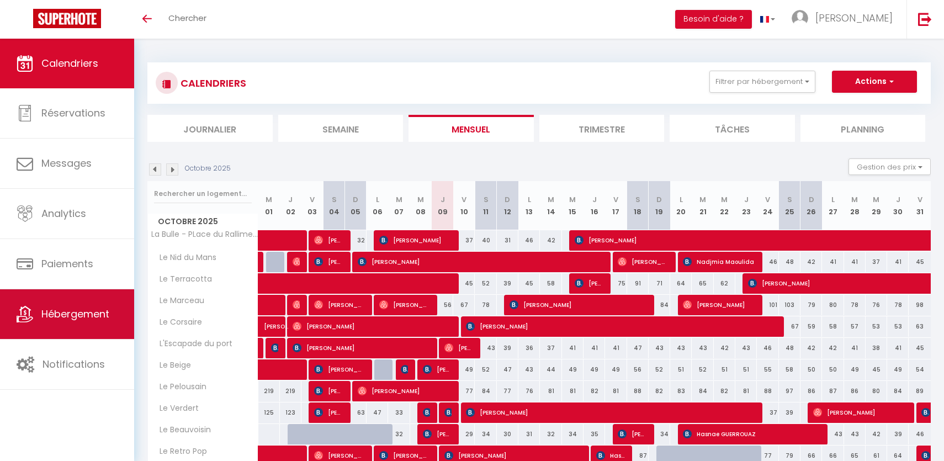
click at [85, 312] on span "Hébergement" at bounding box center [75, 314] width 68 height 14
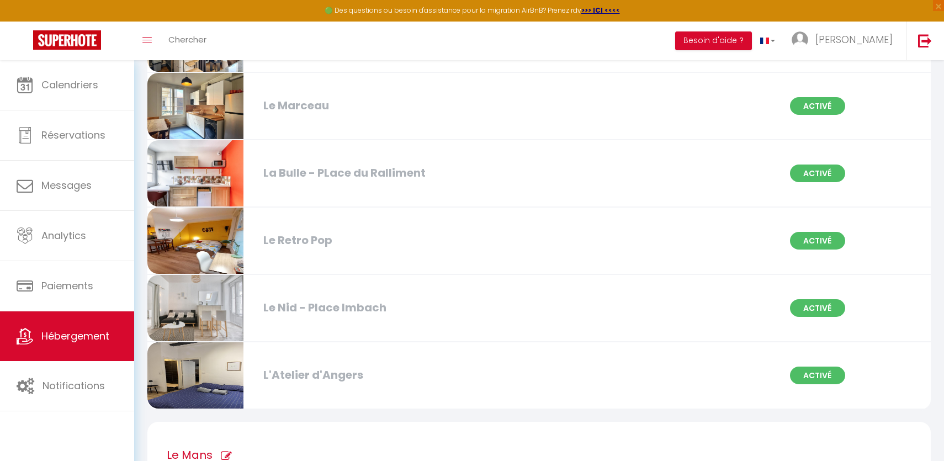
scroll to position [360, 0]
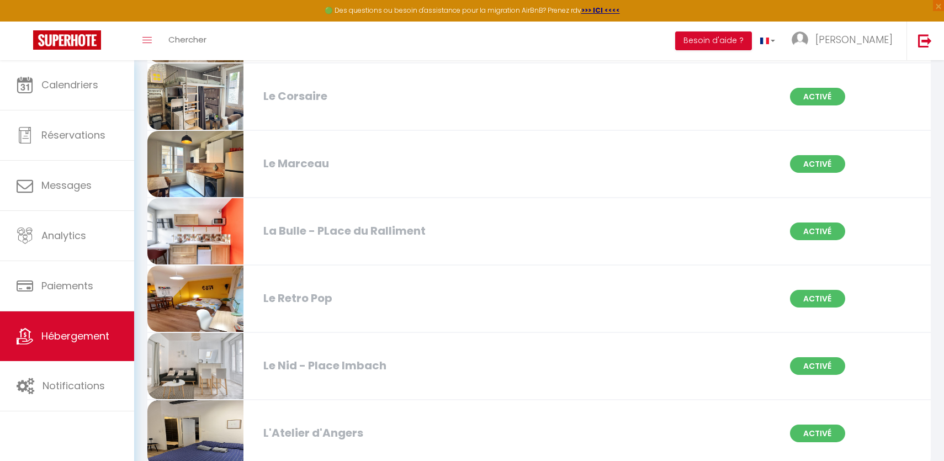
click at [343, 225] on div "La Bulle - PLace du Ralliment" at bounding box center [384, 230] width 252 height 17
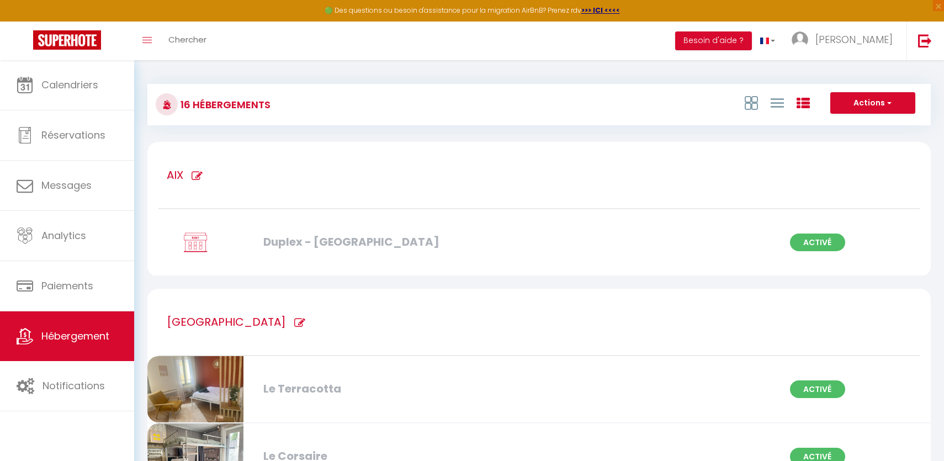
select select "OTHER_SLEEPING_AREA"
select select "EUR"
select select "NO_REFUND"
select select "15:00"
select select "10:00"
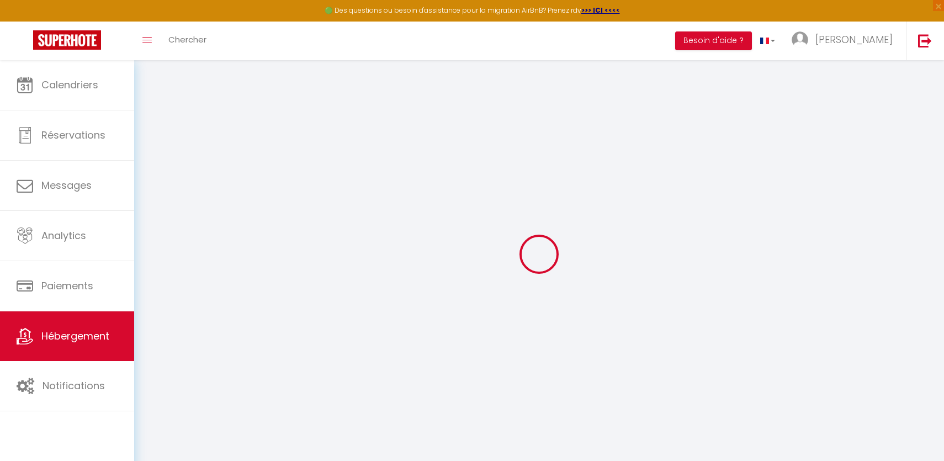
type textarea "La Bulle - Place du Ralliement"
type textarea "Alex et Lucas vous souhaite la bienvenue dans leur Appartement de 18m2 , "La Bu…"
type input "47.471587"
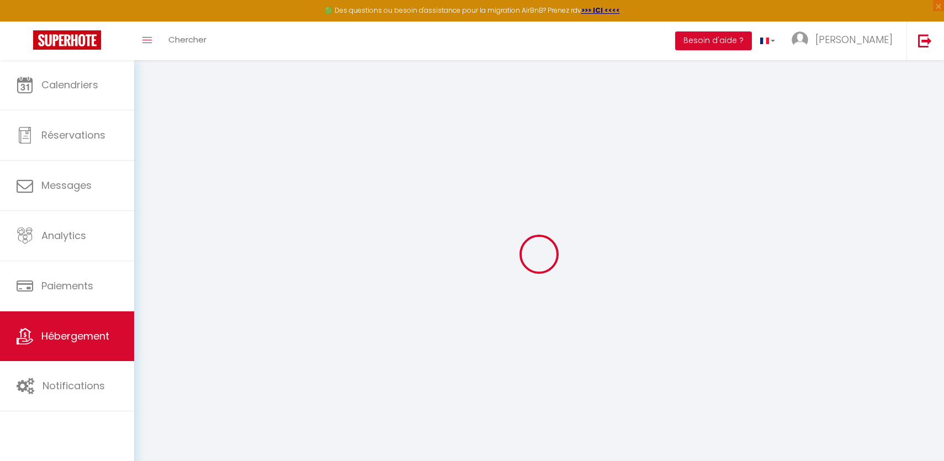
type input "-0.5511289"
type input "Salle de bain"
type input "La Bulle - Place du Ralliement"
select select "16:00"
select select "11:00"
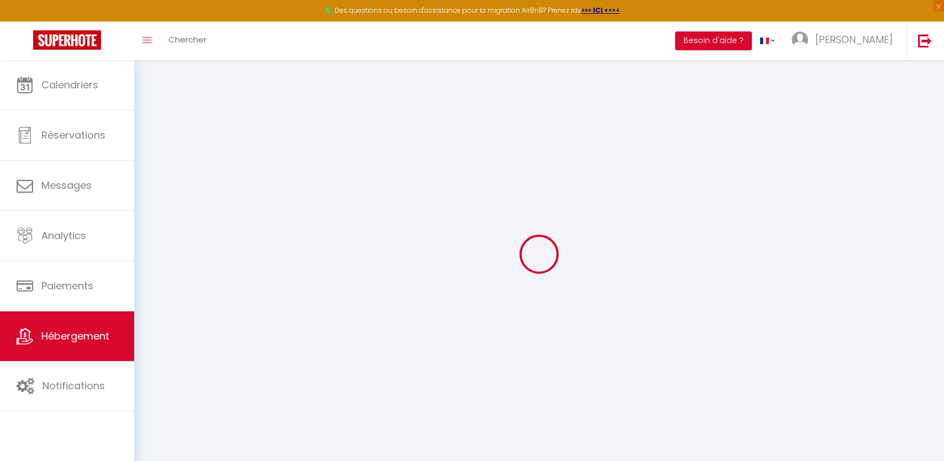
type input "[PERSON_NAME]"
checkbox input "false"
select select "50"
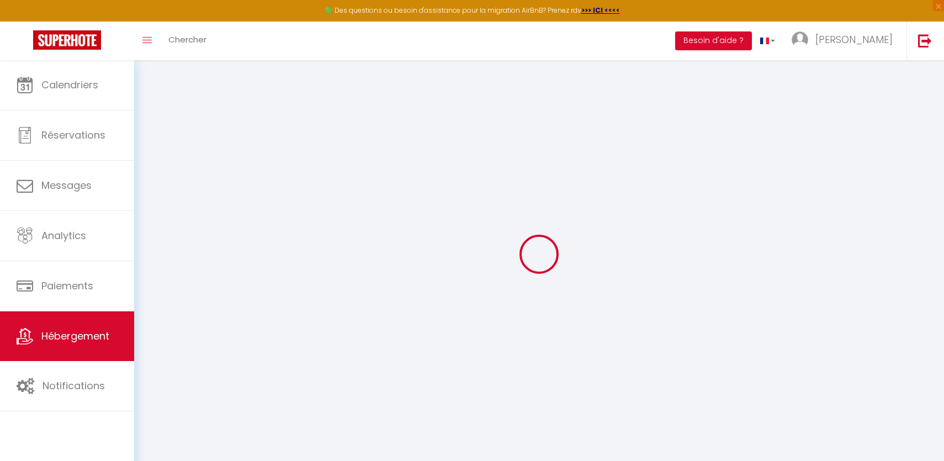
select select
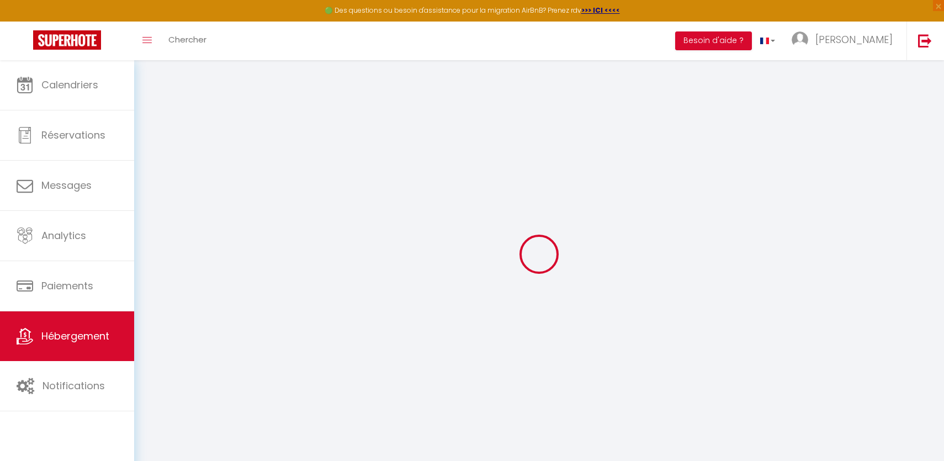
select select
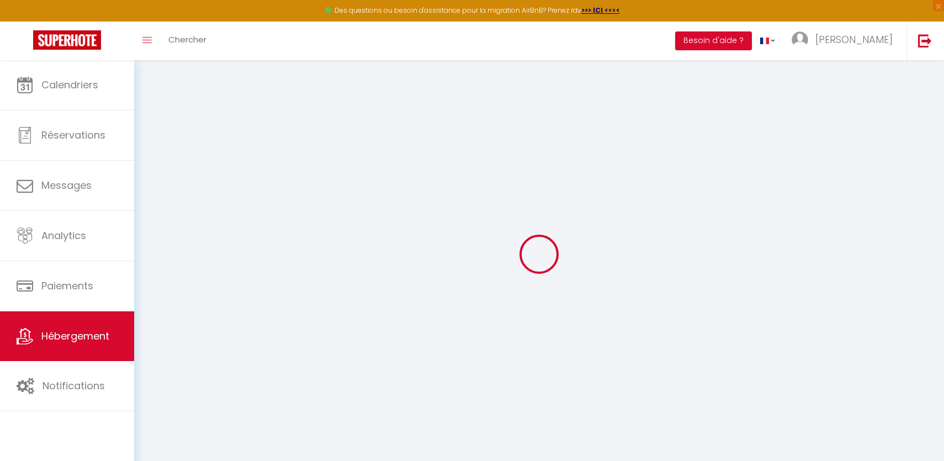
select select
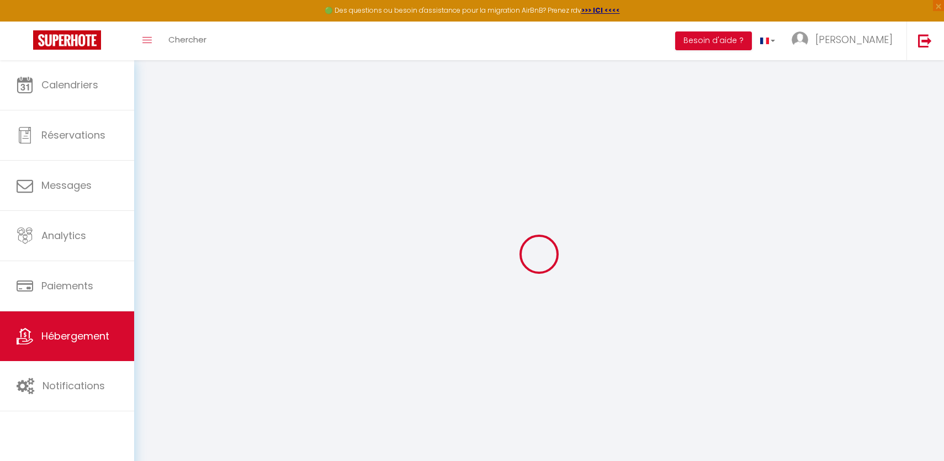
select select
checkbox input "false"
checkbox input "true"
checkbox input "false"
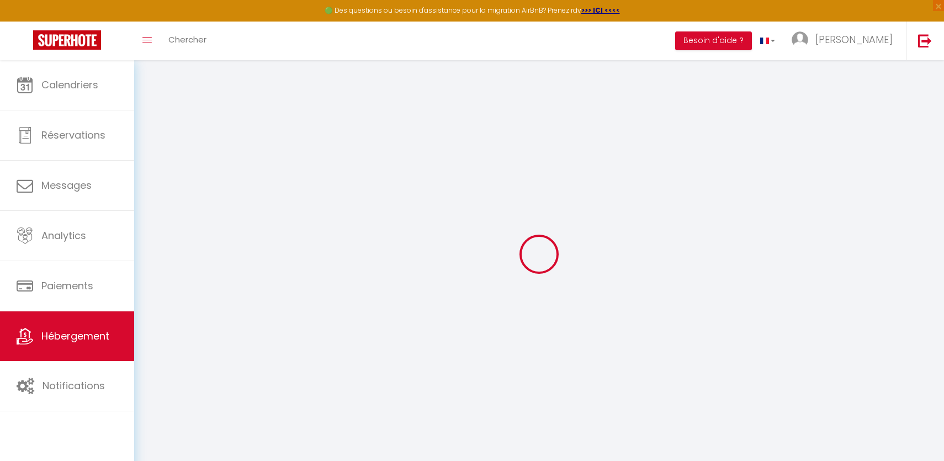
checkbox input "false"
checkbox input "true"
checkbox input "false"
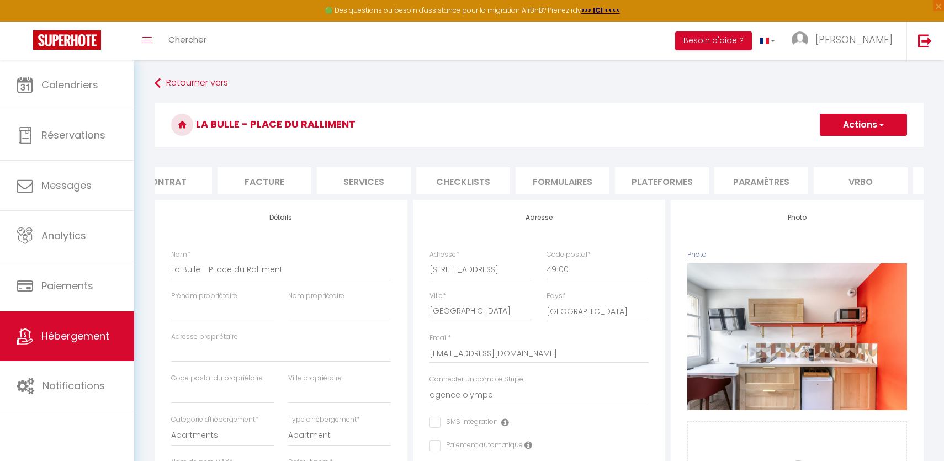
scroll to position [0, 324]
click at [696, 174] on li "Vrbo" at bounding box center [672, 180] width 94 height 27
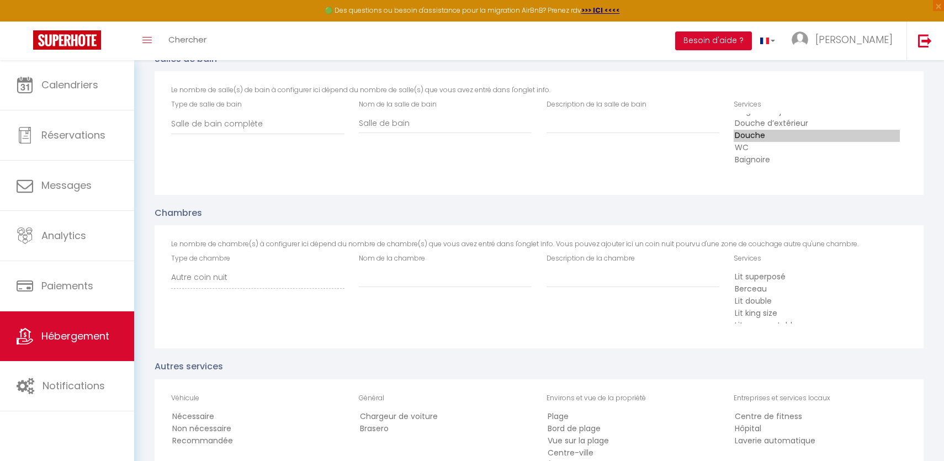
scroll to position [1142, 0]
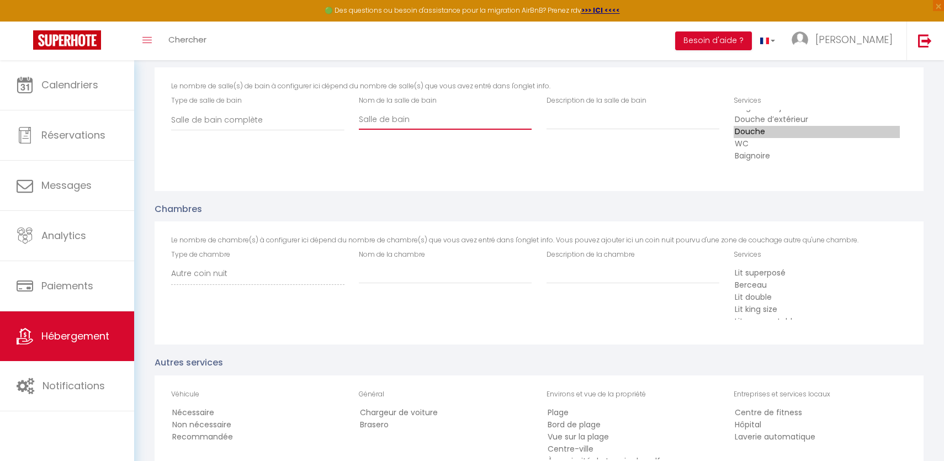
click at [476, 124] on input "Salle de bain" at bounding box center [445, 120] width 173 height 20
click at [593, 123] on input "Description de la salle de bain" at bounding box center [632, 120] width 173 height 20
paste input "Salle de bain"
type input "Salle de bain"
click at [437, 281] on input "Nom de la chambre" at bounding box center [445, 273] width 173 height 20
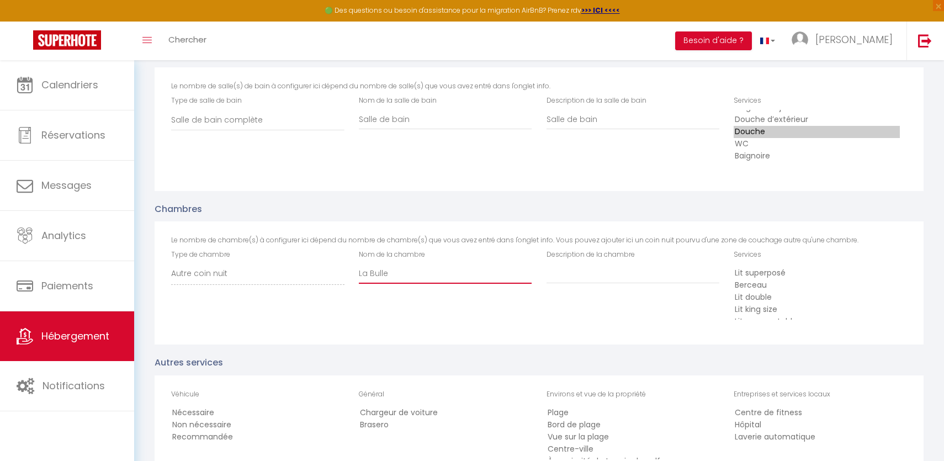
type input "La Bulle"
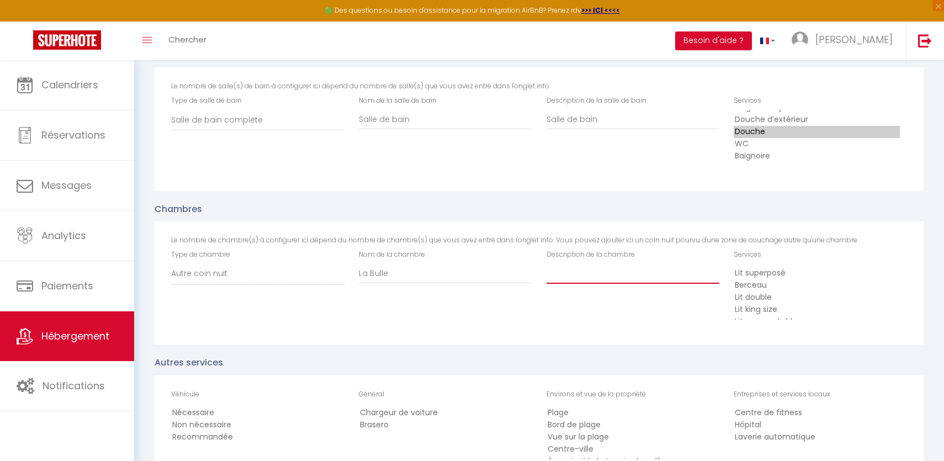
click at [639, 274] on input "Description de la chambre" at bounding box center [632, 273] width 173 height 20
paste input "La Bulle"
type input "La Bulle"
select select "44"
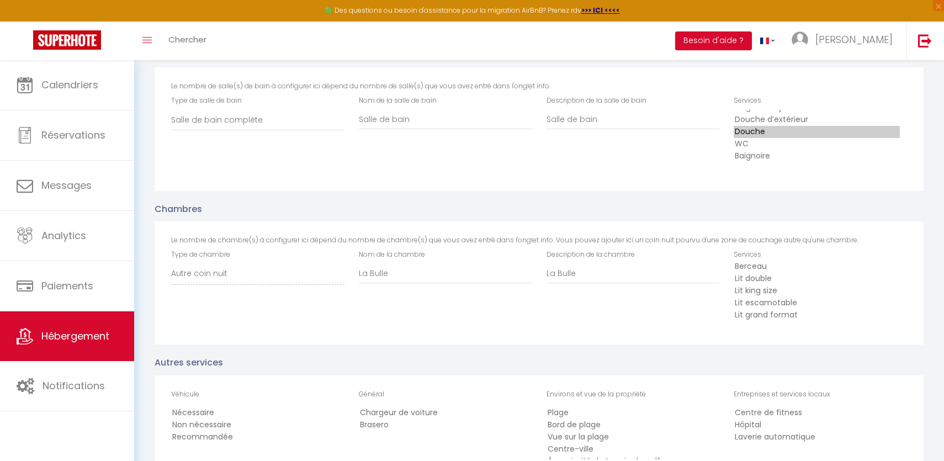
click at [762, 268] on select "Lit superposé Berceau Lit double Lit king size Lit escamotable Lit grand format…" at bounding box center [819, 291] width 173 height 56
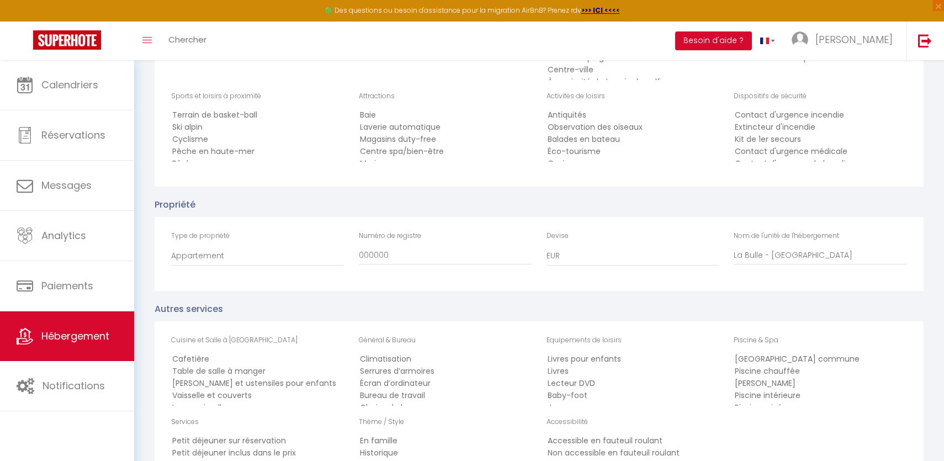
scroll to position [1616, 0]
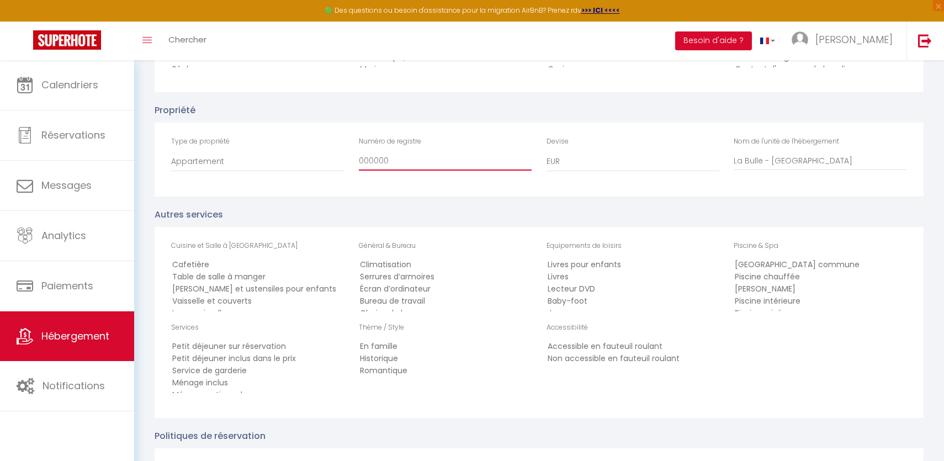
click at [438, 163] on input "000000" at bounding box center [445, 161] width 173 height 20
click at [438, 237] on div "Cuisine et Salle à Manger Cafetière Table de salle à manger Vaisselles et usten…" at bounding box center [539, 322] width 769 height 191
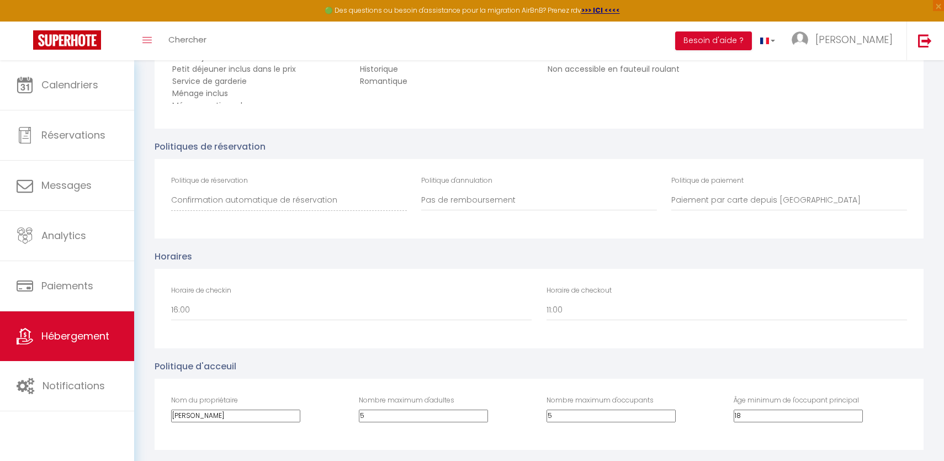
scroll to position [2104, 0]
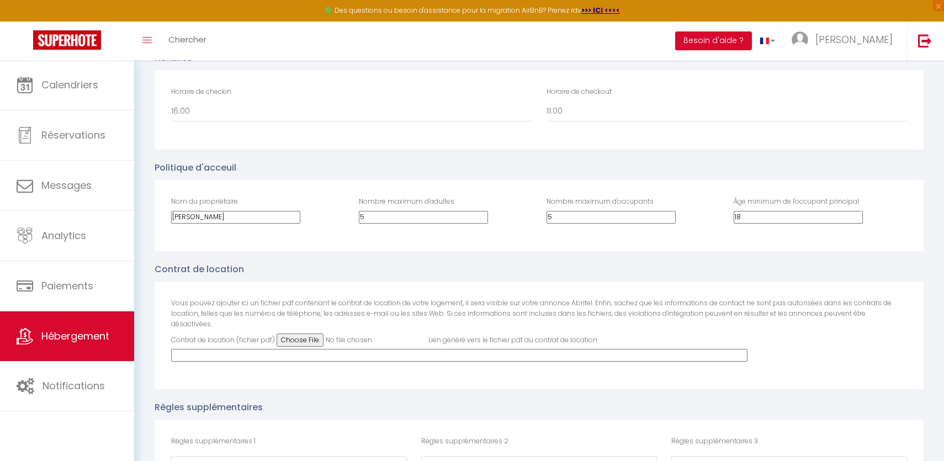
click at [488, 211] on input "5" at bounding box center [423, 217] width 129 height 13
type input "2"
click at [569, 215] on input "5" at bounding box center [610, 217] width 129 height 13
type input "2"
click at [666, 235] on div "Nom du propriétaire Alexandre Nombre maximum d'adultes 2 Nombre maximum d'occup…" at bounding box center [539, 215] width 769 height 71
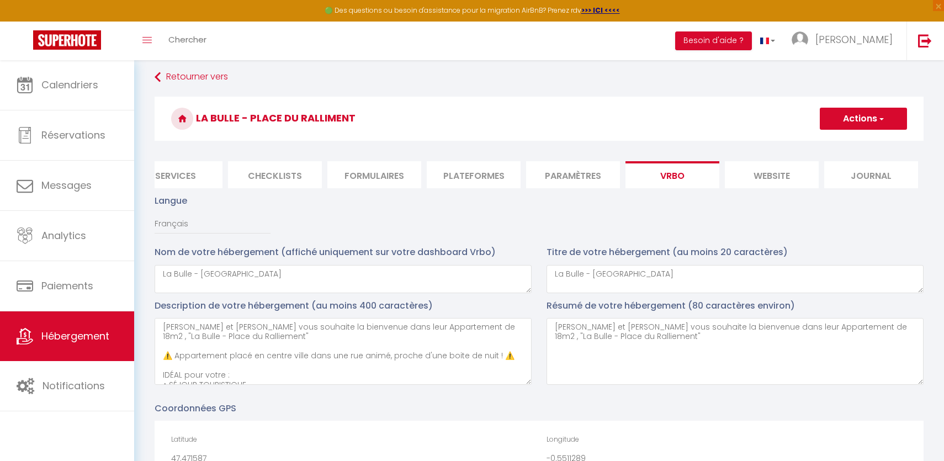
scroll to position [0, 0]
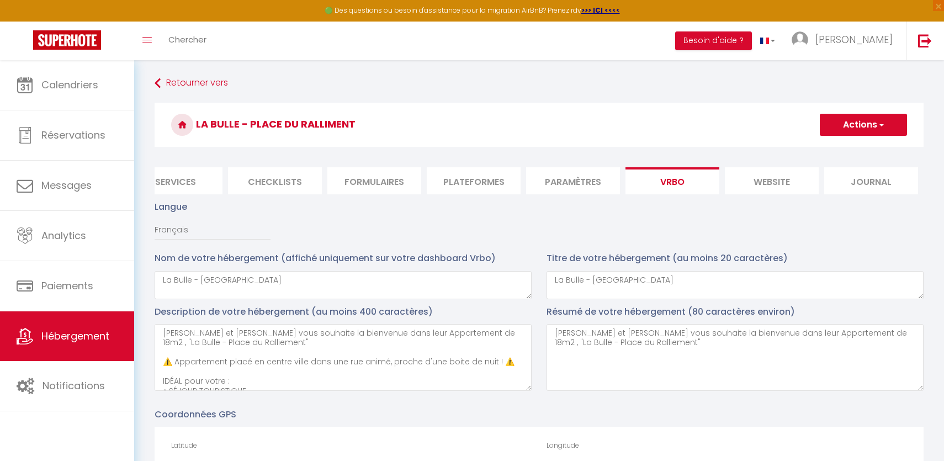
click at [837, 118] on button "Actions" at bounding box center [863, 125] width 87 height 22
click at [843, 152] on input "Enregistrer" at bounding box center [850, 148] width 41 height 11
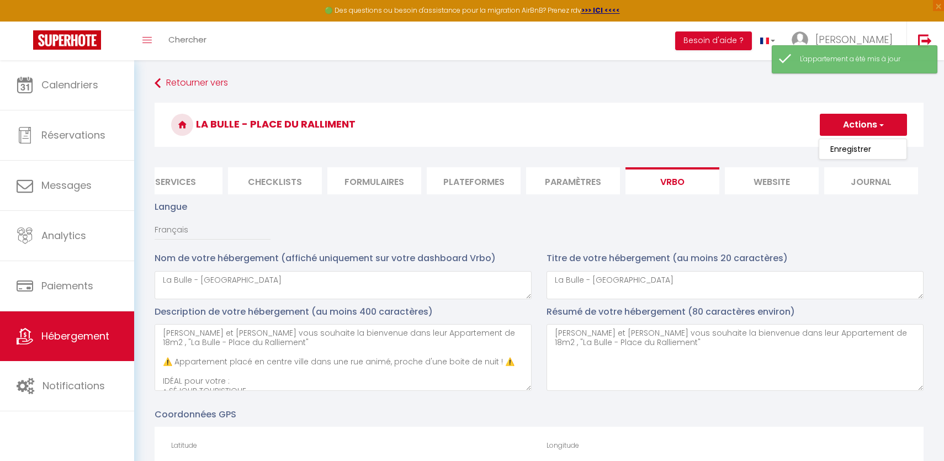
click at [469, 182] on li "Plateformes" at bounding box center [474, 180] width 94 height 27
select select
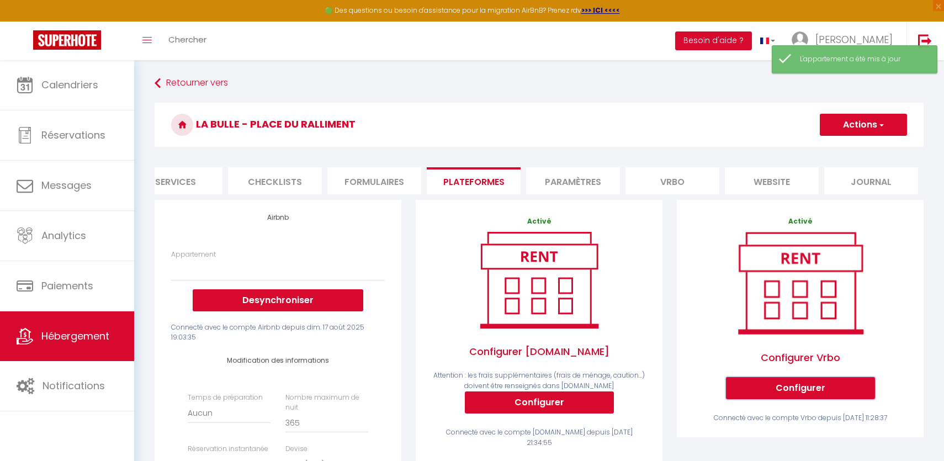
click at [768, 384] on button "Configurer" at bounding box center [800, 388] width 149 height 22
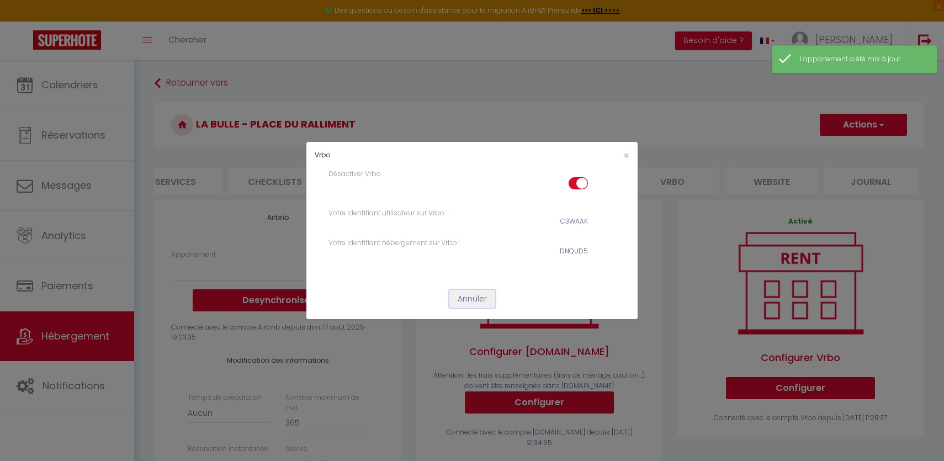
click at [484, 299] on button "Annuler" at bounding box center [472, 299] width 46 height 19
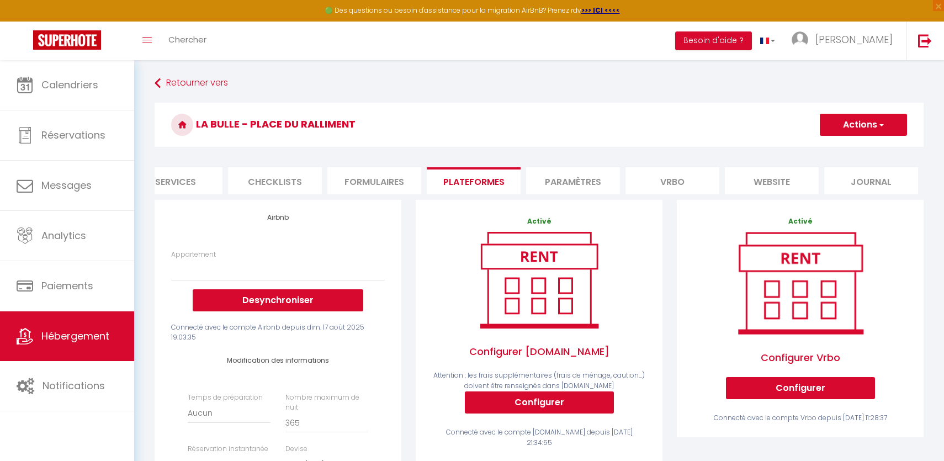
copy h3 "La Bulle - PLace du Ralliment"
drag, startPoint x: 357, startPoint y: 124, endPoint x: 194, endPoint y: 122, distance: 163.4
click at [194, 122] on h3 "La Bulle - PLace du Ralliment" at bounding box center [539, 125] width 769 height 44
click at [306, 261] on select "L’Atelier Bohème - [EMAIL_ADDRESS][DOMAIN_NAME]" at bounding box center [278, 269] width 214 height 21
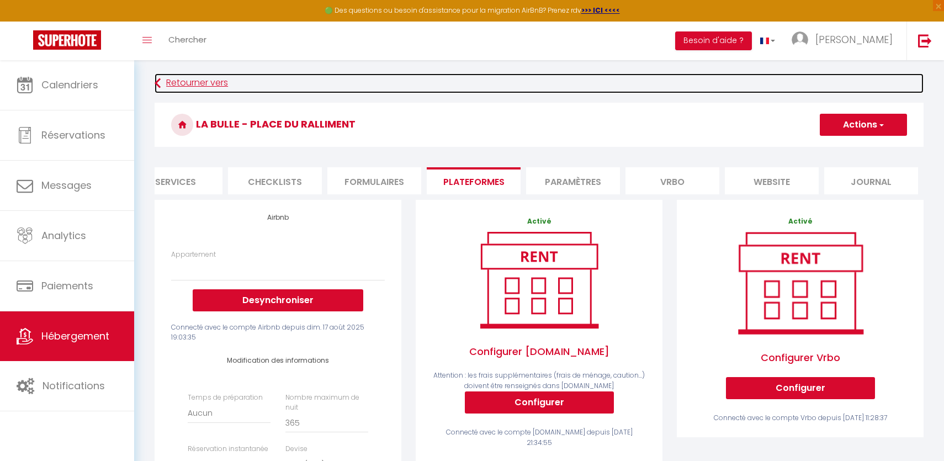
click at [173, 76] on link "Retourner vers" at bounding box center [539, 83] width 769 height 20
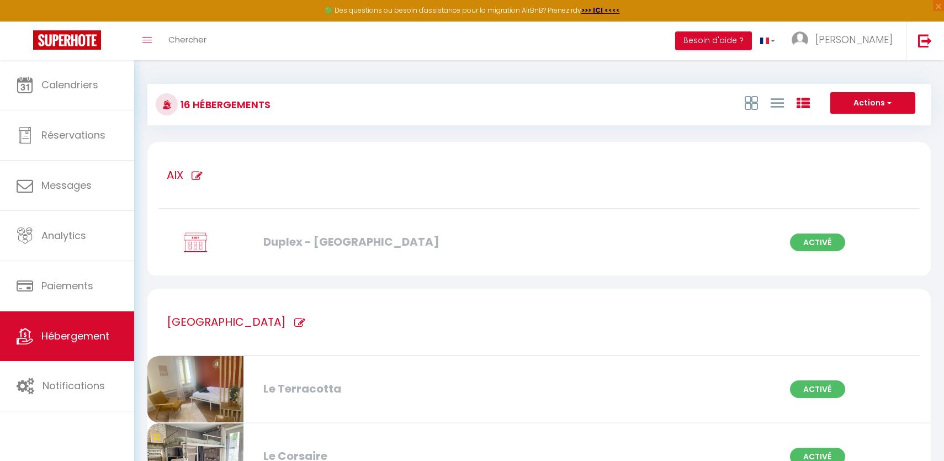
click at [293, 387] on div "Le Terracotta" at bounding box center [384, 388] width 252 height 17
select select "3"
select select "2"
select select "1"
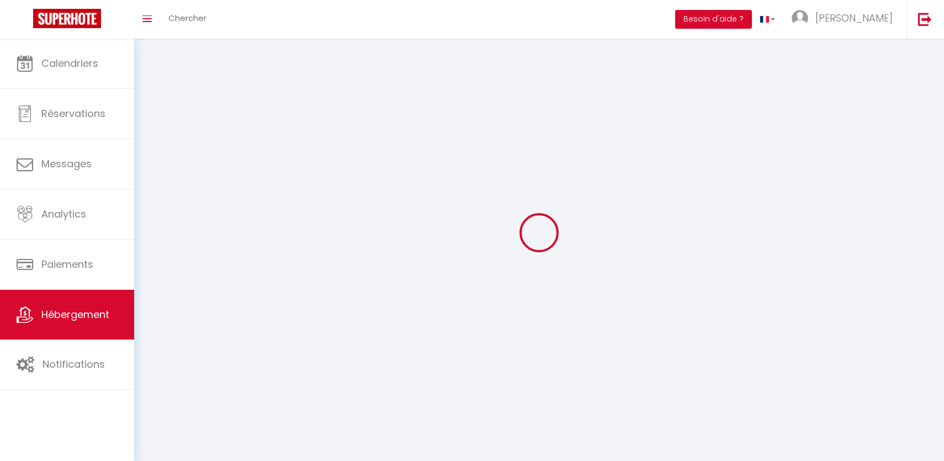
select select
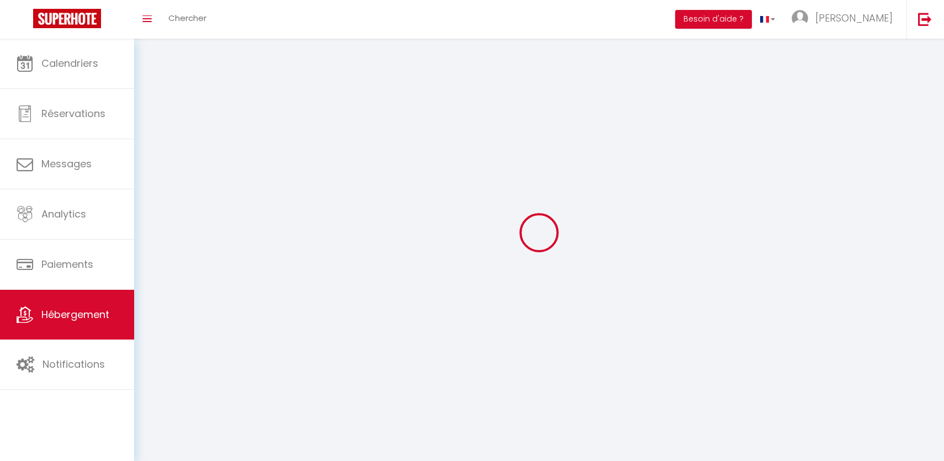
checkbox input "false"
select select
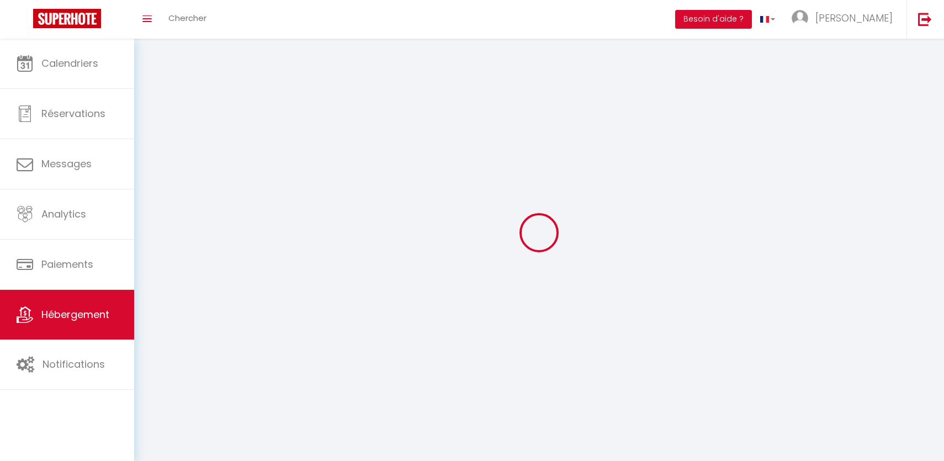
select select
select select "1"
select select
select select "28"
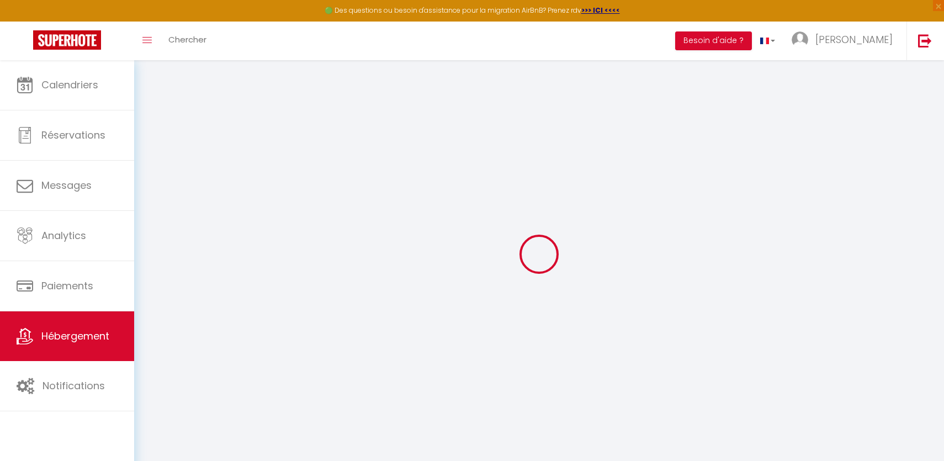
select select
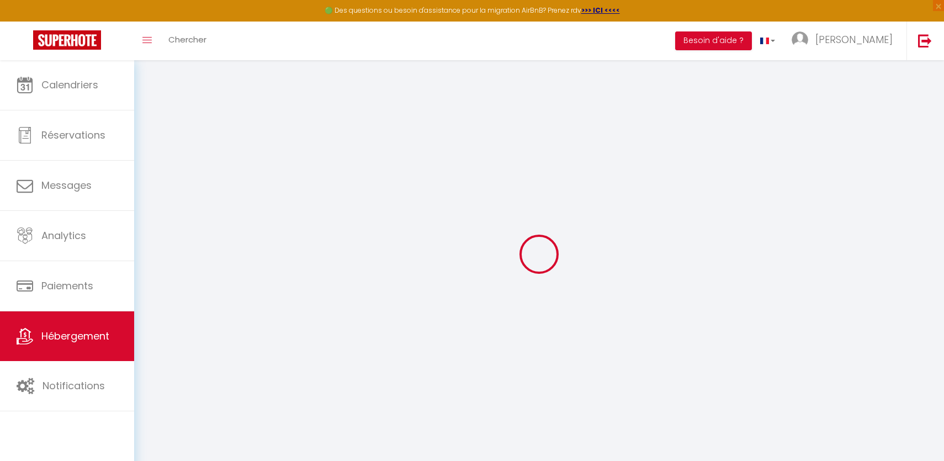
select select
checkbox input "false"
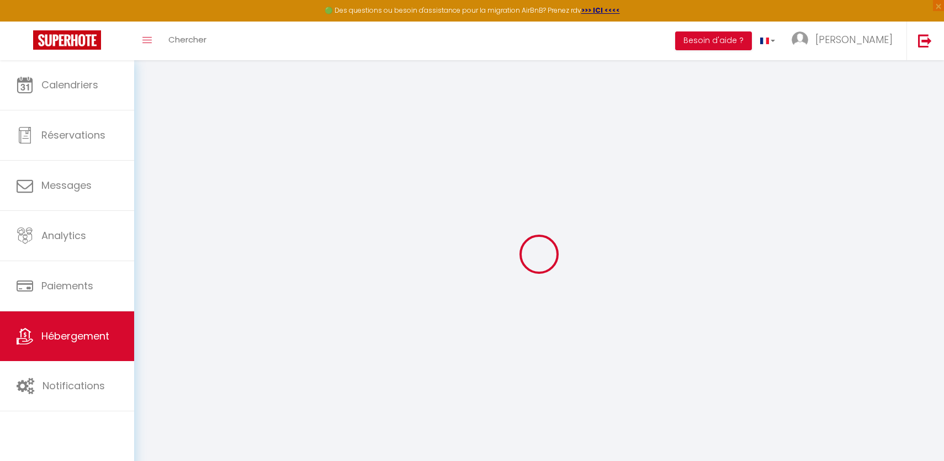
select select
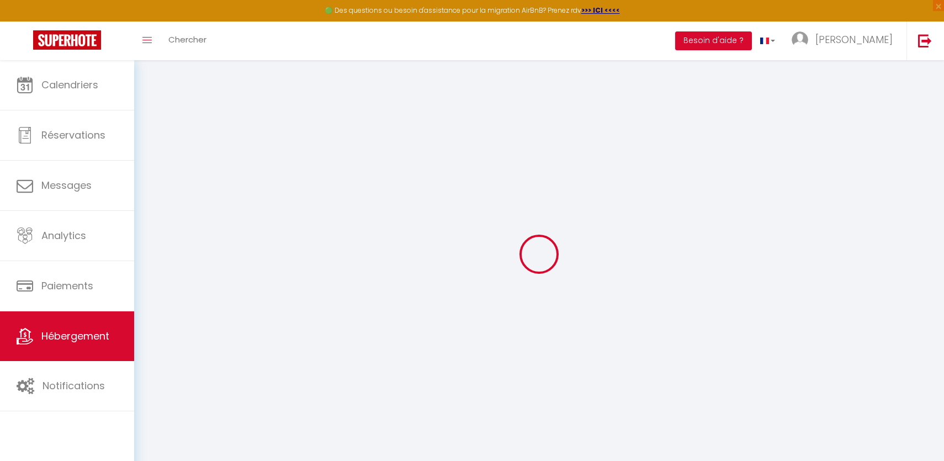
select select
checkbox input "false"
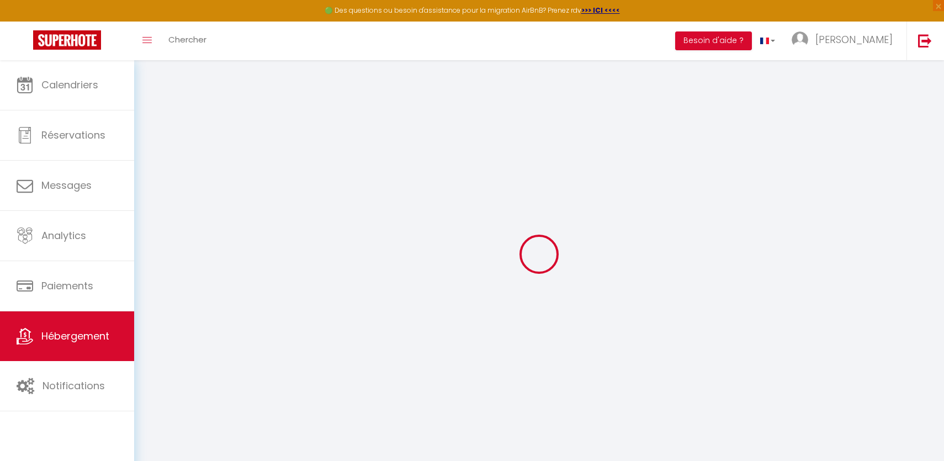
checkbox input "false"
select select
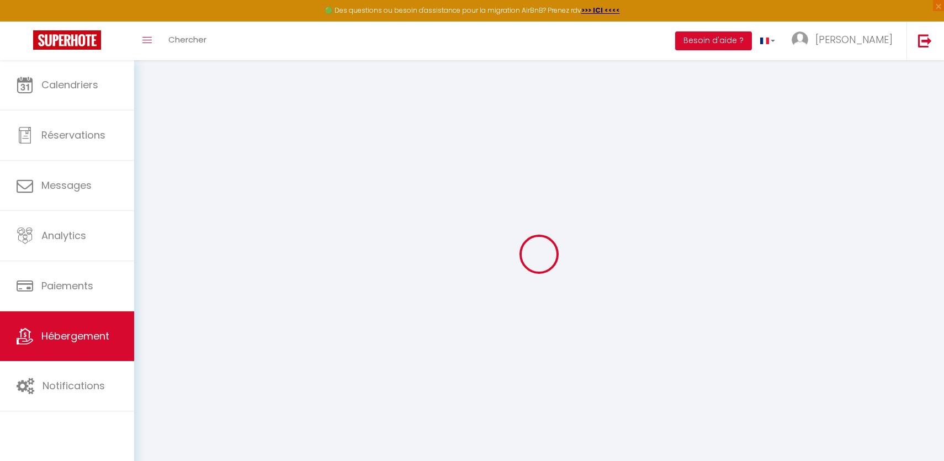
select select
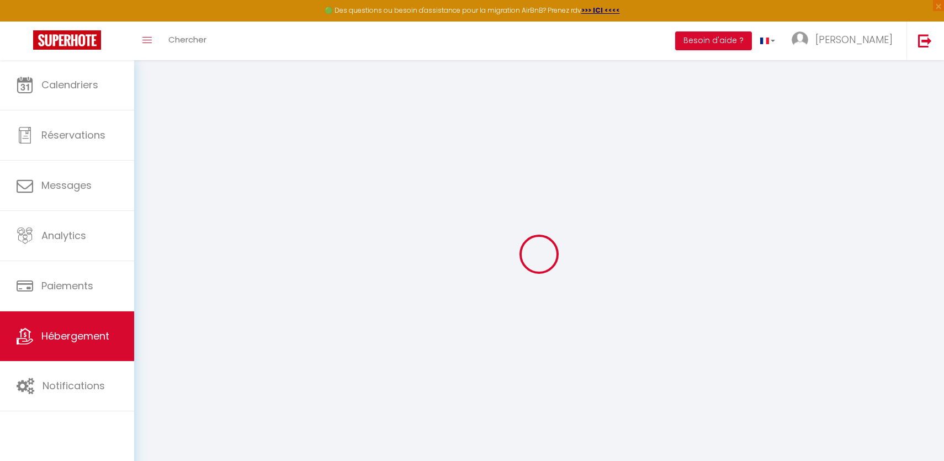
checkbox input "false"
select select
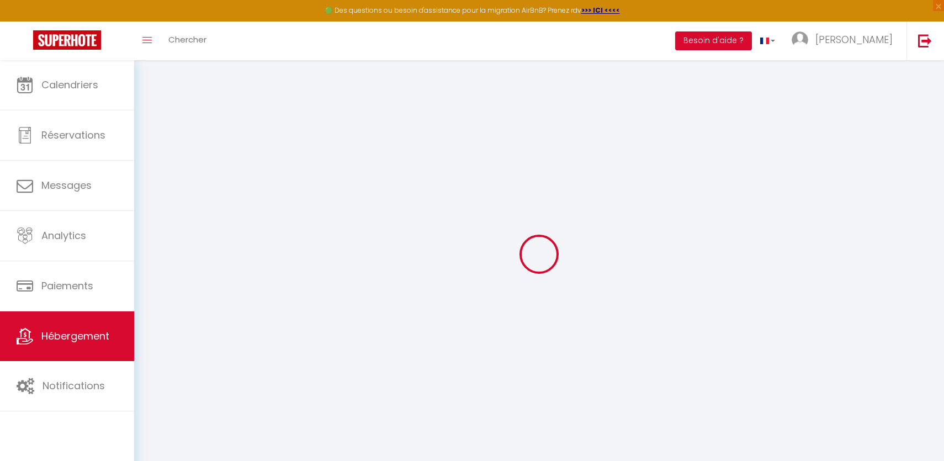
select select
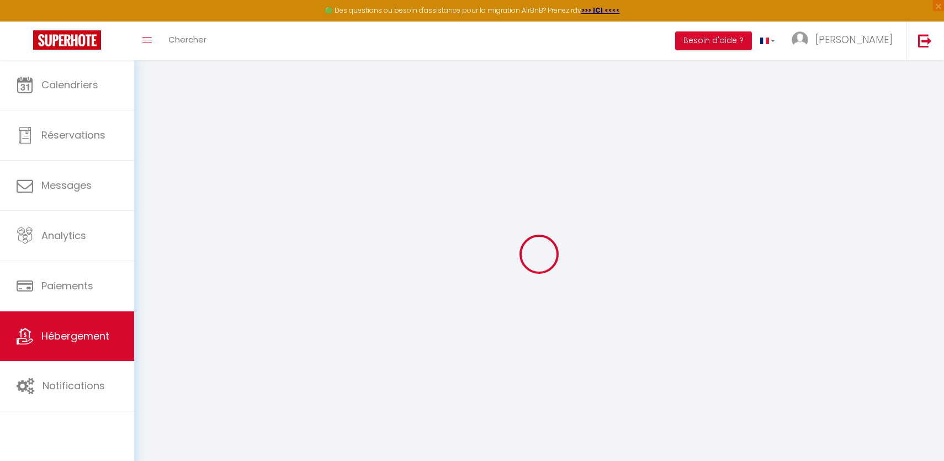
select select
checkbox input "false"
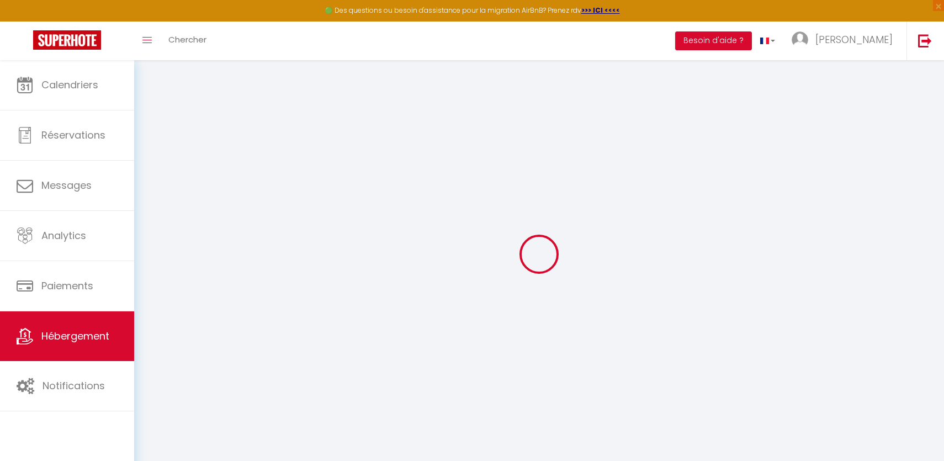
checkbox input "false"
select select
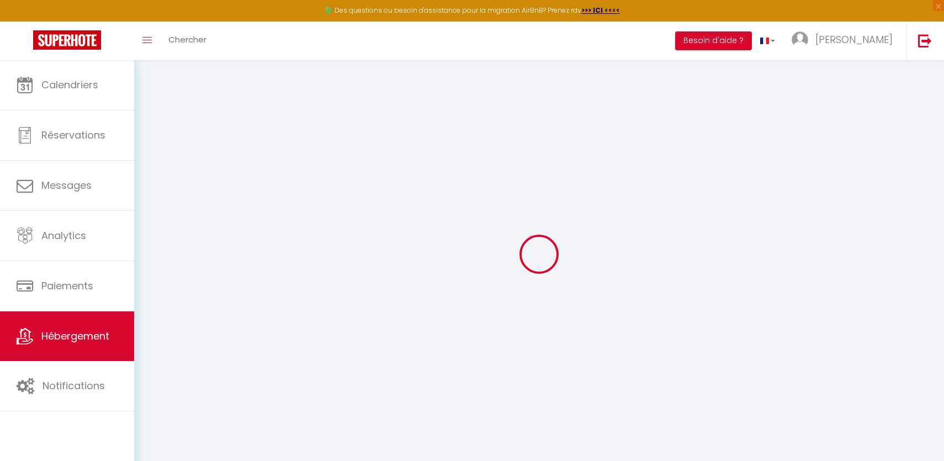
select select
checkbox input "false"
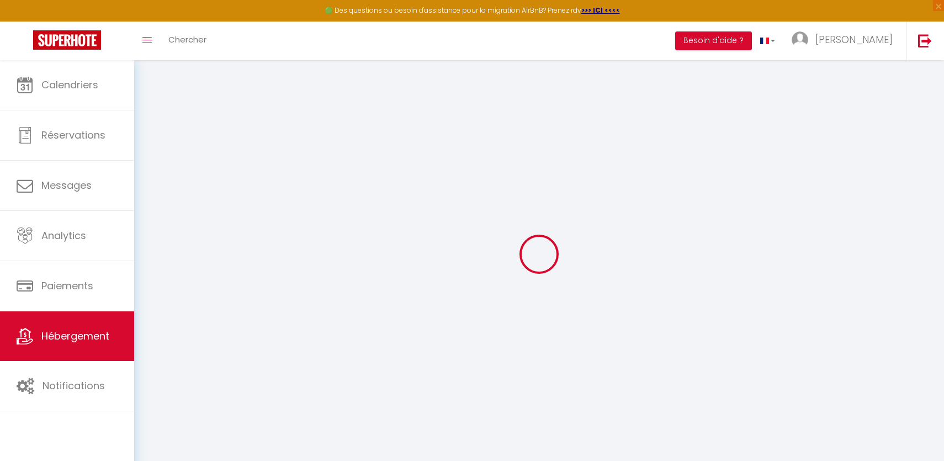
checkbox input "false"
select select
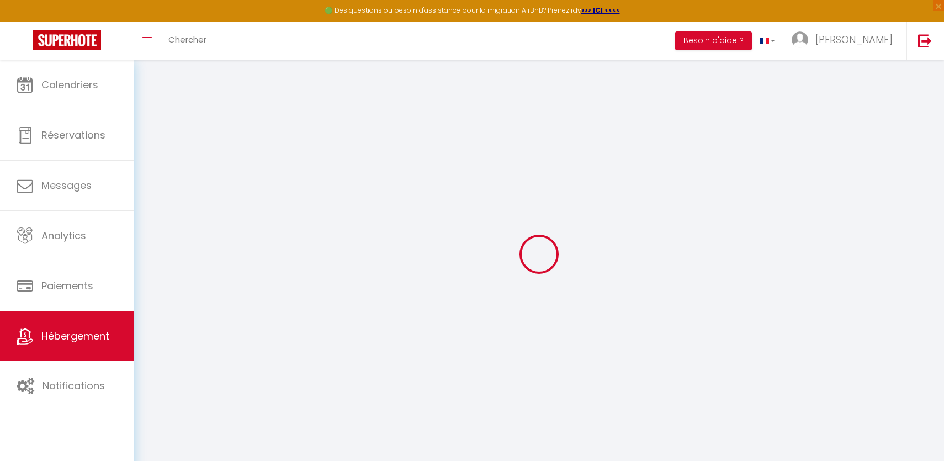
type input "Le Terracotta"
select select "2"
type input "15"
type input "302"
select select
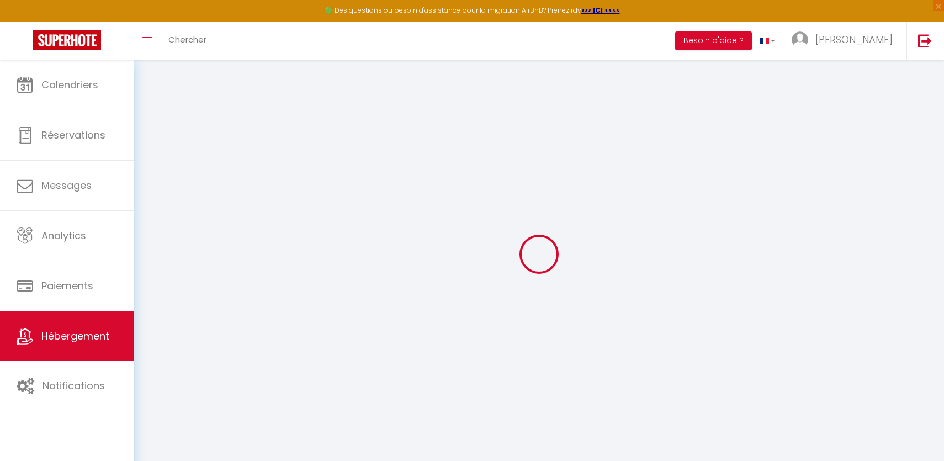
select select
type input "[STREET_ADDRESS]"
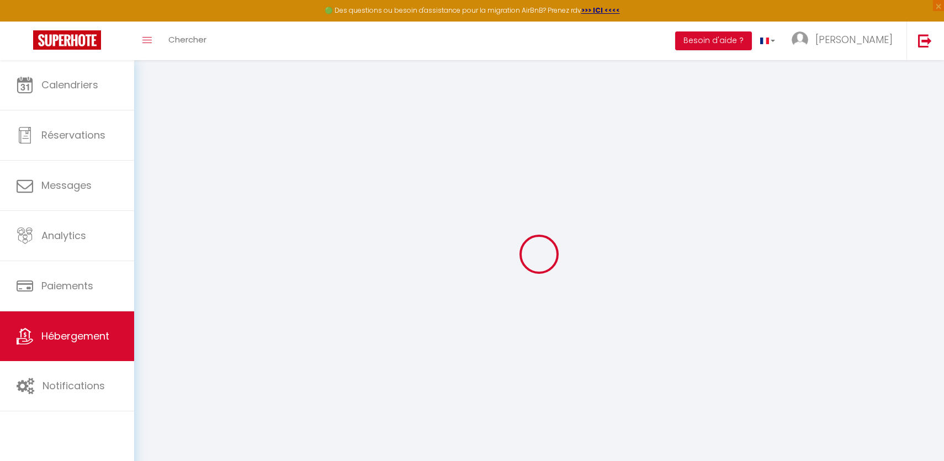
type input "49100"
type input "[GEOGRAPHIC_DATA]"
type input "[EMAIL_ADDRESS][DOMAIN_NAME]"
select select "11195"
checkbox input "false"
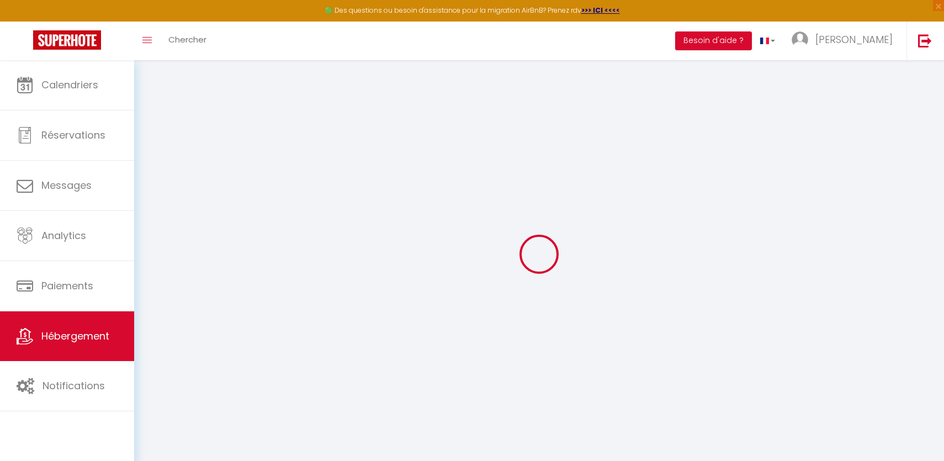
checkbox input "false"
checkbox input "true"
checkbox input "false"
type input "0"
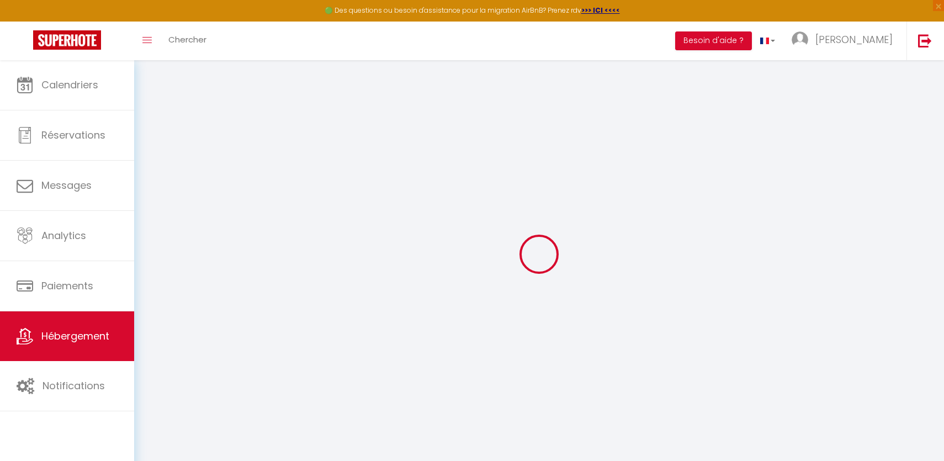
select select
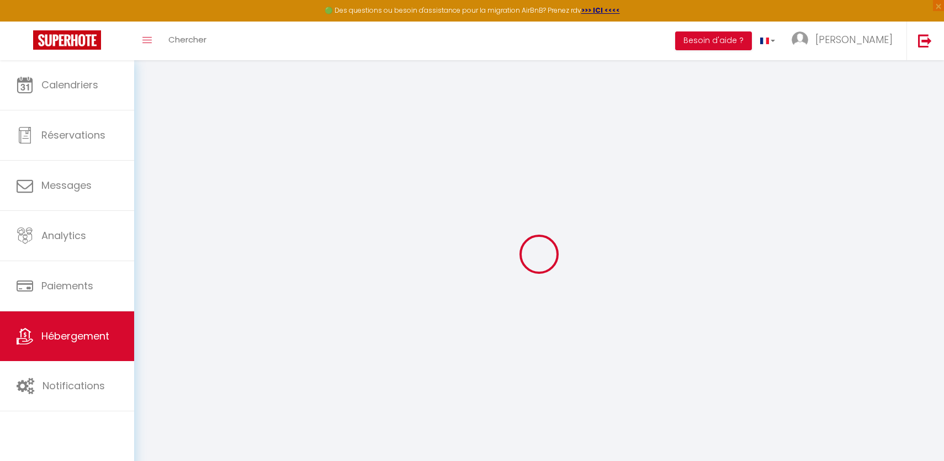
checkbox input "false"
checkbox input "true"
checkbox input "false"
select select
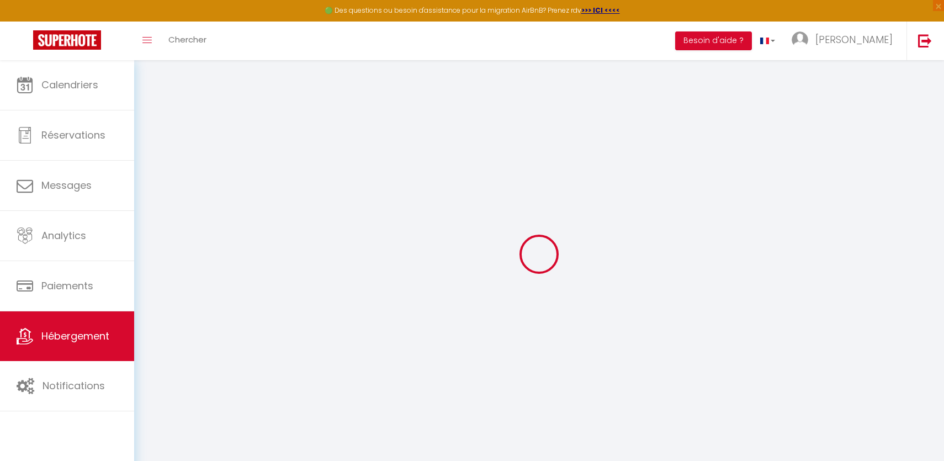
select select
checkbox input "false"
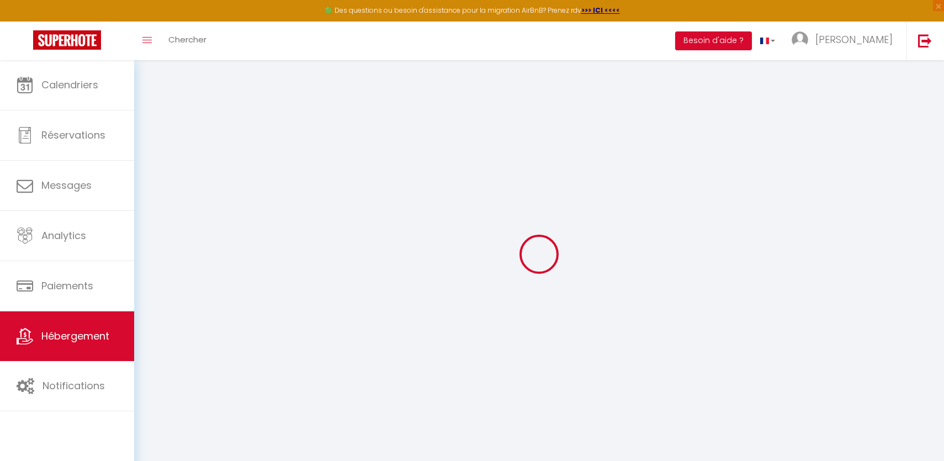
checkbox input "false"
checkbox input "true"
checkbox input "false"
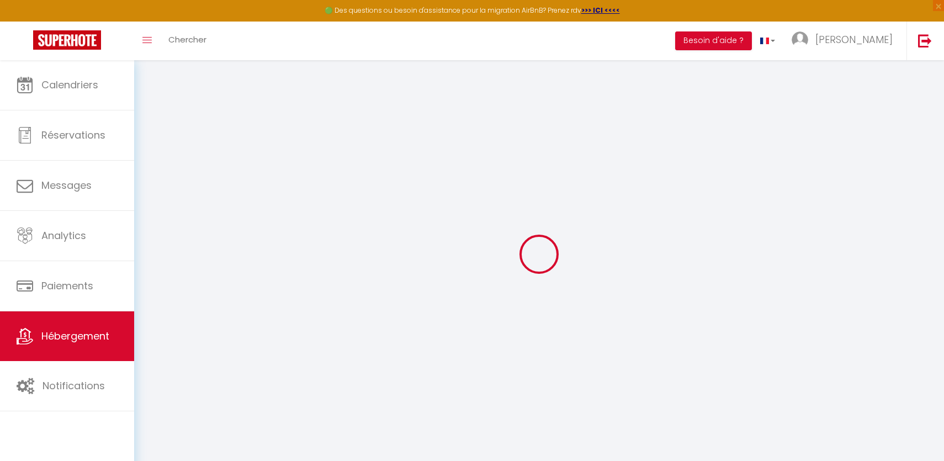
checkbox input "true"
checkbox input "false"
select select "15:00"
select select "23:45"
select select "11:00"
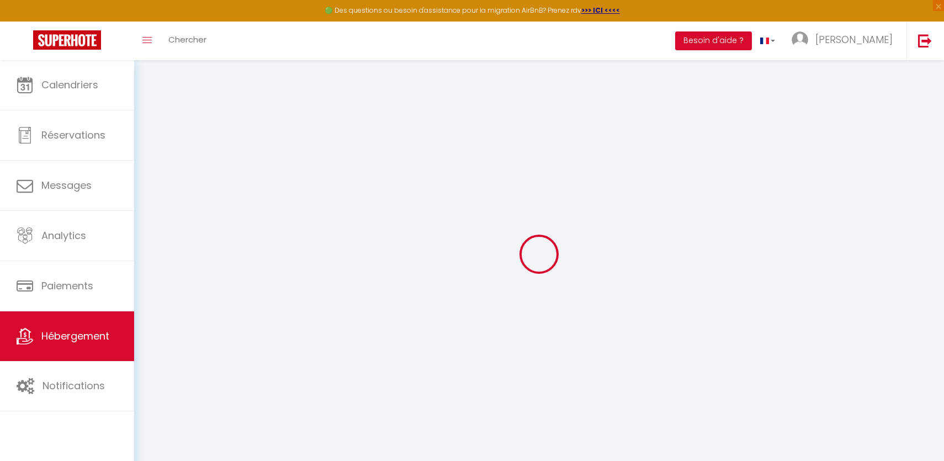
select select "30"
select select "120"
checkbox input "false"
checkbox input "true"
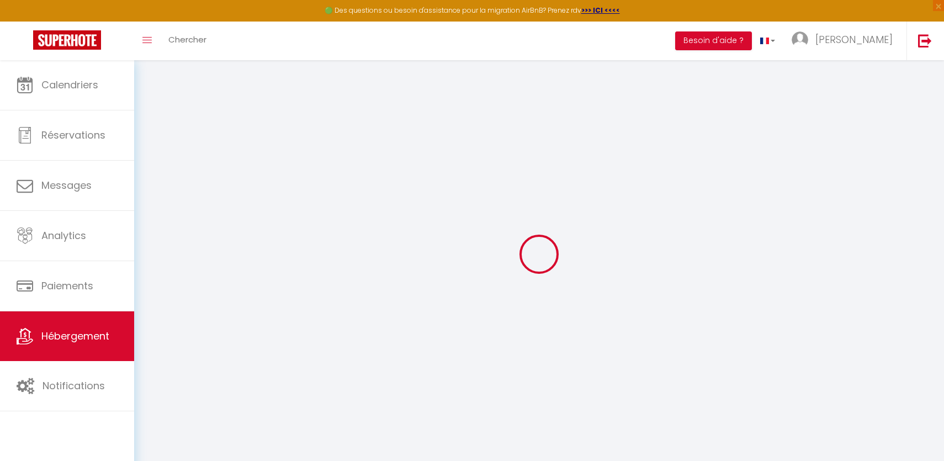
checkbox input "false"
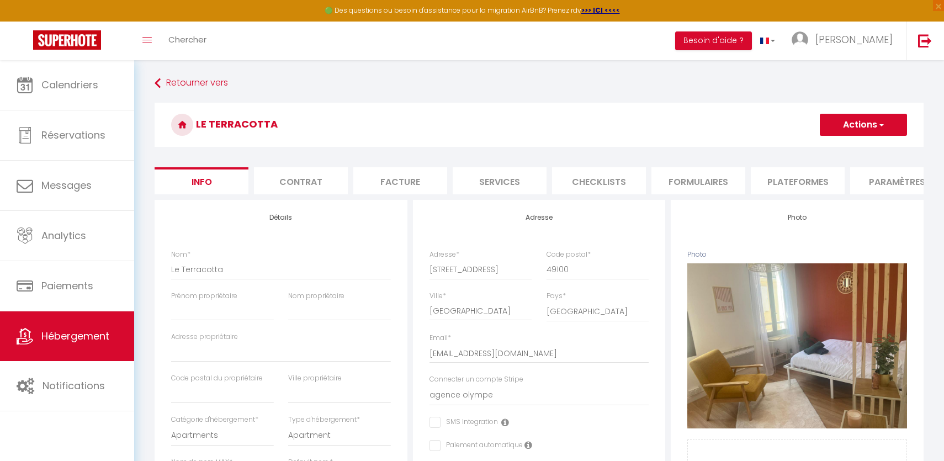
copy h3 "Le Terracotta"
drag, startPoint x: 279, startPoint y: 124, endPoint x: 200, endPoint y: 124, distance: 78.9
click at [200, 124] on h3 "Le Terracotta" at bounding box center [539, 125] width 769 height 44
click at [791, 175] on li "Plateformes" at bounding box center [798, 180] width 94 height 27
select select
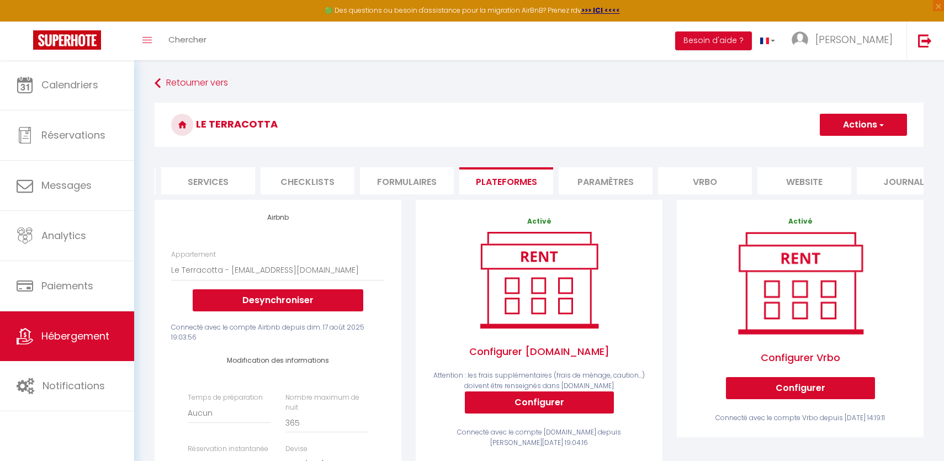
scroll to position [0, 320]
click at [680, 177] on li "Vrbo" at bounding box center [677, 180] width 94 height 27
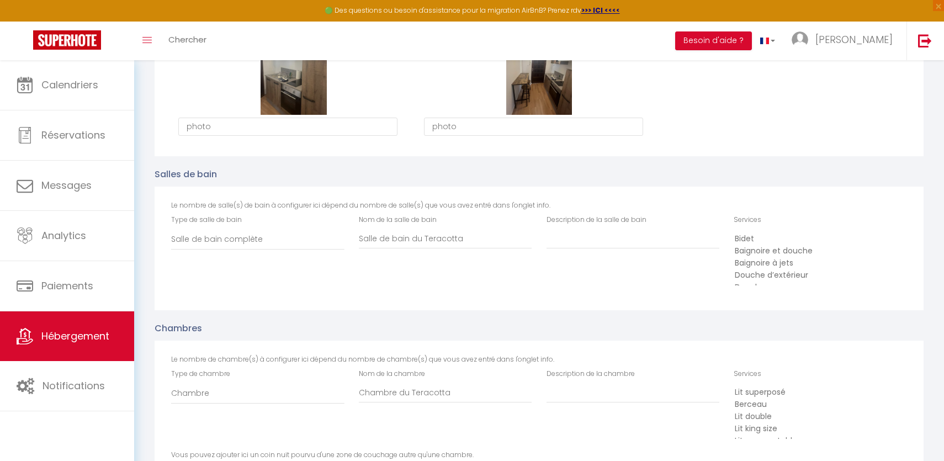
scroll to position [954, 0]
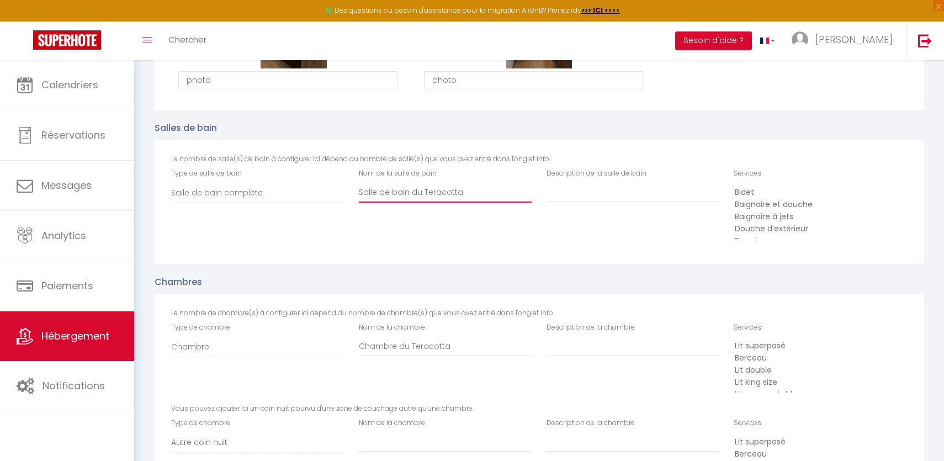
click at [471, 187] on input "Salle de bain du Teracotta" at bounding box center [445, 193] width 173 height 20
click at [616, 193] on input "Description de la salle de bain" at bounding box center [632, 193] width 173 height 20
paste input "Salle de bain du Teracotta"
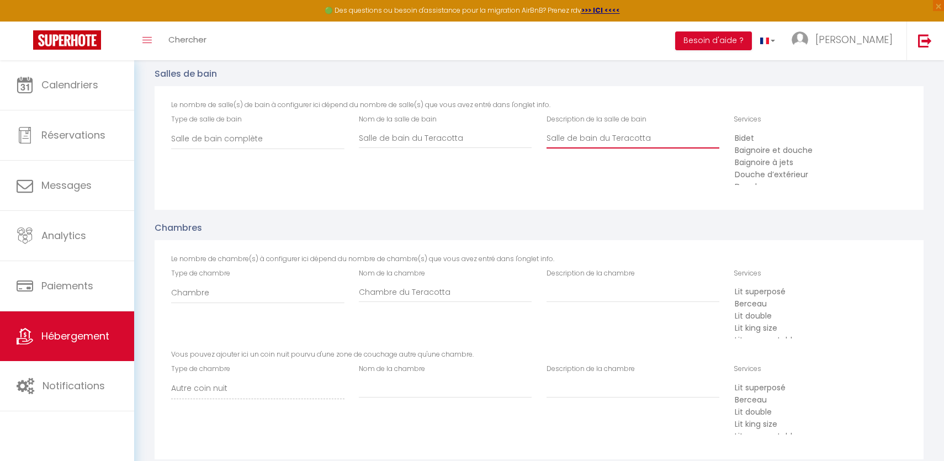
scroll to position [1046, 0]
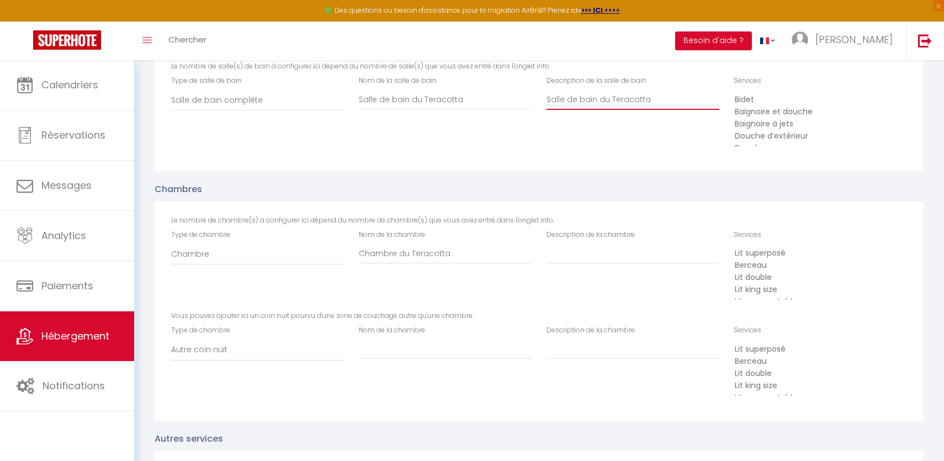
type input "Salle de bain du Teracotta"
click at [480, 249] on input "Chambre du Teracotta" at bounding box center [445, 253] width 173 height 20
click at [597, 246] on input "Description de la chambre" at bounding box center [632, 253] width 173 height 20
paste input "Chambre du Teracotta"
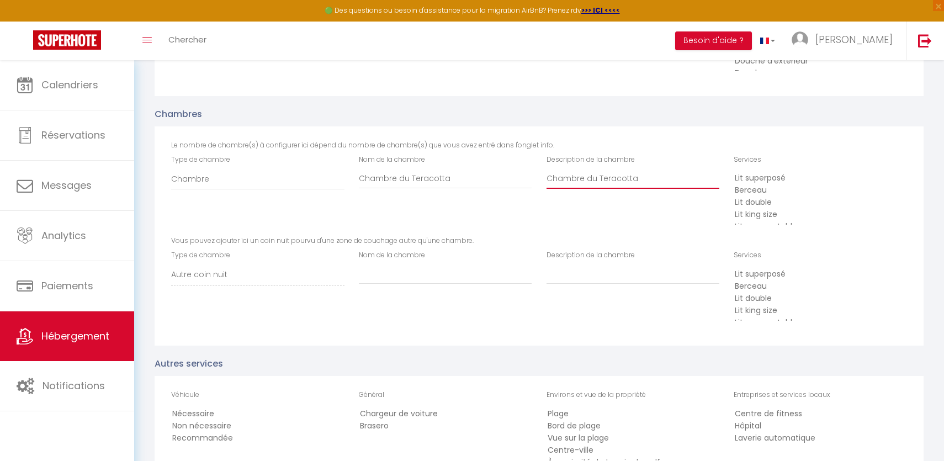
scroll to position [1177, 0]
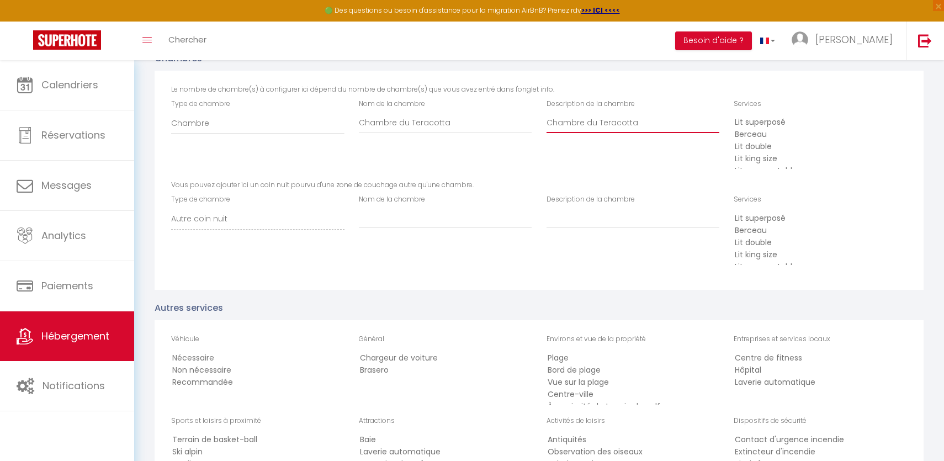
type input "Chambre du Teracotta"
select select "44"
click at [764, 141] on option "Lit double" at bounding box center [816, 147] width 166 height 12
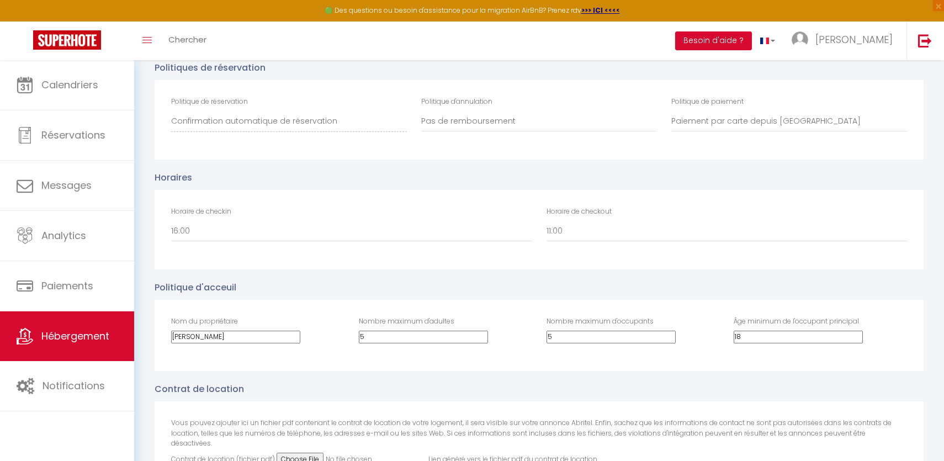
scroll to position [2002, 0]
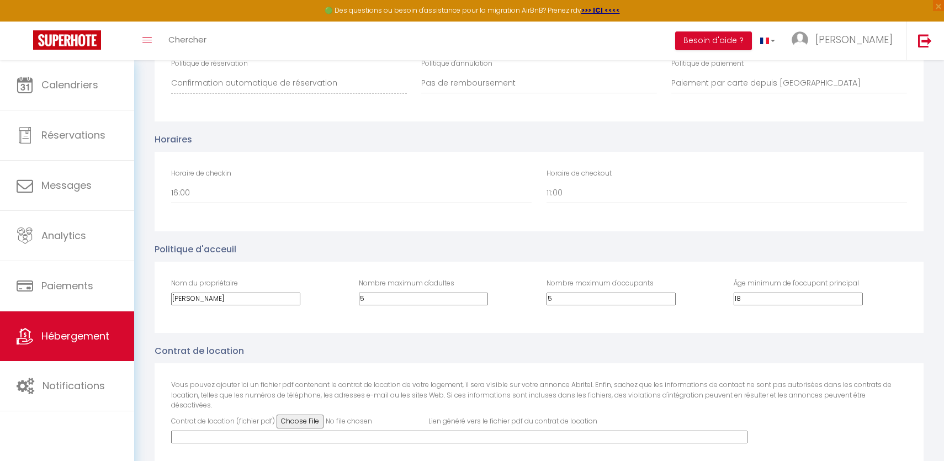
click at [488, 292] on input "5" at bounding box center [423, 298] width 129 height 13
type input "2"
click at [556, 292] on input "5" at bounding box center [610, 298] width 129 height 13
type input "2"
click at [728, 304] on div "Âge minimum de l'occupant principal 18" at bounding box center [820, 297] width 188 height 38
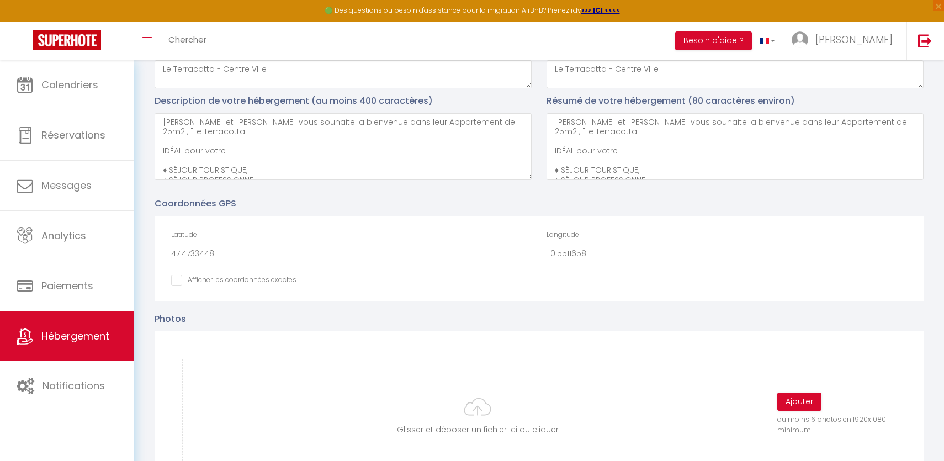
scroll to position [0, 0]
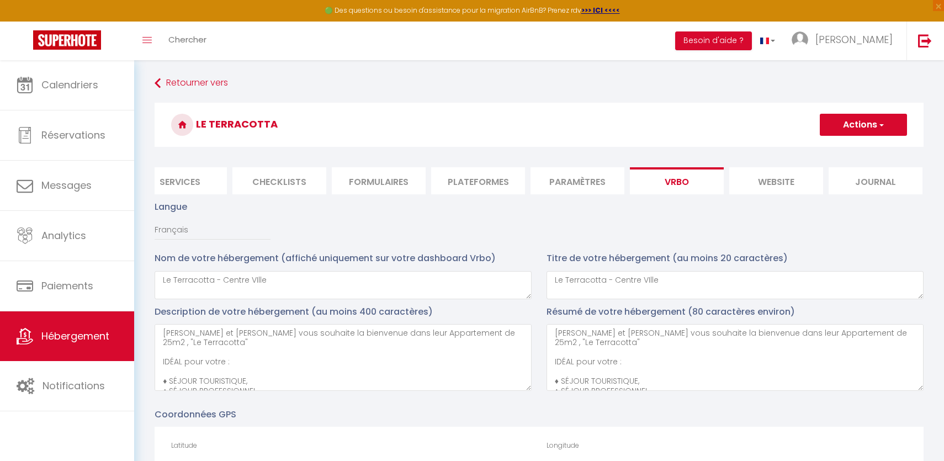
click at [866, 131] on button "Actions" at bounding box center [863, 125] width 87 height 22
click at [854, 147] on input "Enregistrer" at bounding box center [850, 148] width 41 height 11
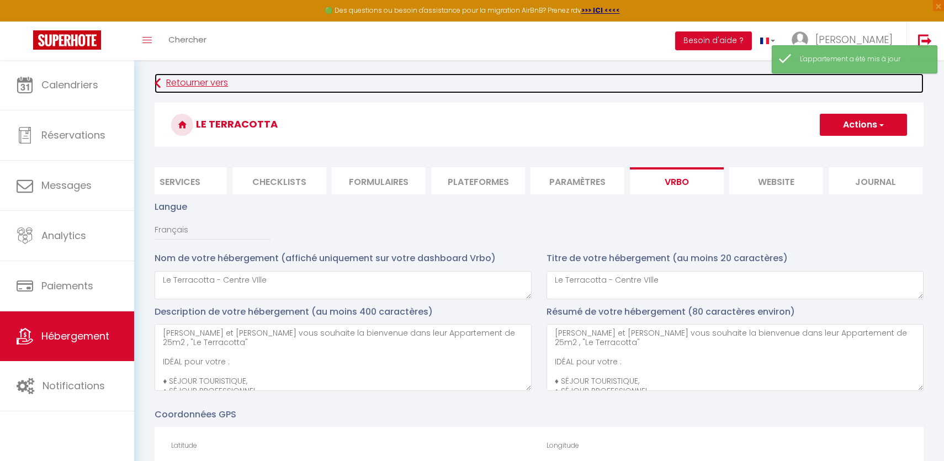
click at [193, 89] on link "Retourner vers" at bounding box center [539, 83] width 769 height 20
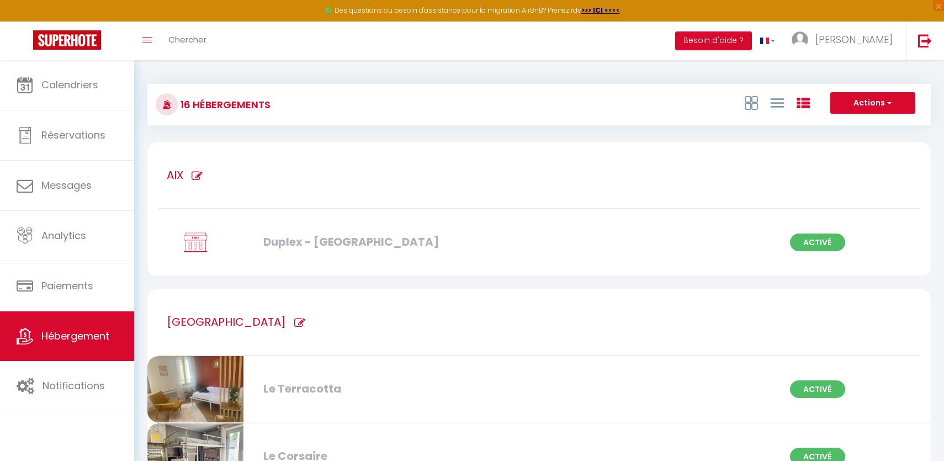
scroll to position [159, 0]
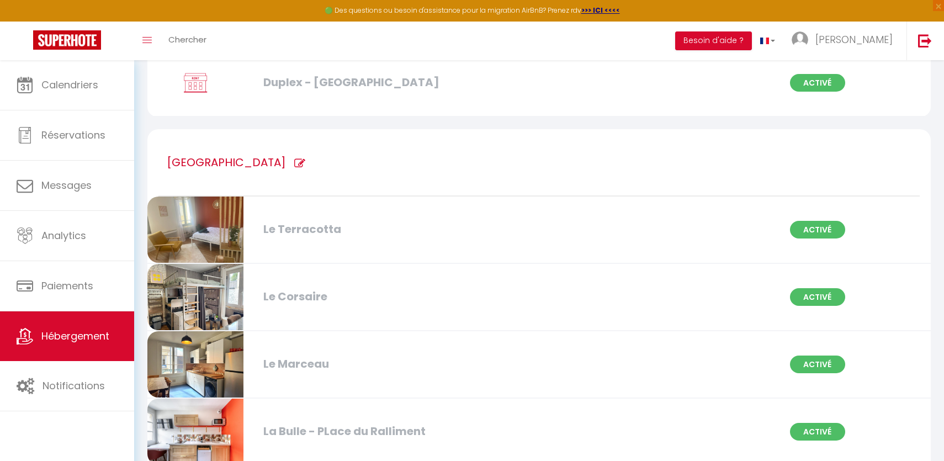
click at [290, 298] on div "Le Corsaire" at bounding box center [384, 296] width 252 height 17
select select "3"
select select "2"
select select "1"
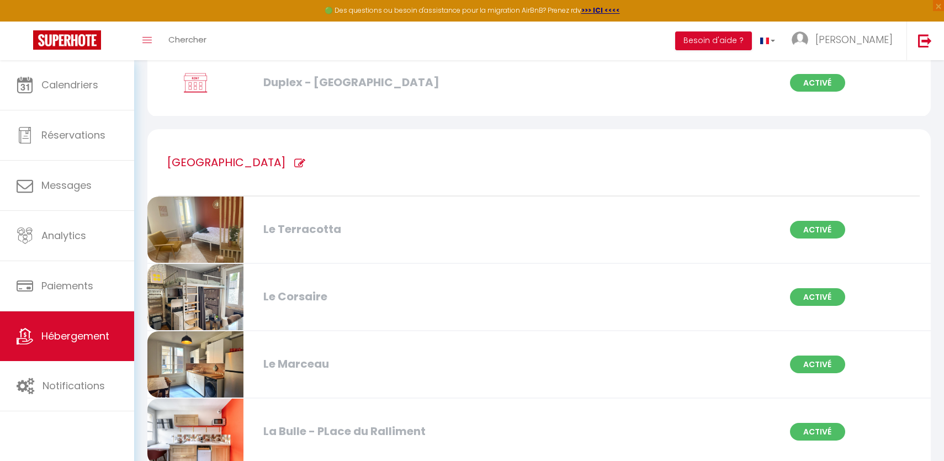
select select
select select "28"
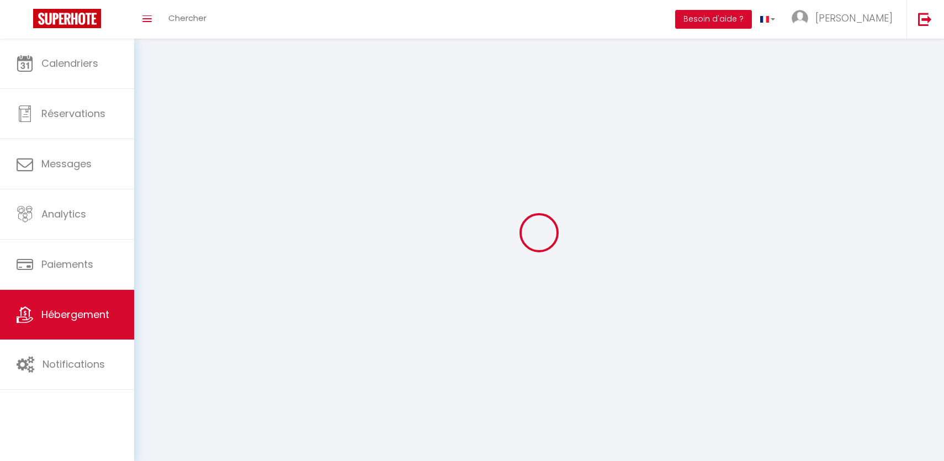
select select
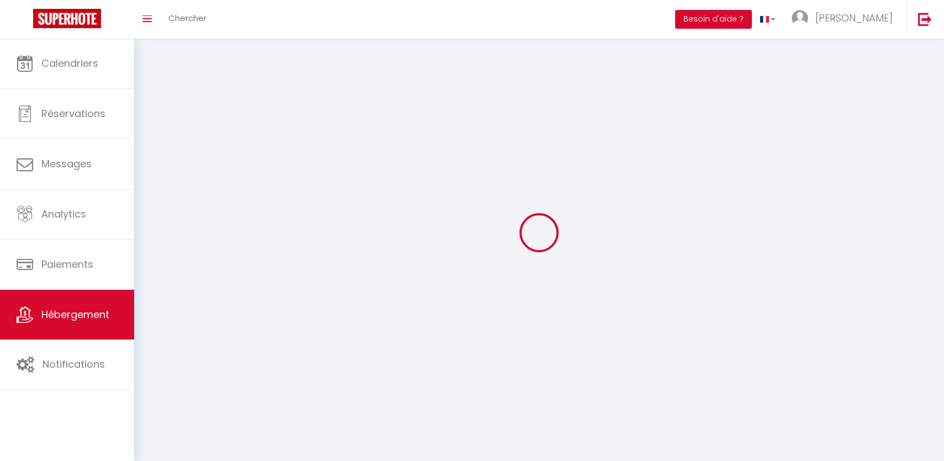
select select
checkbox input "false"
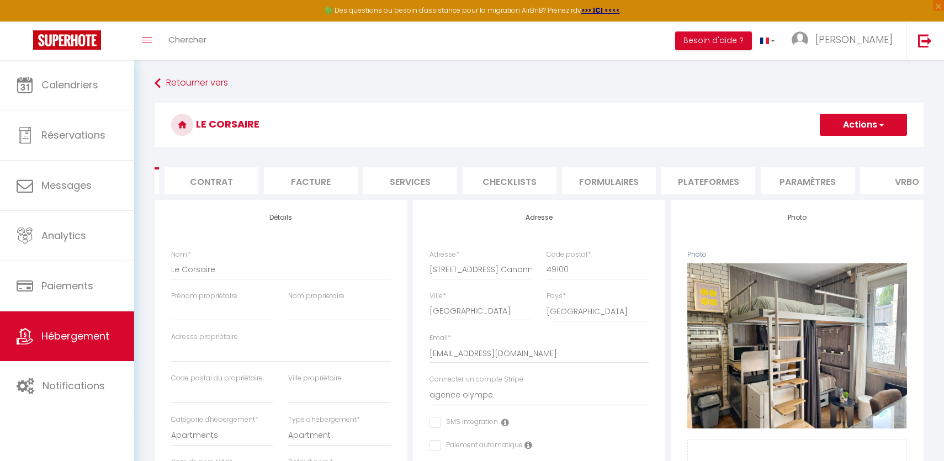
scroll to position [0, 308]
click at [674, 182] on li "Vrbo" at bounding box center [688, 180] width 94 height 27
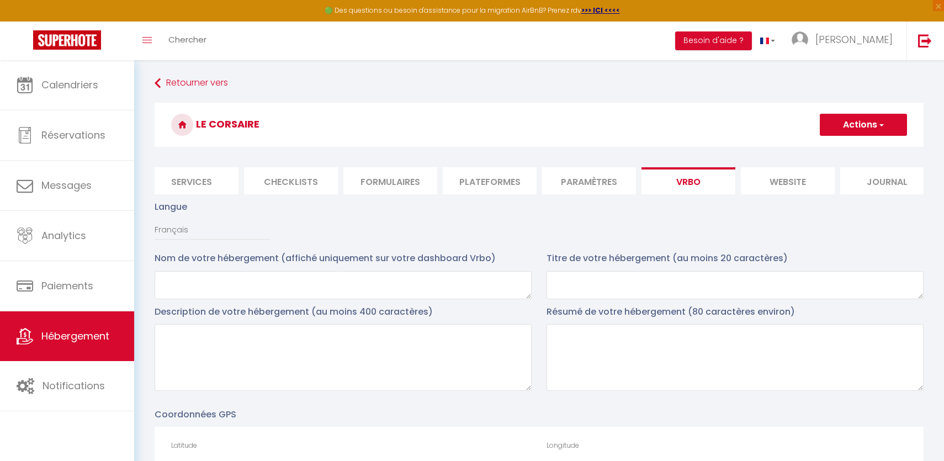
drag, startPoint x: 274, startPoint y: 123, endPoint x: 196, endPoint y: 125, distance: 77.3
click at [196, 125] on h3 "Le Corsaire" at bounding box center [539, 125] width 769 height 44
copy h3 "Le Corsaire"
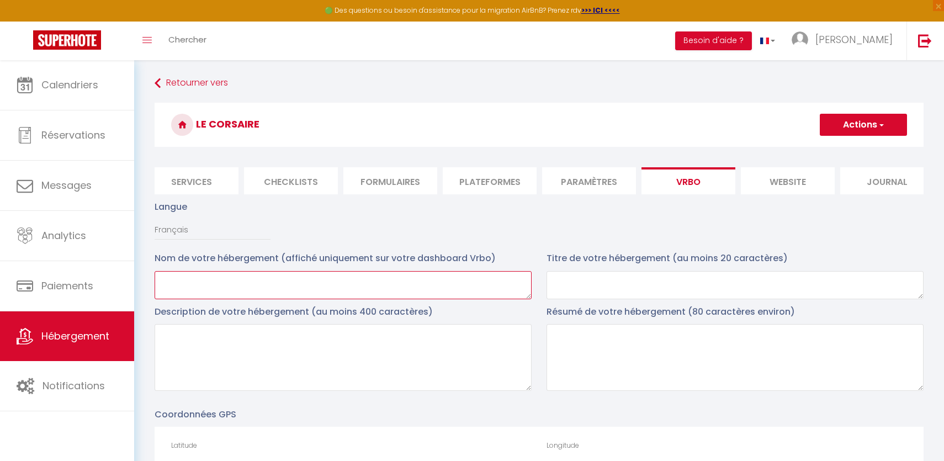
click at [198, 285] on textarea at bounding box center [343, 285] width 377 height 28
paste textarea "Le Corsaire"
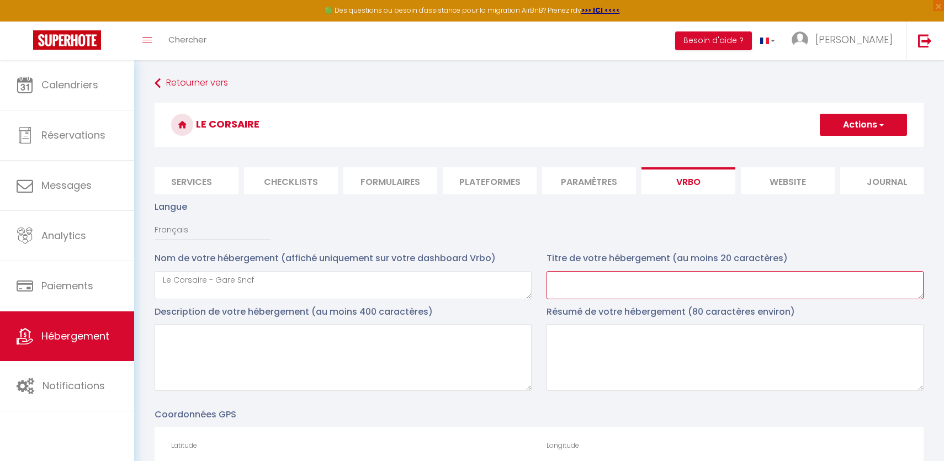
click at [611, 279] on textarea at bounding box center [734, 285] width 377 height 28
paste textarea "Le Corsaire - Gare Sncf"
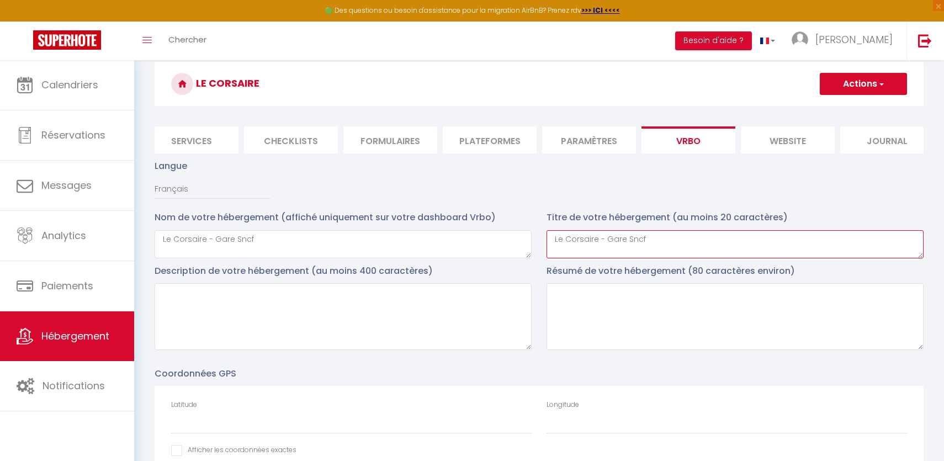
scroll to position [52, 0]
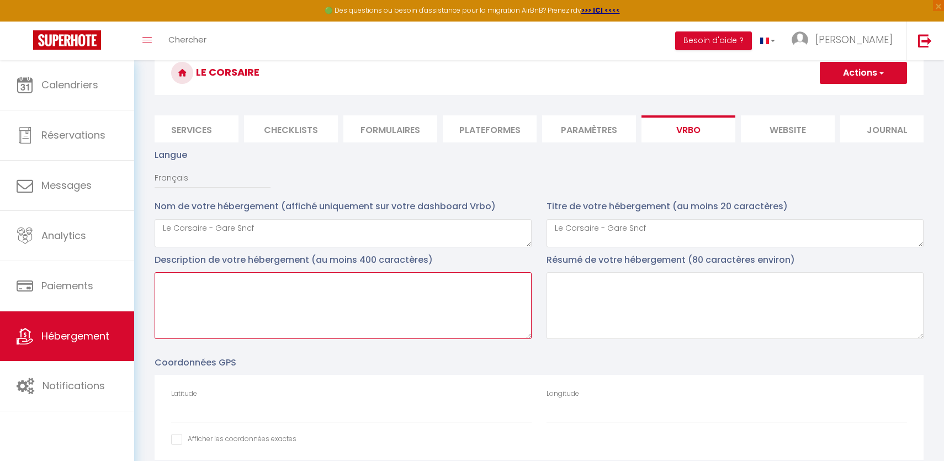
click at [356, 304] on textarea at bounding box center [343, 305] width 377 height 67
paste textarea "Alex et Lucas vous souhaite la bienvenue dans leur Appartement de 18m2 , "La Bu…"
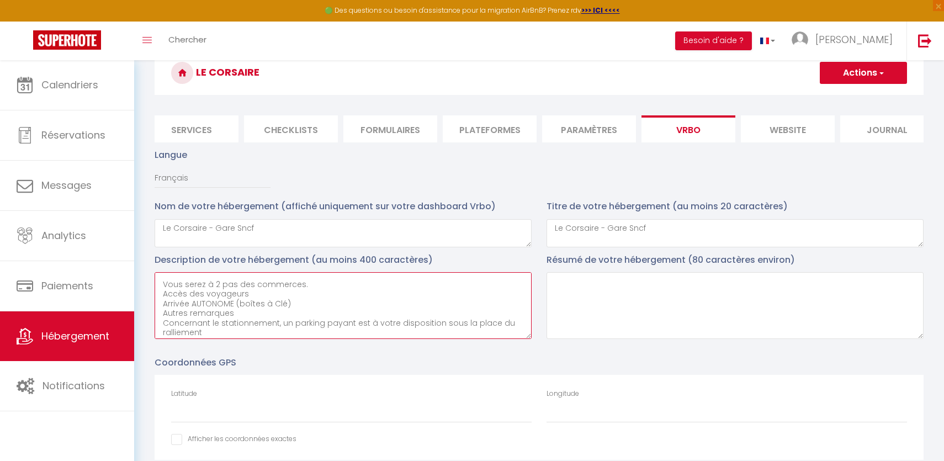
scroll to position [0, 0]
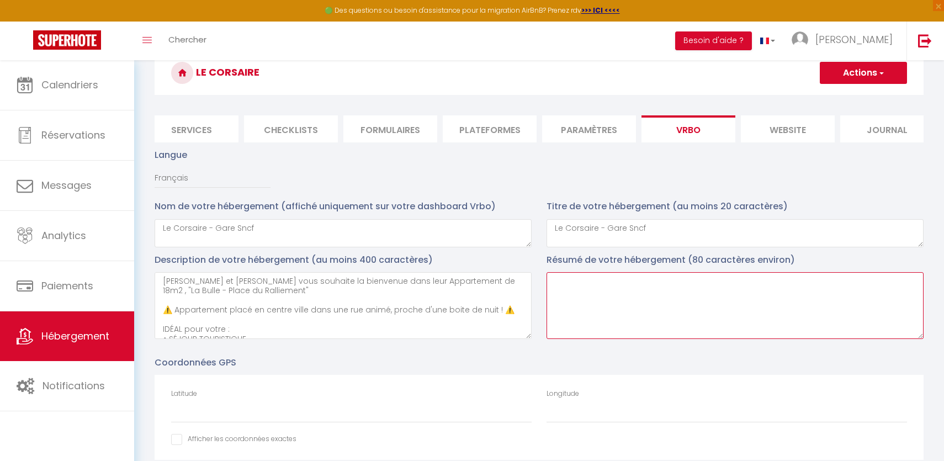
click at [611, 290] on textarea at bounding box center [734, 305] width 377 height 67
paste textarea "Alex et Lucas vous souhaite la bienvenue dans leur Appartement de 18m2 , "La Bu…"
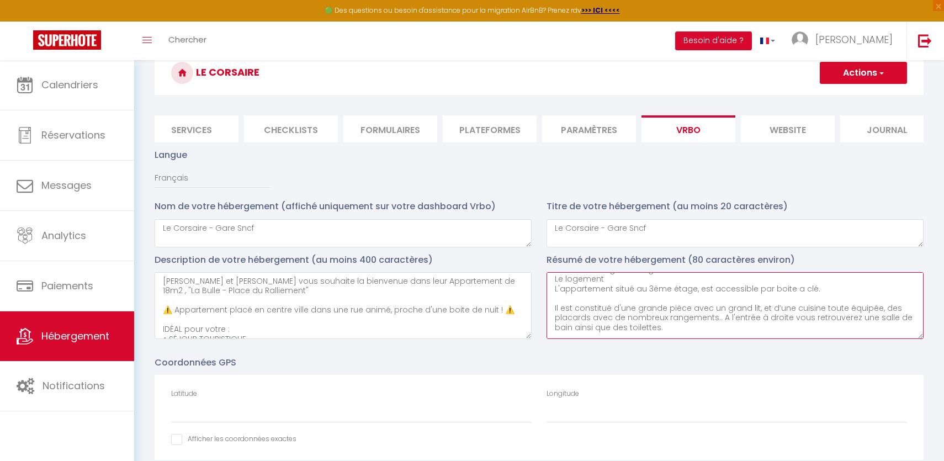
scroll to position [232, 0]
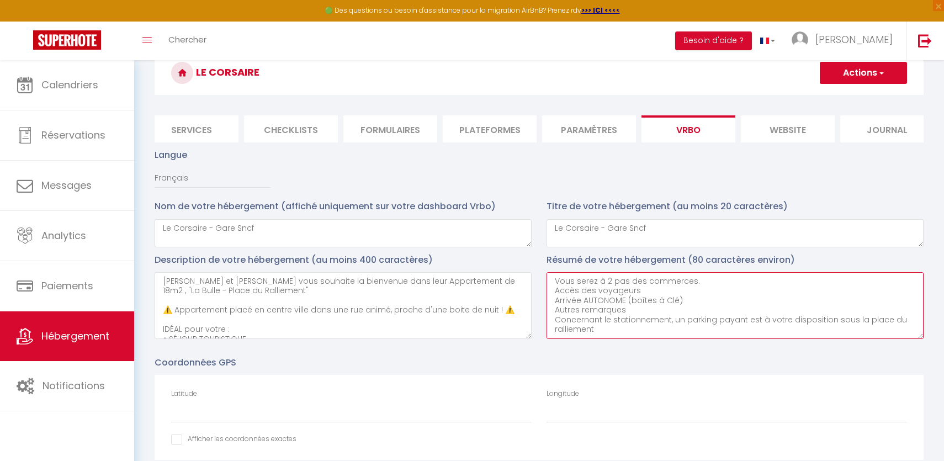
drag, startPoint x: 595, startPoint y: 334, endPoint x: 545, endPoint y: 290, distance: 66.9
click at [545, 290] on div "Résumé de votre hébergement (80 caractères environ)" at bounding box center [735, 299] width 392 height 92
drag, startPoint x: 547, startPoint y: 285, endPoint x: 620, endPoint y: 340, distance: 90.9
click at [620, 340] on div "Résumé de votre hébergement (80 caractères environ)" at bounding box center [735, 299] width 392 height 92
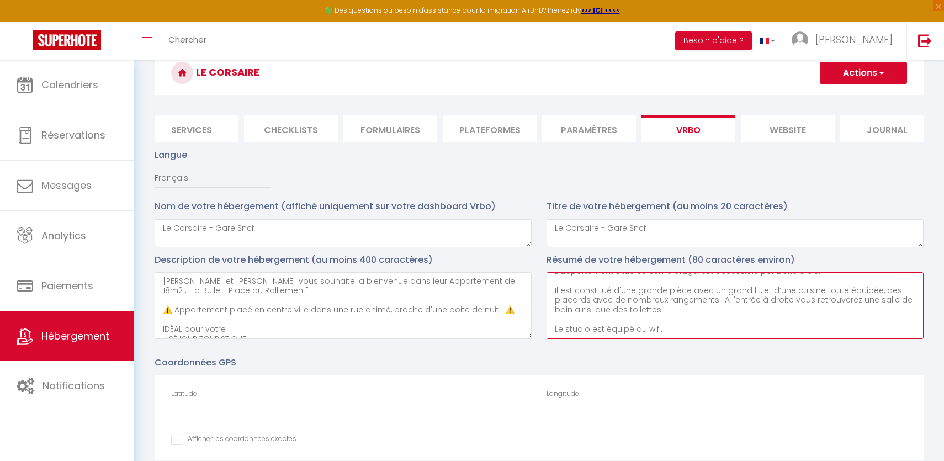
scroll to position [183, 0]
drag, startPoint x: 675, startPoint y: 312, endPoint x: 523, endPoint y: 310, distance: 152.3
click at [523, 311] on div "Description de votre hébergement (au moins 400 caractères) Résumé de votre hébe…" at bounding box center [538, 299] width 783 height 92
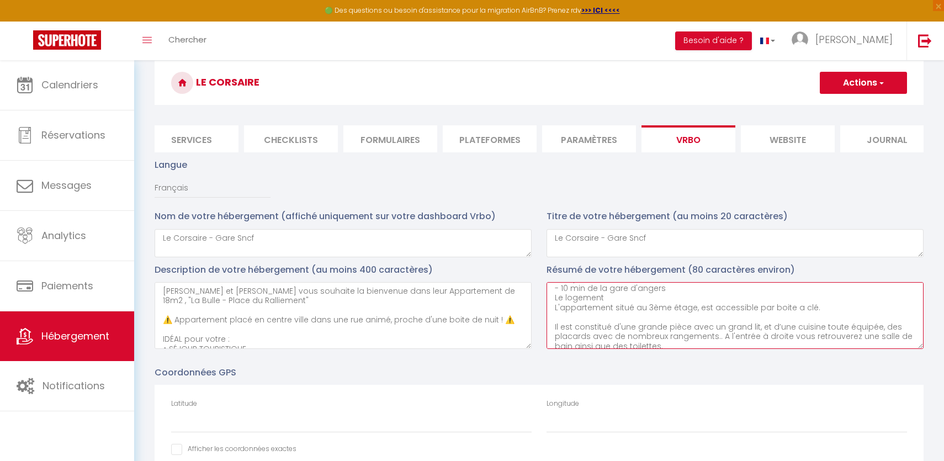
scroll to position [38, 0]
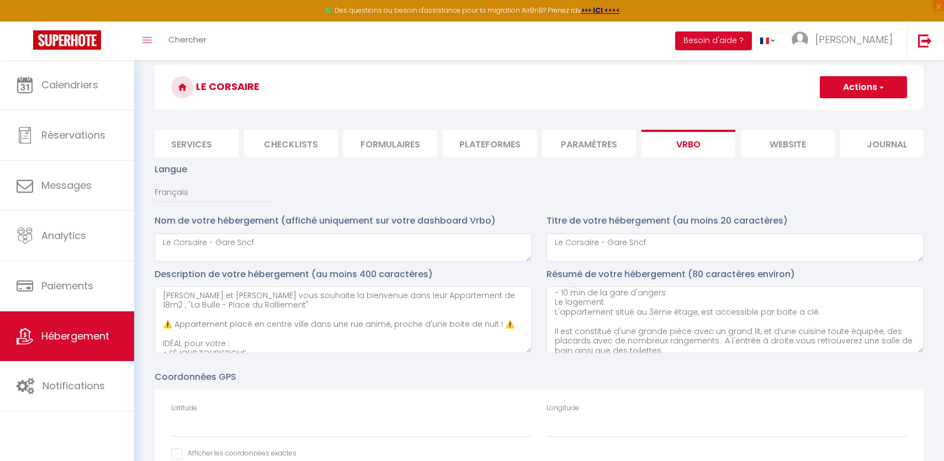
click at [846, 94] on button "Actions" at bounding box center [863, 87] width 87 height 22
click at [844, 106] on input "Enregistrer" at bounding box center [850, 111] width 41 height 11
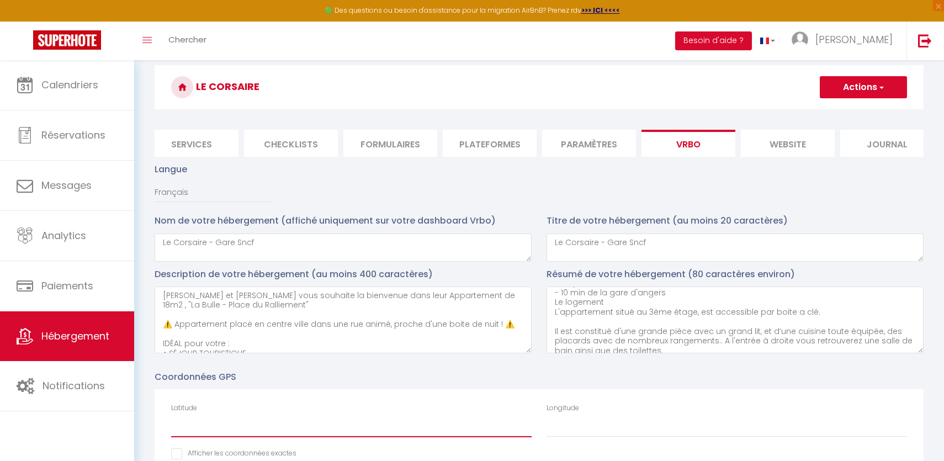
click at [389, 429] on input "Latitude" at bounding box center [351, 427] width 360 height 20
paste input "47.4657408"
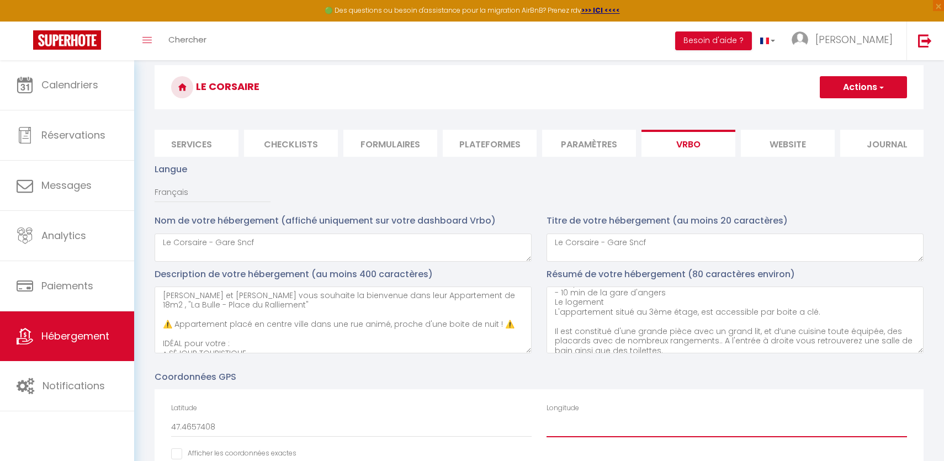
click at [635, 427] on input "Longitude" at bounding box center [726, 427] width 360 height 20
paste input "-0.5590092"
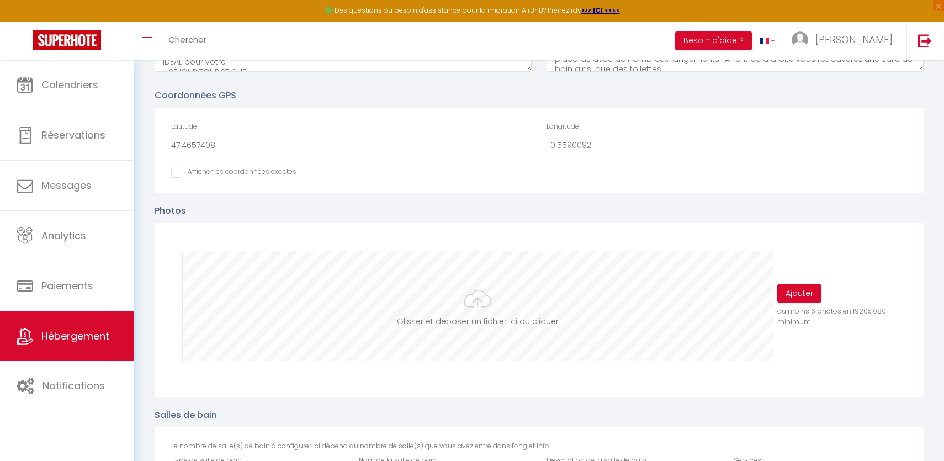
click at [485, 294] on input "file" at bounding box center [477, 305] width 589 height 109
click at [820, 295] on button "Ajouter" at bounding box center [799, 293] width 44 height 19
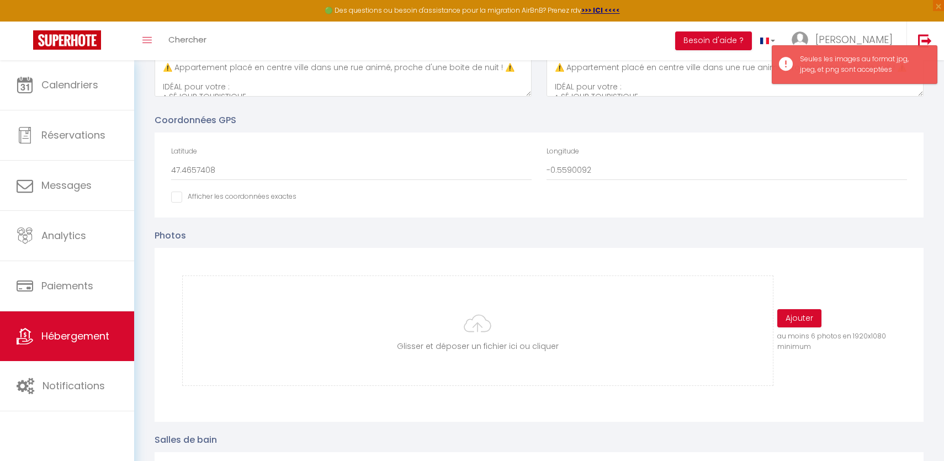
scroll to position [292, 0]
click at [509, 297] on input "file" at bounding box center [477, 332] width 589 height 109
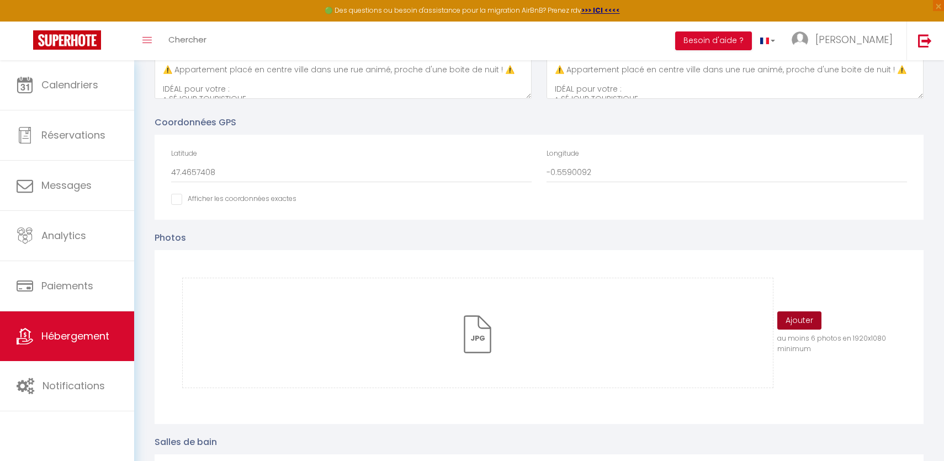
click at [811, 320] on button "Ajouter" at bounding box center [799, 320] width 44 height 19
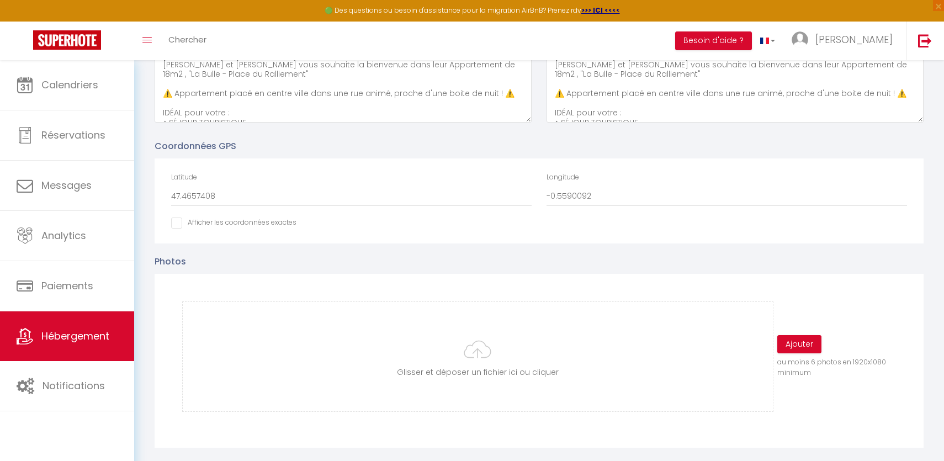
scroll to position [358, 0]
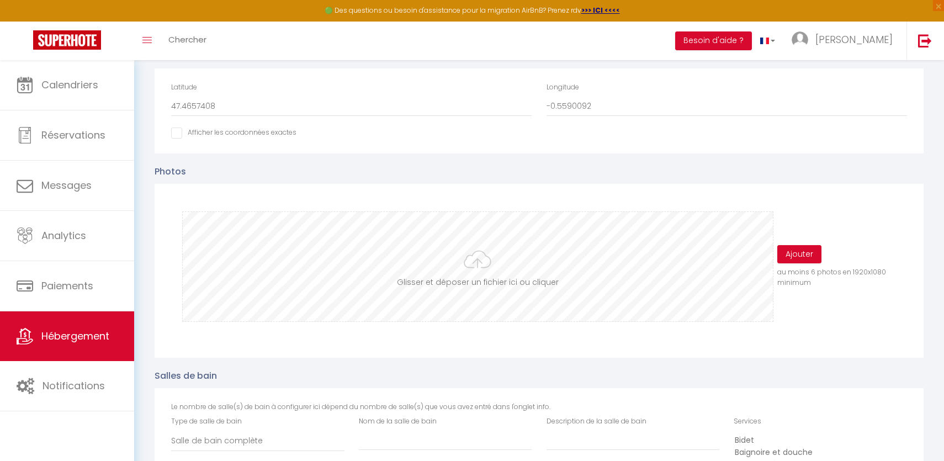
click at [470, 265] on input "file" at bounding box center [477, 266] width 589 height 109
click at [802, 257] on button "Ajouter" at bounding box center [799, 254] width 44 height 19
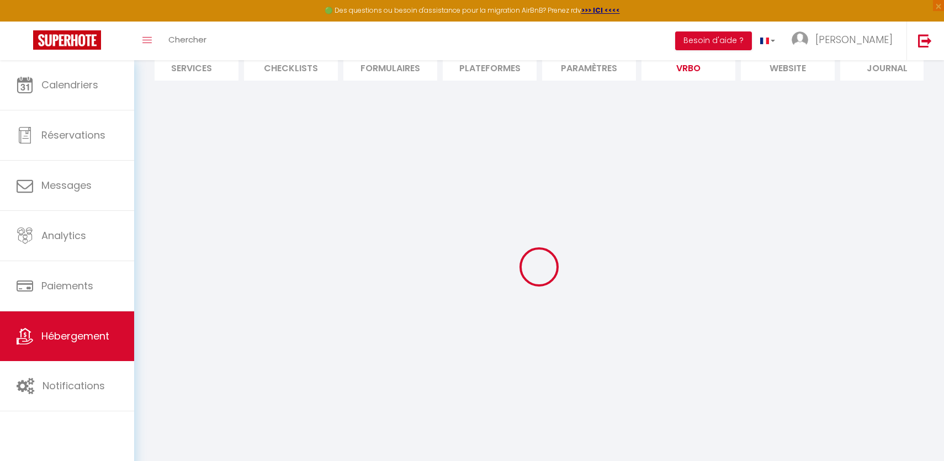
scroll to position [114, 0]
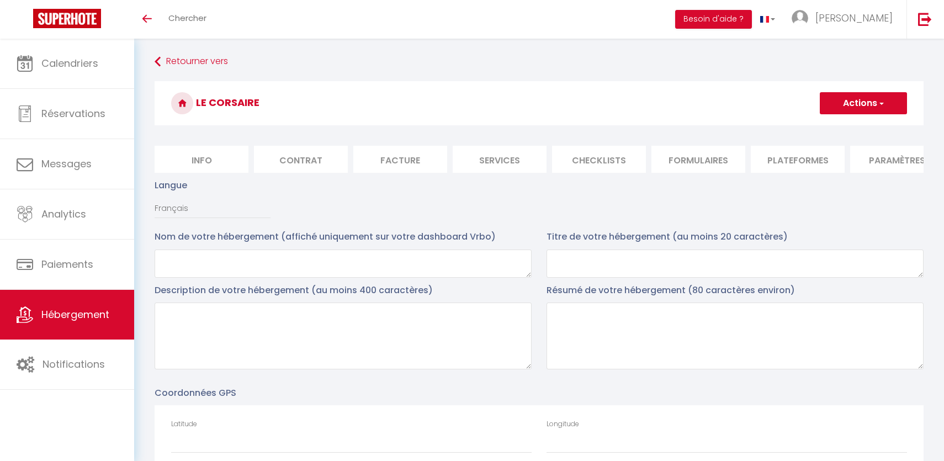
select select
select select "OTHER_SLEEPING_AREA"
select select
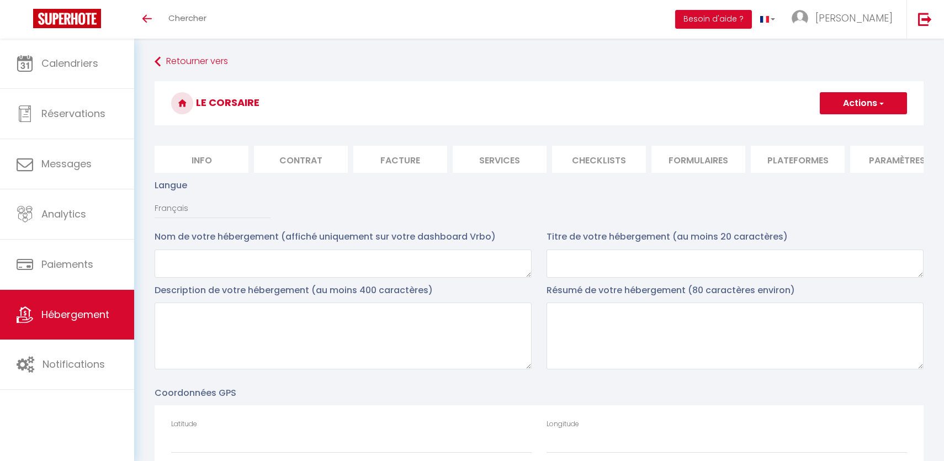
select select
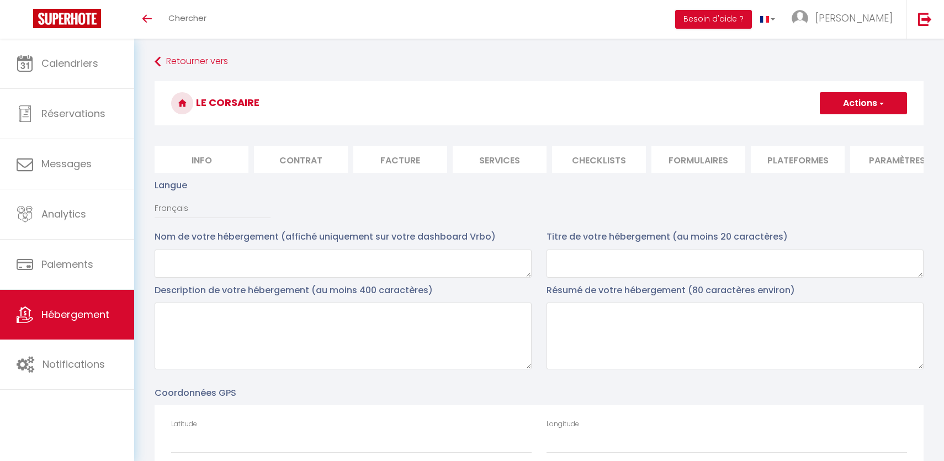
select select
select select "EUR"
select select
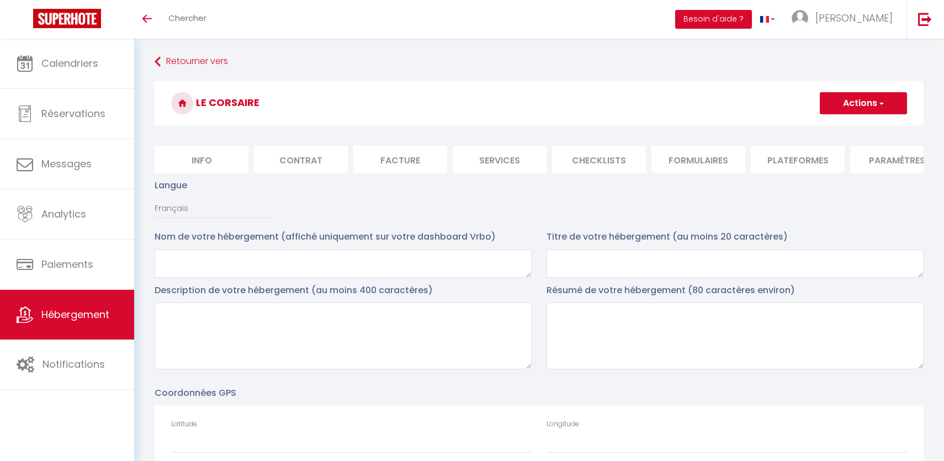
select select
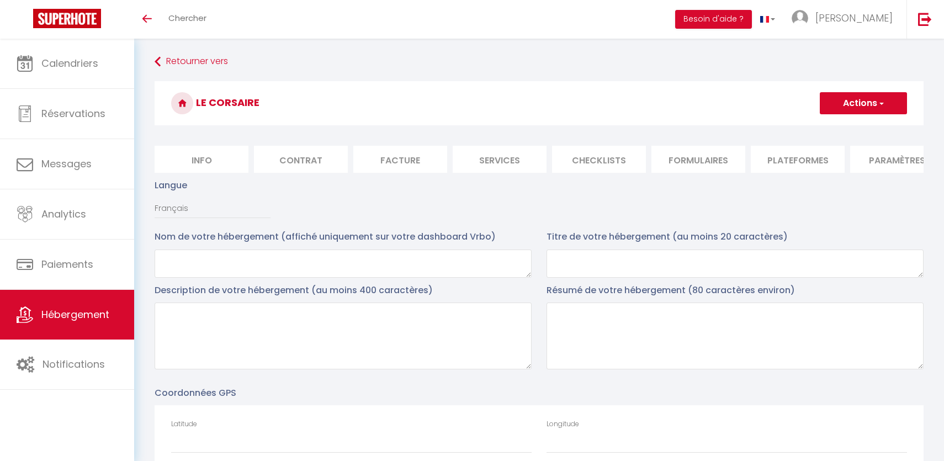
select select "NO_REFUND"
select select "15:00"
select select "10:00"
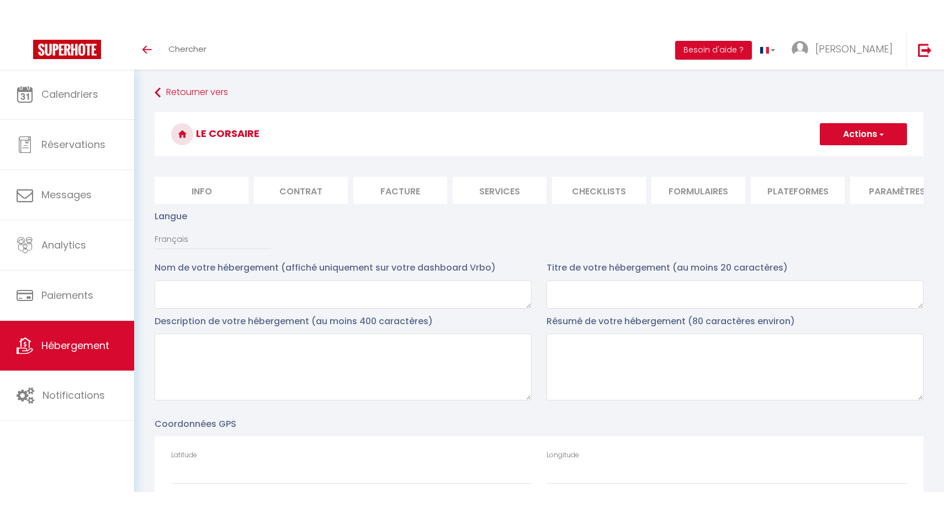
scroll to position [38, 0]
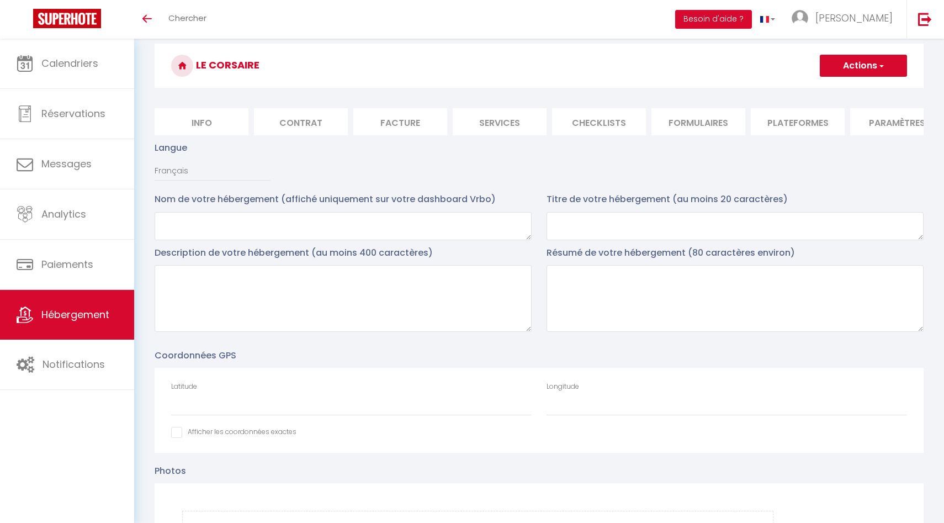
click at [811, 127] on li "Plateformes" at bounding box center [798, 121] width 94 height 27
select select
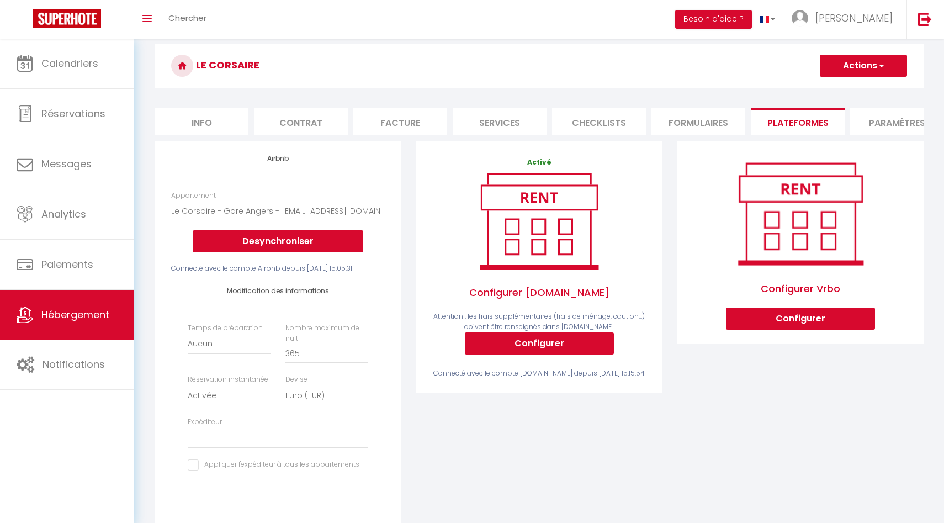
scroll to position [0, 324]
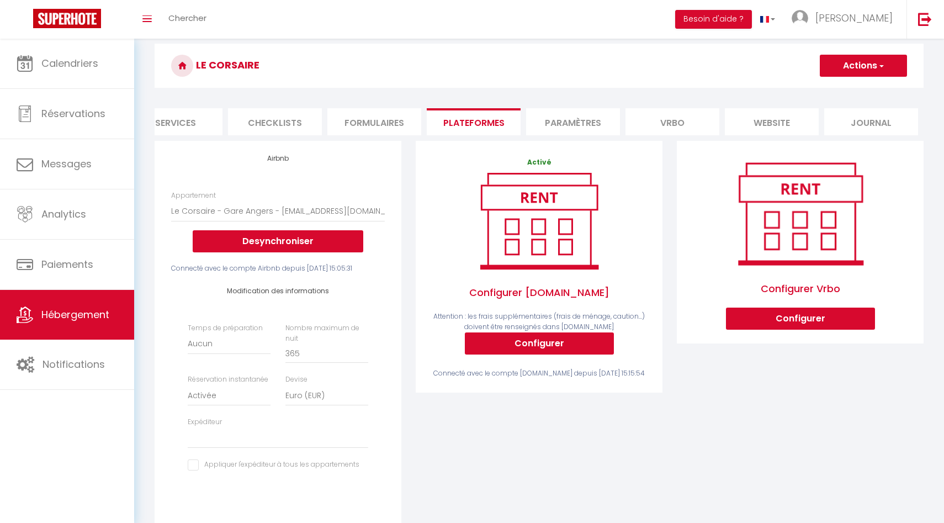
click at [789, 129] on li "website" at bounding box center [772, 121] width 94 height 27
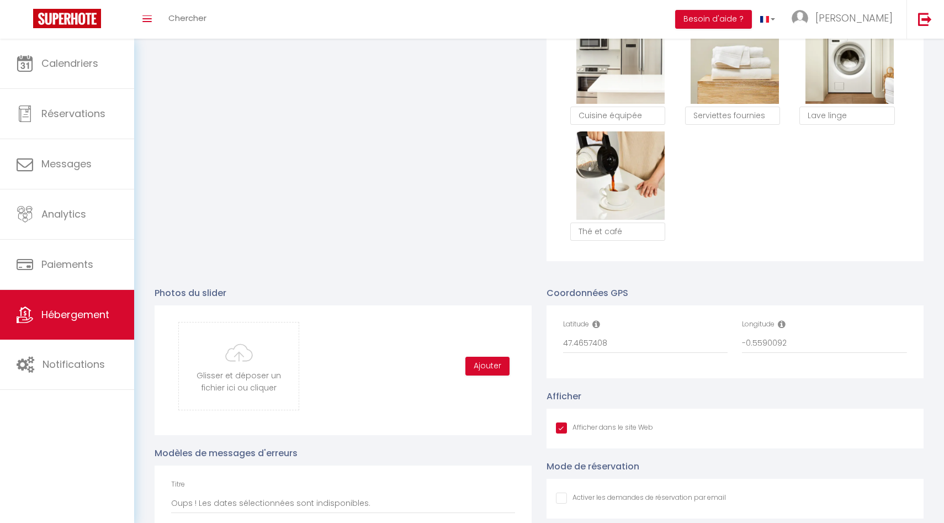
scroll to position [930, 0]
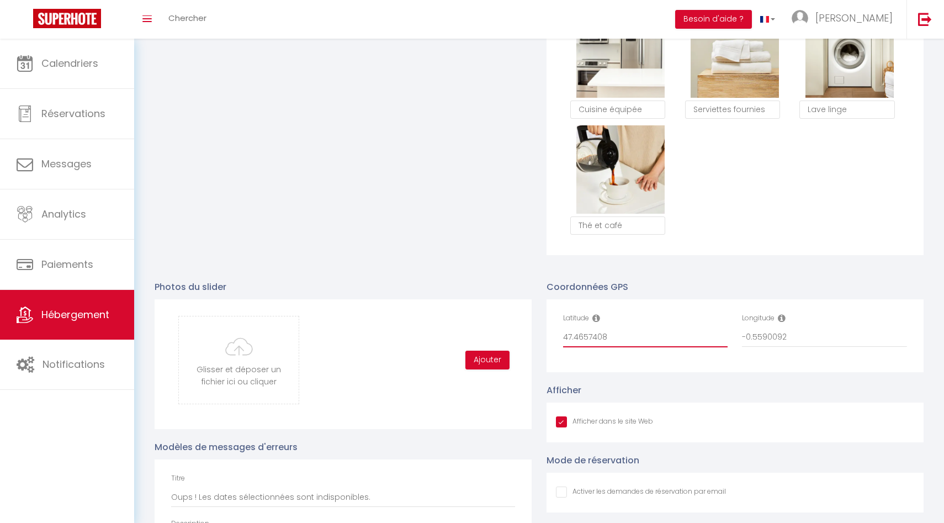
click at [650, 340] on input "47.4657408" at bounding box center [645, 337] width 165 height 20
click at [836, 339] on input "-0.5590092" at bounding box center [824, 337] width 165 height 20
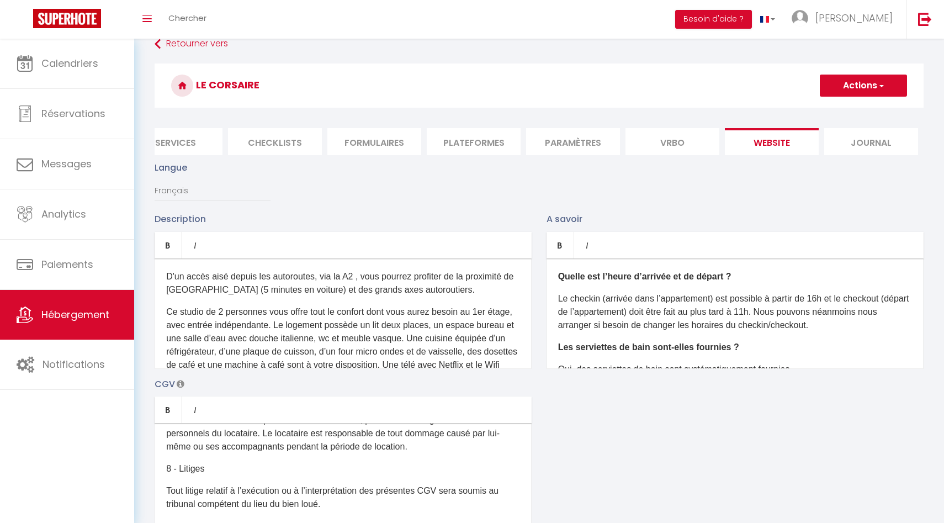
scroll to position [1058, 0]
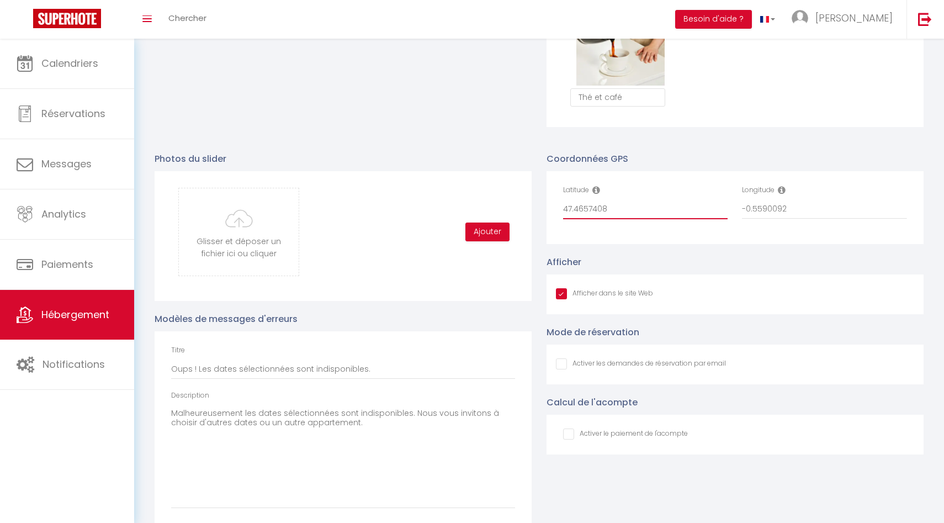
click at [599, 201] on input "47.4657408" at bounding box center [645, 209] width 165 height 20
click at [808, 212] on input "-0.5590092" at bounding box center [824, 209] width 165 height 20
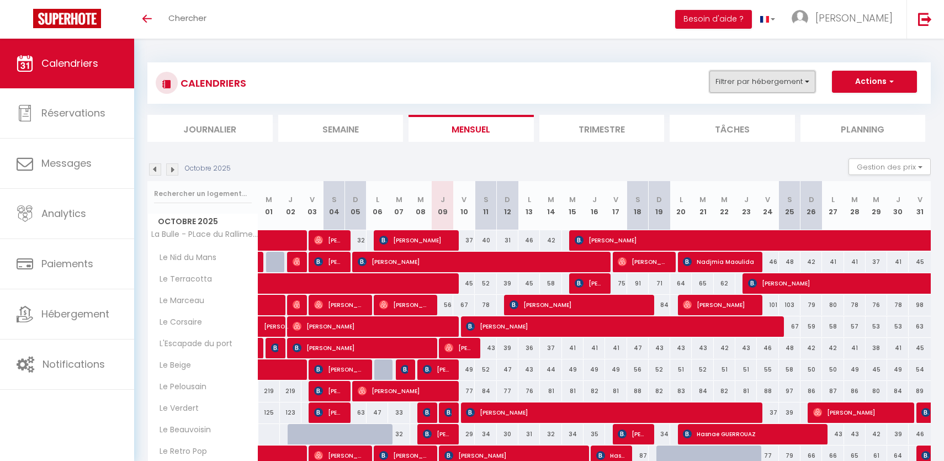
click at [773, 87] on button "Filtrer par hébergement" at bounding box center [762, 82] width 106 height 22
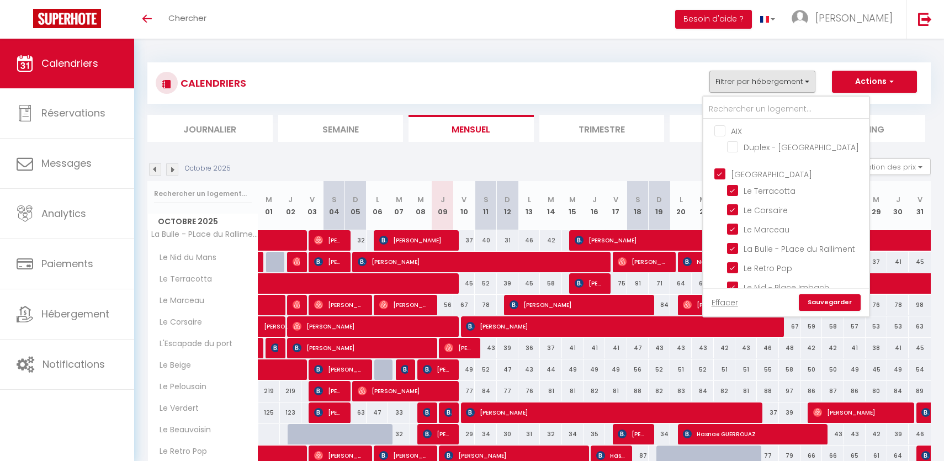
click at [716, 171] on input "[GEOGRAPHIC_DATA]" at bounding box center [797, 173] width 166 height 11
checkbox input "false"
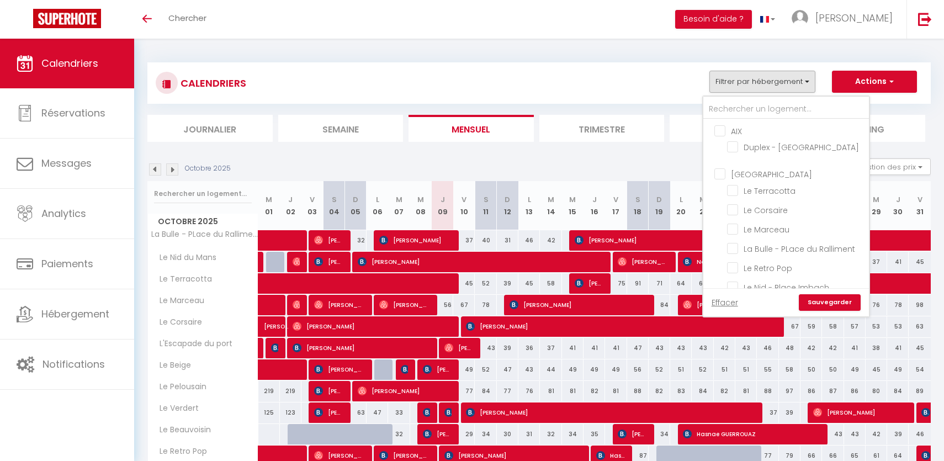
checkbox input "false"
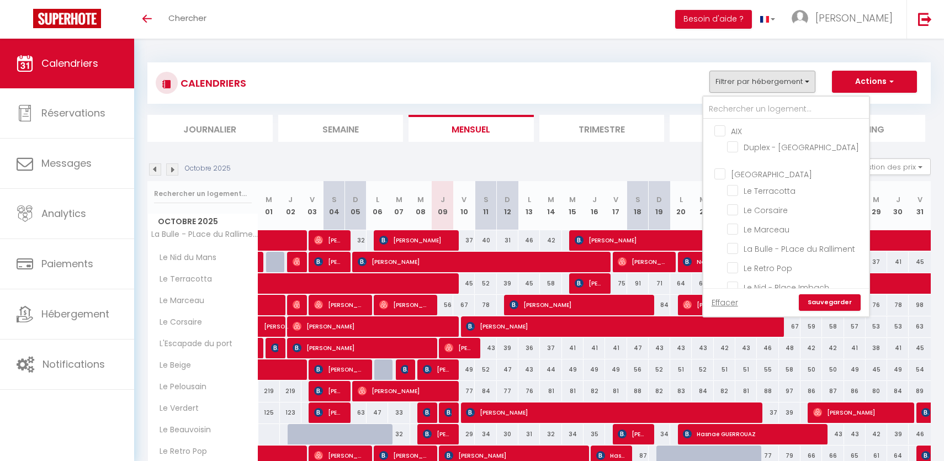
checkbox input "false"
click at [716, 171] on input "[GEOGRAPHIC_DATA]" at bounding box center [797, 173] width 166 height 11
checkbox input "true"
checkbox input "false"
checkbox input "true"
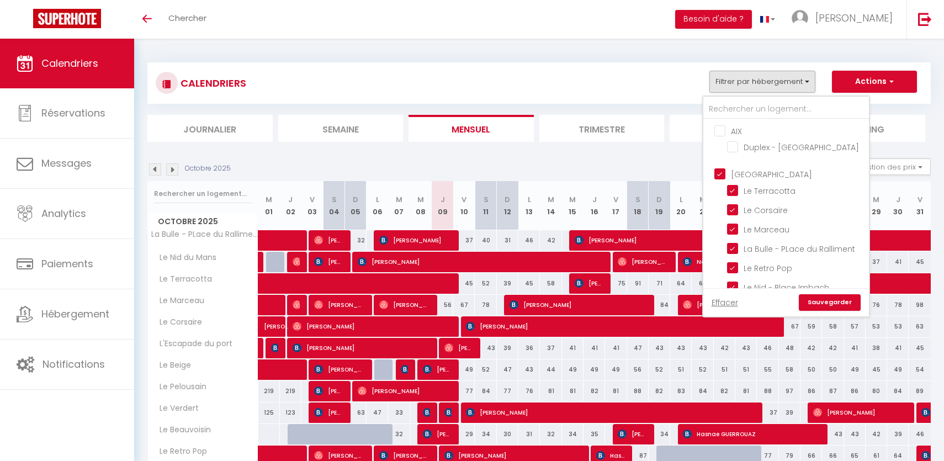
checkbox input "true"
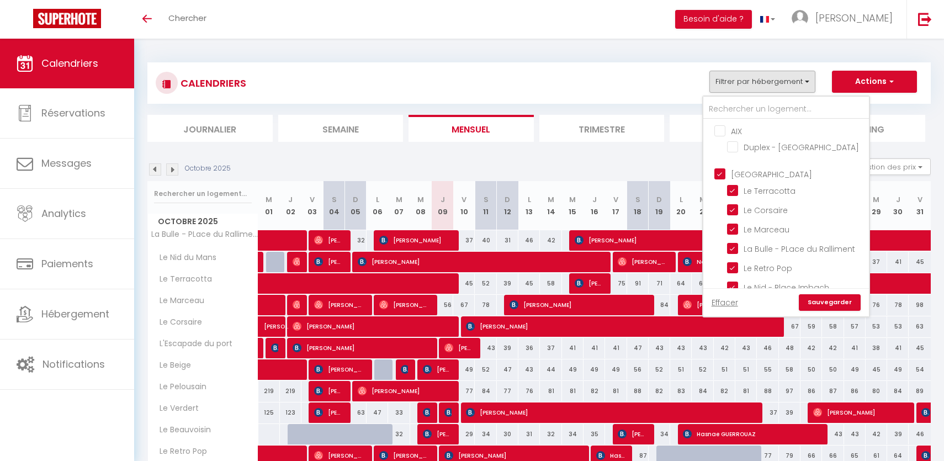
checkbox input "true"
checkbox input "false"
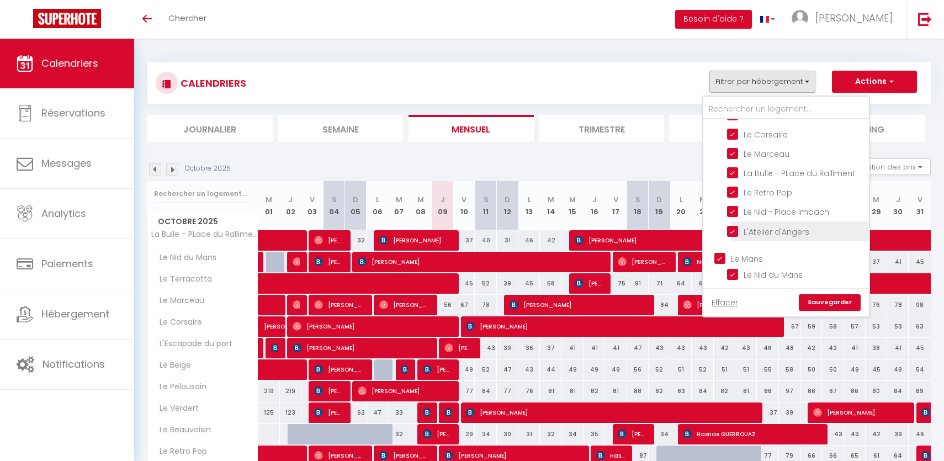
click at [730, 233] on input "L'Atelier d'Angers" at bounding box center [796, 230] width 138 height 11
checkbox input "false"
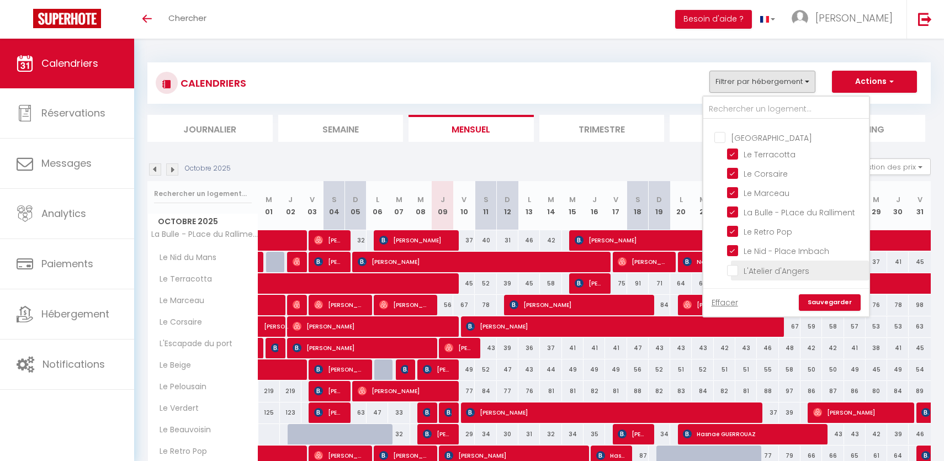
scroll to position [0, 0]
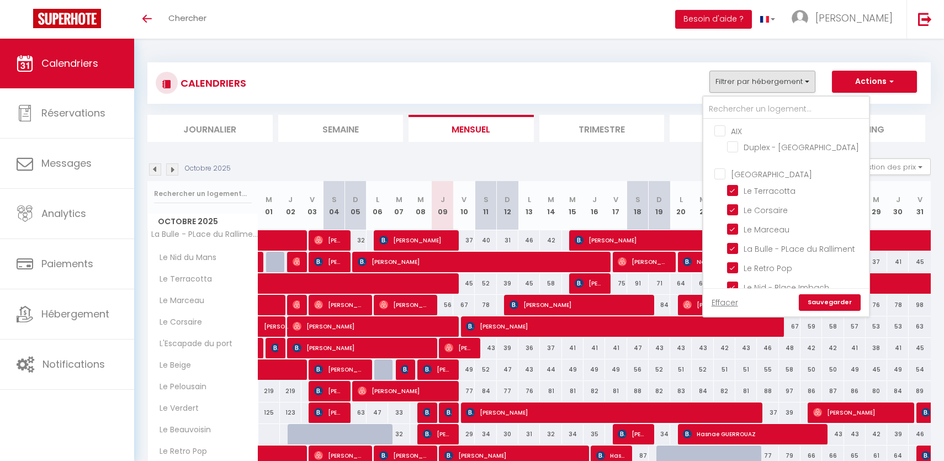
click at [721, 170] on input "[GEOGRAPHIC_DATA]" at bounding box center [797, 173] width 166 height 11
checkbox input "true"
checkbox input "false"
checkbox input "true"
checkbox input "false"
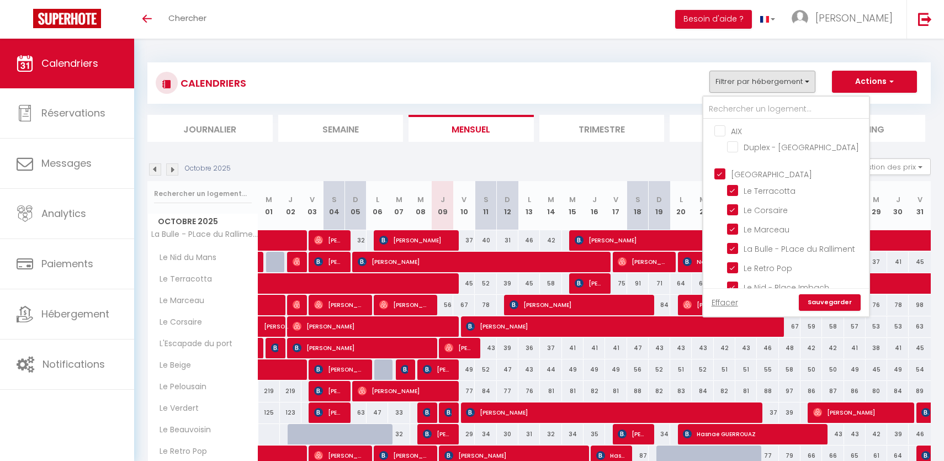
click at [721, 170] on input "[GEOGRAPHIC_DATA]" at bounding box center [797, 173] width 166 height 11
checkbox input "false"
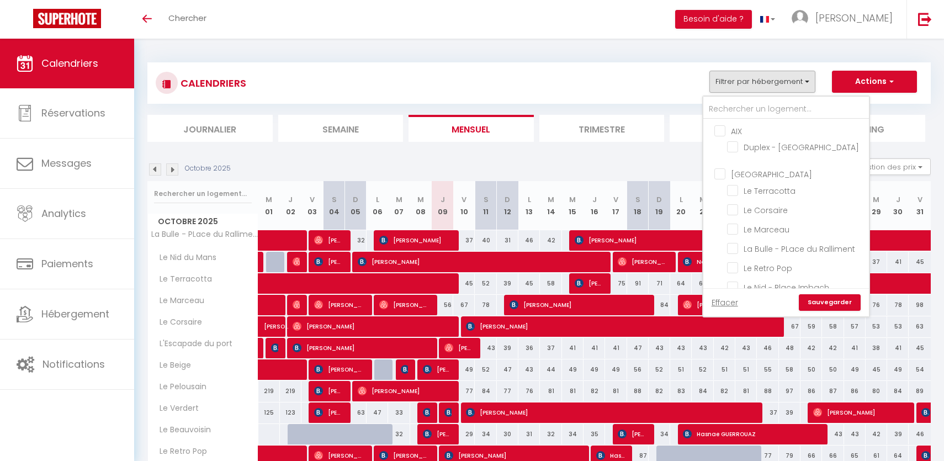
checkbox input "false"
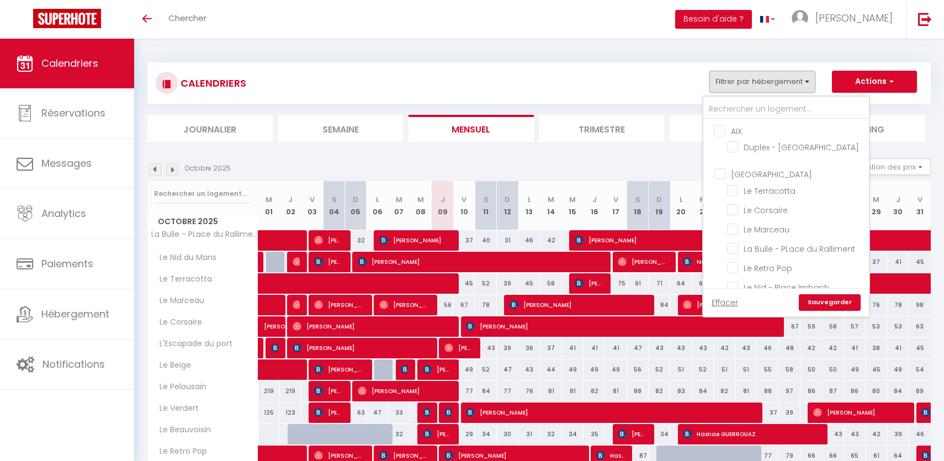
checkbox input "false"
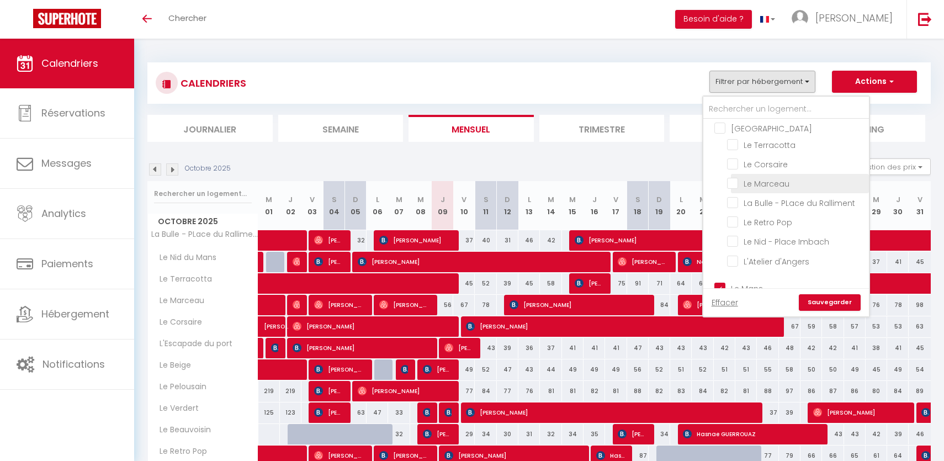
scroll to position [104, 0]
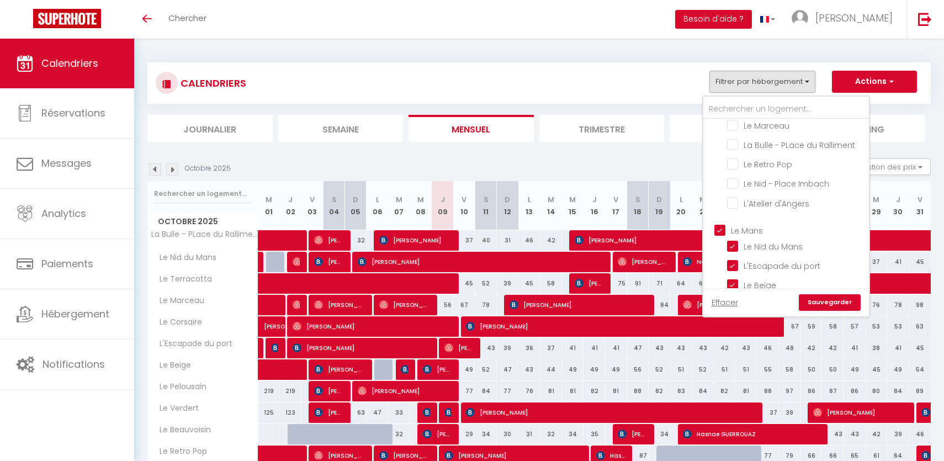
click at [721, 224] on input "Le Mans" at bounding box center [797, 229] width 166 height 11
checkbox input "false"
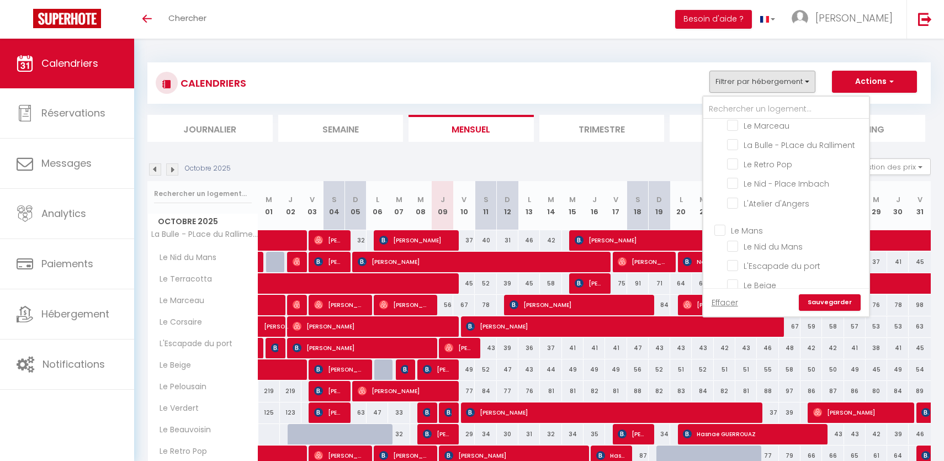
checkbox input "false"
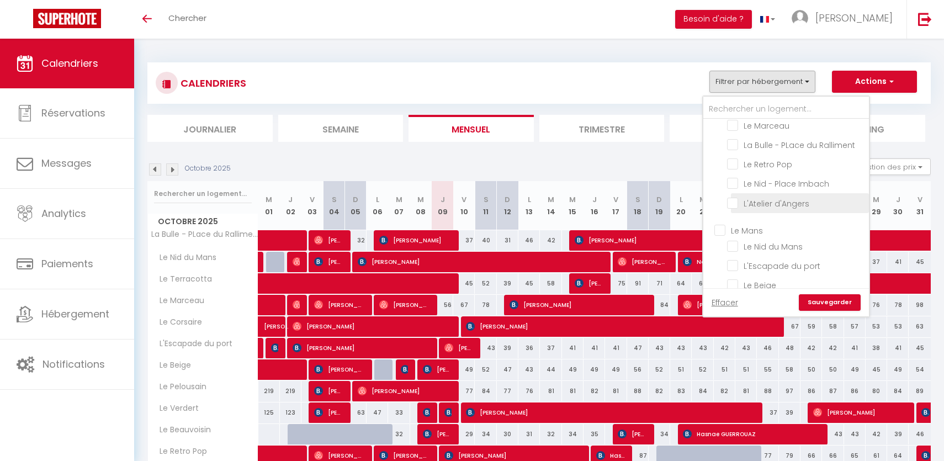
click at [733, 201] on input "L'Atelier d'Angers" at bounding box center [796, 201] width 138 height 11
checkbox input "true"
click at [721, 137] on input "[GEOGRAPHIC_DATA]" at bounding box center [797, 134] width 166 height 11
checkbox input "true"
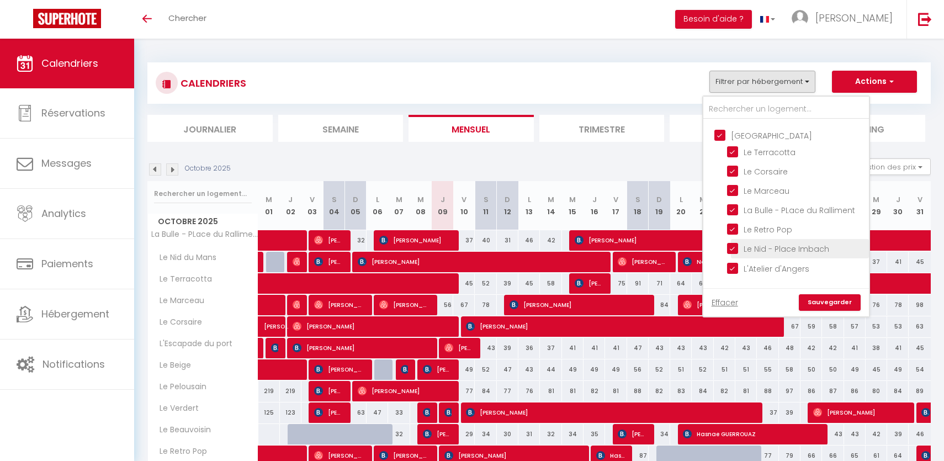
checkbox input "false"
checkbox input "true"
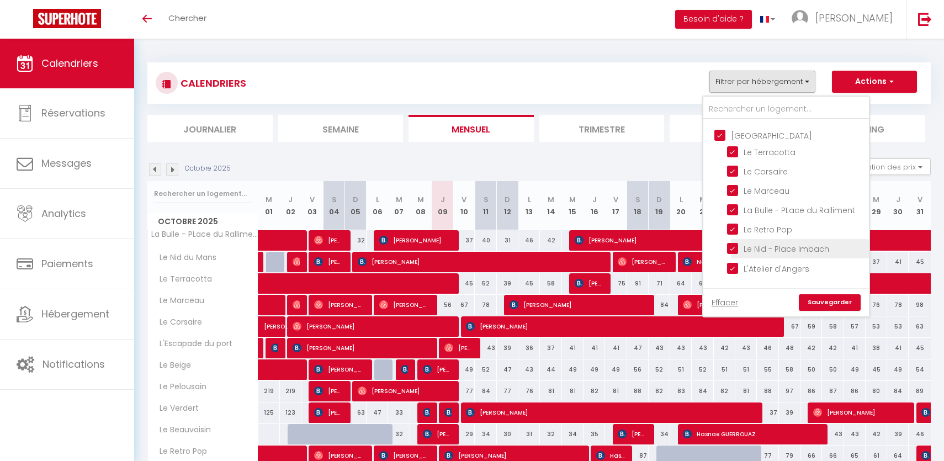
checkbox input "true"
checkbox input "false"
click at [824, 298] on link "Sauvegarder" at bounding box center [830, 302] width 62 height 17
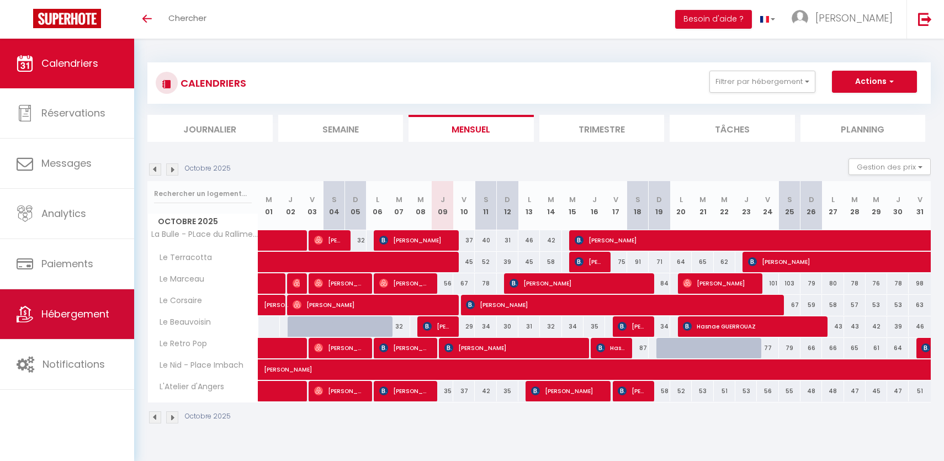
click at [63, 339] on link "Hébergement" at bounding box center [67, 314] width 134 height 50
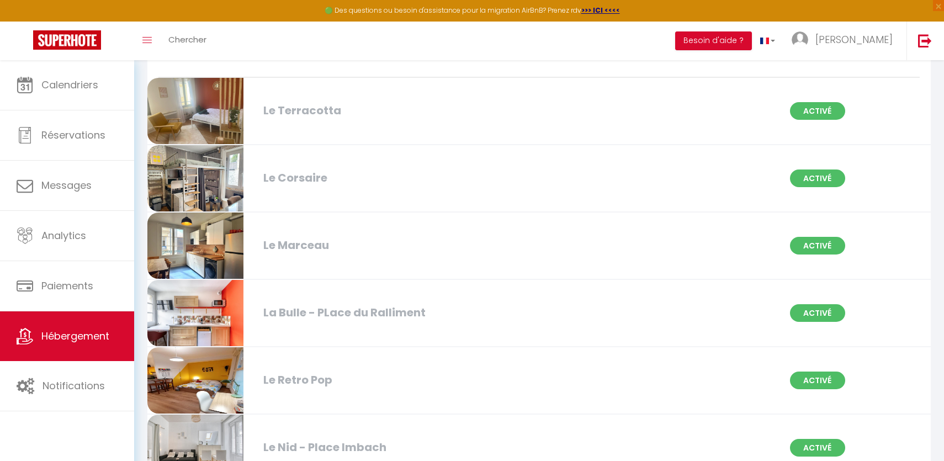
scroll to position [264, 0]
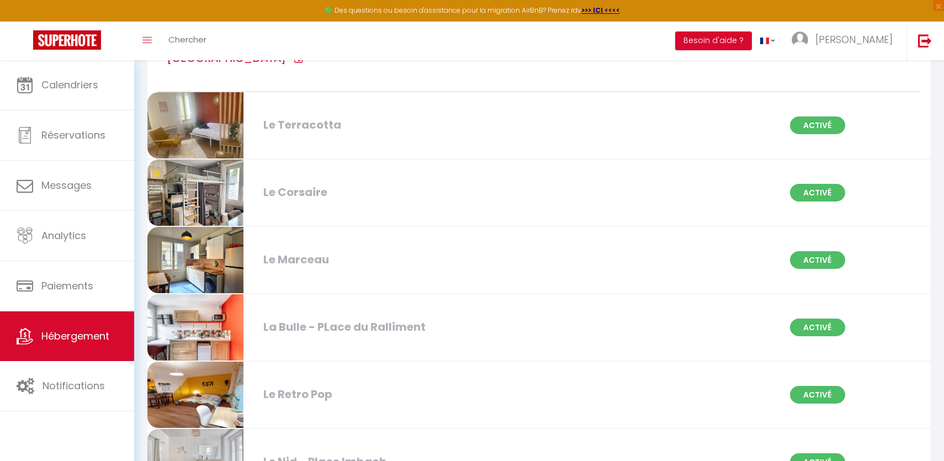
click at [324, 321] on div "La Bulle - PLace du Ralliment" at bounding box center [384, 326] width 252 height 17
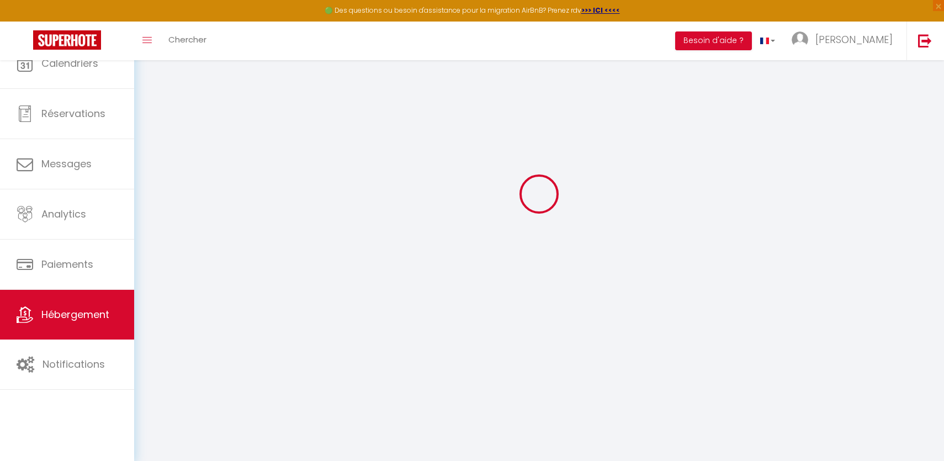
scroll to position [60, 0]
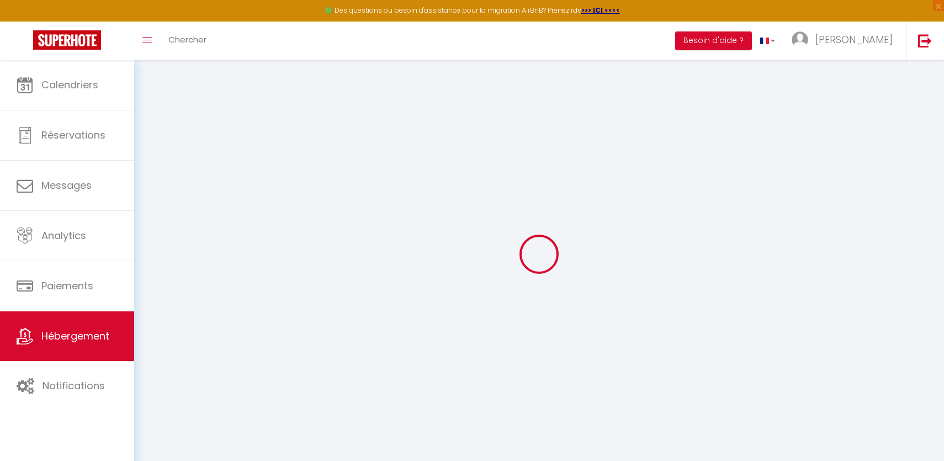
type textarea "La Bulle - [GEOGRAPHIC_DATA]"
type textarea "[PERSON_NAME] et [PERSON_NAME] vous souhaite la bienvenue dans leur Appartement…"
type input "47.471587"
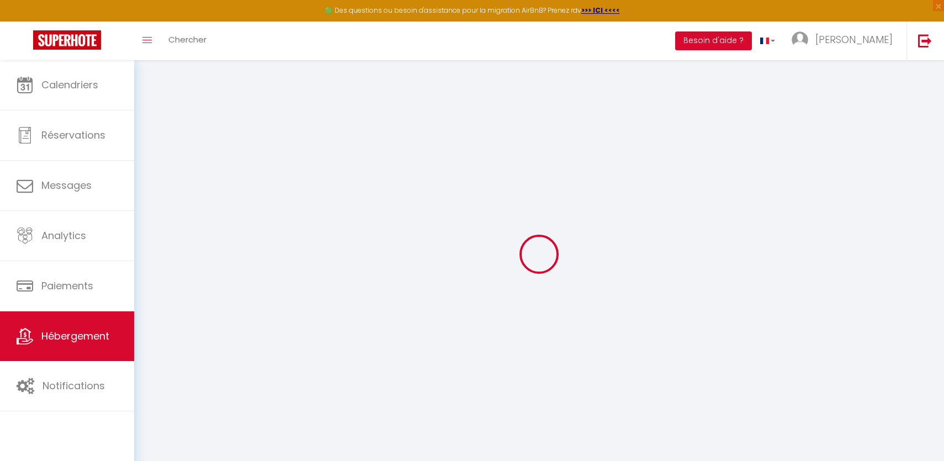
type input "-0.5511289"
type input "Salle de bain"
type input "La Bulle"
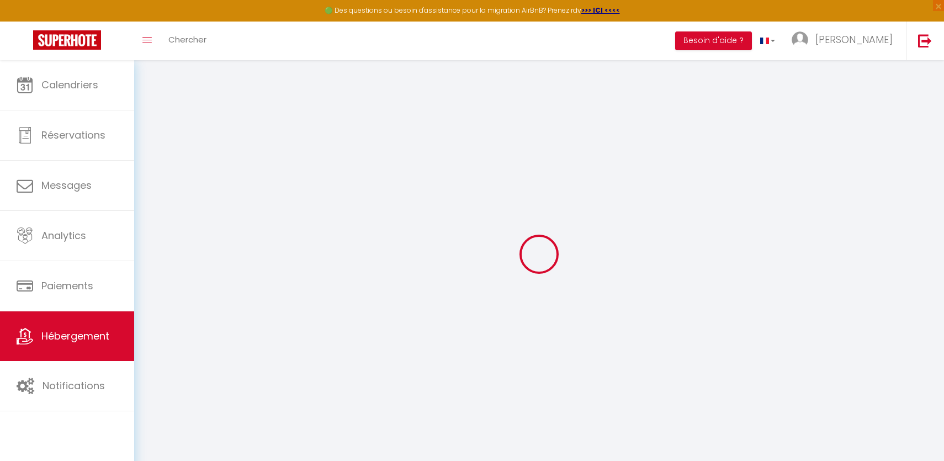
type input "La Bulle - [GEOGRAPHIC_DATA]"
select select "16:00"
select select "11:00"
type input "[PERSON_NAME]"
type input "2"
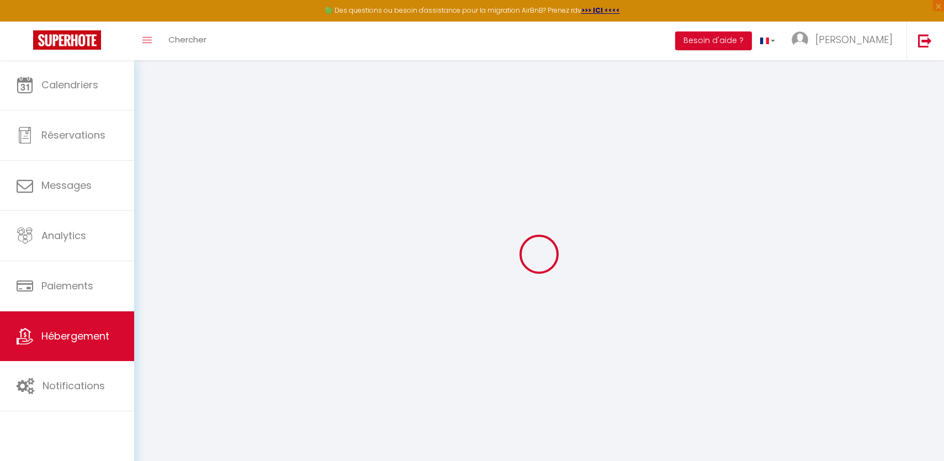
type input "2"
checkbox input "false"
select select "50"
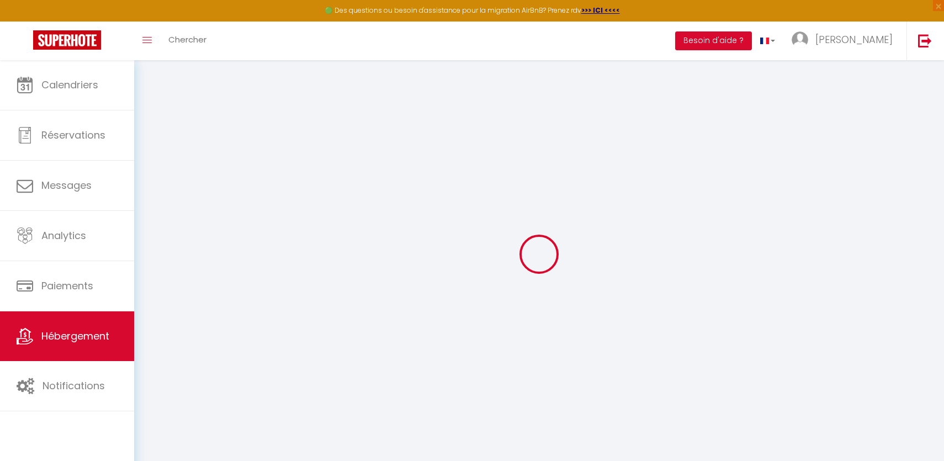
select select "44"
select select
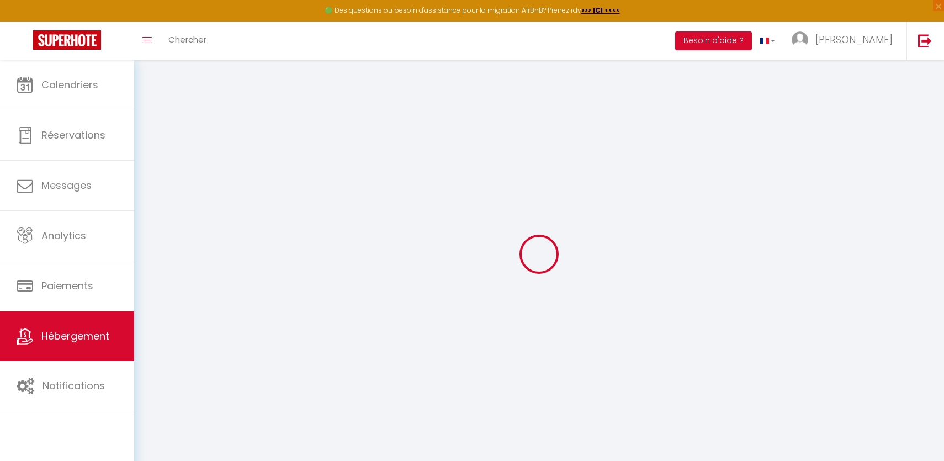
select select
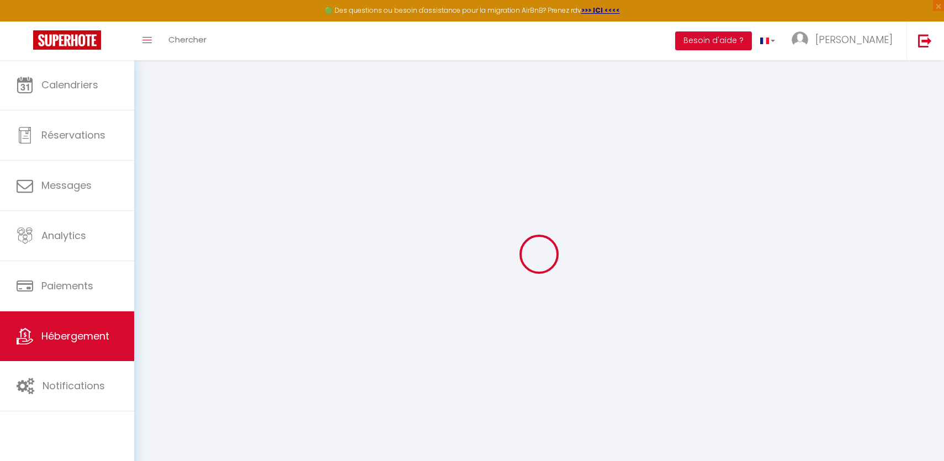
select select
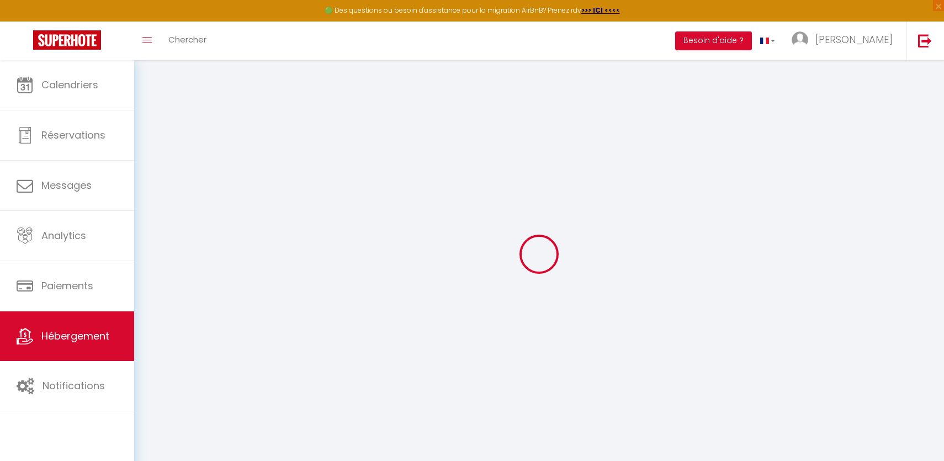
select select
checkbox input "false"
checkbox input "true"
checkbox input "false"
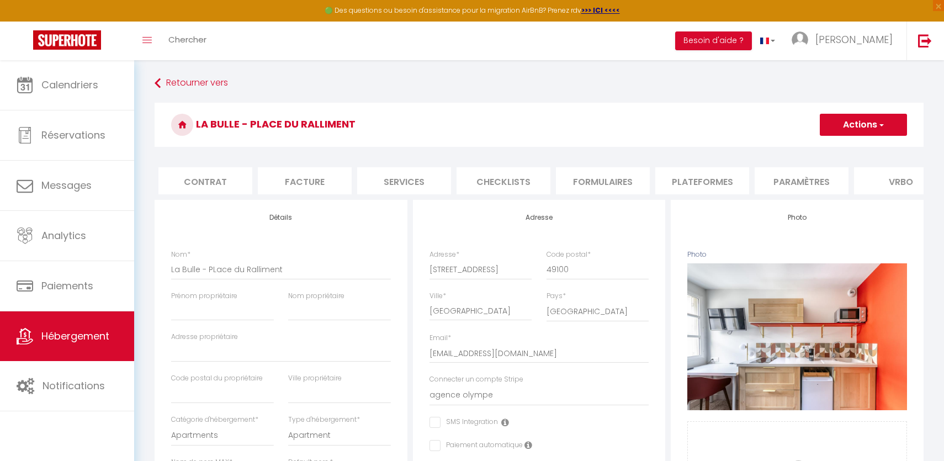
scroll to position [0, 324]
click at [764, 173] on li "website" at bounding box center [772, 180] width 94 height 27
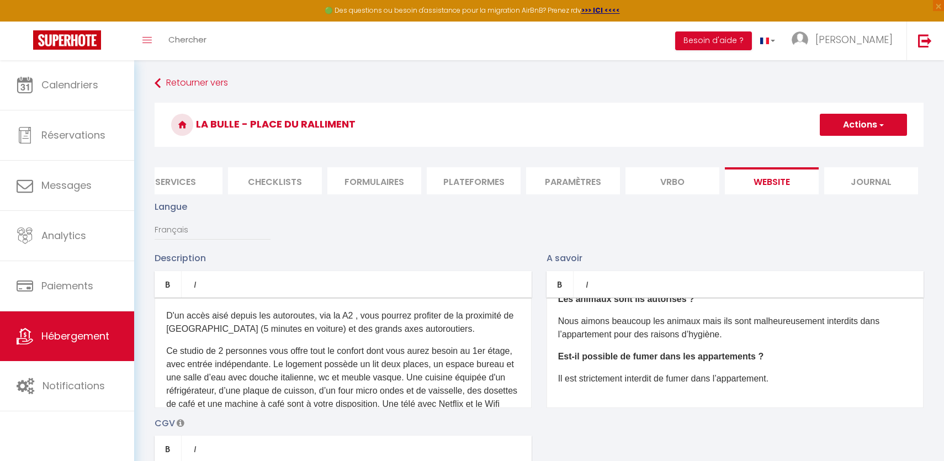
click at [672, 180] on li "Vrbo" at bounding box center [672, 180] width 94 height 27
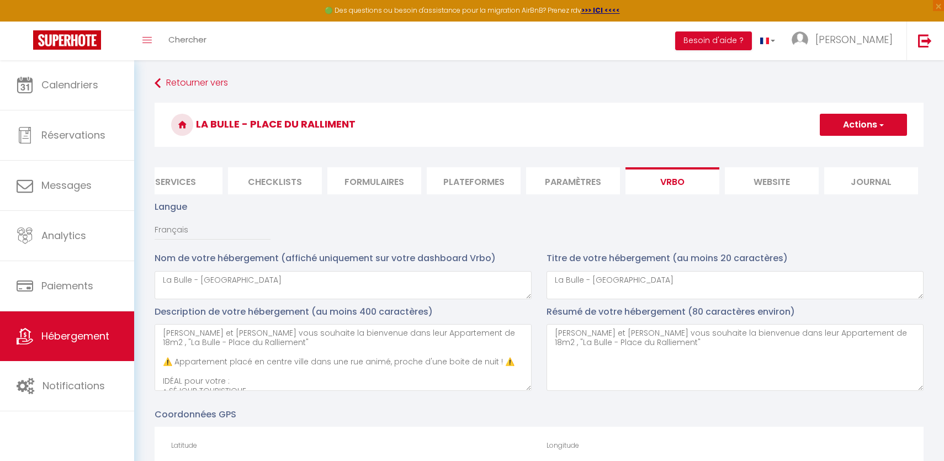
click at [848, 131] on button "Actions" at bounding box center [863, 125] width 87 height 22
click at [833, 148] on input "Enregistrer" at bounding box center [850, 148] width 41 height 11
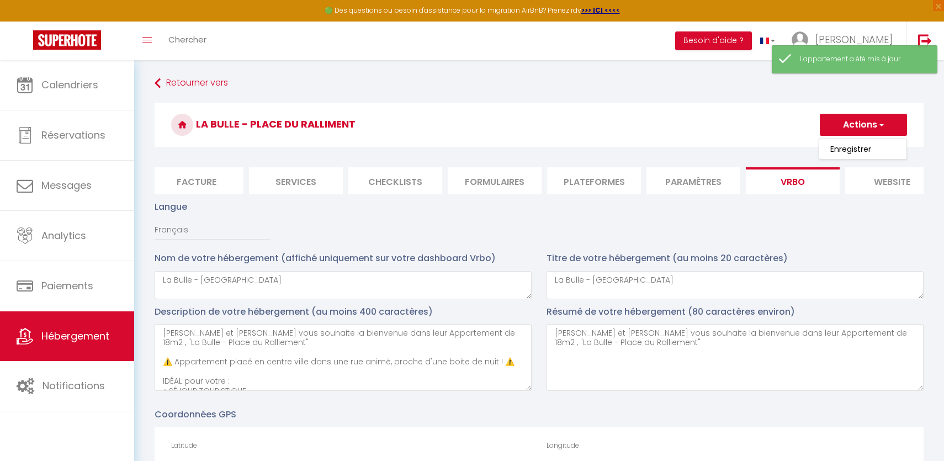
scroll to position [0, 200]
click at [593, 177] on li "Plateformes" at bounding box center [597, 180] width 94 height 27
select select
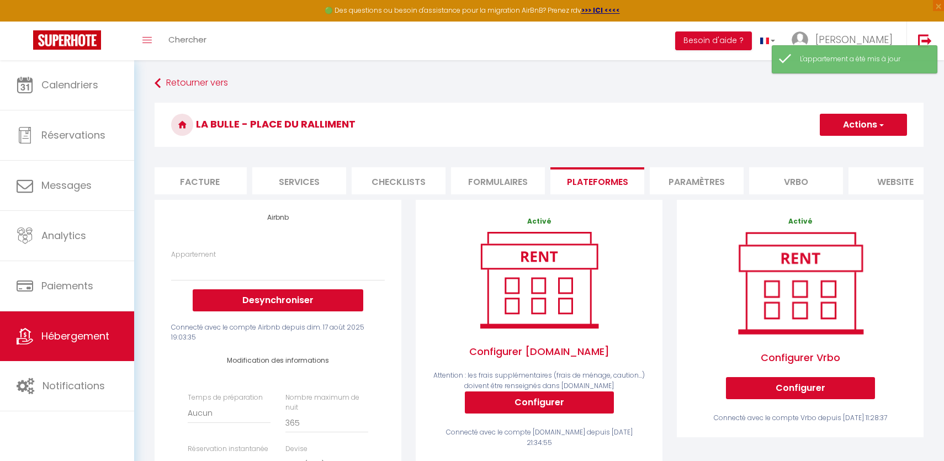
scroll to position [30, 0]
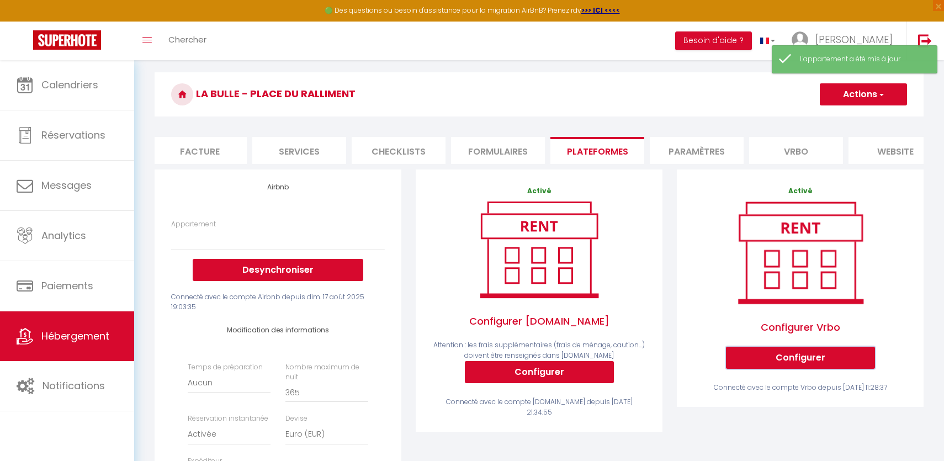
click at [763, 350] on button "Configurer" at bounding box center [800, 358] width 149 height 22
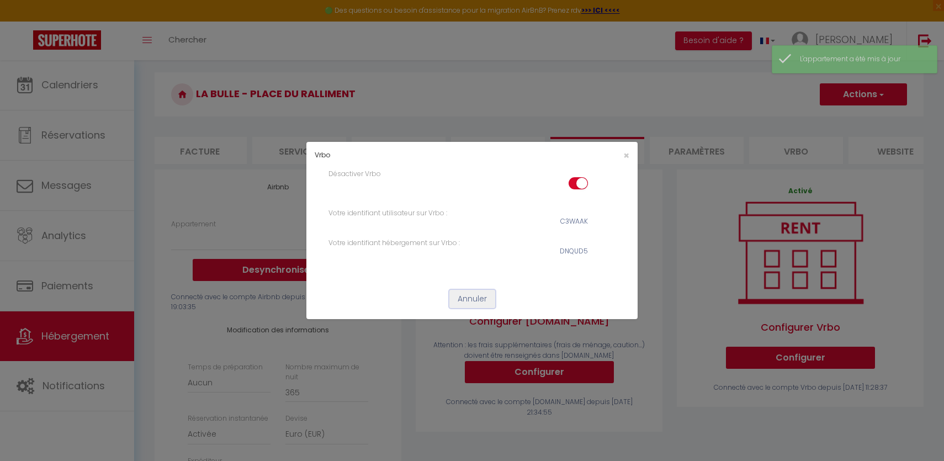
click at [471, 297] on button "Annuler" at bounding box center [472, 299] width 46 height 19
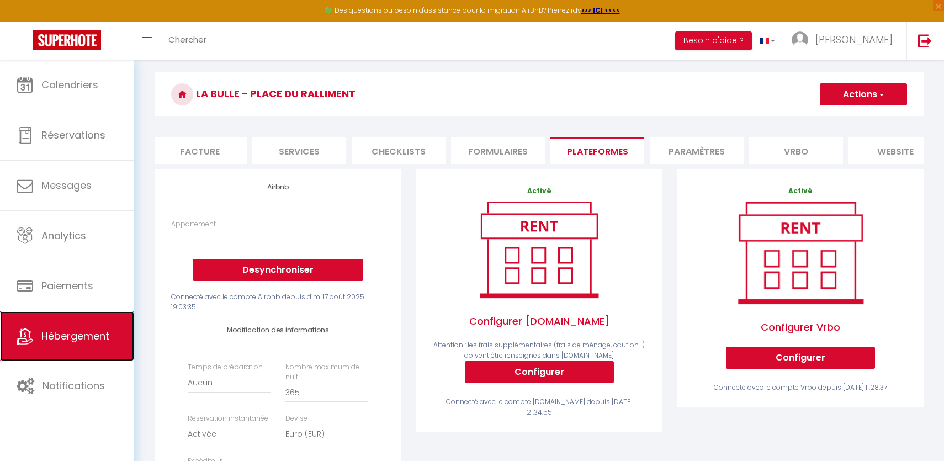
click at [81, 339] on span "Hébergement" at bounding box center [75, 336] width 68 height 14
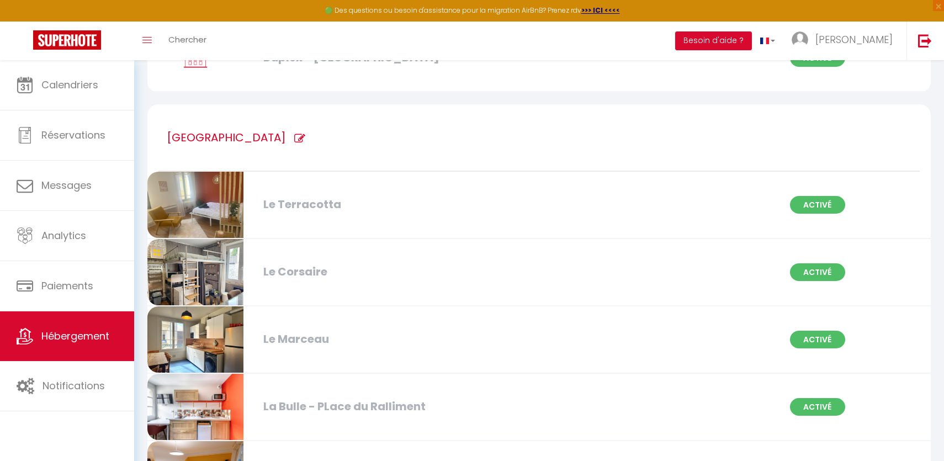
scroll to position [186, 0]
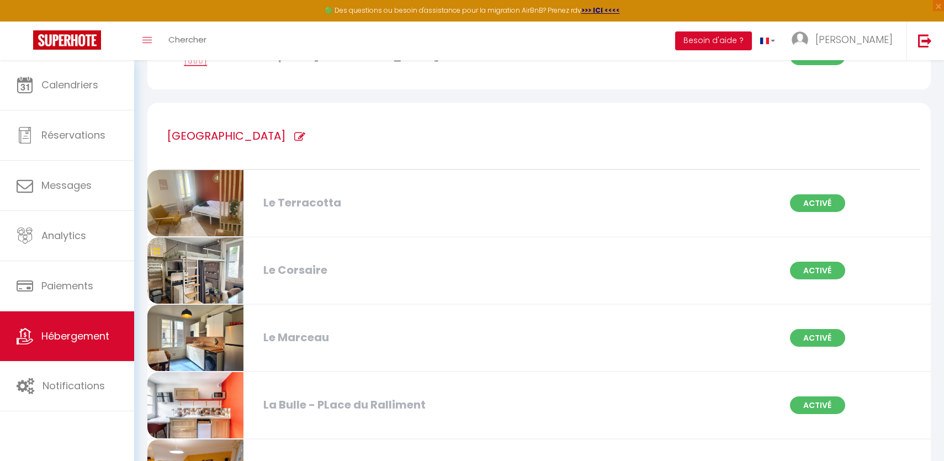
click at [309, 210] on div "Le Terracotta" at bounding box center [384, 202] width 252 height 17
select select "3"
select select "2"
select select "1"
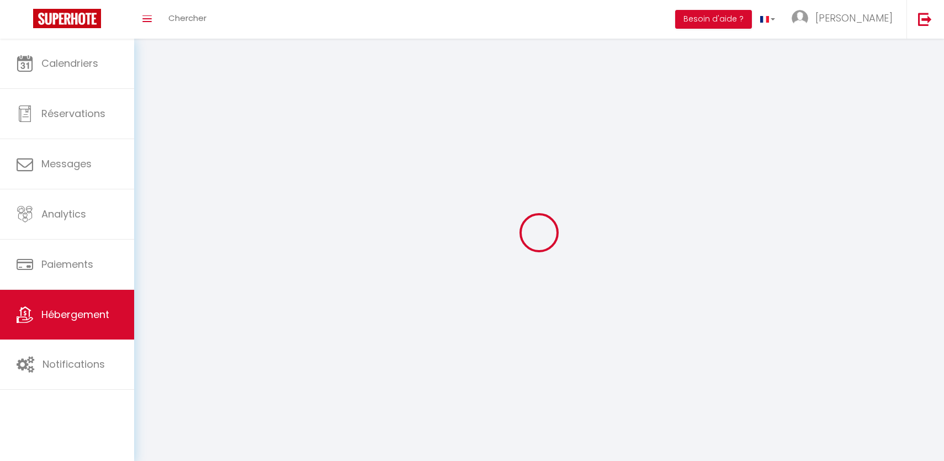
select select
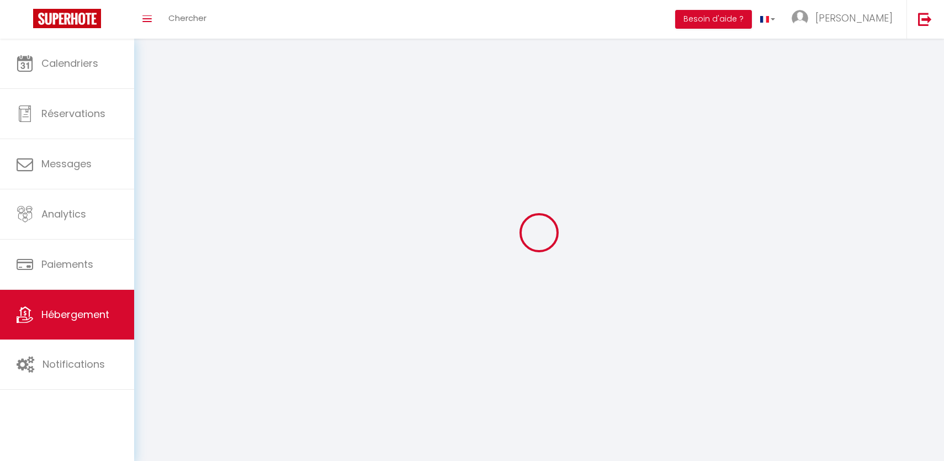
select select
checkbox input "false"
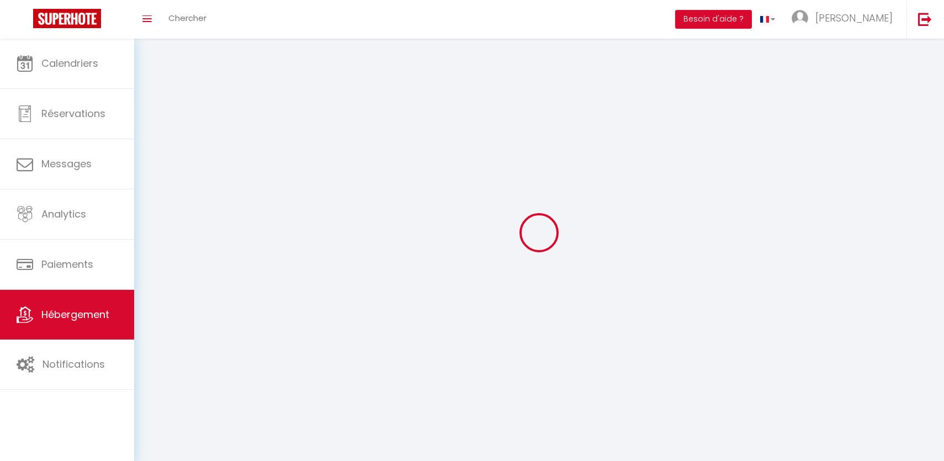
checkbox input "false"
select select
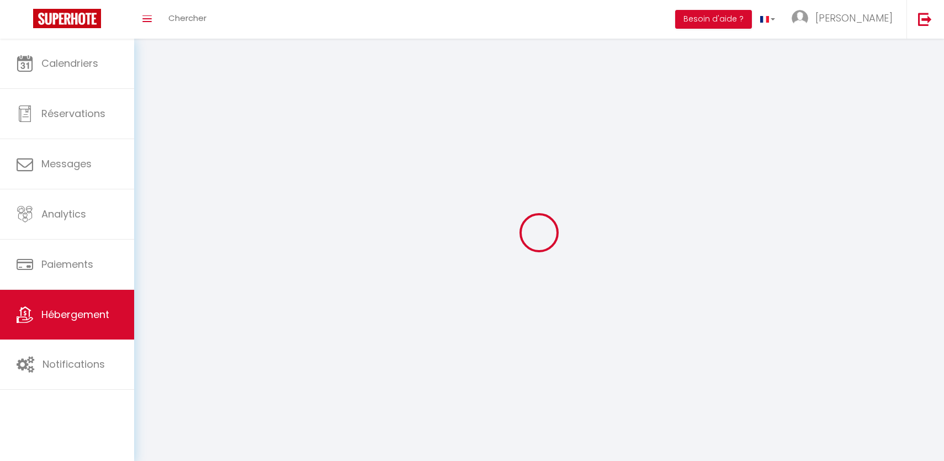
select select
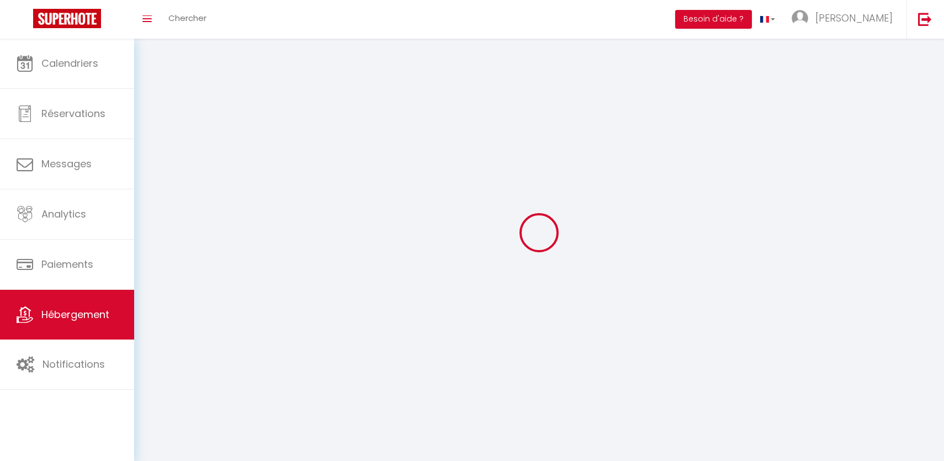
select select
checkbox input "false"
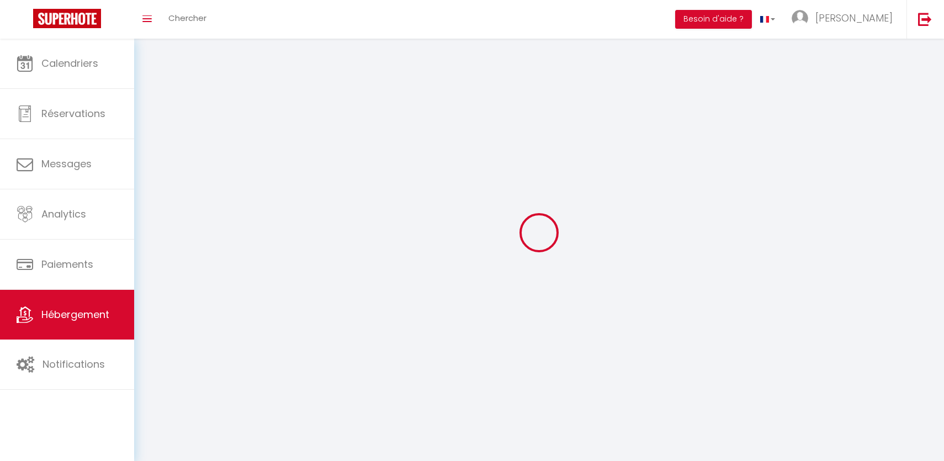
select select
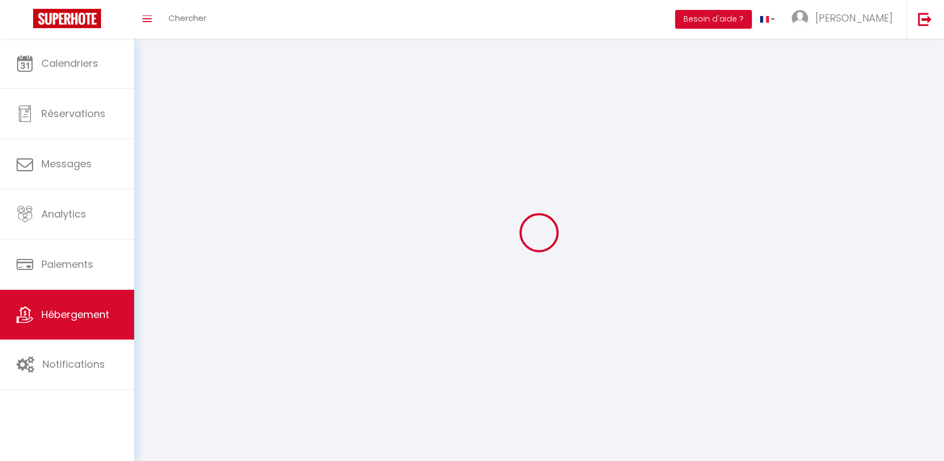
select select
checkbox input "false"
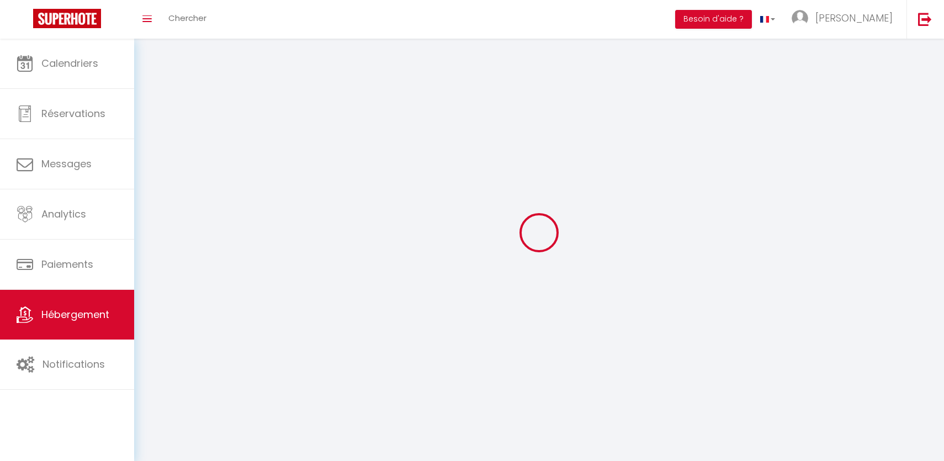
checkbox input "false"
select select
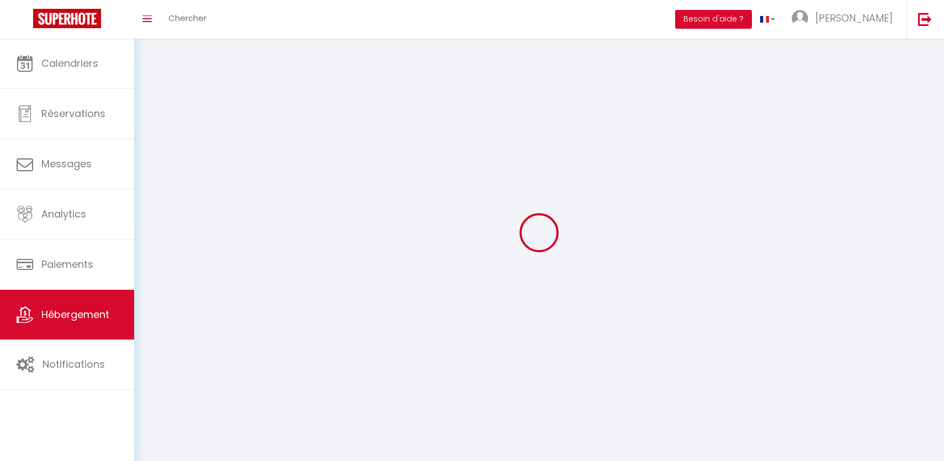
select select
checkbox input "false"
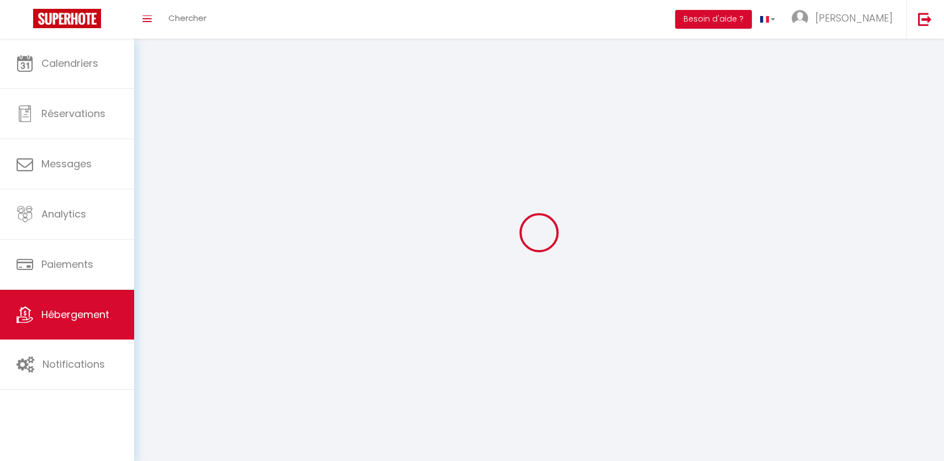
checkbox input "false"
select select
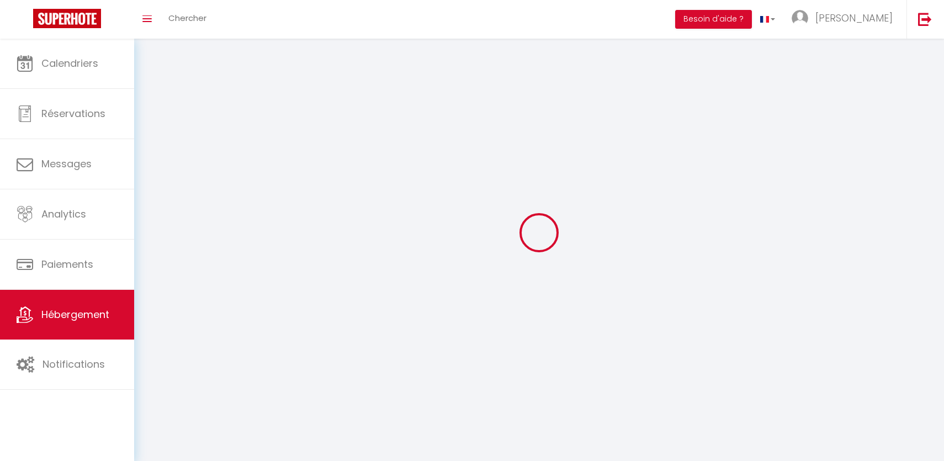
select select
checkbox input "false"
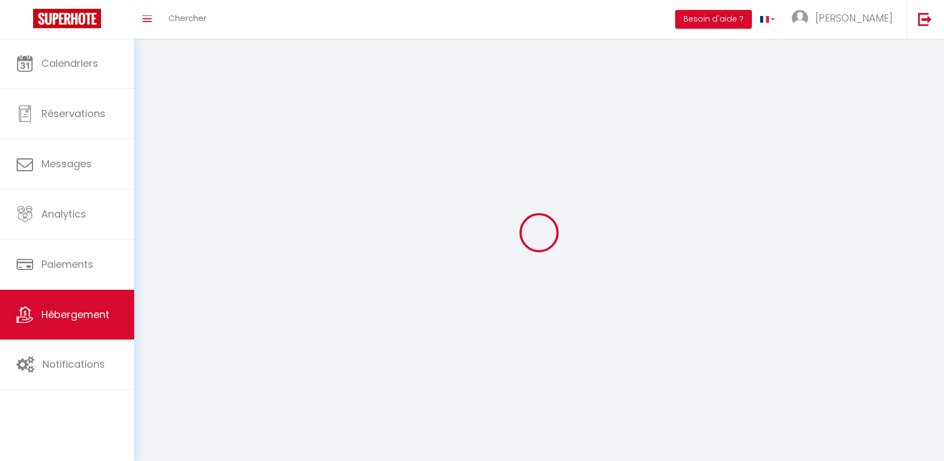
checkbox input "false"
select select
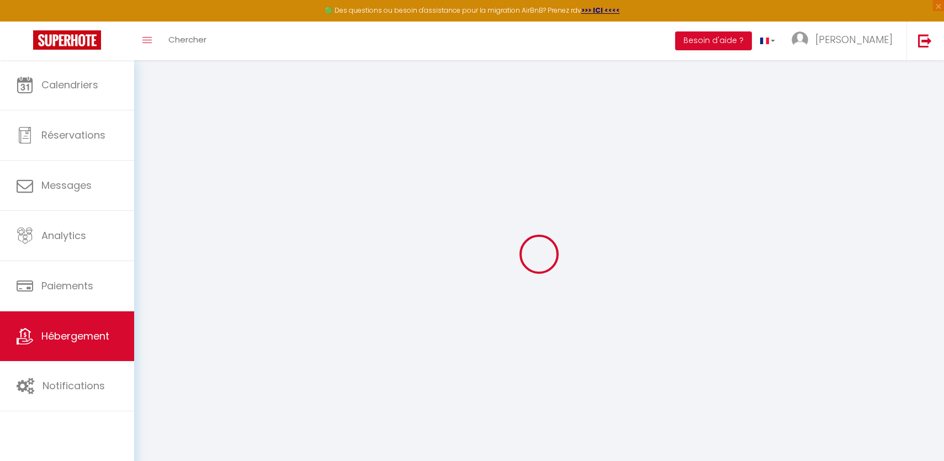
type textarea "Le Terracotta - Centre VIlle"
type textarea "[PERSON_NAME] et [PERSON_NAME] vous souhaite la bienvenue dans leur Appartement…"
type input "47.4733448"
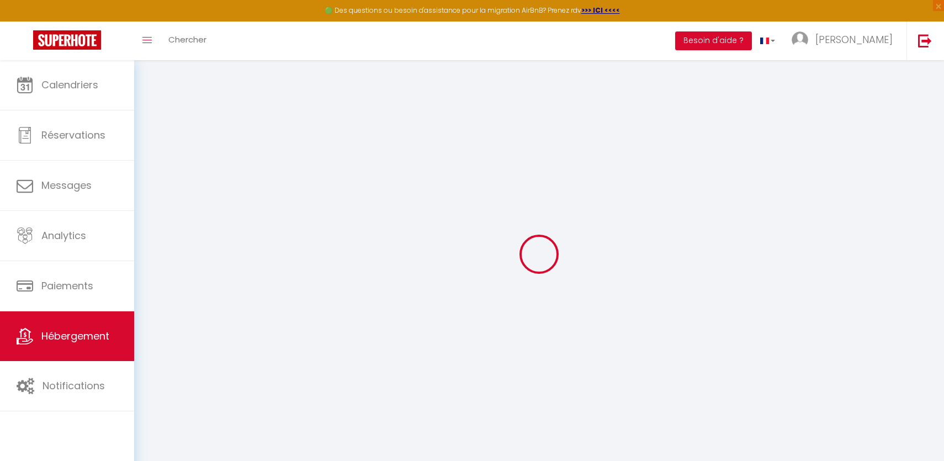
type input "-0.5511658"
type input "Salle de bain du Teracotta"
type input "Chambre du Teracotta"
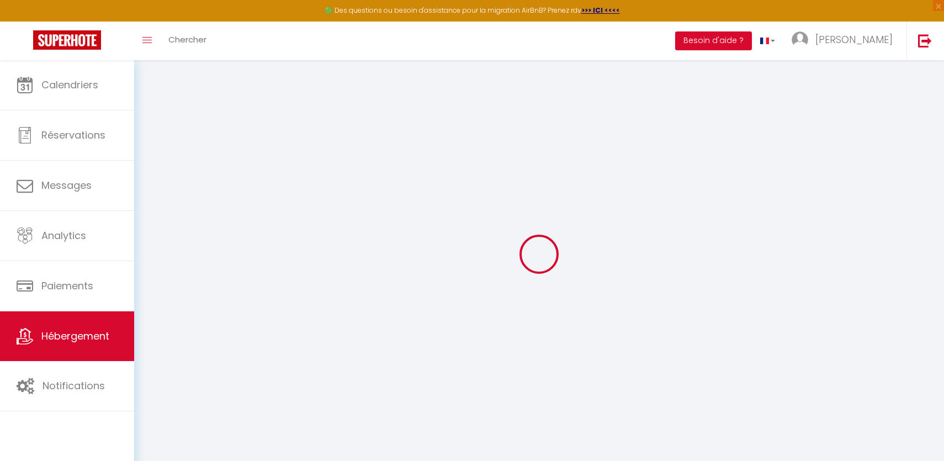
type input "Le Terracotta"
select select "16:00"
select select "11:00"
type input "[PERSON_NAME]"
type input "2"
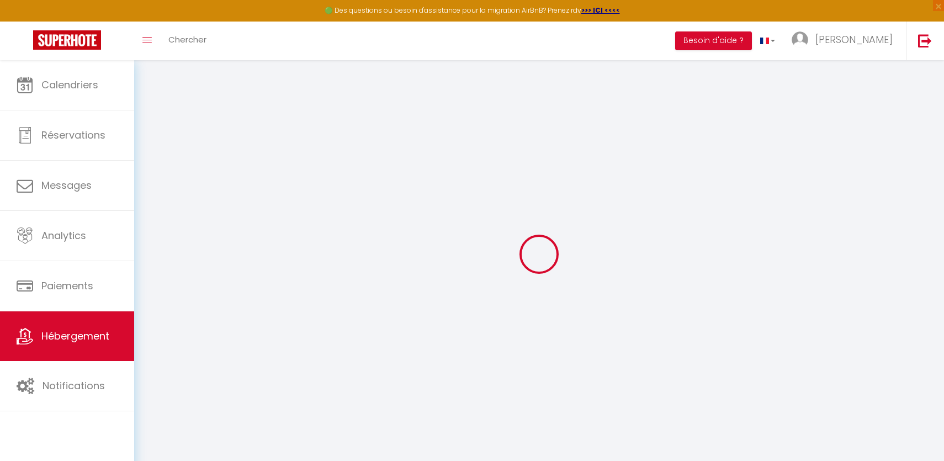
type input "2"
checkbox input "false"
select select
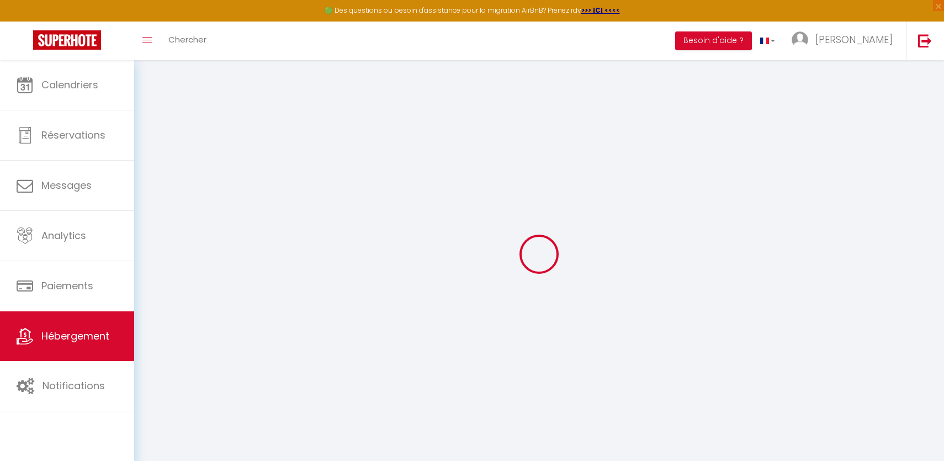
select select "44"
select select
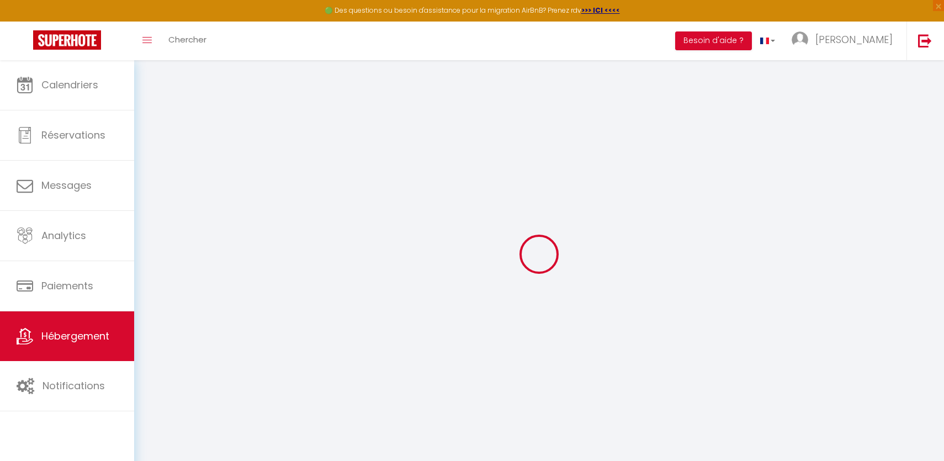
select select
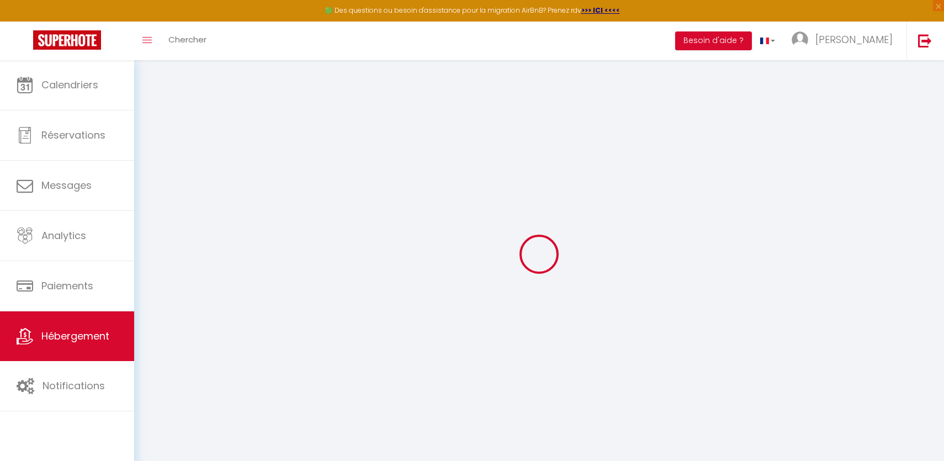
select select
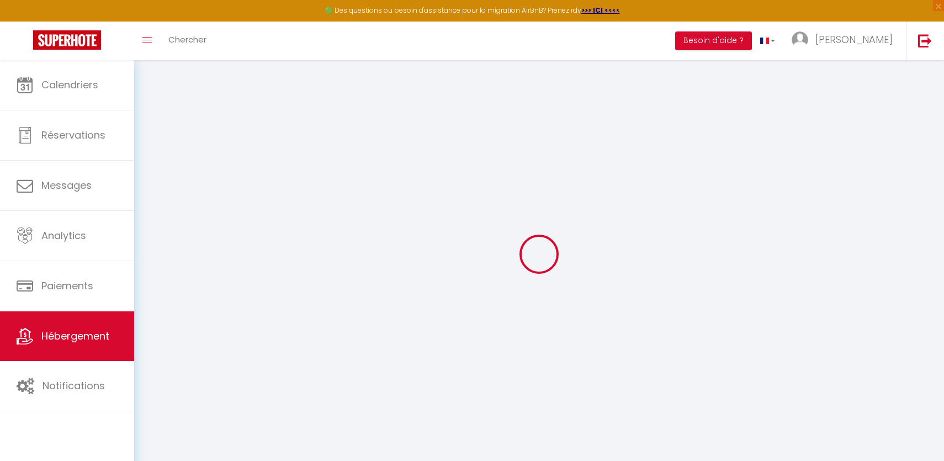
select select
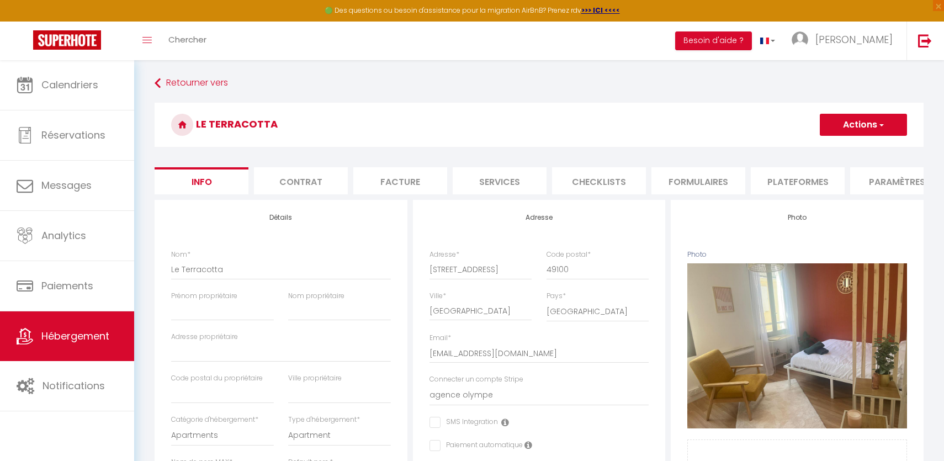
scroll to position [0, 324]
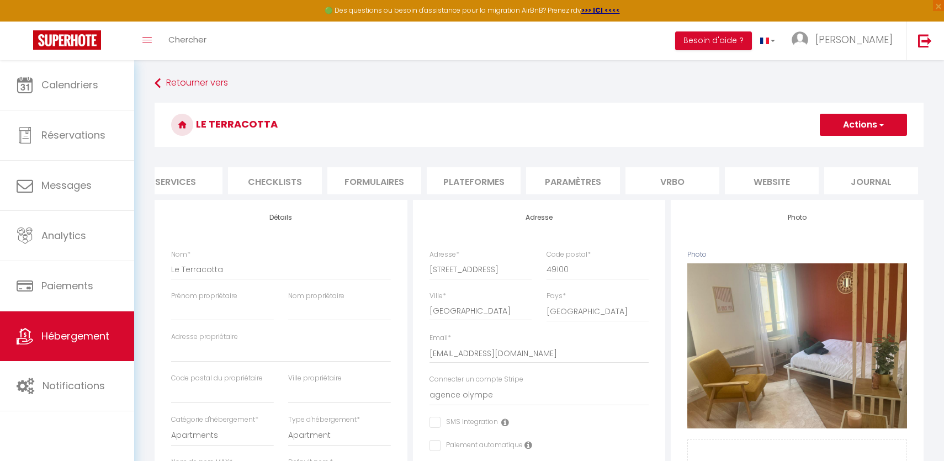
click at [658, 180] on li "Vrbo" at bounding box center [672, 180] width 94 height 27
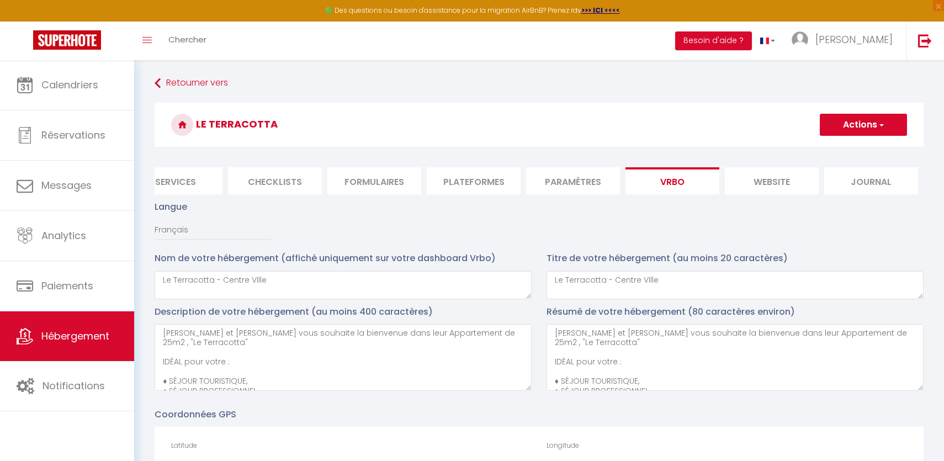
copy h3 "Le Terracotta"
drag, startPoint x: 279, startPoint y: 130, endPoint x: 179, endPoint y: 128, distance: 99.4
click at [179, 128] on h3 "Le Terracotta" at bounding box center [539, 125] width 769 height 44
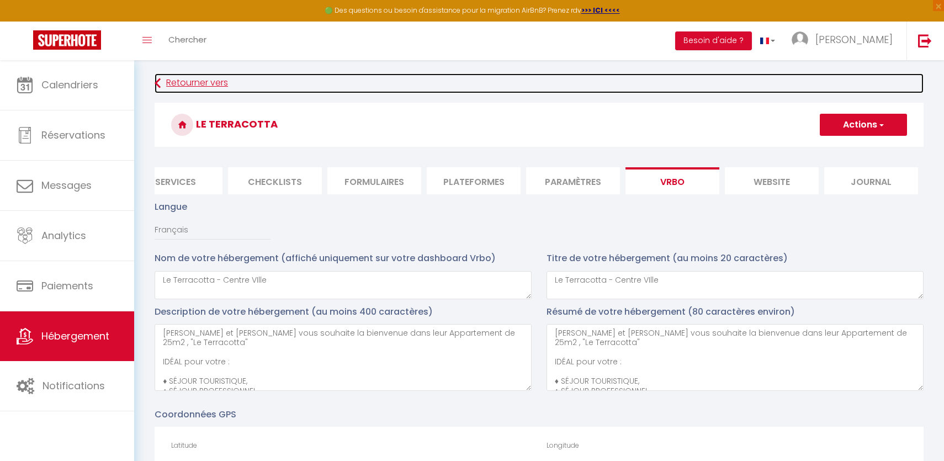
click at [165, 82] on link "Retourner vers" at bounding box center [539, 83] width 769 height 20
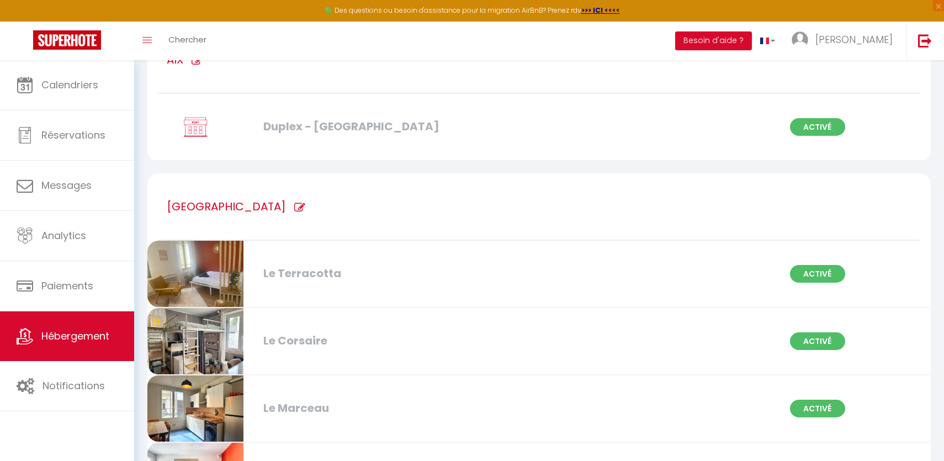
scroll to position [117, 0]
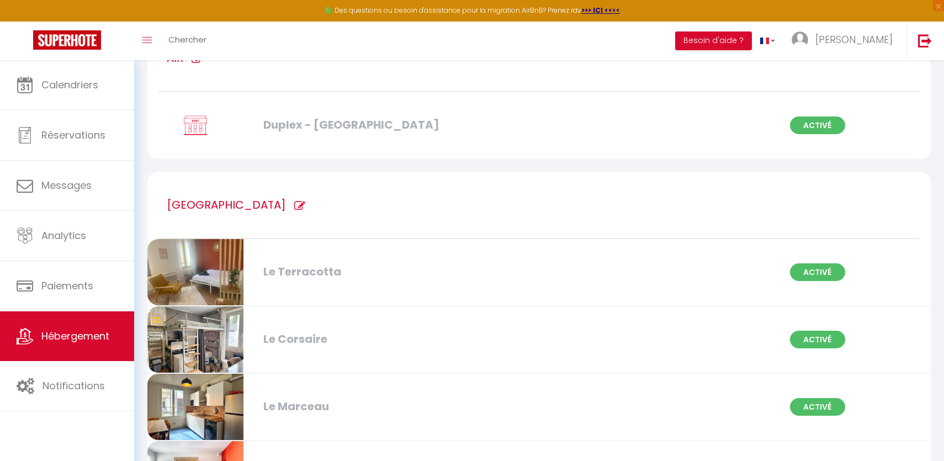
click at [280, 338] on div "Le Corsaire" at bounding box center [384, 339] width 252 height 17
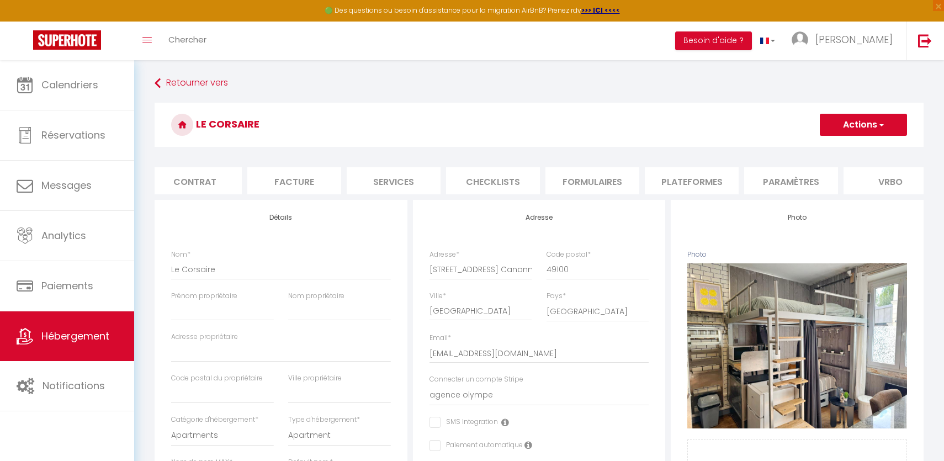
scroll to position [0, 199]
click at [796, 183] on li "Vrbo" at bounding box center [797, 180] width 94 height 27
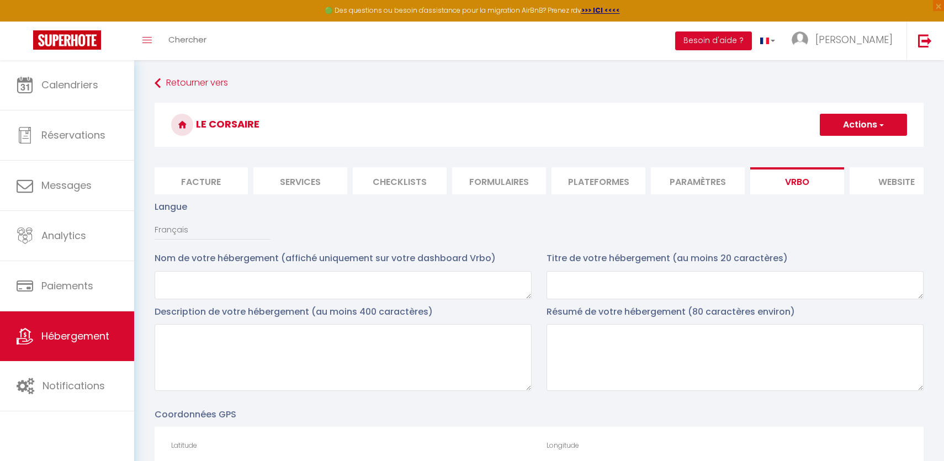
drag, startPoint x: 266, startPoint y: 118, endPoint x: 184, endPoint y: 118, distance: 82.2
click at [184, 118] on h3 "Le Corsaire" at bounding box center [539, 125] width 769 height 44
copy h3 "Le Corsaire"
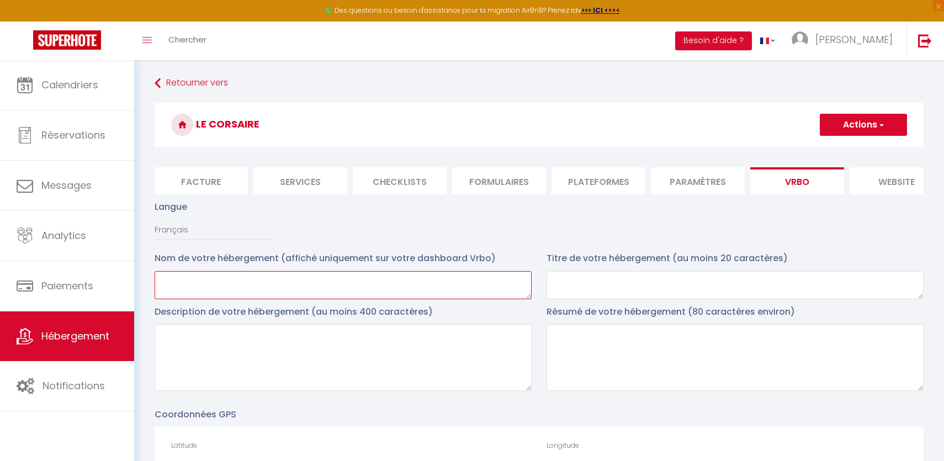
click at [215, 274] on textarea at bounding box center [343, 285] width 377 height 28
paste textarea "Le Corsaire"
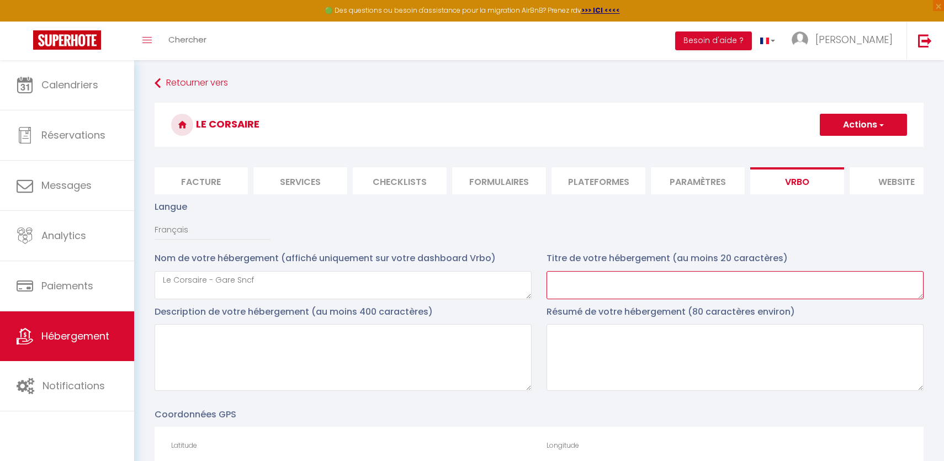
click at [635, 282] on textarea at bounding box center [734, 285] width 377 height 28
paste textarea "Le Corsaire - Gare Sncf"
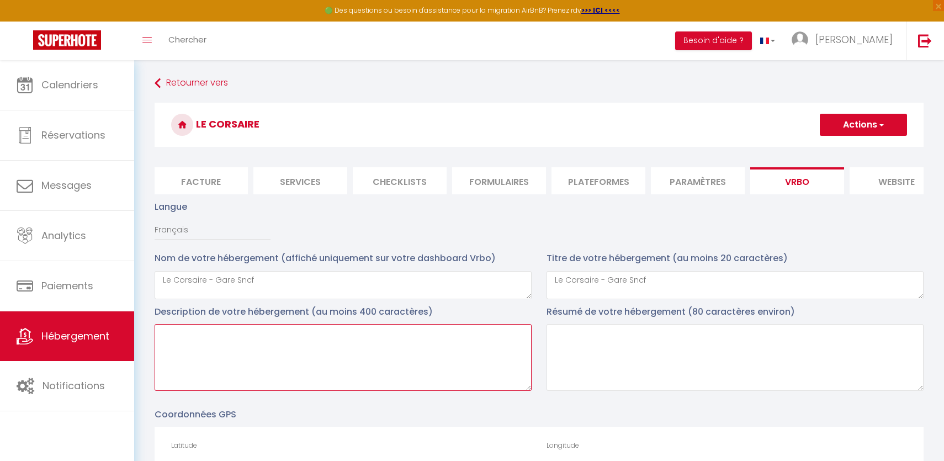
click at [381, 340] on textarea at bounding box center [343, 357] width 377 height 67
paste textarea "[PERSON_NAME] et [PERSON_NAME] vous souhaitent la bienvenue dans leur Apparteme…"
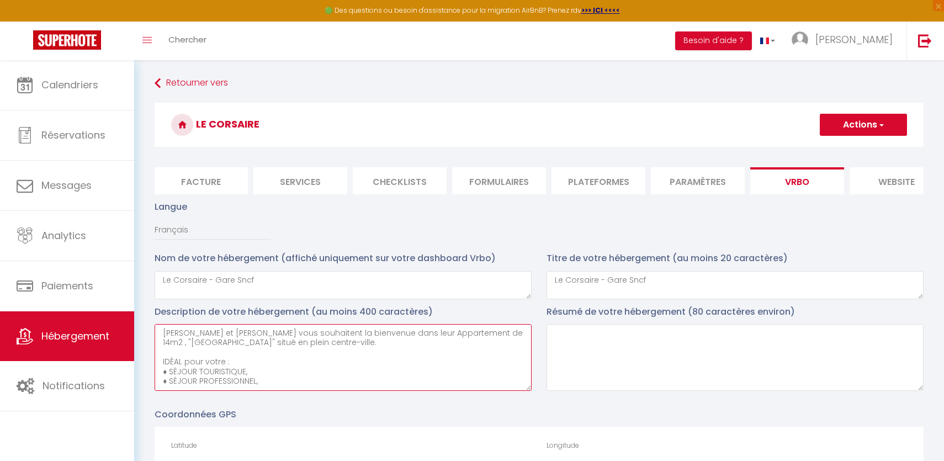
drag, startPoint x: 252, startPoint y: 365, endPoint x: 134, endPoint y: 280, distance: 145.2
click at [648, 371] on textarea at bounding box center [734, 357] width 377 height 67
paste textarea "Alex et Lucas vous souhaitent la bienvenue dans leur Appartement de 14m2 , "Le …"
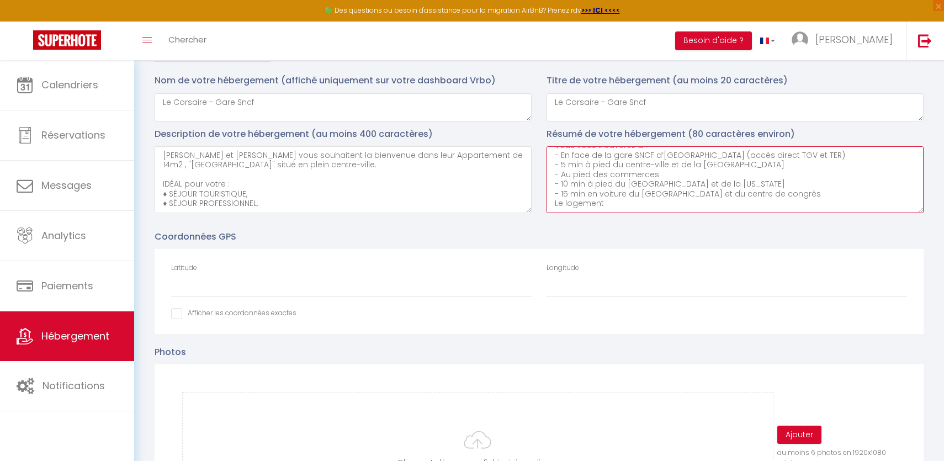
scroll to position [195, 0]
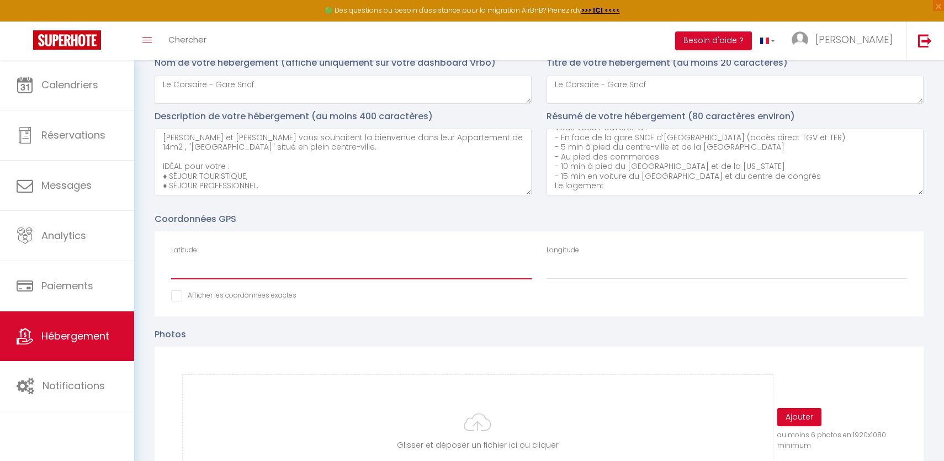
click at [268, 263] on input "Latitude" at bounding box center [351, 269] width 360 height 20
click at [313, 255] on div "Latitude" at bounding box center [351, 262] width 360 height 34
click at [288, 280] on div "Latitude" at bounding box center [351, 267] width 375 height 45
click at [290, 278] on input "Latitude" at bounding box center [351, 269] width 360 height 20
paste input "47.4657408"
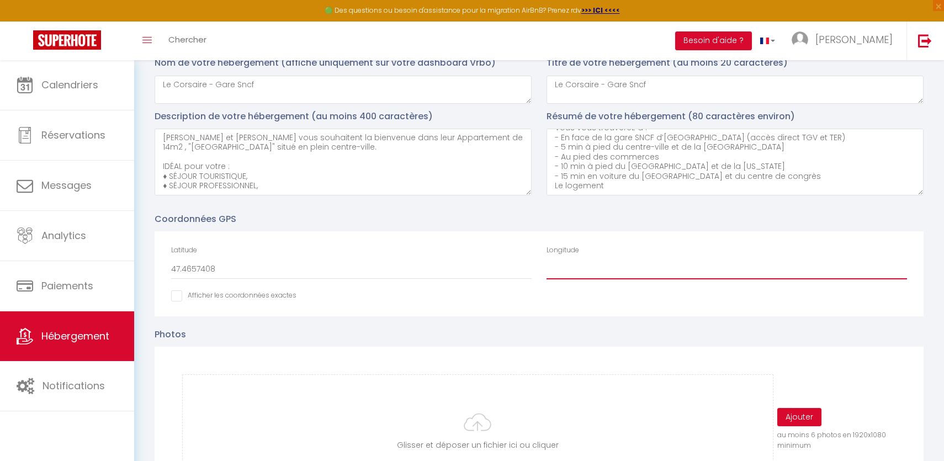
click at [618, 272] on input "Longitude" at bounding box center [726, 269] width 360 height 20
paste input "-0.5590092"
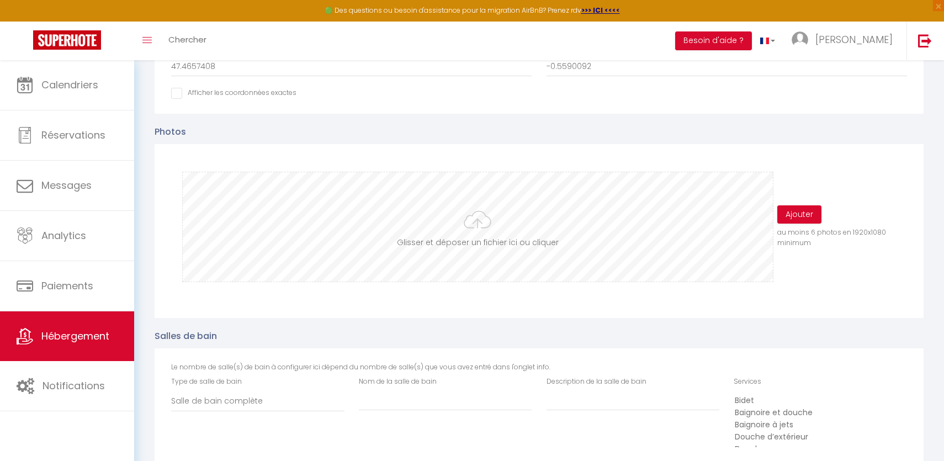
click at [489, 214] on input "file" at bounding box center [477, 226] width 589 height 109
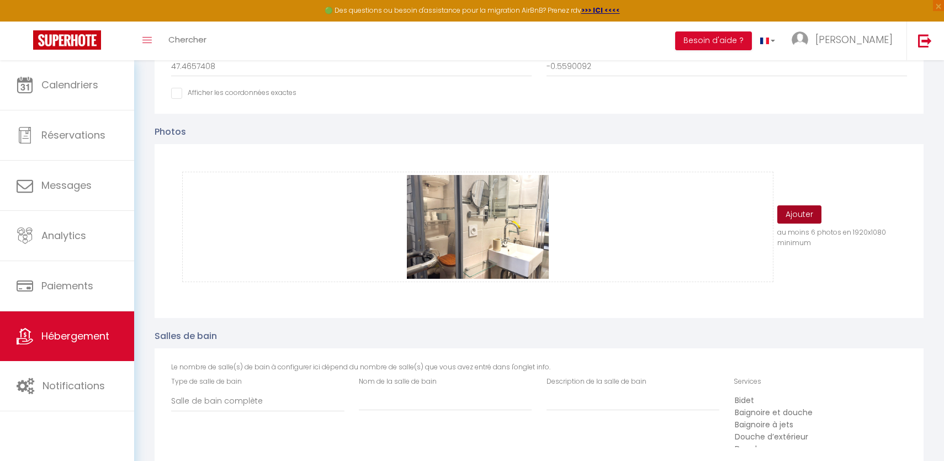
click at [811, 214] on button "Ajouter" at bounding box center [799, 214] width 44 height 19
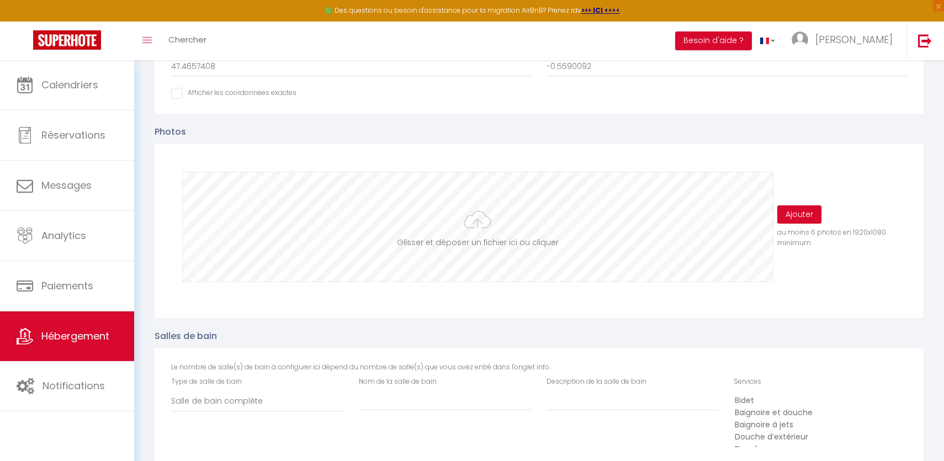
click at [473, 222] on input "file" at bounding box center [477, 226] width 589 height 109
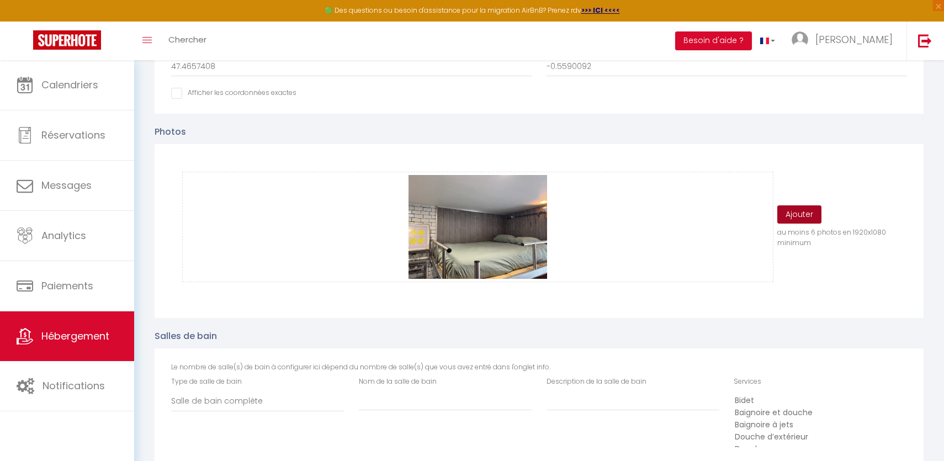
click at [788, 220] on button "Ajouter" at bounding box center [799, 214] width 44 height 19
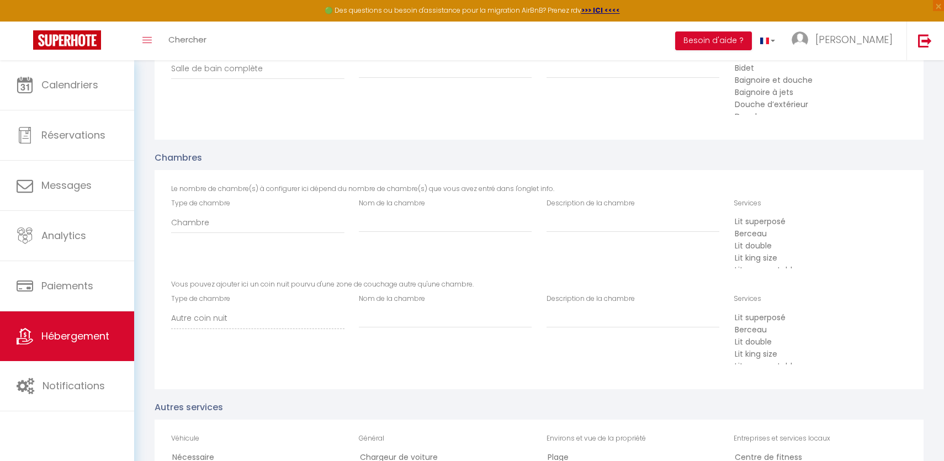
scroll to position [874, 0]
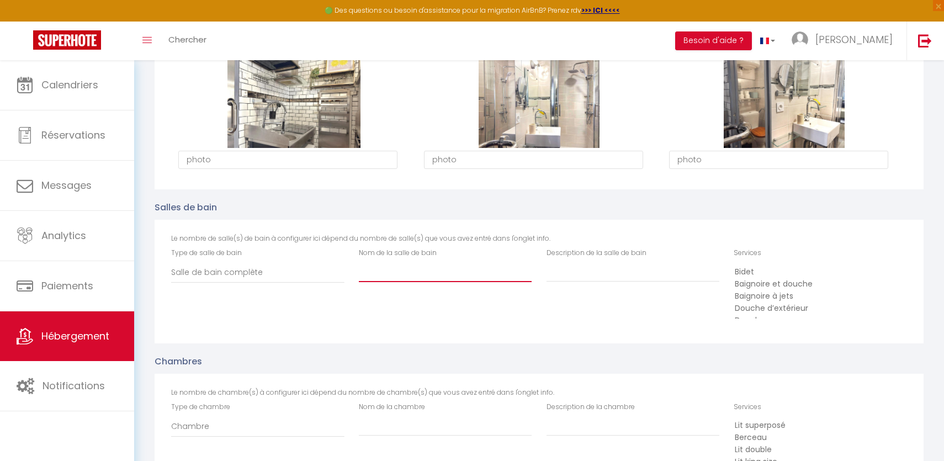
click at [425, 272] on input "Nom de la salle de bain" at bounding box center [445, 272] width 173 height 20
click at [598, 270] on input "Description de la salle de bain" at bounding box center [632, 272] width 173 height 20
paste input "Sallle de Bain"
click at [764, 285] on option "Douche" at bounding box center [816, 284] width 166 height 12
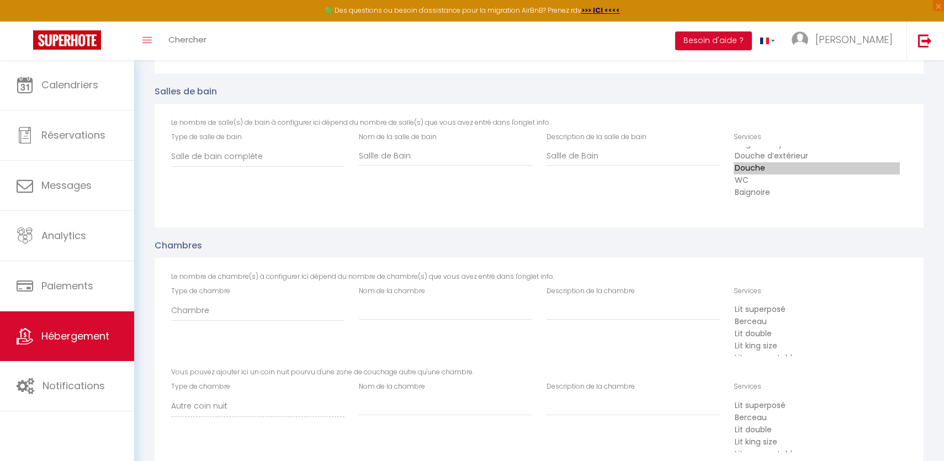
scroll to position [1076, 0]
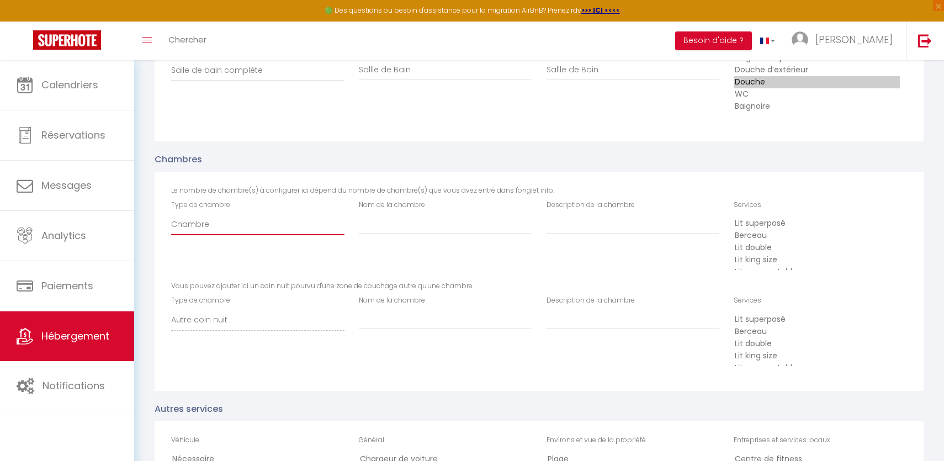
click at [273, 228] on select "Chambre Autre coin nuit" at bounding box center [257, 224] width 173 height 21
click at [383, 226] on input "Nom de la chambre" at bounding box center [445, 224] width 173 height 20
click at [599, 225] on input "Description de la chambre" at bounding box center [632, 224] width 173 height 20
paste input "Chambre du Corsaire"
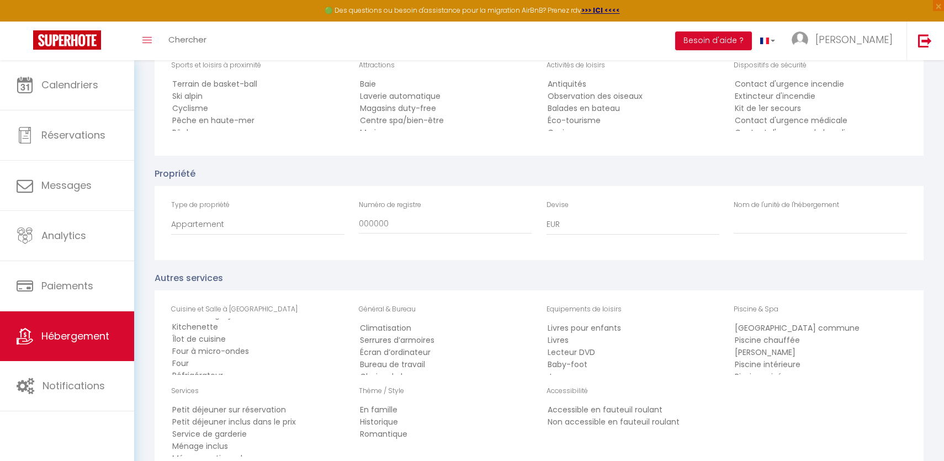
scroll to position [146, 0]
click at [766, 225] on input "Nom de l'unité de l'hébergement" at bounding box center [819, 224] width 173 height 20
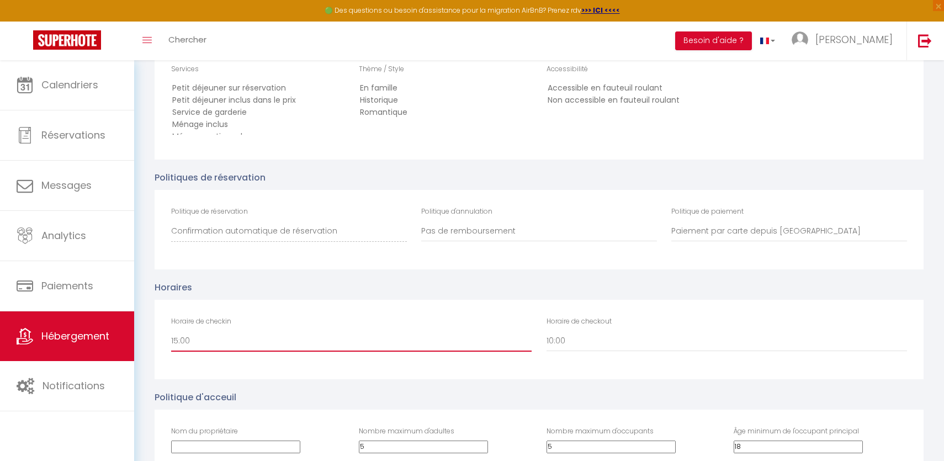
click at [284, 342] on select "00:00 00:30 01:00 01:30 02:00 02:30 03:00 03:30 04:00 04:30 05:00 05:30 06:00 0…" at bounding box center [351, 341] width 360 height 21
click at [171, 331] on select "00:00 00:30 01:00 01:30 02:00 02:30 03:00 03:30 04:00 04:30 05:00 05:30 06:00 0…" at bounding box center [351, 341] width 360 height 21
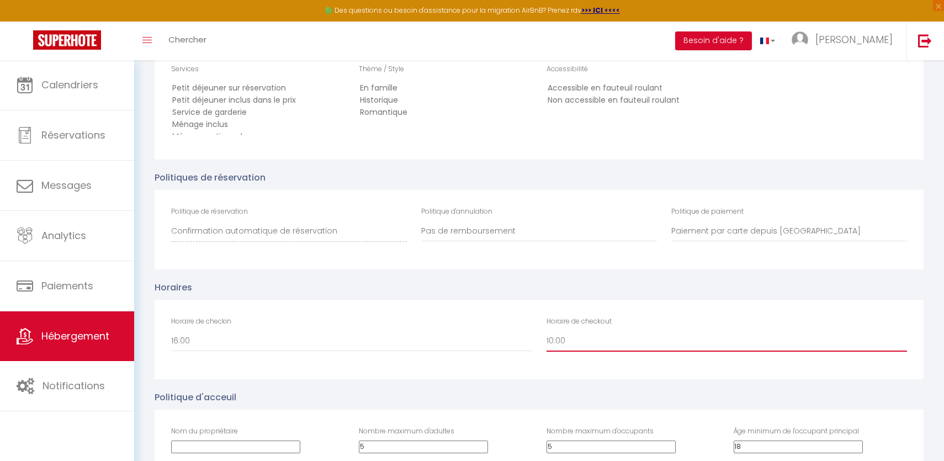
click at [619, 347] on select "00:00 00:30 01:00 01:30 02:00 02:30 03:00 03:30 04:00 04:30 05:00 05:30 06:00 0…" at bounding box center [726, 341] width 360 height 21
click at [546, 331] on select "00:00 00:30 01:00 01:30 02:00 02:30 03:00 03:30 04:00 04:30 05:00 05:30 06:00 0…" at bounding box center [726, 341] width 360 height 21
click at [278, 440] on input "Nom du propriétaire" at bounding box center [235, 446] width 129 height 13
click at [471, 440] on input "5" at bounding box center [423, 446] width 129 height 13
click at [559, 445] on input "5" at bounding box center [610, 446] width 129 height 13
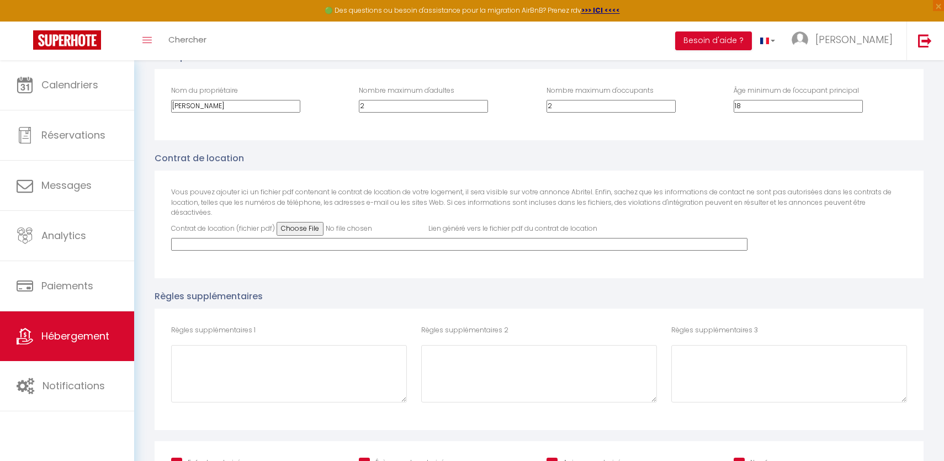
scroll to position [2210, 0]
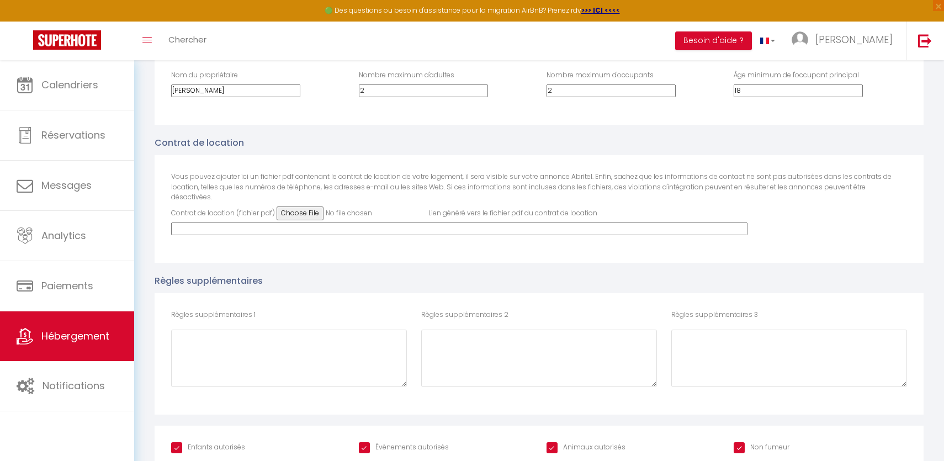
click at [375, 442] on input "Évènements autorisés" at bounding box center [404, 447] width 90 height 11
click at [556, 442] on input "Animaux autorisés" at bounding box center [585, 447] width 79 height 11
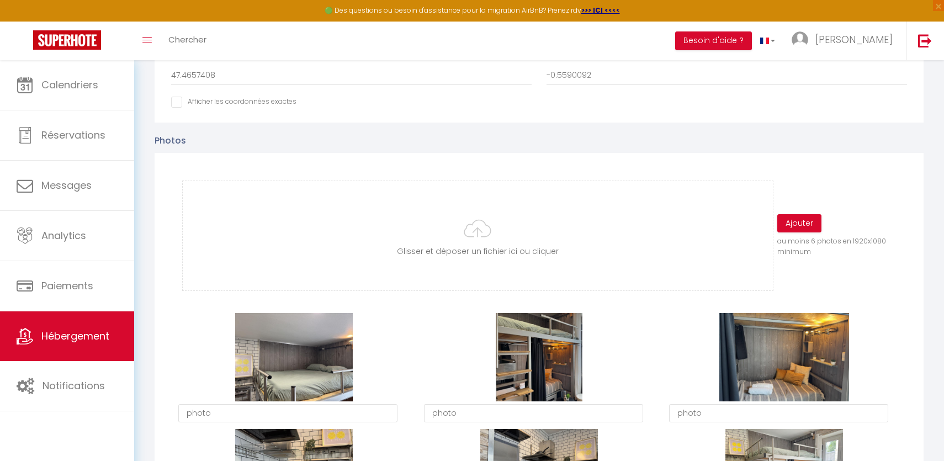
scroll to position [0, 0]
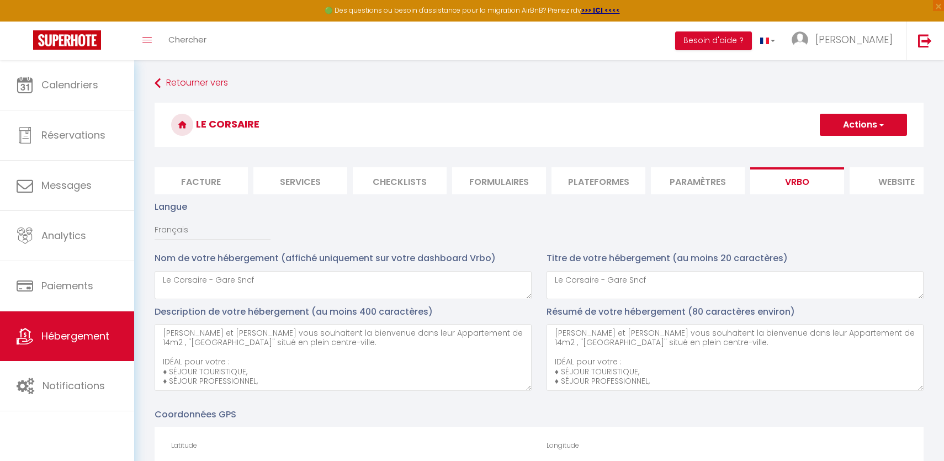
click at [847, 136] on h3 "Le Corsaire" at bounding box center [539, 125] width 769 height 44
click at [855, 114] on button "Actions" at bounding box center [863, 125] width 87 height 22
click at [848, 151] on input "Enregistrer" at bounding box center [850, 148] width 41 height 11
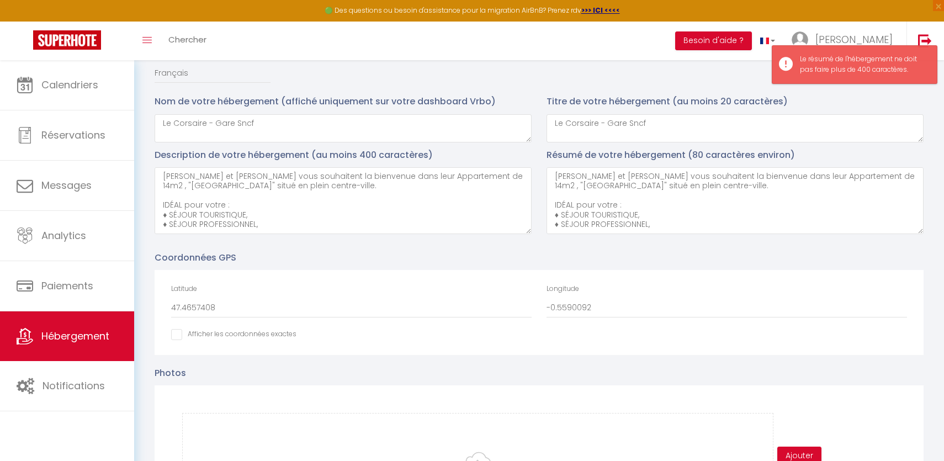
scroll to position [77, 0]
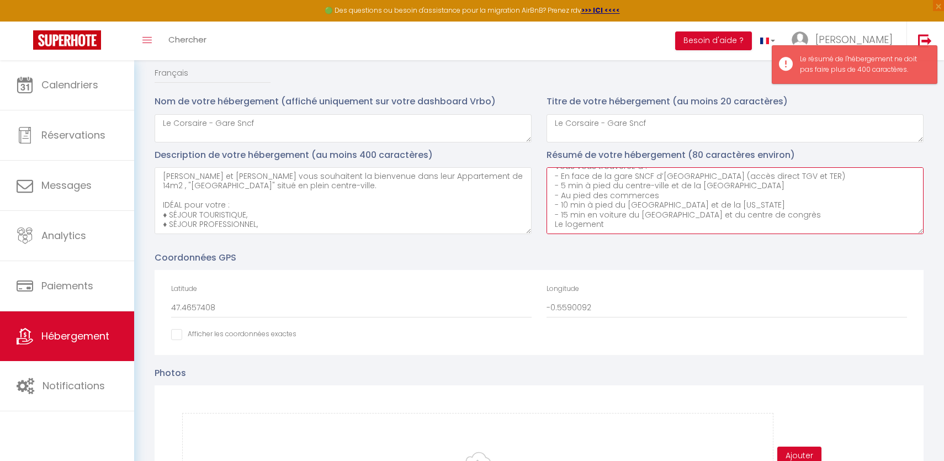
drag, startPoint x: 659, startPoint y: 222, endPoint x: 544, endPoint y: 187, distance: 120.6
click at [544, 187] on div "Résumé de votre hébergement (80 caractères environ) Alex et Lucas vous souhaite…" at bounding box center [735, 194] width 392 height 92
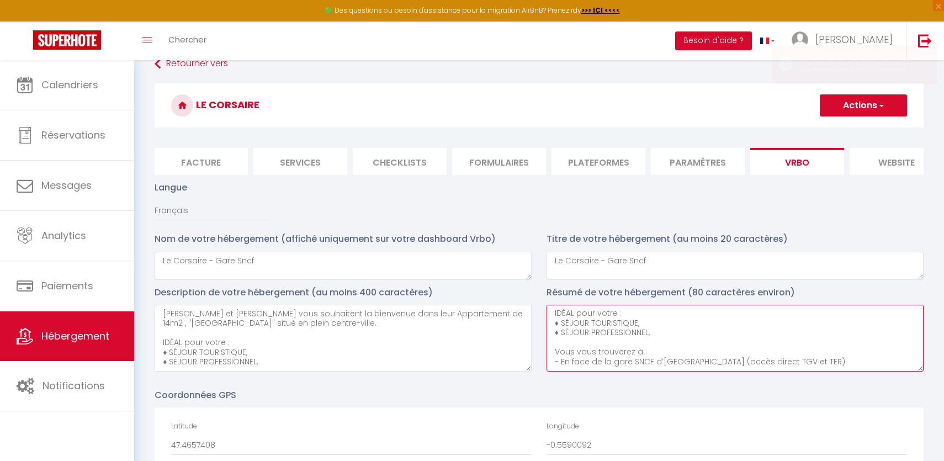
scroll to position [0, 0]
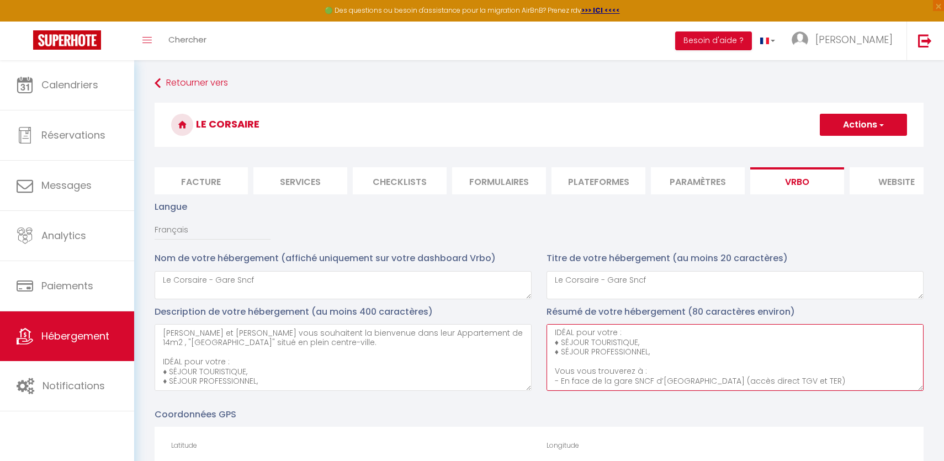
click at [639, 363] on textarea "Alex et Lucas vous souhaitent la bienvenue dans leur Appartement de 14m2 , "Le …" at bounding box center [734, 357] width 377 height 67
click at [867, 126] on button "Actions" at bounding box center [863, 125] width 87 height 22
click at [848, 147] on input "Enregistrer" at bounding box center [850, 148] width 41 height 11
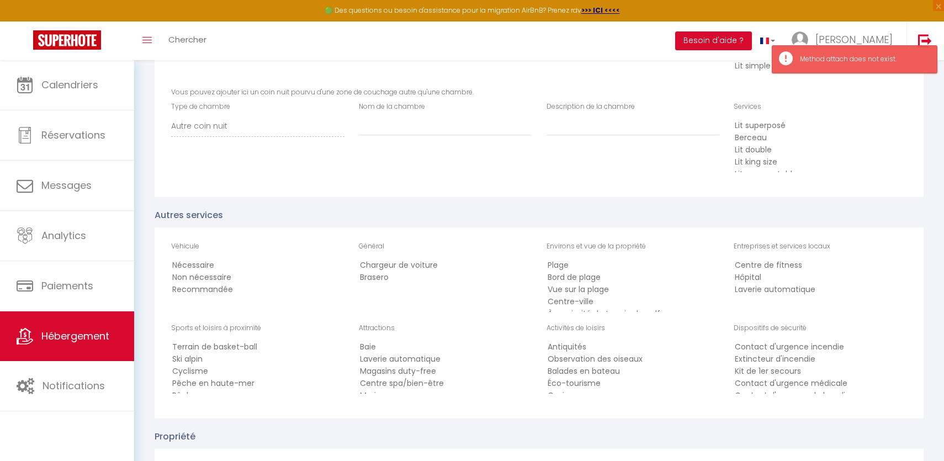
scroll to position [1128, 0]
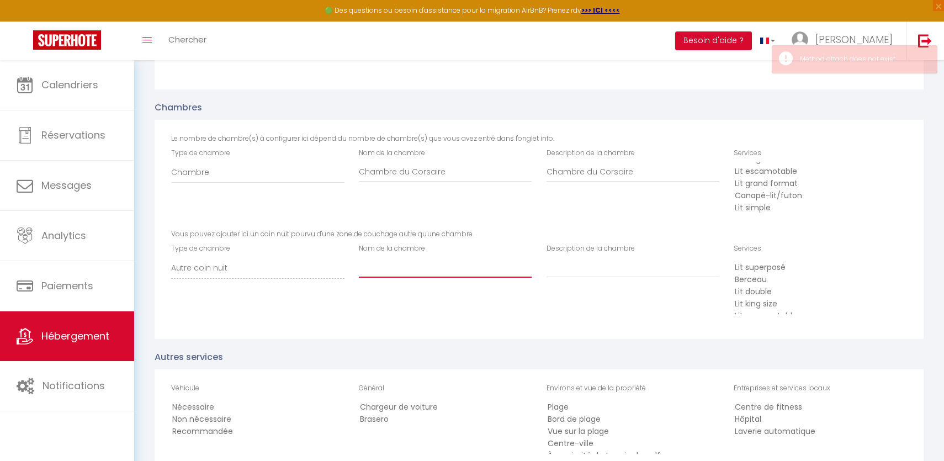
click at [455, 265] on input "Nom de la chambre" at bounding box center [445, 268] width 173 height 20
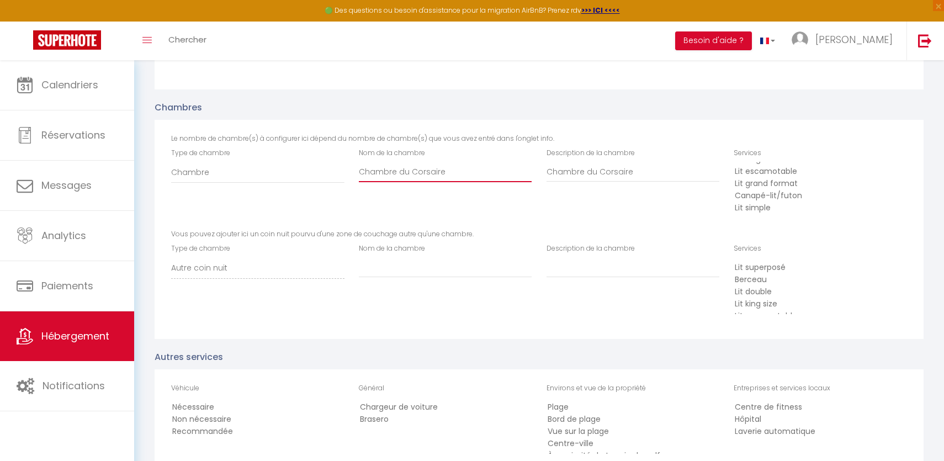
click at [463, 177] on input "Chambre du Corsaire" at bounding box center [445, 172] width 173 height 20
click at [445, 254] on div "Nom de la chambre" at bounding box center [445, 260] width 173 height 34
click at [444, 262] on input "Nom de la chambre" at bounding box center [445, 268] width 173 height 20
paste input "Chambre du Corsaire"
click at [572, 278] on input "Description de la chambre" at bounding box center [632, 268] width 173 height 20
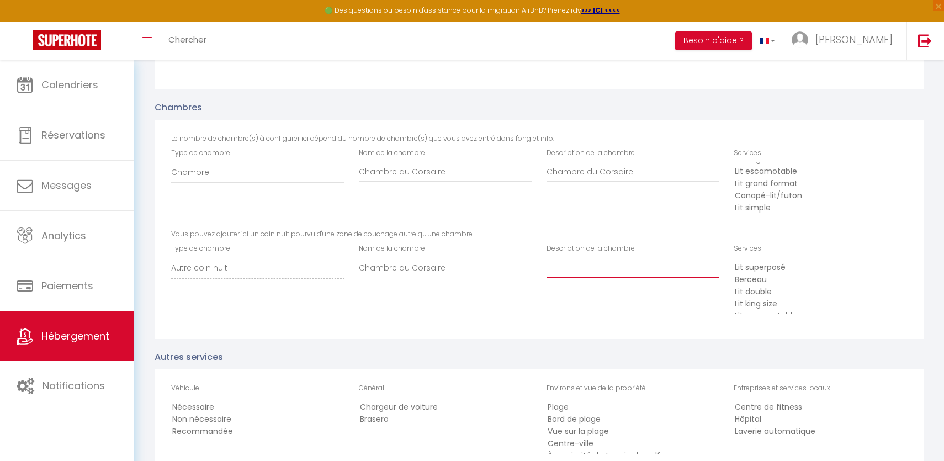
paste input "Chambre du Corsaire"
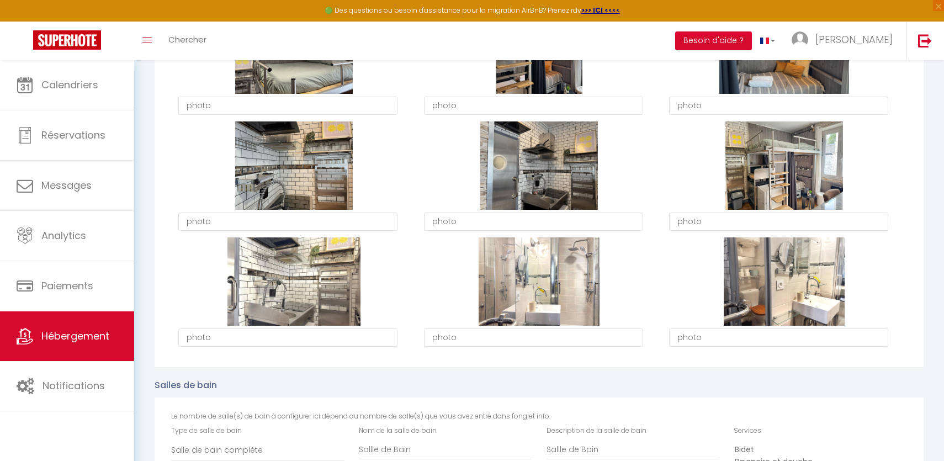
scroll to position [0, 0]
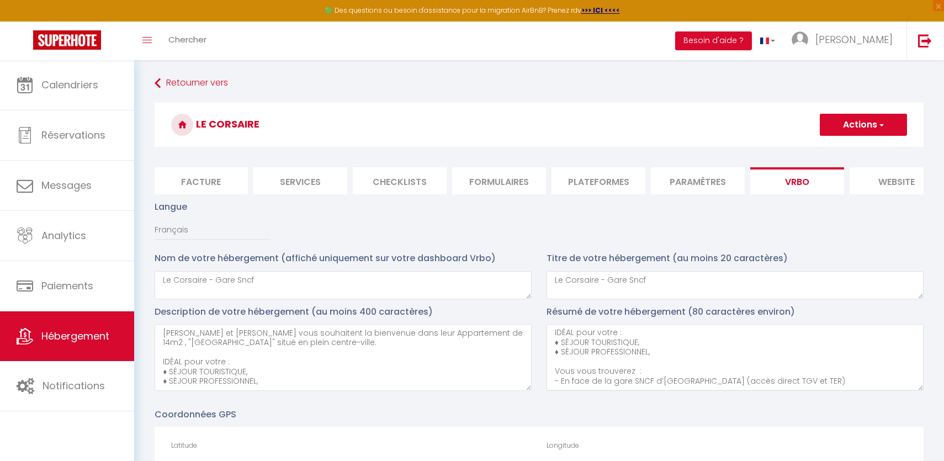
click at [846, 123] on button "Actions" at bounding box center [863, 125] width 87 height 22
click at [848, 150] on input "Enregistrer" at bounding box center [850, 148] width 41 height 11
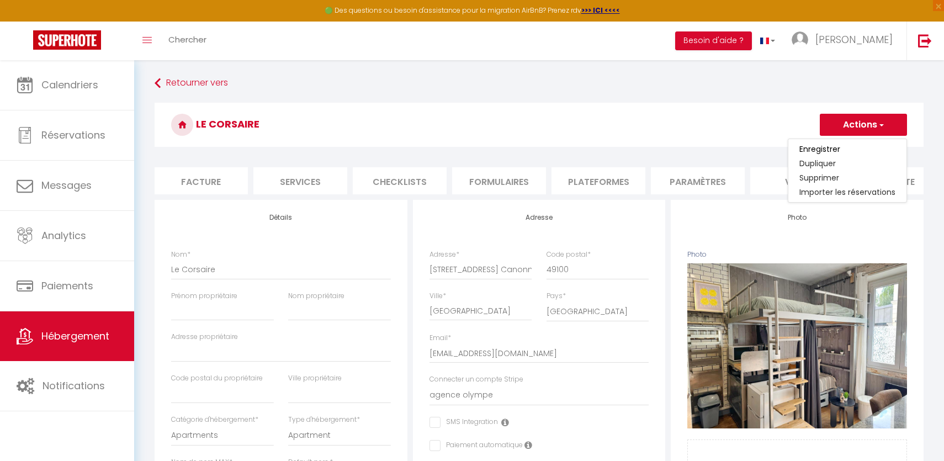
click at [642, 105] on h3 "Le Corsaire" at bounding box center [539, 125] width 769 height 44
click at [789, 178] on li "Vrbo" at bounding box center [797, 180] width 94 height 27
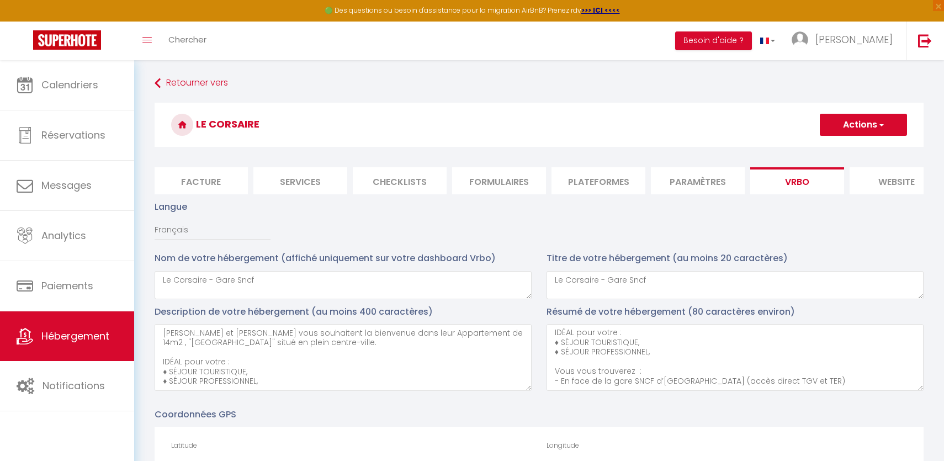
copy h3 "Le Corsaire"
drag, startPoint x: 272, startPoint y: 120, endPoint x: 166, endPoint y: 119, distance: 105.4
click at [166, 119] on h3 "Le Corsaire" at bounding box center [539, 125] width 769 height 44
click at [74, 343] on span "Hébergement" at bounding box center [75, 336] width 68 height 14
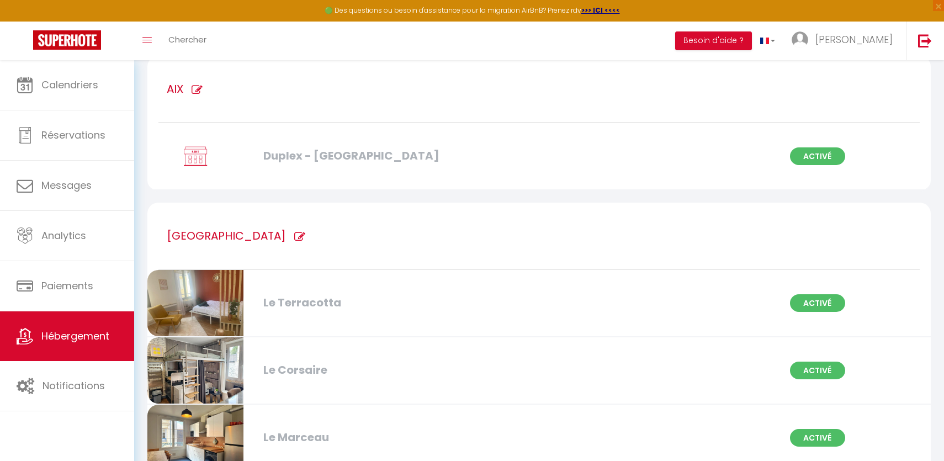
scroll to position [257, 0]
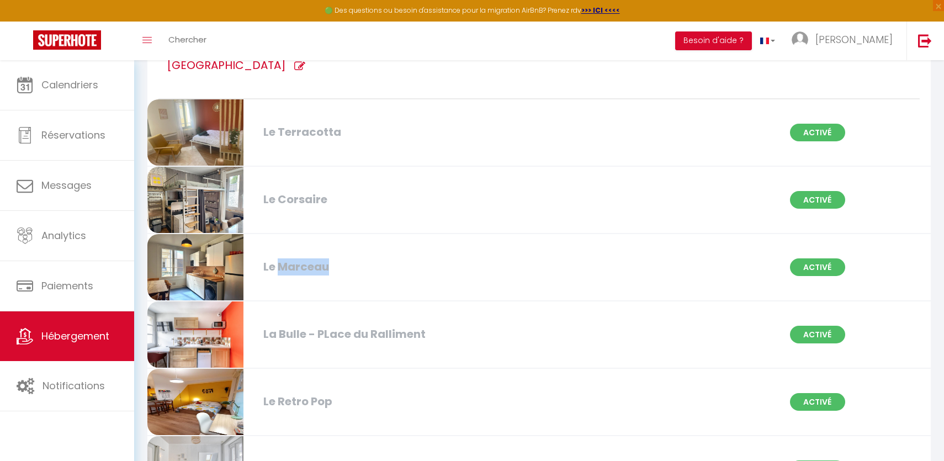
click at [281, 264] on div "Le Marceau" at bounding box center [384, 266] width 252 height 17
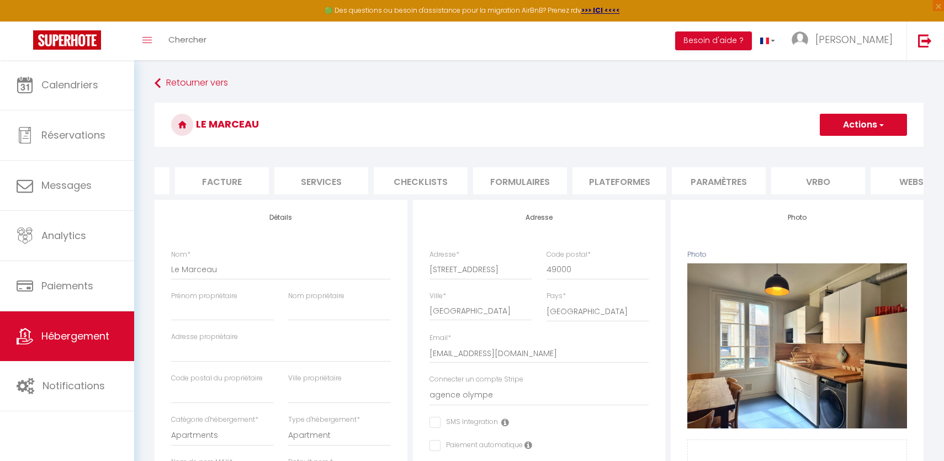
scroll to position [0, 281]
click at [733, 181] on li "Vrbo" at bounding box center [715, 180] width 94 height 27
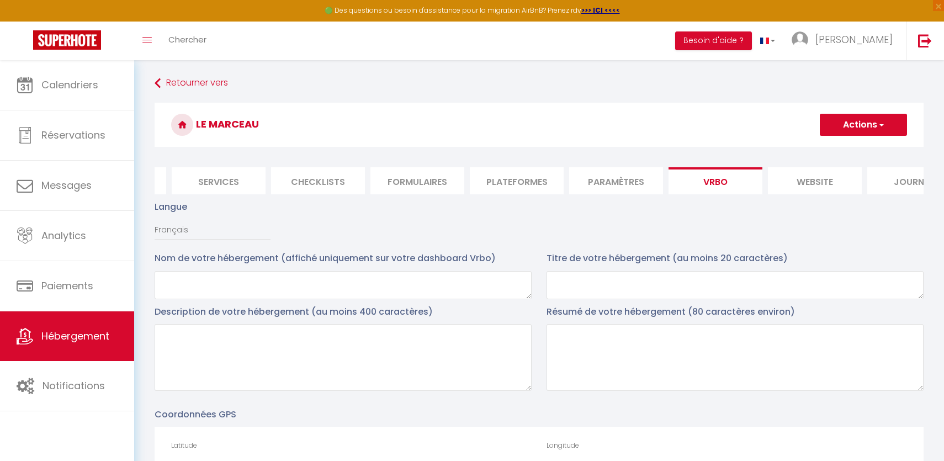
copy h3 "Le Marceau"
drag, startPoint x: 263, startPoint y: 122, endPoint x: 198, endPoint y: 124, distance: 65.2
click at [198, 124] on h3 "Le Marceau" at bounding box center [539, 125] width 769 height 44
click at [212, 264] on p "Nom de votre hébergement (affiché uniquement sur votre dashboard Vrbo)" at bounding box center [343, 258] width 377 height 14
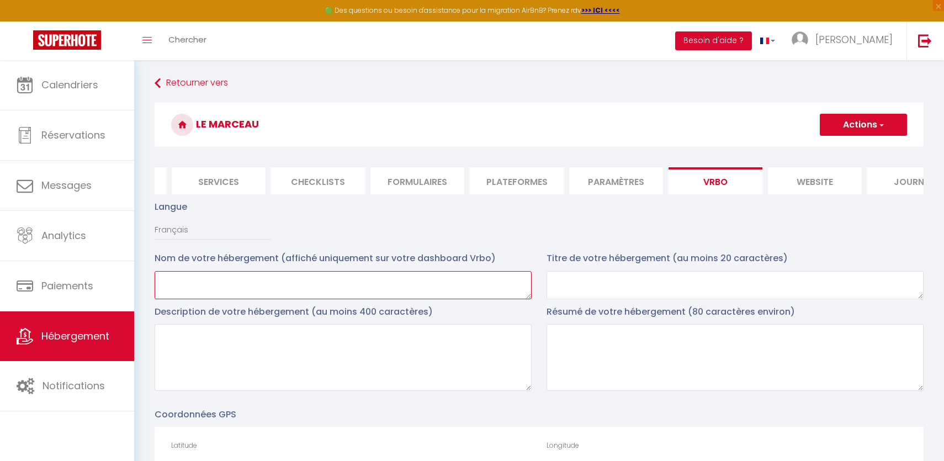
click at [212, 282] on textarea at bounding box center [343, 285] width 377 height 28
paste textarea "Le Marceau"
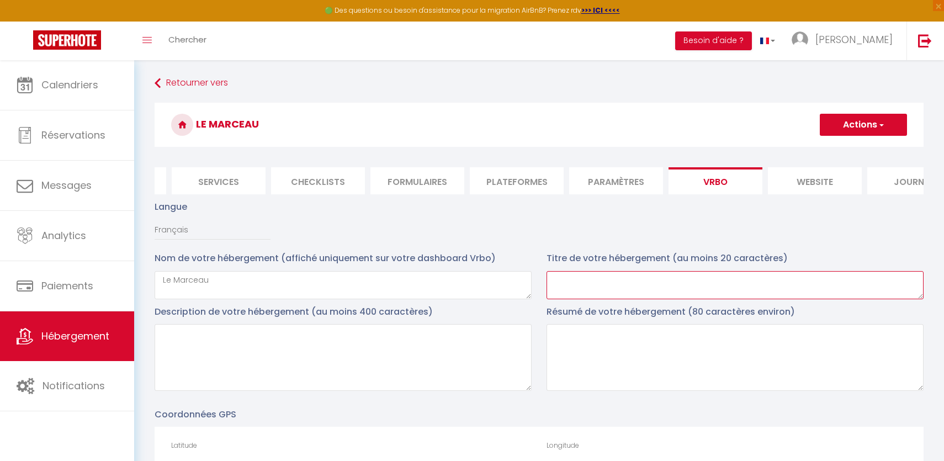
click at [602, 298] on textarea at bounding box center [734, 285] width 377 height 28
paste textarea "Le Marceau"
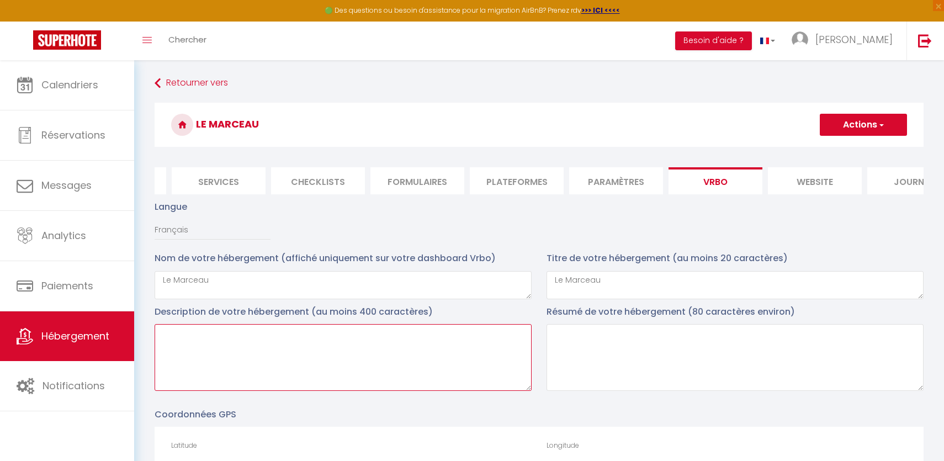
click at [396, 354] on textarea at bounding box center [343, 357] width 377 height 67
paste textarea "Alex et Lucas vous souhaitent la bienvenue dans leur Appartement de 52m2 , "Le …"
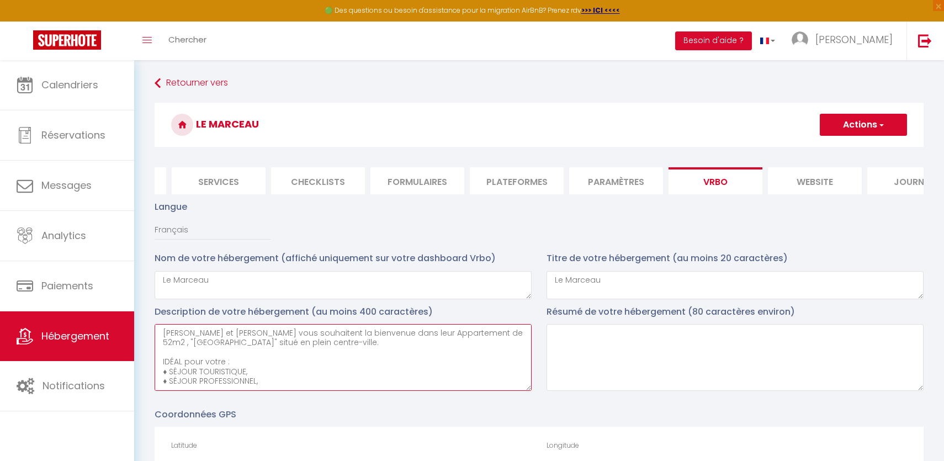
drag, startPoint x: 267, startPoint y: 381, endPoint x: 123, endPoint y: 317, distance: 157.1
click at [662, 373] on textarea at bounding box center [734, 357] width 377 height 67
paste textarea "Alex et Lucas vous souhaitent la bienvenue dans leur Appartement de 52m2 , "Le …"
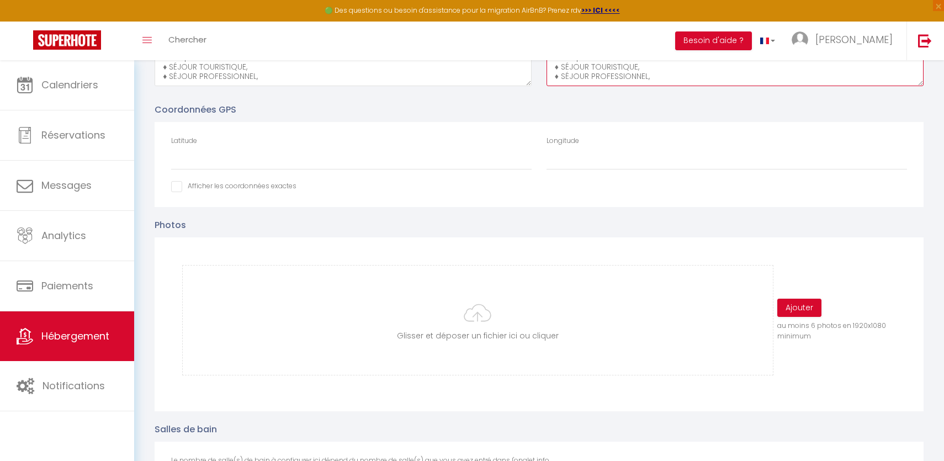
scroll to position [370, 0]
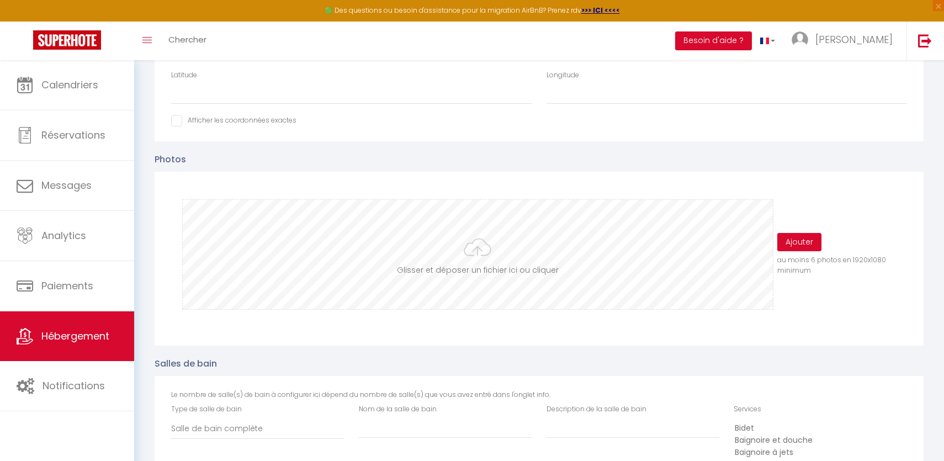
click at [493, 253] on input "file" at bounding box center [477, 254] width 589 height 109
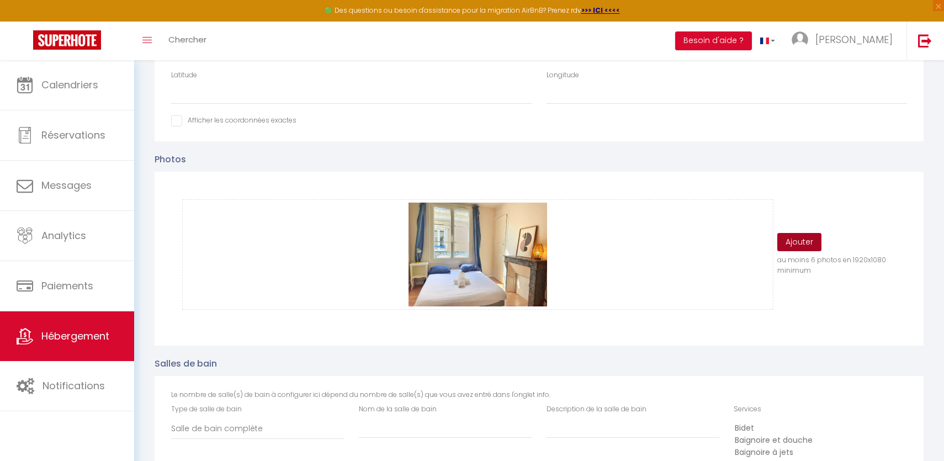
click at [815, 249] on button "Ajouter" at bounding box center [799, 242] width 44 height 19
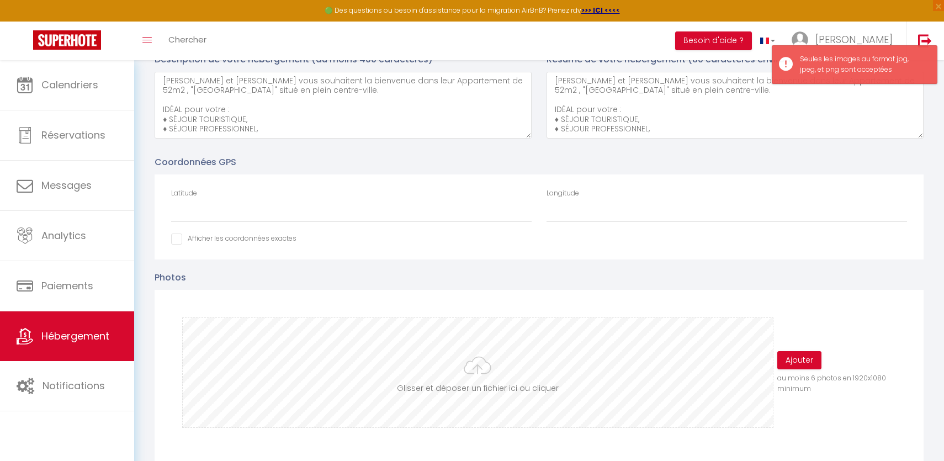
scroll to position [249, 0]
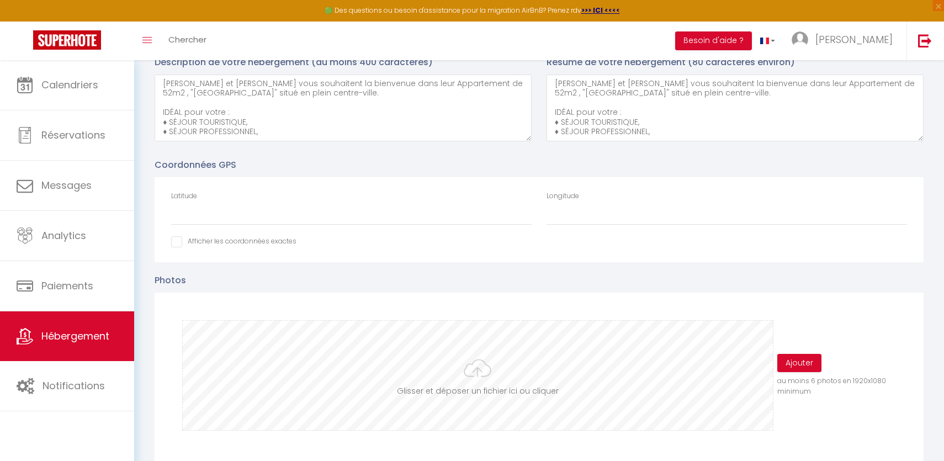
click at [476, 409] on input "file" at bounding box center [477, 375] width 589 height 109
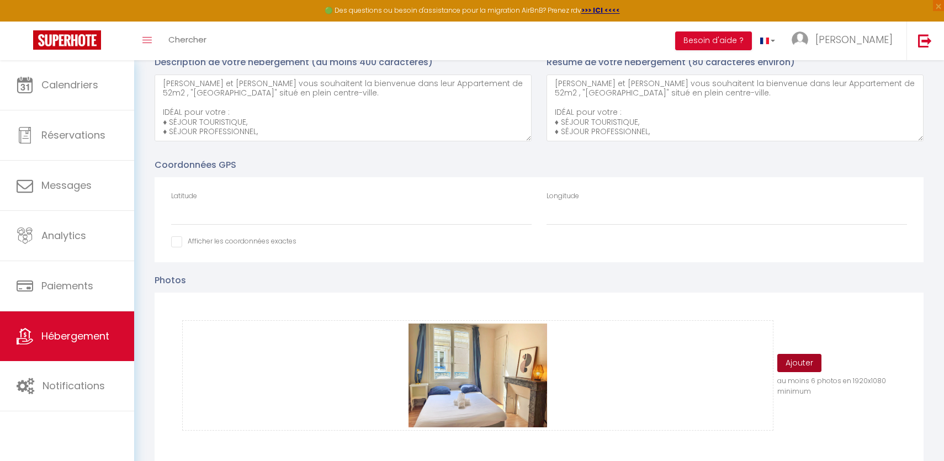
click at [807, 360] on button "Ajouter" at bounding box center [799, 363] width 44 height 19
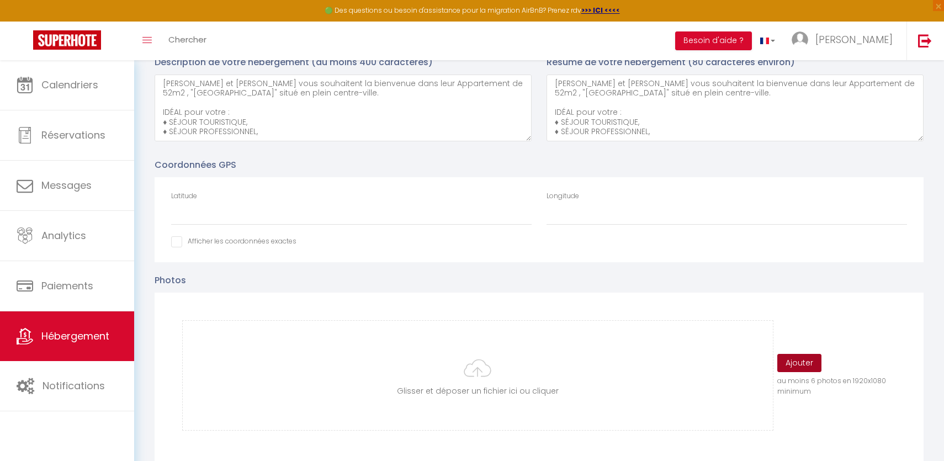
click at [807, 360] on button "Ajouter" at bounding box center [799, 363] width 44 height 19
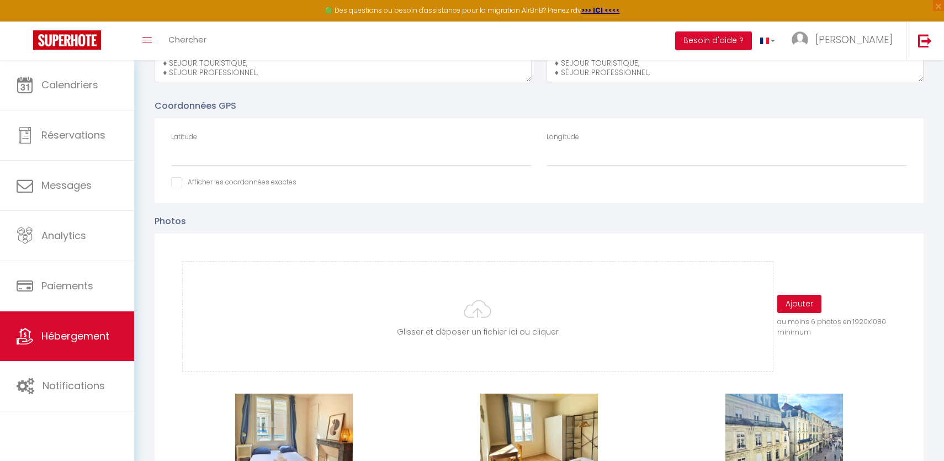
scroll to position [298, 0]
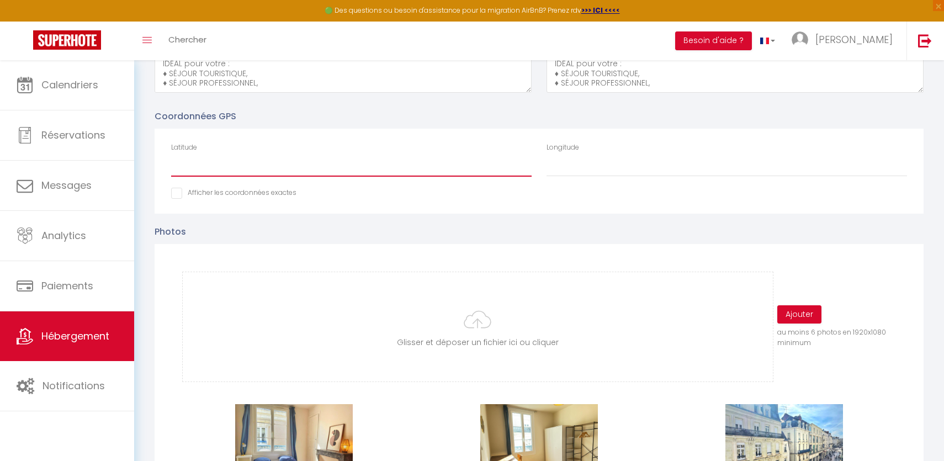
click at [443, 164] on input "Latitude" at bounding box center [351, 167] width 360 height 20
paste input "47.4726905"
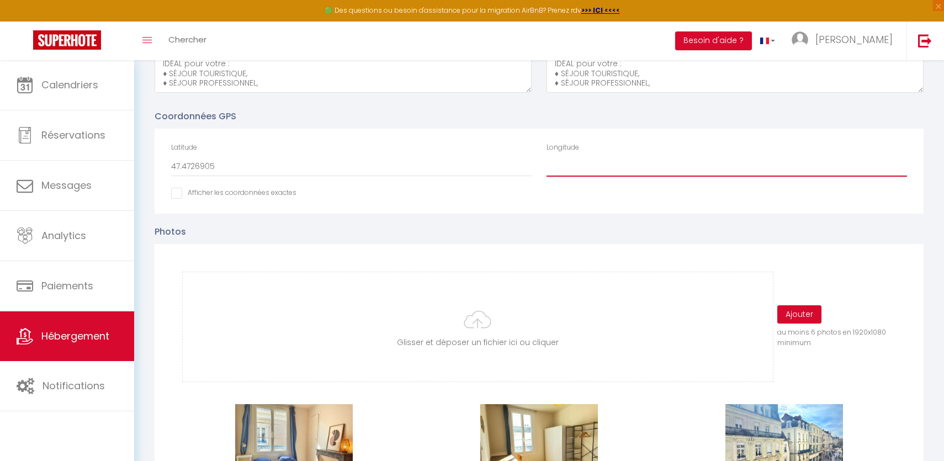
click at [643, 168] on input "Longitude" at bounding box center [726, 167] width 360 height 20
paste input "-0.5512964"
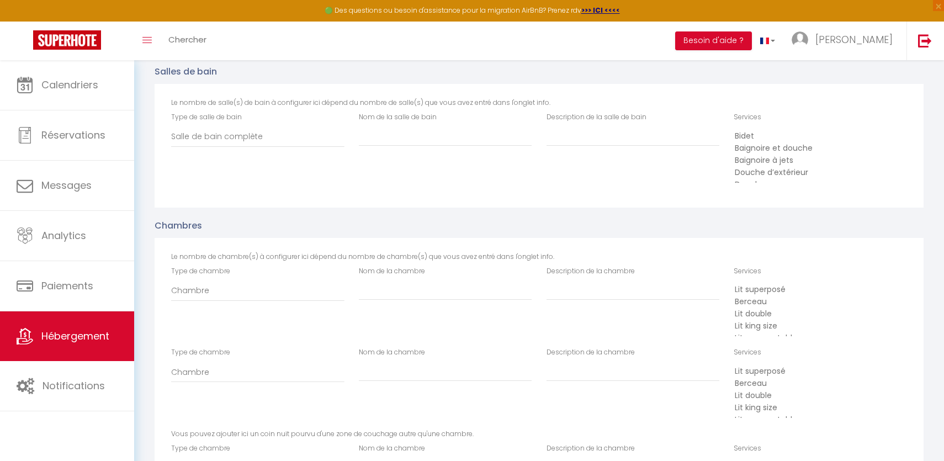
scroll to position [1243, 0]
click at [300, 135] on select "Salle de bain complète Salle d'eau" at bounding box center [257, 135] width 173 height 21
click at [380, 135] on input "Nom de la salle de bain" at bounding box center [445, 135] width 173 height 20
click at [593, 135] on input "Description de la salle de bain" at bounding box center [632, 135] width 173 height 20
paste input "[GEOGRAPHIC_DATA]"
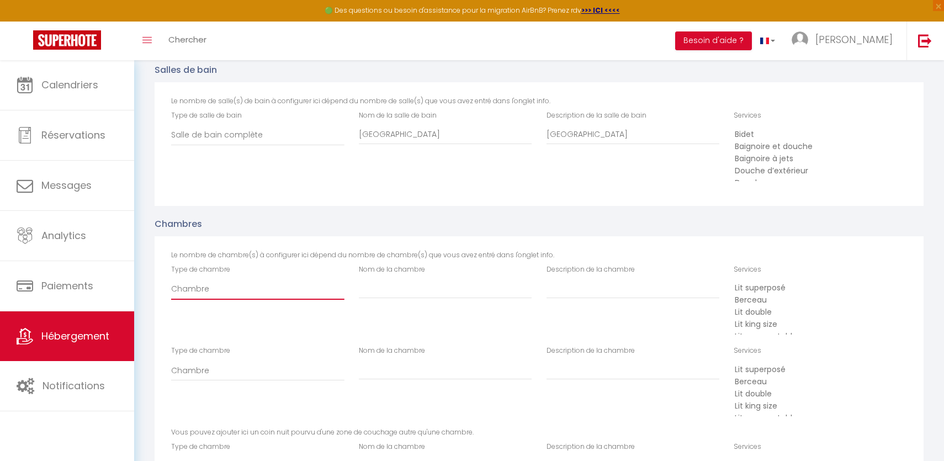
click at [259, 297] on select "Chambre Autre coin nuit" at bounding box center [257, 288] width 173 height 21
click at [374, 286] on input "Nom de la chambre" at bounding box center [445, 288] width 173 height 20
click at [589, 285] on input "Description de la chambre" at bounding box center [632, 288] width 173 height 20
paste input "Chambre"
click at [411, 373] on input "Nom de la chambre" at bounding box center [445, 370] width 173 height 20
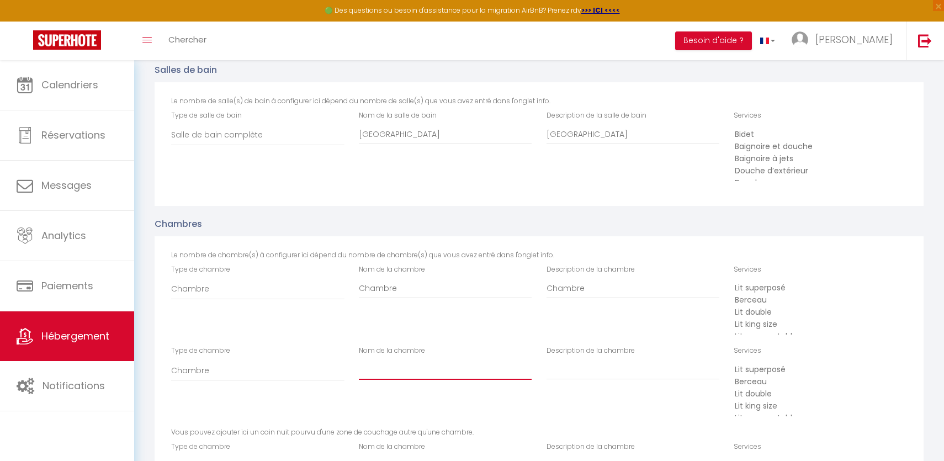
paste input "Chambre"
click at [591, 364] on input "Description de la chambre" at bounding box center [632, 370] width 173 height 20
paste input "Chambre"
click at [772, 312] on option "Lit double" at bounding box center [816, 312] width 166 height 12
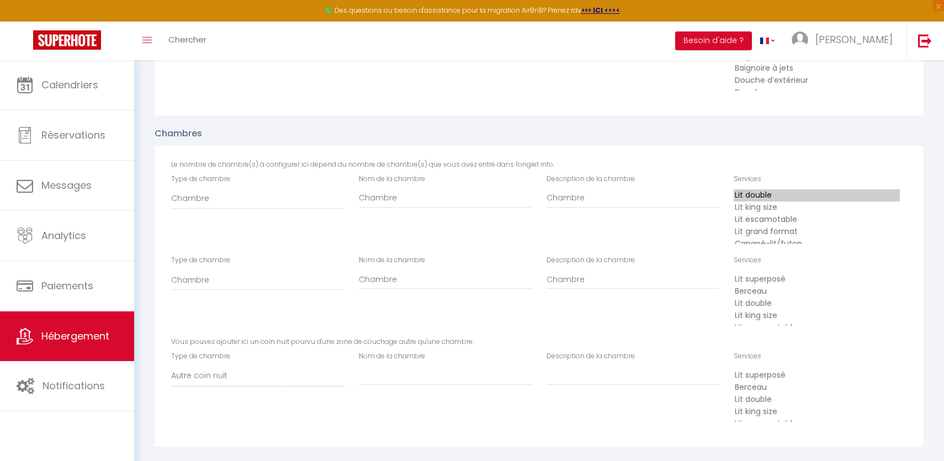
scroll to position [1400, 0]
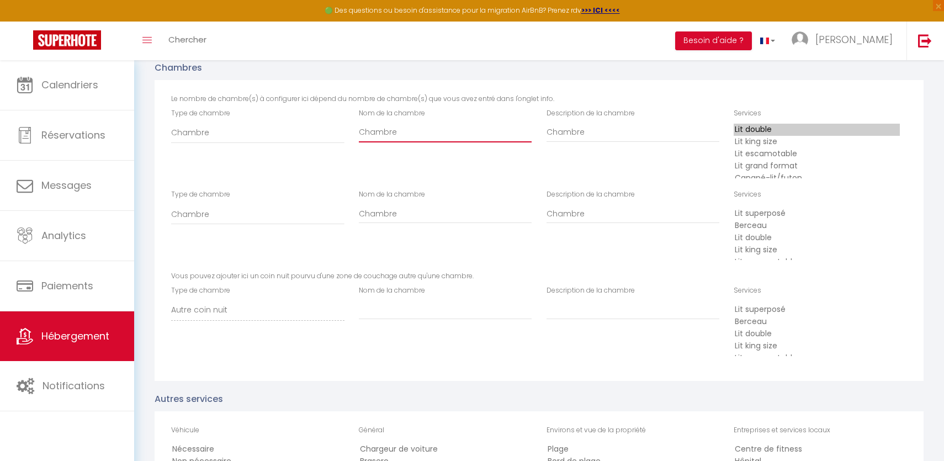
click at [445, 135] on input "Chambre" at bounding box center [445, 132] width 173 height 20
click at [593, 127] on input "Chambre" at bounding box center [632, 132] width 173 height 20
paste input "1"
click at [462, 215] on input "Chambre" at bounding box center [445, 214] width 173 height 20
paste input "1"
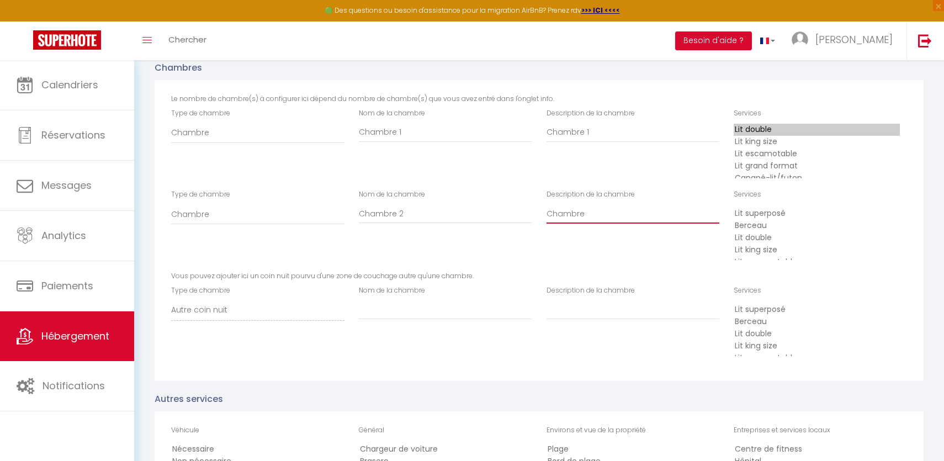
click at [632, 204] on input "Chambre" at bounding box center [632, 214] width 173 height 20
paste input "2"
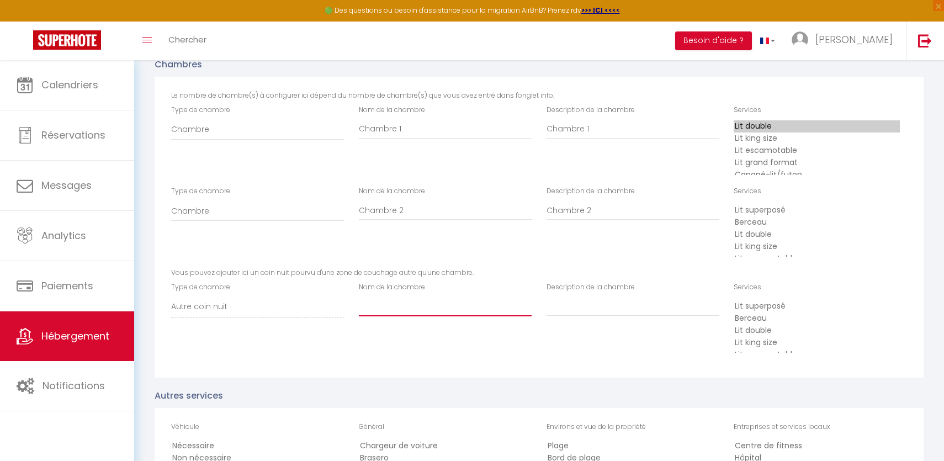
click at [386, 310] on input "Nom de la chambre" at bounding box center [445, 306] width 173 height 20
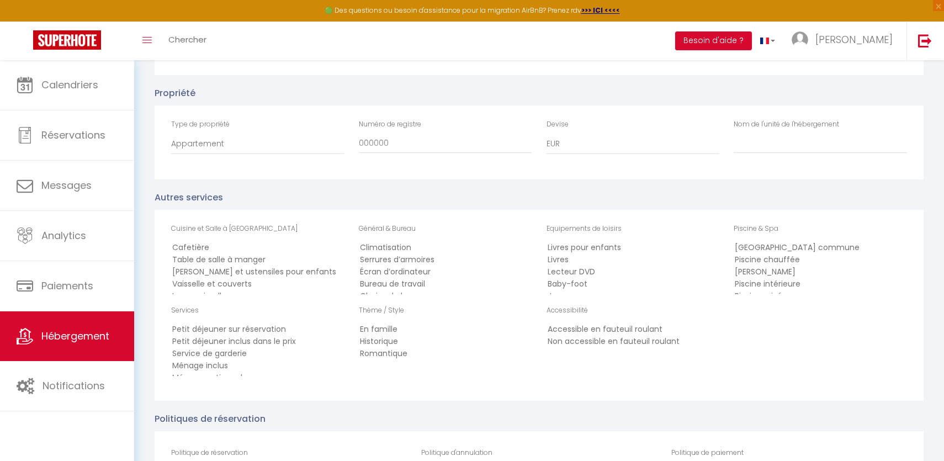
scroll to position [1929, 0]
click at [773, 140] on input "Nom de l'unité de l'hébergement" at bounding box center [819, 141] width 173 height 20
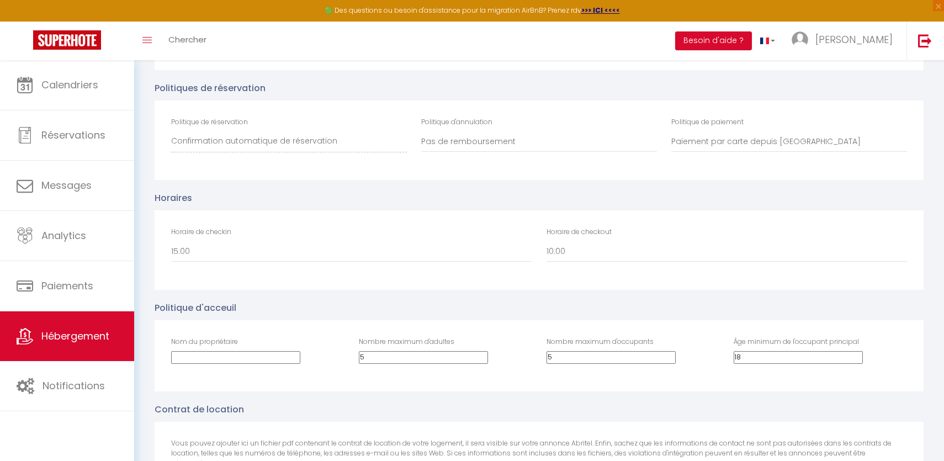
scroll to position [2255, 0]
click at [417, 254] on select "00:00 00:30 01:00 01:30 02:00 02:30 03:00 03:30 04:00 04:30 05:00 05:30 06:00 0…" at bounding box center [351, 253] width 360 height 21
click at [171, 243] on select "00:00 00:30 01:00 01:30 02:00 02:30 03:00 03:30 04:00 04:30 05:00 05:30 06:00 0…" at bounding box center [351, 253] width 360 height 21
click at [579, 250] on select "00:00 00:30 01:00 01:30 02:00 02:30 03:00 03:30 04:00 04:30 05:00 05:30 06:00 0…" at bounding box center [726, 253] width 360 height 21
click at [546, 243] on select "00:00 00:30 01:00 01:30 02:00 02:30 03:00 03:30 04:00 04:30 05:00 05:30 06:00 0…" at bounding box center [726, 253] width 360 height 21
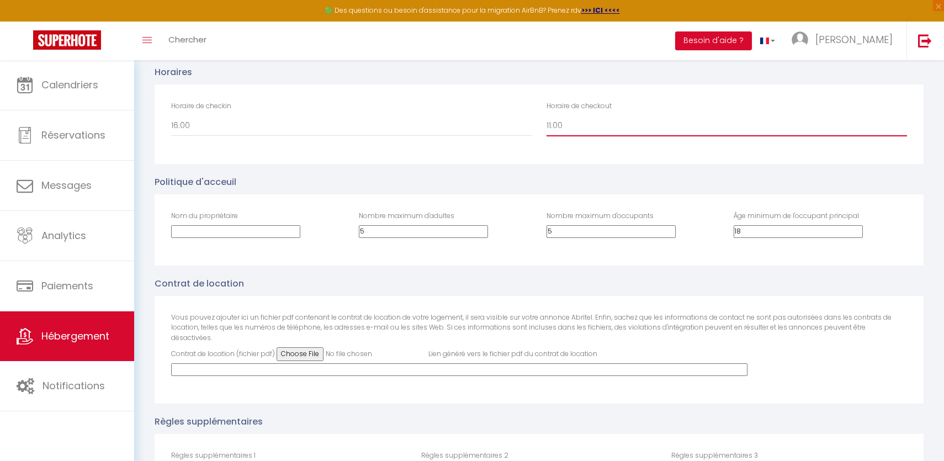
scroll to position [2524, 0]
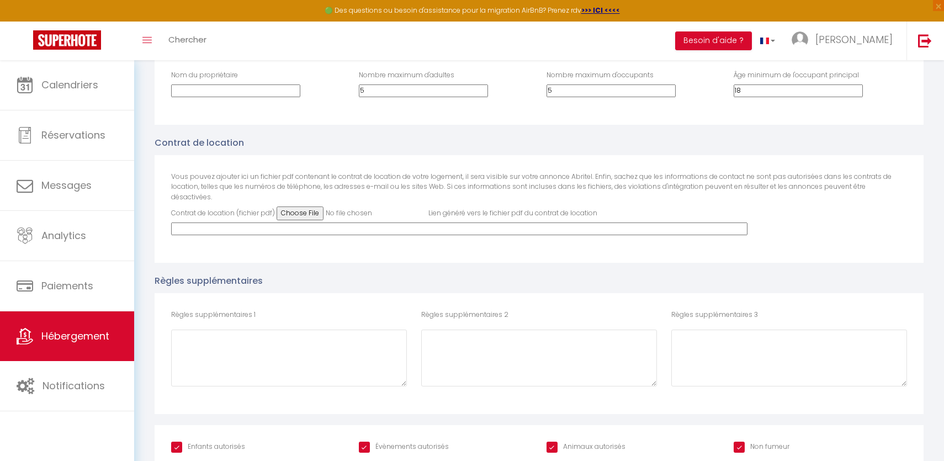
click at [411, 441] on input "Évènements autorisés" at bounding box center [404, 446] width 90 height 11
click at [571, 441] on input "Animaux autorisés" at bounding box center [585, 446] width 79 height 11
click at [743, 441] on input "Non fumeur" at bounding box center [761, 446] width 56 height 11
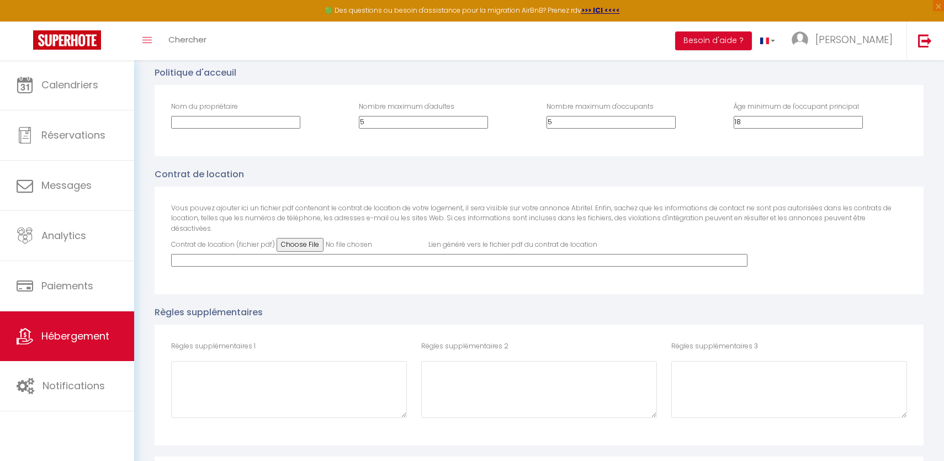
scroll to position [2458, 0]
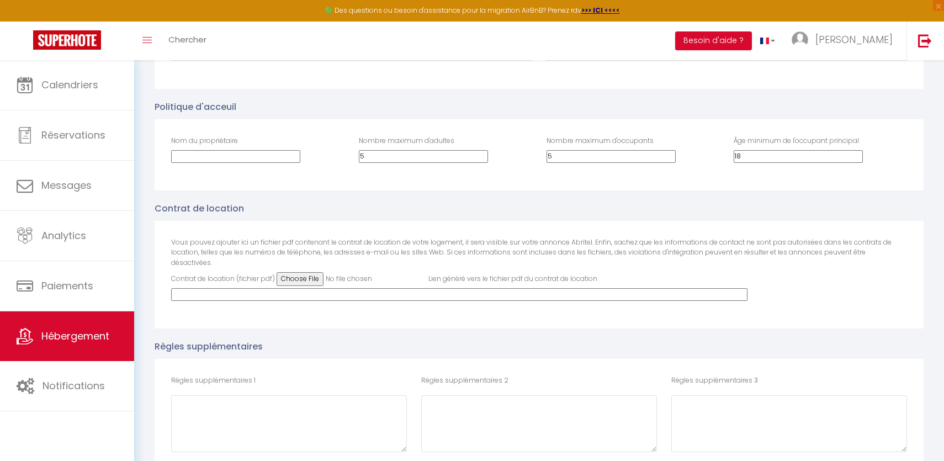
click at [263, 150] on input "Nom du propriétaire" at bounding box center [235, 156] width 129 height 13
click at [475, 150] on input "5" at bounding box center [423, 156] width 129 height 13
click at [586, 147] on div "Nombre maximum d'occupants 5" at bounding box center [632, 149] width 173 height 27
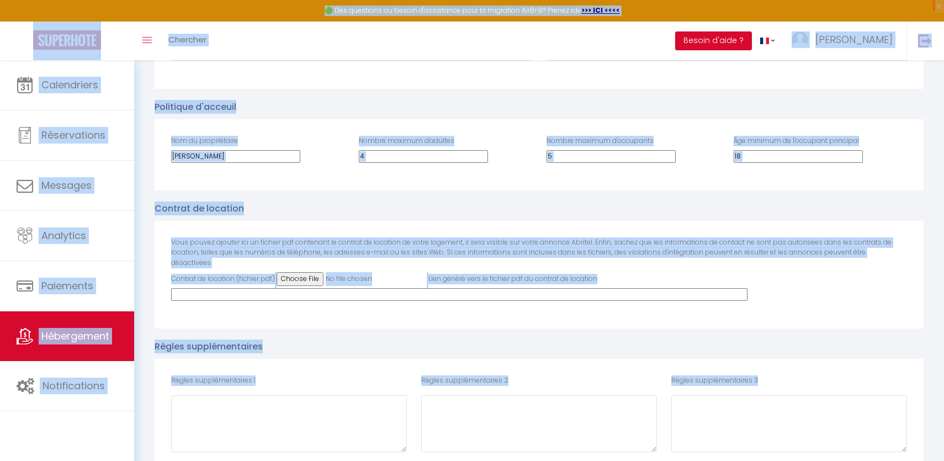
click at [582, 153] on input "5" at bounding box center [610, 156] width 129 height 13
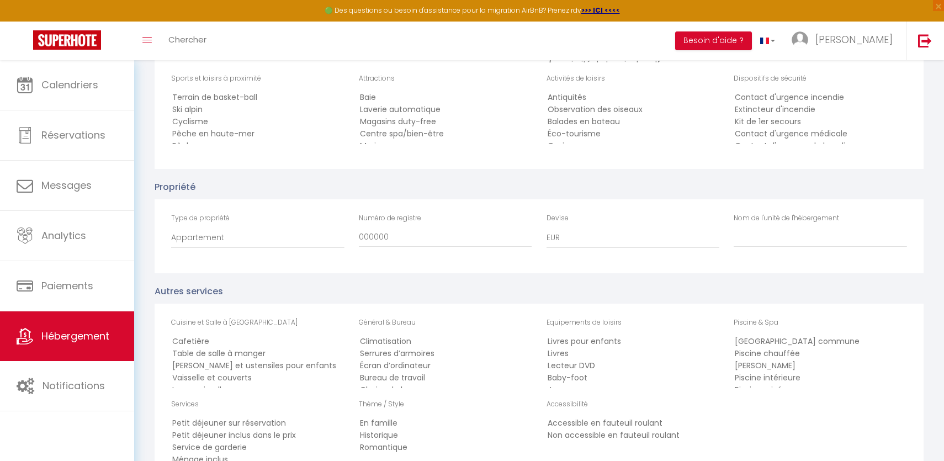
scroll to position [1786, 0]
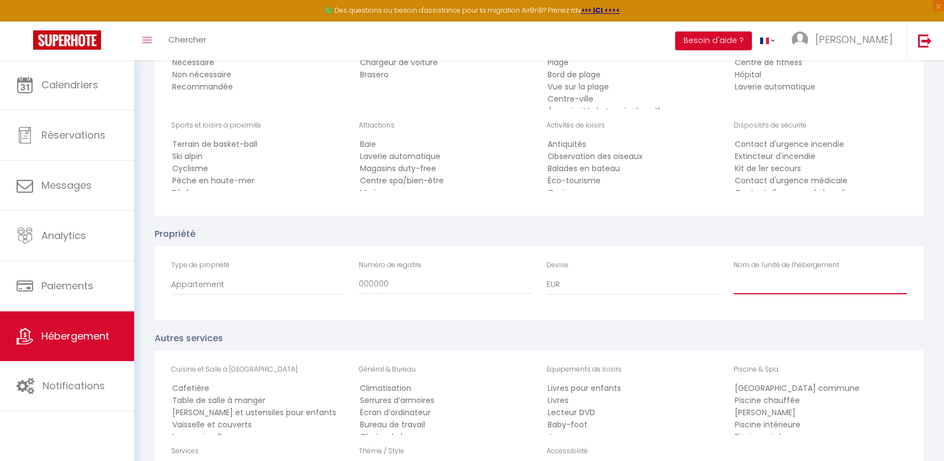
click at [802, 289] on input "Nom de l'unité de l'hébergement" at bounding box center [819, 284] width 173 height 20
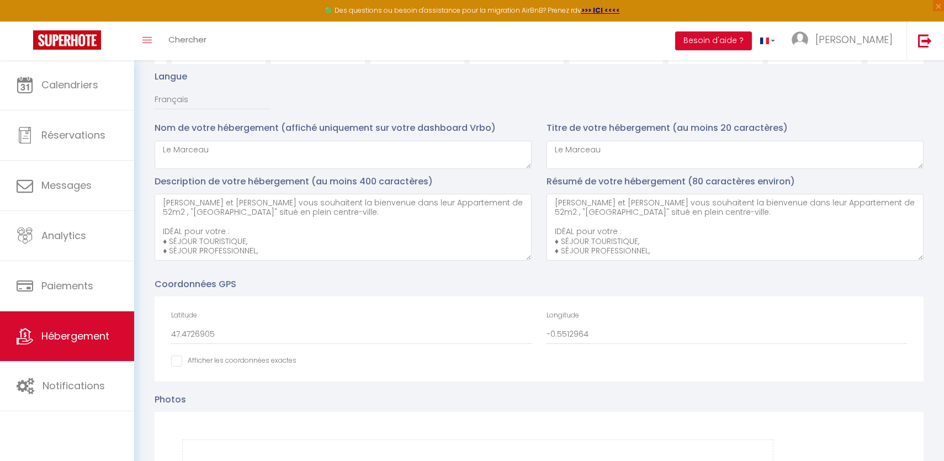
scroll to position [0, 0]
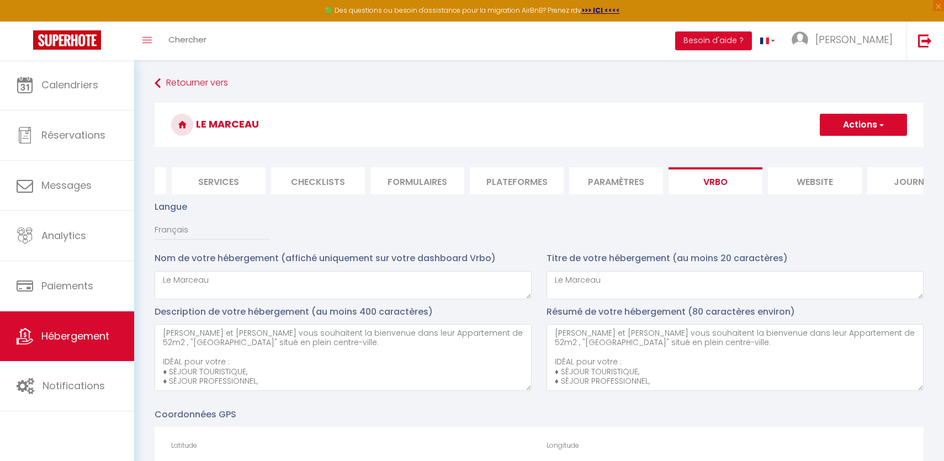
click at [834, 126] on button "Actions" at bounding box center [863, 125] width 87 height 22
click at [836, 145] on input "Enregistrer" at bounding box center [850, 148] width 41 height 11
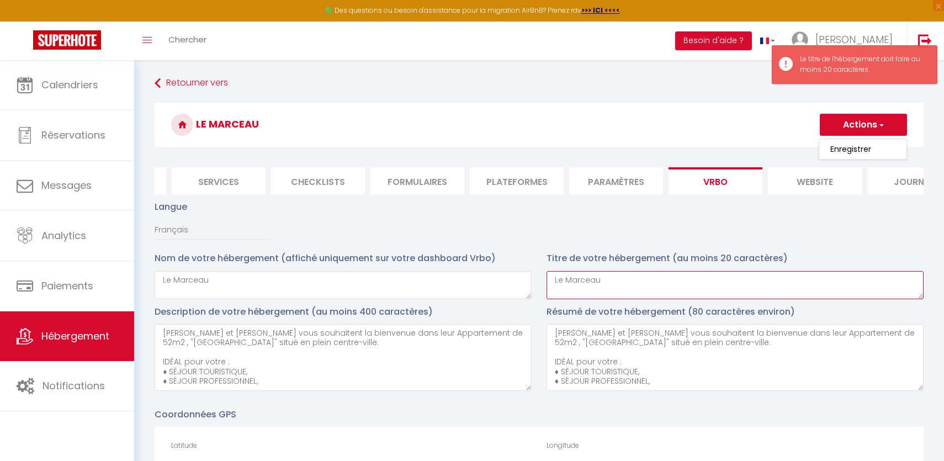
click at [669, 285] on textarea "Le Marceau" at bounding box center [734, 285] width 377 height 28
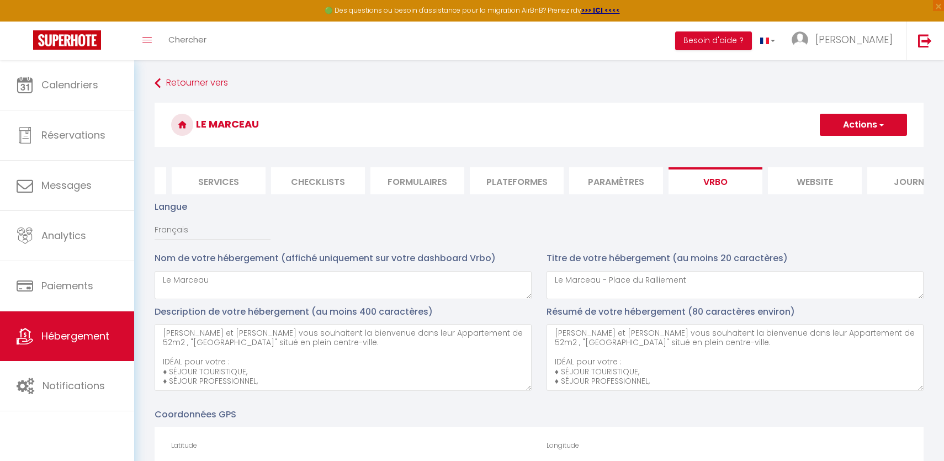
click at [855, 120] on button "Actions" at bounding box center [863, 125] width 87 height 22
click at [836, 151] on input "Enregistrer" at bounding box center [850, 148] width 41 height 11
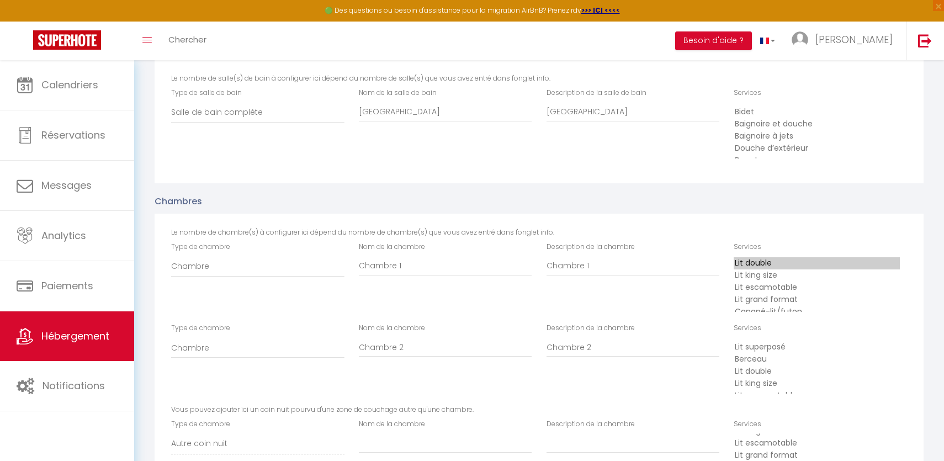
scroll to position [1322, 0]
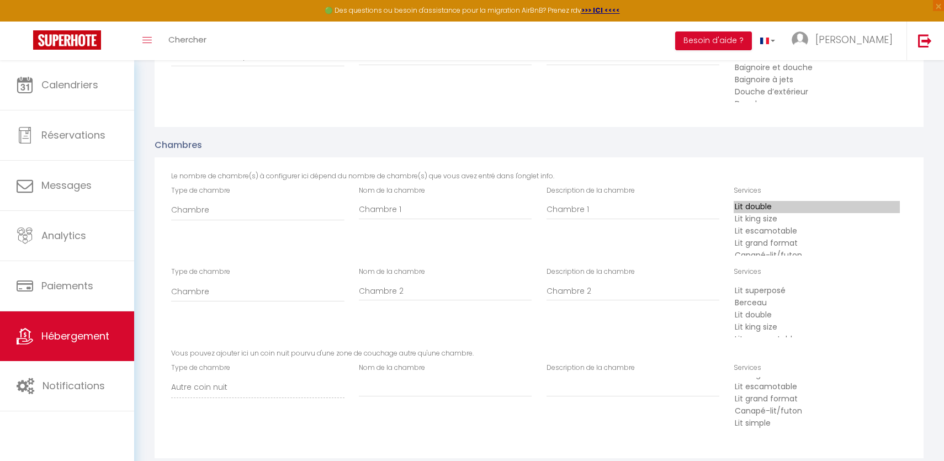
click at [408, 375] on div "Nom de la chambre" at bounding box center [445, 380] width 173 height 34
click at [406, 391] on input "Nom de la chambre" at bounding box center [445, 387] width 173 height 20
click at [565, 382] on input "Description de la chambre" at bounding box center [632, 387] width 173 height 20
paste input "Chambre"
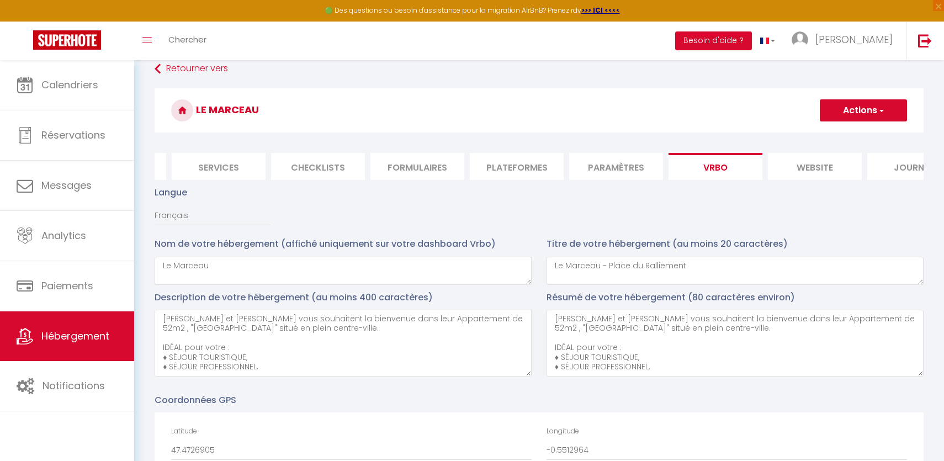
scroll to position [0, 0]
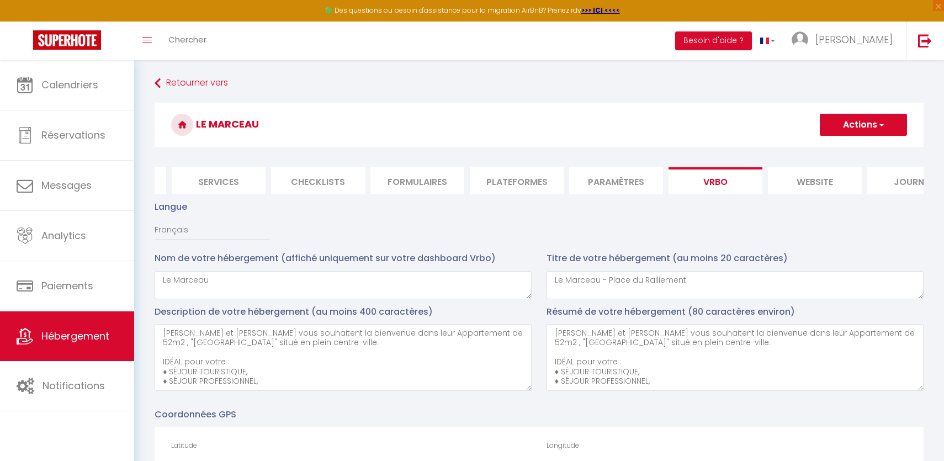
click at [857, 136] on h3 "Le Marceau" at bounding box center [539, 125] width 769 height 44
click at [855, 128] on button "Actions" at bounding box center [863, 125] width 87 height 22
click at [855, 144] on input "Enregistrer" at bounding box center [850, 148] width 41 height 11
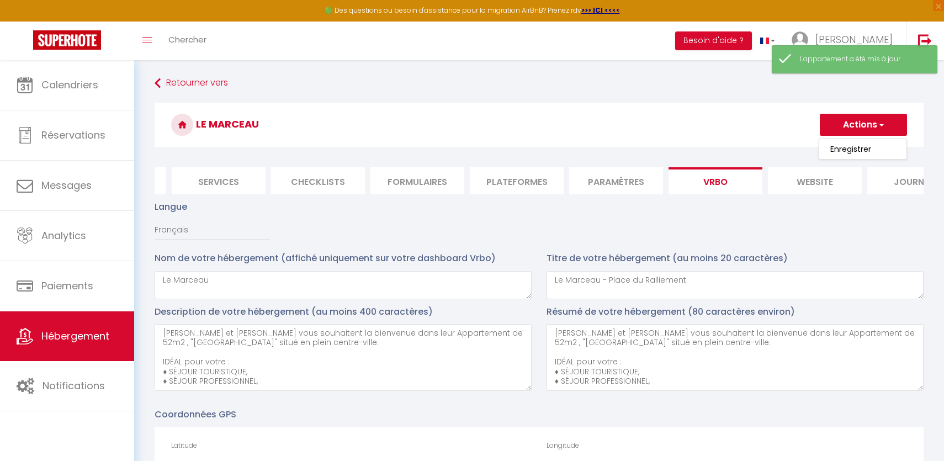
drag, startPoint x: 258, startPoint y: 127, endPoint x: 182, endPoint y: 127, distance: 76.2
click at [182, 127] on h3 "Le Marceau" at bounding box center [539, 125] width 769 height 44
copy h3 "Le Marceau"
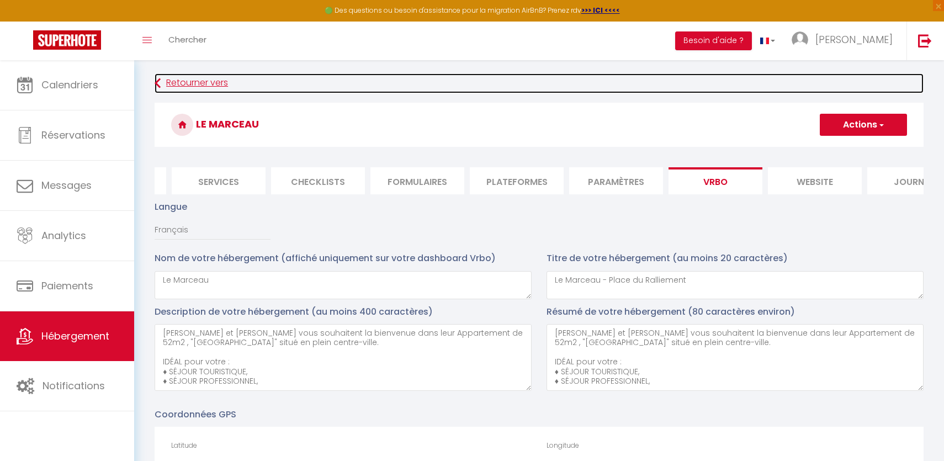
click at [176, 82] on link "Retourner vers" at bounding box center [539, 83] width 769 height 20
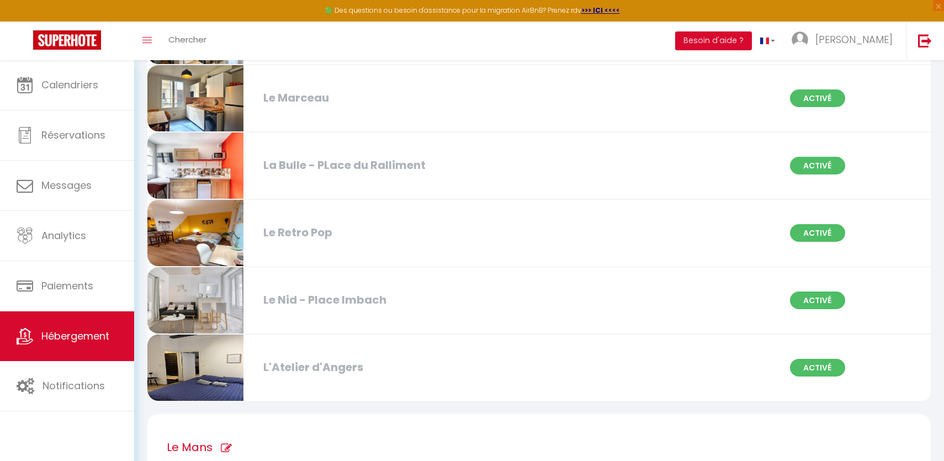
scroll to position [428, 0]
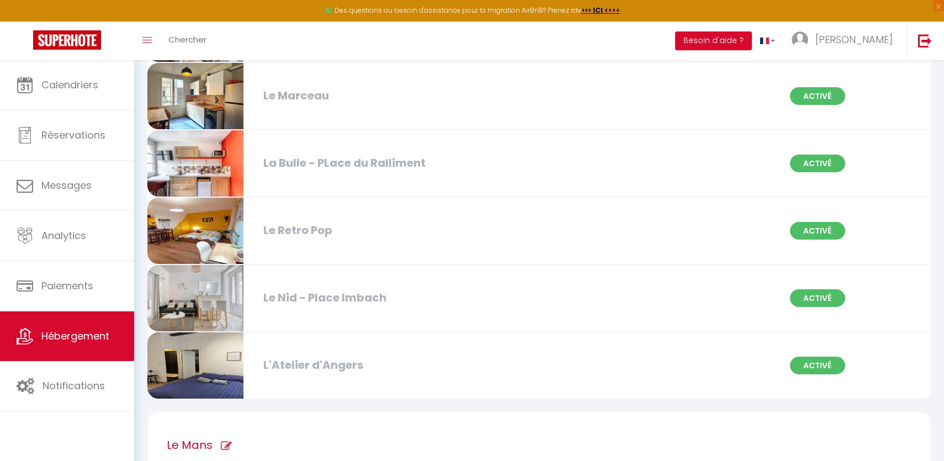
click at [368, 310] on div "Le Nid - Place Imbach Activé" at bounding box center [538, 298] width 797 height 67
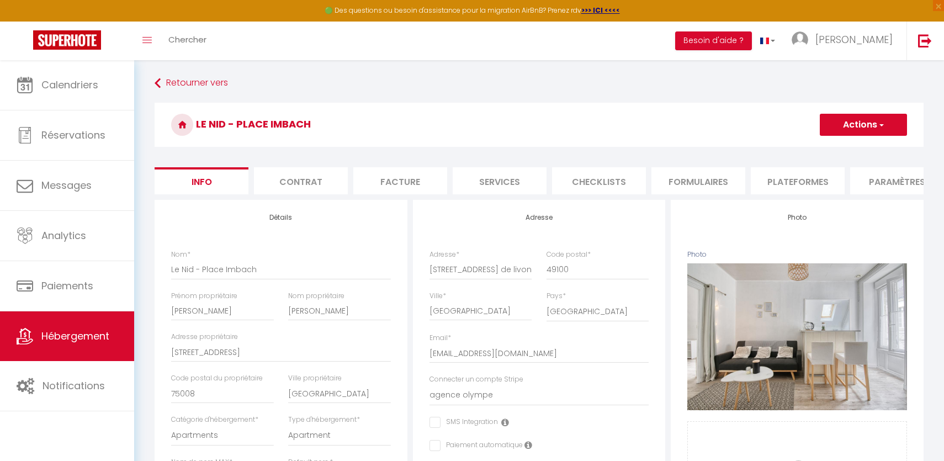
scroll to position [0, 324]
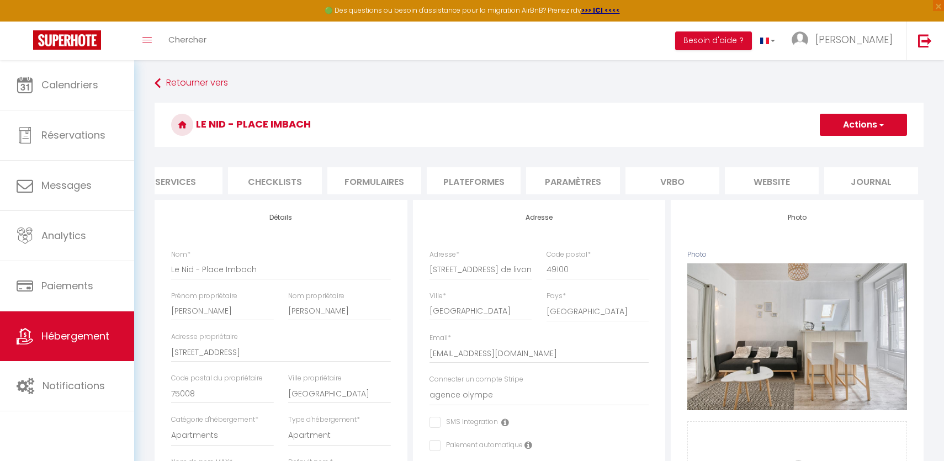
click at [764, 182] on li "website" at bounding box center [772, 180] width 94 height 27
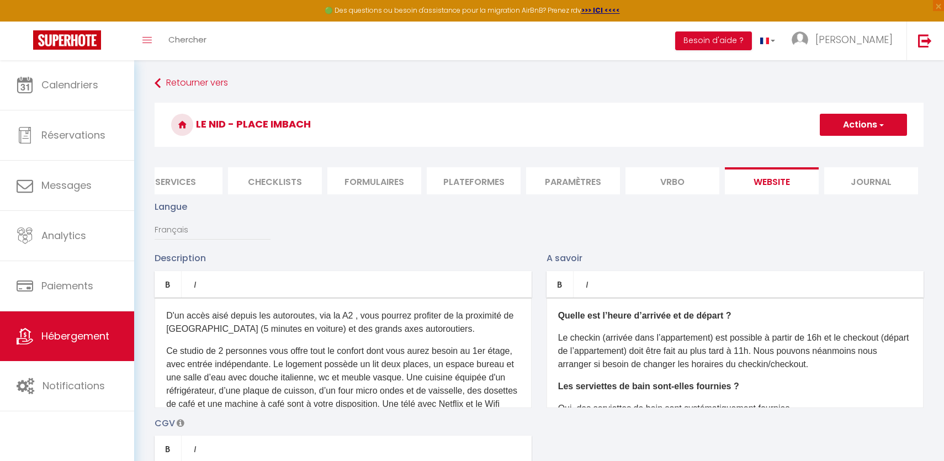
click at [666, 179] on li "Vrbo" at bounding box center [672, 180] width 94 height 27
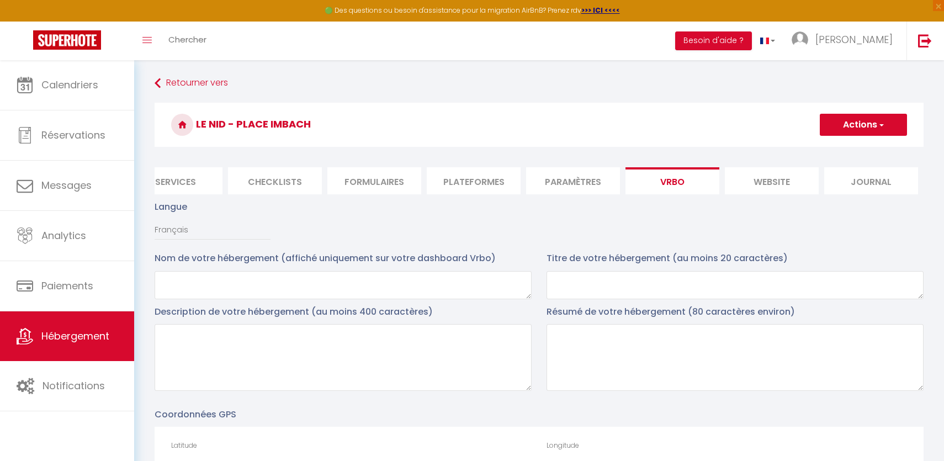
drag, startPoint x: 317, startPoint y: 124, endPoint x: 198, endPoint y: 124, distance: 119.8
click at [198, 124] on h3 "Le Nid - Place Imbach" at bounding box center [539, 125] width 769 height 44
copy h3 "Le Nid - Place Imbach"
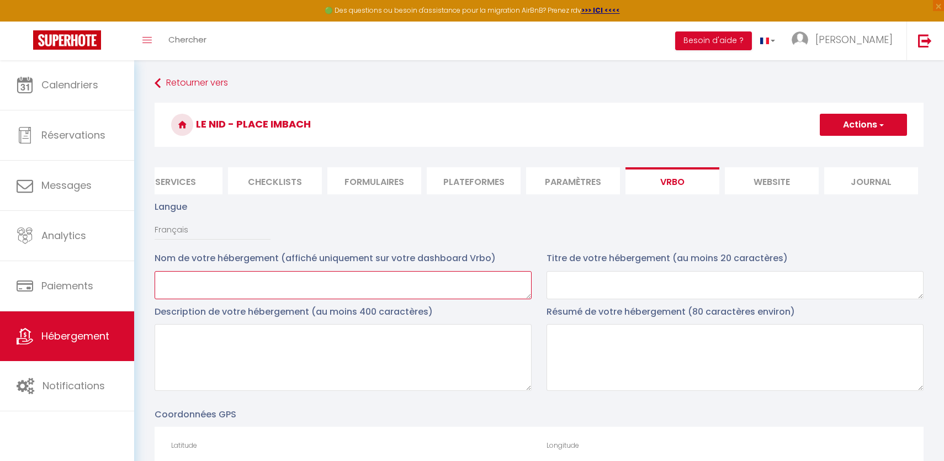
click at [266, 289] on textarea at bounding box center [343, 285] width 377 height 28
paste textarea "Le Nid - Place Imbach"
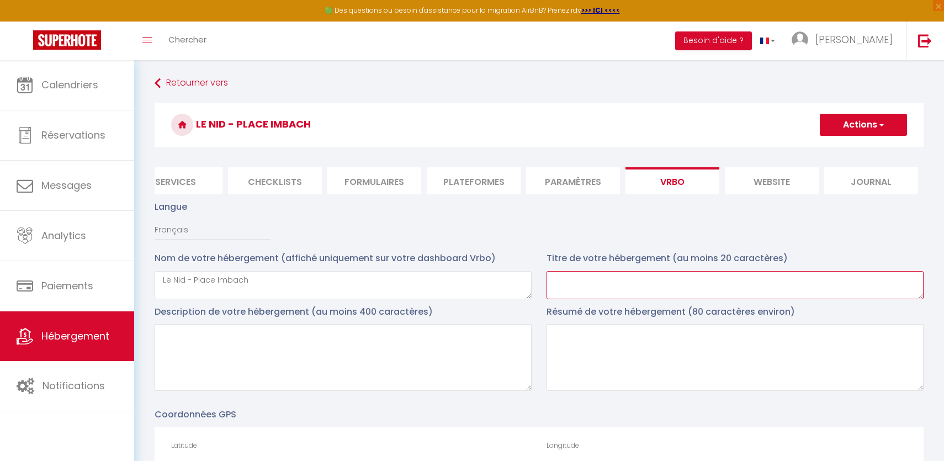
click at [621, 291] on textarea at bounding box center [734, 285] width 377 height 28
paste textarea "Le Nid - Place Imbach"
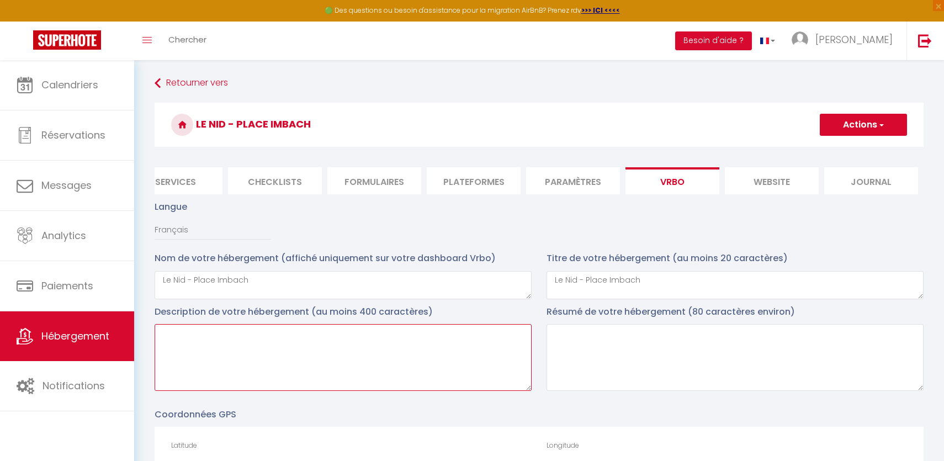
click at [311, 361] on textarea at bounding box center [343, 357] width 377 height 67
paste textarea "Alex et Lucas vous souhaite la bienvenue dans leur Appartement de 18m2 , "Le Ni…"
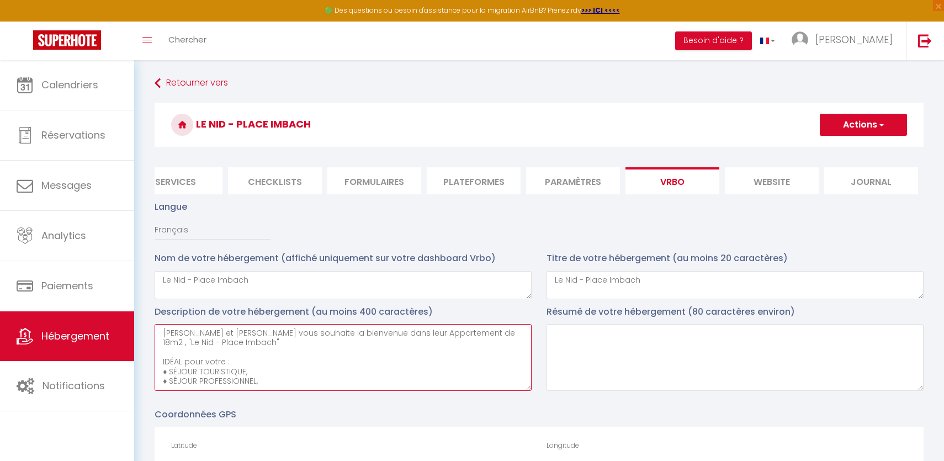
drag, startPoint x: 279, startPoint y: 379, endPoint x: 142, endPoint y: 313, distance: 151.8
click at [598, 384] on textarea at bounding box center [734, 357] width 377 height 67
paste textarea "Alex et Lucas vous souhaite la bienvenue dans leur Appartement de 18m2 , "Le Ni…"
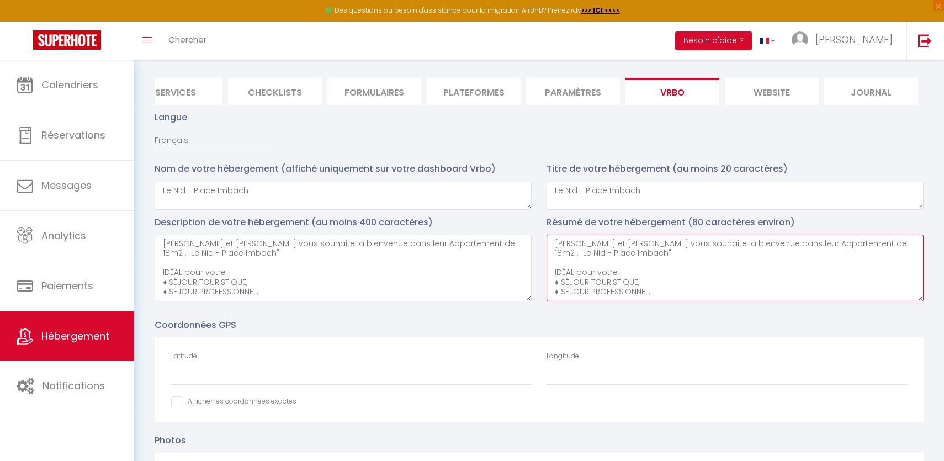
scroll to position [108, 0]
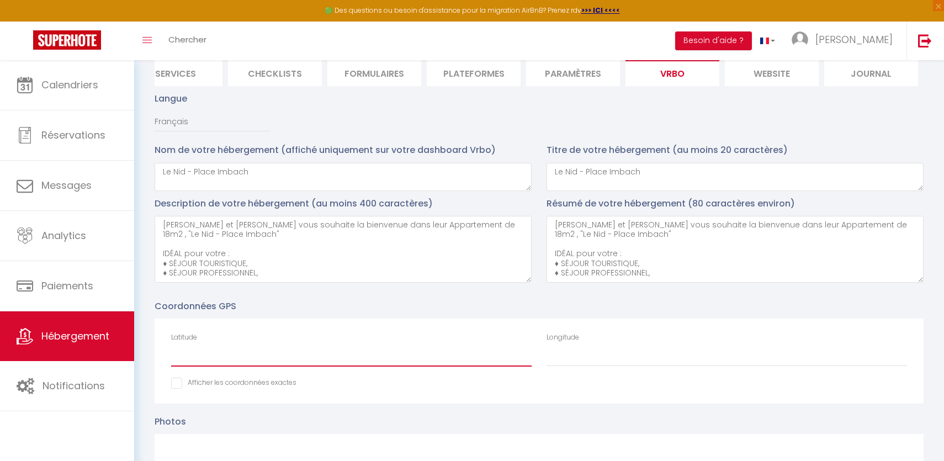
click at [363, 348] on input "Latitude" at bounding box center [351, 357] width 360 height 20
paste input "47.4731864"
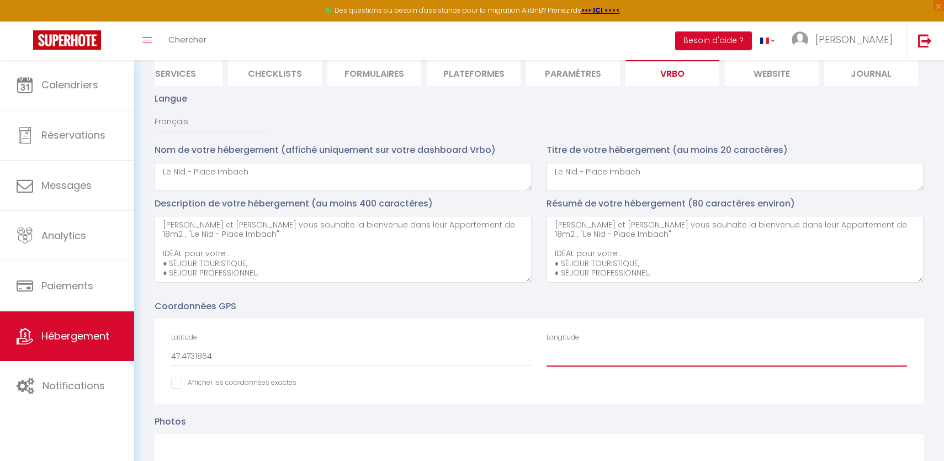
click at [599, 357] on input "Longitude" at bounding box center [726, 357] width 360 height 20
paste input "-0.5481768"
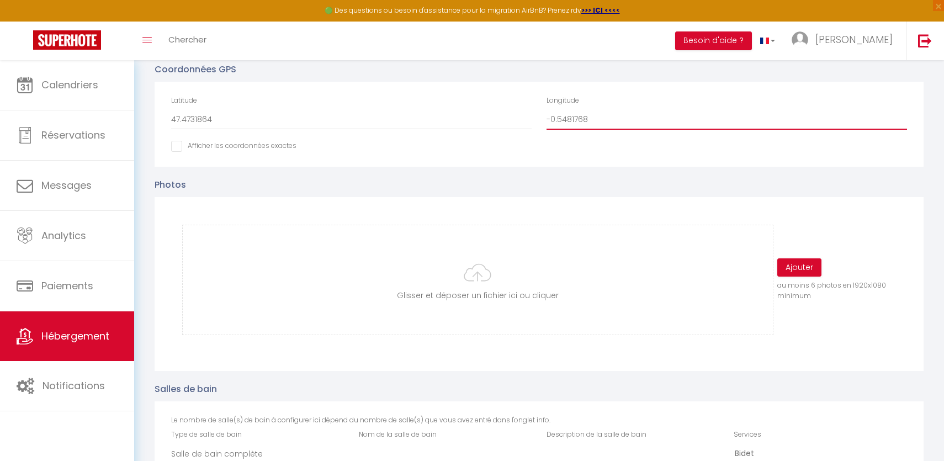
scroll to position [381, 0]
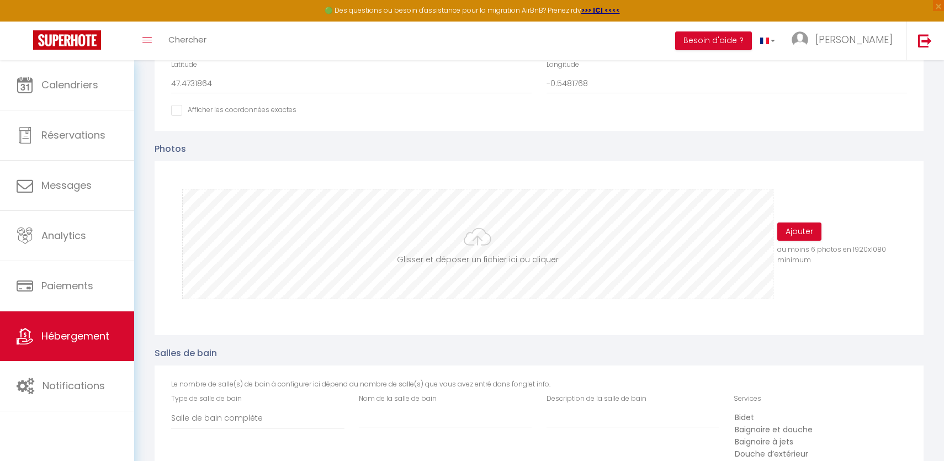
click at [470, 247] on input "file" at bounding box center [477, 243] width 589 height 109
click at [804, 229] on button "Ajouter" at bounding box center [799, 231] width 44 height 19
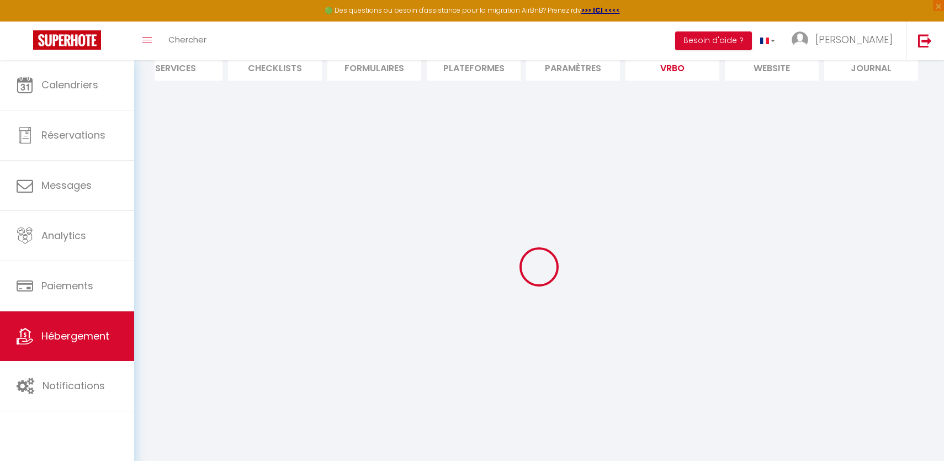
scroll to position [0, 0]
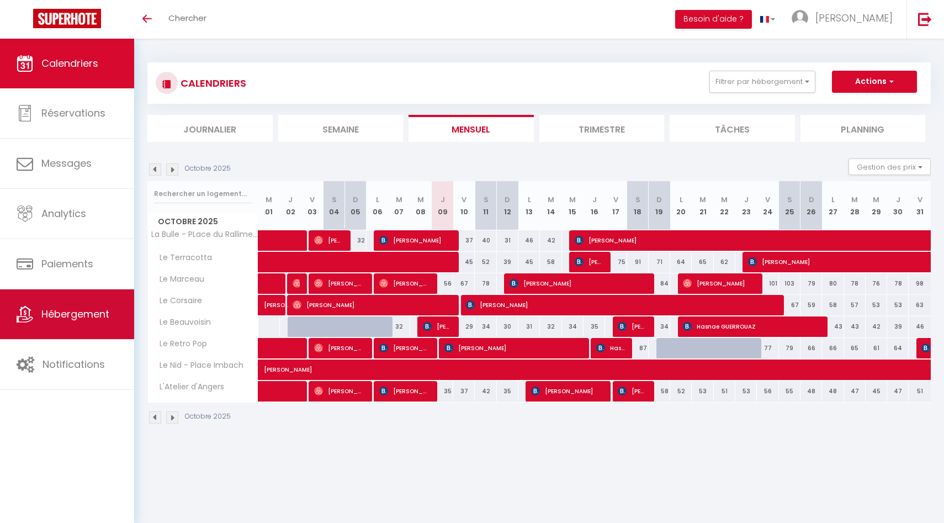
click at [71, 315] on span "Hébergement" at bounding box center [75, 314] width 68 height 14
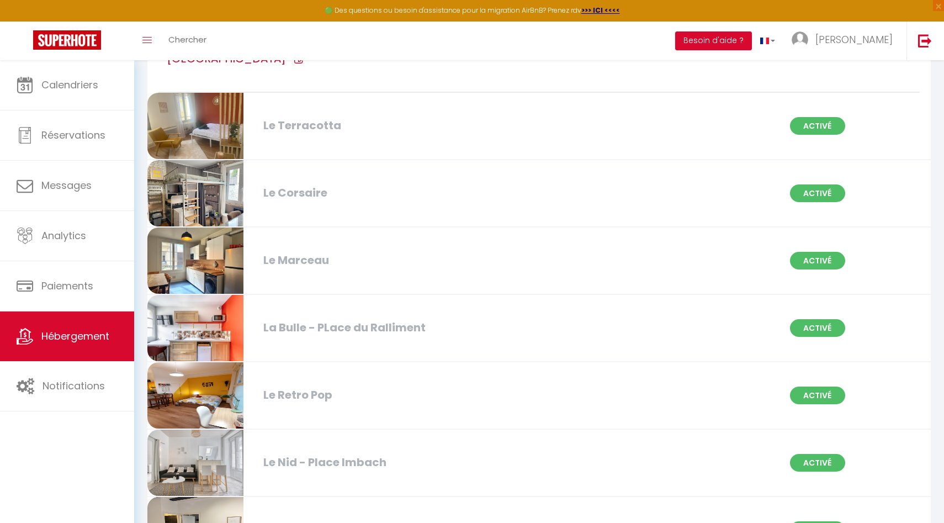
scroll to position [267, 0]
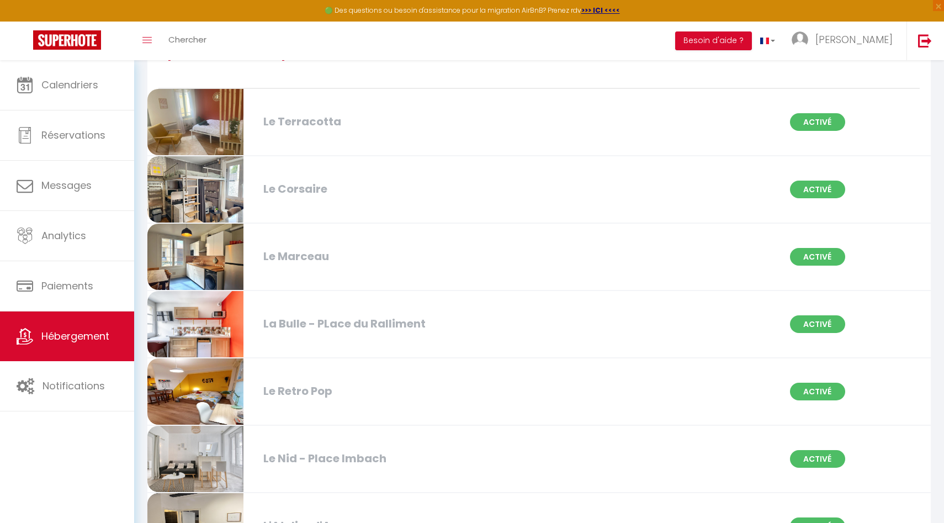
click at [276, 243] on div "[PERSON_NAME] Activé" at bounding box center [538, 257] width 797 height 67
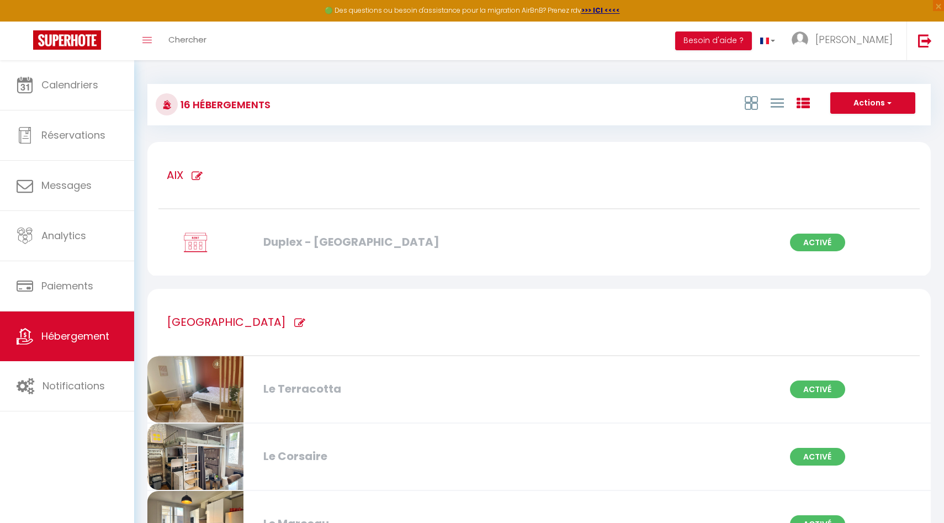
select select "3"
select select "2"
select select "1"
select select
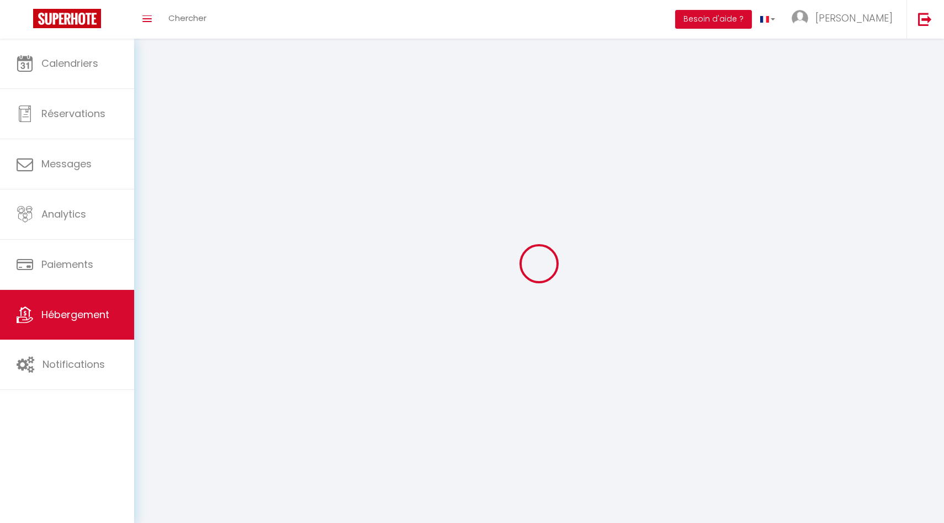
select select
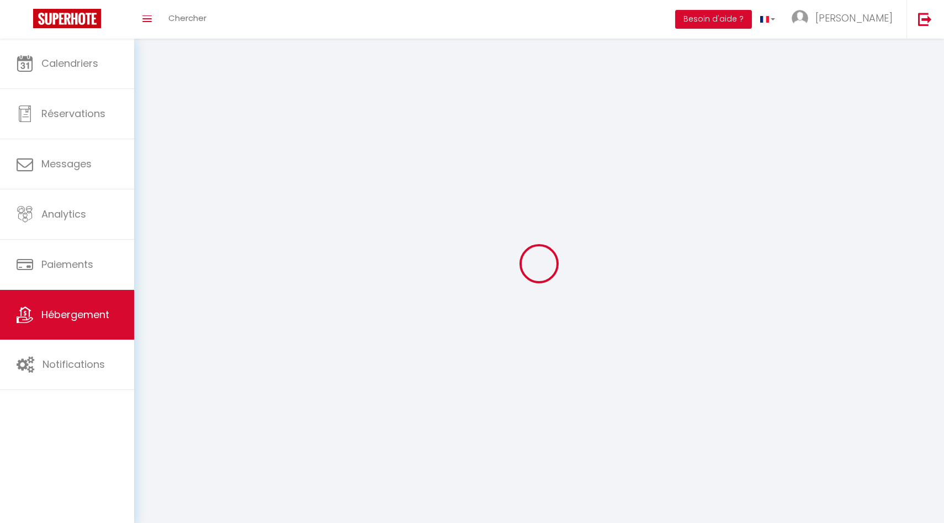
select select
checkbox input "false"
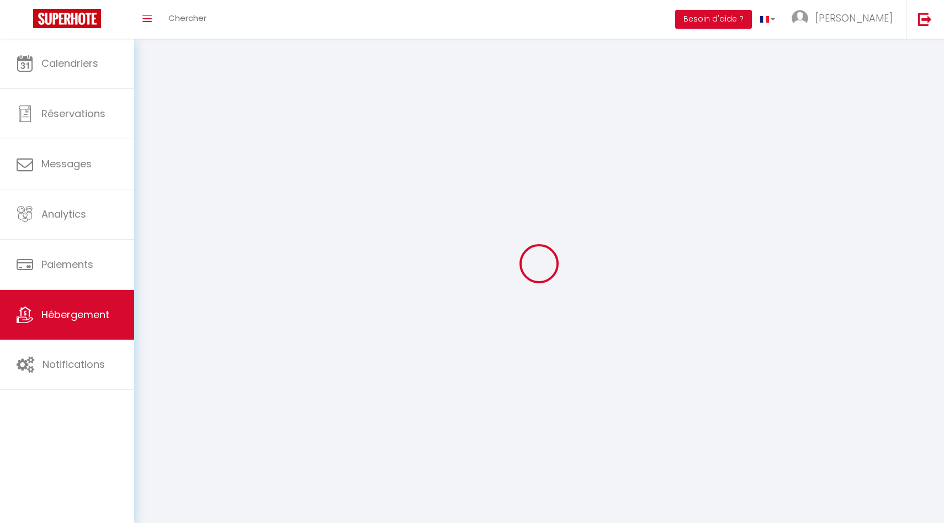
select select
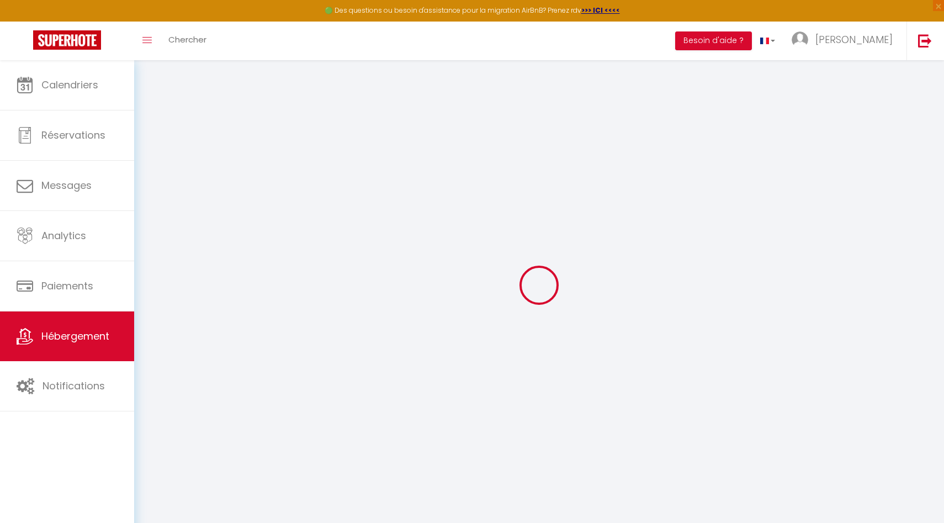
type input "Oups ! Les dates sélectionnées sont indisponibles."
type textarea "Malheureusement les dates sélectionnées sont indisponibles. Nous vous invitons …"
type input "47.4726905"
type input "-0.5512964"
checkbox input "true"
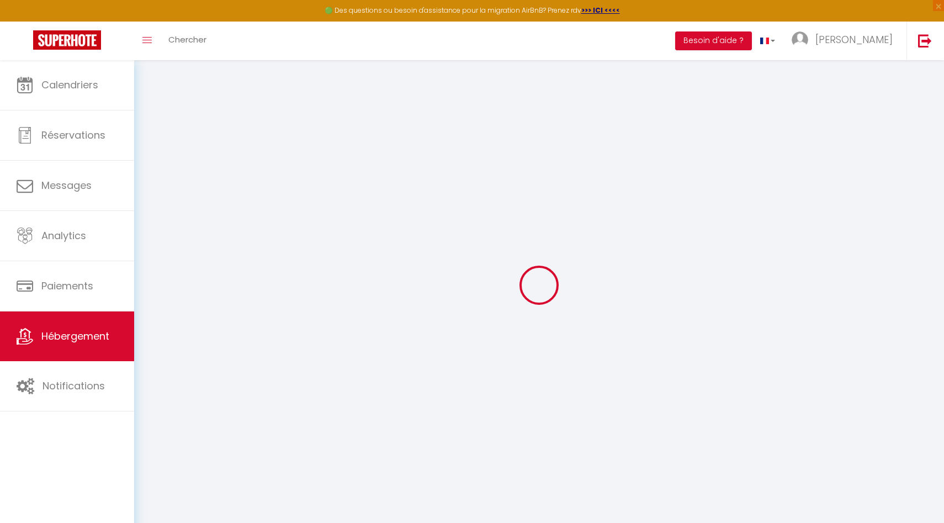
checkbox input "false"
checkbox input "true"
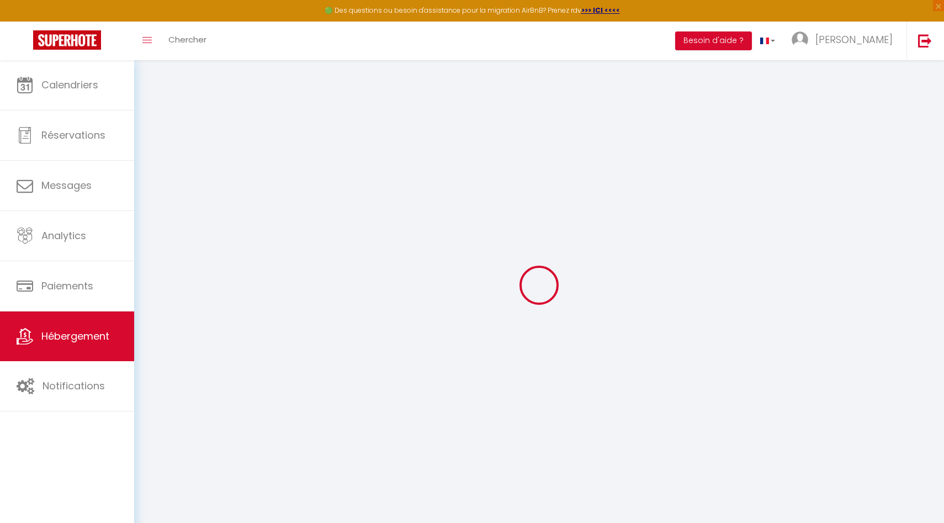
checkbox input "false"
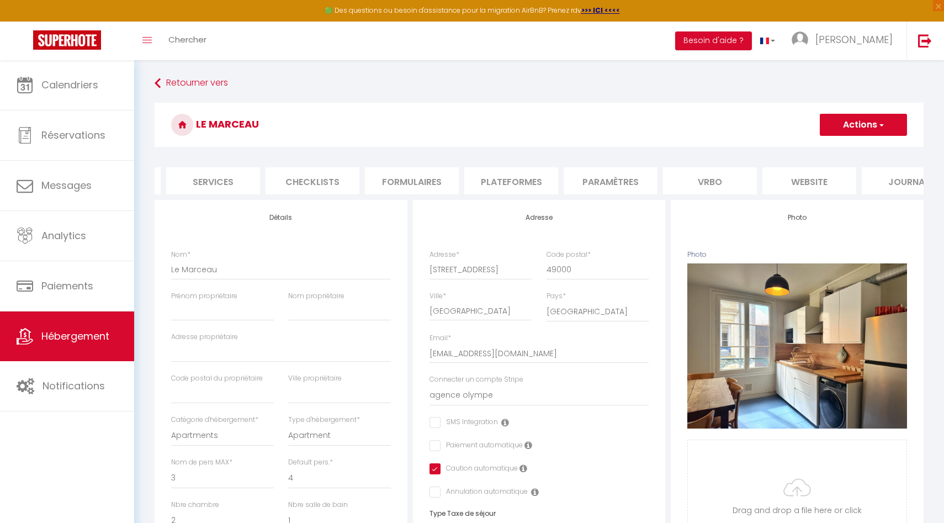
scroll to position [0, 324]
click at [741, 178] on li "website" at bounding box center [772, 180] width 94 height 27
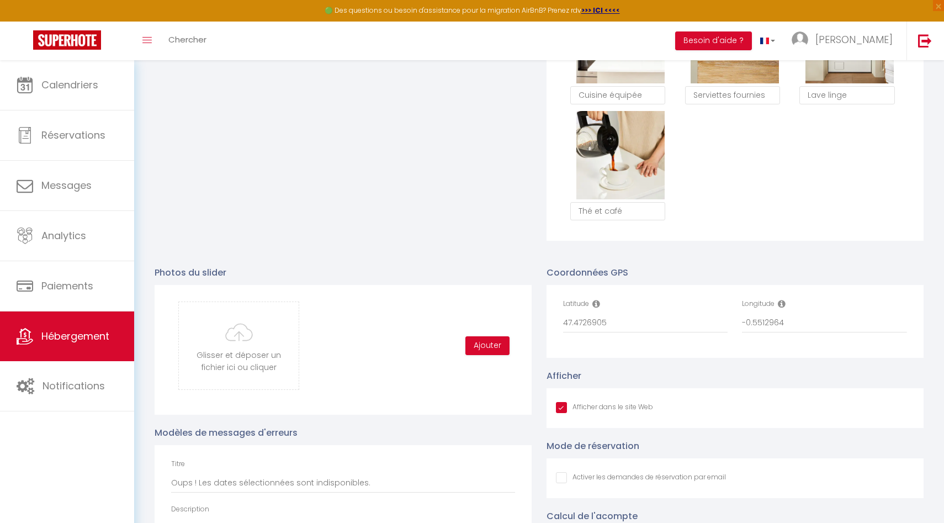
scroll to position [967, 0]
click at [645, 321] on input "47.4726905" at bounding box center [645, 322] width 165 height 20
click at [788, 327] on input "-0.5512964" at bounding box center [824, 322] width 165 height 20
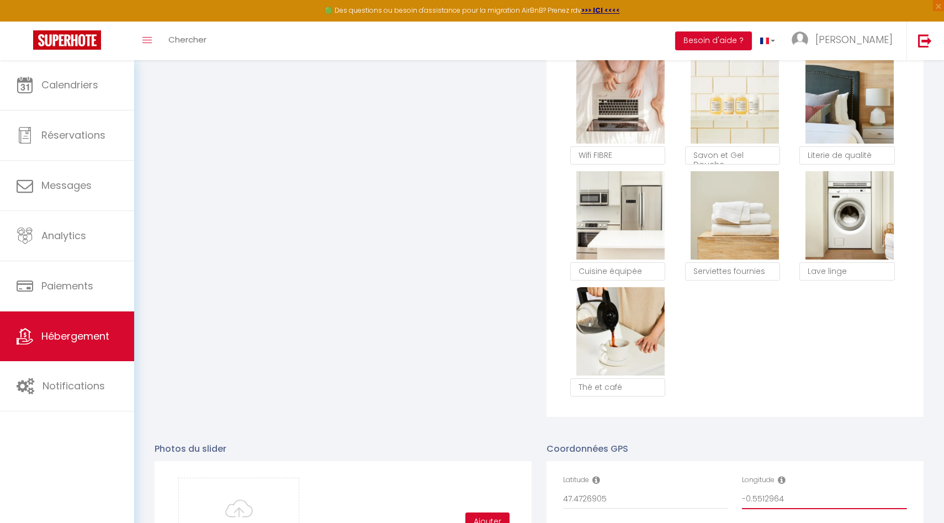
scroll to position [1078, 0]
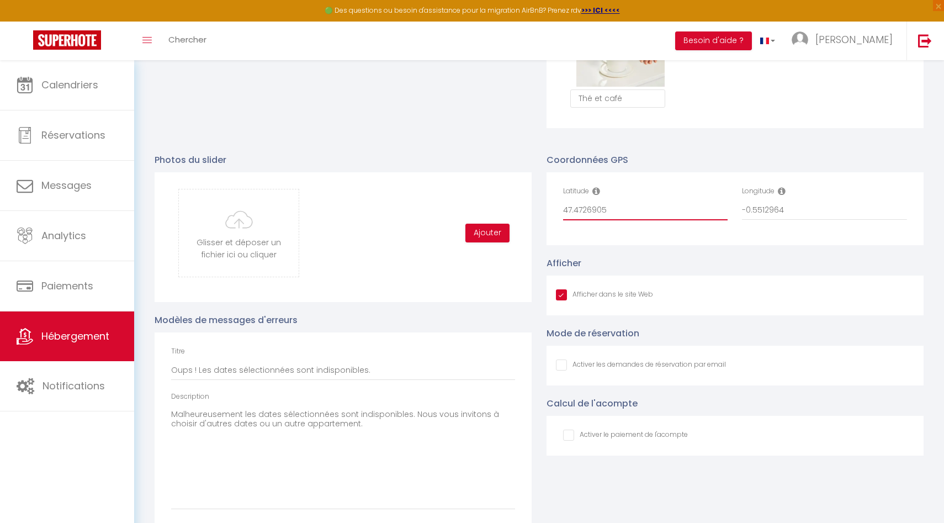
click at [641, 216] on input "47.4726905" at bounding box center [645, 210] width 165 height 20
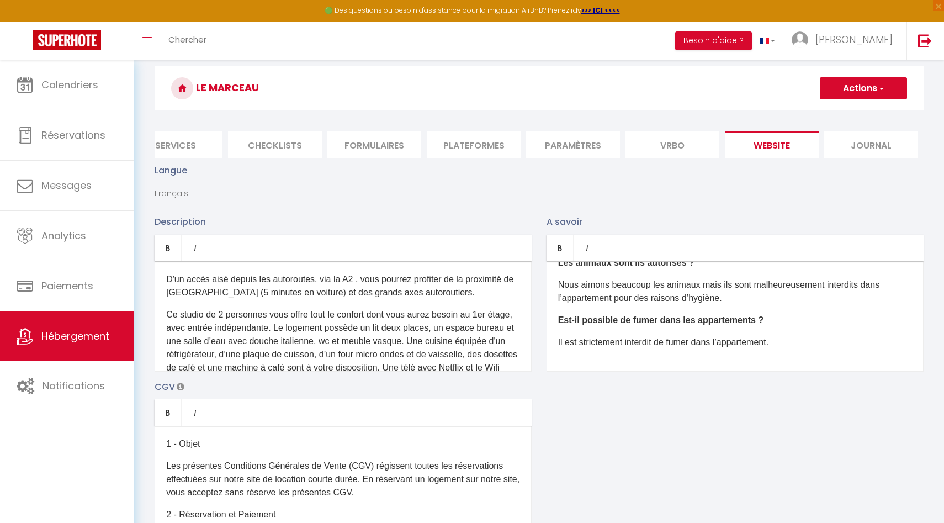
scroll to position [0, 0]
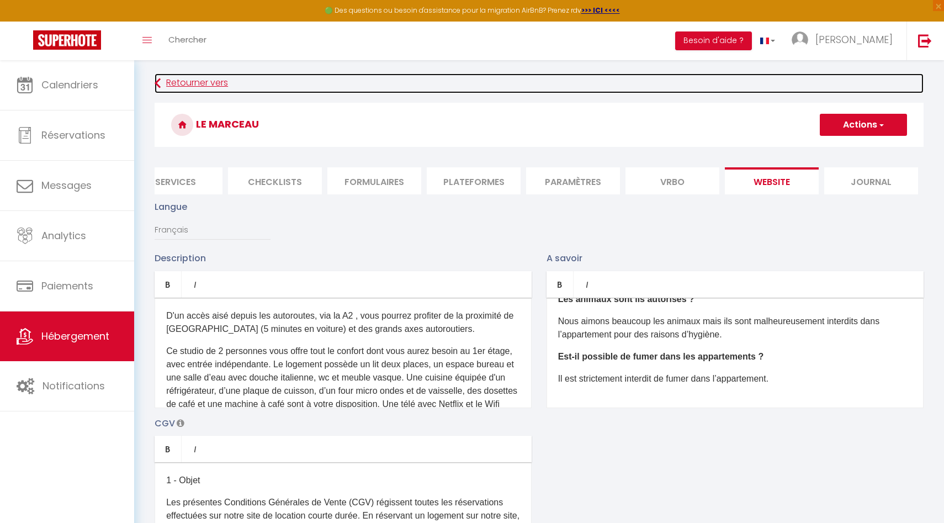
click at [180, 83] on link "Retourner vers" at bounding box center [539, 83] width 769 height 20
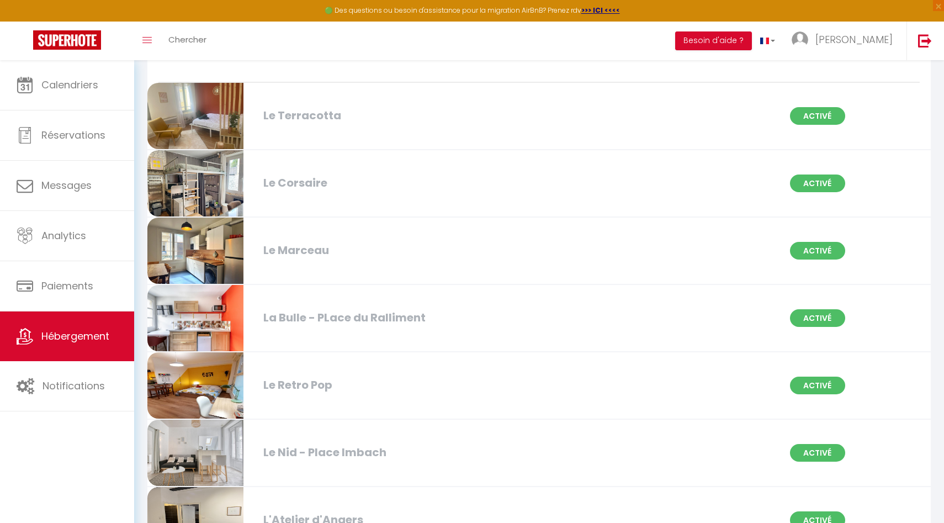
scroll to position [276, 0]
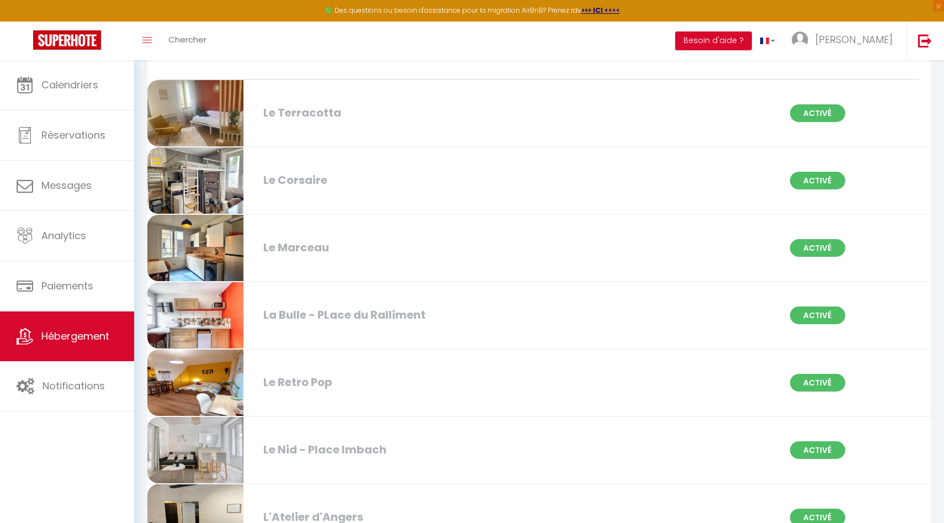
click at [326, 440] on div "Le Nid - Place Imbach Activé" at bounding box center [538, 450] width 797 height 67
select select "3"
select select "2"
select select "1"
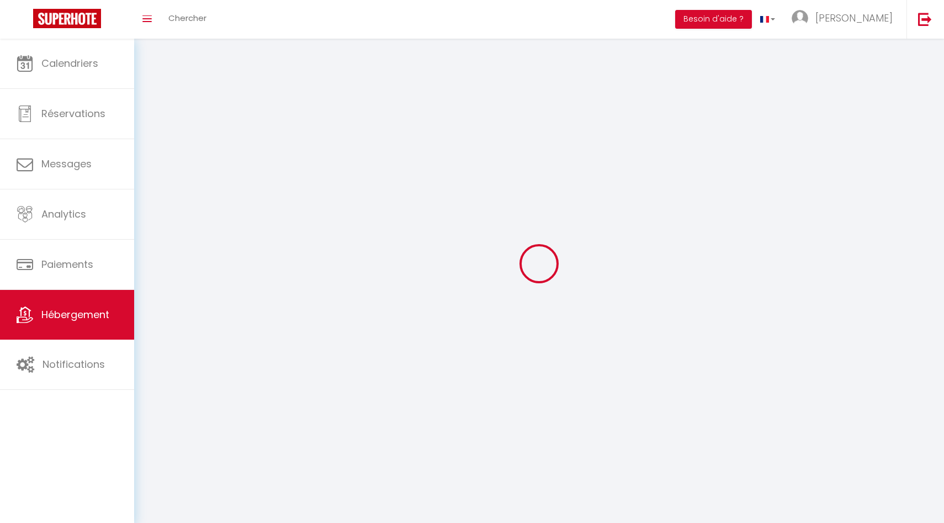
select select
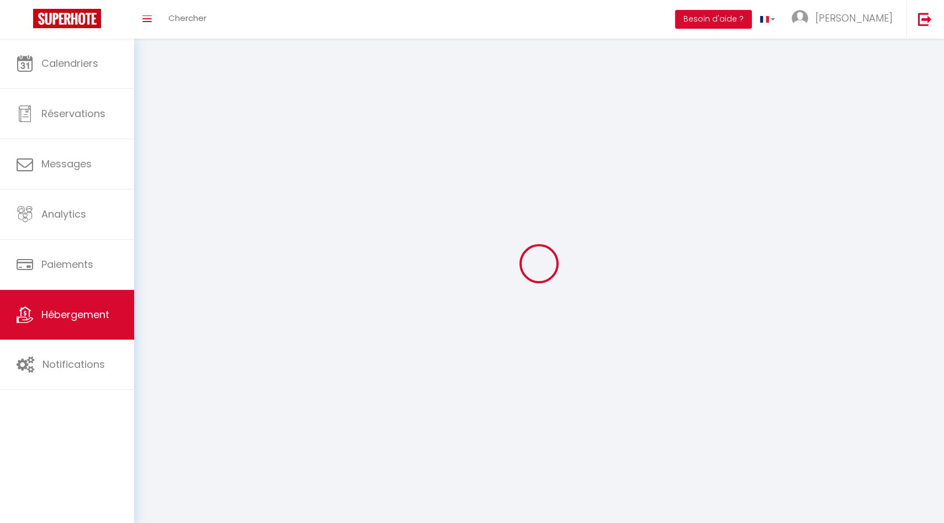
select select
checkbox input "false"
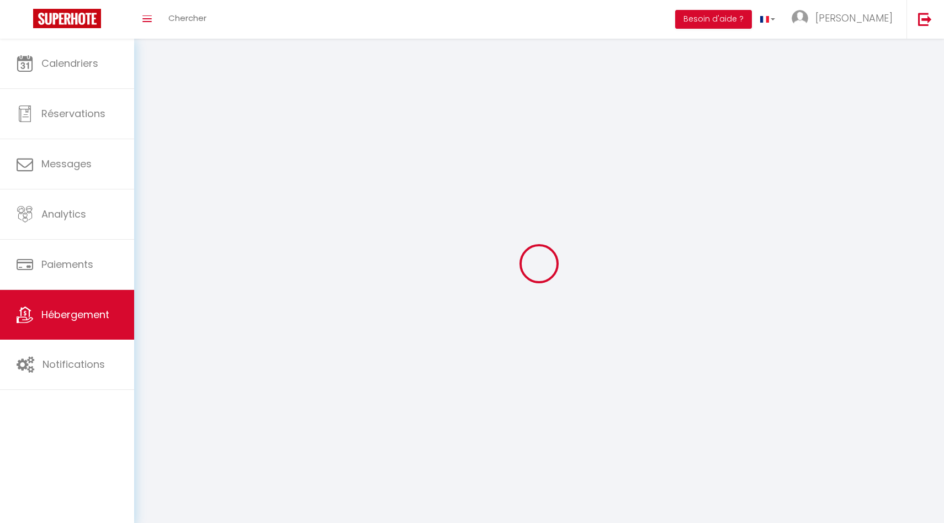
checkbox input "false"
select select
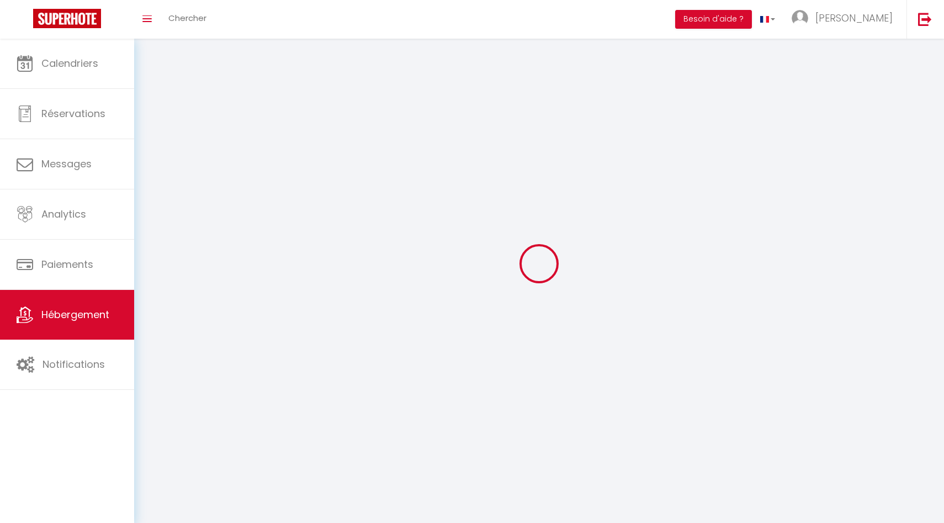
select select
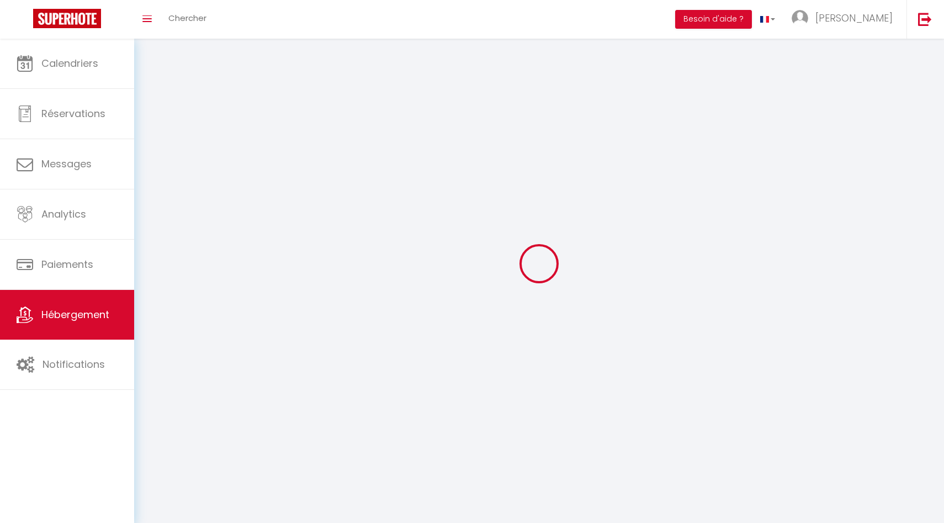
checkbox input "false"
select select
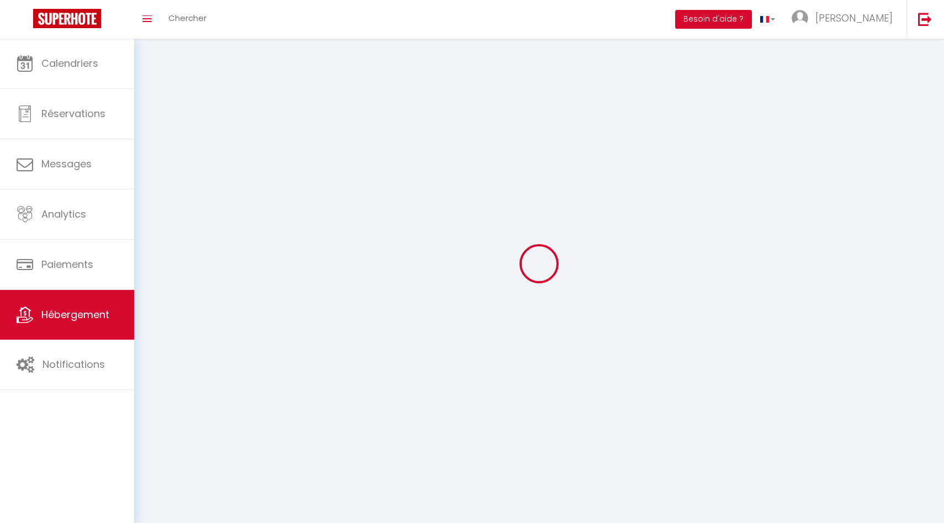
select select
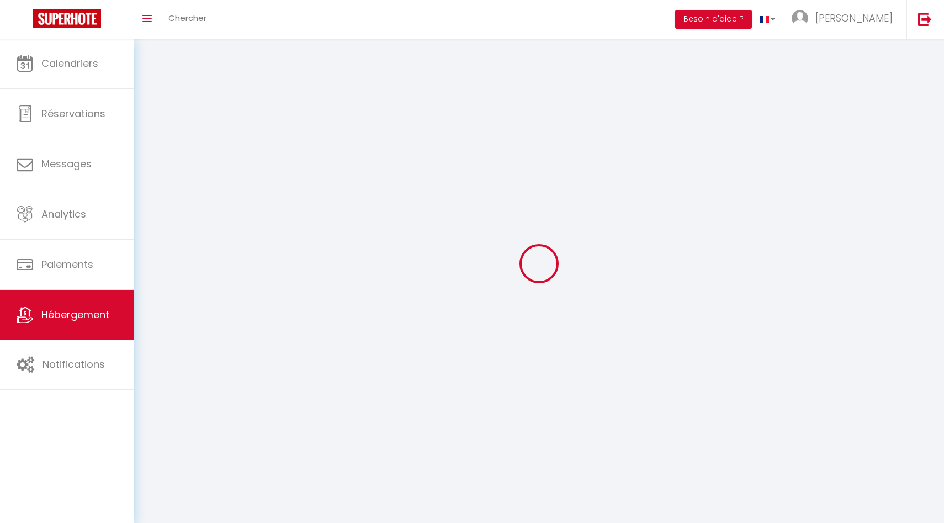
select select
checkbox input "false"
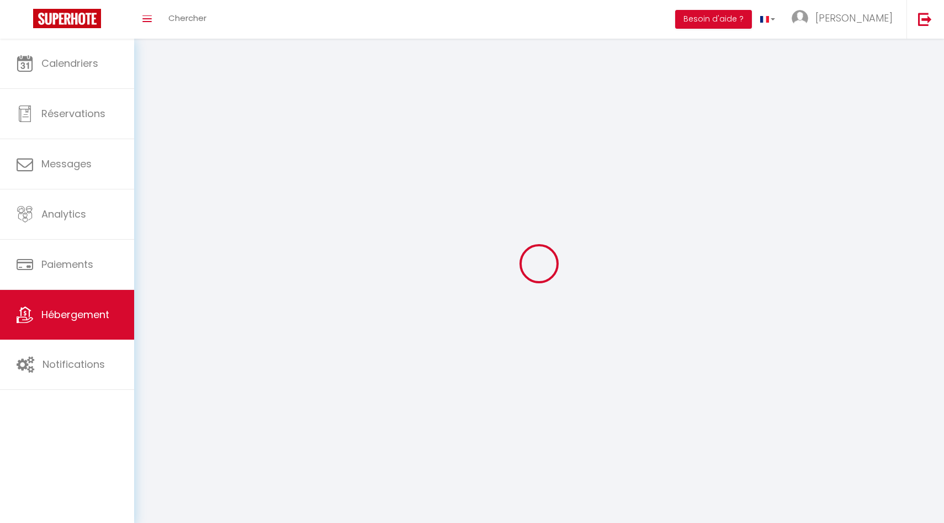
select select
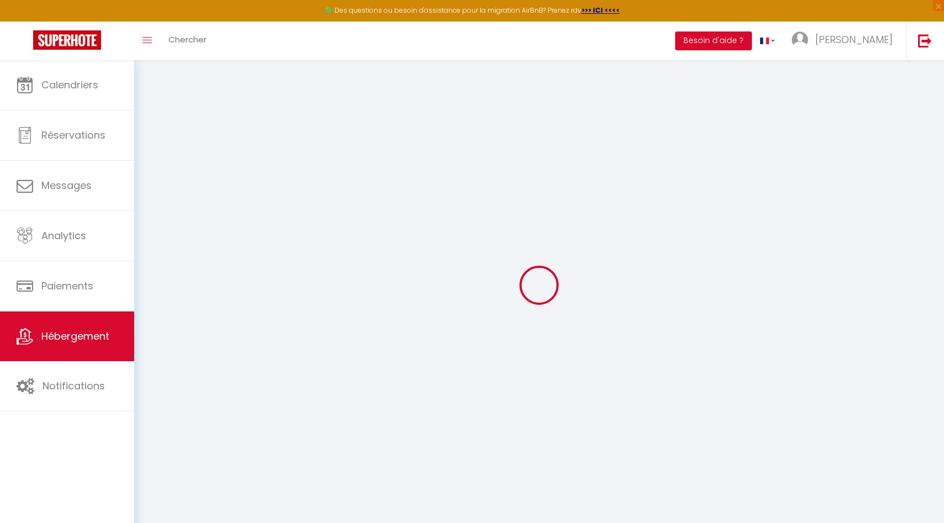
select select
type input "[EMAIL_ADDRESS][DOMAIN_NAME]"
checkbox input "true"
select select
checkbox input "false"
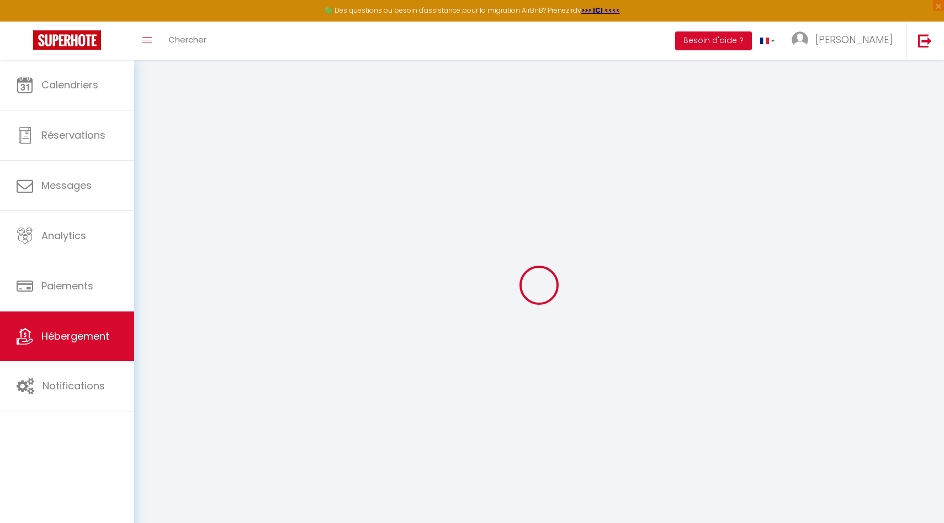
checkbox input "false"
checkbox input "true"
checkbox input "false"
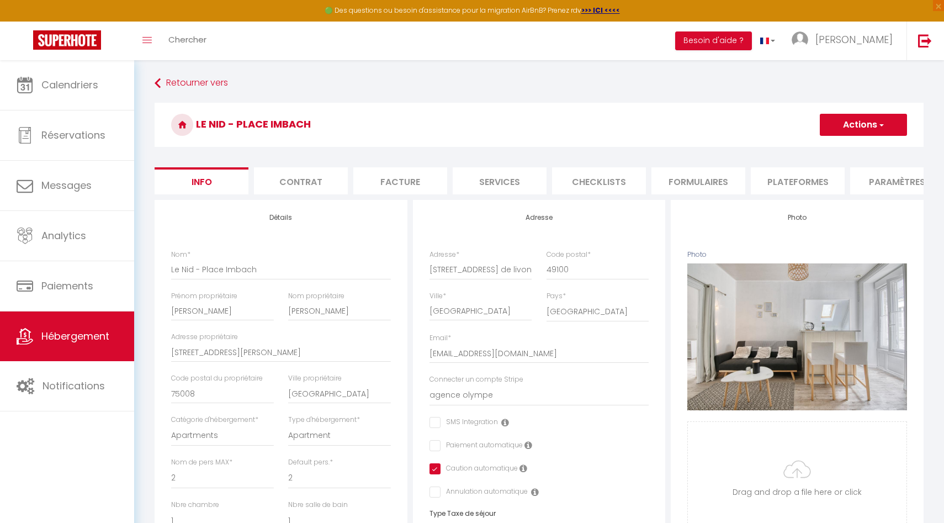
checkbox input "false"
checkbox input "true"
checkbox input "false"
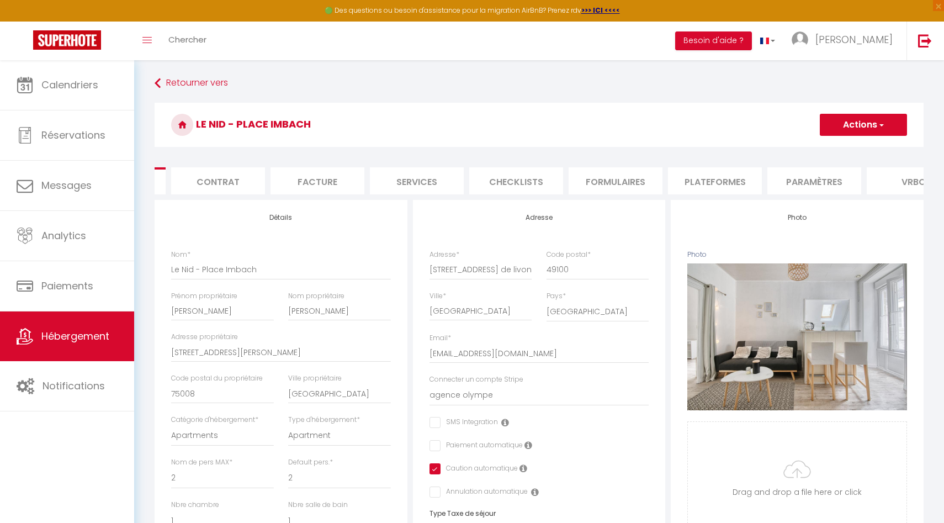
click at [430, 180] on li "Services" at bounding box center [417, 180] width 94 height 27
select select
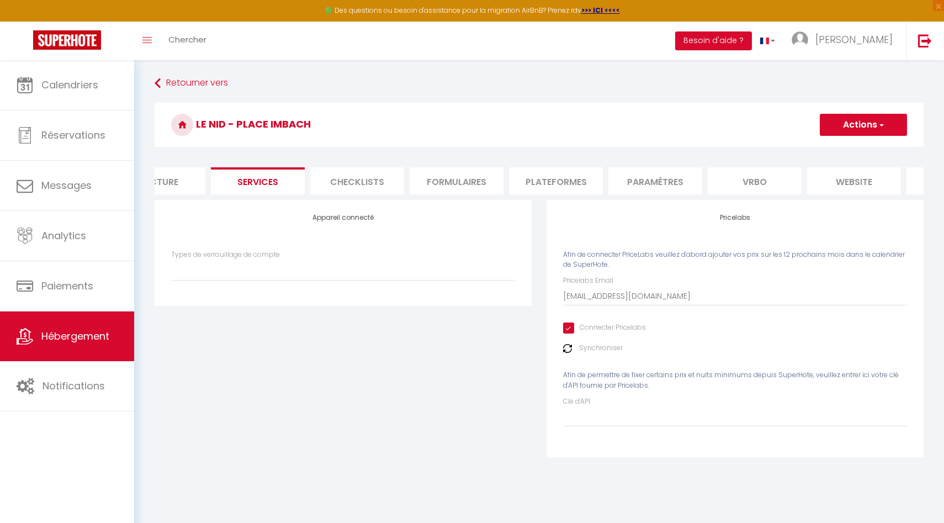
scroll to position [0, 324]
click at [686, 183] on li "Vrbo" at bounding box center [672, 180] width 94 height 27
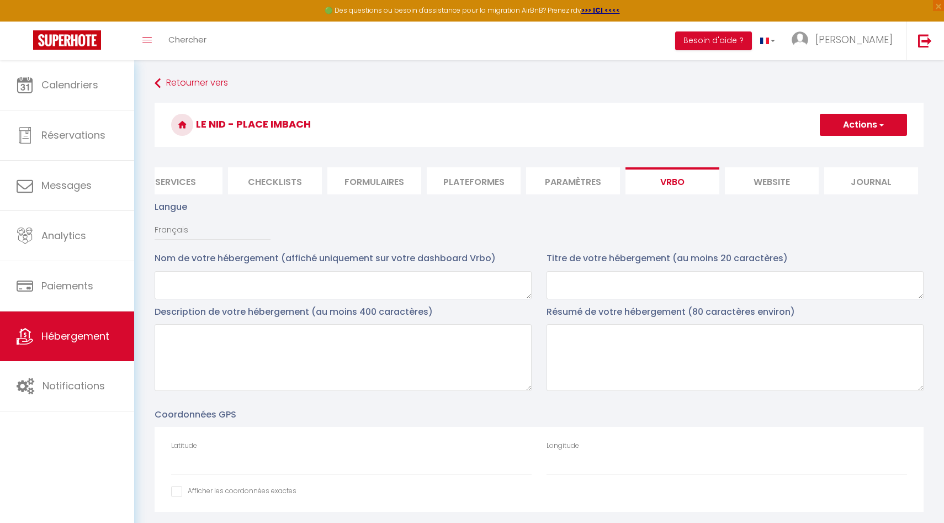
click at [758, 188] on li "website" at bounding box center [772, 180] width 94 height 27
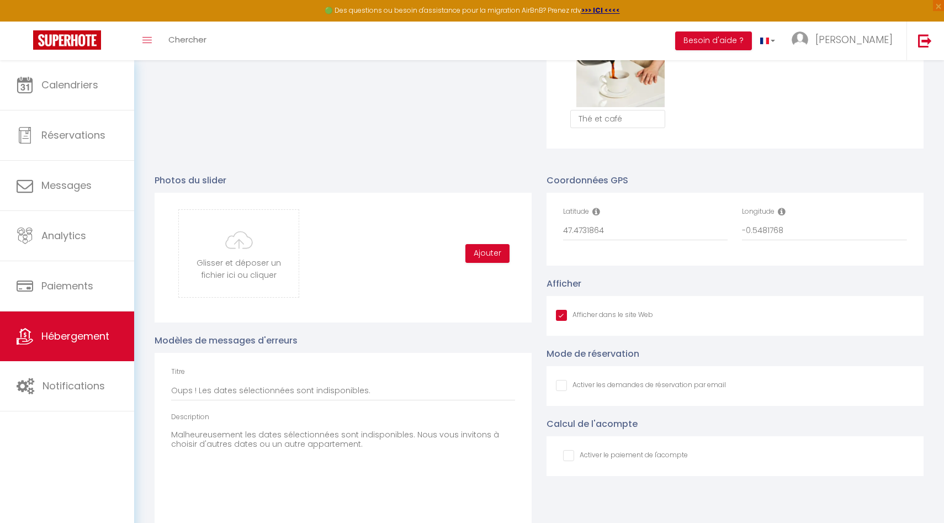
scroll to position [1071, 0]
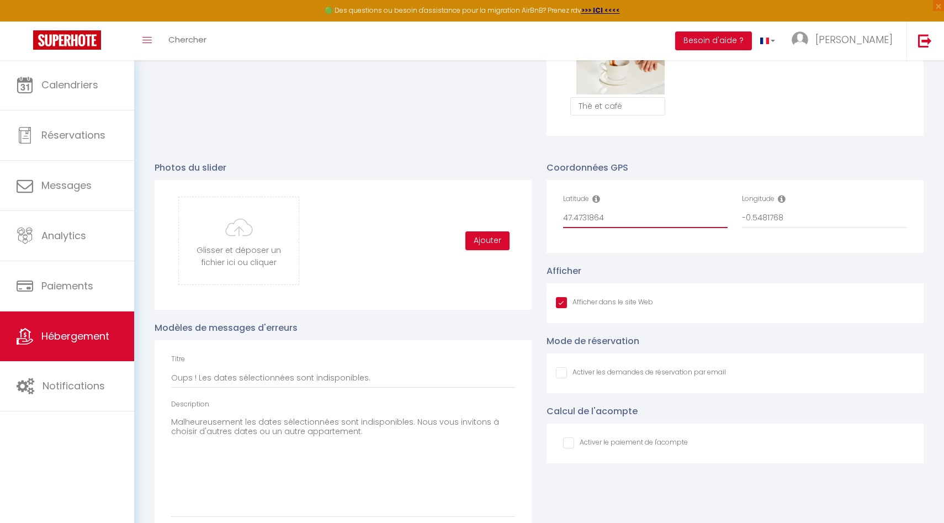
click at [637, 211] on input "47.4731864" at bounding box center [645, 218] width 165 height 20
click at [765, 226] on input "-0.5481768" at bounding box center [824, 218] width 165 height 20
click at [662, 204] on div "Latitude 47.4731864" at bounding box center [645, 211] width 165 height 34
click at [651, 219] on input "47.4731864" at bounding box center [645, 218] width 165 height 20
click at [784, 216] on input "-0.5481768" at bounding box center [824, 218] width 165 height 20
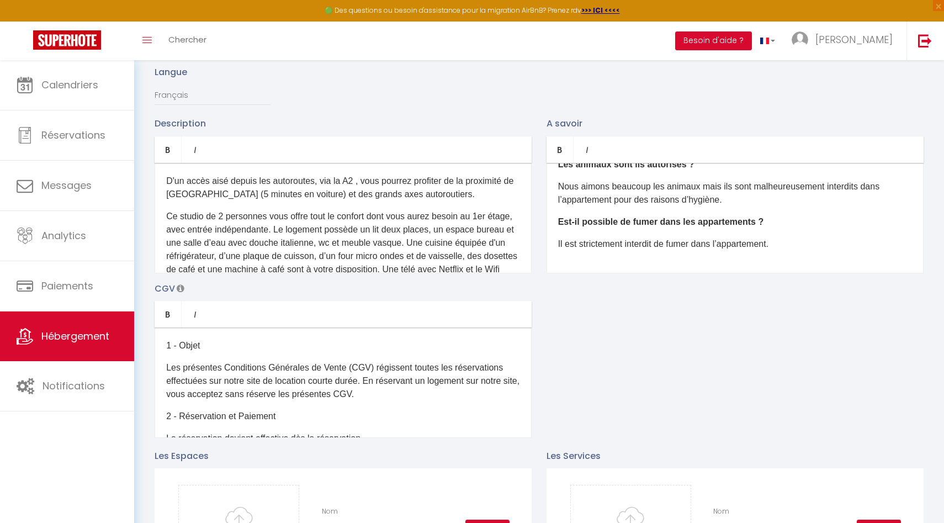
scroll to position [0, 0]
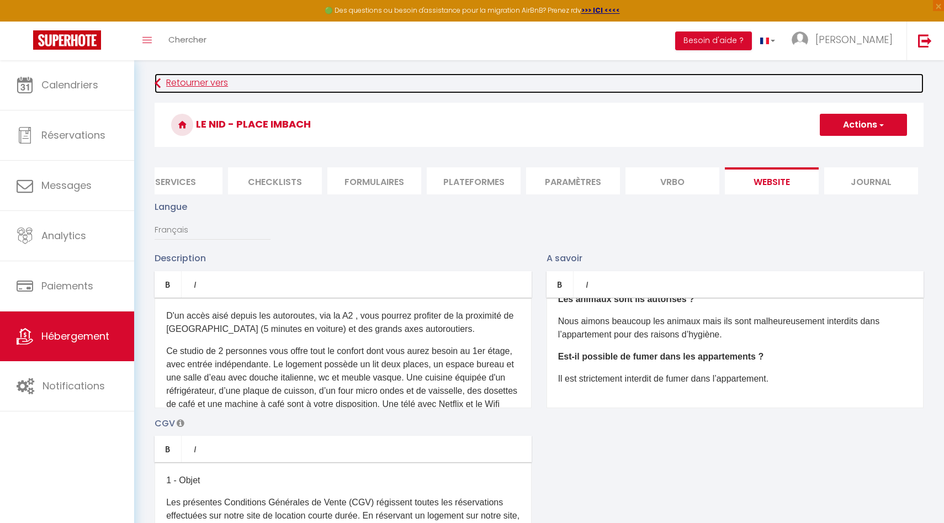
click at [216, 78] on link "Retourner vers" at bounding box center [539, 83] width 769 height 20
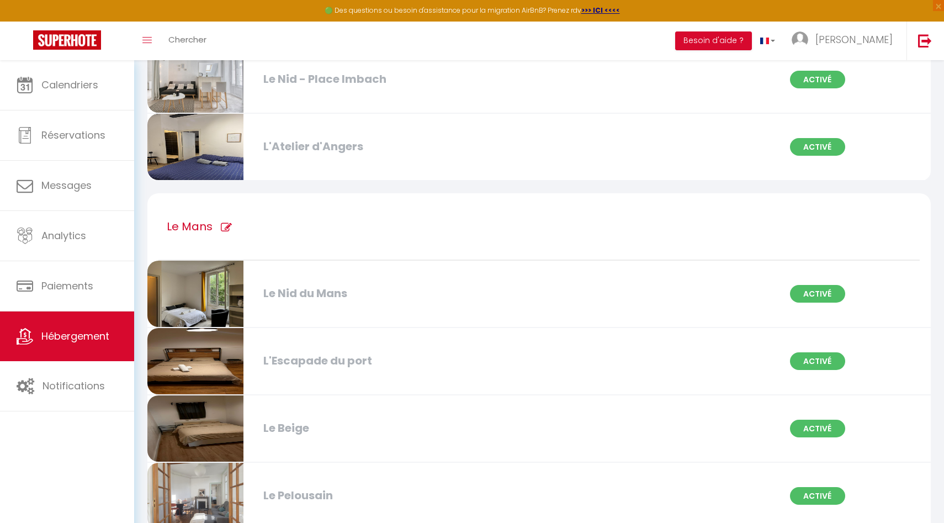
scroll to position [663, 0]
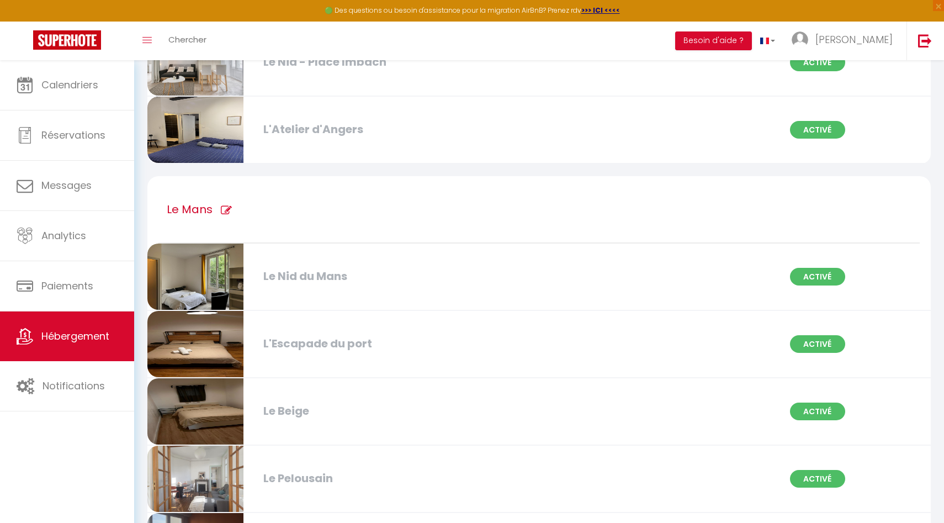
click at [332, 336] on div "L'Escapade du port" at bounding box center [384, 343] width 252 height 17
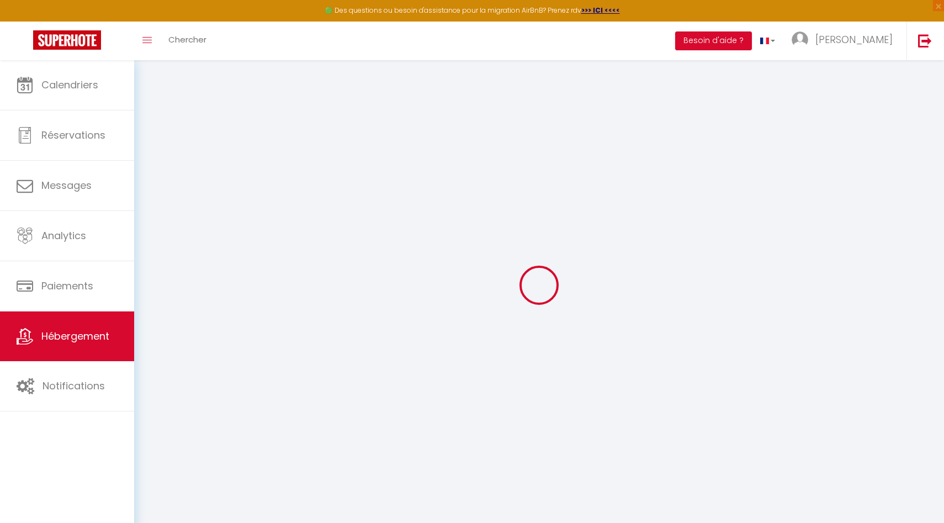
type input "Oups ! Les dates sélectionnées sont indisponibles."
type textarea "Malheureusement les dates sélectionnées sont indisponibles. Nous vous invitons …"
type input "48.0029605"
type input "0.1939772"
checkbox input "true"
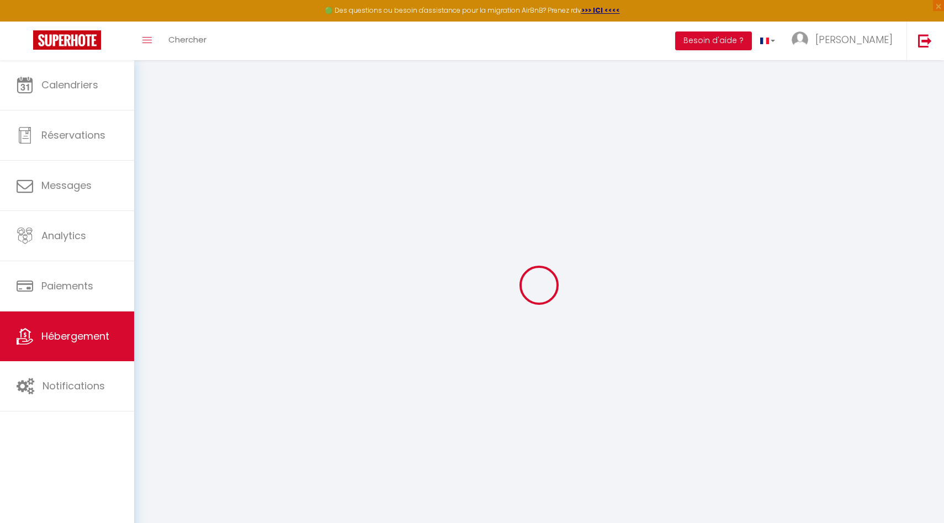
checkbox input "false"
checkbox input "true"
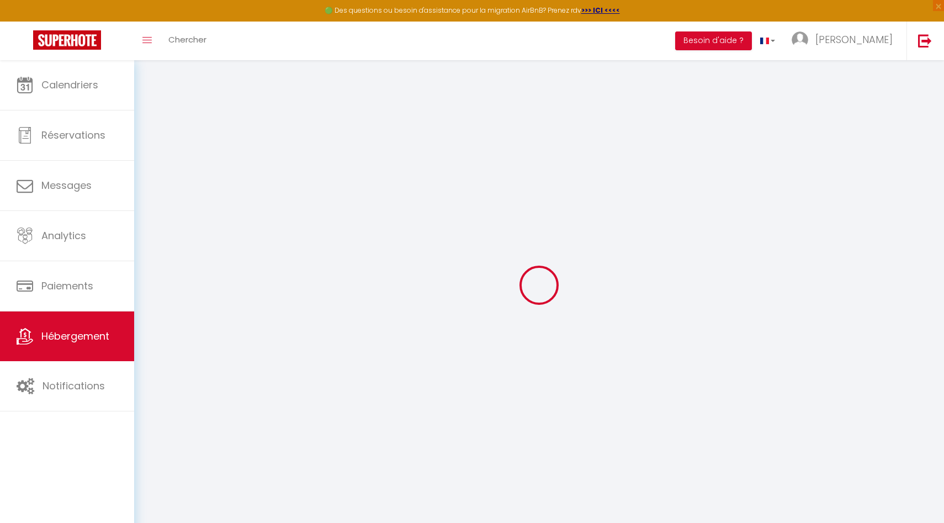
checkbox input "false"
checkbox input "true"
checkbox input "false"
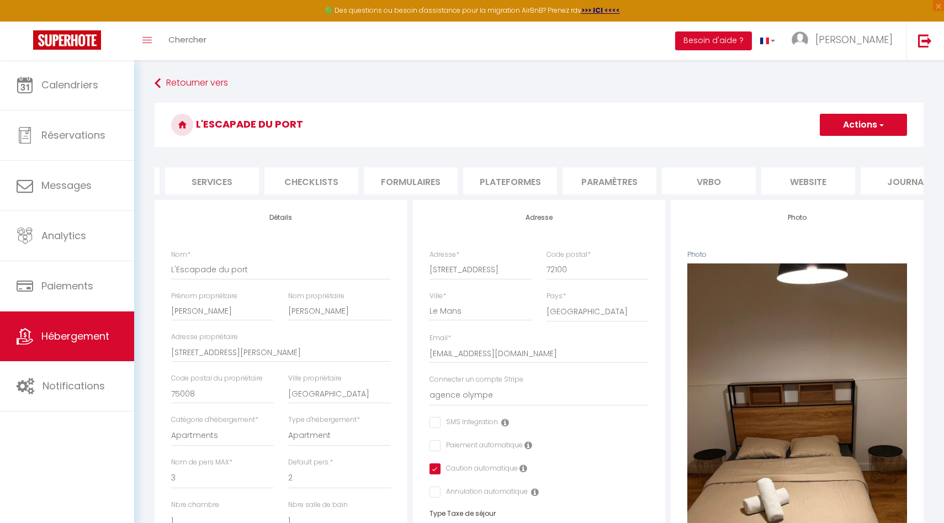
scroll to position [0, 324]
click at [770, 182] on li "website" at bounding box center [772, 180] width 94 height 27
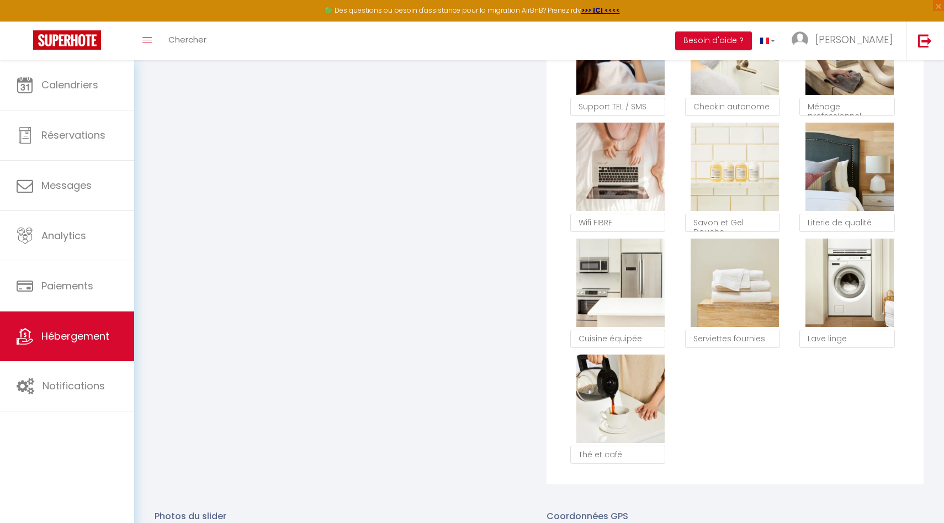
scroll to position [956, 0]
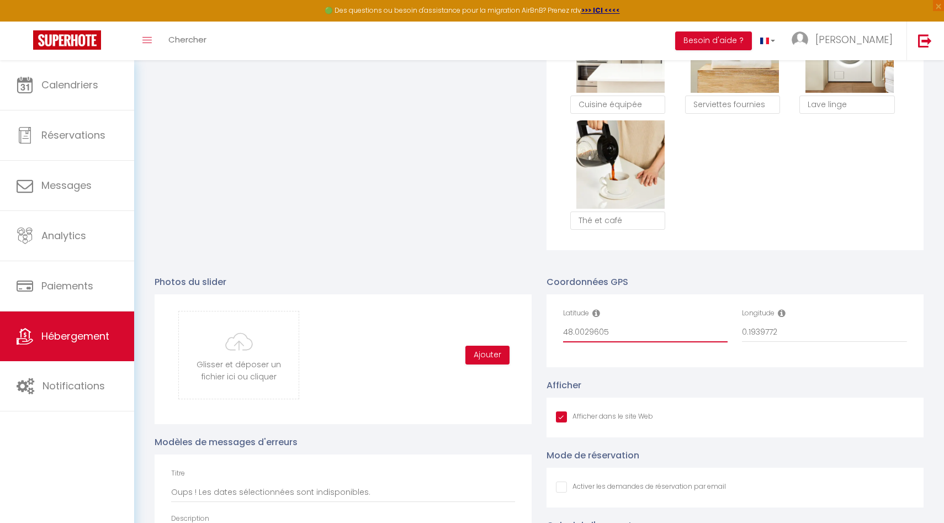
click at [594, 322] on input "48.0029605" at bounding box center [645, 332] width 165 height 20
click at [776, 331] on input "0.1939772" at bounding box center [824, 332] width 165 height 20
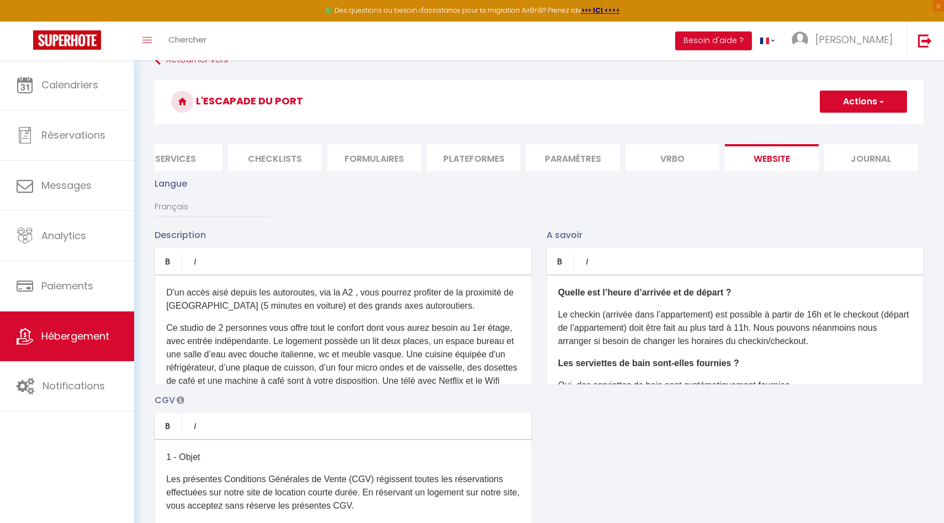
scroll to position [0, 0]
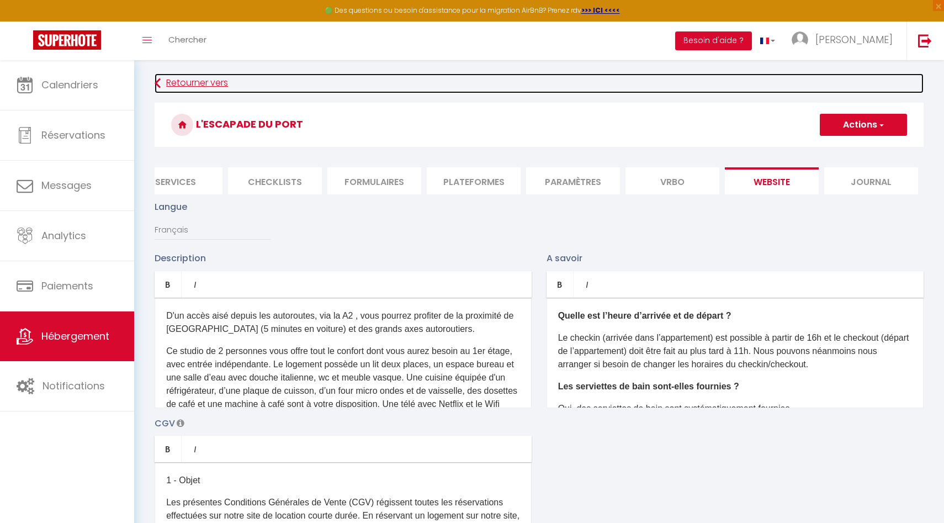
click at [206, 89] on link "Retourner vers" at bounding box center [539, 83] width 769 height 20
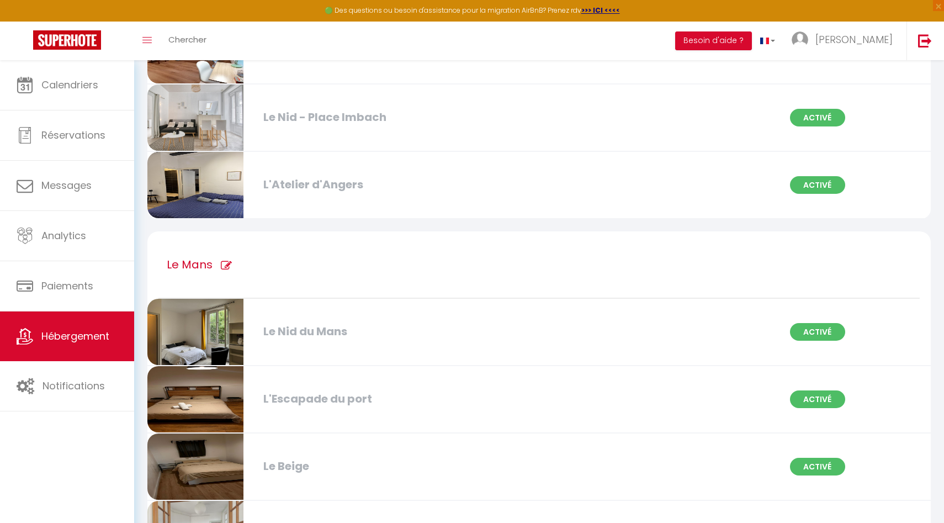
scroll to position [759, 0]
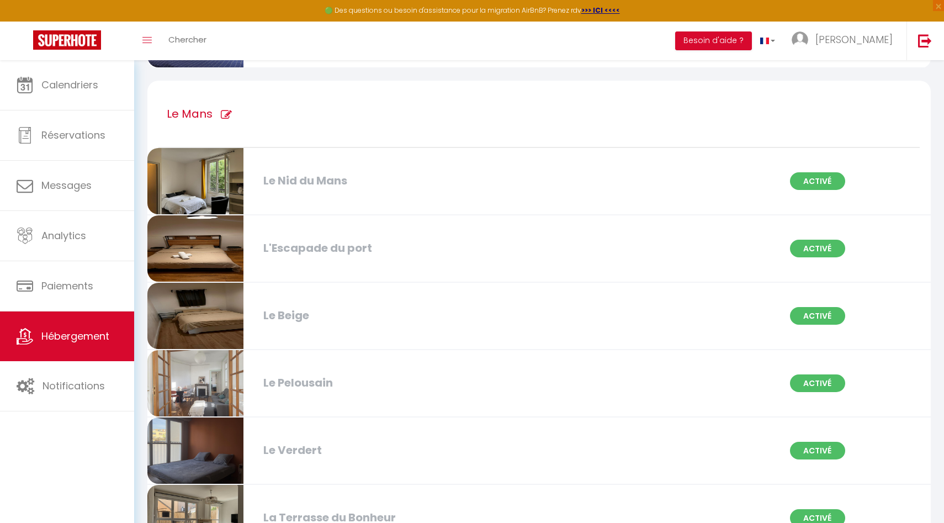
click at [316, 327] on div "Le Beige Activé" at bounding box center [538, 316] width 797 height 67
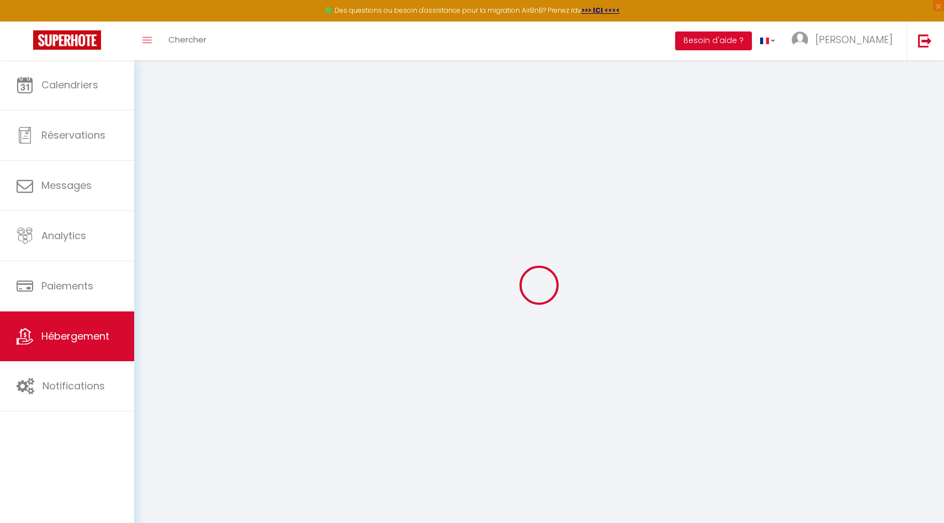
select select
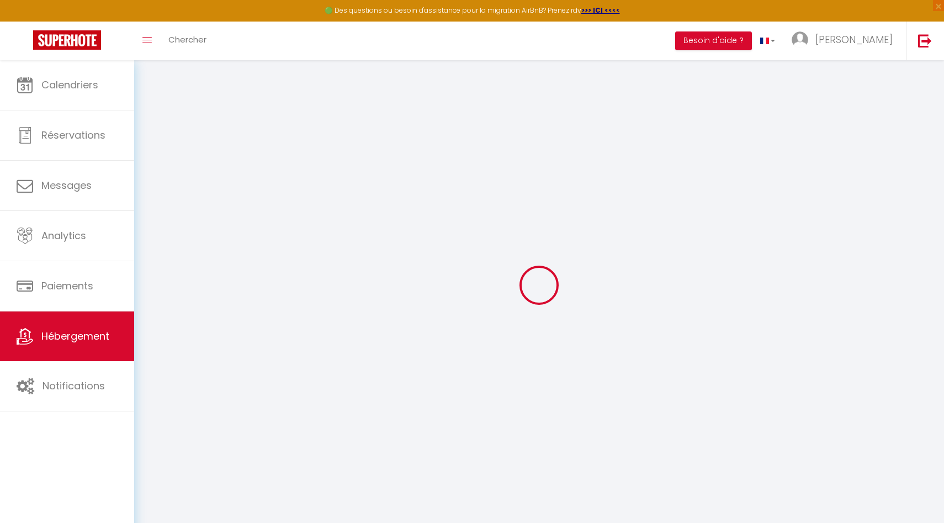
select select
checkbox input "false"
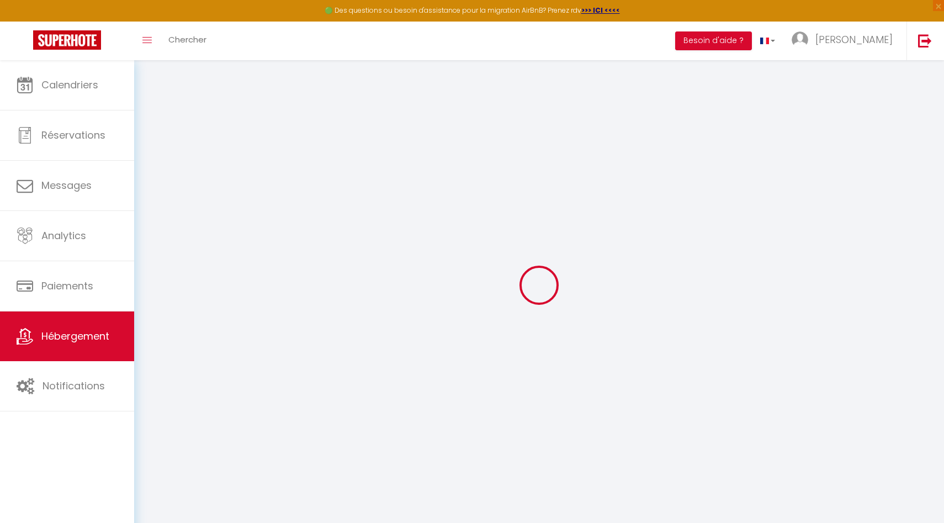
select select
type input "Le Beige"
type input "[PERSON_NAME]"
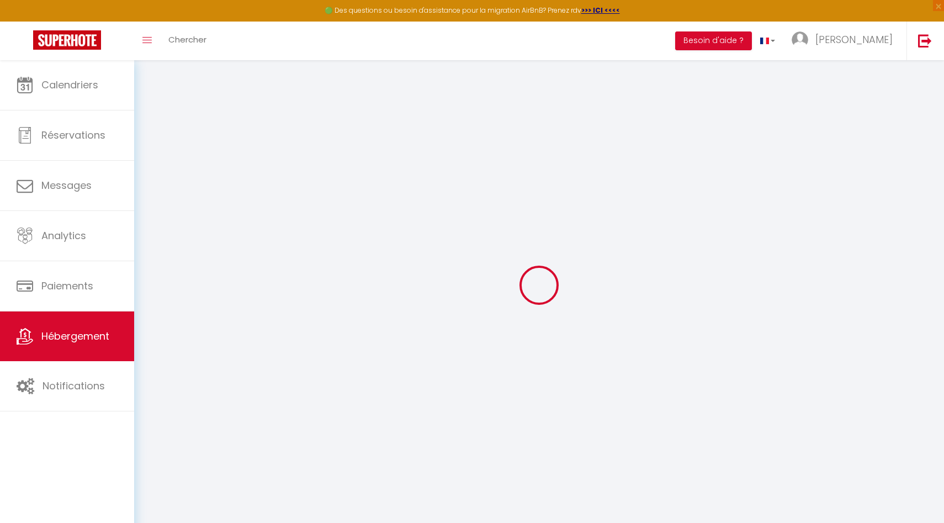
type input "[STREET_ADDRESS]"
type input "75008"
type input "[GEOGRAPHIC_DATA]"
type input "40"
select select
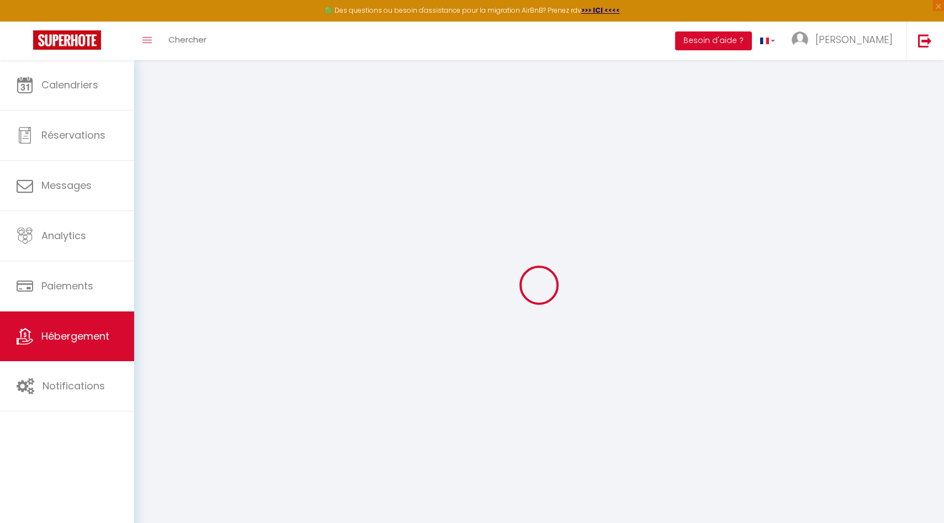
select select
type input "[STREET_ADDRESS]"
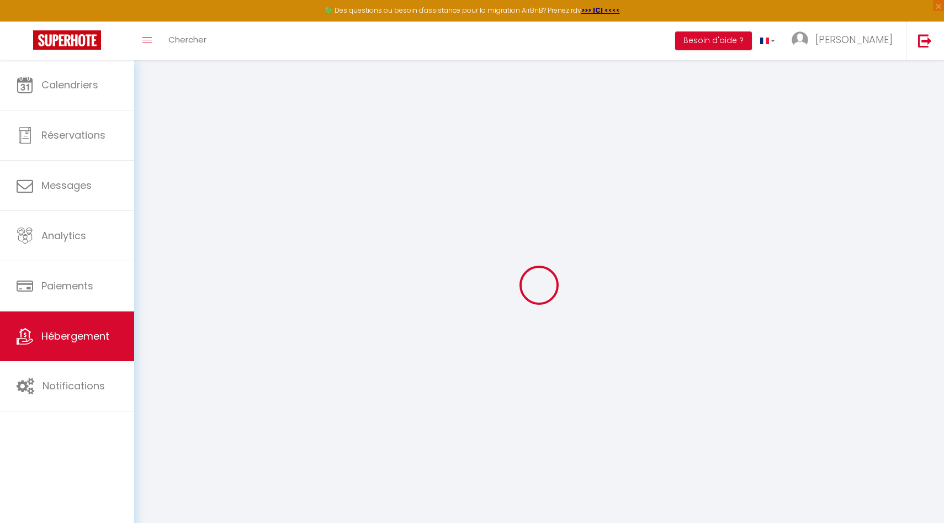
type input "72100"
type input "Le mans"
type input "[EMAIL_ADDRESS][DOMAIN_NAME]"
select select "11195"
checkbox input "false"
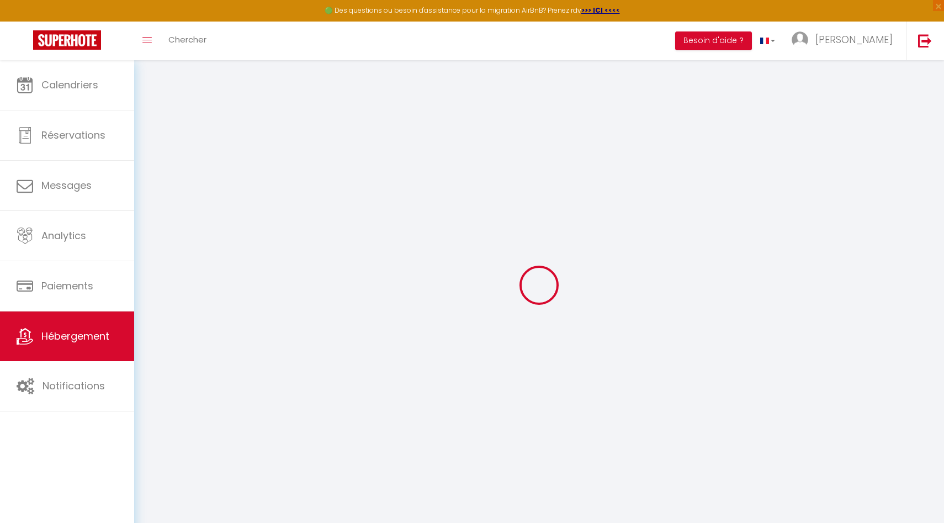
checkbox input "false"
checkbox input "true"
checkbox input "false"
type input "0"
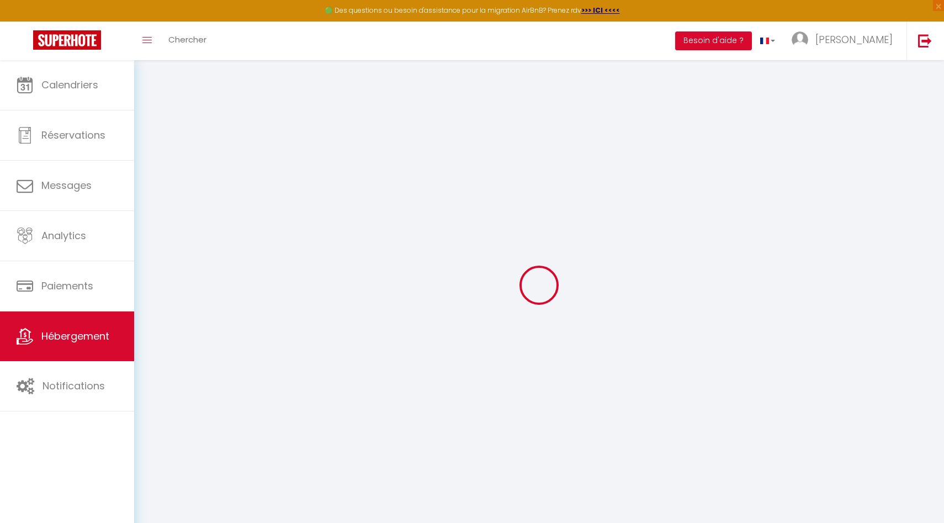
select select
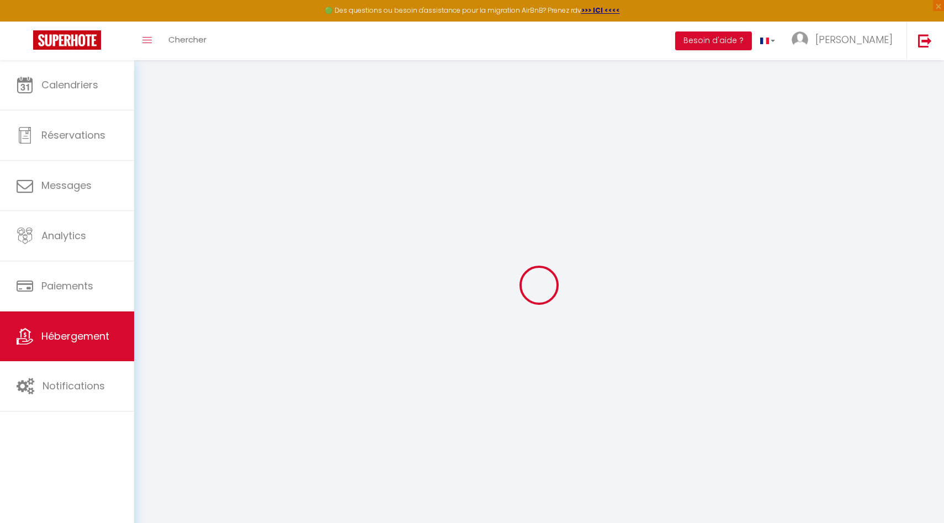
checkbox input "false"
checkbox input "true"
checkbox input "false"
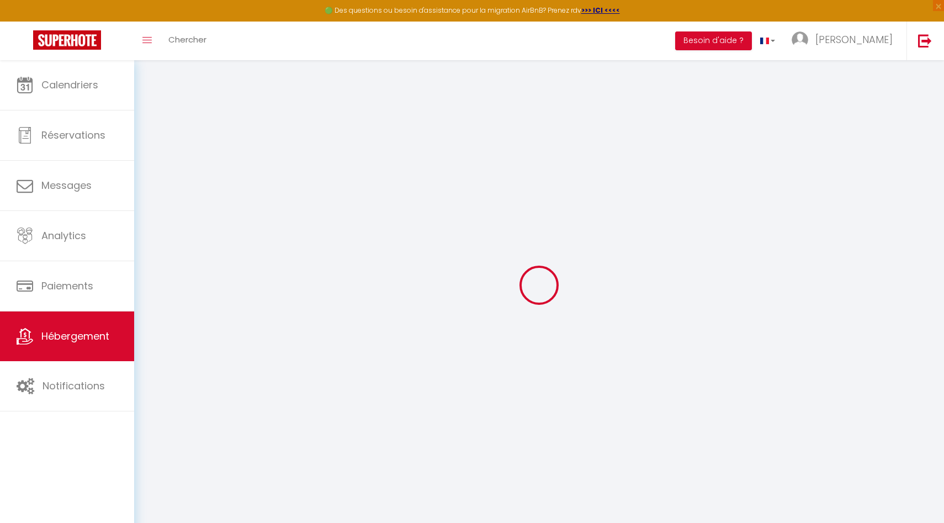
checkbox input "false"
checkbox input "true"
checkbox input "false"
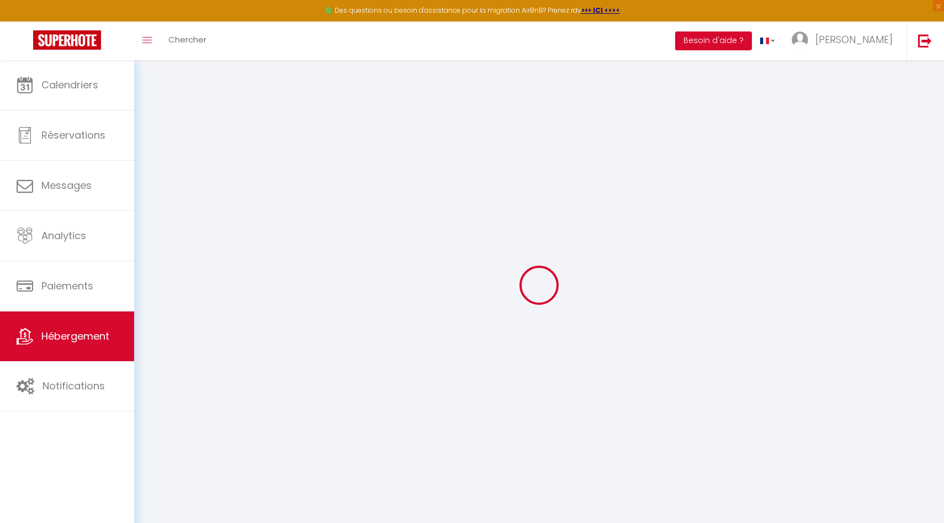
checkbox input "true"
checkbox input "false"
checkbox input "true"
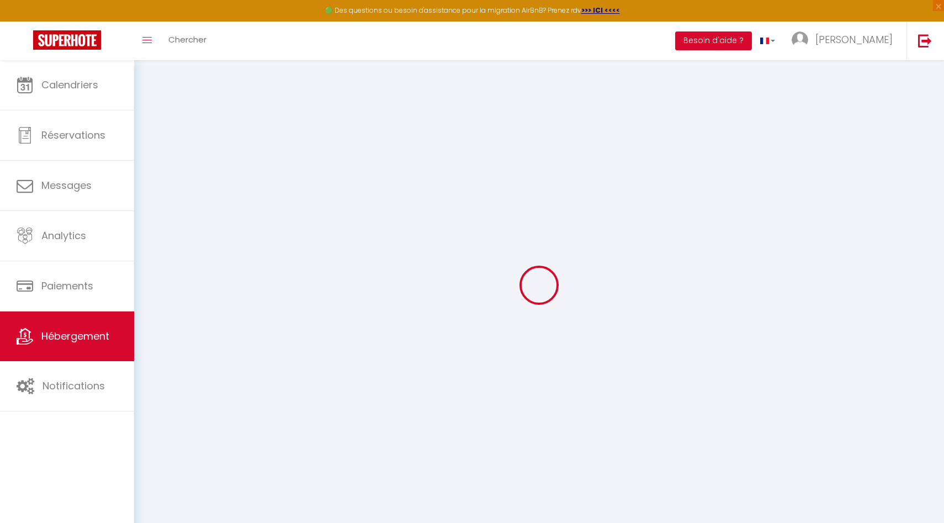
checkbox input "false"
select select "16:00"
select select "23:45"
select select "11:00"
select select "30"
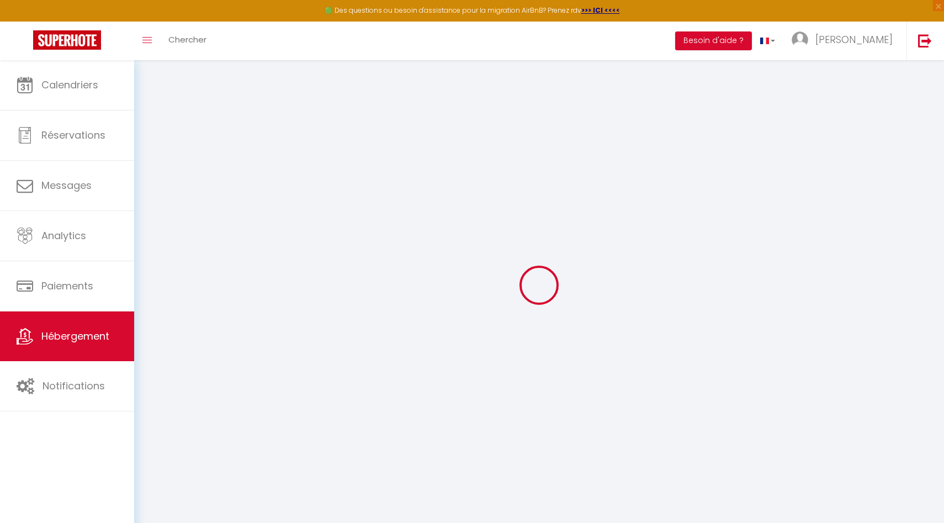
select select "120"
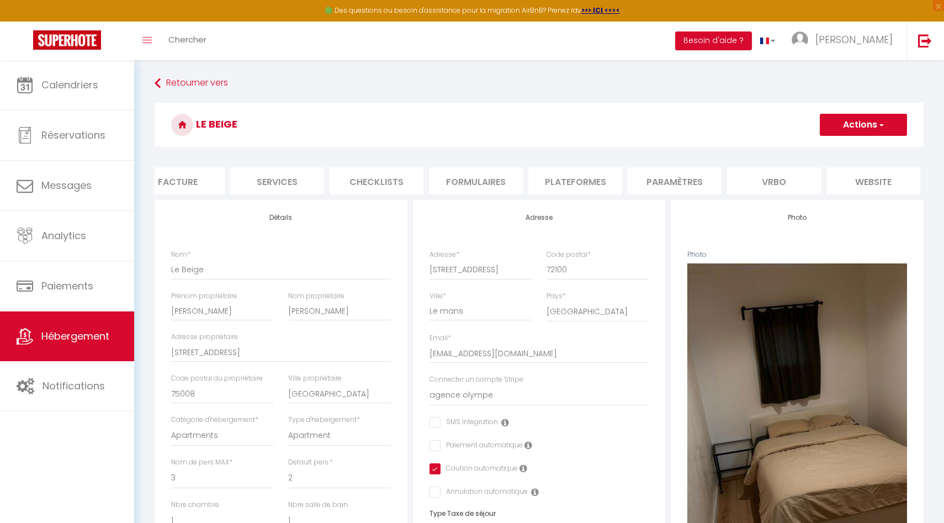
scroll to position [0, 318]
click at [743, 182] on li "website" at bounding box center [778, 180] width 94 height 27
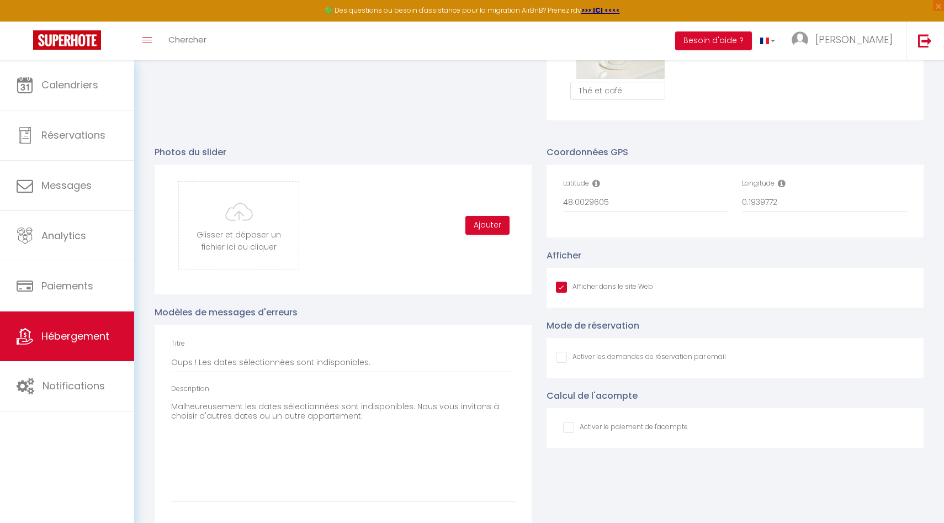
scroll to position [1103, 0]
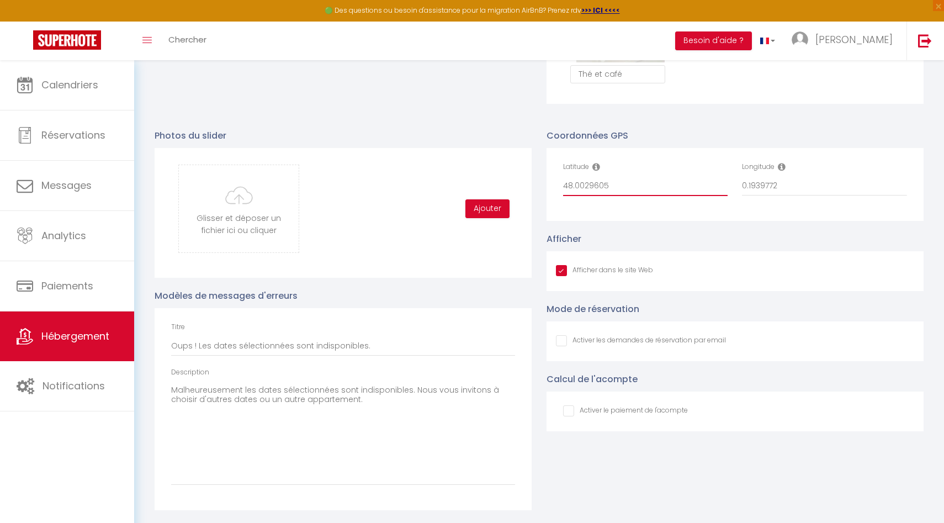
click at [608, 177] on input "48.0029605" at bounding box center [645, 186] width 165 height 20
click at [792, 192] on input "0.1939772" at bounding box center [824, 186] width 165 height 20
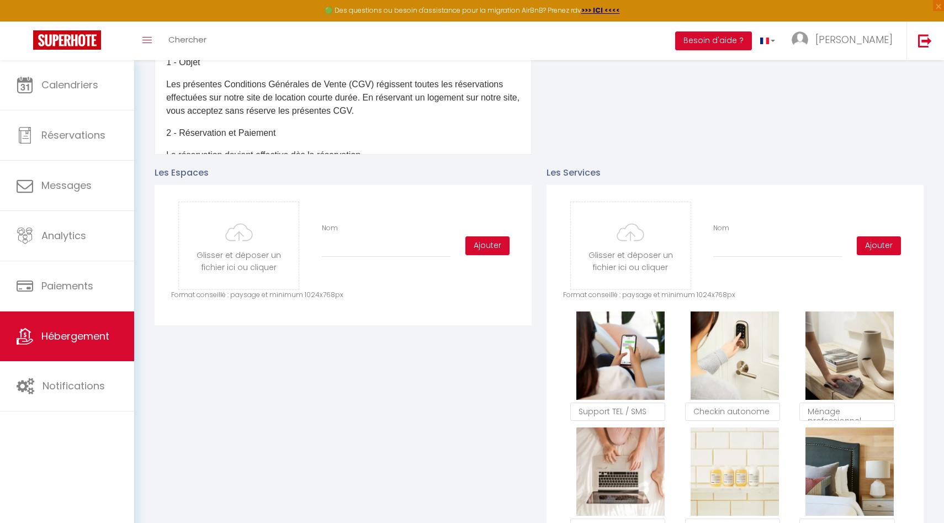
scroll to position [0, 0]
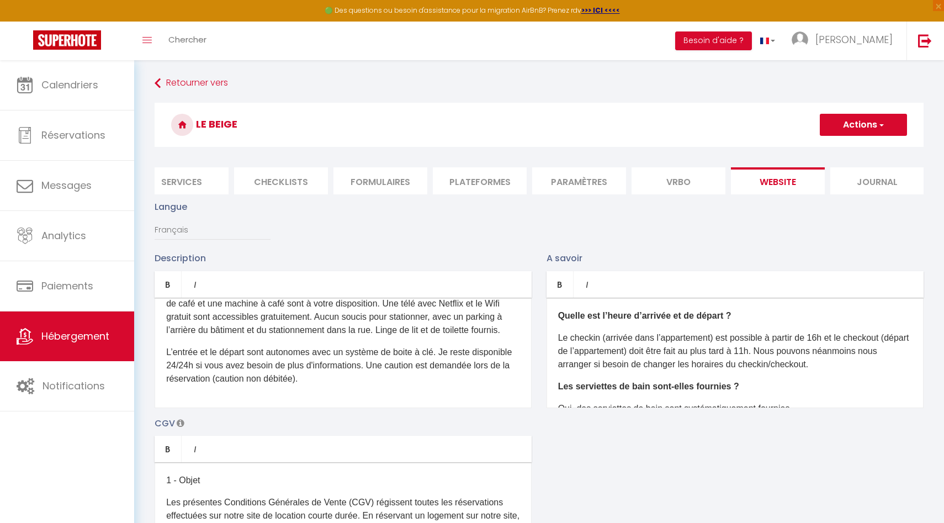
drag, startPoint x: 248, startPoint y: 122, endPoint x: 199, endPoint y: 122, distance: 49.7
click at [199, 122] on h3 "Le Beige" at bounding box center [539, 125] width 769 height 44
copy h3 "Le Beige"
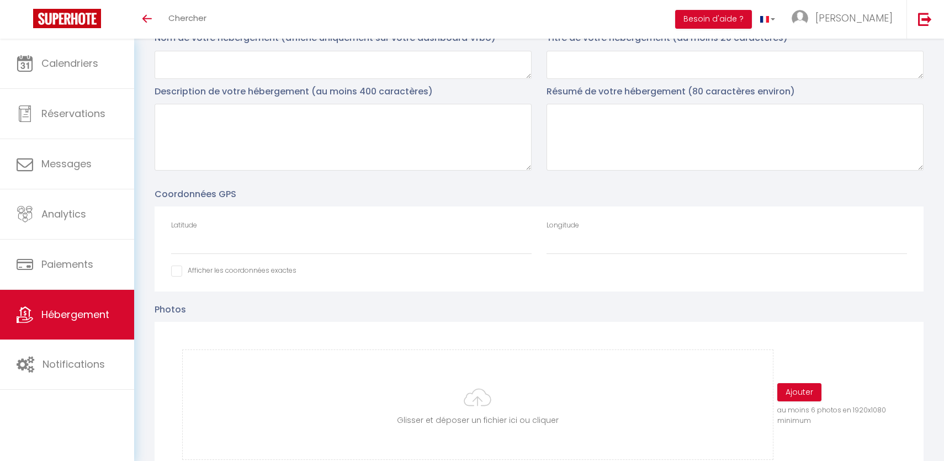
scroll to position [392, 0]
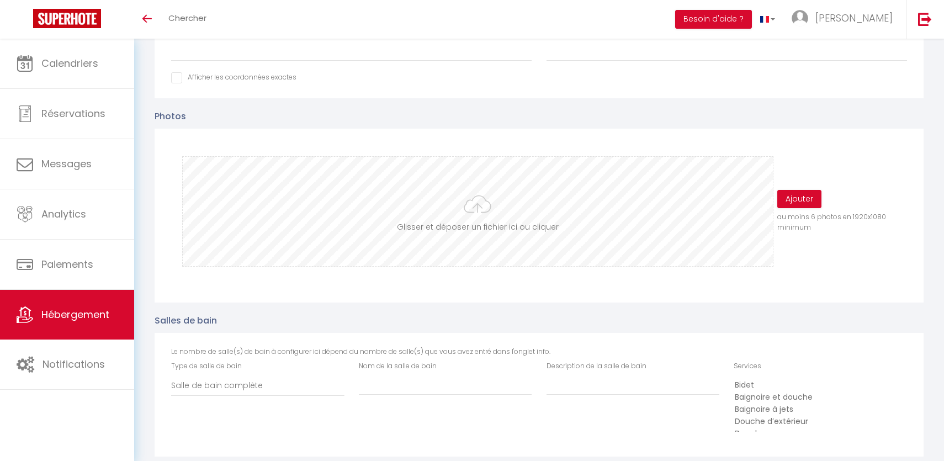
click at [448, 211] on input "file" at bounding box center [477, 211] width 589 height 109
type input "C:\fakepath\IMG (1).jpg"
click at [816, 203] on button "Ajouter" at bounding box center [799, 199] width 44 height 19
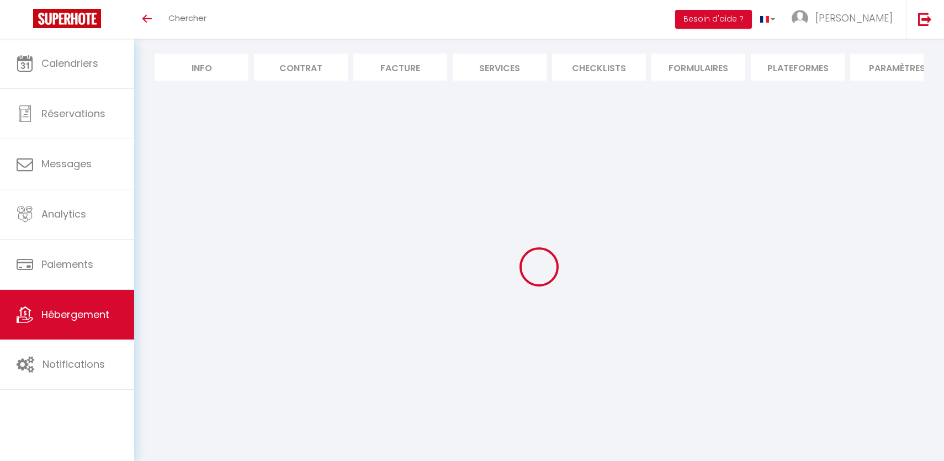
select select
select select "OTHER_SLEEPING_AREA"
select select
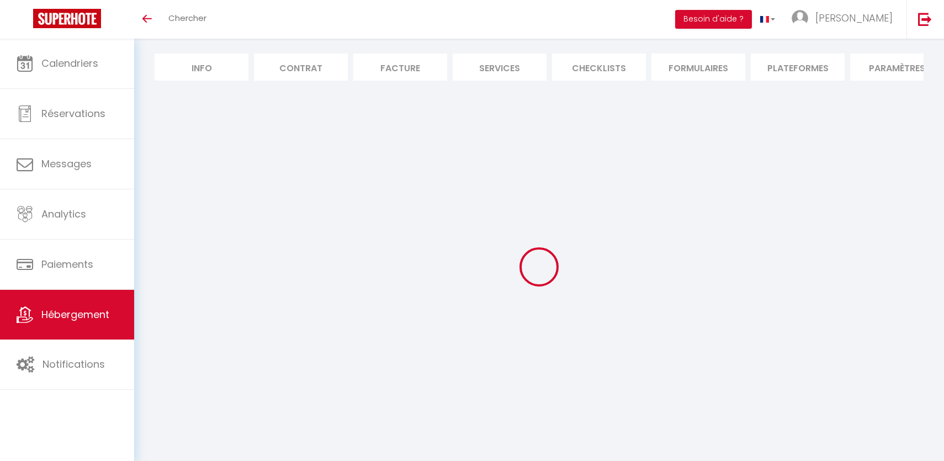
select select
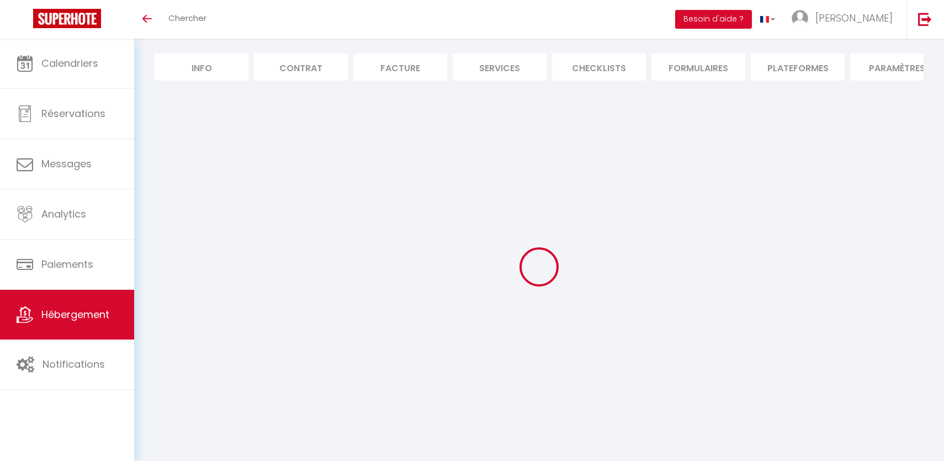
select select
select select "EUR"
select select
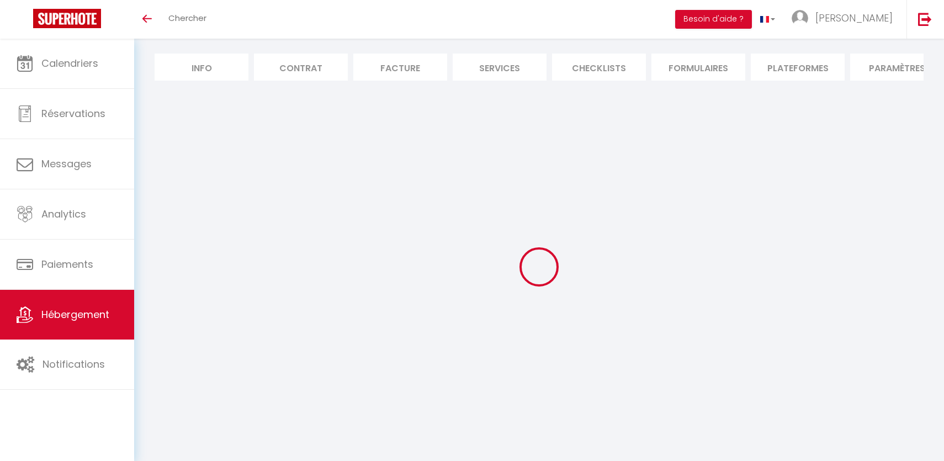
select select
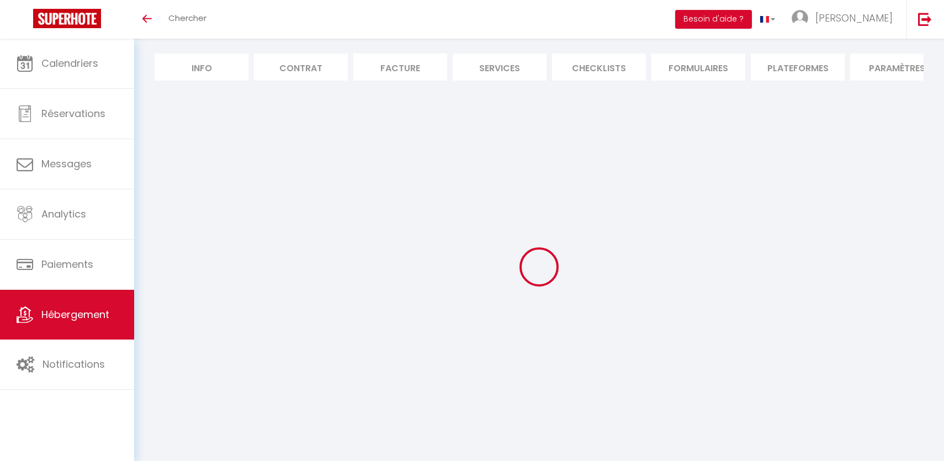
select select "NO_REFUND"
select select "15:00"
select select "10:00"
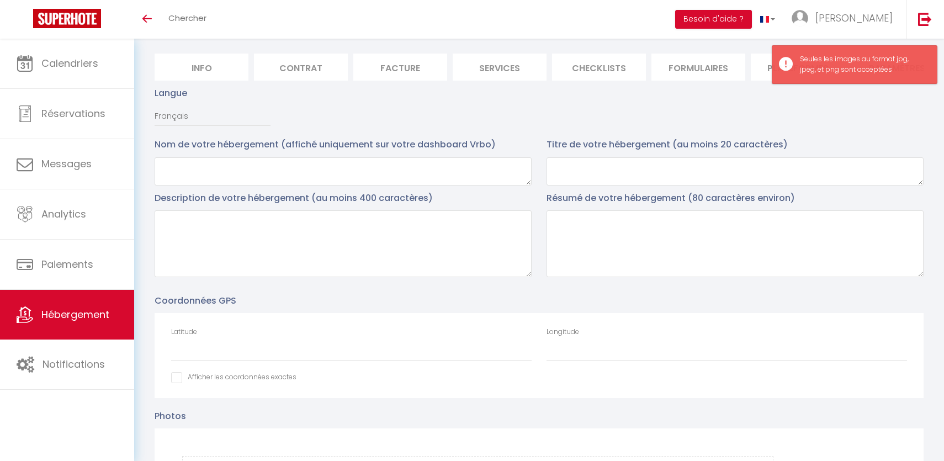
scroll to position [392, 0]
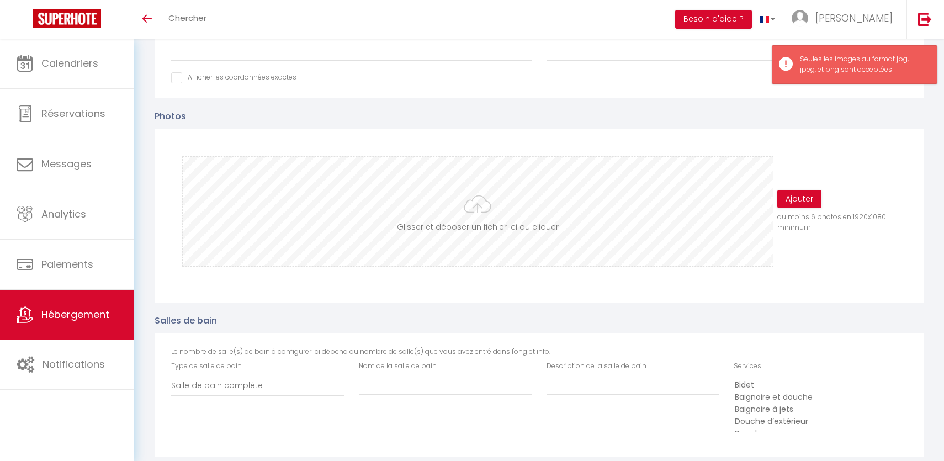
click at [487, 226] on input "file" at bounding box center [477, 211] width 589 height 109
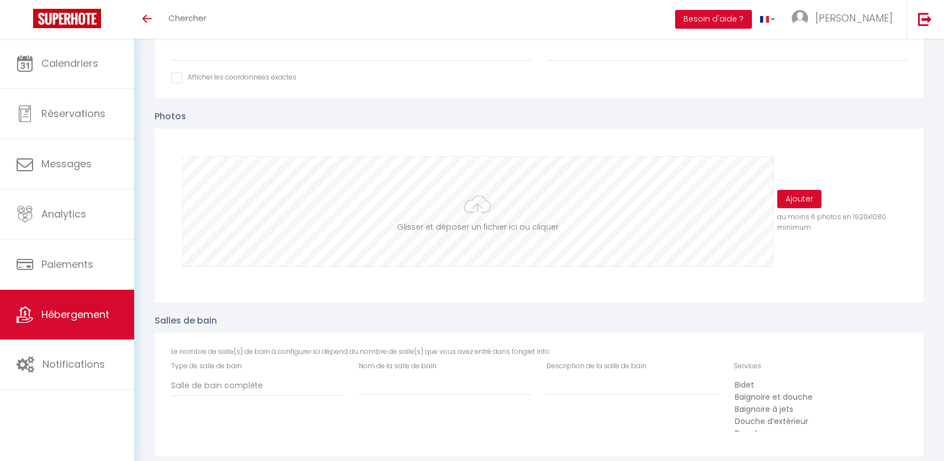
type input "C:\fakepath\IMG (1).jpg"
click at [791, 187] on div "Glisser et déposer un fichier ici ou cliquer Ooops, something wrong happened. R…" at bounding box center [539, 211] width 736 height 132
click at [793, 198] on button "Ajouter" at bounding box center [799, 199] width 44 height 19
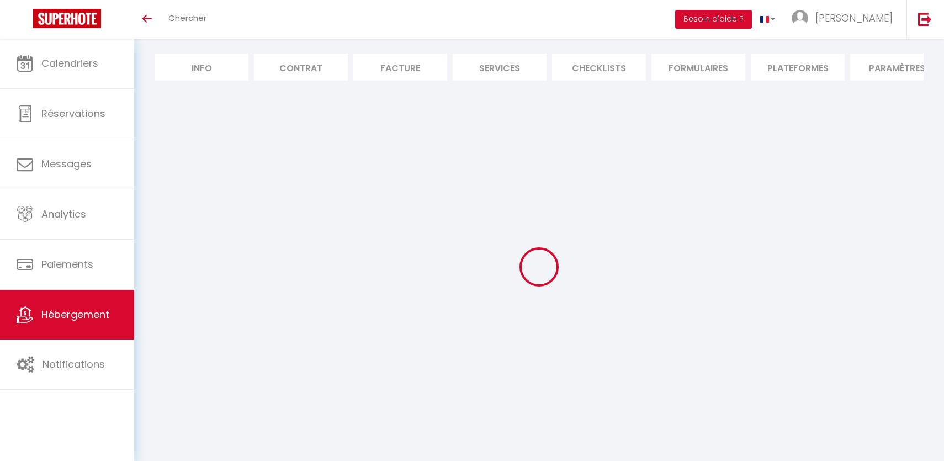
scroll to position [0, 0]
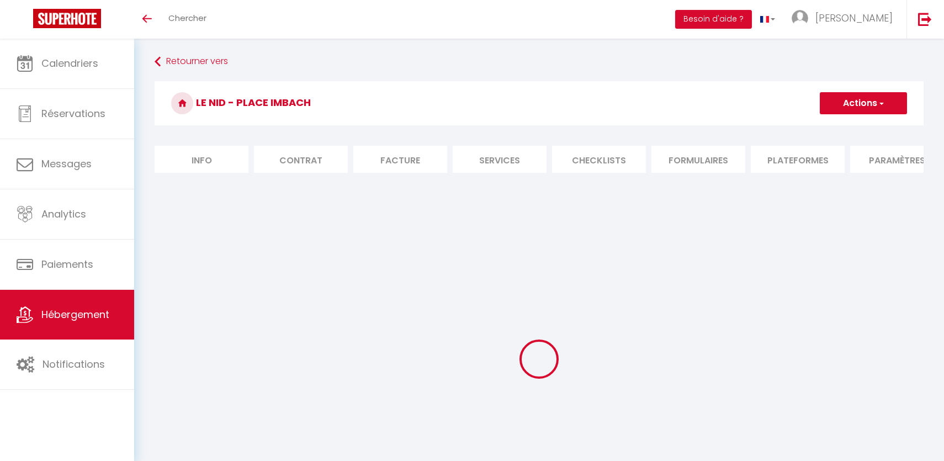
click at [859, 127] on div "Le Nid - Place [PERSON_NAME] Actions Enregistrer" at bounding box center [539, 106] width 769 height 50
click at [859, 111] on button "Actions" at bounding box center [863, 103] width 87 height 22
click at [856, 124] on input "Enregistrer" at bounding box center [850, 127] width 41 height 11
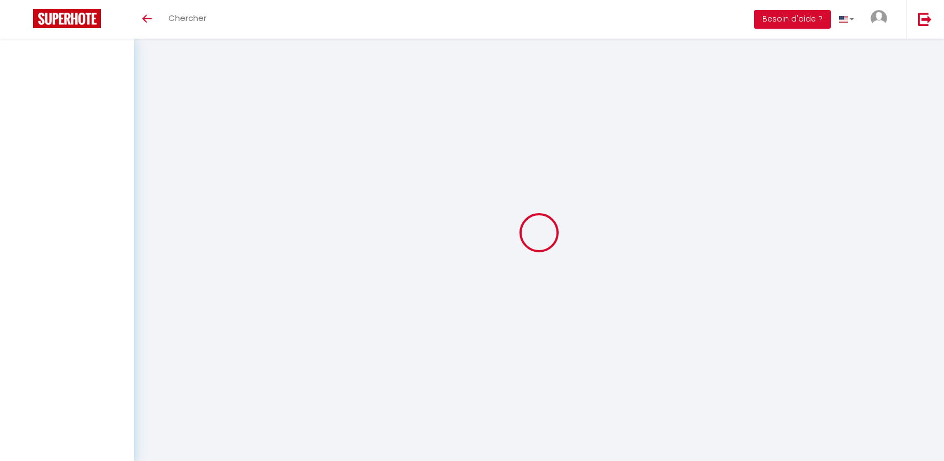
select select "OTHER_SLEEPING_AREA"
select select "EUR"
select select "NO_REFUND"
select select "15:00"
select select "10:00"
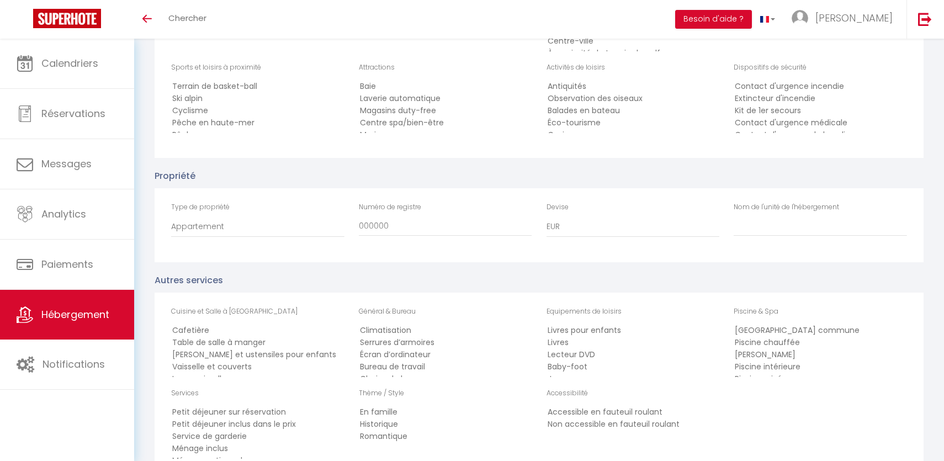
scroll to position [6, 0]
click at [836, 221] on input "Nom de l'unité de l'hébergement" at bounding box center [819, 226] width 173 height 20
paste input "-0.5481768"
type input "-0.5481768"
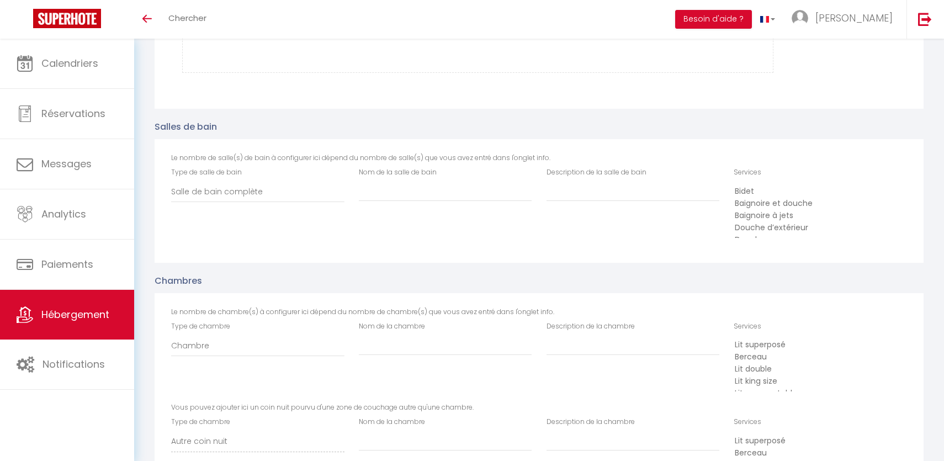
scroll to position [451, 0]
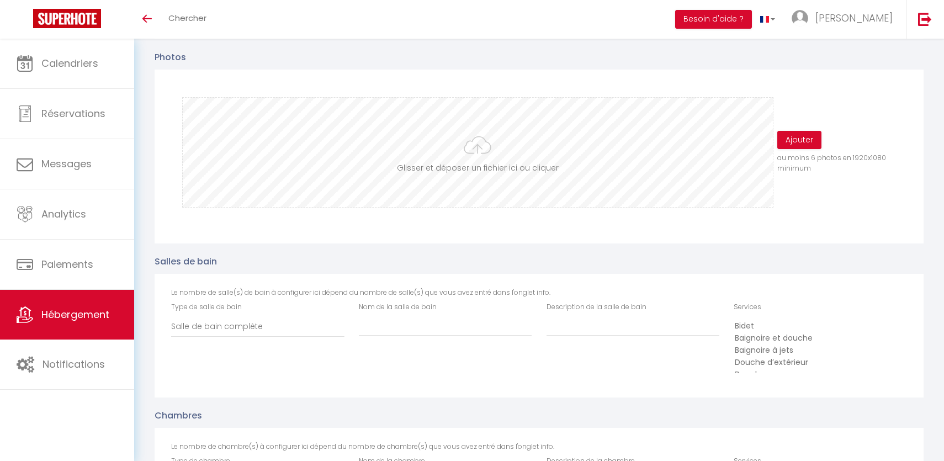
type input "Le Nid - Place Imbach"
click at [437, 166] on input "file" at bounding box center [477, 152] width 589 height 109
type input "C:\fakepath\IMG (1).jpg"
click at [809, 135] on button "Ajouter" at bounding box center [799, 140] width 44 height 19
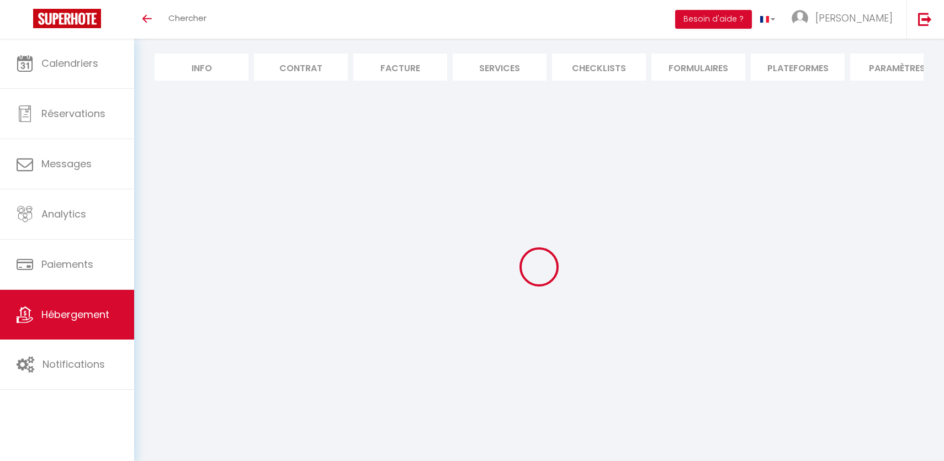
scroll to position [0, 0]
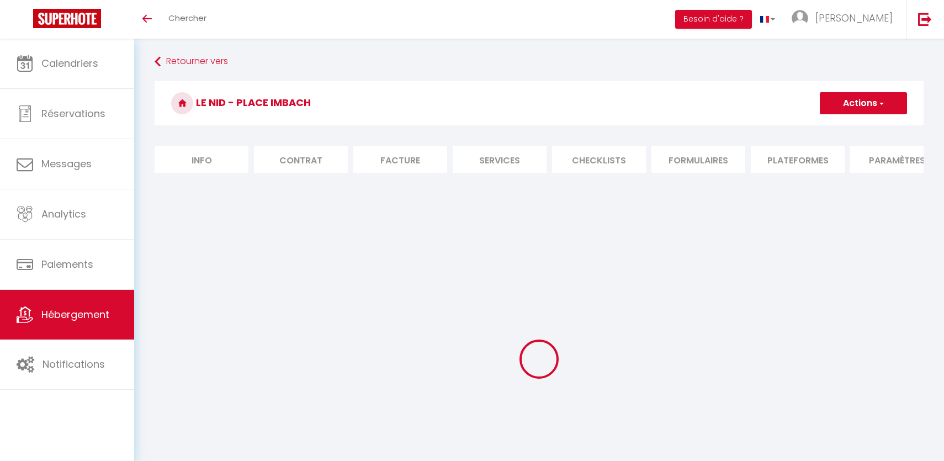
select select
select select "OTHER_SLEEPING_AREA"
select select
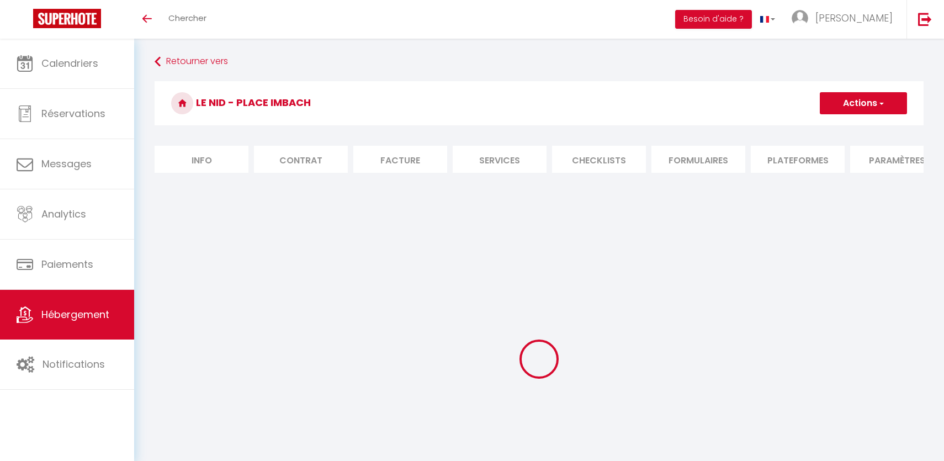
select select
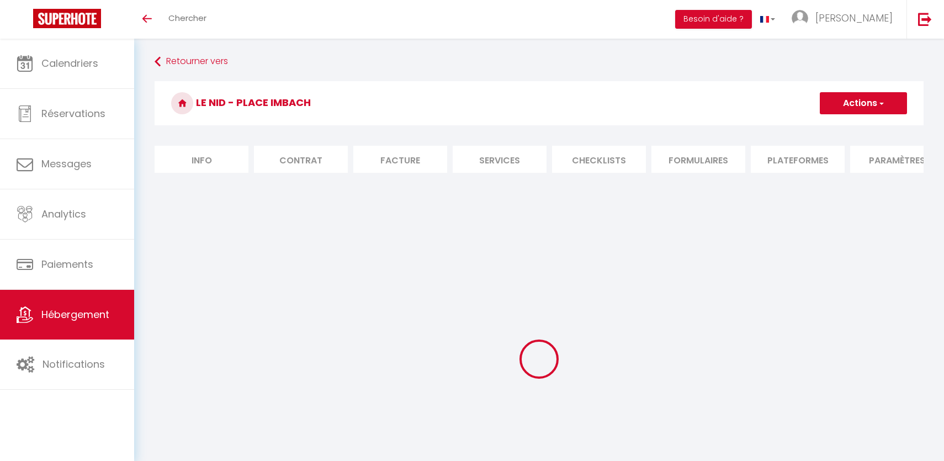
select select
select select "EUR"
select select
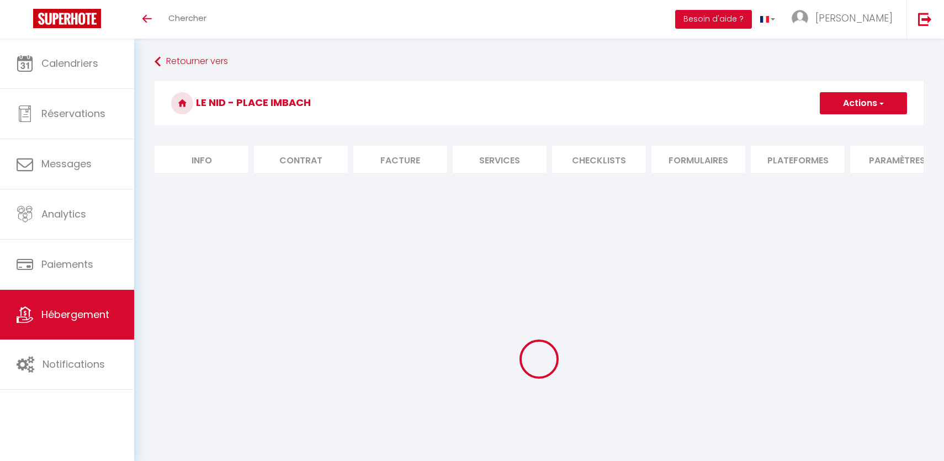
select select
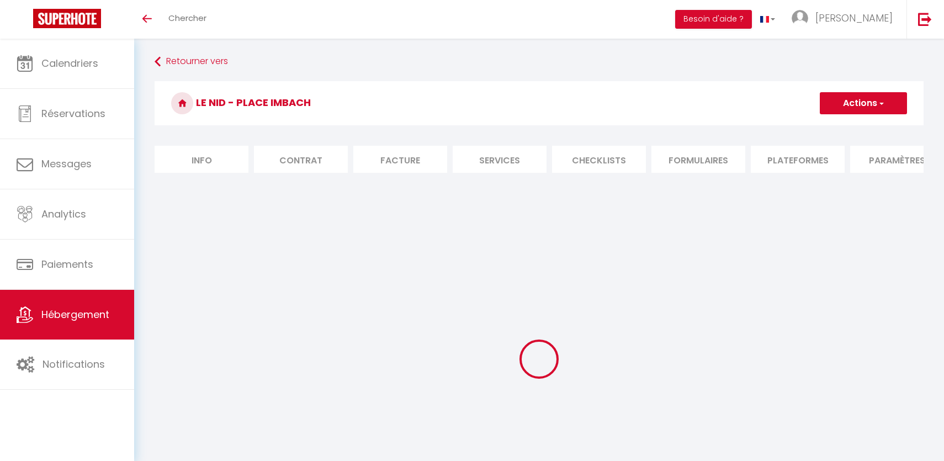
select select "NO_REFUND"
select select "15:00"
select select "10:00"
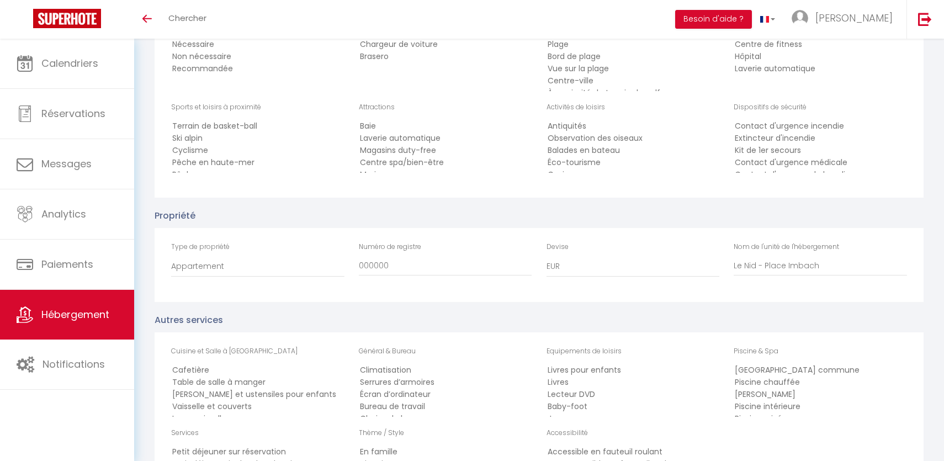
scroll to position [1584, 0]
click at [791, 260] on input "Le Nid - Place Imbach" at bounding box center [819, 267] width 173 height 20
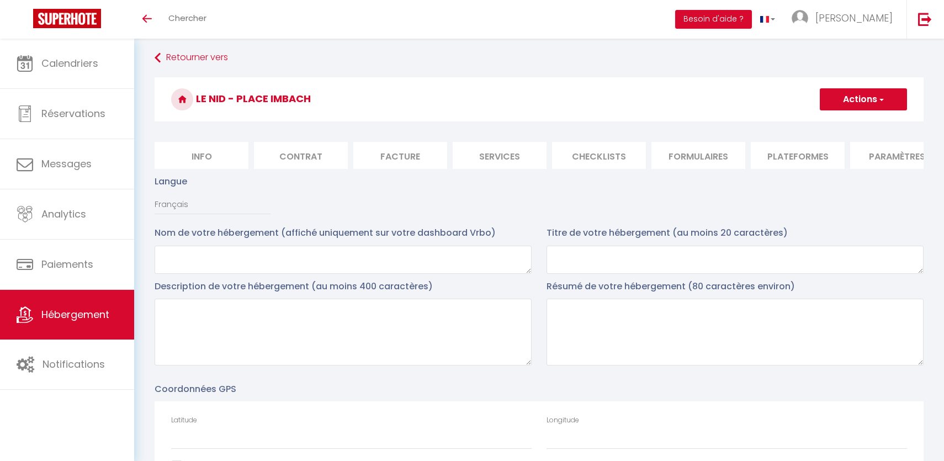
scroll to position [0, 0]
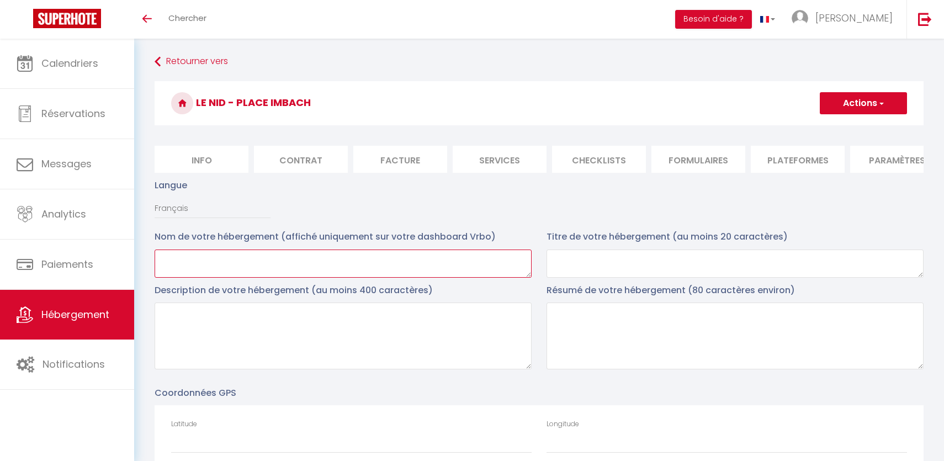
click at [272, 268] on textarea at bounding box center [343, 263] width 377 height 28
paste textarea "Le Nid - Place Imbach"
type textarea "Le Nid - Place Imbach"
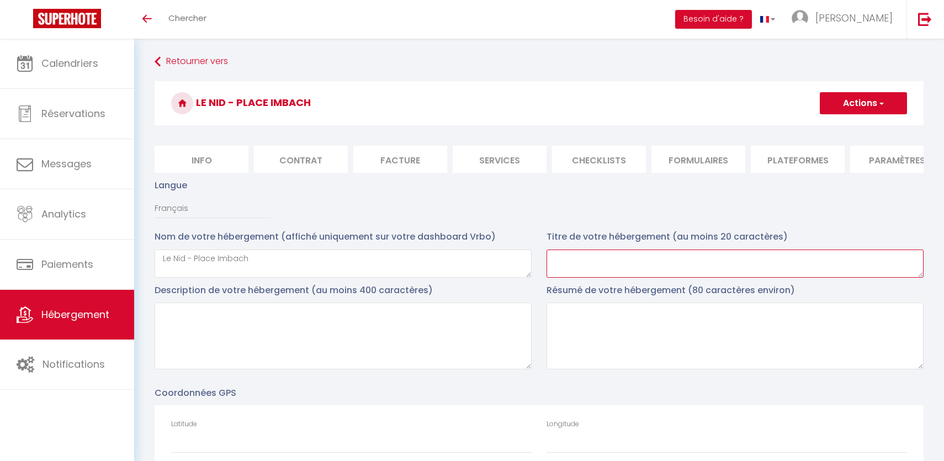
click at [622, 256] on textarea at bounding box center [734, 263] width 377 height 28
paste textarea "Le Nid - Place Imbach"
type textarea "Le Nid - Place Imbach"
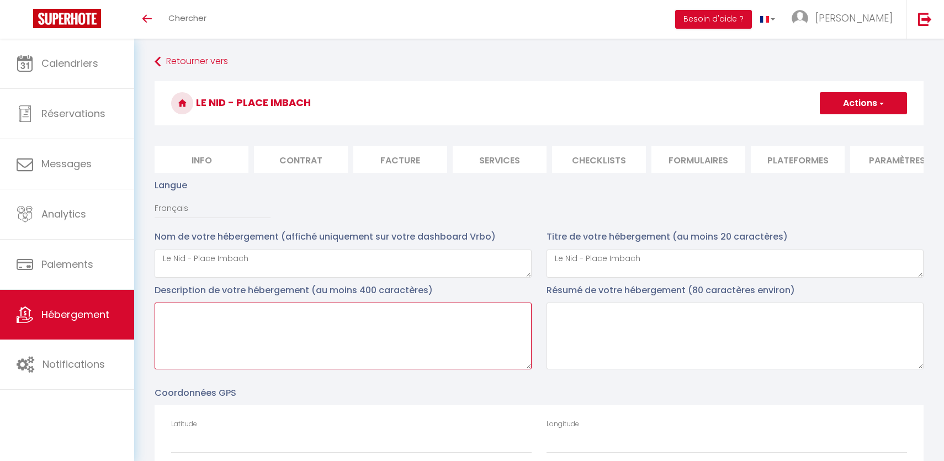
click at [327, 319] on textarea at bounding box center [343, 335] width 377 height 67
paste textarea "[PERSON_NAME] et [PERSON_NAME] vous souhaite la bienvenue dans leur Appartement…"
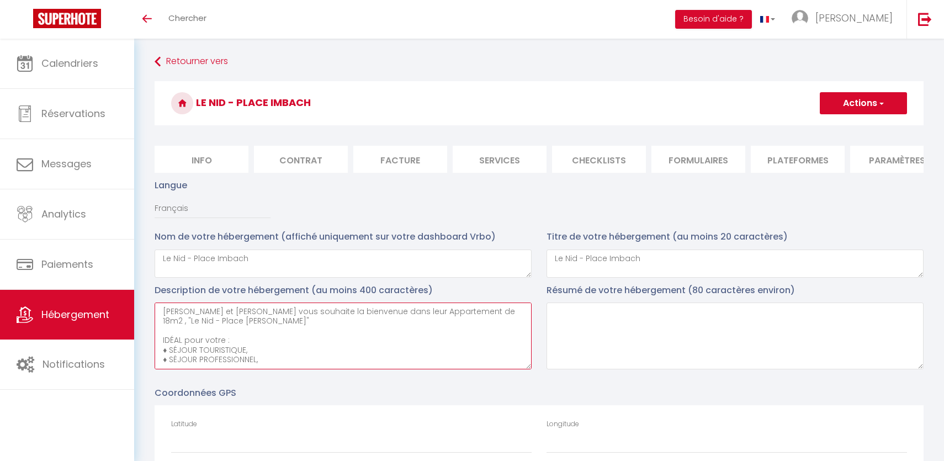
drag, startPoint x: 275, startPoint y: 357, endPoint x: 140, endPoint y: 299, distance: 147.1
type textarea "[PERSON_NAME] et [PERSON_NAME] vous souhaite la bienvenue dans leur Appartement…"
click at [747, 395] on div "Coordonnées GPS Latitude Longitude Afficher les coordonnées exactes" at bounding box center [539, 438] width 769 height 104
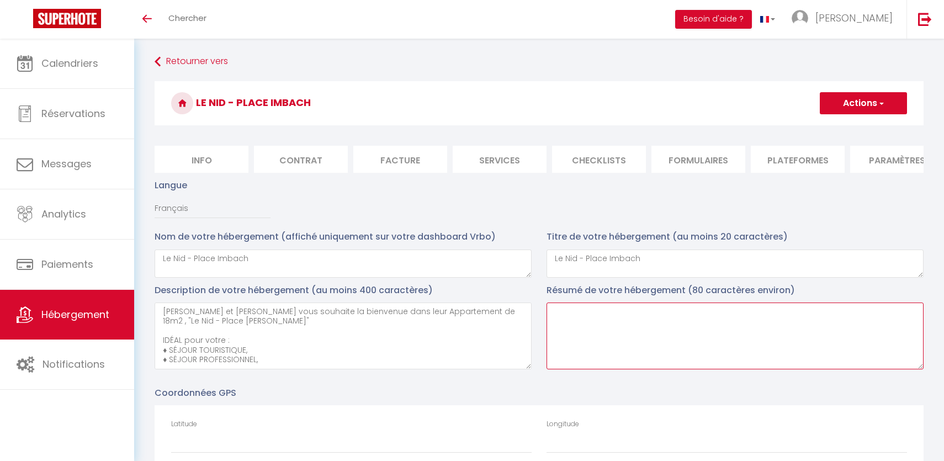
click at [694, 344] on textarea at bounding box center [734, 335] width 377 height 67
paste textarea "[PERSON_NAME] et [PERSON_NAME] vous souhaite la bienvenue dans leur Appartement…"
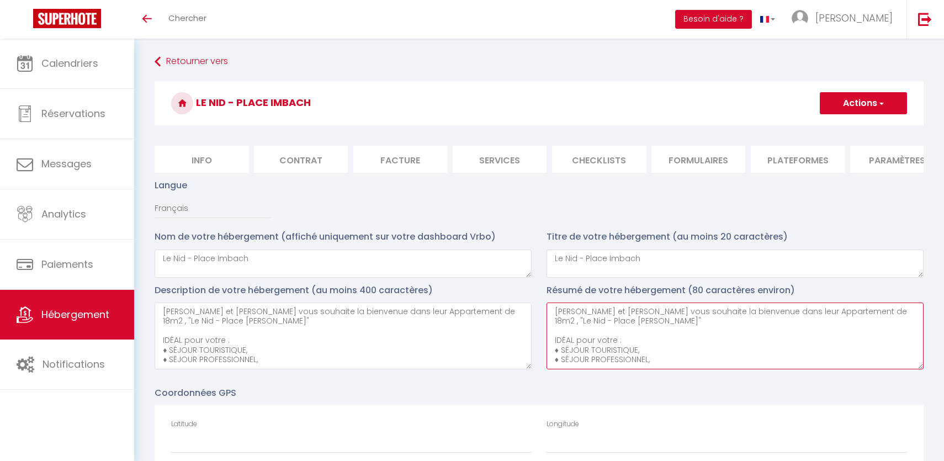
type textarea "[PERSON_NAME] et [PERSON_NAME] vous souhaite la bienvenue dans leur Appartement…"
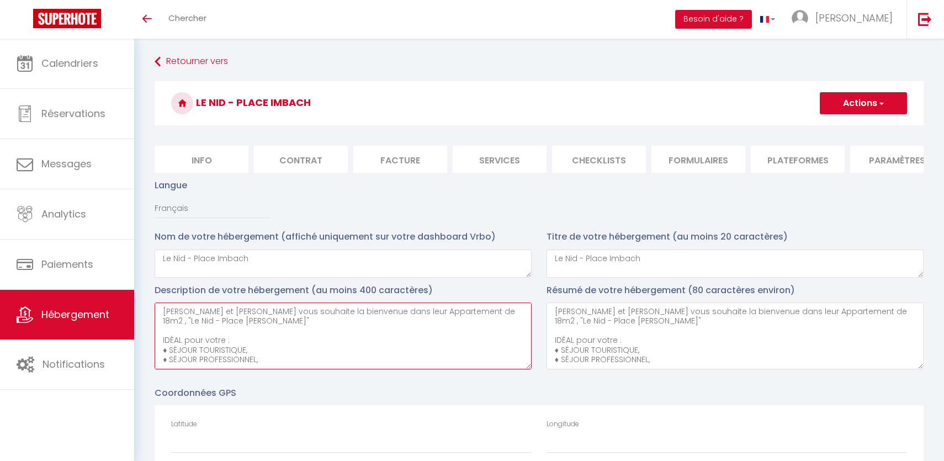
click at [432, 312] on textarea "[PERSON_NAME] et [PERSON_NAME] vous souhaite la bienvenue dans leur Appartement…" at bounding box center [343, 335] width 377 height 67
type textarea "[PERSON_NAME] et [PERSON_NAME] vous souhaite la bienvenue dans leur Appartement…"
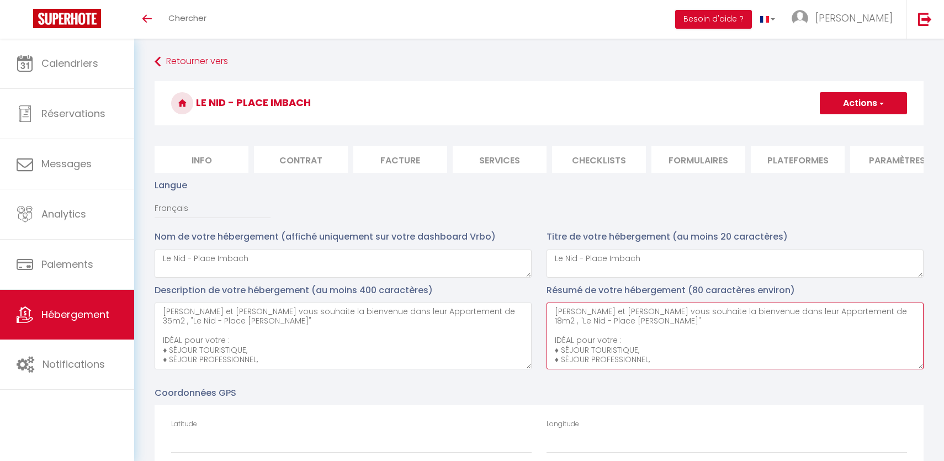
click at [823, 313] on textarea "[PERSON_NAME] et [PERSON_NAME] vous souhaite la bienvenue dans leur Appartement…" at bounding box center [734, 335] width 377 height 67
type textarea "[PERSON_NAME] et [PERSON_NAME] vous souhaite la bienvenue dans leur Appartement…"
click at [840, 392] on div "Coordonnées GPS Latitude Longitude Afficher les coordonnées exactes" at bounding box center [539, 438] width 769 height 104
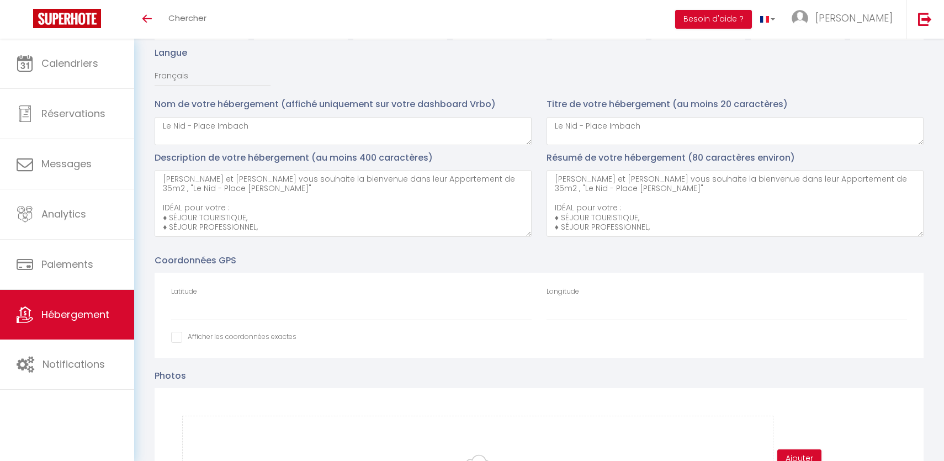
scroll to position [134, 0]
click at [455, 322] on div "Latitude" at bounding box center [351, 307] width 375 height 45
click at [460, 314] on input "Latitude" at bounding box center [351, 309] width 360 height 20
paste input "47.4731864"
type input "47.4731864"
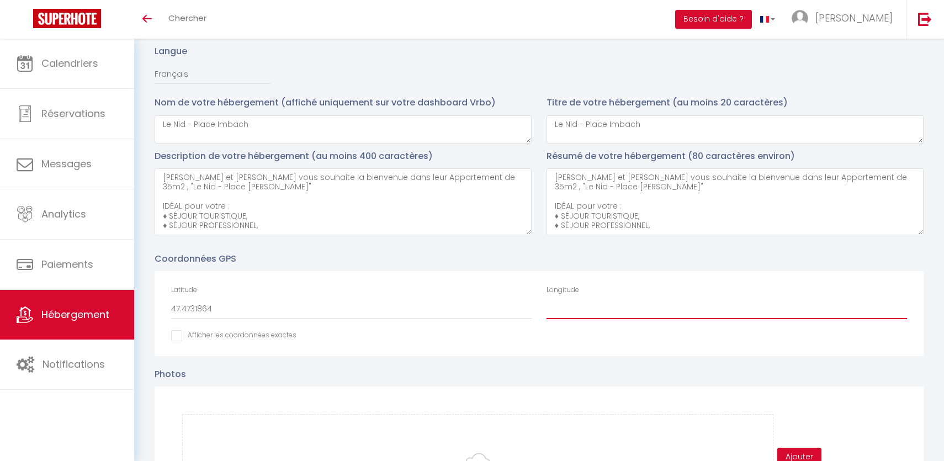
click at [678, 306] on input "Longitude" at bounding box center [726, 309] width 360 height 20
paste input "-0.5481768"
type input "-0.5481768"
click at [190, 327] on div "Latitude 47.4731864" at bounding box center [351, 307] width 375 height 45
click at [182, 335] on input "Afficher dans le site Web" at bounding box center [233, 335] width 125 height 11
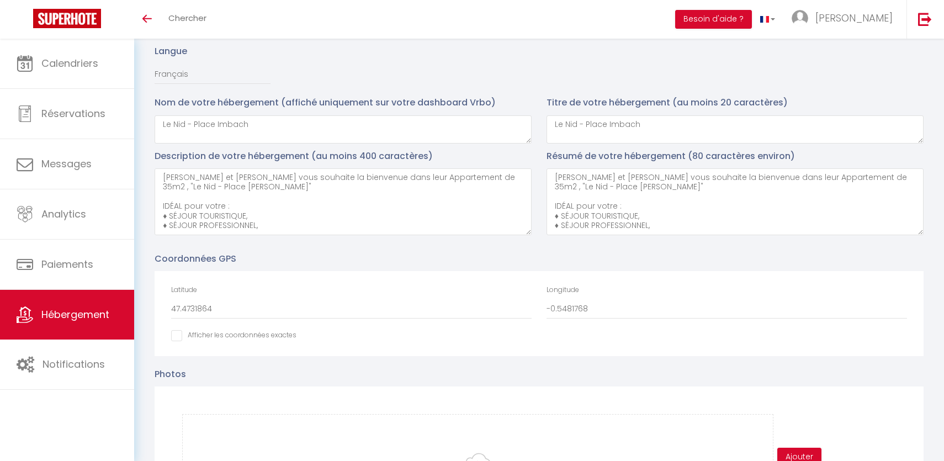
checkbox input "true"
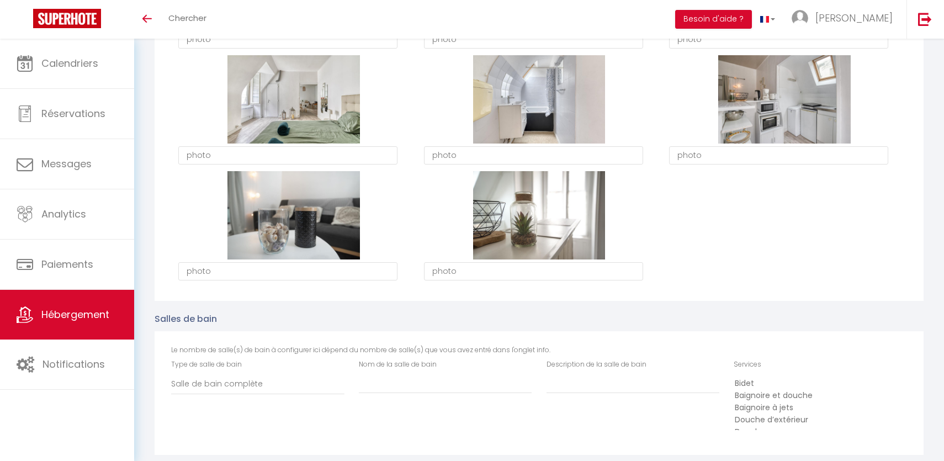
scroll to position [864, 0]
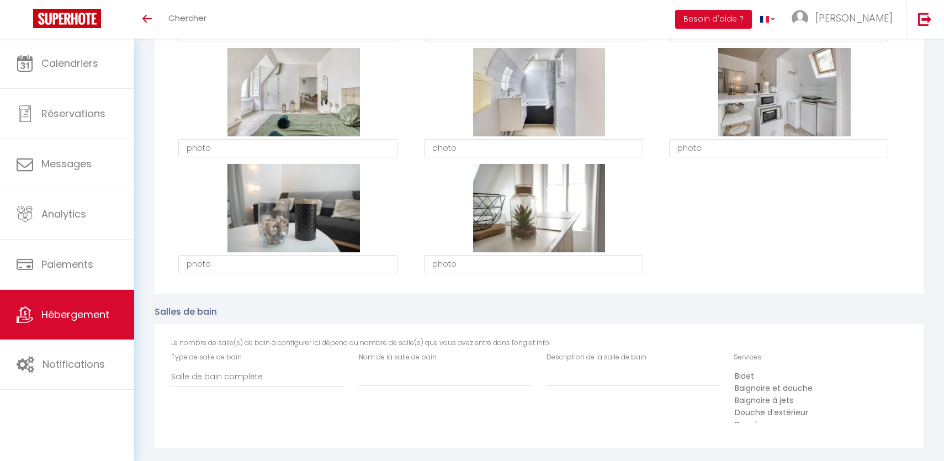
click at [382, 386] on div "Nom de la salle de bain" at bounding box center [446, 393] width 188 height 82
click at [382, 379] on input "Nom de la salle de bain" at bounding box center [445, 376] width 173 height 20
type input "[GEOGRAPHIC_DATA][PERSON_NAME]"
click at [583, 376] on input "Description de la salle de bain" at bounding box center [632, 376] width 173 height 20
paste input "[GEOGRAPHIC_DATA][PERSON_NAME]"
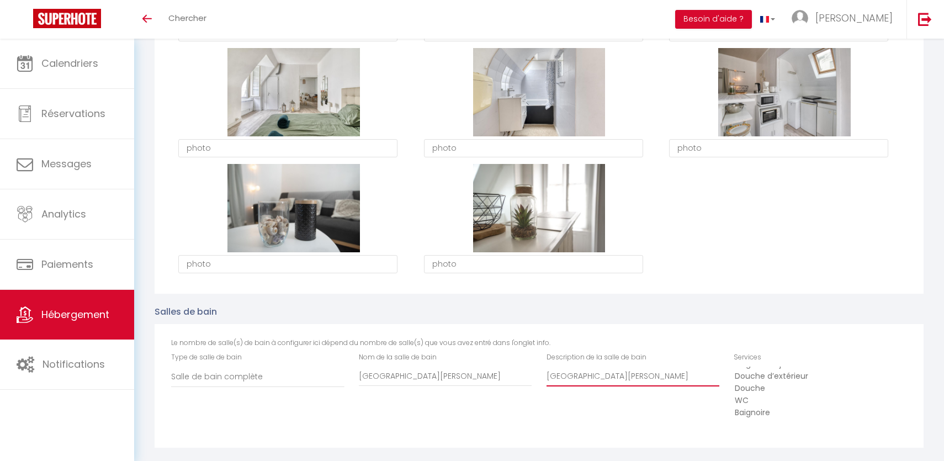
scroll to position [33, 0]
type input "[GEOGRAPHIC_DATA][PERSON_NAME]"
click at [792, 389] on option "Douche" at bounding box center [816, 392] width 166 height 12
select select "50"
click at [792, 398] on option "WC" at bounding box center [816, 404] width 166 height 12
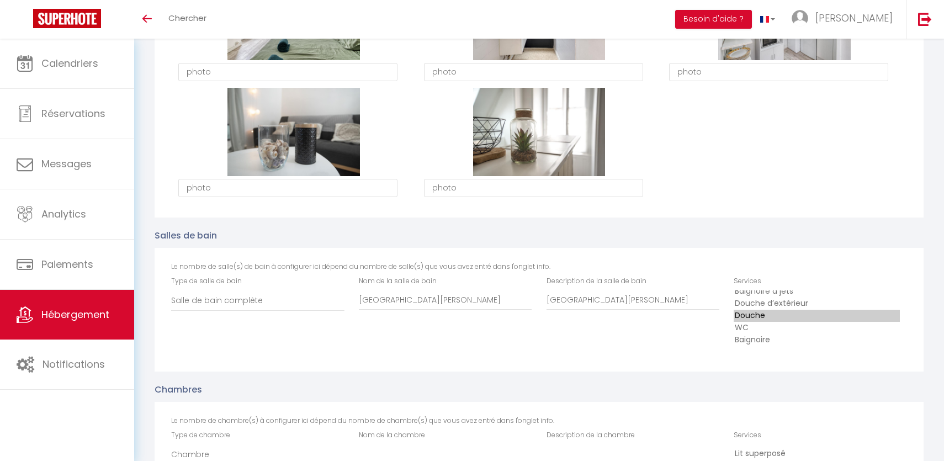
scroll to position [1007, 0]
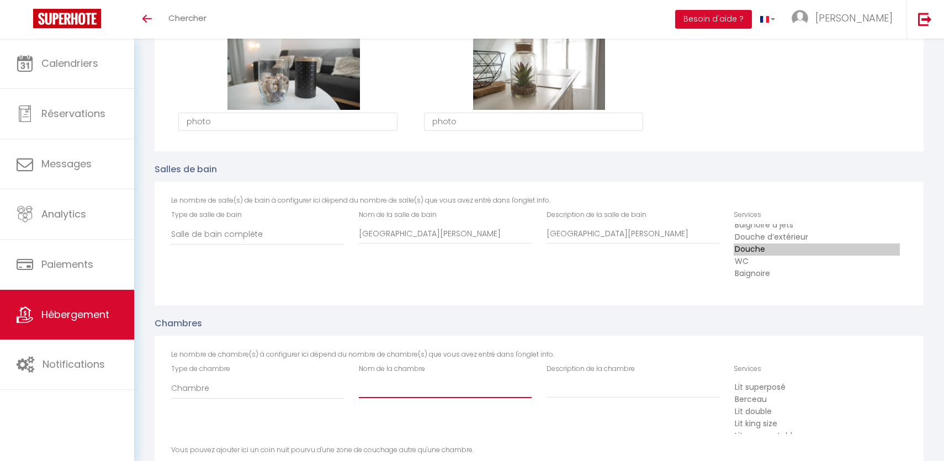
click at [377, 382] on input "Nom de la chambre" at bounding box center [445, 387] width 173 height 20
type input "Chambre du Nid"
click at [565, 385] on input "Description de la chambre" at bounding box center [632, 387] width 173 height 20
paste input "Chambre du Nid"
type input "Chambre du Nid"
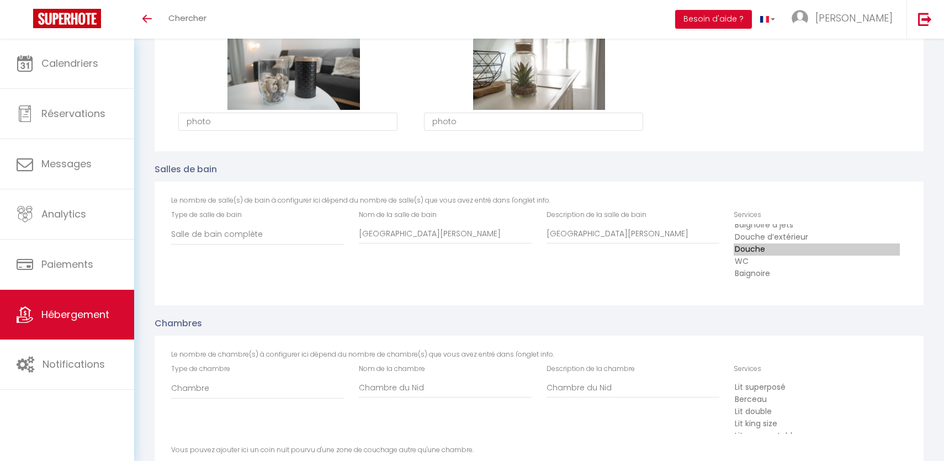
select select "44"
click at [765, 413] on option "Lit double" at bounding box center [816, 412] width 166 height 12
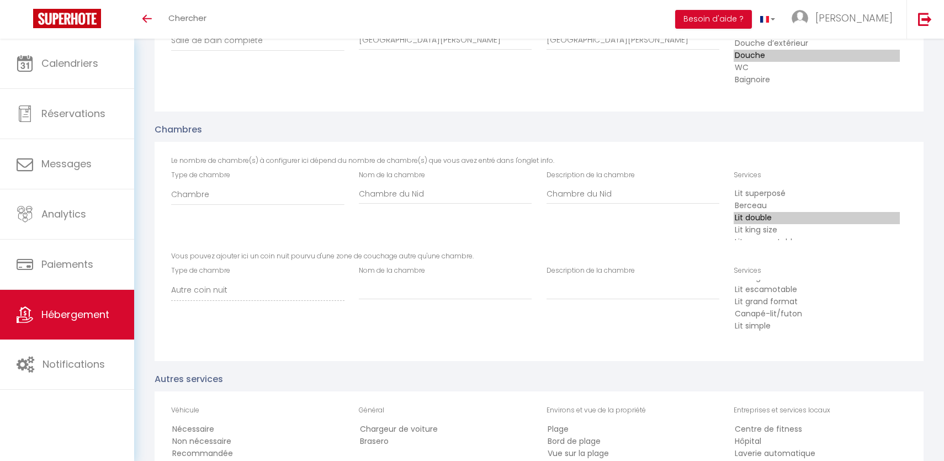
scroll to position [1203, 0]
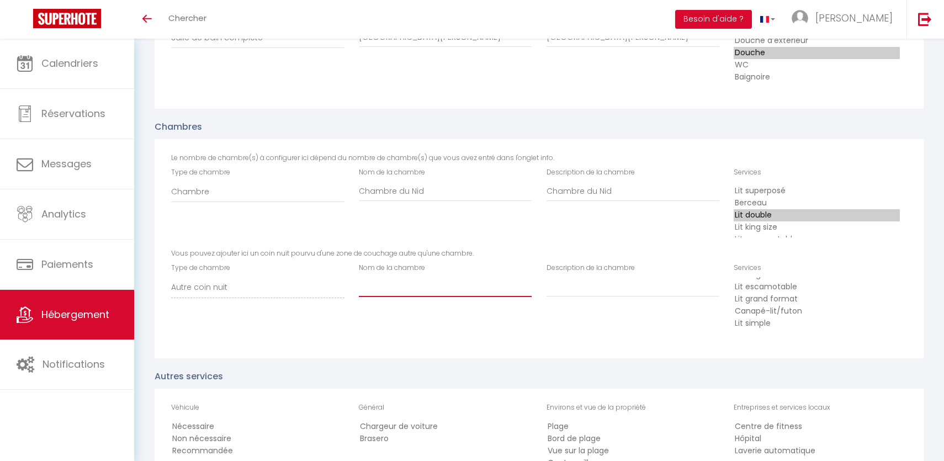
click at [411, 286] on input "Nom de la chambre" at bounding box center [445, 287] width 173 height 20
type input "Salon"
click at [648, 275] on div "Description de la chambre" at bounding box center [632, 280] width 173 height 34
click at [630, 288] on input "Description de la chambre" at bounding box center [632, 287] width 173 height 20
paste input "Salon"
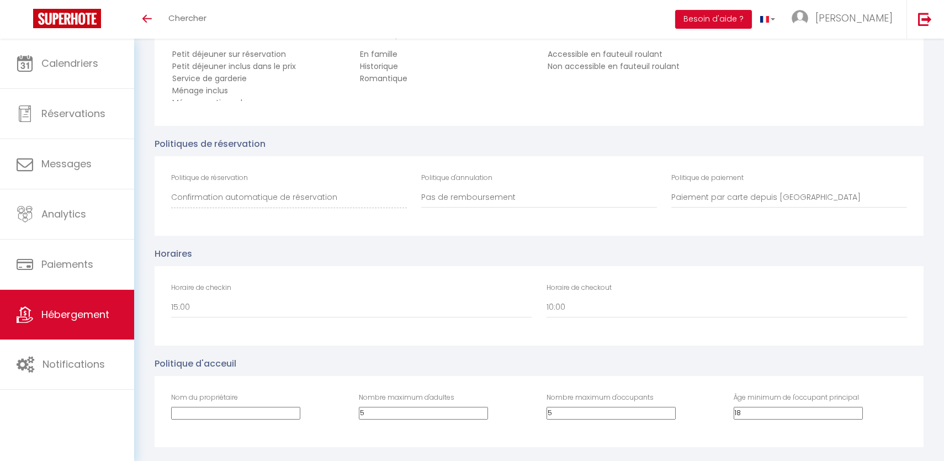
scroll to position [2045, 0]
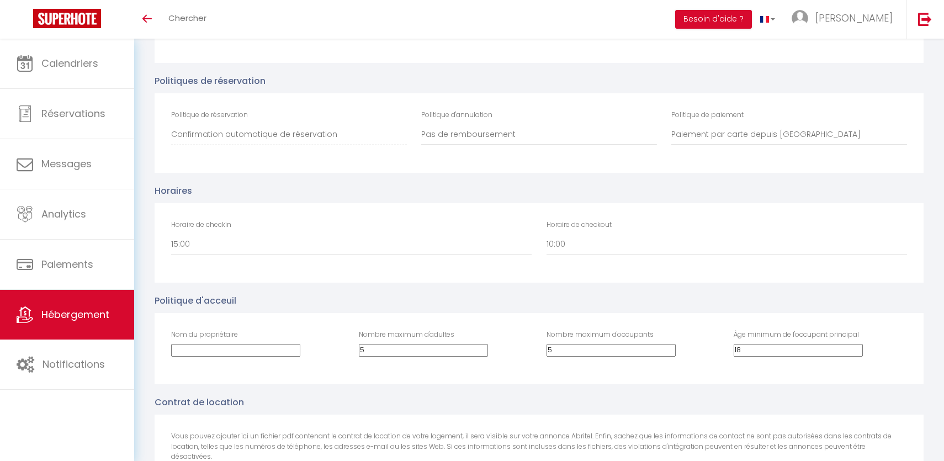
type input "Salon"
click at [283, 230] on div "Horaire de checkin 00:00 00:30 01:00 01:30 02:00 02:30 03:00 03:30 04:00 04:30 …" at bounding box center [351, 237] width 360 height 35
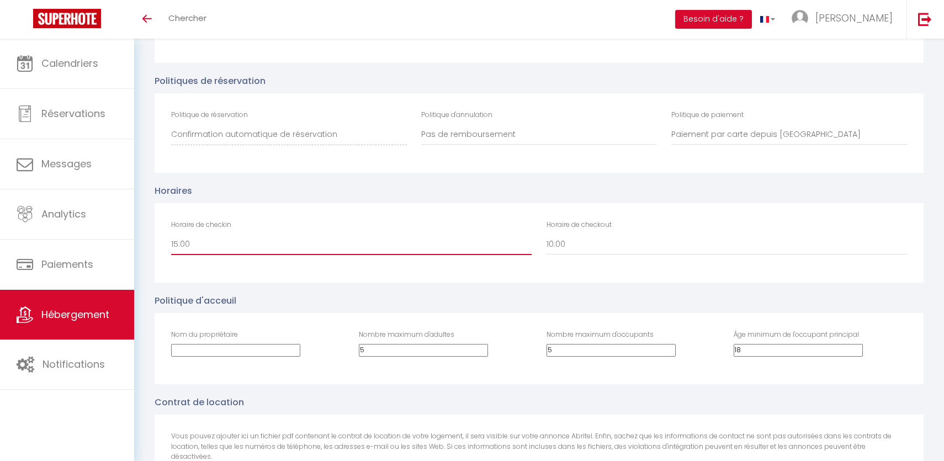
click at [280, 241] on select "00:00 00:30 01:00 01:30 02:00 02:30 03:00 03:30 04:00 04:30 05:00 05:30 06:00 0…" at bounding box center [351, 244] width 360 height 21
select select "16:00"
click at [171, 234] on select "00:00 00:30 01:00 01:30 02:00 02:30 03:00 03:30 04:00 04:30 05:00 05:30 06:00 0…" at bounding box center [351, 244] width 360 height 21
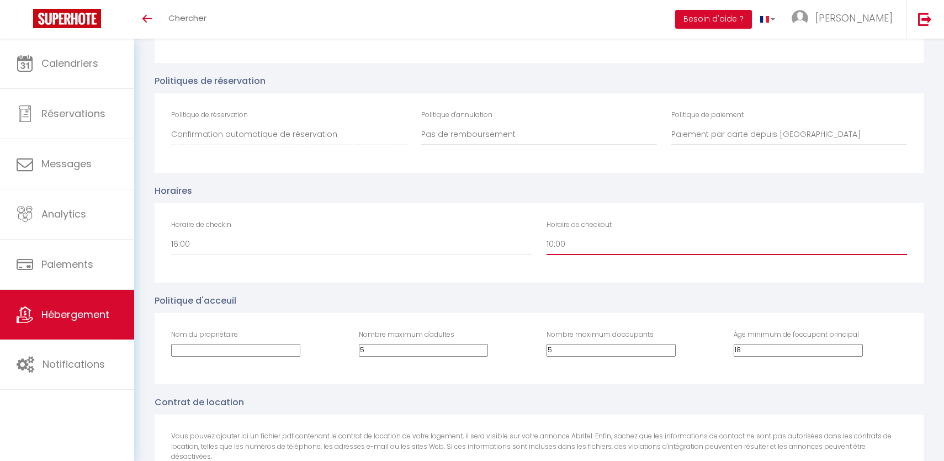
click at [582, 248] on select "00:00 00:30 01:00 01:30 02:00 02:30 03:00 03:30 04:00 04:30 05:00 05:30 06:00 0…" at bounding box center [726, 244] width 360 height 21
select select "11:00"
click at [546, 234] on select "00:00 00:30 01:00 01:30 02:00 02:30 03:00 03:30 04:00 04:30 05:00 05:30 06:00 0…" at bounding box center [726, 244] width 360 height 21
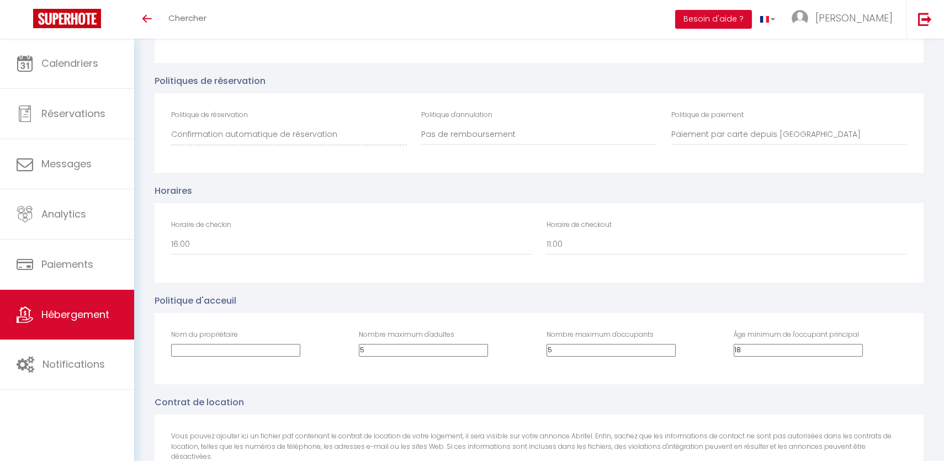
click at [281, 344] on input "Nom du propriétaire" at bounding box center [235, 350] width 129 height 13
type input "[PERSON_NAME]"
click at [467, 344] on input "5" at bounding box center [423, 350] width 129 height 13
type input "2"
click at [568, 349] on input "5" at bounding box center [610, 350] width 129 height 13
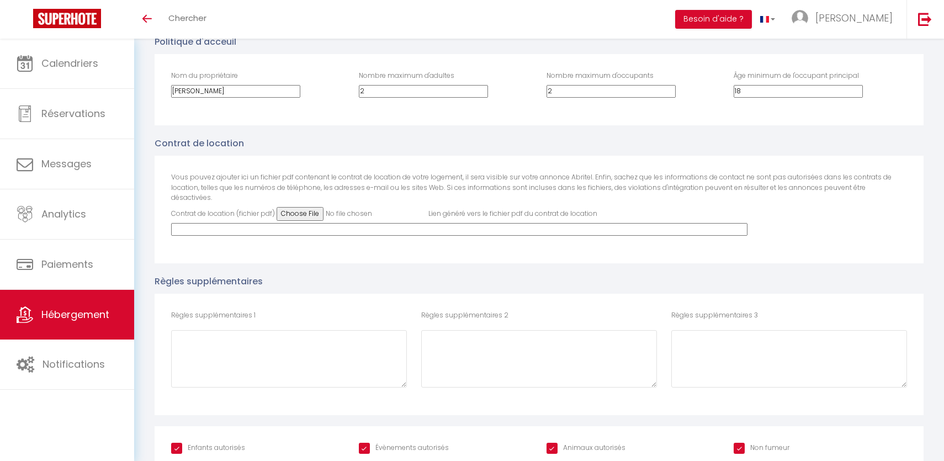
scroll to position [2305, 0]
type input "2"
click at [424, 442] on input "Évènements autorisés" at bounding box center [404, 447] width 90 height 11
checkbox input "false"
click at [598, 442] on input "Animaux autorisés" at bounding box center [585, 447] width 79 height 11
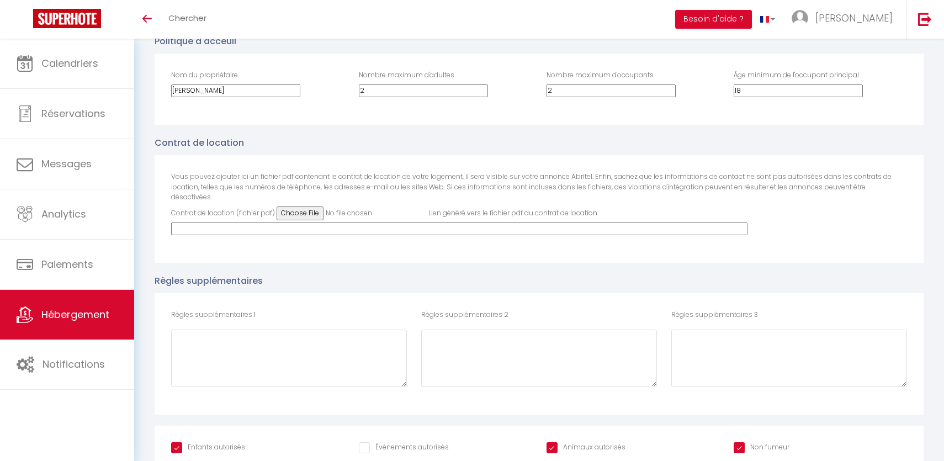
checkbox input "false"
click at [750, 442] on input "Non fumeur" at bounding box center [761, 447] width 56 height 11
checkbox input "true"
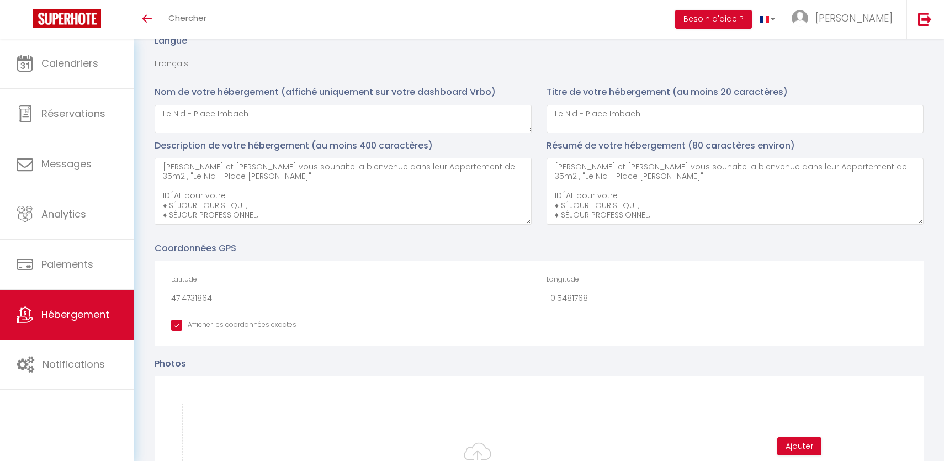
scroll to position [0, 0]
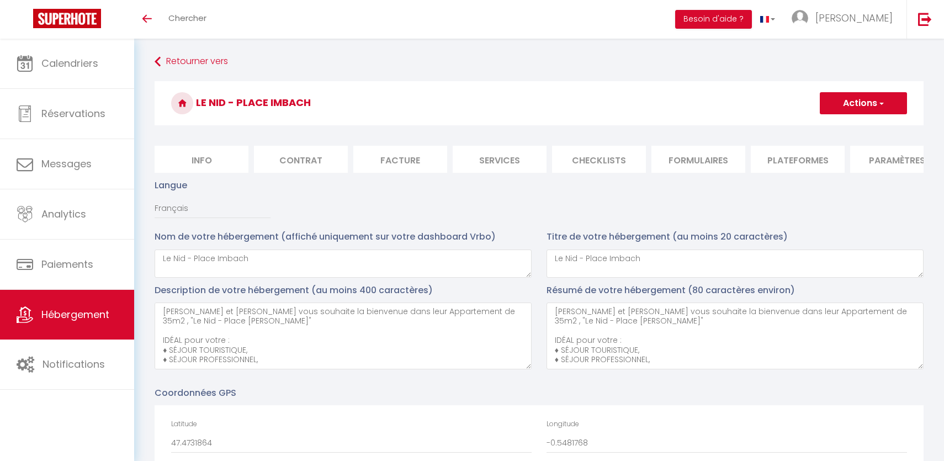
click at [872, 108] on button "Actions" at bounding box center [863, 103] width 87 height 22
click at [852, 124] on input "Enregistrer" at bounding box center [850, 127] width 41 height 11
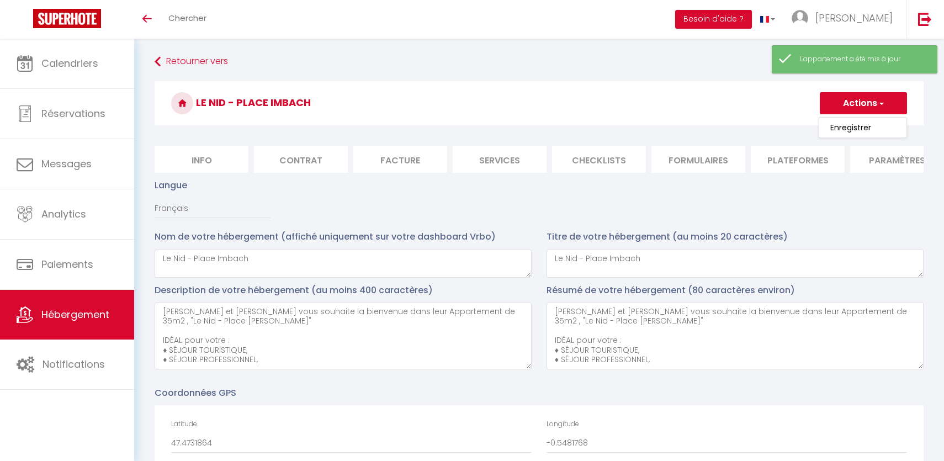
drag, startPoint x: 325, startPoint y: 99, endPoint x: 190, endPoint y: 104, distance: 135.3
click at [190, 104] on h3 "Le Nid - Place Imbach" at bounding box center [539, 103] width 769 height 44
copy h3 "Le Nid - Place Imbach"
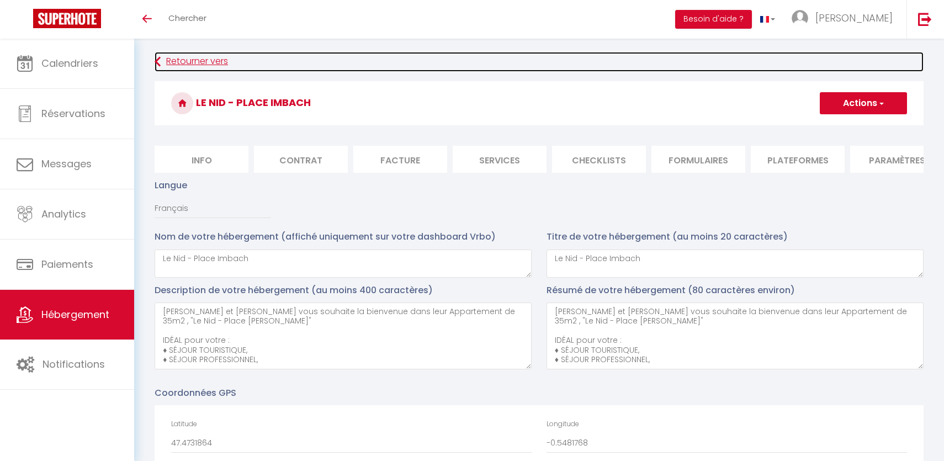
click at [175, 55] on link "Retourner vers" at bounding box center [539, 62] width 769 height 20
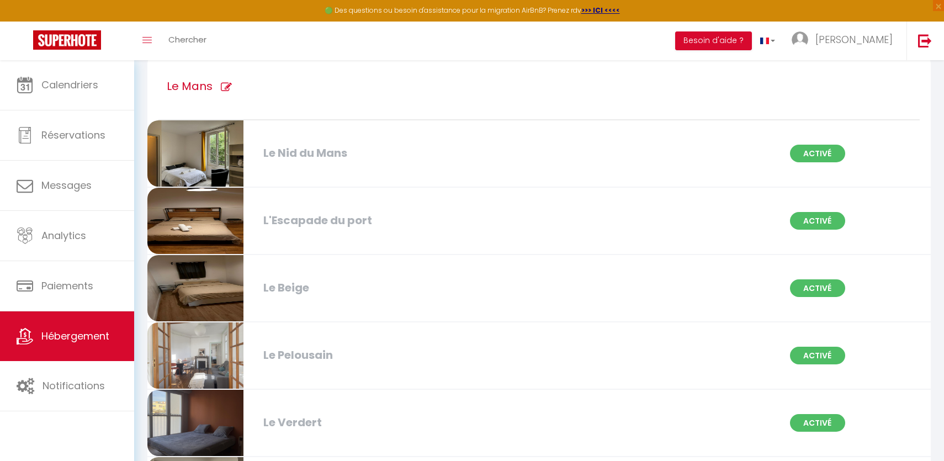
scroll to position [786, 0]
click at [354, 232] on div "L'Escapade du port Activé" at bounding box center [538, 221] width 797 height 67
select select "3"
select select "2"
select select "1"
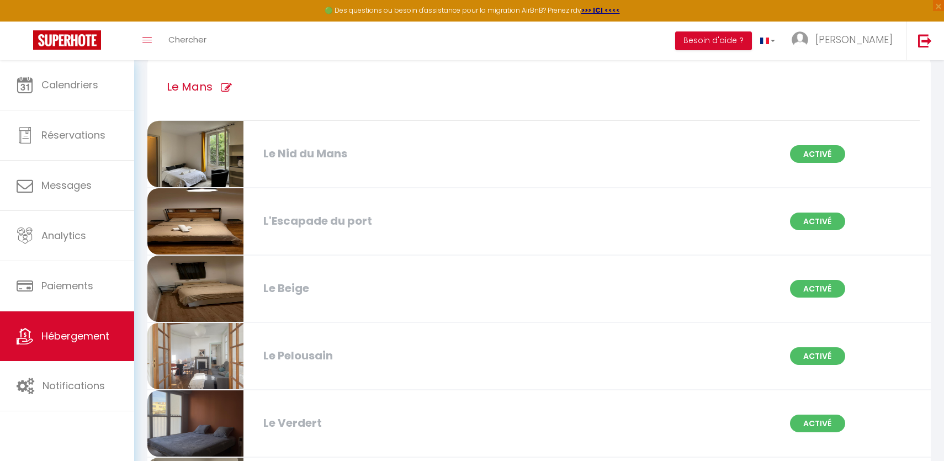
select select "1"
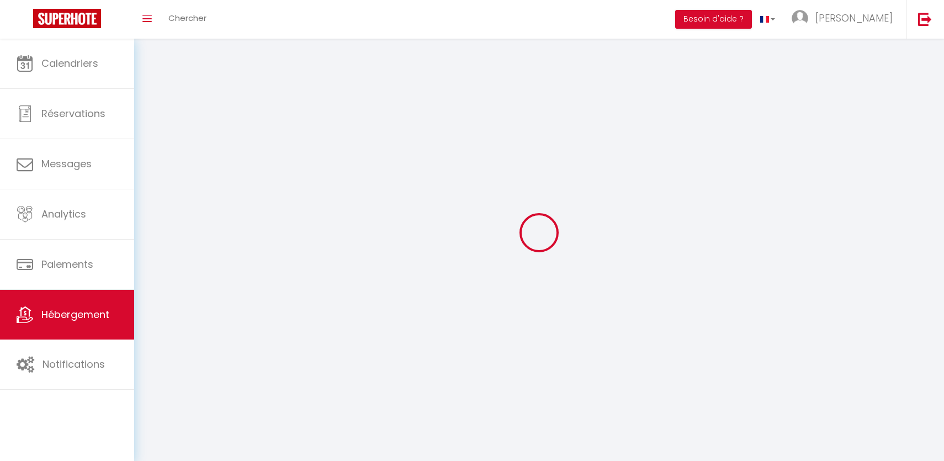
select select
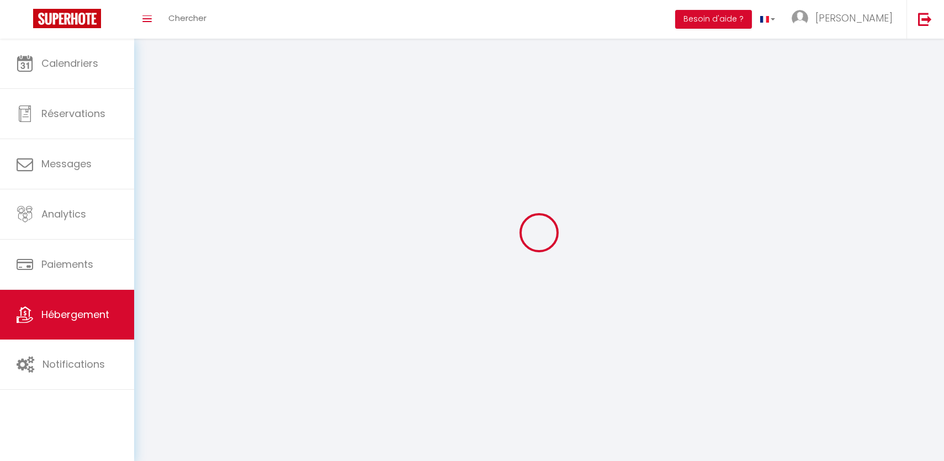
checkbox input "false"
select select
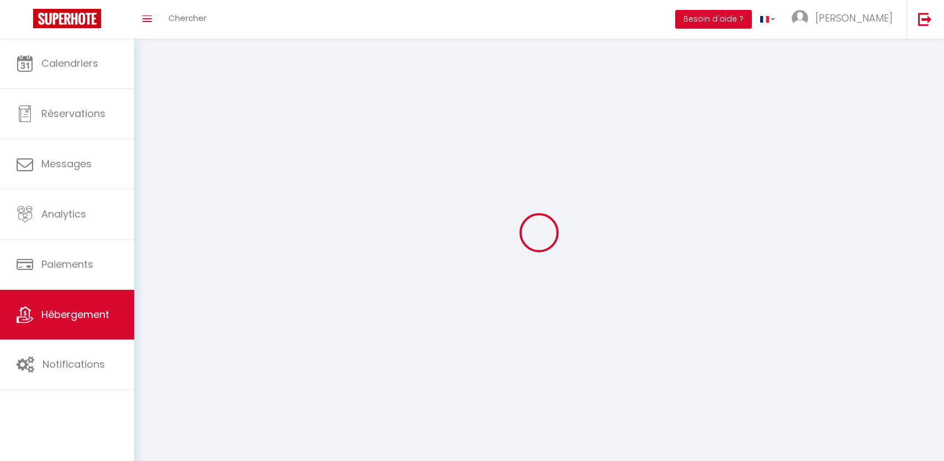
select select
select select "28"
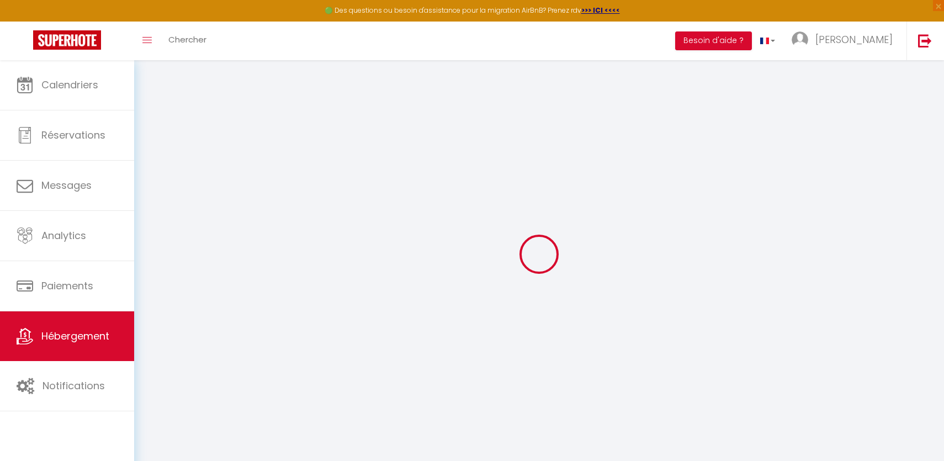
select select
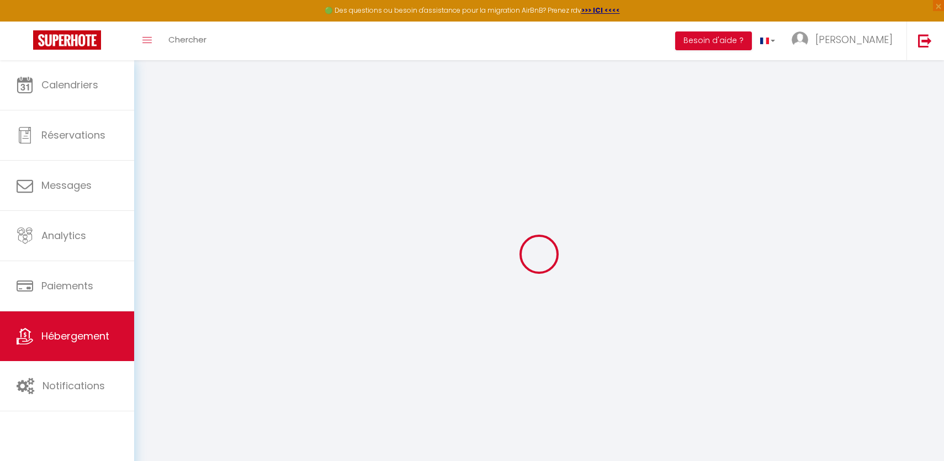
select select
checkbox input "false"
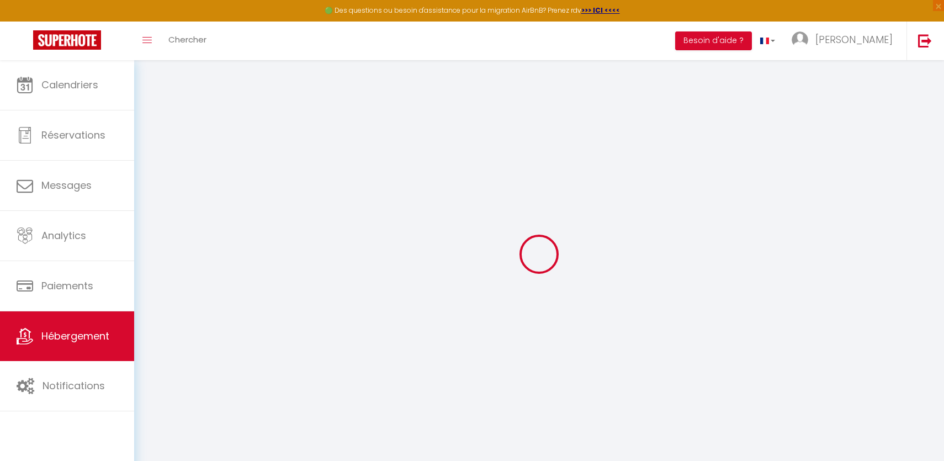
select select
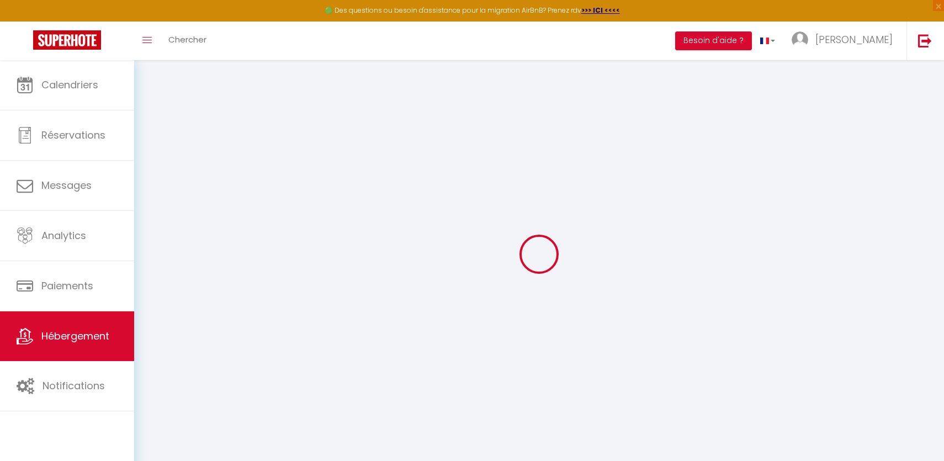
select select
checkbox input "false"
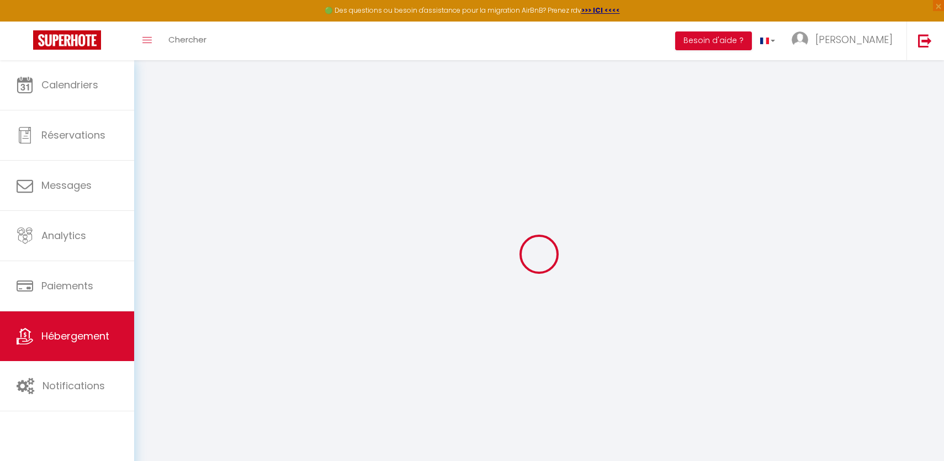
checkbox input "false"
select select
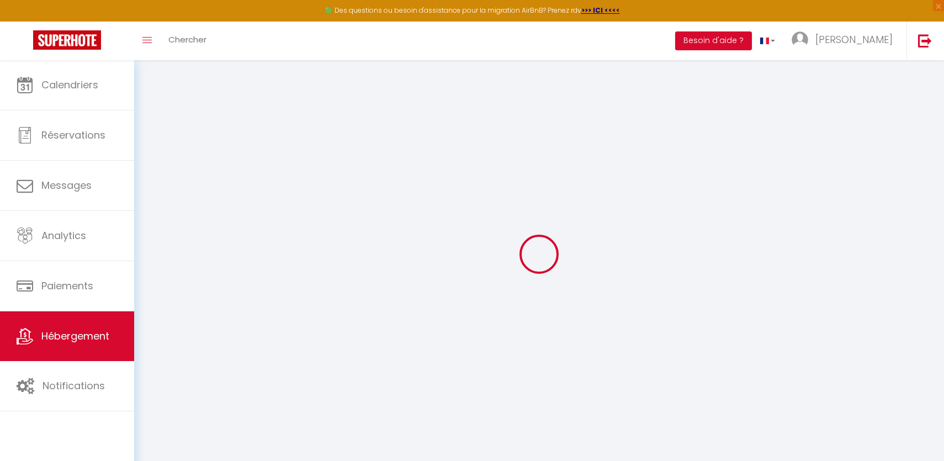
select select
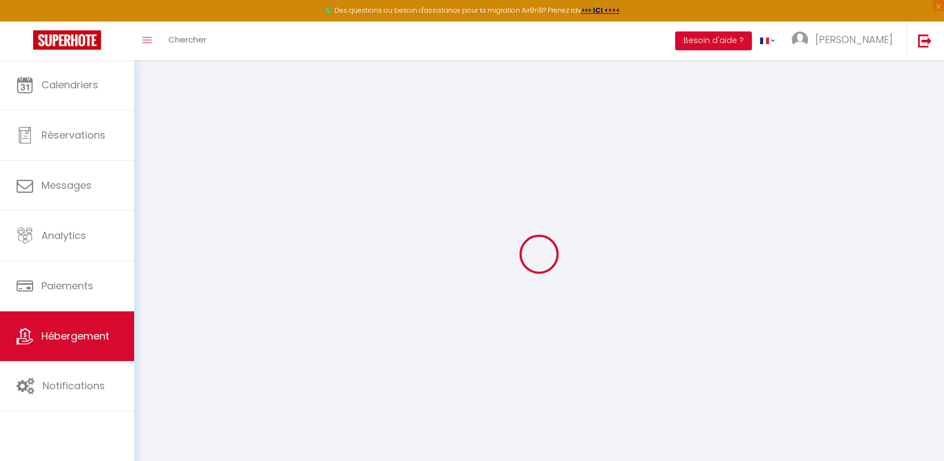
checkbox input "false"
select select
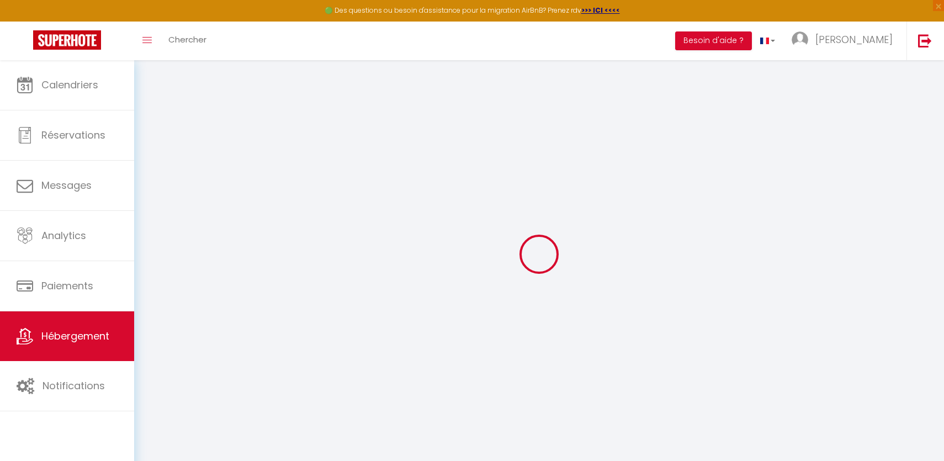
select select
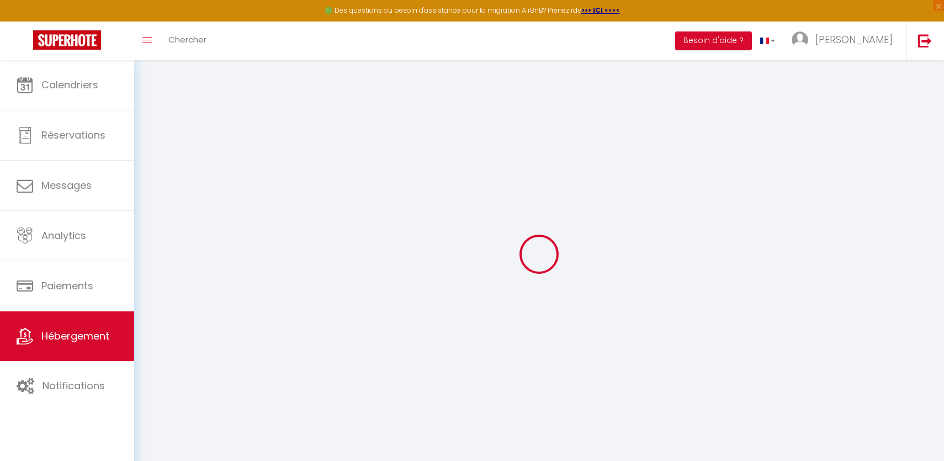
select select
checkbox input "false"
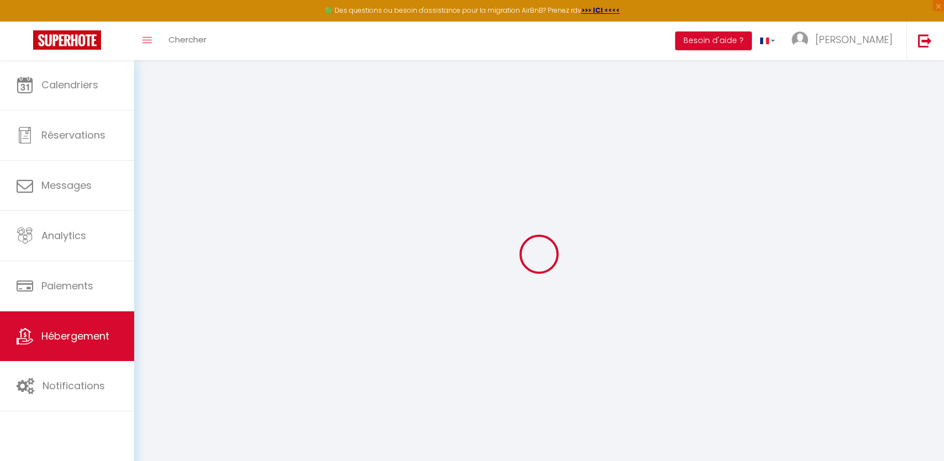
checkbox input "false"
select select
type input "L'Escapade du port"
type input "[PERSON_NAME]"
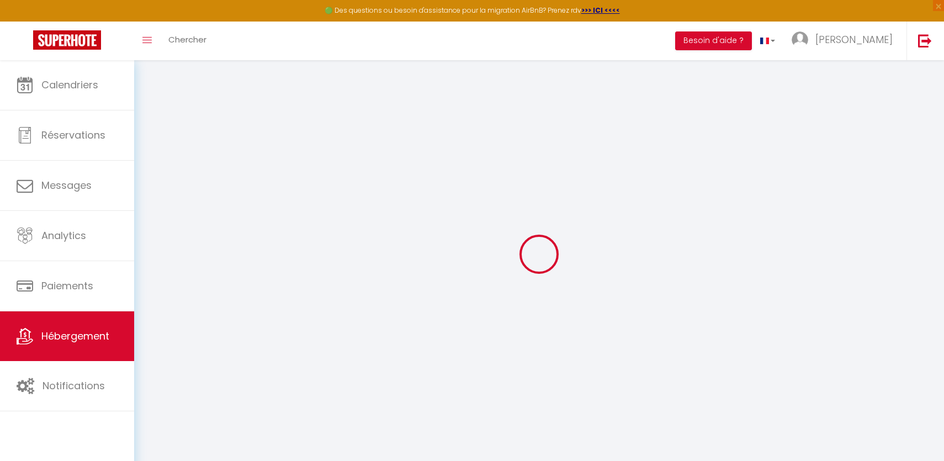
type input "[PERSON_NAME]"
type input "[STREET_ADDRESS][PERSON_NAME]"
type input "75008"
type input "[GEOGRAPHIC_DATA]"
type input "40"
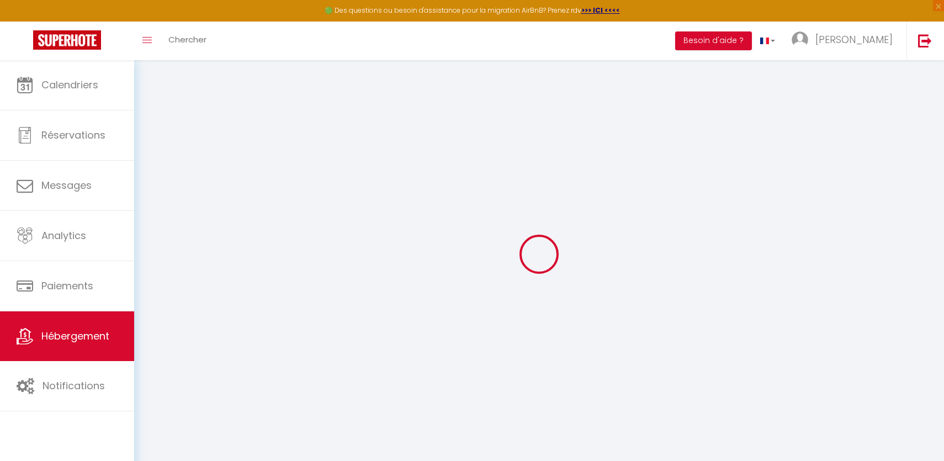
type input "300"
select select
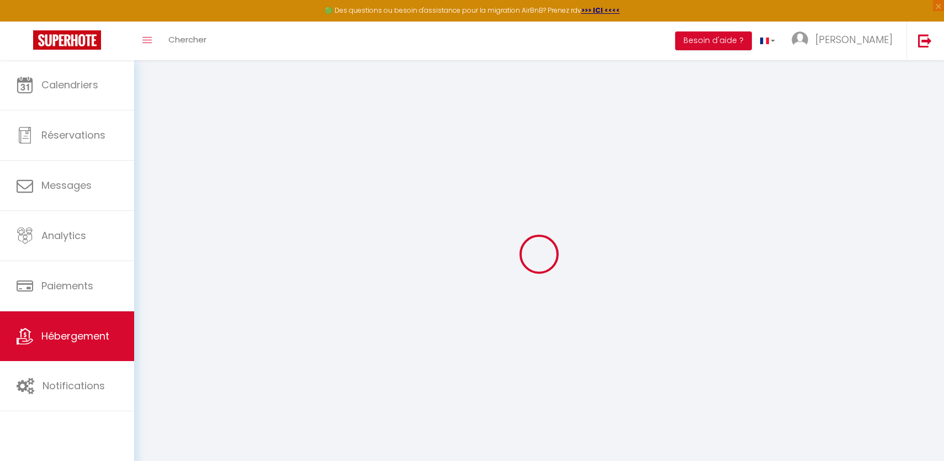
select select
type input "[STREET_ADDRESS]"
type input "72100"
type input "Le Mans"
type input "[EMAIL_ADDRESS][DOMAIN_NAME]"
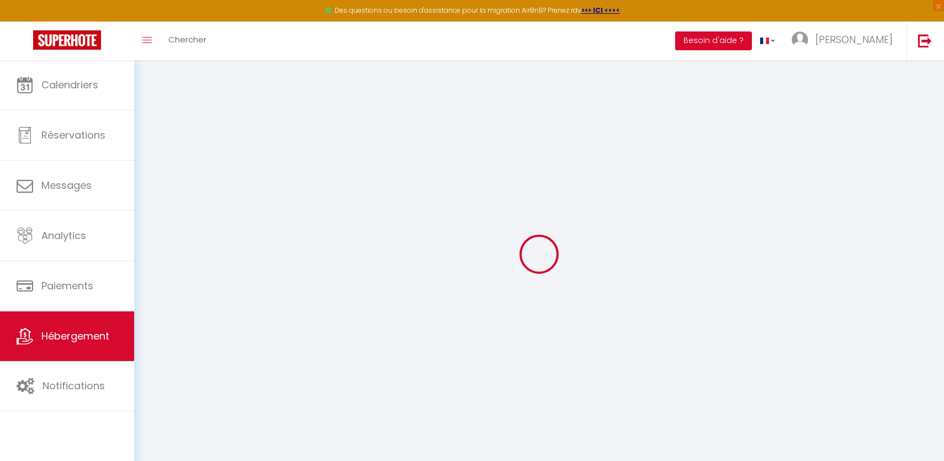
select select "11195"
checkbox input "false"
checkbox input "true"
checkbox input "false"
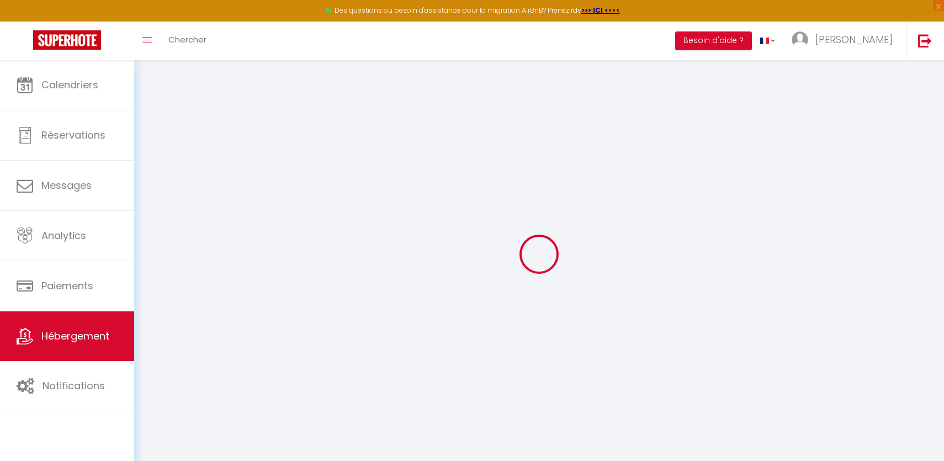
type input "0"
select select "6975-1526779454547043895"
checkbox input "false"
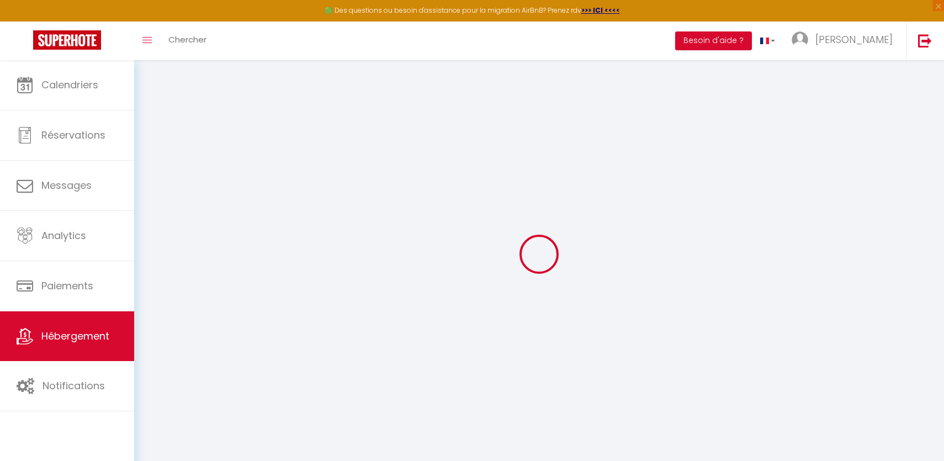
checkbox input "true"
checkbox input "false"
select select "EUR"
select select
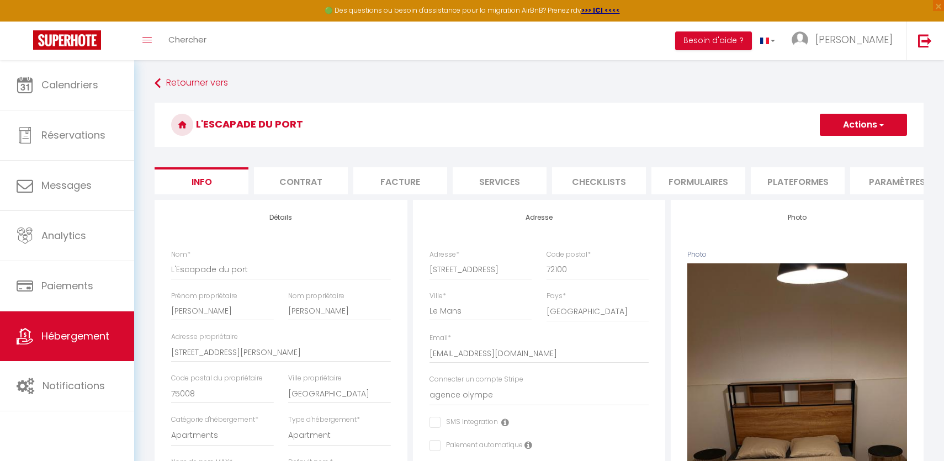
checkbox input "false"
checkbox input "true"
checkbox input "false"
click at [791, 181] on li "Plateformes" at bounding box center [798, 180] width 94 height 27
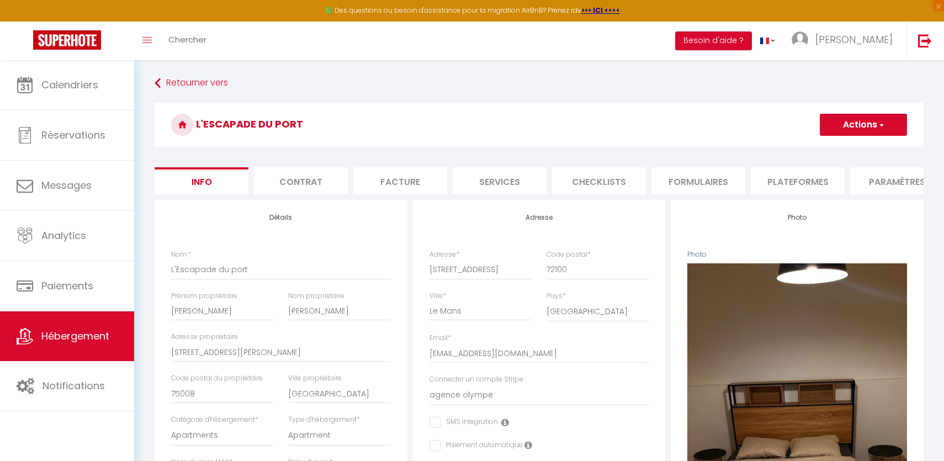
select select
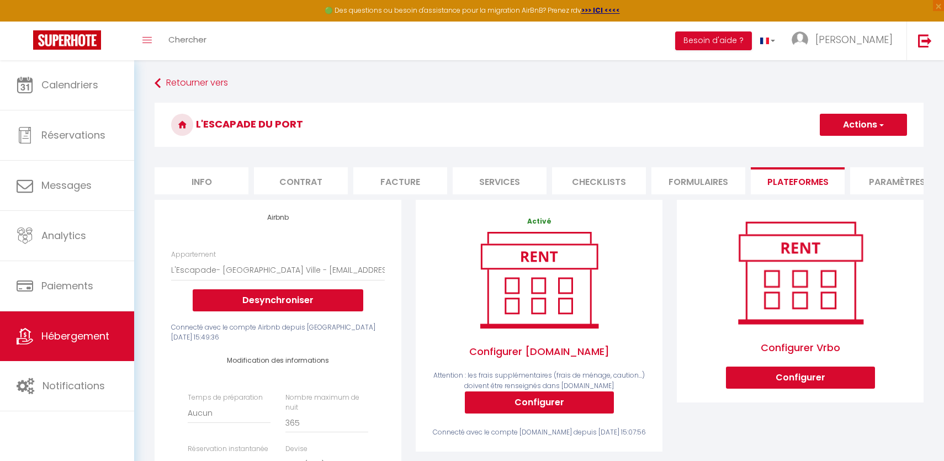
scroll to position [0, 87]
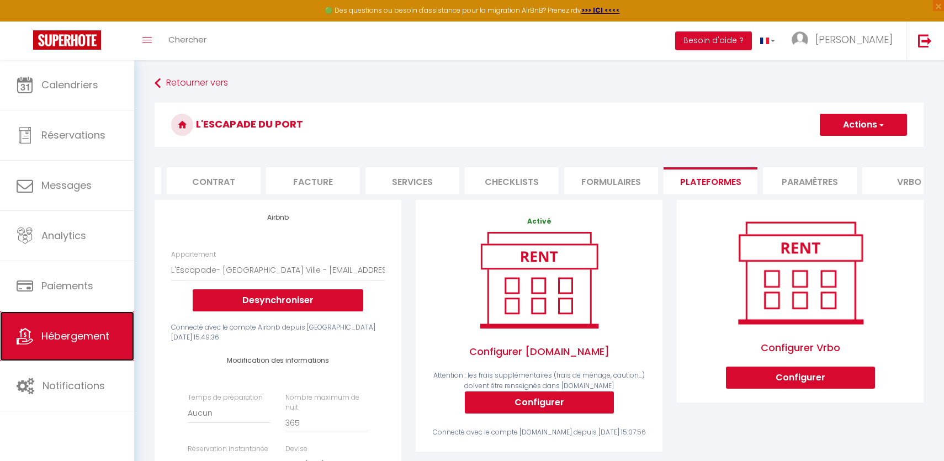
click at [47, 343] on span "Hébergement" at bounding box center [75, 336] width 68 height 14
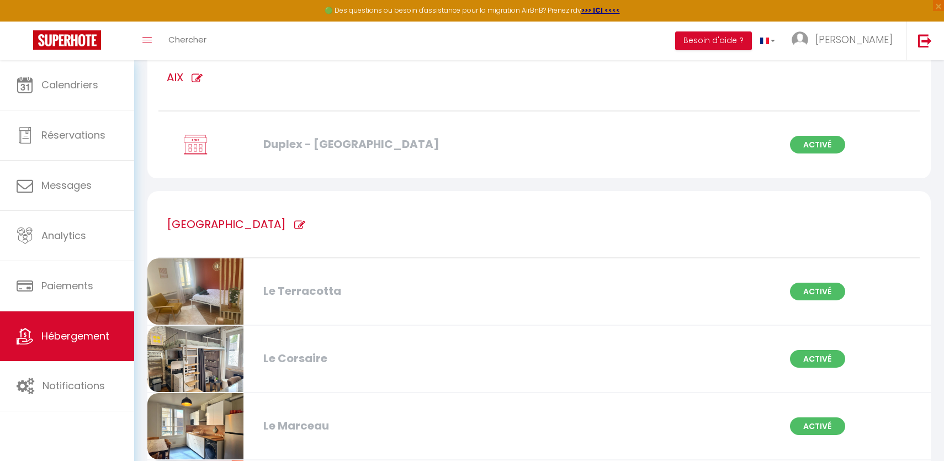
scroll to position [99, 0]
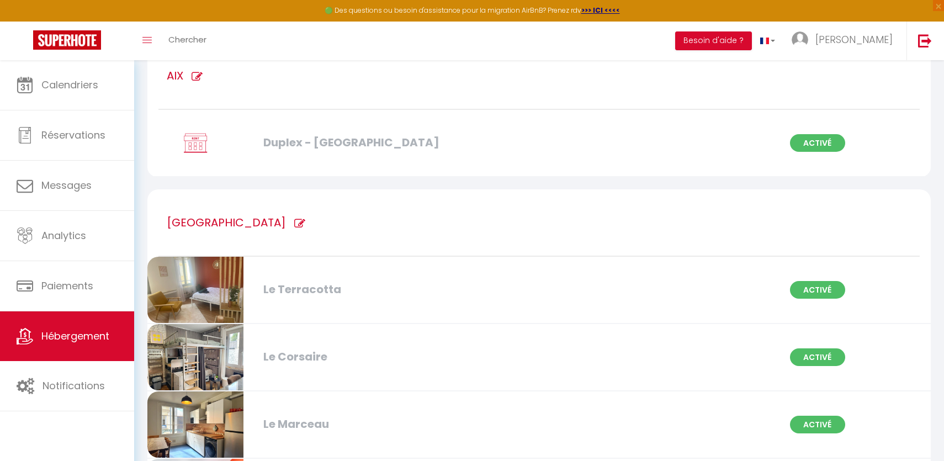
click at [278, 292] on div "Le Terracotta" at bounding box center [384, 289] width 252 height 17
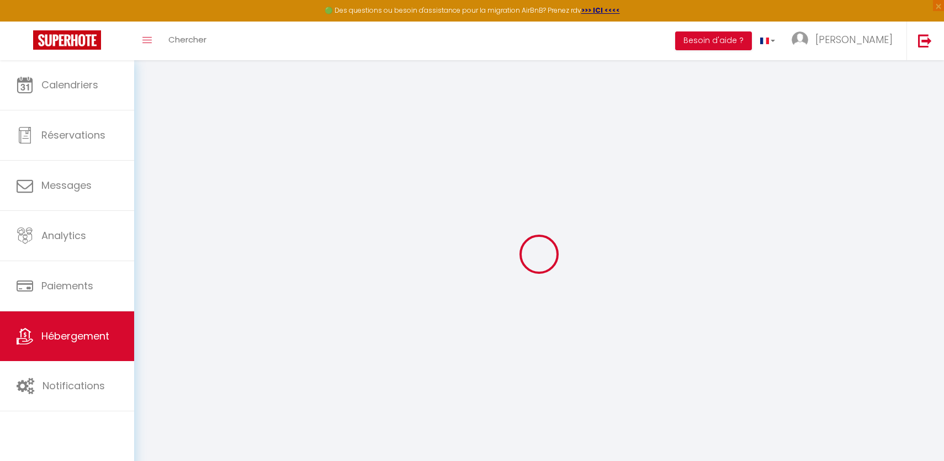
select select "+ 18 %"
select select "6975-1463826580632137032"
checkbox input "false"
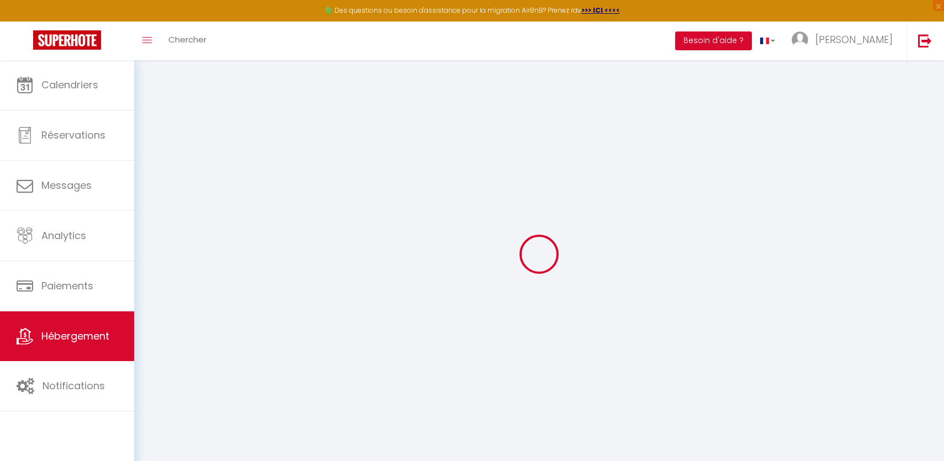
checkbox input "true"
checkbox input "false"
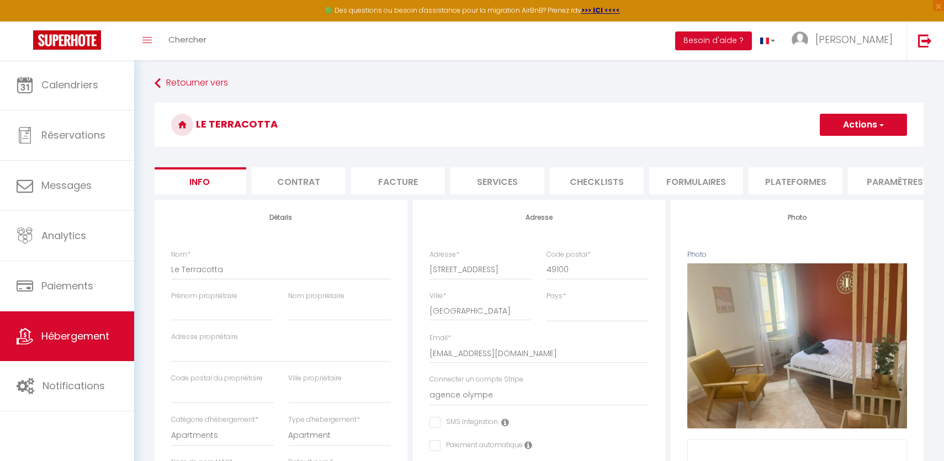
scroll to position [0, 324]
click at [563, 180] on li "Paramètres" at bounding box center [573, 180] width 94 height 27
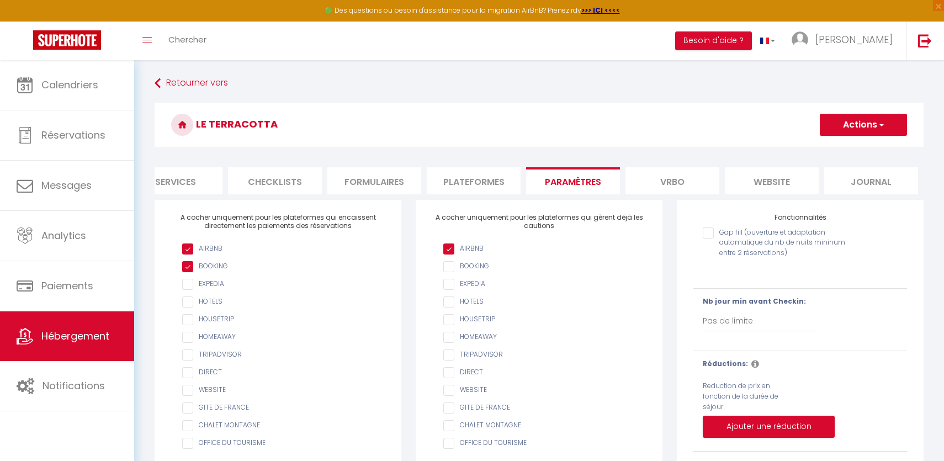
click at [497, 179] on li "Plateformes" at bounding box center [474, 180] width 94 height 27
select select
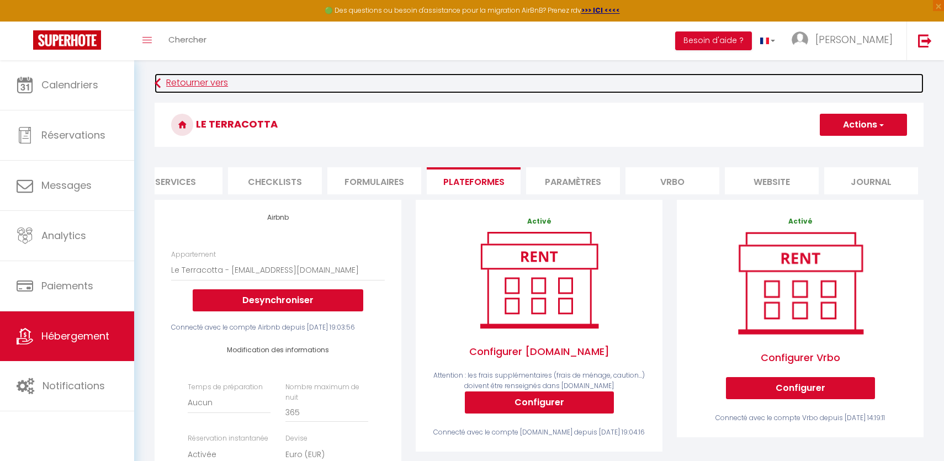
click at [188, 88] on link "Retourner vers" at bounding box center [539, 83] width 769 height 20
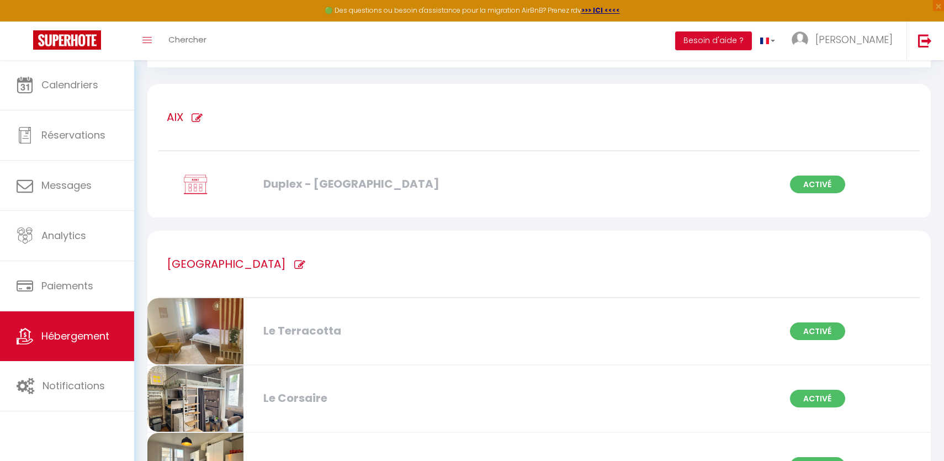
scroll to position [58, 0]
click at [300, 397] on div "Le Corsaire" at bounding box center [384, 397] width 252 height 17
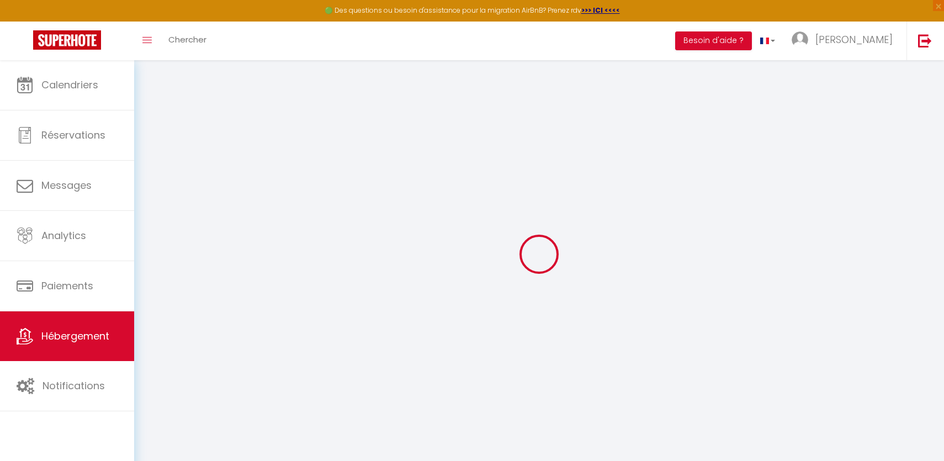
select select "6975-1497051822091838869"
checkbox input "false"
checkbox input "true"
checkbox input "false"
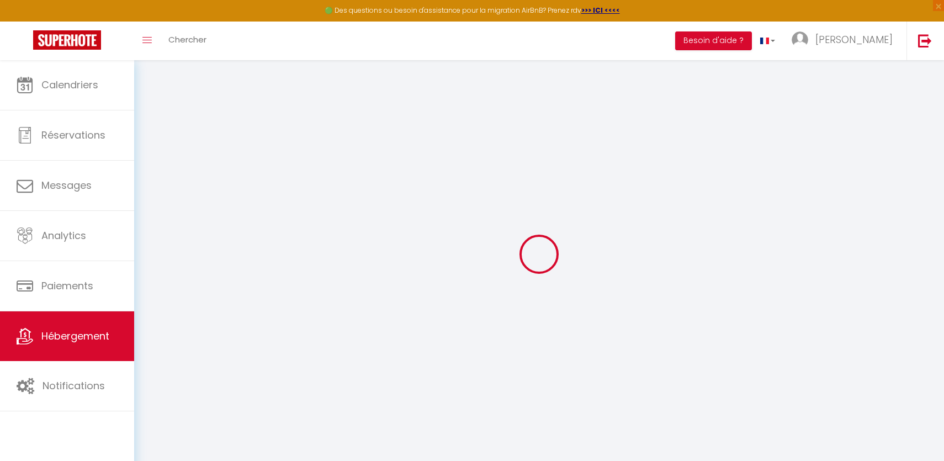
checkbox input "false"
checkbox input "true"
checkbox input "false"
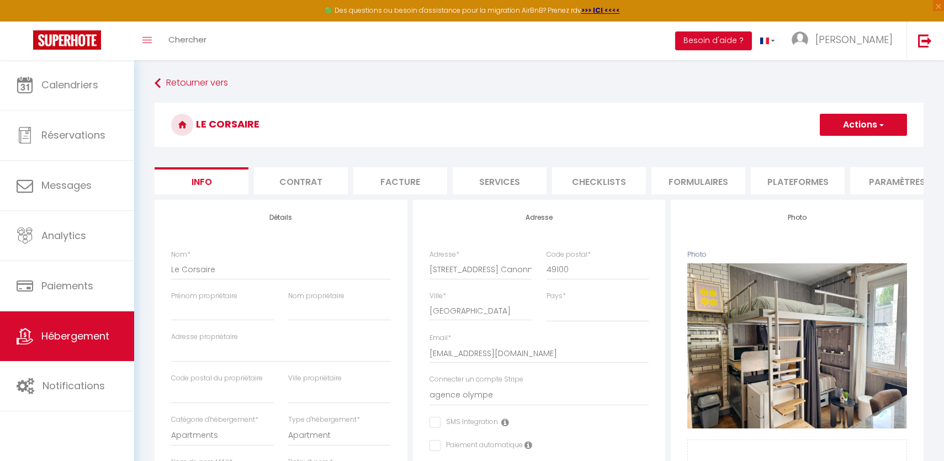
click at [776, 183] on li "Plateformes" at bounding box center [798, 180] width 94 height 27
select select
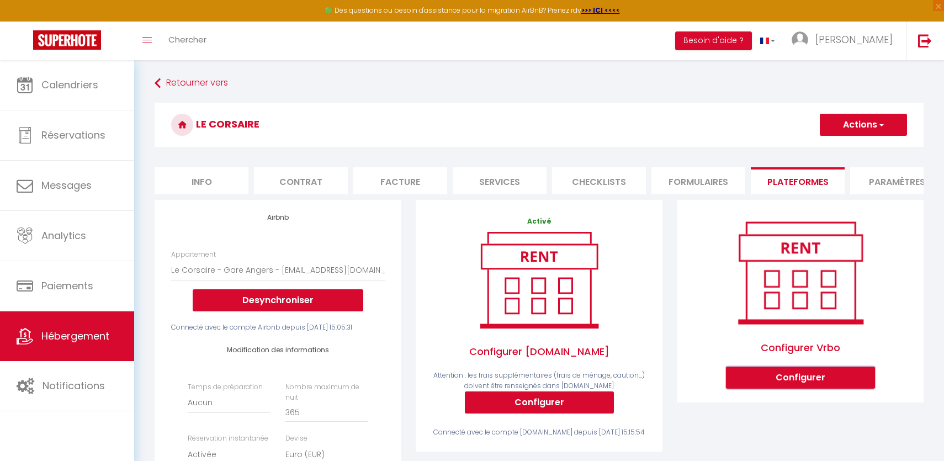
click at [776, 378] on button "Configurer" at bounding box center [800, 377] width 149 height 22
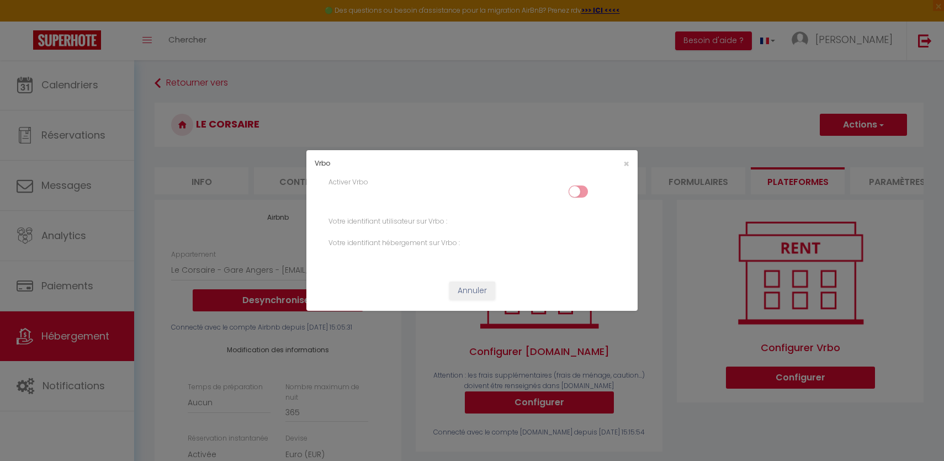
click at [577, 190] on input "checkbox" at bounding box center [577, 193] width 19 height 17
checkbox input "true"
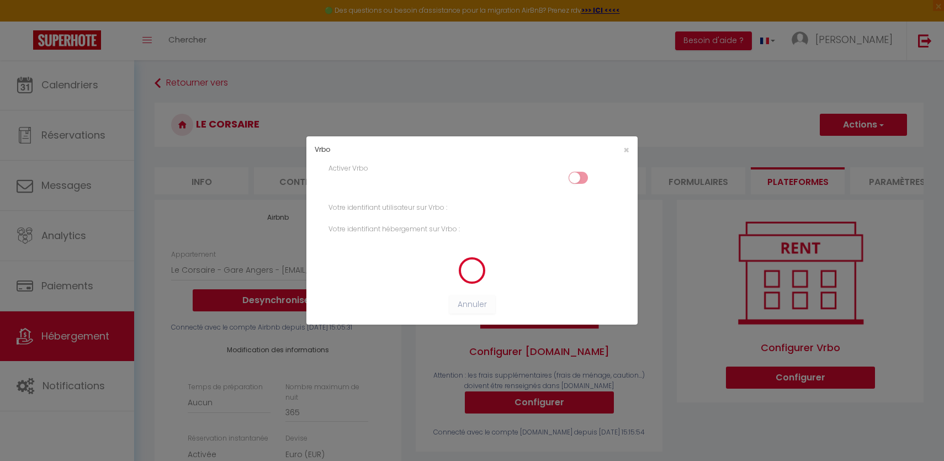
select select "EUR"
select select
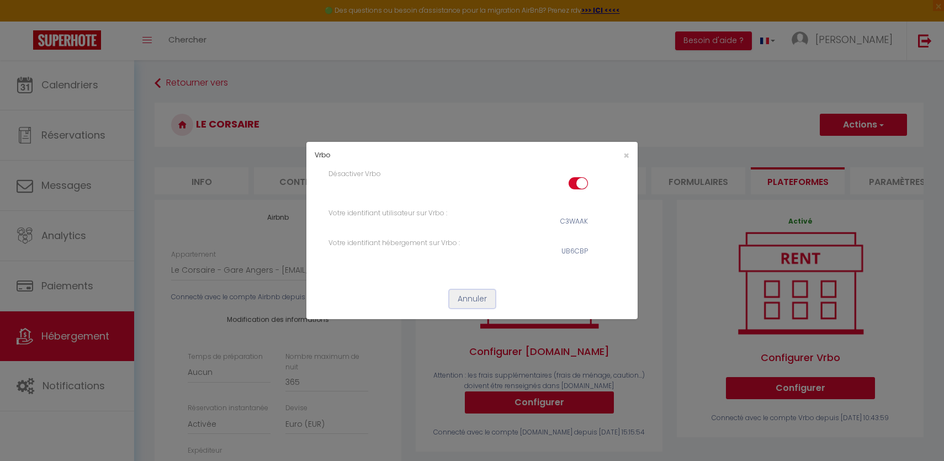
click at [476, 299] on button "Annuler" at bounding box center [472, 299] width 46 height 19
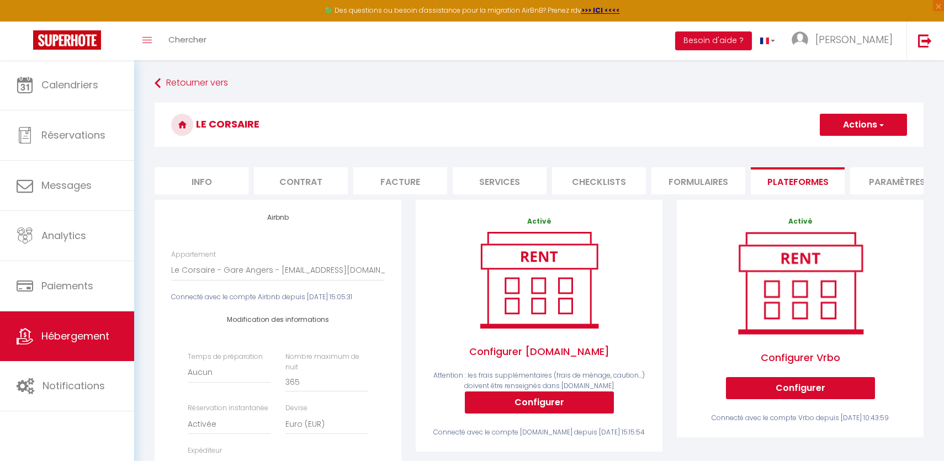
click at [859, 119] on button "Actions" at bounding box center [863, 125] width 87 height 22
click at [844, 147] on link "Enregistrer" at bounding box center [862, 149] width 87 height 14
select select "EUR"
select select
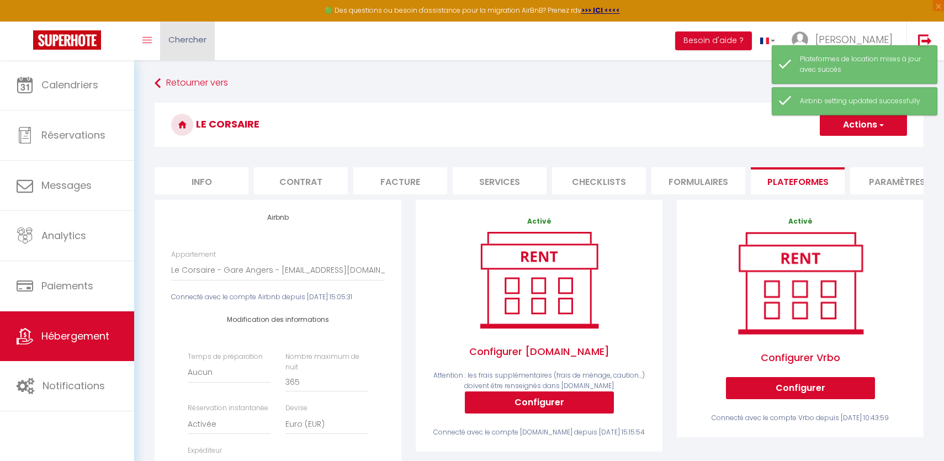
click at [184, 57] on link "Chercher" at bounding box center [187, 41] width 55 height 39
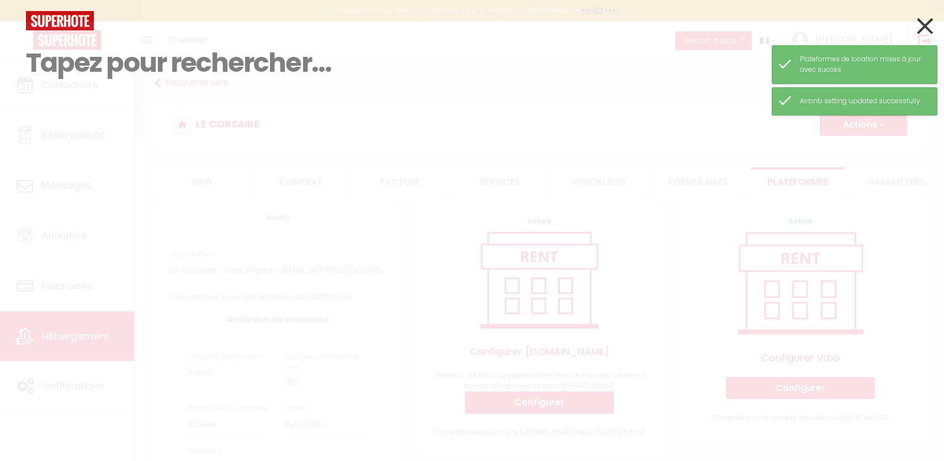
click at [184, 97] on div "Résultat de la recherche Id Appart Voyageur Checkin Checkout Nuits Pers. Platef…" at bounding box center [472, 82] width 908 height 143
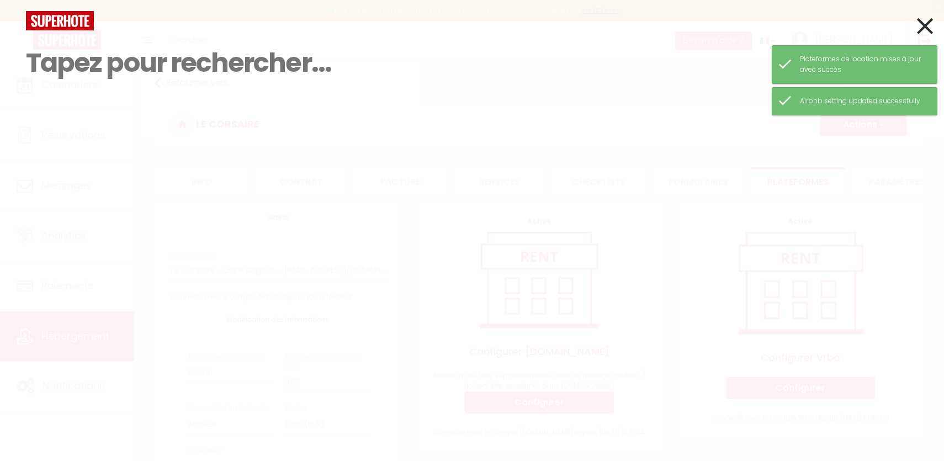
click at [922, 25] on icon at bounding box center [925, 26] width 16 height 28
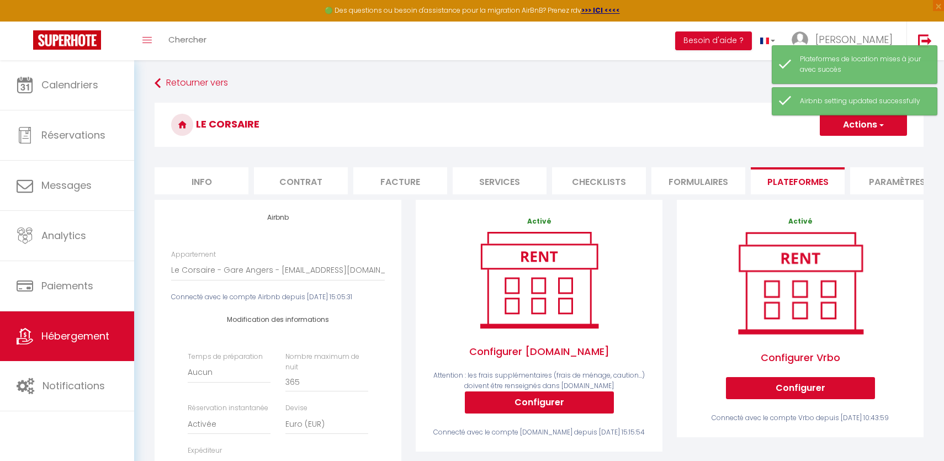
click at [198, 98] on div "Retourner vers Le Corsaire Actions Enregistrer Info Contrat Facture Services Ch…" at bounding box center [538, 425] width 783 height 705
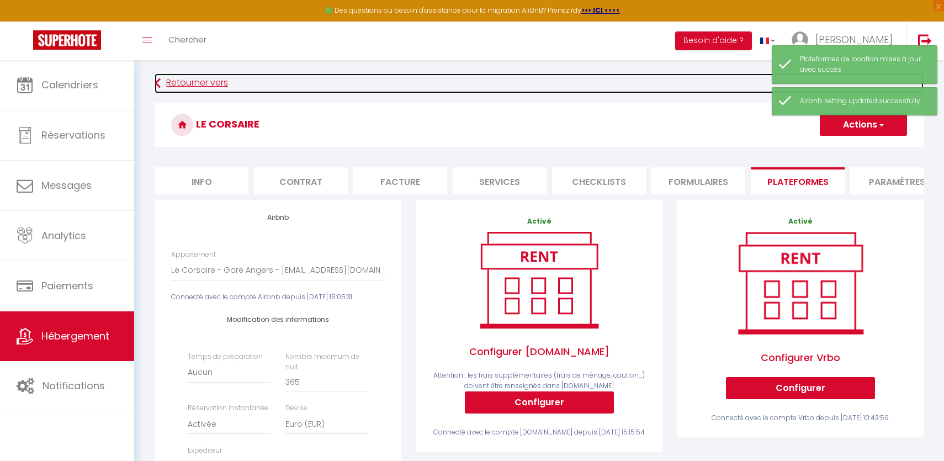
click at [206, 89] on link "Retourner vers" at bounding box center [539, 83] width 769 height 20
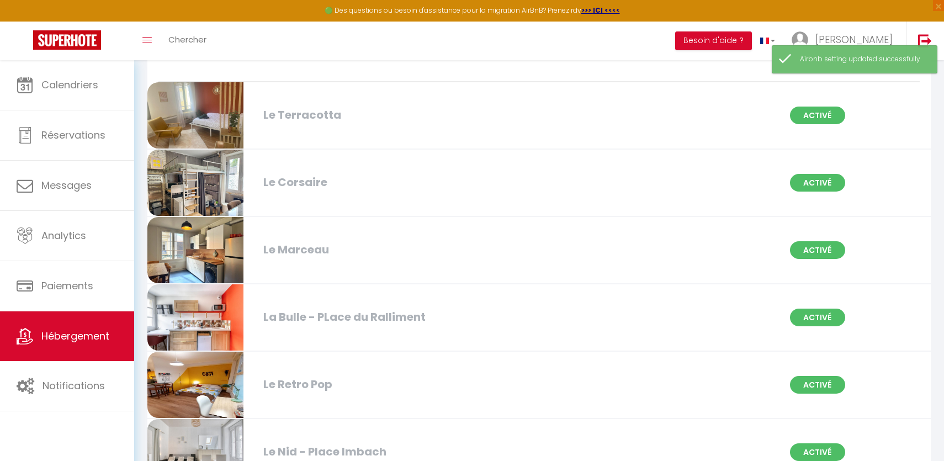
scroll to position [280, 0]
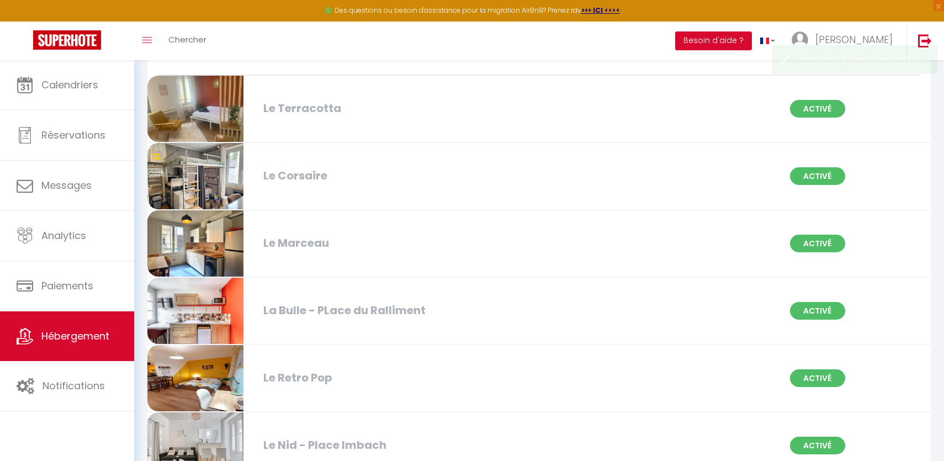
click at [304, 243] on div "Le Marceau" at bounding box center [384, 243] width 252 height 17
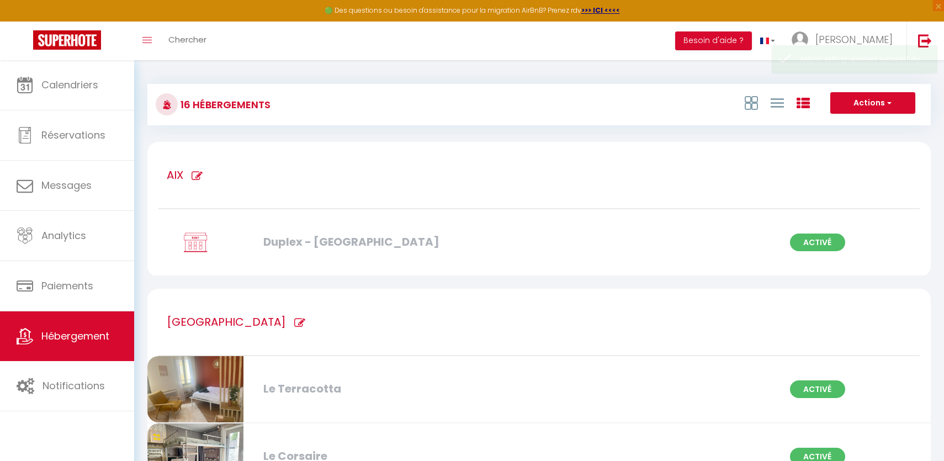
select select "3"
select select "2"
select select "1"
select select
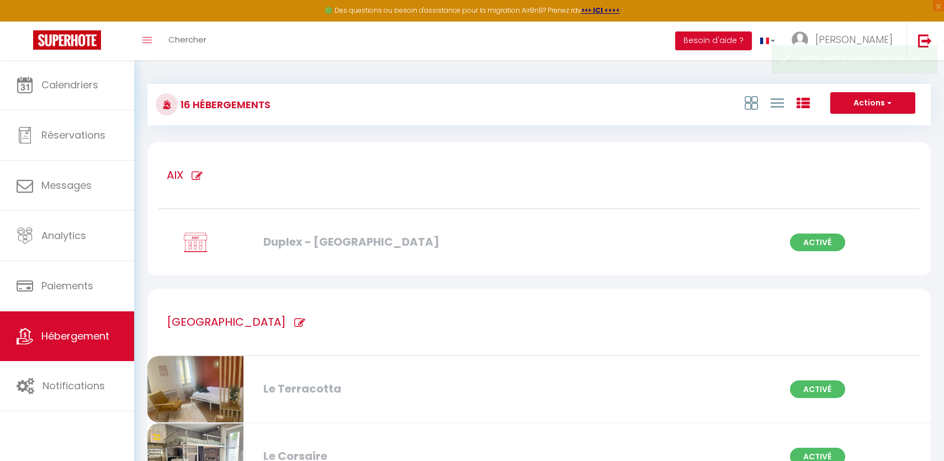
select select "28"
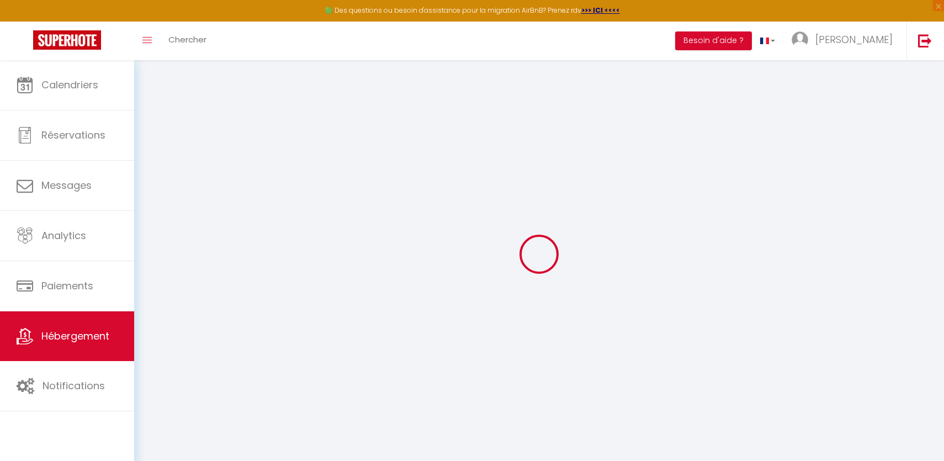
select select
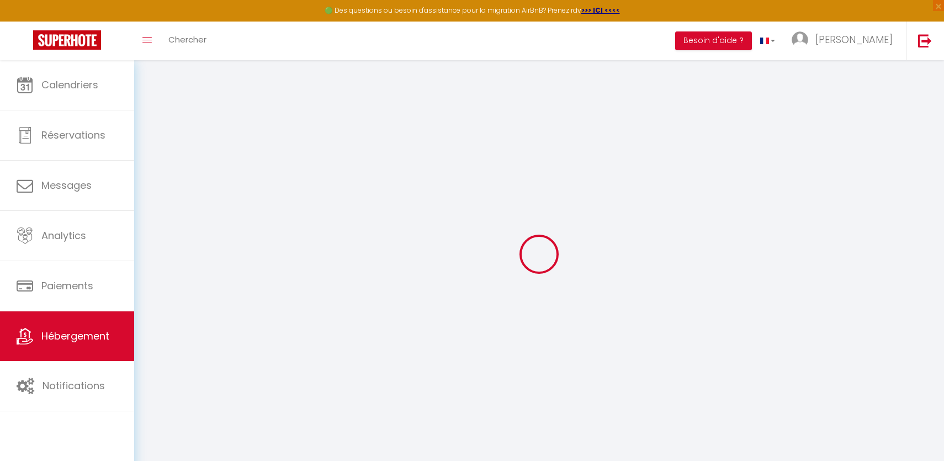
select select
checkbox input "false"
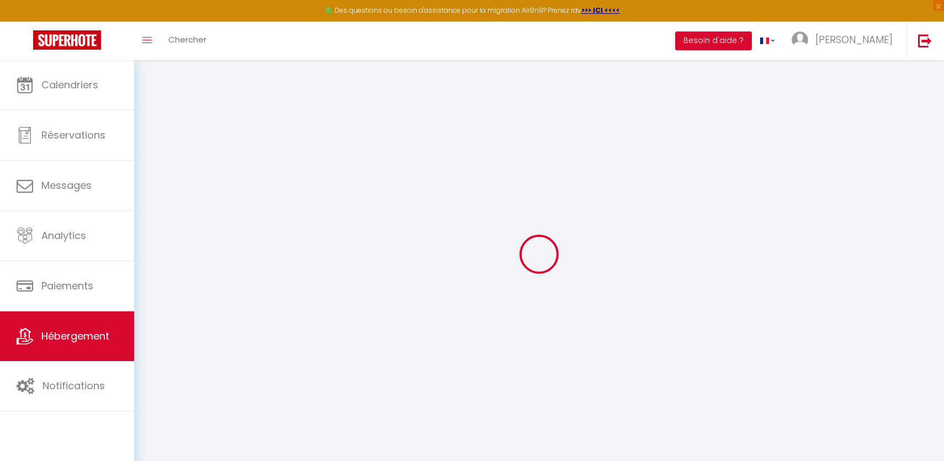
select select
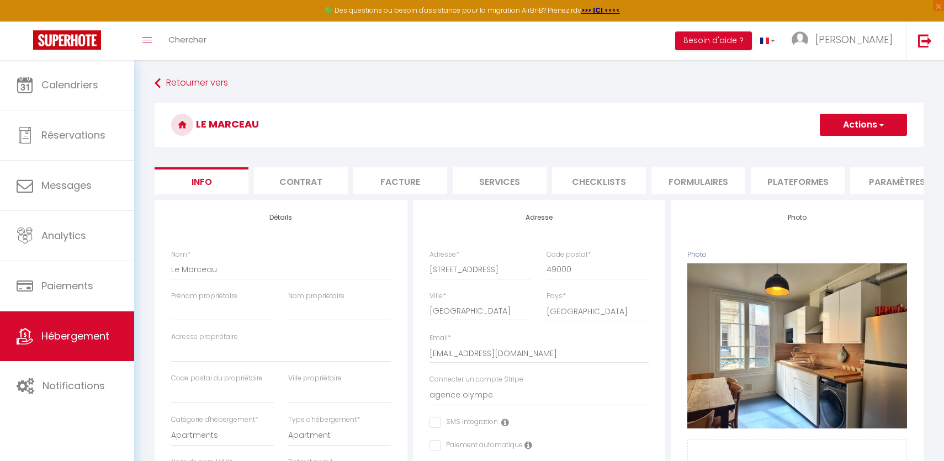
click at [863, 116] on button "Actions" at bounding box center [863, 125] width 87 height 22
click at [611, 129] on h3 "Le Marceau" at bounding box center [539, 125] width 769 height 44
click at [782, 189] on li "Plateformes" at bounding box center [798, 180] width 94 height 27
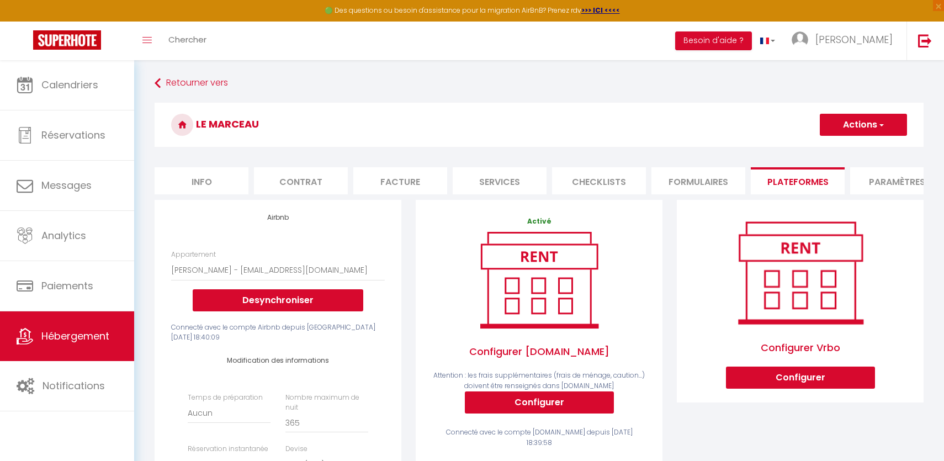
click at [799, 392] on div "Configurer Vrbo Configurer" at bounding box center [800, 301] width 247 height 203
click at [815, 369] on button "Configurer" at bounding box center [800, 377] width 149 height 22
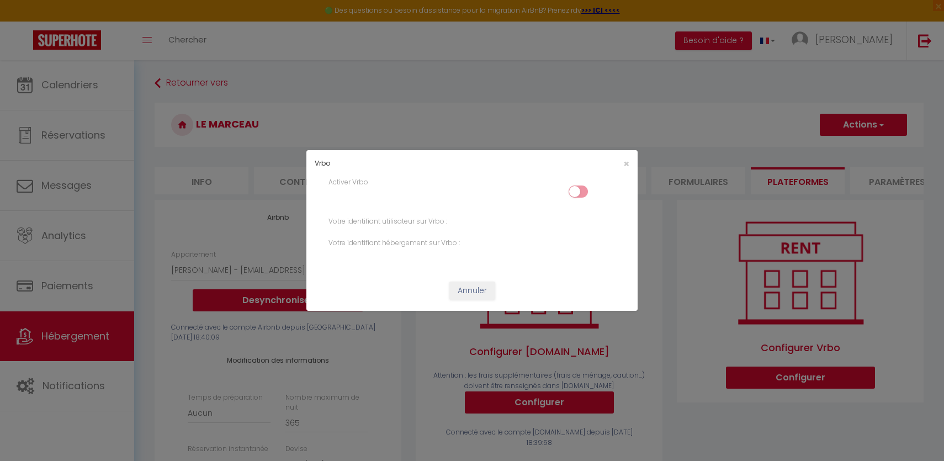
click at [576, 196] on input "checkbox" at bounding box center [577, 193] width 19 height 17
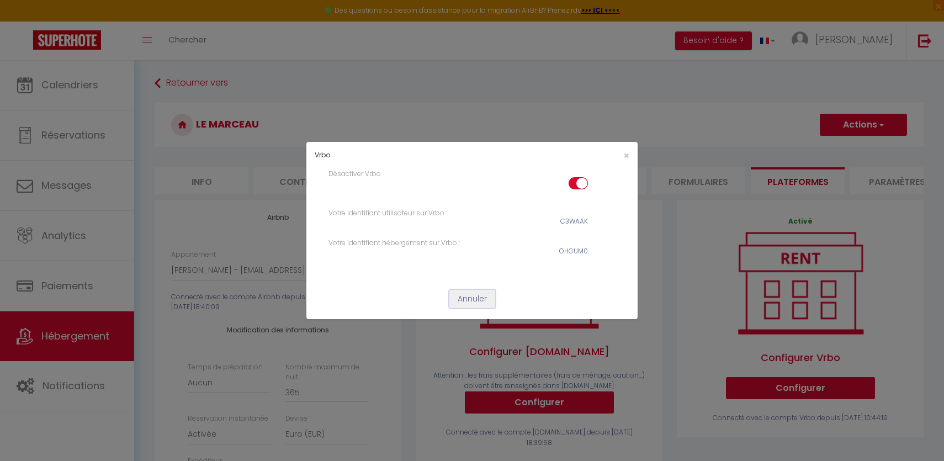
click at [473, 299] on button "Annuler" at bounding box center [472, 299] width 46 height 19
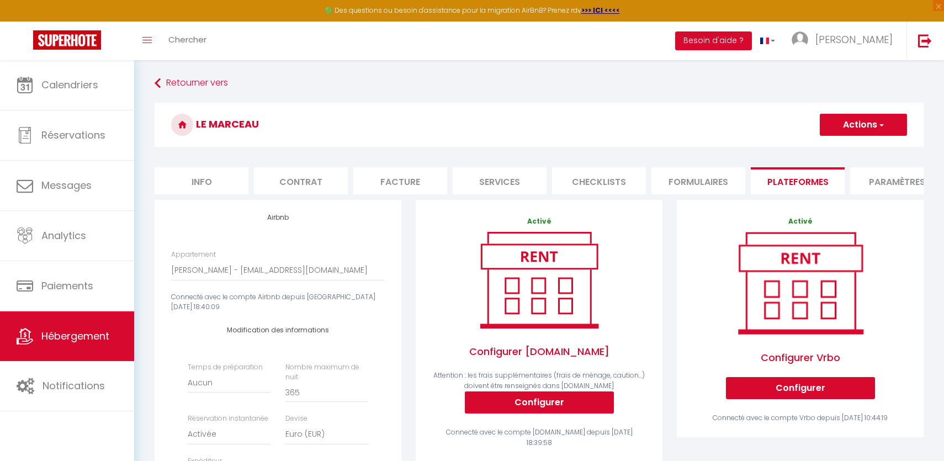
click at [868, 131] on button "Actions" at bounding box center [863, 125] width 87 height 22
click at [852, 146] on link "Enregistrer" at bounding box center [862, 149] width 87 height 14
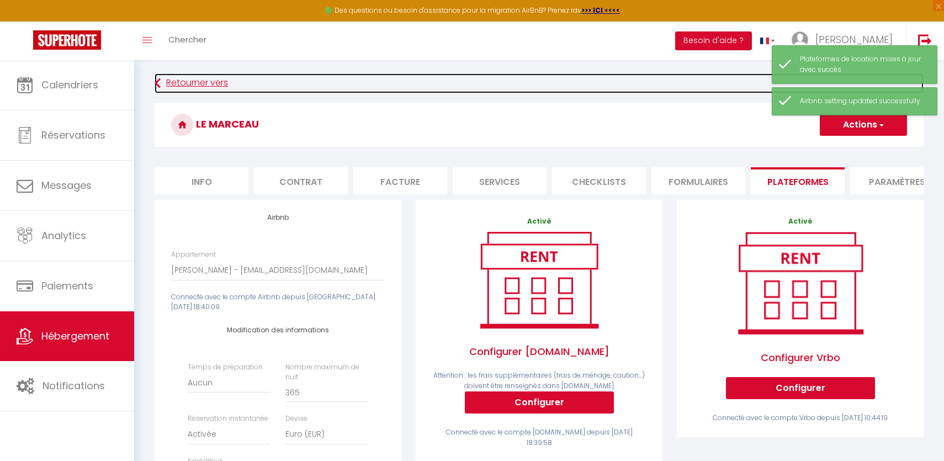
click at [238, 76] on link "Retourner vers" at bounding box center [539, 83] width 769 height 20
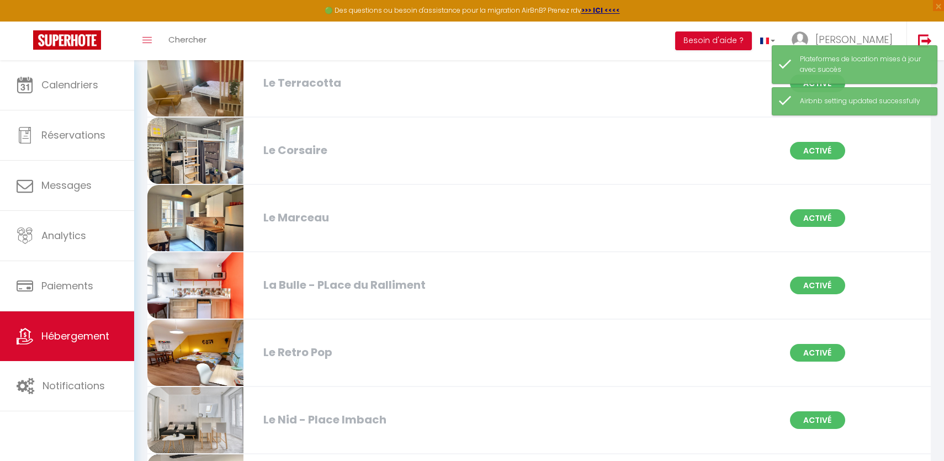
scroll to position [311, 0]
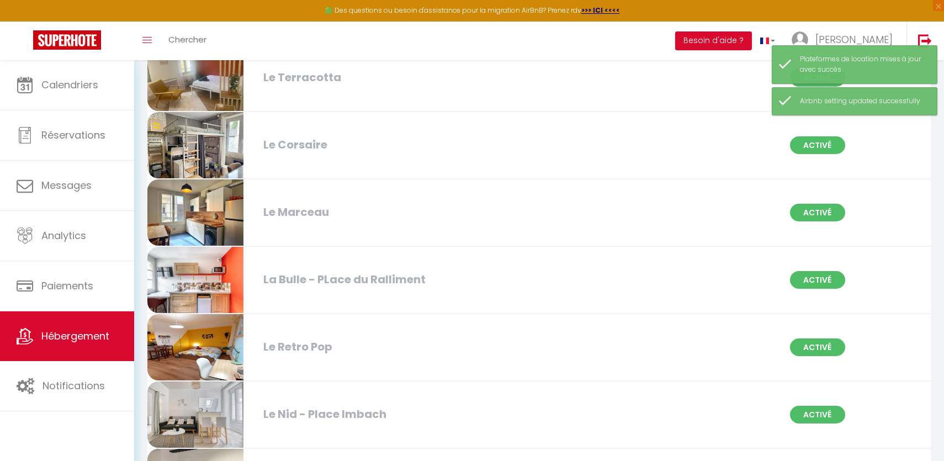
click at [354, 278] on div "La Bulle - PLace du Ralliment" at bounding box center [384, 279] width 252 height 17
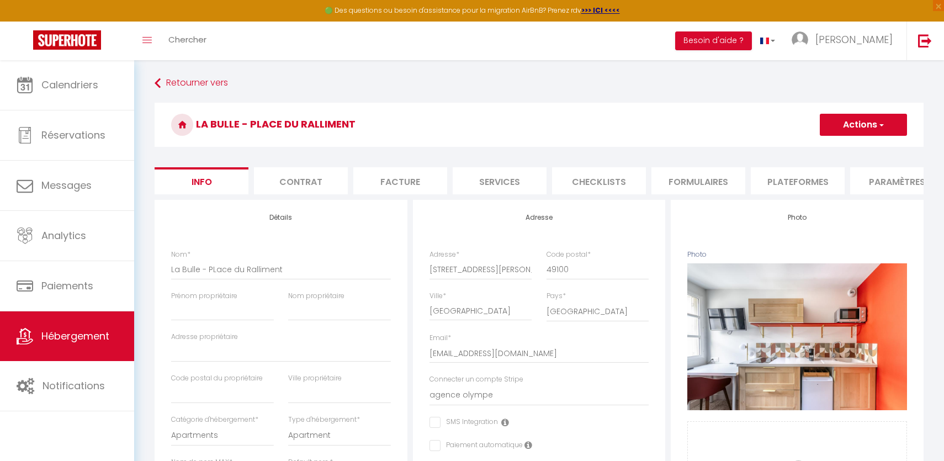
click at [868, 131] on button "Actions" at bounding box center [863, 125] width 87 height 22
drag, startPoint x: 851, startPoint y: 149, endPoint x: 683, endPoint y: 123, distance: 169.8
click at [684, 127] on div "La Bulle - PLace du Ralliment Actions Enregistrer Dupliquer Supprimer Importer …" at bounding box center [539, 128] width 769 height 50
click at [683, 123] on h3 "La Bulle - PLace du Ralliment" at bounding box center [539, 125] width 769 height 44
click at [765, 181] on li "Plateformes" at bounding box center [798, 180] width 94 height 27
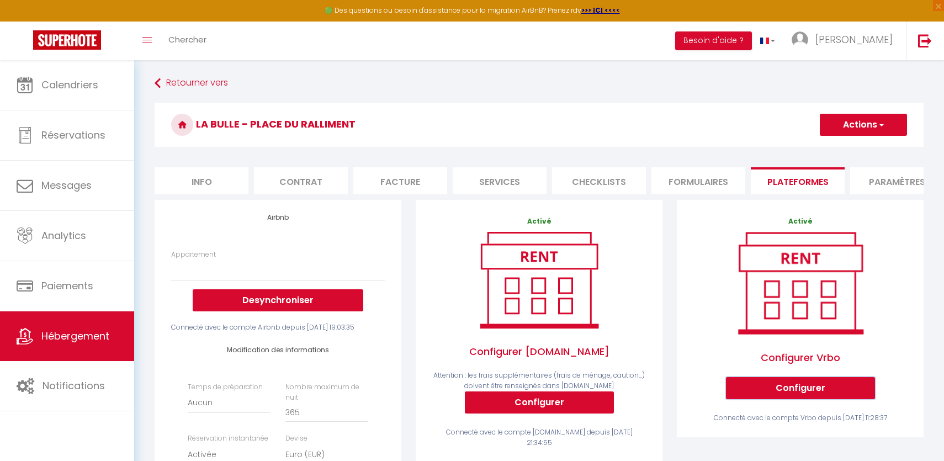
click at [812, 391] on button "Configurer" at bounding box center [800, 388] width 149 height 22
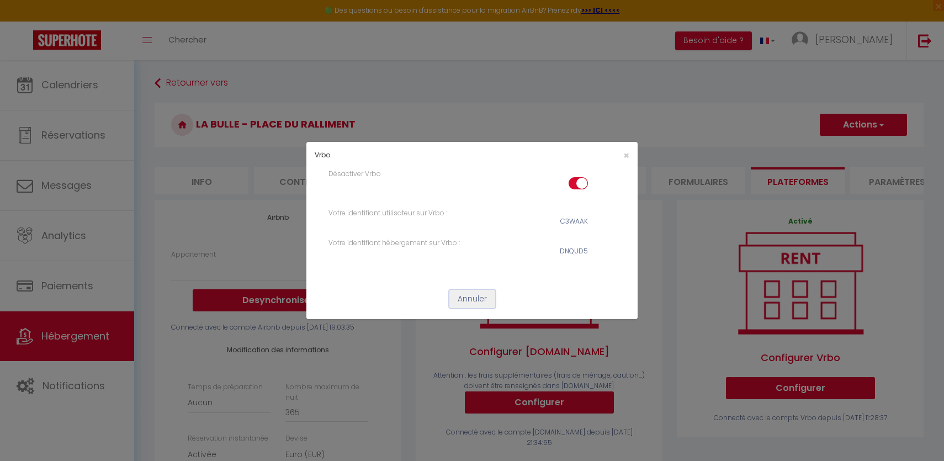
click at [486, 296] on button "Annuler" at bounding box center [472, 299] width 46 height 19
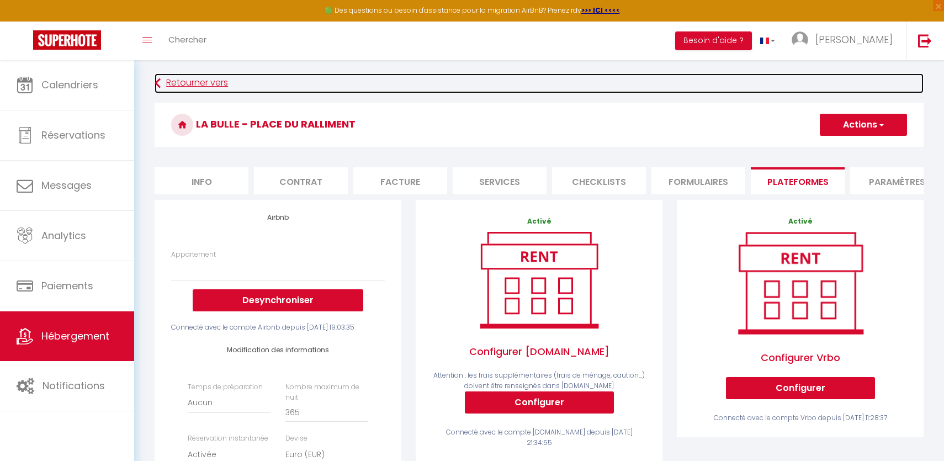
click at [185, 87] on link "Retourner vers" at bounding box center [539, 83] width 769 height 20
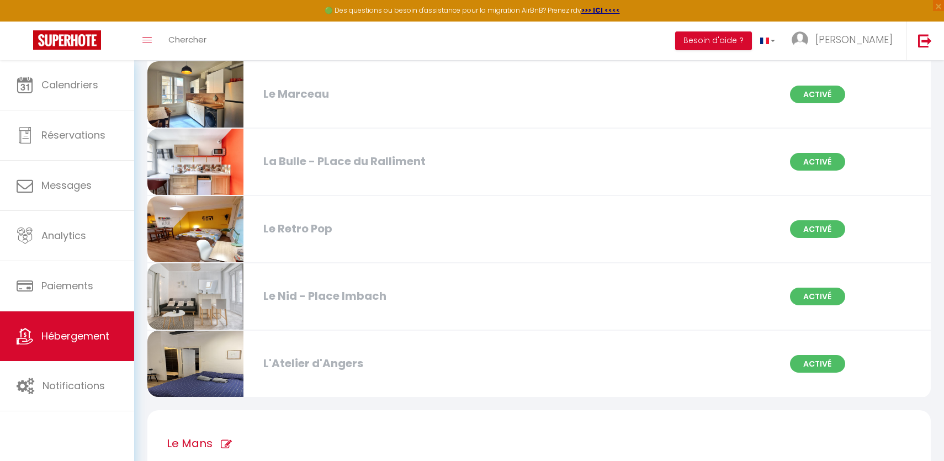
scroll to position [416, 0]
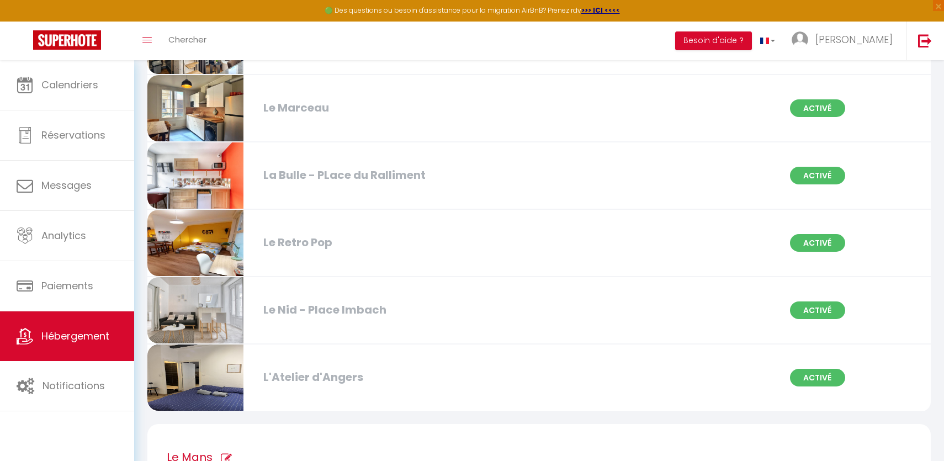
click at [340, 316] on div "Le Nid - Place Imbach" at bounding box center [384, 309] width 252 height 17
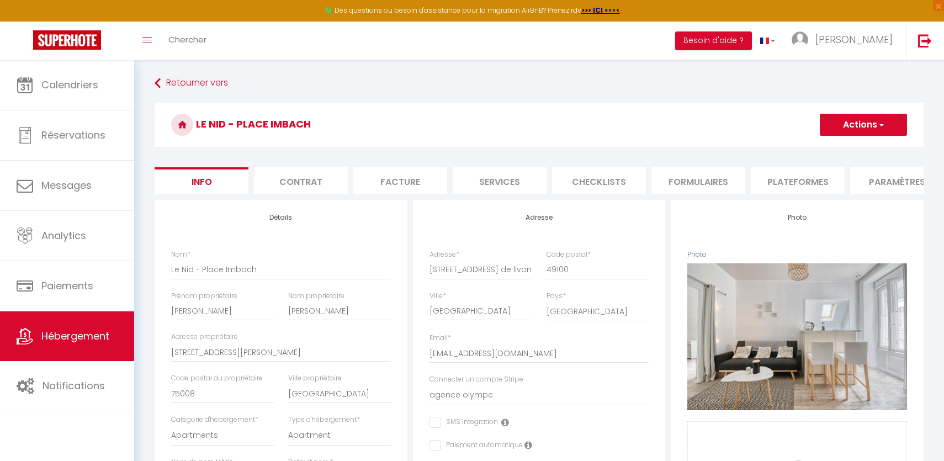
click at [795, 187] on li "Plateformes" at bounding box center [798, 180] width 94 height 27
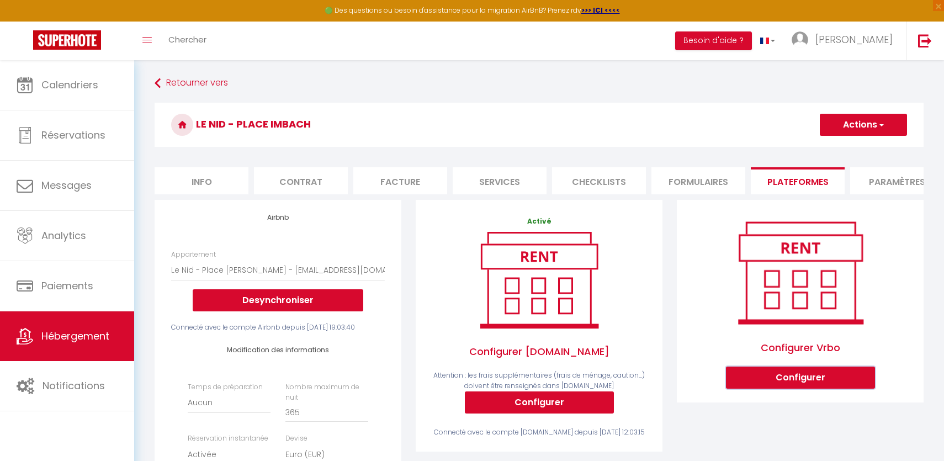
click at [768, 374] on button "Configurer" at bounding box center [800, 377] width 149 height 22
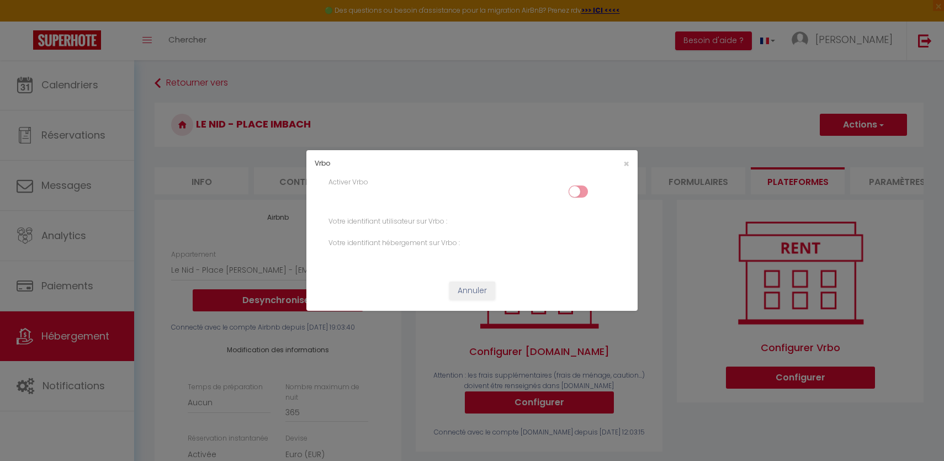
click at [577, 180] on div "Activer Vrbo" at bounding box center [471, 191] width 301 height 28
click at [577, 192] on input "checkbox" at bounding box center [577, 193] width 19 height 17
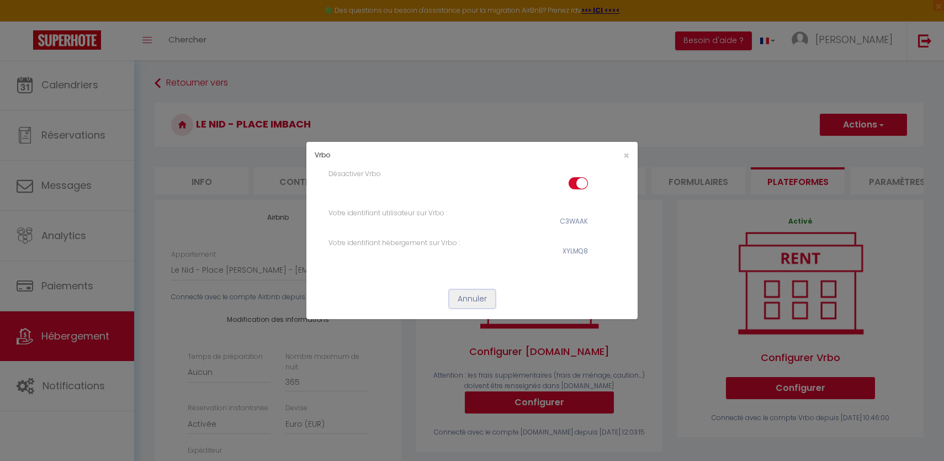
click at [471, 294] on button "Annuler" at bounding box center [472, 299] width 46 height 19
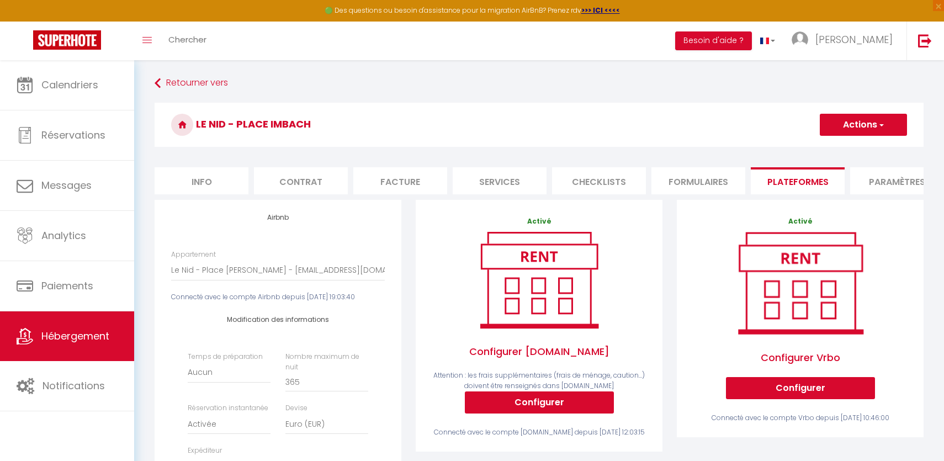
click at [868, 128] on button "Actions" at bounding box center [863, 125] width 87 height 22
click at [842, 146] on link "Enregistrer" at bounding box center [862, 149] width 87 height 14
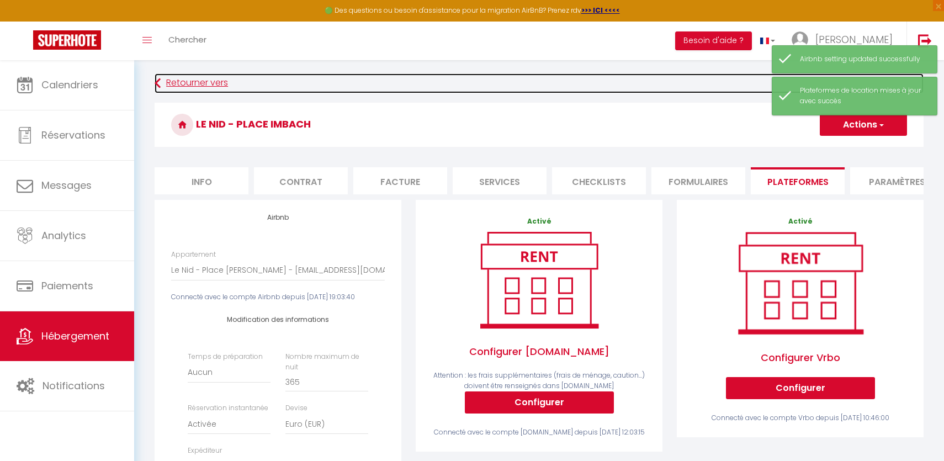
click at [199, 83] on link "Retourner vers" at bounding box center [539, 83] width 769 height 20
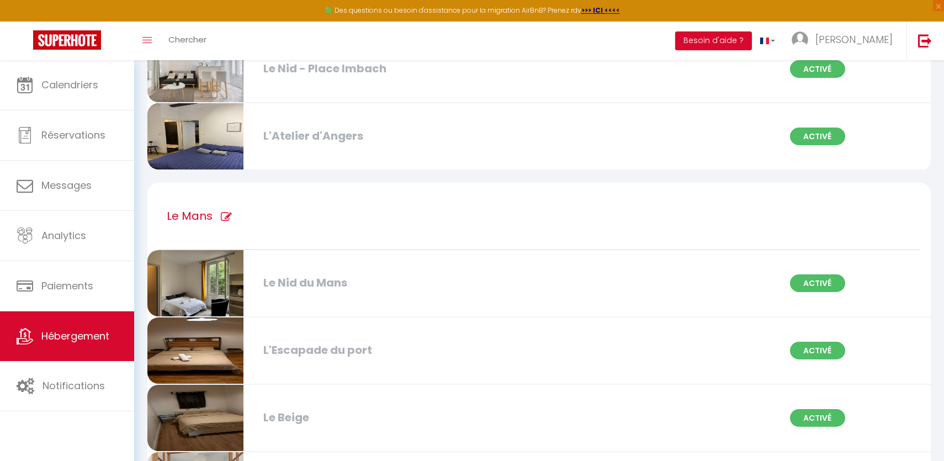
scroll to position [658, 0]
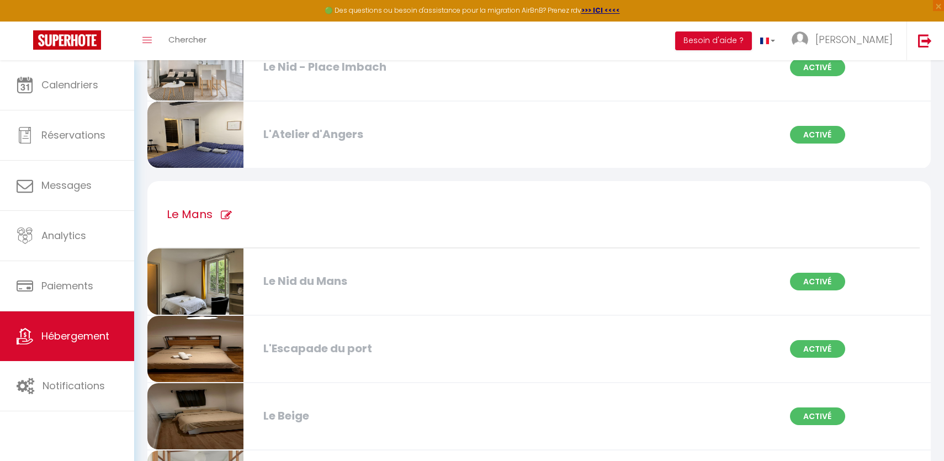
click at [289, 344] on div "L'Escapade du port" at bounding box center [384, 348] width 252 height 17
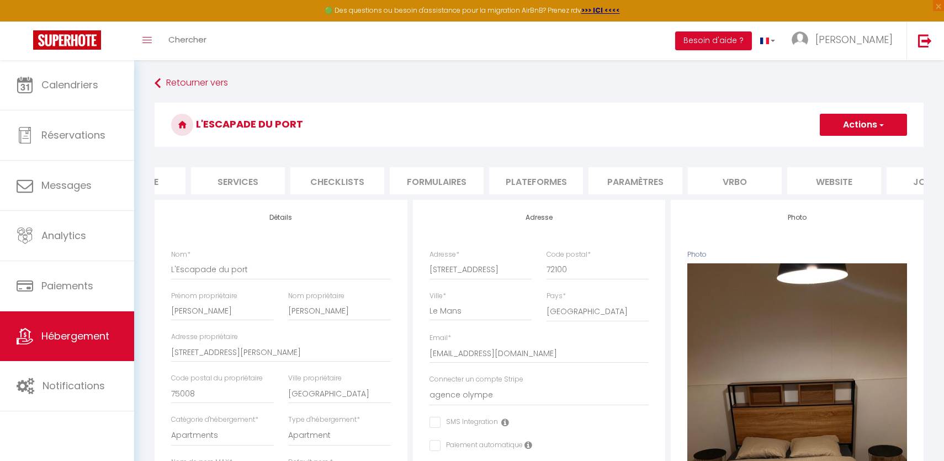
scroll to position [0, 324]
click at [677, 179] on li "Vrbo" at bounding box center [672, 180] width 94 height 27
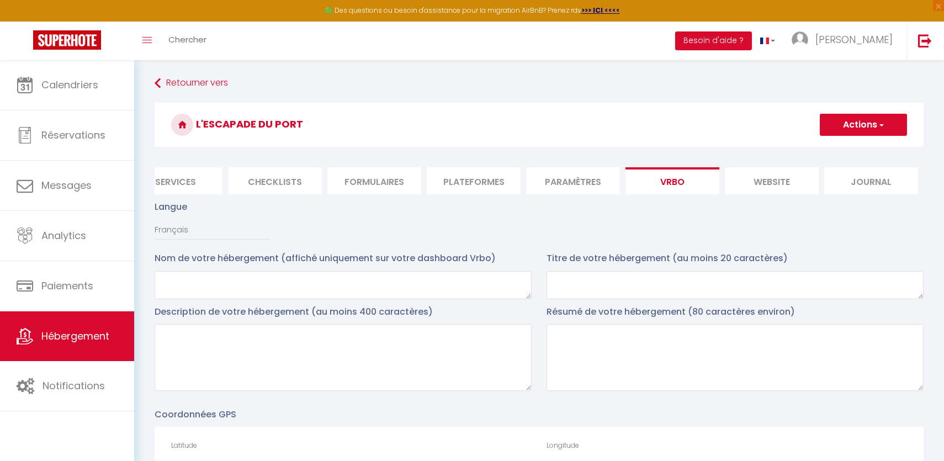
drag, startPoint x: 304, startPoint y: 119, endPoint x: 195, endPoint y: 130, distance: 109.8
click at [195, 130] on h3 "L'Escapade du port" at bounding box center [539, 125] width 769 height 44
copy h3 "L'Escapade du port"
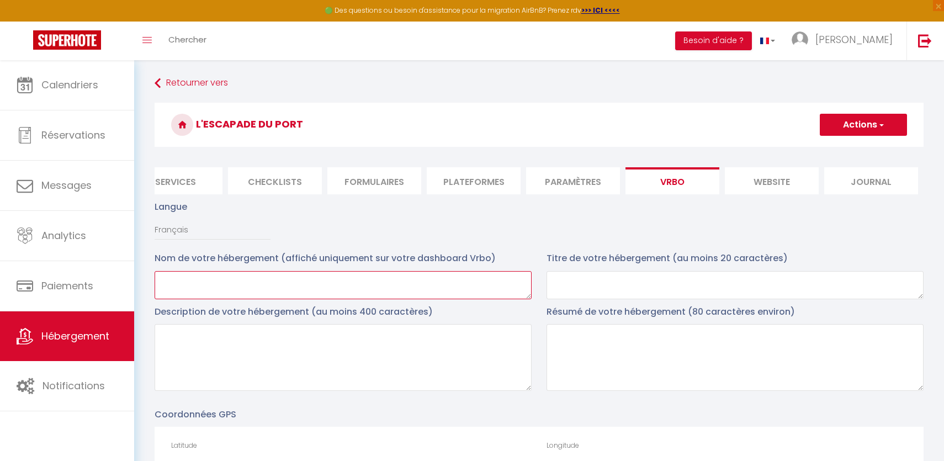
click at [235, 283] on textarea at bounding box center [343, 285] width 377 height 28
paste textarea "L'Escapade du port"
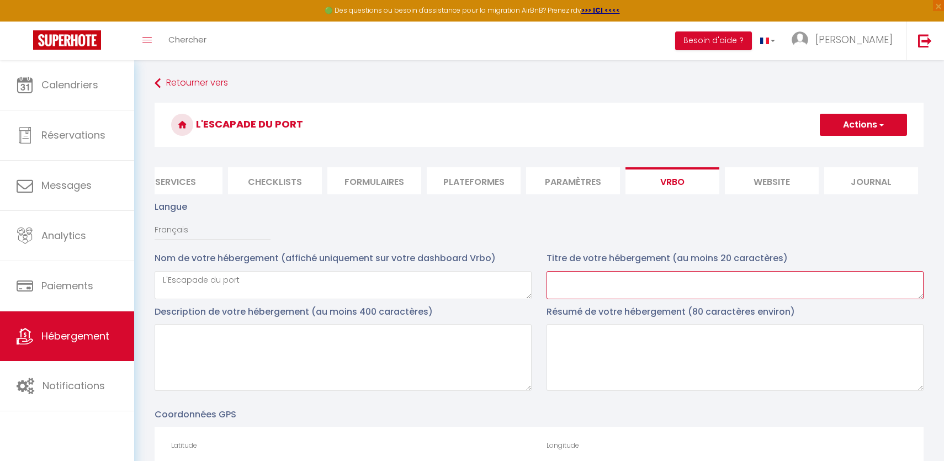
click at [594, 290] on textarea at bounding box center [734, 285] width 377 height 28
paste textarea "L'Escapade du port"
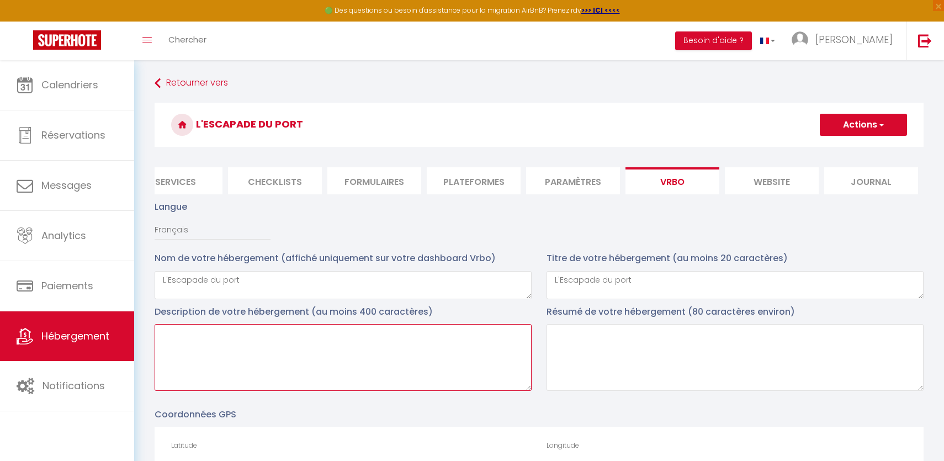
click at [338, 351] on textarea at bounding box center [343, 357] width 377 height 67
click at [274, 370] on textarea at bounding box center [343, 357] width 377 height 67
paste textarea "Alex et Lucas vous souhaitent la bienvenue dans leur Appartement de 37m2 , "L’E…"
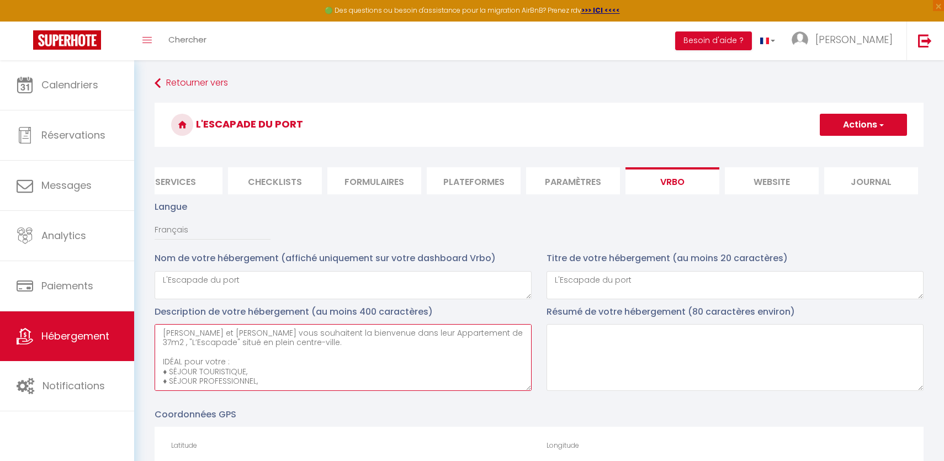
drag, startPoint x: 280, startPoint y: 383, endPoint x: 153, endPoint y: 329, distance: 138.0
click at [153, 329] on div "Description de votre hébergement (au moins 400 caractères) Alex et Lucas vous s…" at bounding box center [343, 351] width 392 height 92
click at [590, 371] on textarea at bounding box center [734, 357] width 377 height 67
paste textarea "Alex et Lucas vous souhaitent la bienvenue dans leur Appartement de 37m2 , "L’E…"
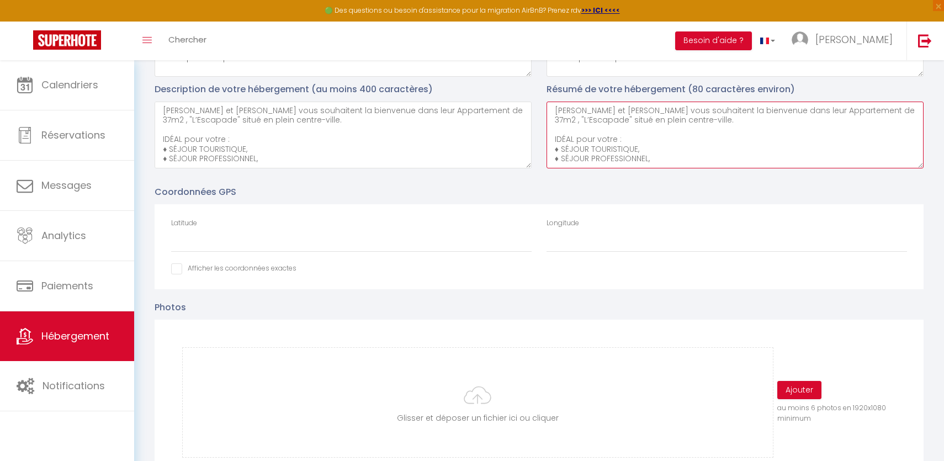
scroll to position [268, 0]
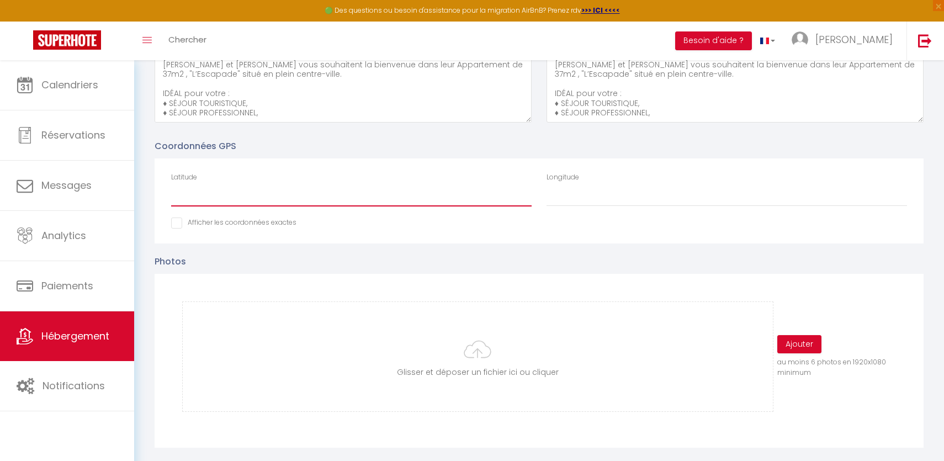
click at [275, 193] on input "Latitude" at bounding box center [351, 197] width 360 height 20
paste input "48.0029605"
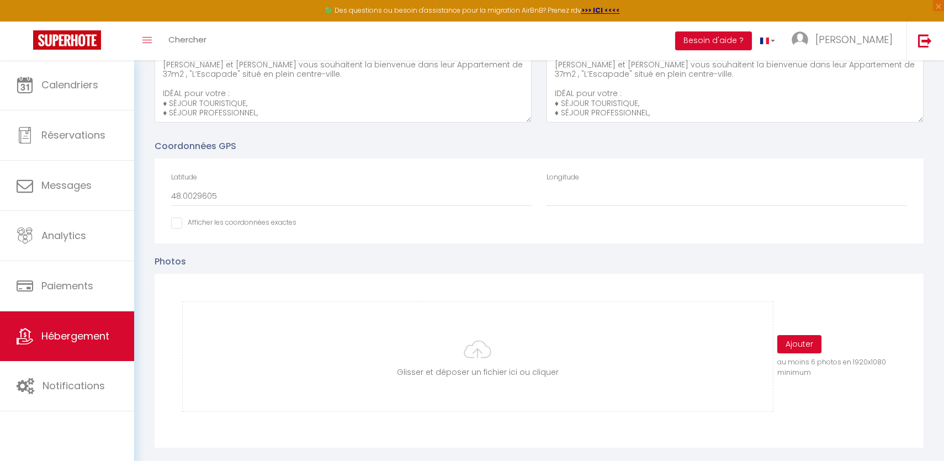
click at [240, 222] on input "Afficher dans le site Web" at bounding box center [233, 222] width 125 height 11
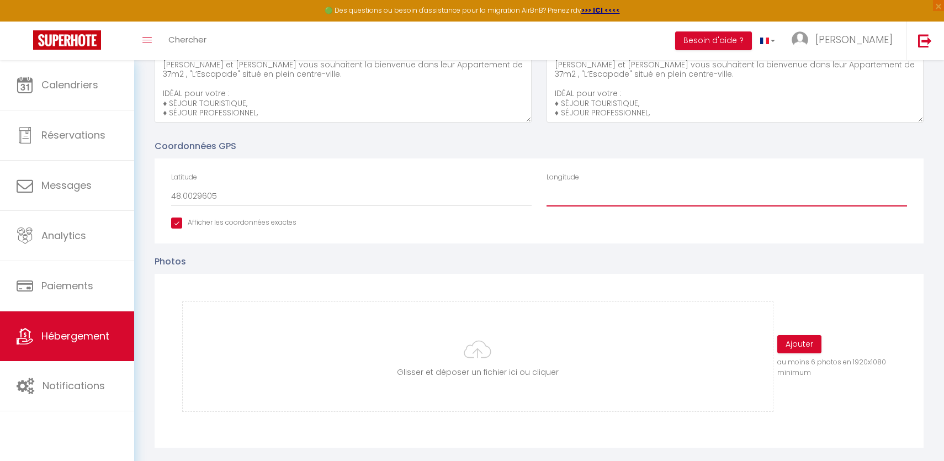
click at [641, 199] on input "Longitude" at bounding box center [726, 197] width 360 height 20
paste input "0.1939772"
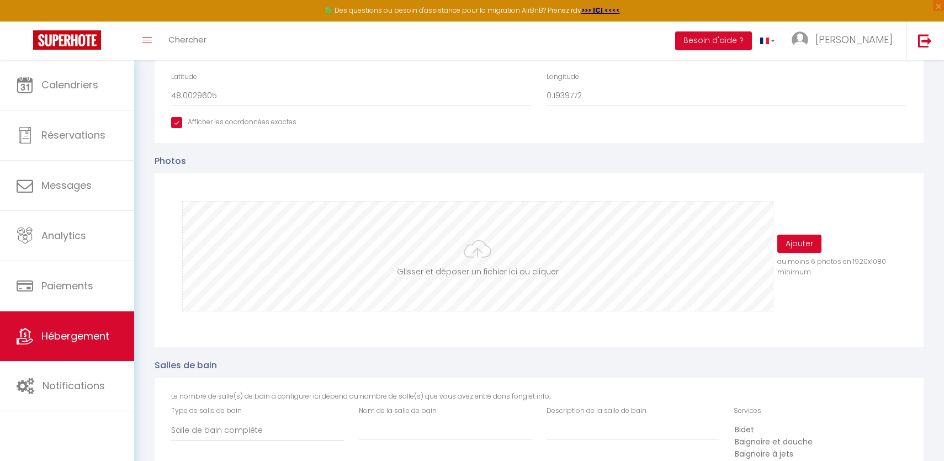
click at [473, 265] on input "file" at bounding box center [477, 255] width 589 height 109
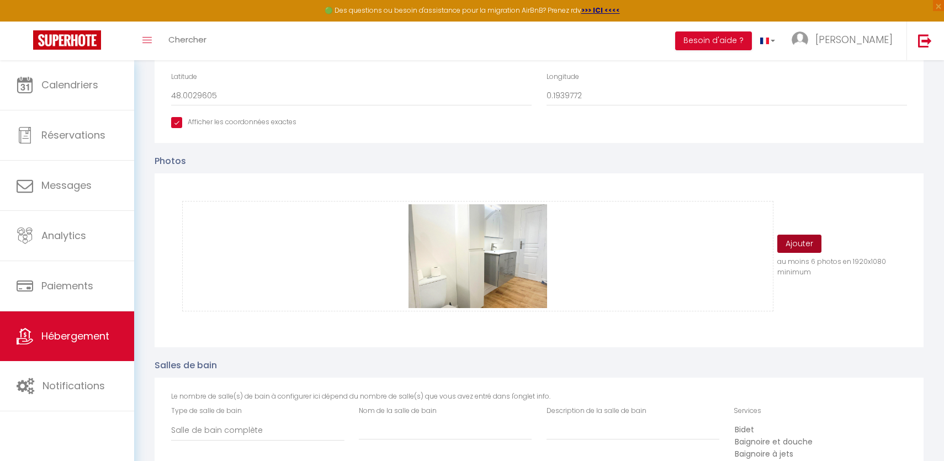
click at [800, 241] on button "Ajouter" at bounding box center [799, 244] width 44 height 19
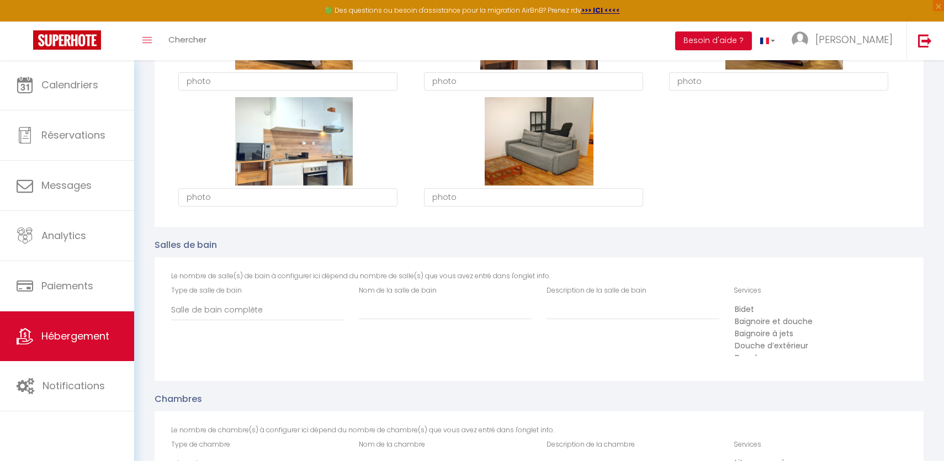
scroll to position [871, 0]
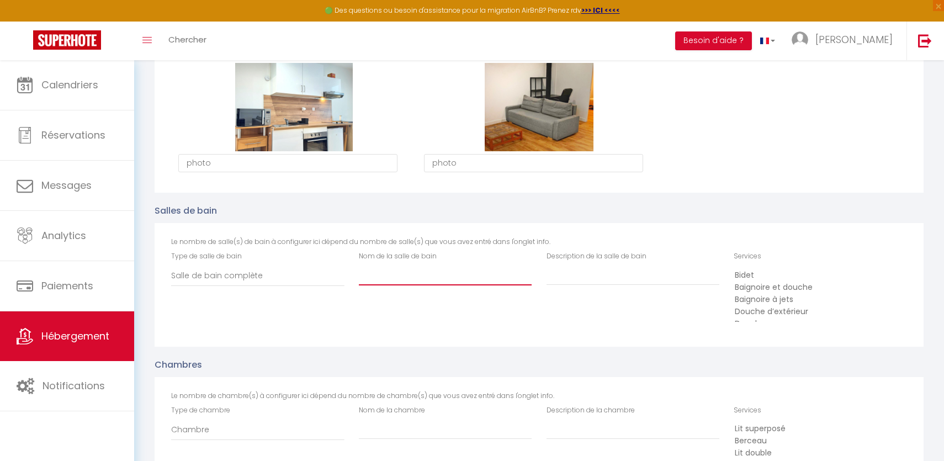
click at [454, 275] on input "Nom de la salle de bain" at bounding box center [445, 275] width 173 height 20
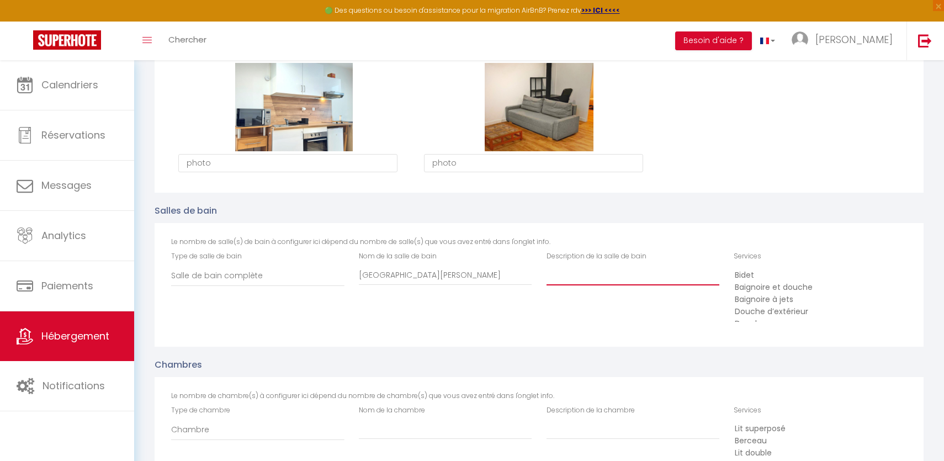
click at [643, 265] on input "Description de la salle de bain" at bounding box center [632, 275] width 173 height 20
paste input "[GEOGRAPHIC_DATA]"
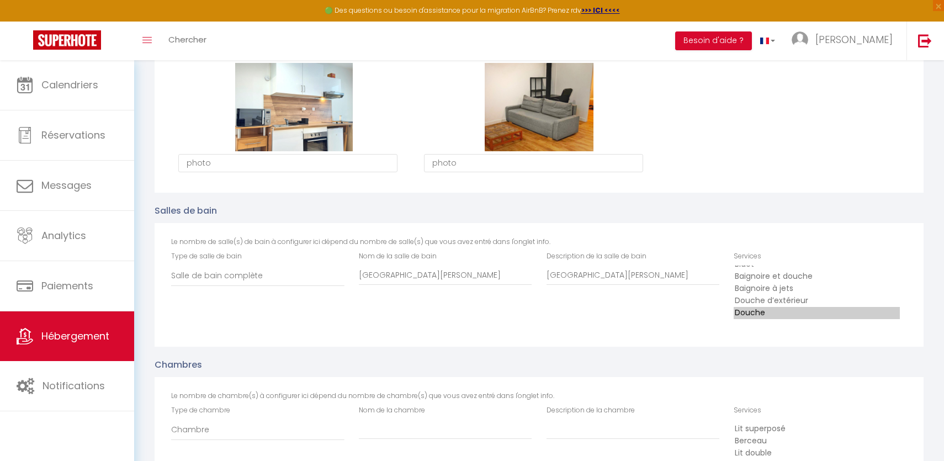
click at [754, 310] on option "Douche" at bounding box center [816, 313] width 166 height 12
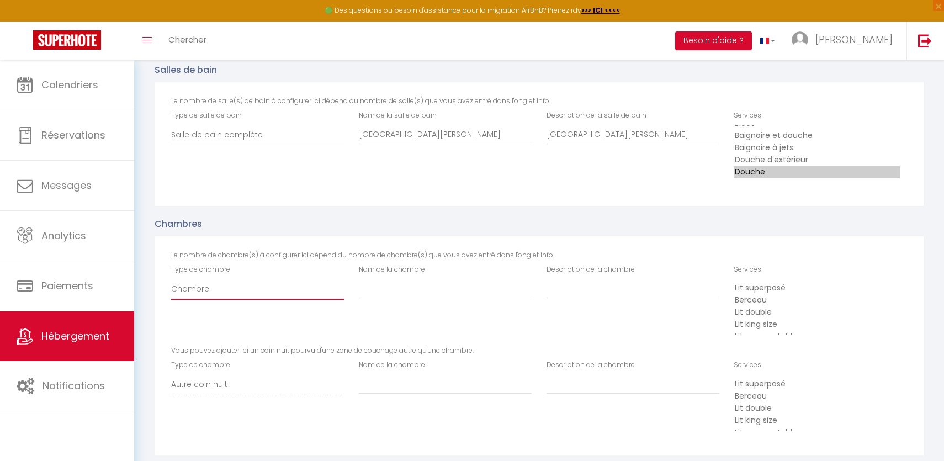
click at [331, 295] on select "Chambre Autre coin nuit" at bounding box center [257, 288] width 173 height 21
click at [362, 291] on input "Nom de la chambre" at bounding box center [445, 288] width 173 height 20
click at [587, 289] on input "Description de la chambre" at bounding box center [632, 288] width 173 height 20
paste input "Chambre"
click at [434, 378] on input "Nom de la chambre" at bounding box center [445, 384] width 173 height 20
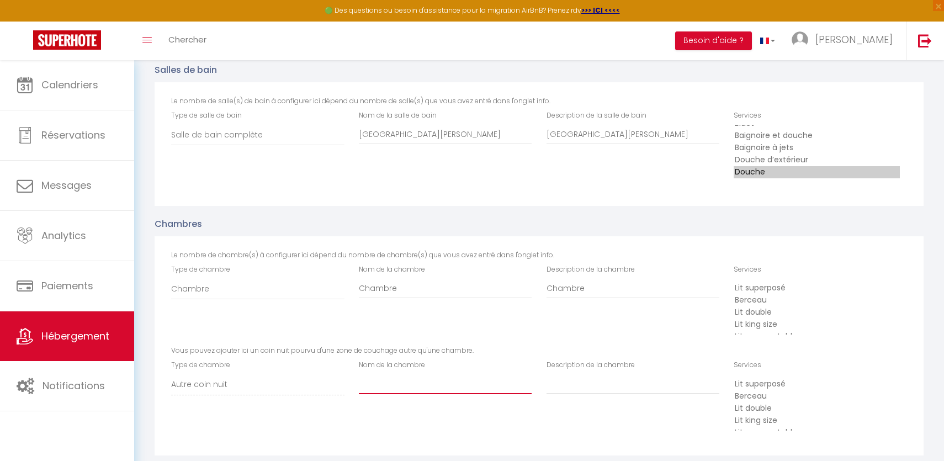
paste input "Chambre"
click at [560, 393] on input "Description de la chambre" at bounding box center [632, 384] width 173 height 20
paste input "Chambre"
click at [776, 311] on option "Lit double" at bounding box center [816, 312] width 166 height 12
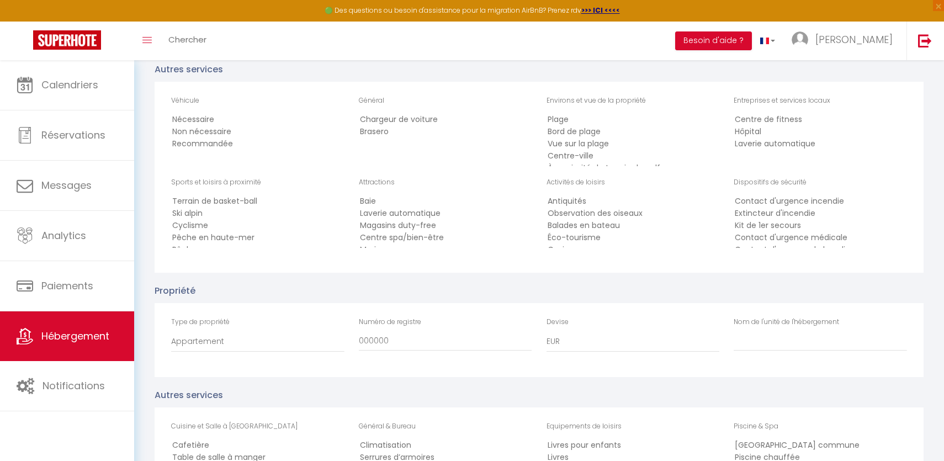
scroll to position [1459, 0]
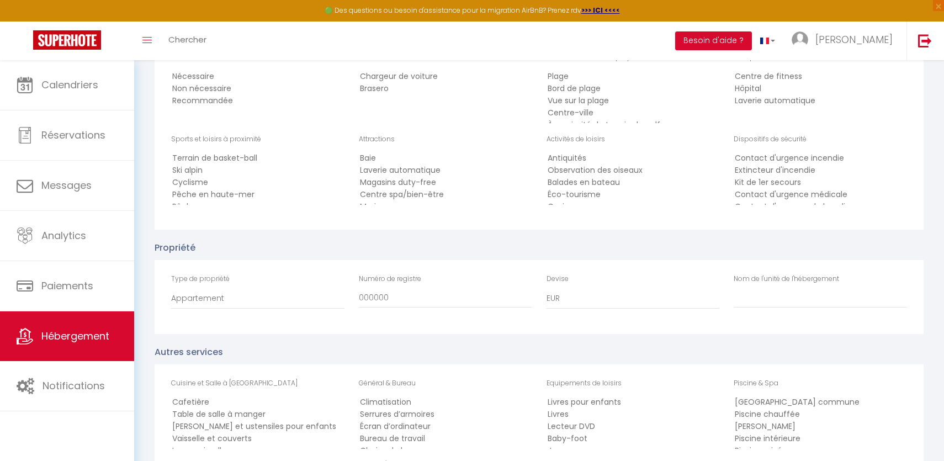
click at [758, 308] on div "Nom de l'unité de l'hébergement" at bounding box center [820, 297] width 188 height 46
click at [751, 283] on label "Nom de l'unité de l'hébergement" at bounding box center [785, 279] width 105 height 10
click at [751, 288] on input "Nom de l'unité de l'hébergement" at bounding box center [819, 298] width 173 height 20
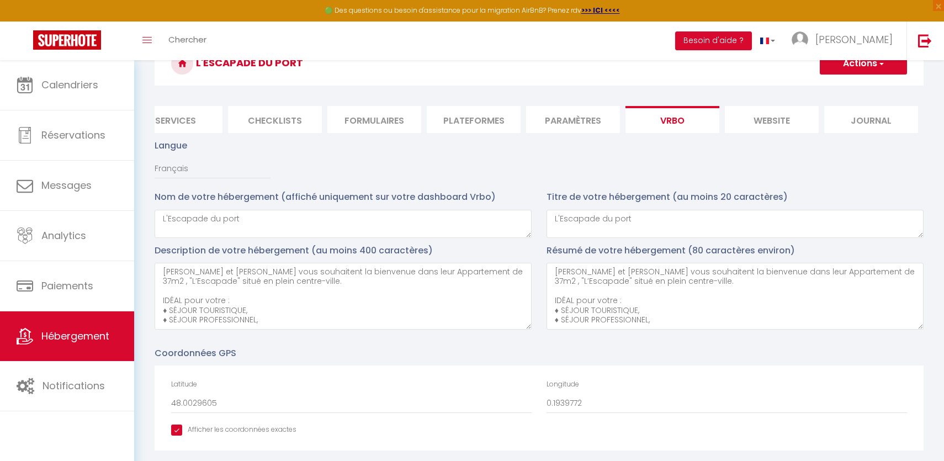
scroll to position [0, 0]
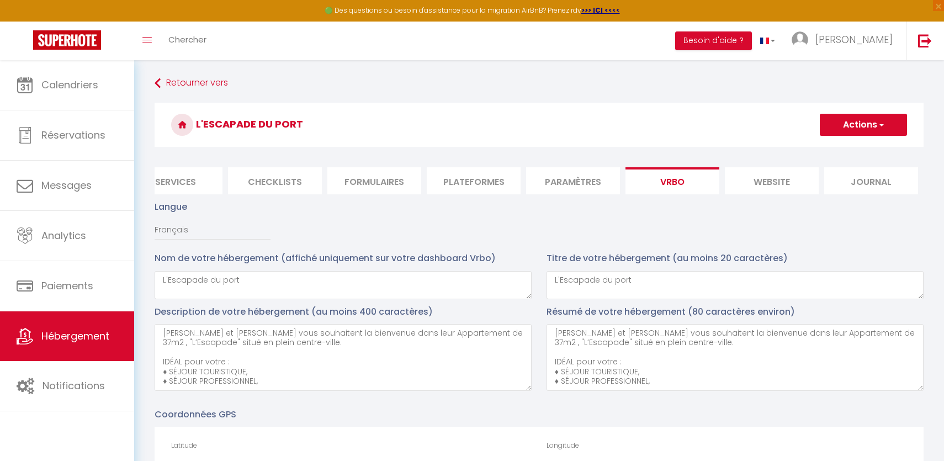
drag, startPoint x: 304, startPoint y: 129, endPoint x: 195, endPoint y: 125, distance: 108.2
click at [195, 125] on h3 "L'Escapade du port" at bounding box center [539, 125] width 769 height 44
copy h3 "L'Escapade du port"
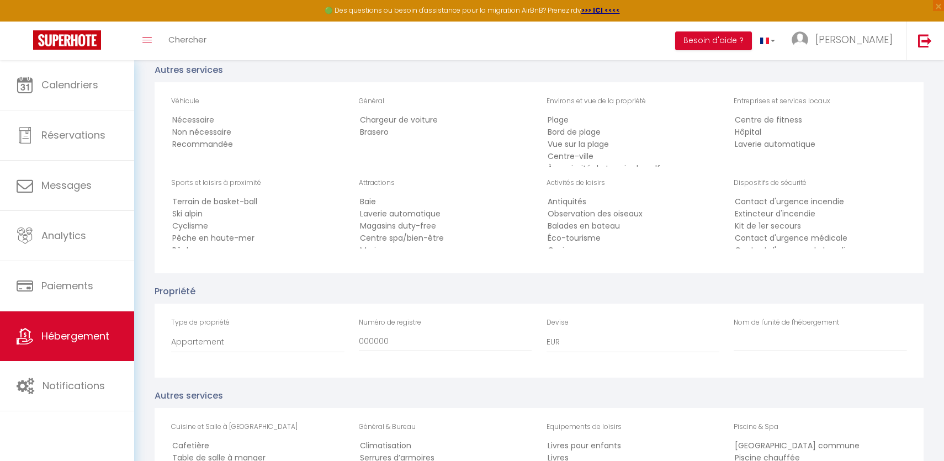
scroll to position [1438, 0]
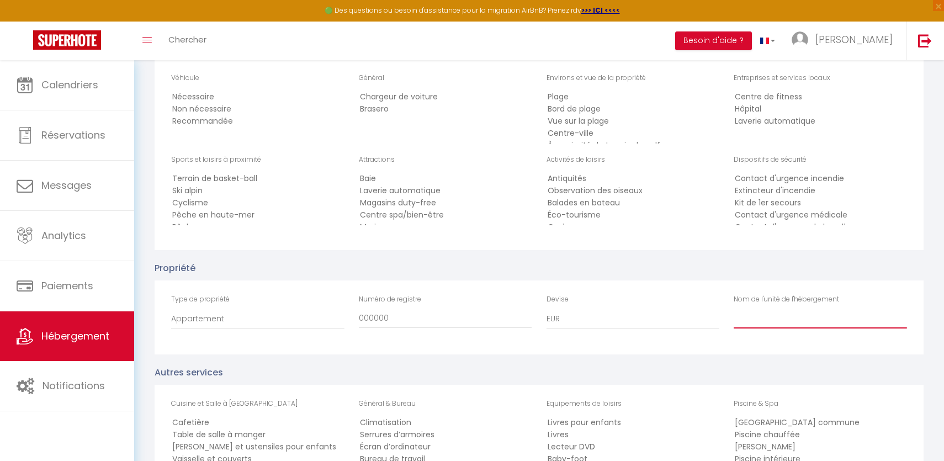
click at [754, 310] on input "Nom de l'unité de l'hébergement" at bounding box center [819, 318] width 173 height 20
paste input "L'Escapade du port"
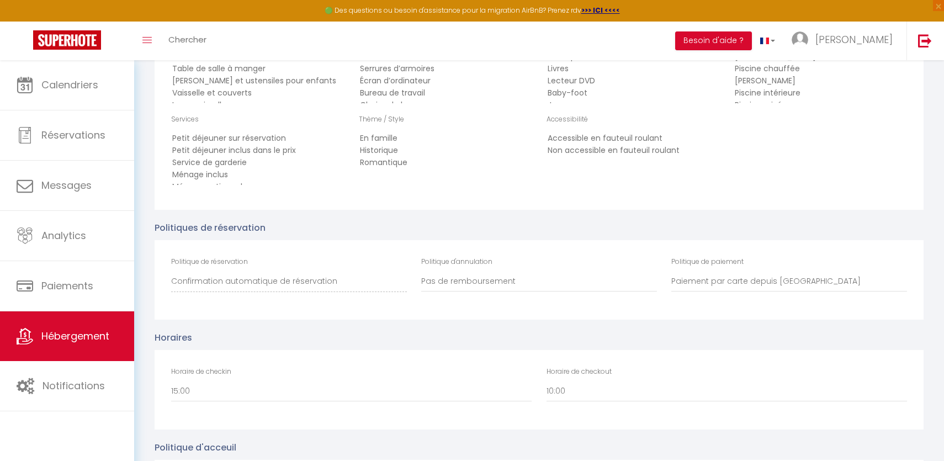
scroll to position [1838, 0]
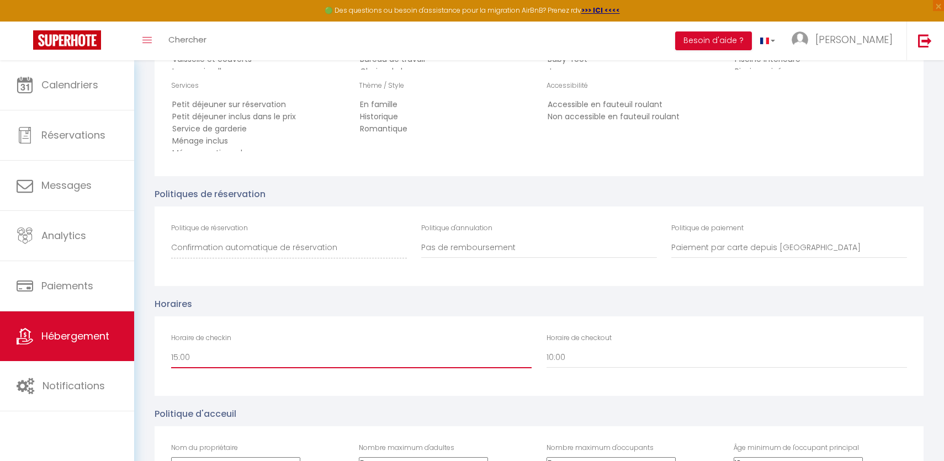
click at [195, 363] on select "00:00 00:30 01:00 01:30 02:00 02:30 03:00 03:30 04:00 04:30 05:00 05:30 06:00 0…" at bounding box center [351, 357] width 360 height 21
click at [171, 347] on select "00:00 00:30 01:00 01:30 02:00 02:30 03:00 03:30 04:00 04:30 05:00 05:30 06:00 0…" at bounding box center [351, 357] width 360 height 21
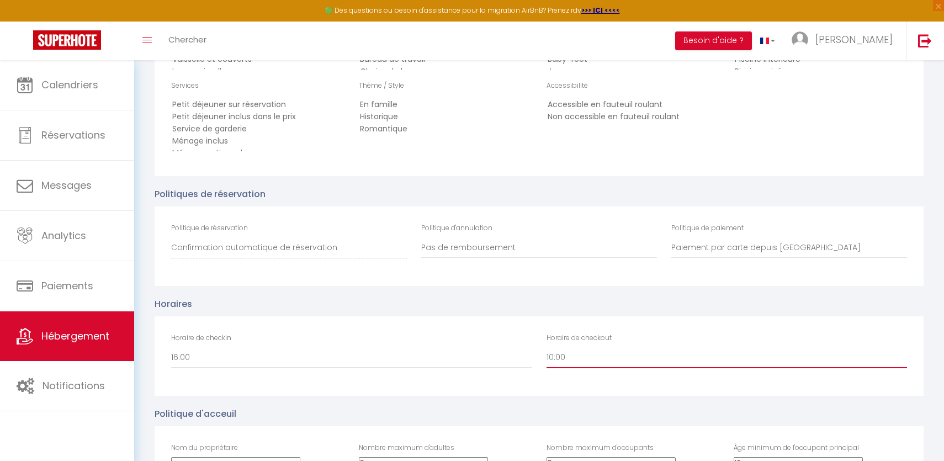
click at [624, 365] on select "00:00 00:30 01:00 01:30 02:00 02:30 03:00 03:30 04:00 04:30 05:00 05:30 06:00 0…" at bounding box center [726, 357] width 360 height 21
click at [546, 347] on select "00:00 00:30 01:00 01:30 02:00 02:30 03:00 03:30 04:00 04:30 05:00 05:30 06:00 0…" at bounding box center [726, 357] width 360 height 21
click at [259, 457] on input "Nom du propriétaire" at bounding box center [235, 463] width 129 height 13
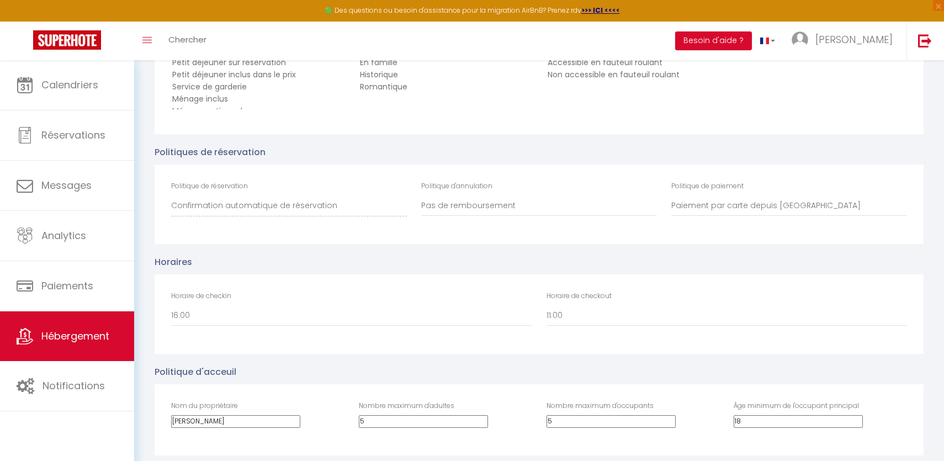
scroll to position [1927, 0]
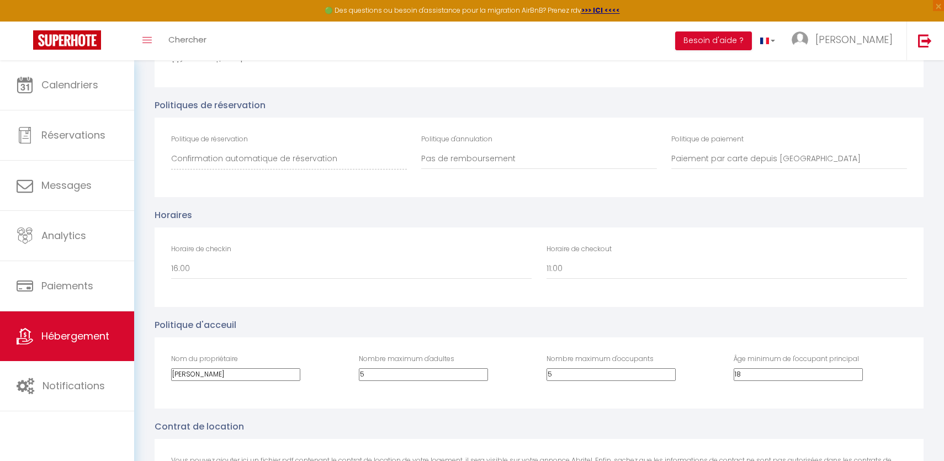
click at [488, 368] on input "5" at bounding box center [423, 374] width 129 height 13
click at [572, 375] on input "5" at bounding box center [610, 374] width 129 height 13
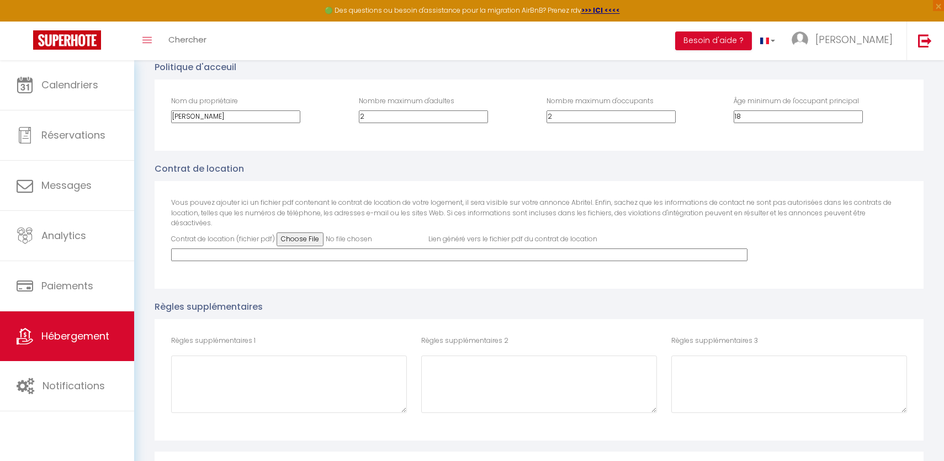
scroll to position [2210, 0]
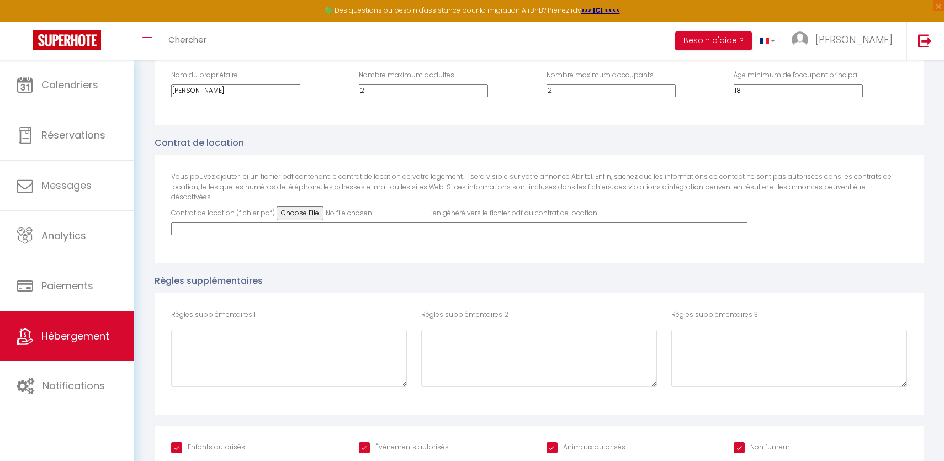
click at [406, 442] on input "Évènements autorisés" at bounding box center [404, 447] width 90 height 11
click at [565, 442] on input "Animaux autorisés" at bounding box center [585, 447] width 79 height 11
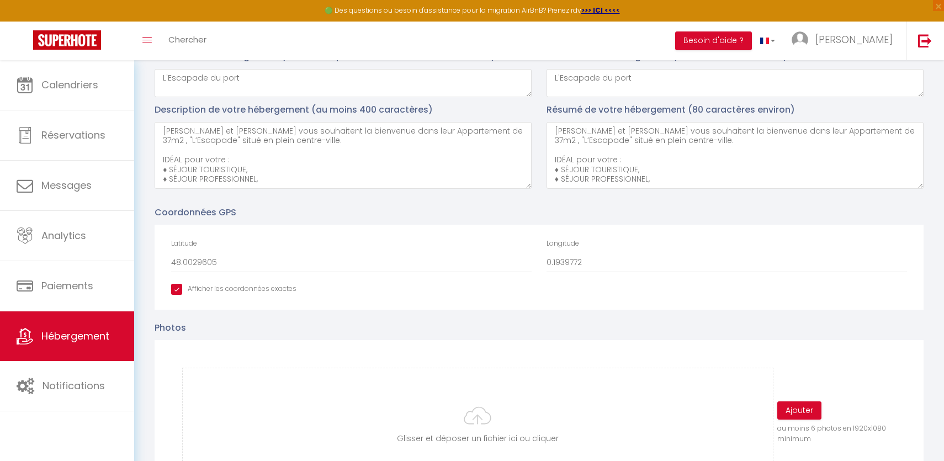
scroll to position [0, 0]
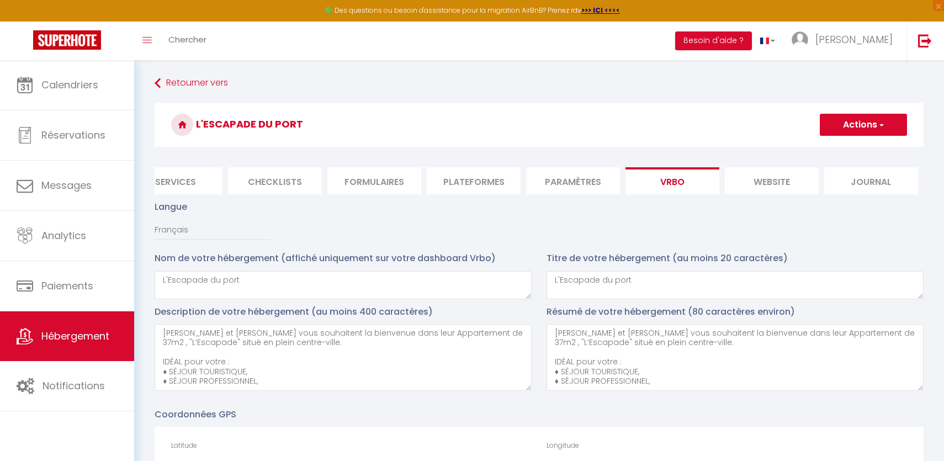
click at [850, 127] on button "Actions" at bounding box center [863, 125] width 87 height 22
click at [848, 146] on input "Enregistrer" at bounding box center [850, 148] width 41 height 11
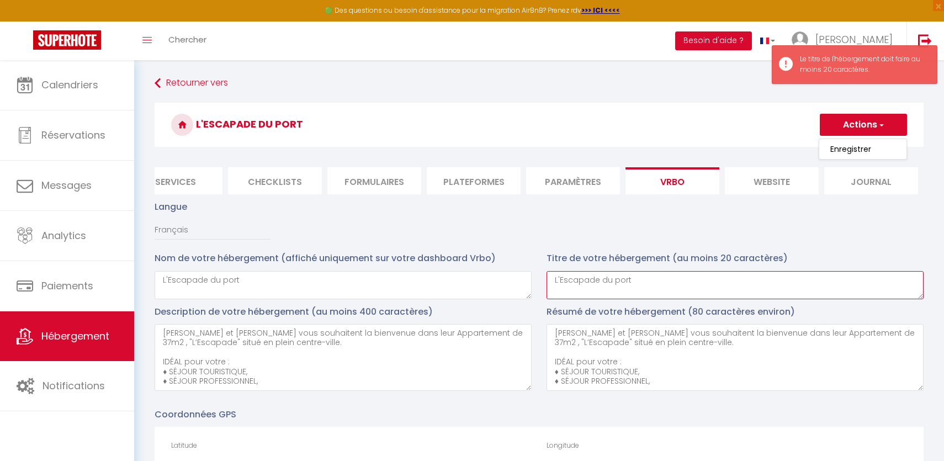
click at [667, 282] on textarea "L'Escapade du port" at bounding box center [734, 285] width 377 height 28
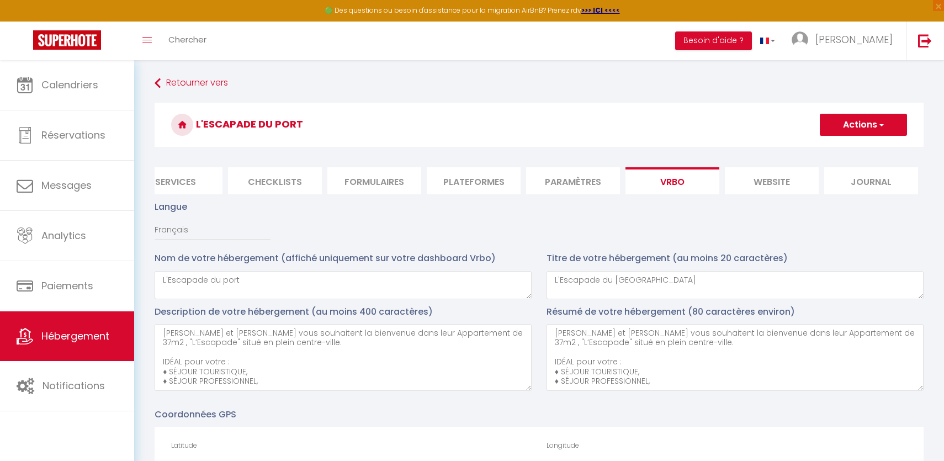
click at [853, 122] on button "Actions" at bounding box center [863, 125] width 87 height 22
click at [841, 148] on input "Enregistrer" at bounding box center [850, 148] width 41 height 11
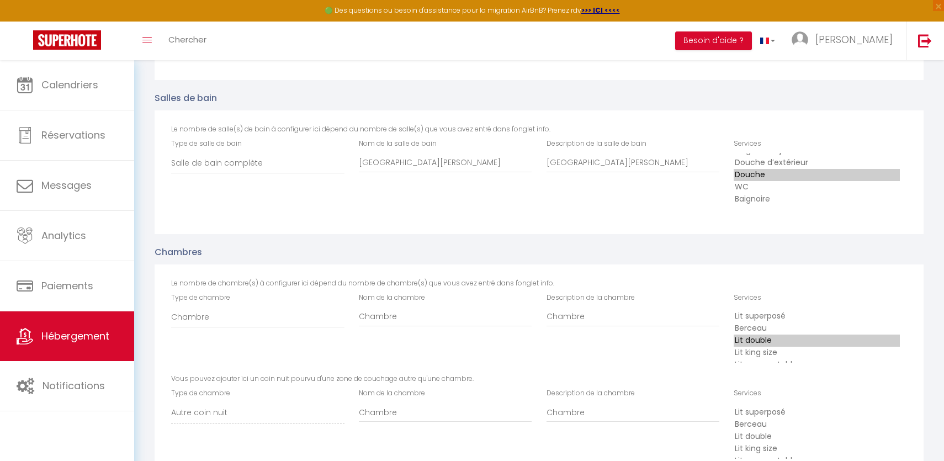
scroll to position [1124, 0]
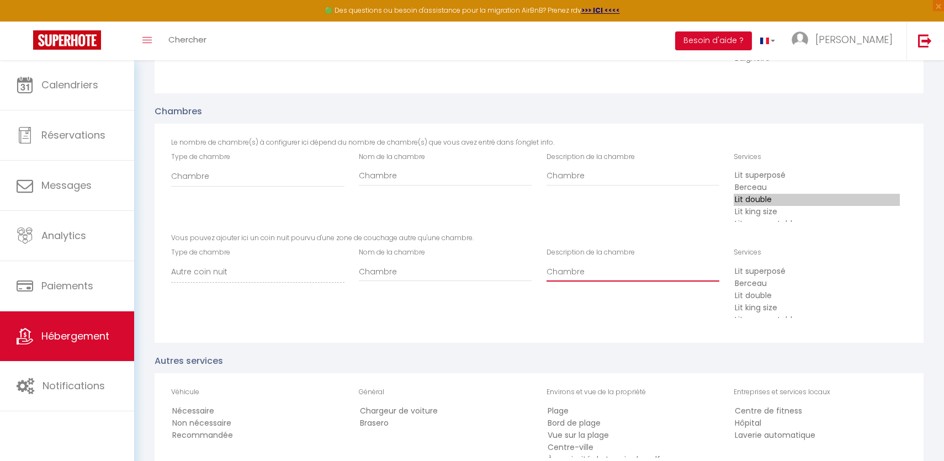
click at [635, 269] on input "Chambre" at bounding box center [632, 272] width 173 height 20
click at [416, 265] on input "Chambre" at bounding box center [445, 272] width 173 height 20
paste input "Salon"
click at [772, 295] on option "Canapé-lit/futon" at bounding box center [816, 296] width 166 height 12
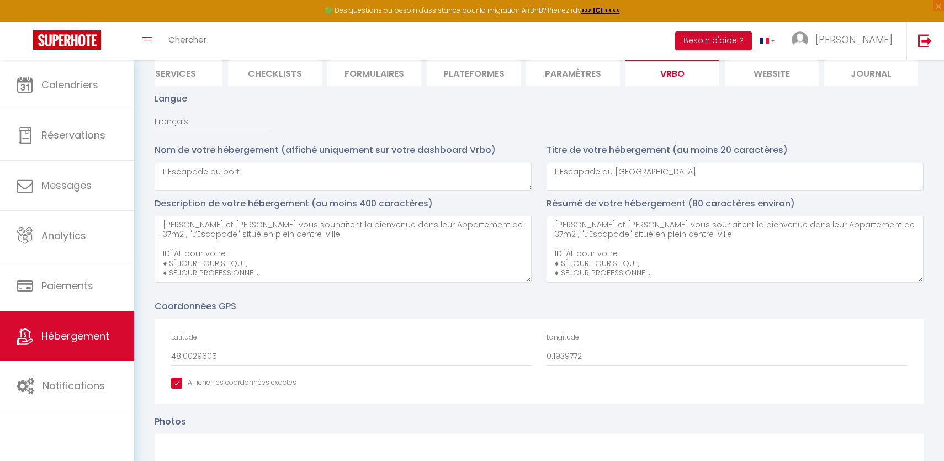
scroll to position [0, 0]
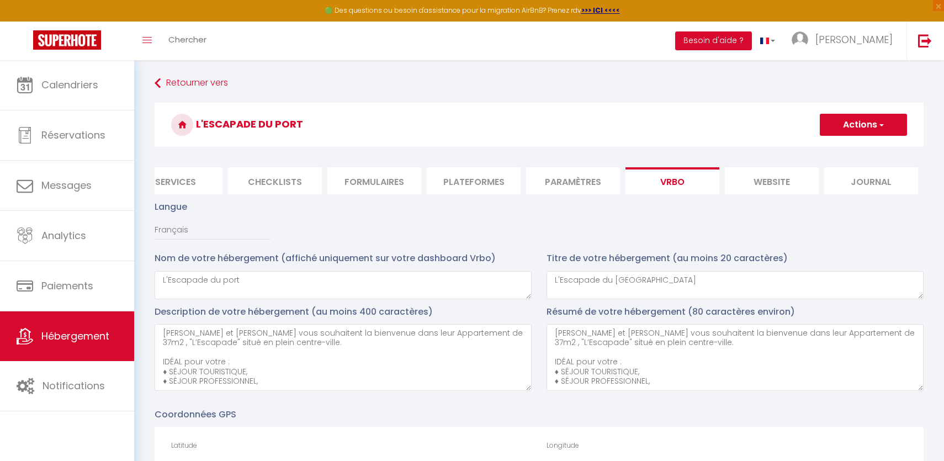
click at [866, 130] on button "Actions" at bounding box center [863, 125] width 87 height 22
click at [856, 153] on input "Enregistrer" at bounding box center [850, 148] width 41 height 11
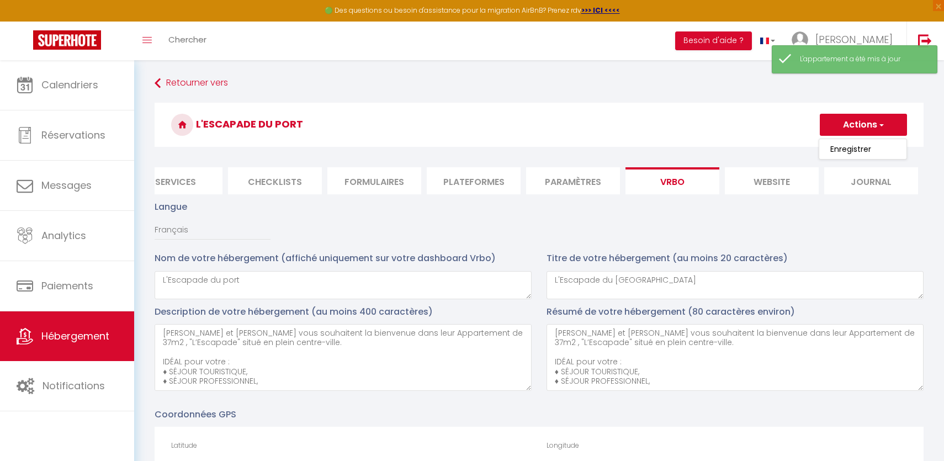
drag, startPoint x: 313, startPoint y: 127, endPoint x: 195, endPoint y: 125, distance: 118.1
click at [195, 125] on h3 "L'Escapade du port" at bounding box center [539, 125] width 769 height 44
copy h3 "L'Escapade du port"
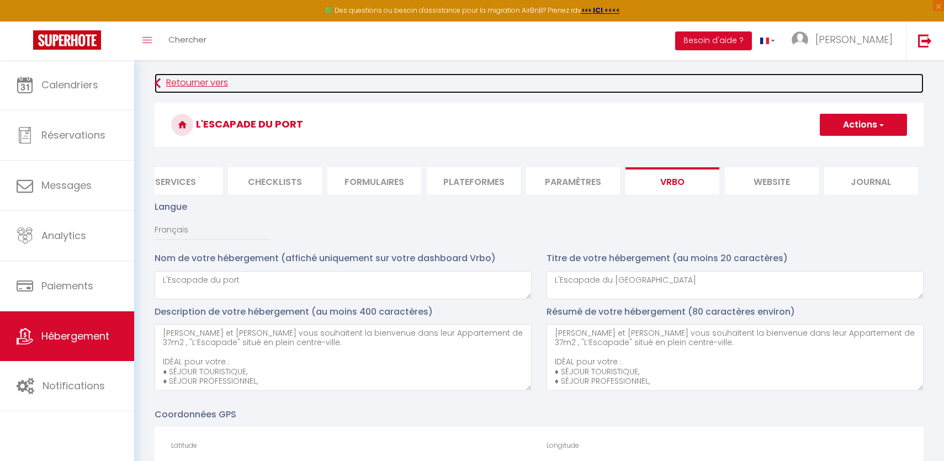
click at [198, 82] on link "Retourner vers" at bounding box center [539, 83] width 769 height 20
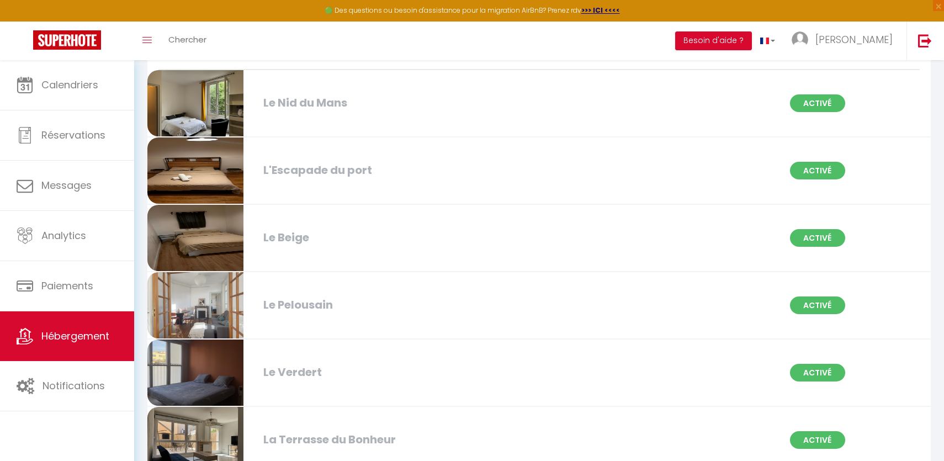
scroll to position [802, 0]
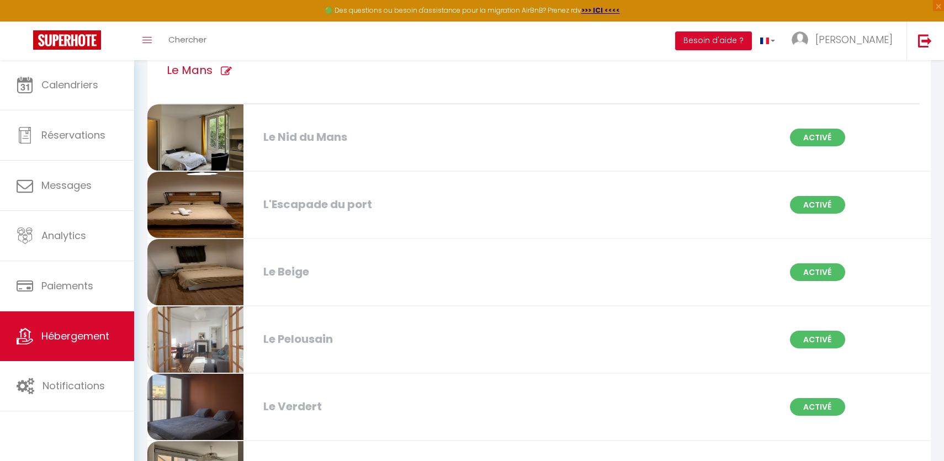
click at [306, 274] on div "Le Beige" at bounding box center [384, 271] width 252 height 17
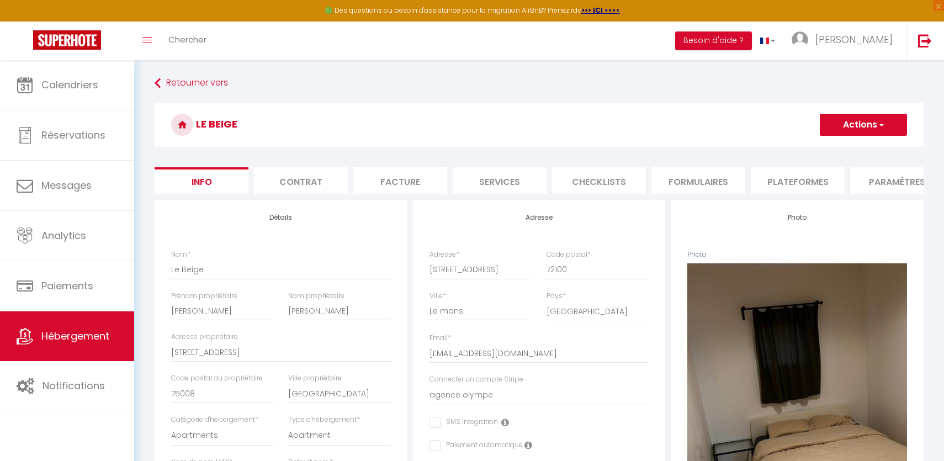
click at [808, 182] on li "Plateformes" at bounding box center [798, 180] width 94 height 27
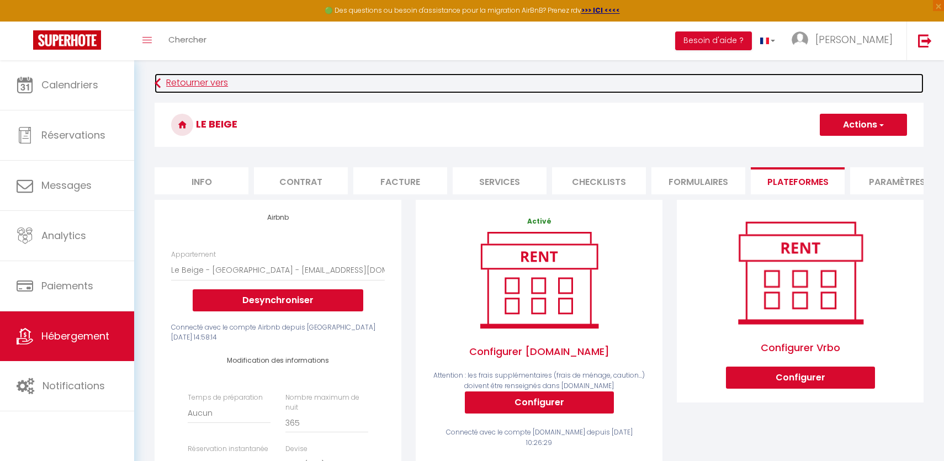
click at [211, 79] on link "Retourner vers" at bounding box center [539, 83] width 769 height 20
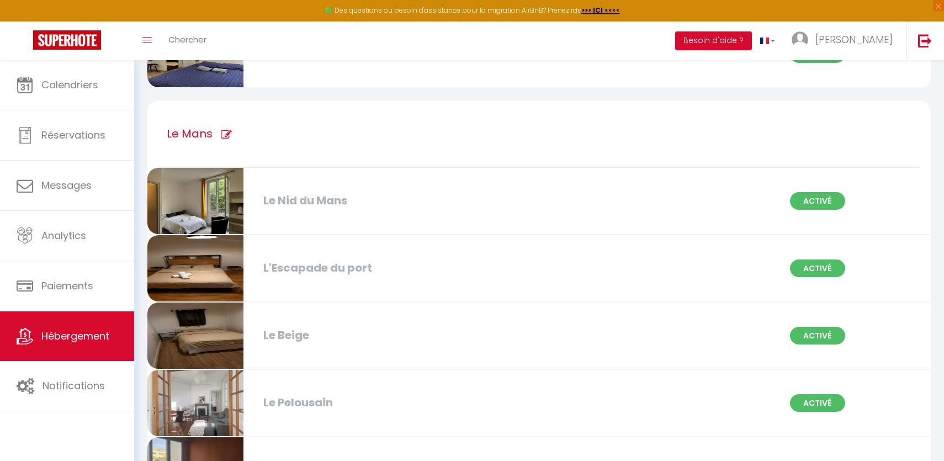
scroll to position [743, 0]
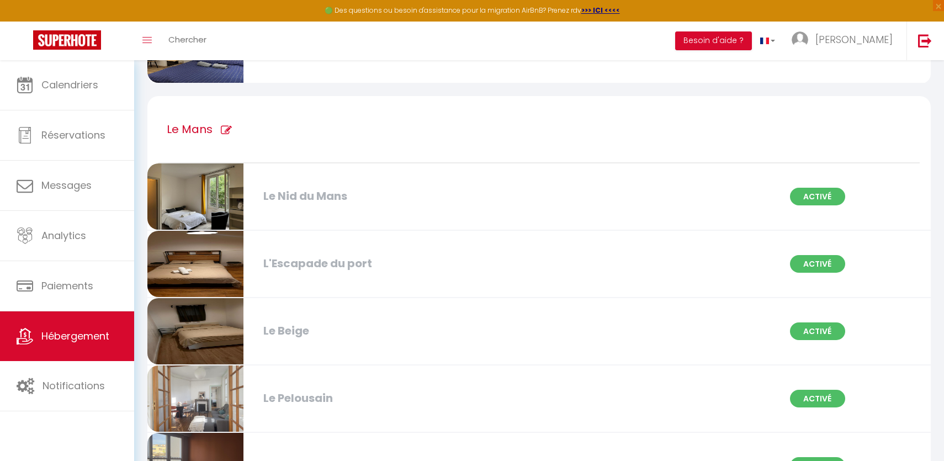
click at [310, 269] on div "L'Escapade du port" at bounding box center [384, 263] width 252 height 17
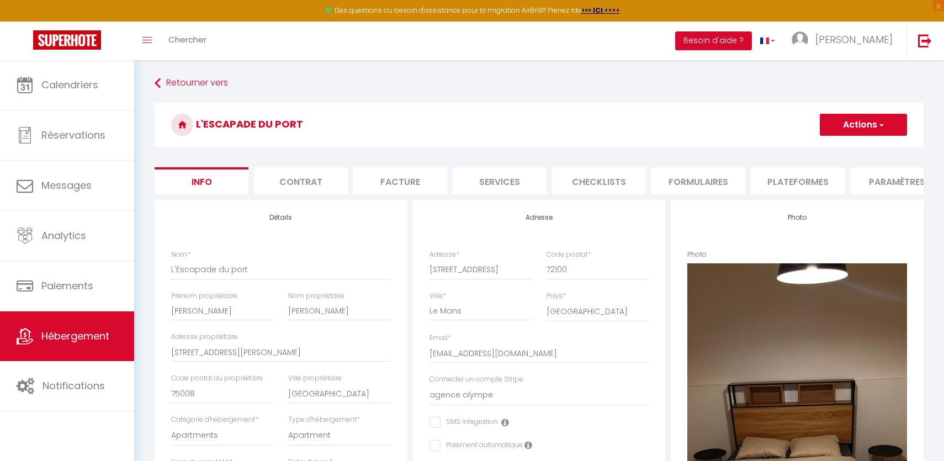
click at [781, 180] on li "Plateformes" at bounding box center [798, 180] width 94 height 27
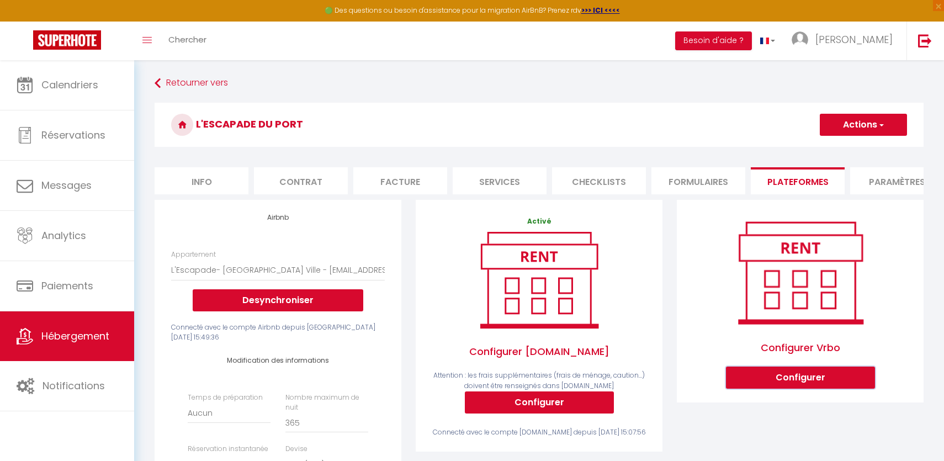
click at [818, 379] on button "Configurer" at bounding box center [800, 377] width 149 height 22
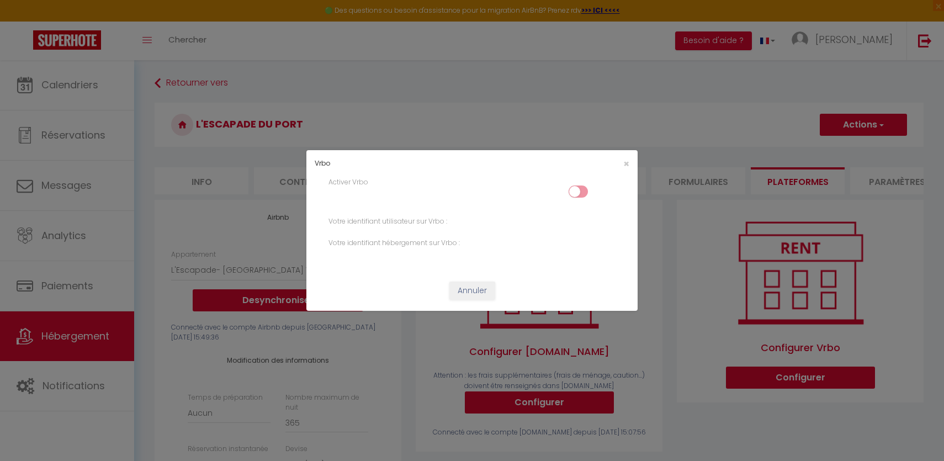
click at [576, 190] on input "checkbox" at bounding box center [577, 193] width 19 height 17
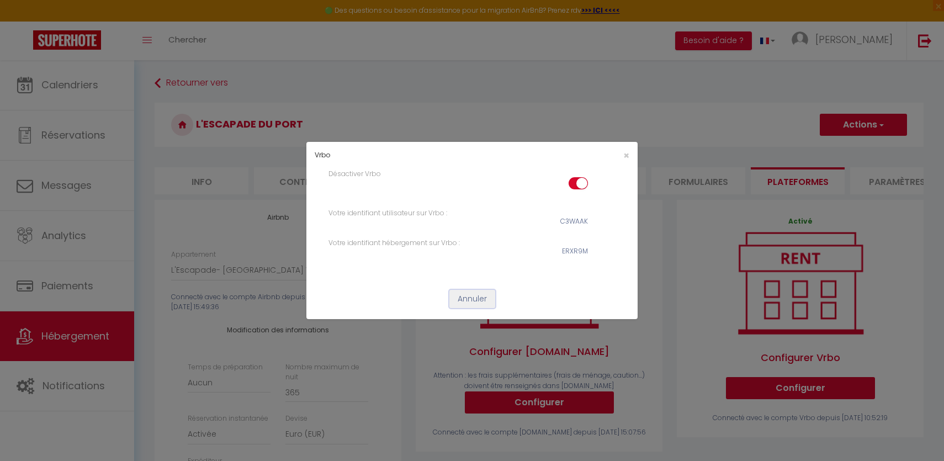
click at [479, 297] on button "Annuler" at bounding box center [472, 299] width 46 height 19
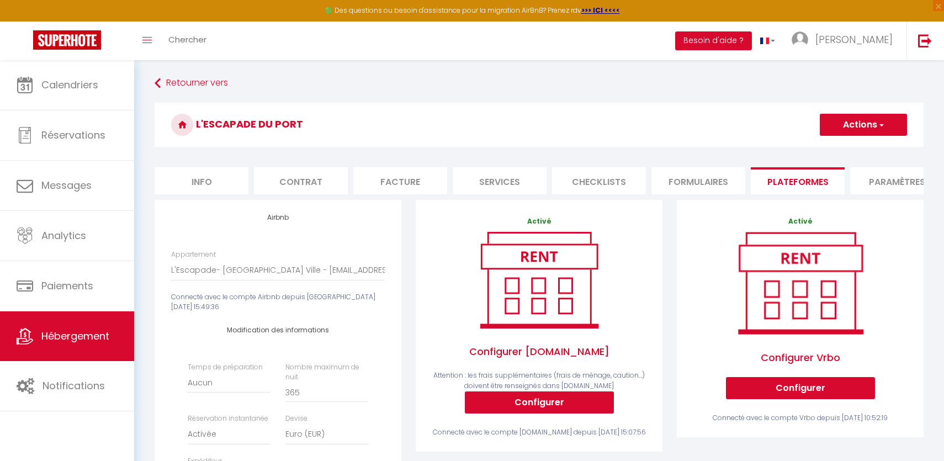
click at [850, 121] on button "Actions" at bounding box center [863, 125] width 87 height 22
click at [840, 152] on link "Enregistrer" at bounding box center [862, 149] width 87 height 14
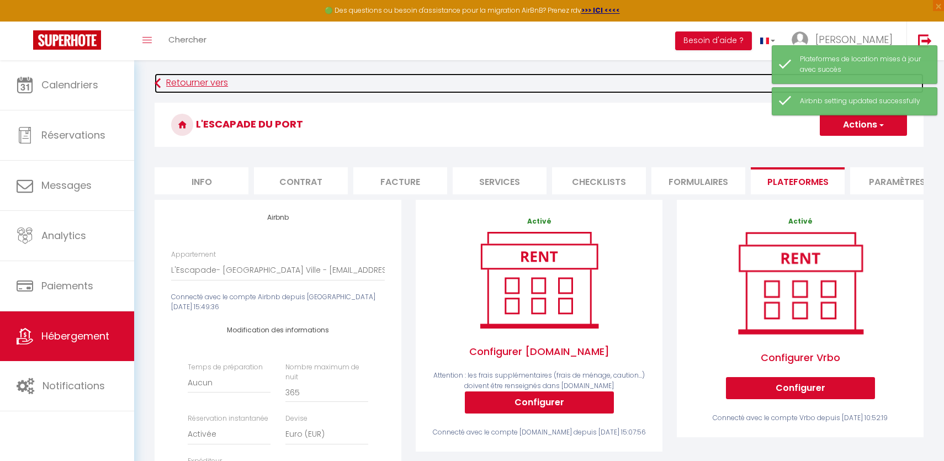
click at [185, 87] on link "Retourner vers" at bounding box center [539, 83] width 769 height 20
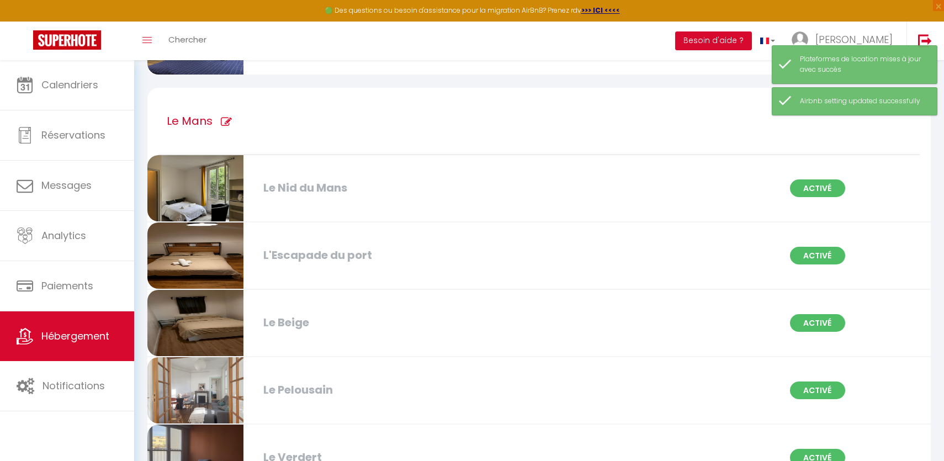
scroll to position [916, 0]
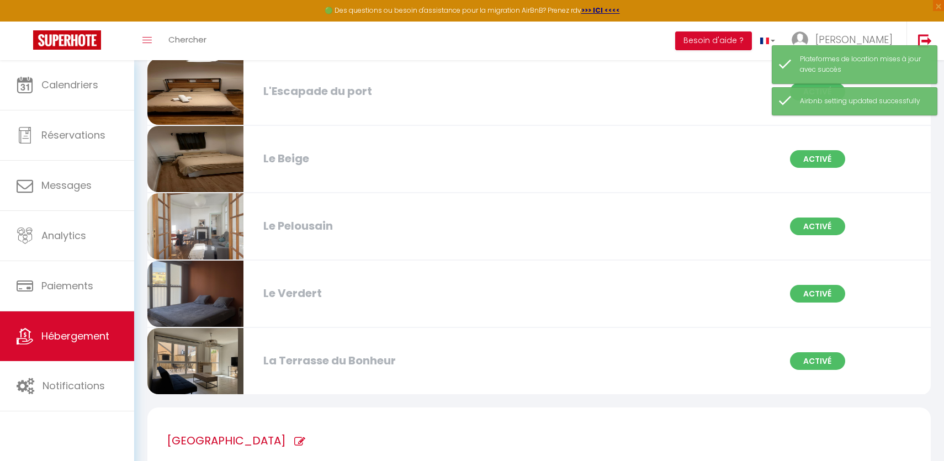
click at [316, 155] on div "Le Beige" at bounding box center [384, 158] width 252 height 17
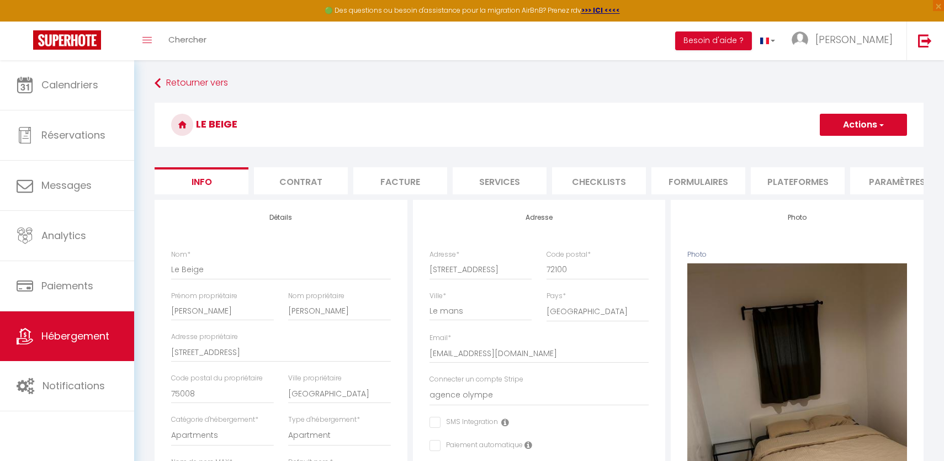
scroll to position [0, 324]
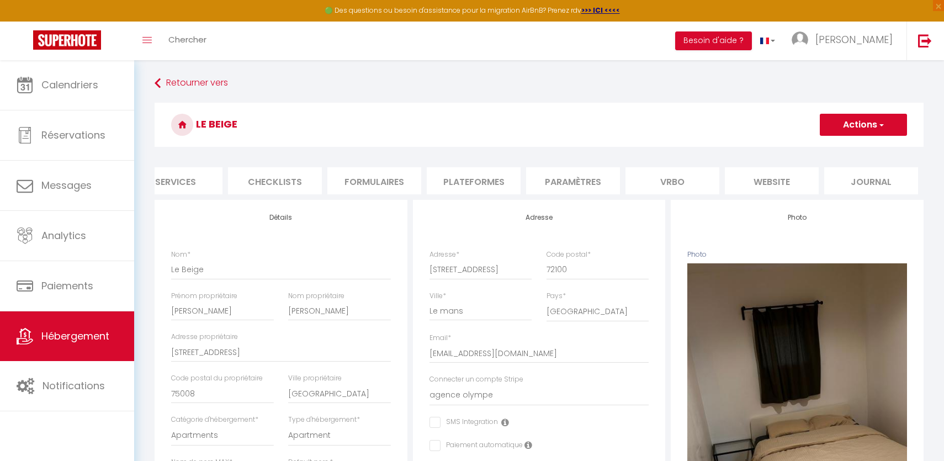
click at [650, 177] on li "Vrbo" at bounding box center [672, 180] width 94 height 27
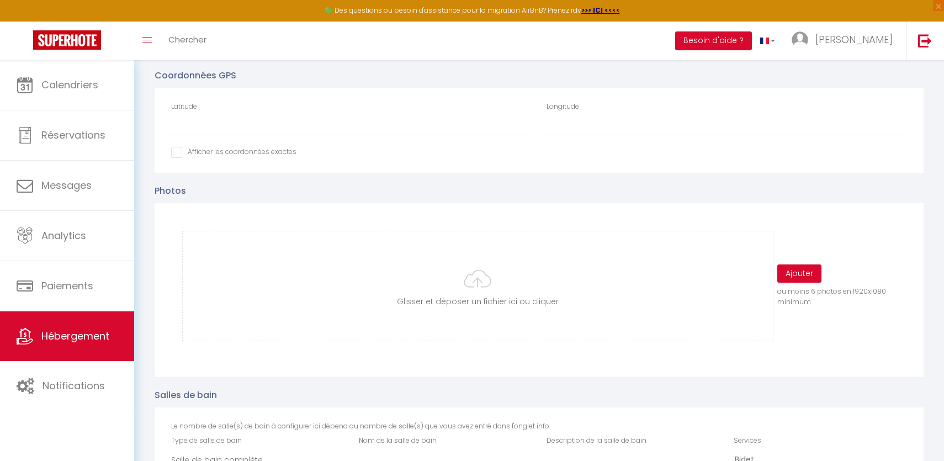
scroll to position [374, 0]
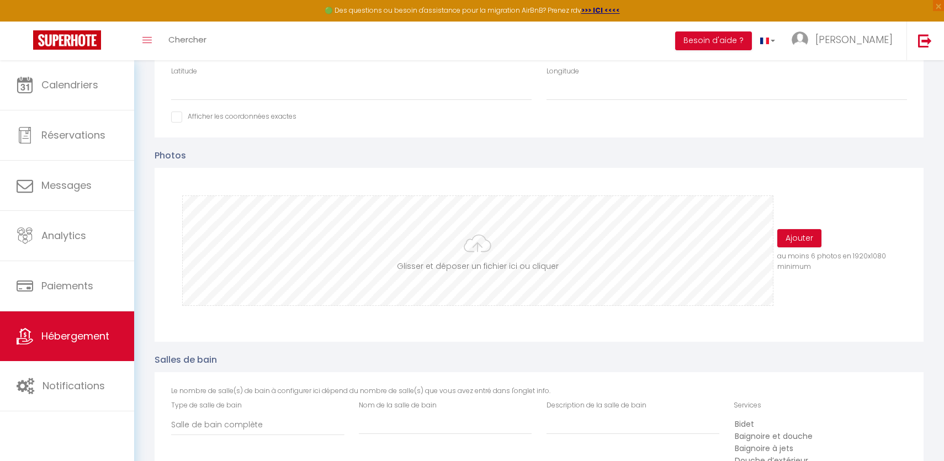
click at [501, 247] on input "file" at bounding box center [477, 250] width 589 height 109
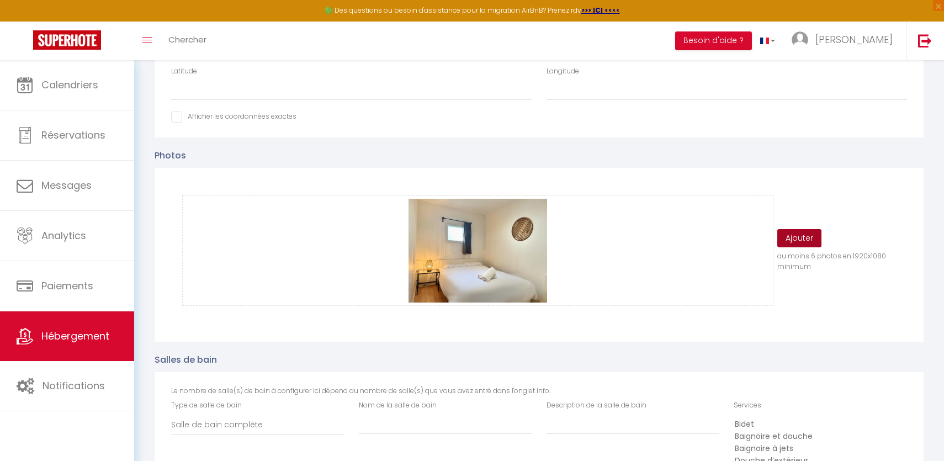
click at [792, 234] on button "Ajouter" at bounding box center [799, 238] width 44 height 19
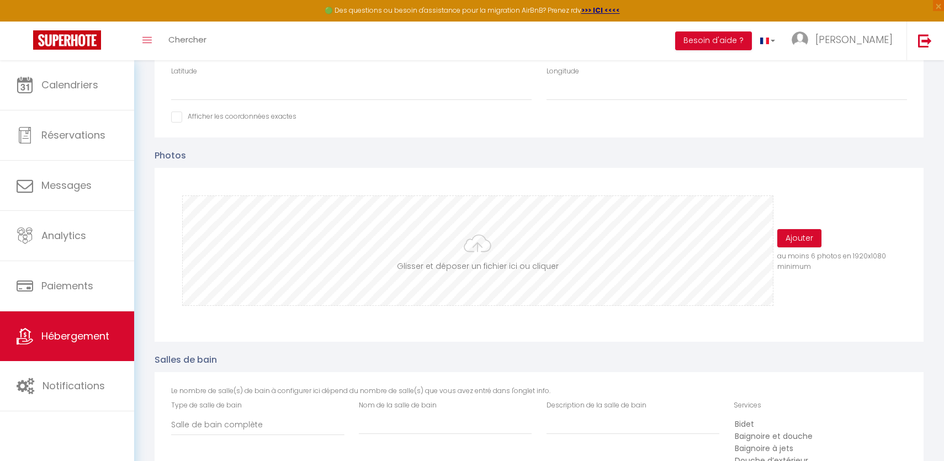
click at [391, 256] on input "file" at bounding box center [477, 250] width 589 height 109
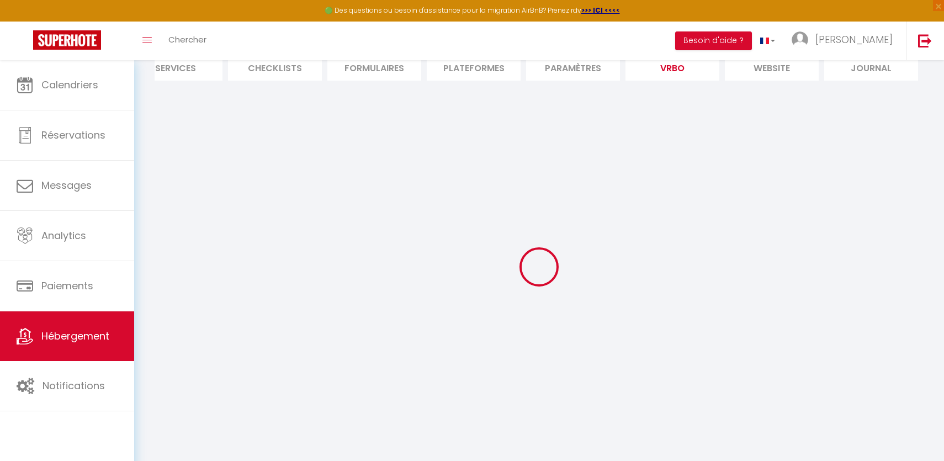
scroll to position [374, 0]
select select
select select "OTHER_SLEEPING_AREA"
select select
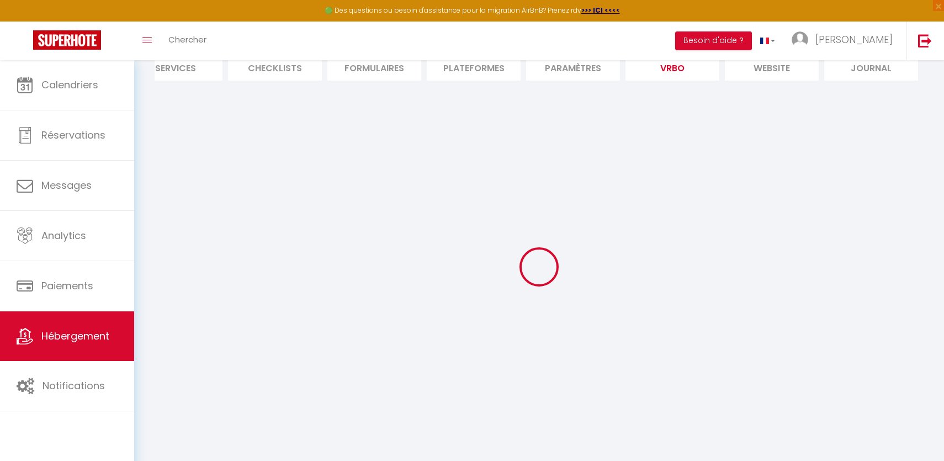
select select
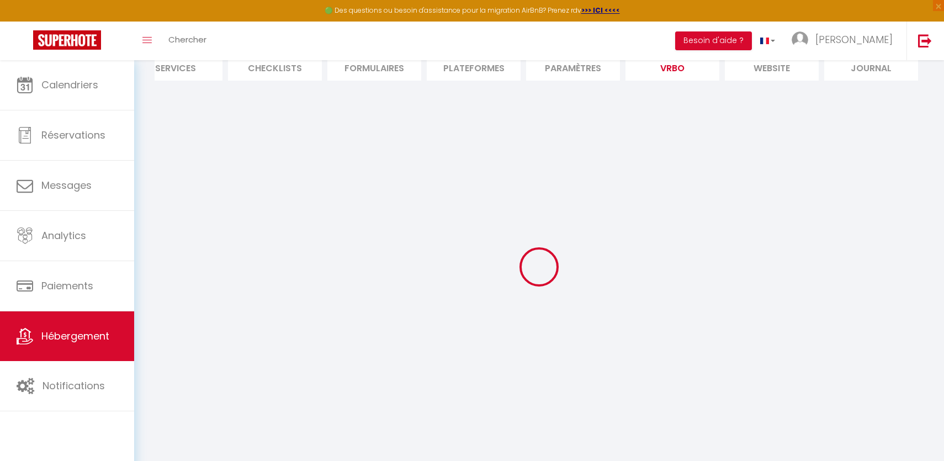
select select
select select "EUR"
select select
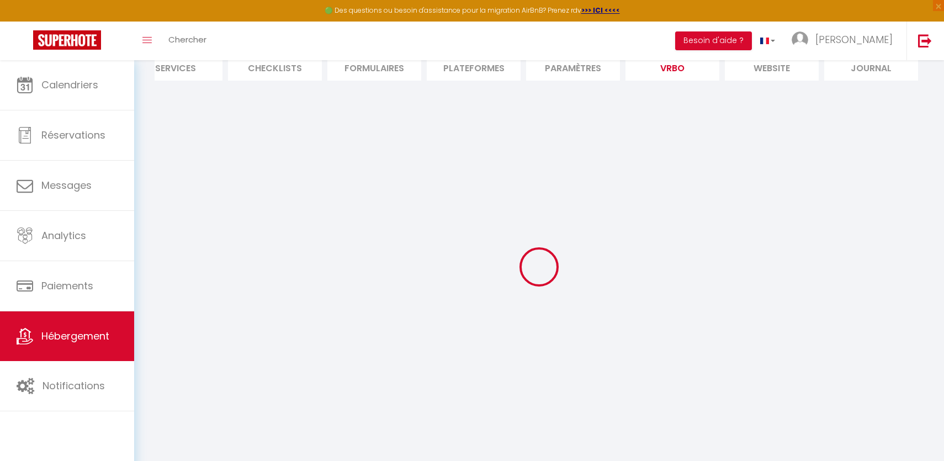
select select
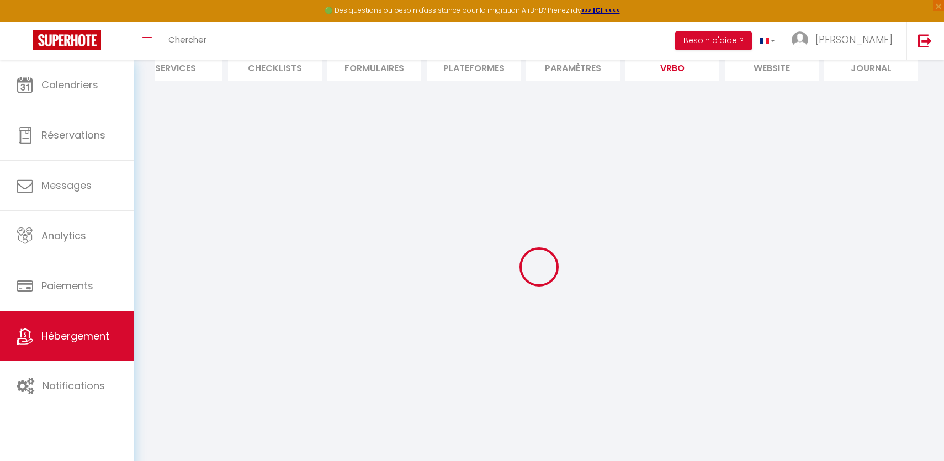
select select
select select "NO_REFUND"
select select "15:00"
select select "10:00"
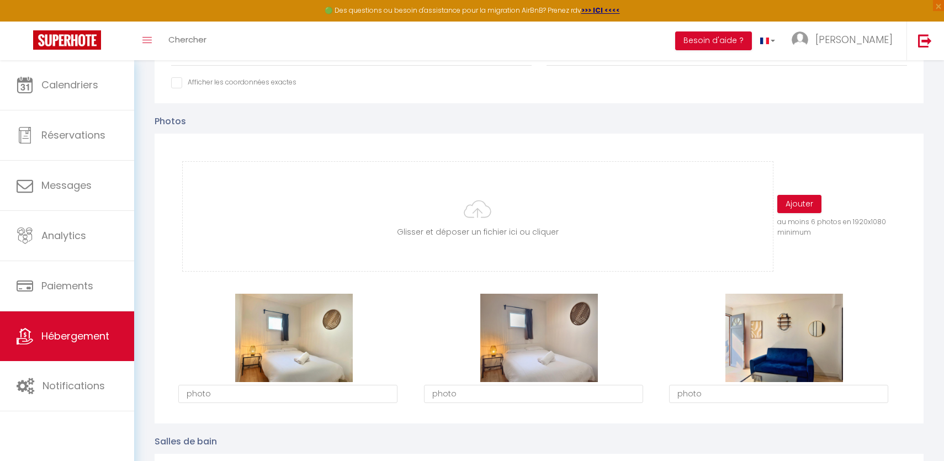
scroll to position [475, 0]
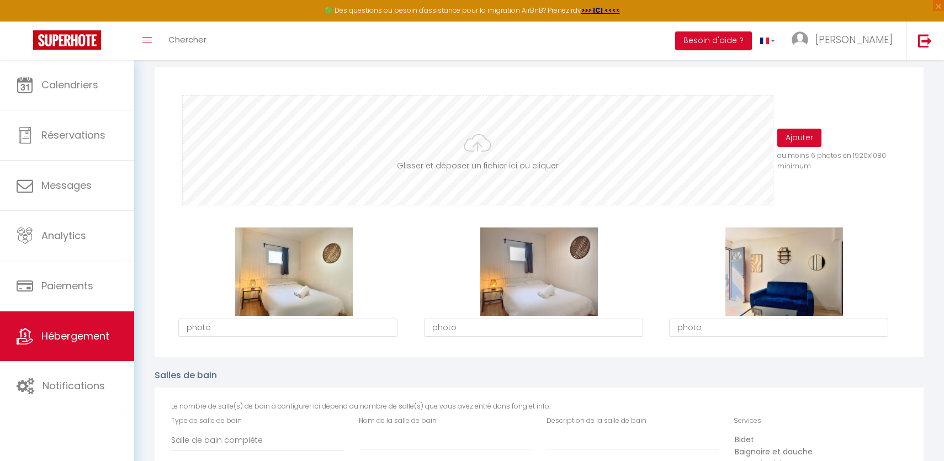
click at [475, 135] on input "file" at bounding box center [477, 149] width 589 height 109
type input "C:\fakepath\IMG_7547.jpeg"
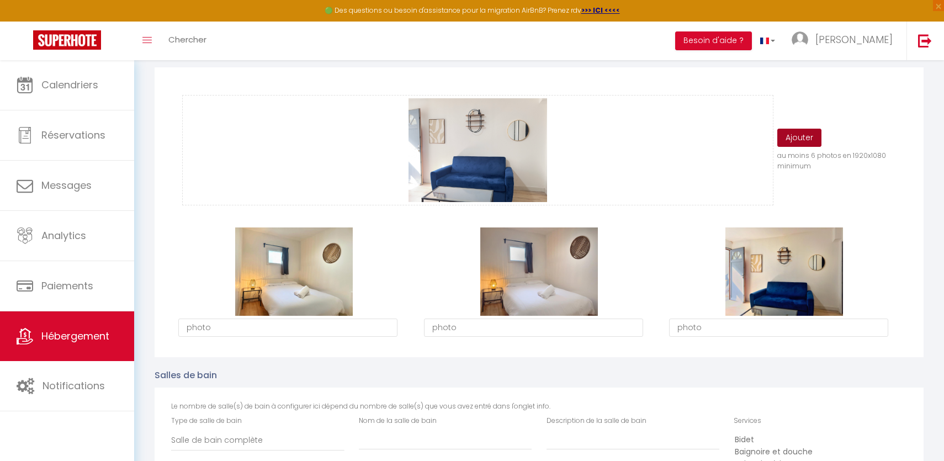
click at [792, 139] on button "Ajouter" at bounding box center [799, 138] width 44 height 19
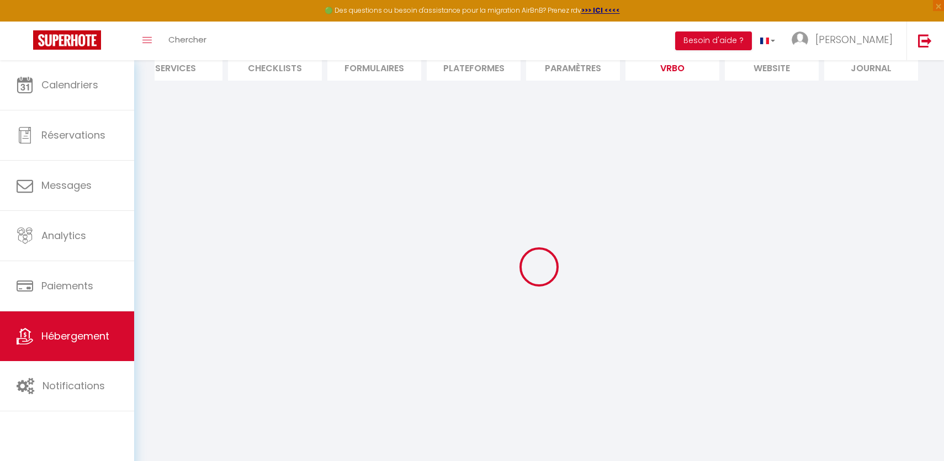
select select
select select "OTHER_SLEEPING_AREA"
select select
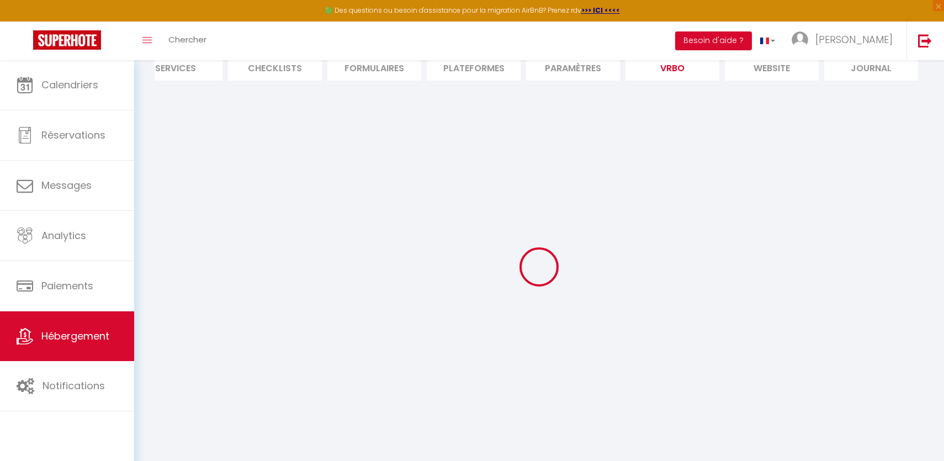
select select
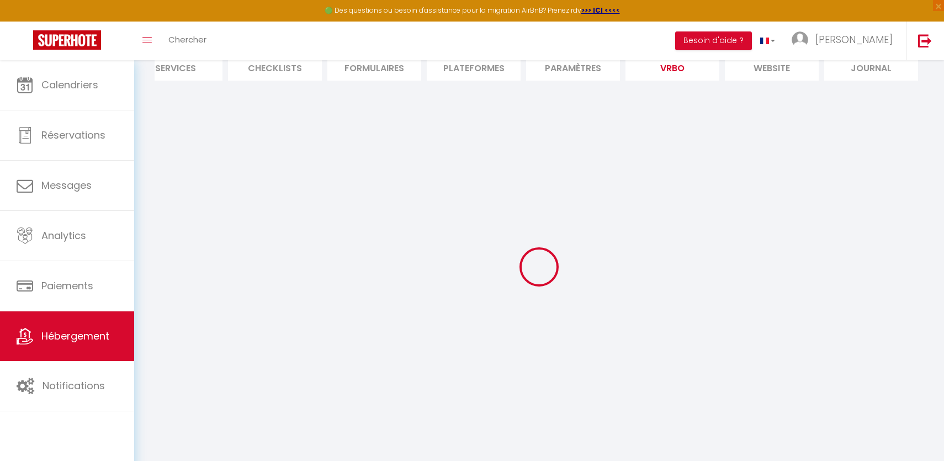
select select
select select "EUR"
select select
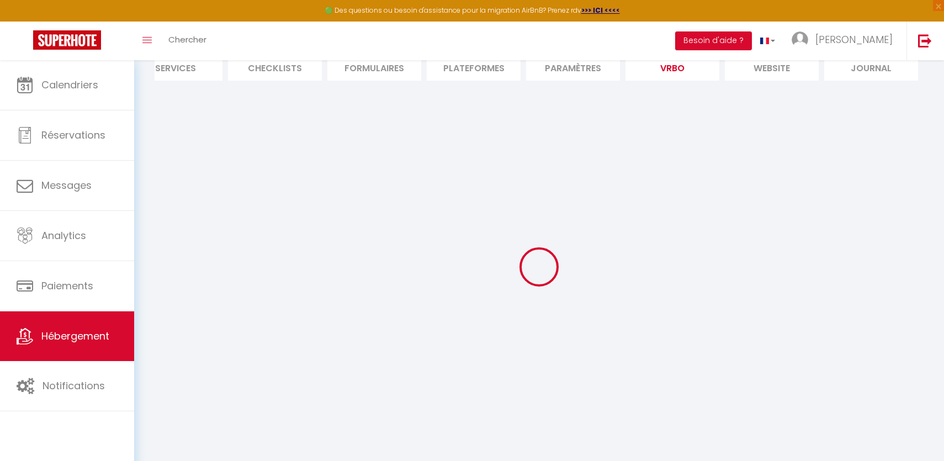
select select
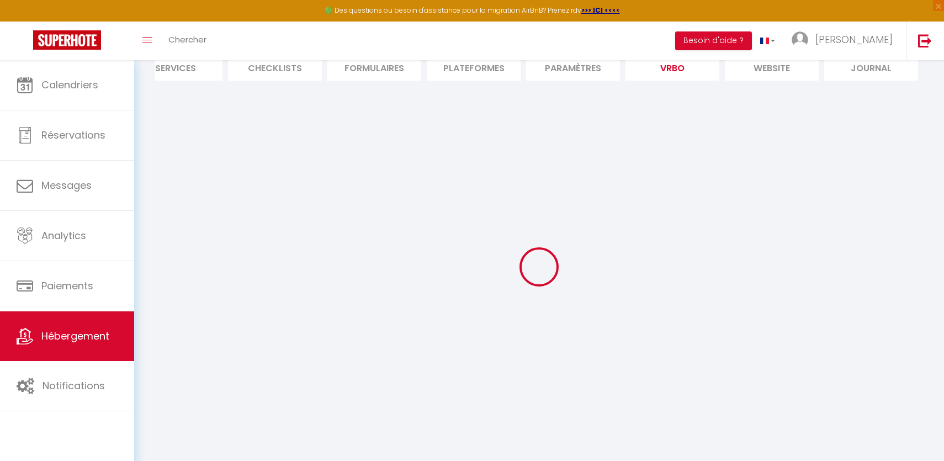
select select "NO_REFUND"
select select "15:00"
select select "10:00"
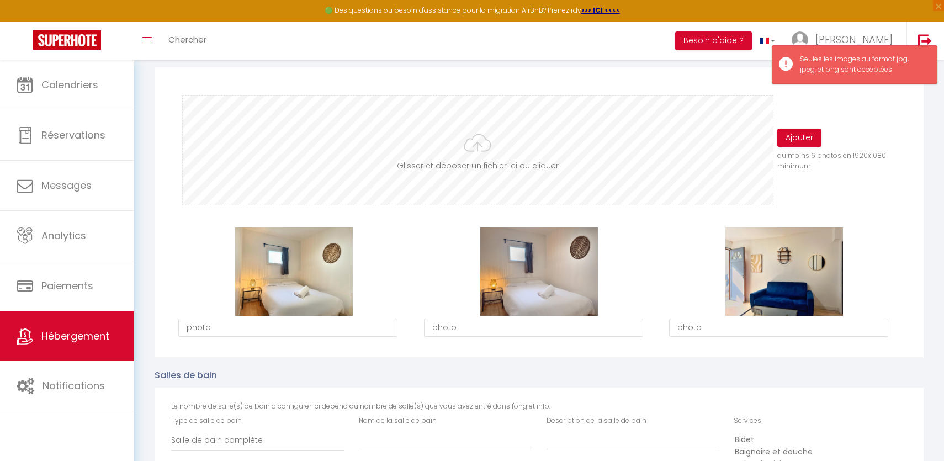
click at [531, 158] on input "file" at bounding box center [477, 149] width 589 height 109
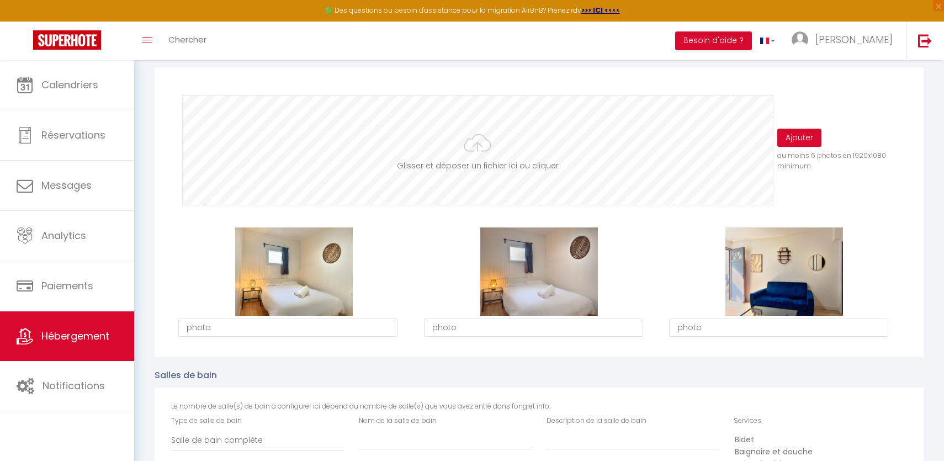
type input "C:\fakepath\IMG_7547.jpeg"
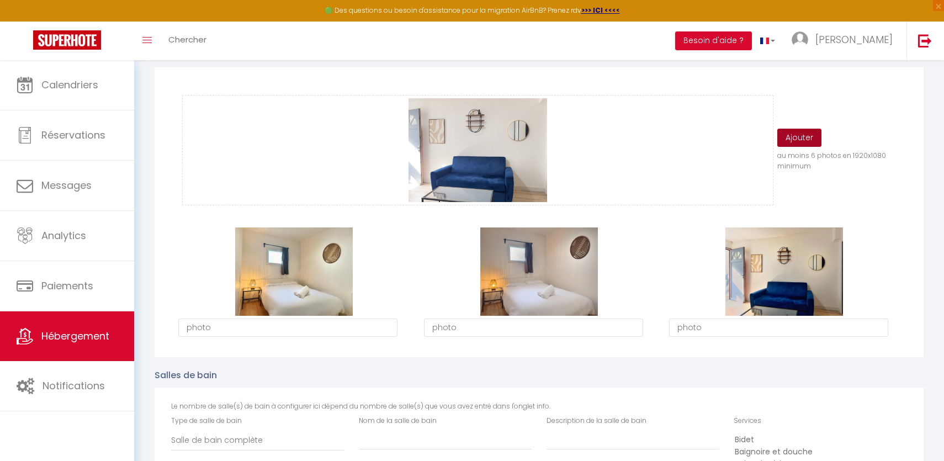
click at [812, 140] on button "Ajouter" at bounding box center [799, 138] width 44 height 19
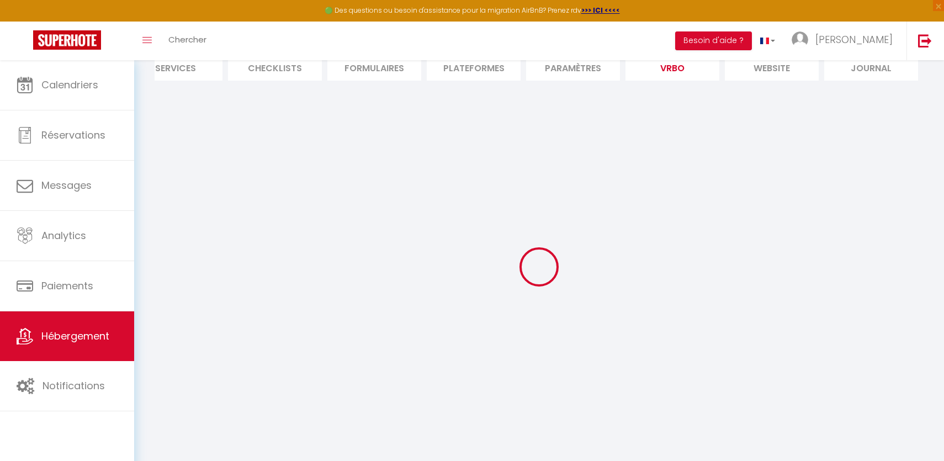
select select
select select "OTHER_SLEEPING_AREA"
select select
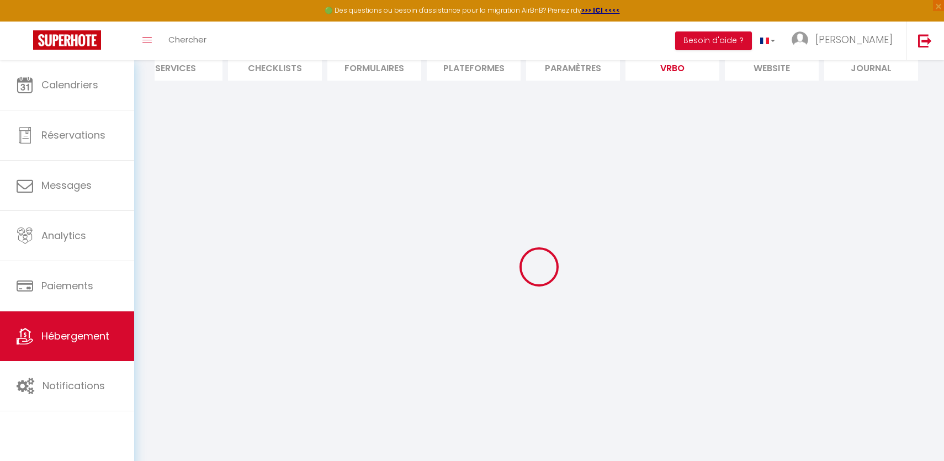
select select
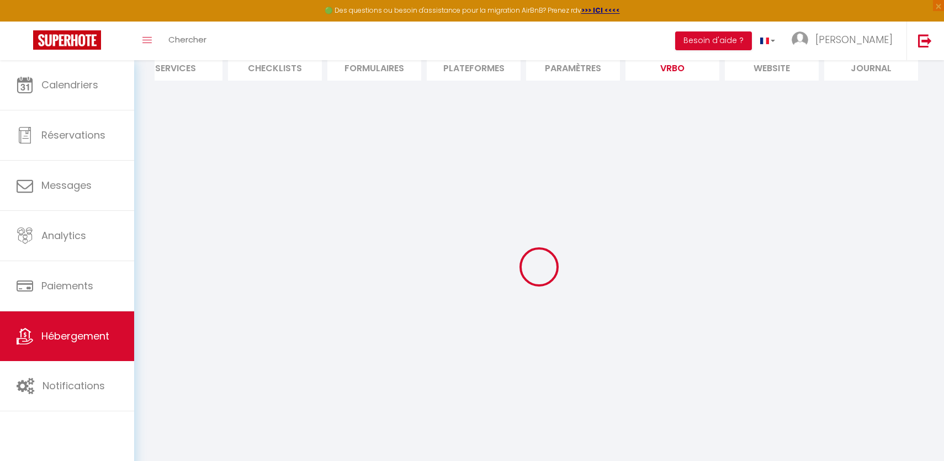
select select
select select "EUR"
select select
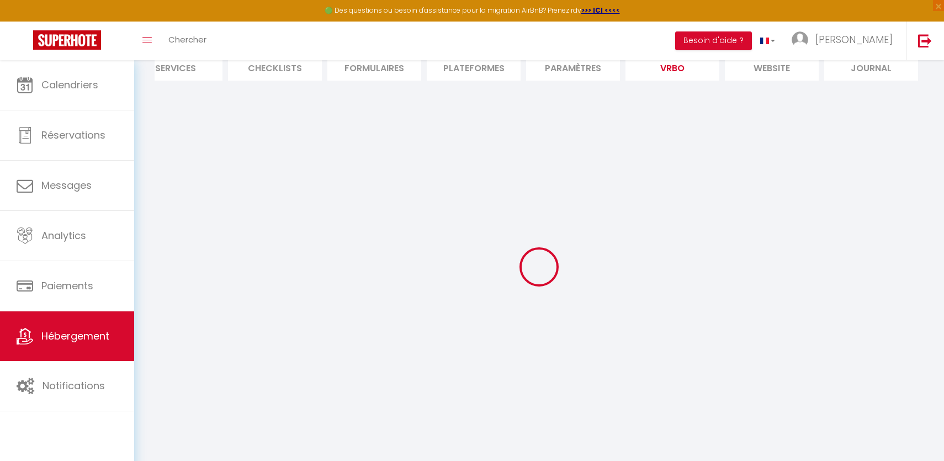
select select
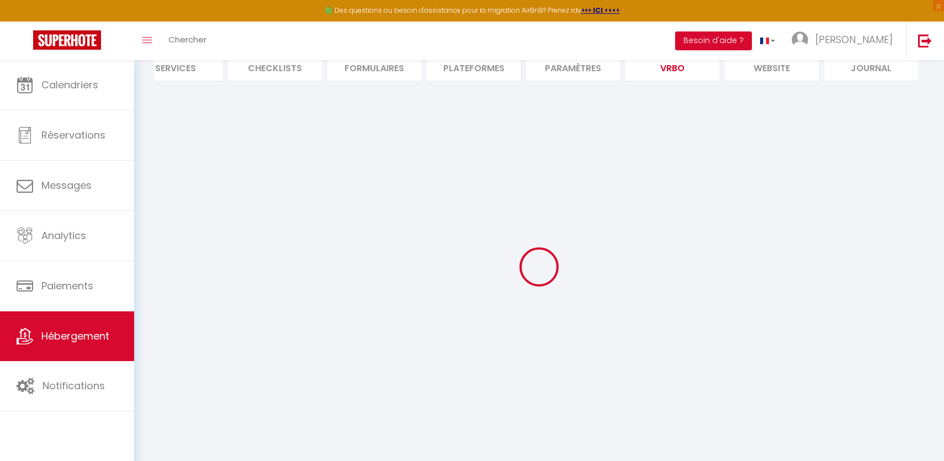
select select "NO_REFUND"
select select "15:00"
select select "10:00"
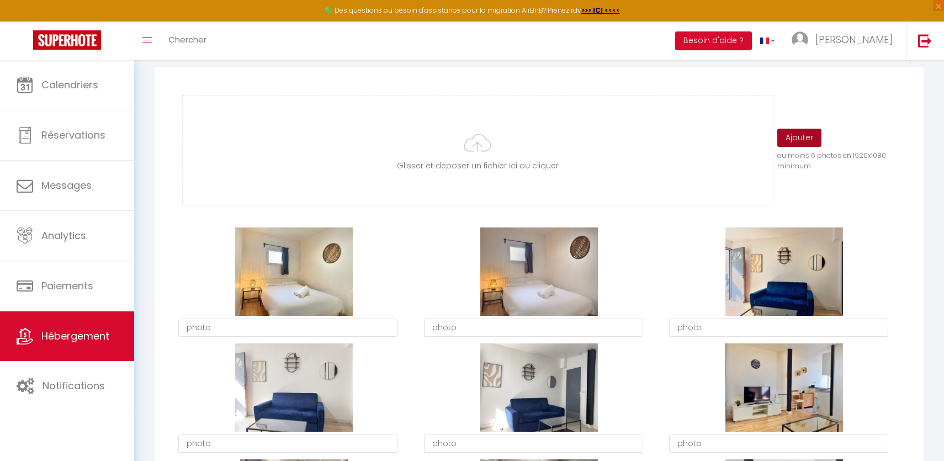
click at [812, 140] on button "Ajouter" at bounding box center [799, 138] width 44 height 19
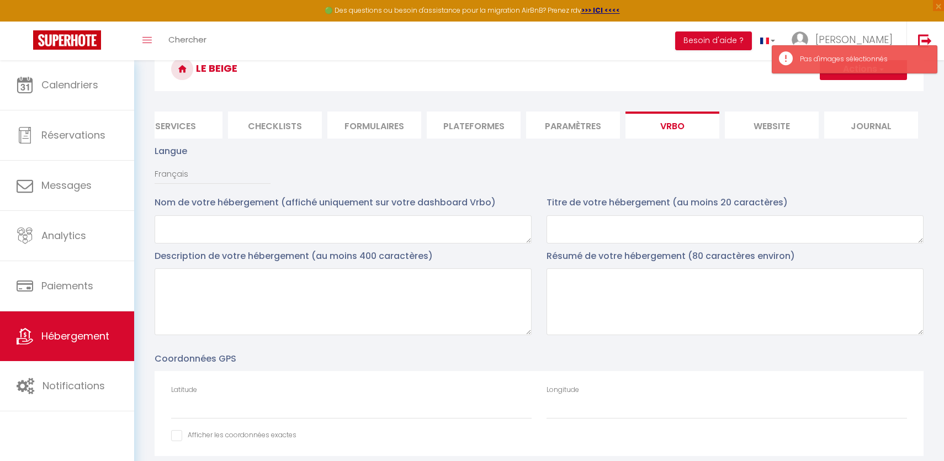
scroll to position [51, 0]
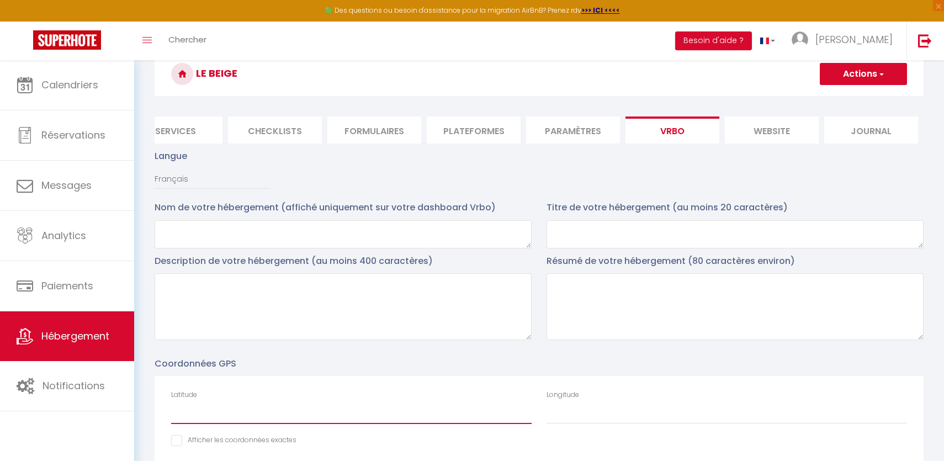
click at [320, 404] on input "Latitude" at bounding box center [351, 414] width 360 height 20
paste input "48.0029605"
type input "v48.00296"
paste input "48.0029605"
type input "48.0029605"
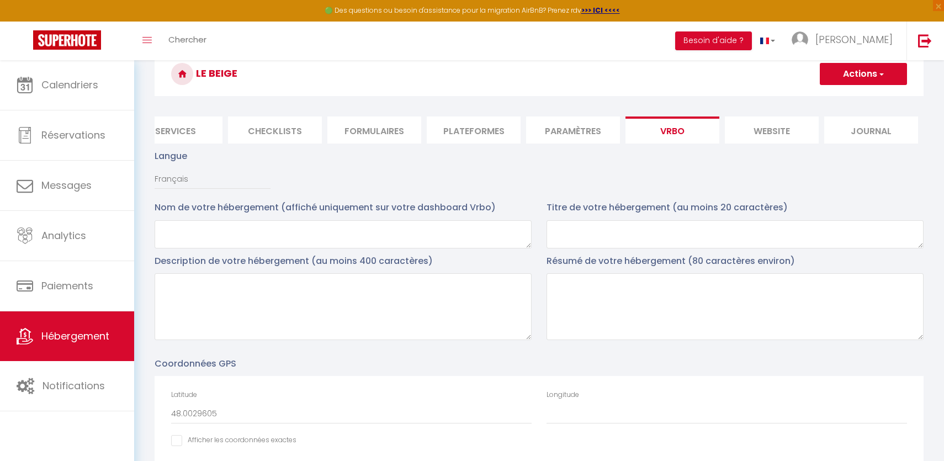
click at [182, 435] on input "Afficher dans le site Web" at bounding box center [233, 440] width 125 height 11
checkbox input "true"
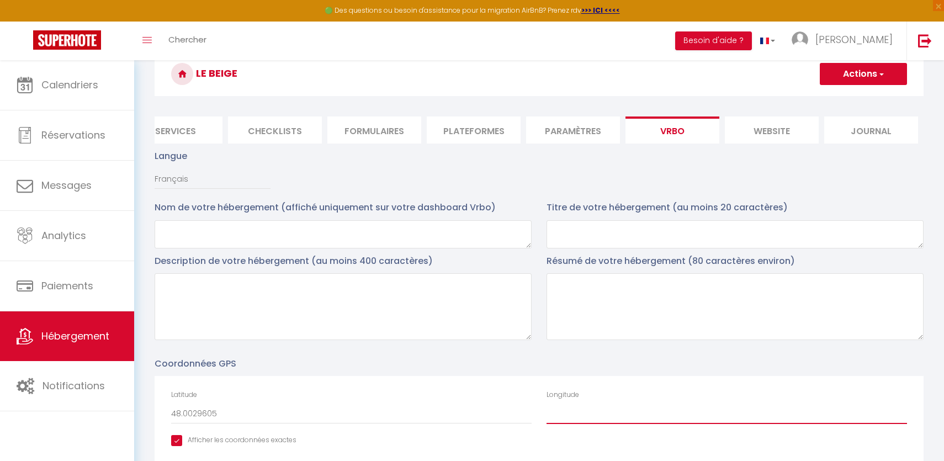
click at [550, 406] on input "Longitude" at bounding box center [726, 414] width 360 height 20
paste input "0.1939772"
type input "0.1939772"
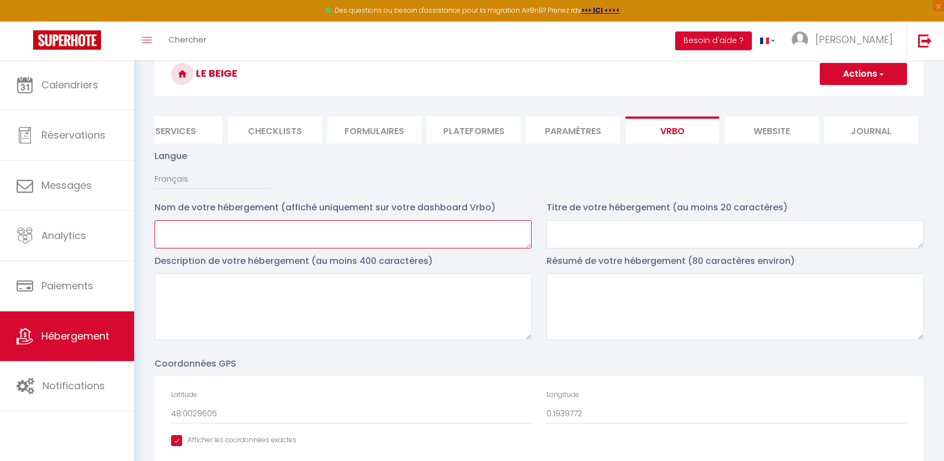
click at [243, 241] on textarea at bounding box center [343, 234] width 377 height 28
paste textarea "Le Beige"
type textarea "Le Beige"
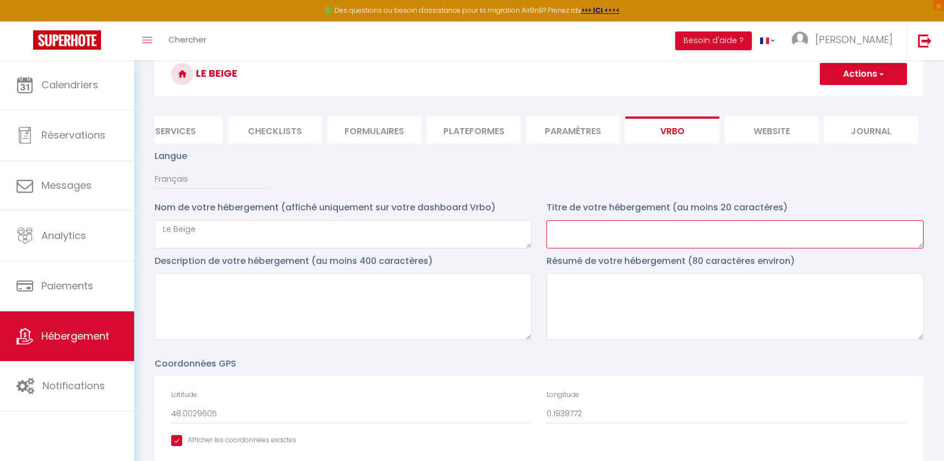
click at [646, 230] on textarea at bounding box center [734, 234] width 377 height 28
paste textarea "Le Beige"
type textarea "Le Beige"
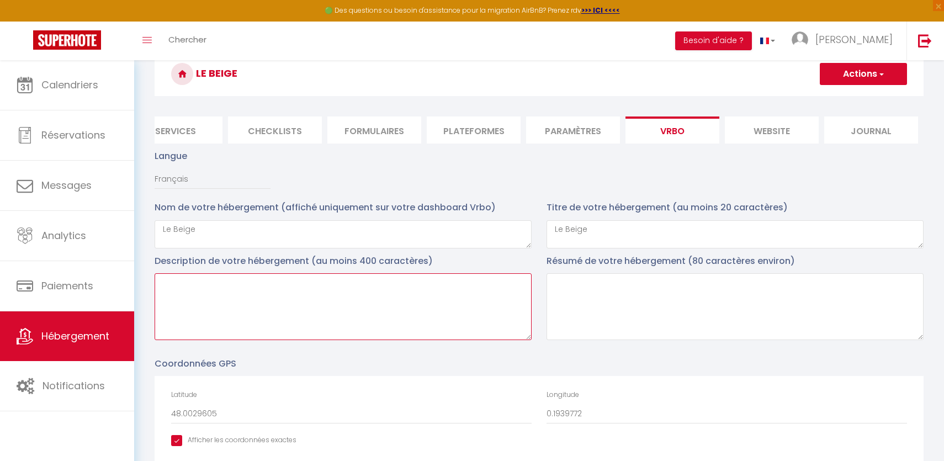
click at [354, 321] on textarea at bounding box center [343, 306] width 377 height 67
click at [283, 304] on textarea at bounding box center [343, 306] width 377 height 67
paste textarea "[PERSON_NAME] et [PERSON_NAME] vous souhaitent la bienvenue dans leur Apparteme…"
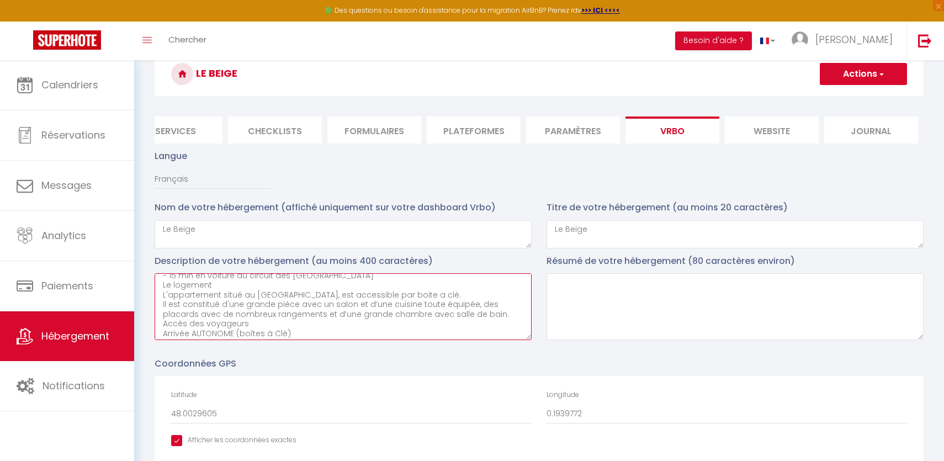
scroll to position [0, 0]
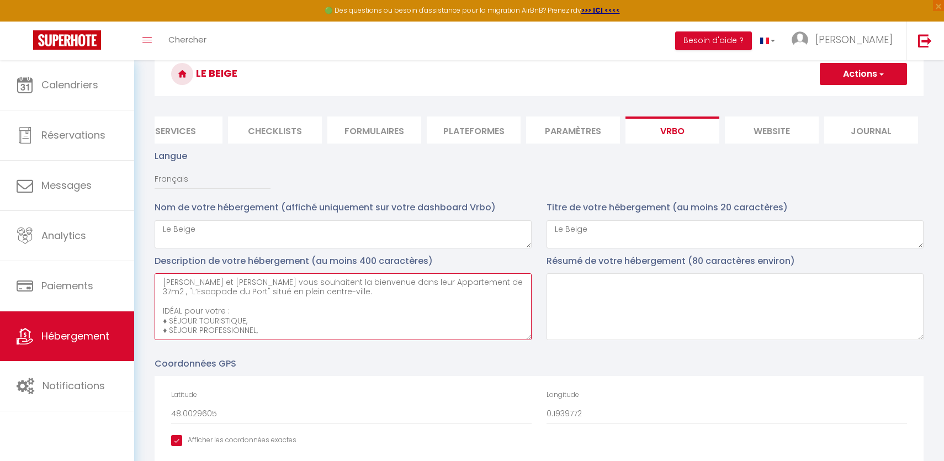
drag, startPoint x: 272, startPoint y: 329, endPoint x: 144, endPoint y: 275, distance: 138.5
type textarea "[PERSON_NAME] et [PERSON_NAME] vous souhaitent la bienvenue dans leur Apparteme…"
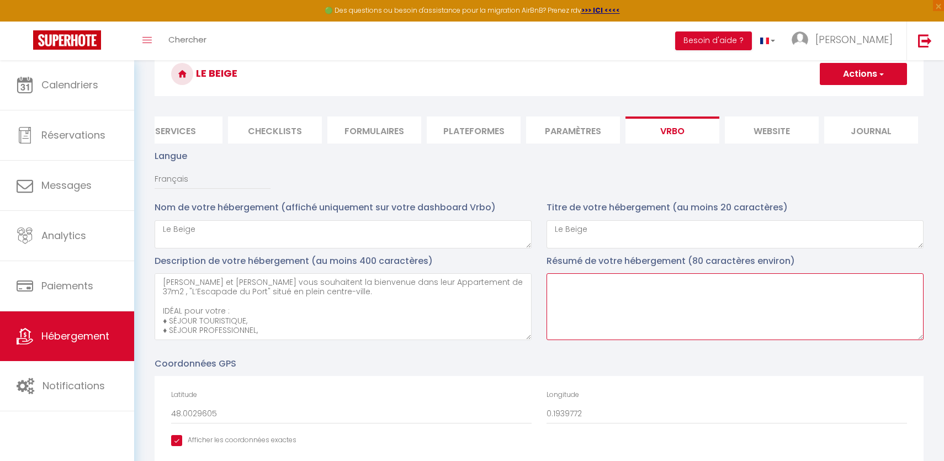
paste textarea "[PERSON_NAME] et [PERSON_NAME] vous souhaitent la bienvenue dans leur Apparteme…"
click at [632, 317] on textarea at bounding box center [734, 306] width 377 height 67
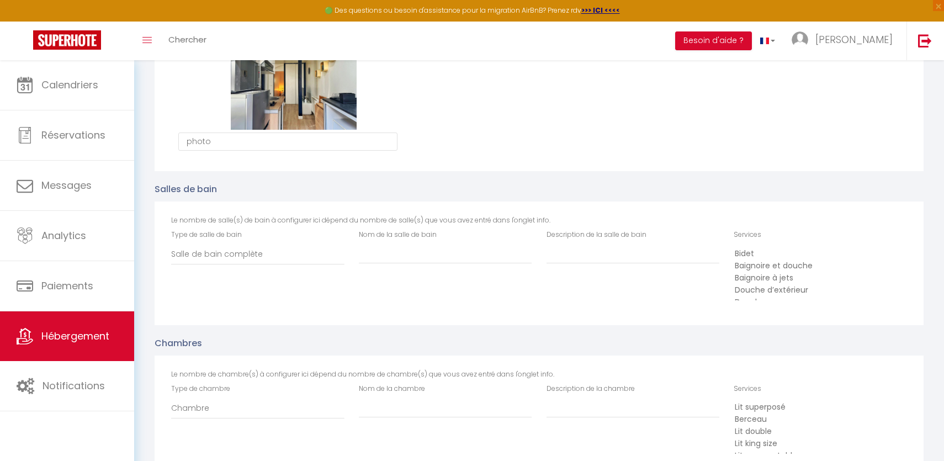
scroll to position [1010, 0]
type textarea "[PERSON_NAME] et [PERSON_NAME] vous souhaitent la bienvenue dans leur Apparteme…"
click at [389, 253] on input "Nom de la salle de bain" at bounding box center [445, 252] width 173 height 20
type input "[GEOGRAPHIC_DATA]"
click at [578, 249] on input "Description de la salle de bain" at bounding box center [632, 252] width 173 height 20
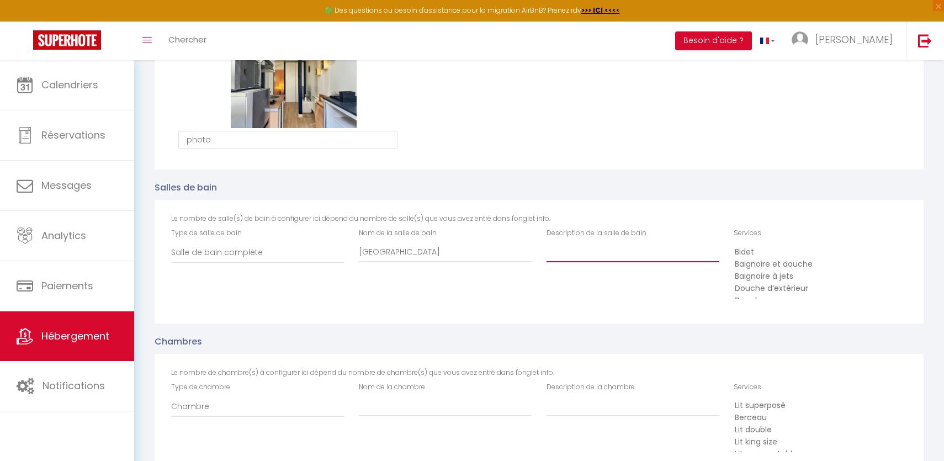
paste input "[GEOGRAPHIC_DATA]"
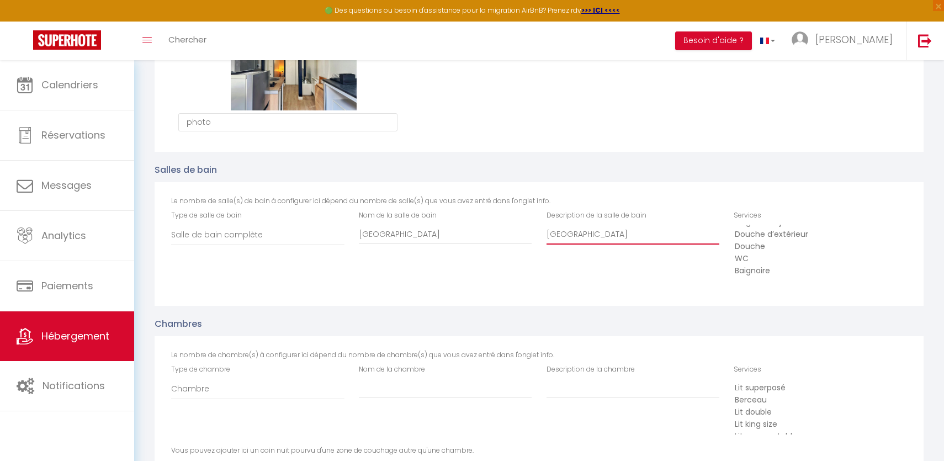
scroll to position [1028, 0]
type input "[GEOGRAPHIC_DATA]"
select select "50"
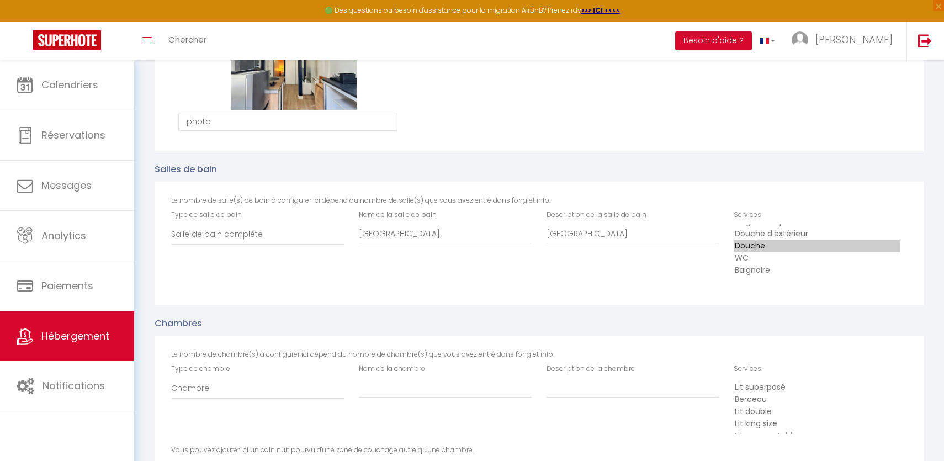
click at [748, 241] on option "Douche" at bounding box center [816, 246] width 166 height 12
click at [438, 392] on input "Nom de la chambre" at bounding box center [445, 387] width 173 height 20
type input "Chambre"
click at [619, 391] on input "Description de la chambre" at bounding box center [632, 387] width 173 height 20
paste input "Chambre"
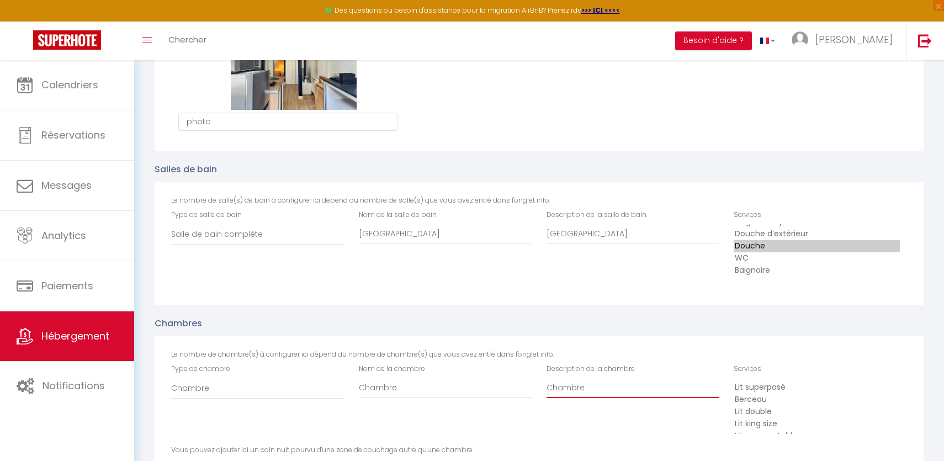
type input "Chambre"
select select "44"
click at [776, 409] on option "Lit double" at bounding box center [816, 412] width 166 height 12
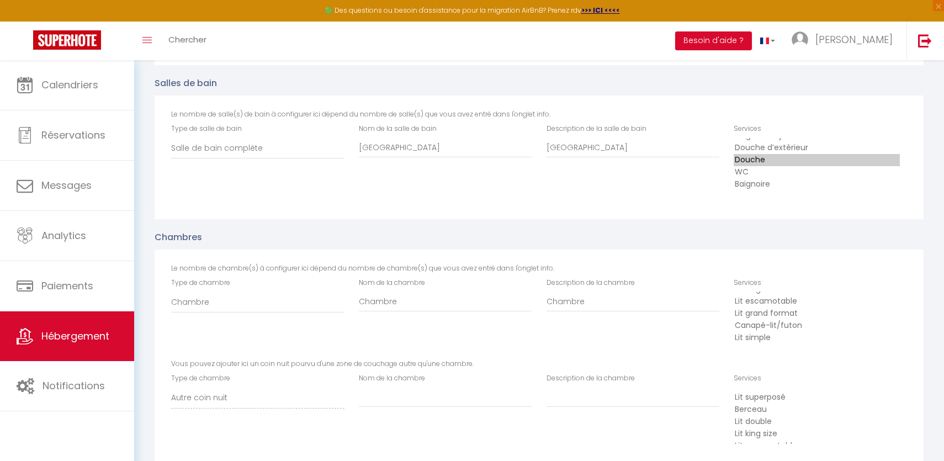
scroll to position [1228, 0]
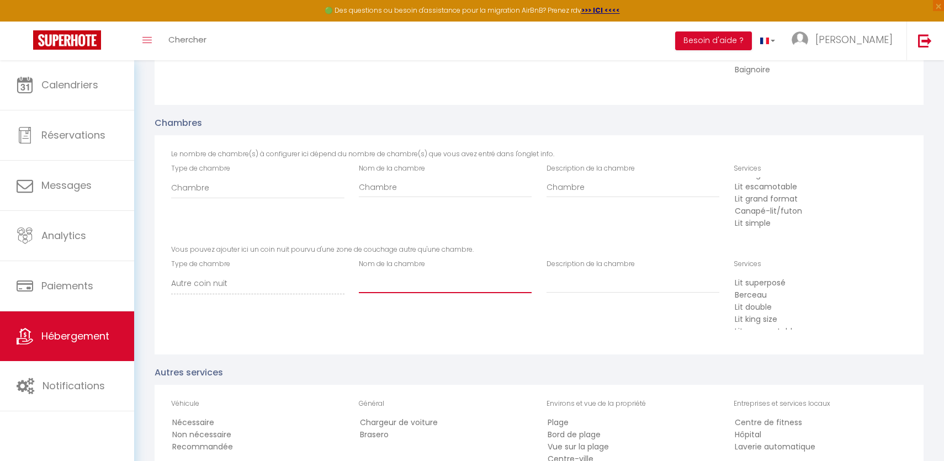
click at [396, 279] on input "Nom de la chambre" at bounding box center [445, 283] width 173 height 20
type input "Salon"
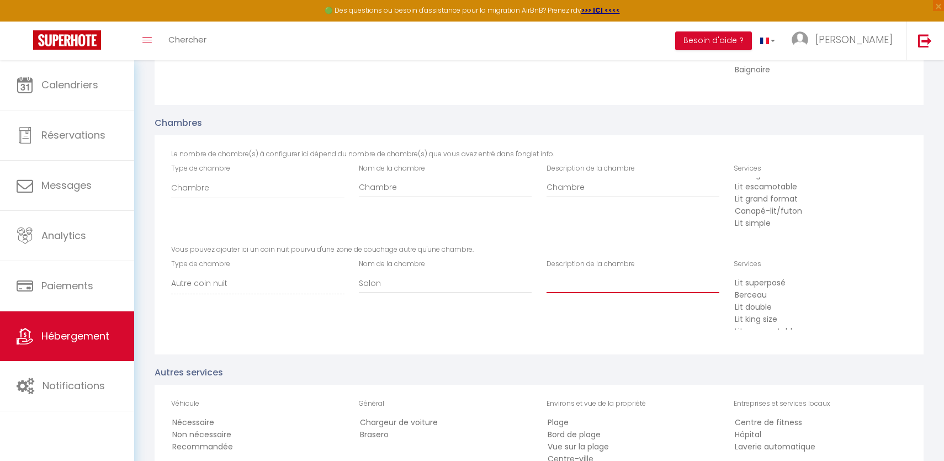
click at [598, 292] on input "Description de la chambre" at bounding box center [632, 283] width 173 height 20
paste input "Salon"
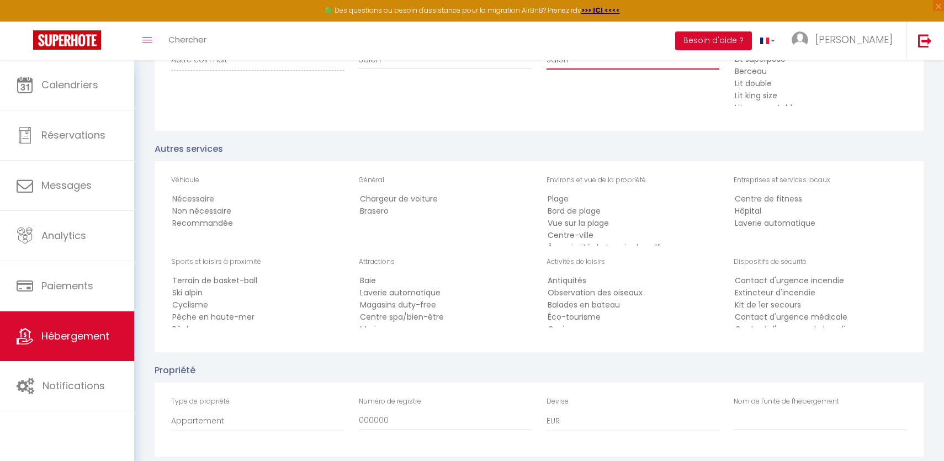
scroll to position [1632, 0]
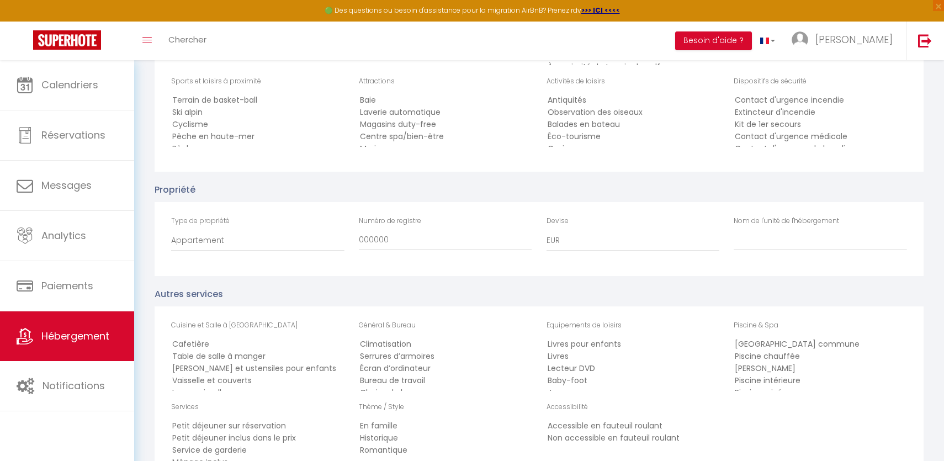
type input "Salon"
click at [739, 235] on input "Nom de l'unité de l'hébergement" at bounding box center [819, 240] width 173 height 20
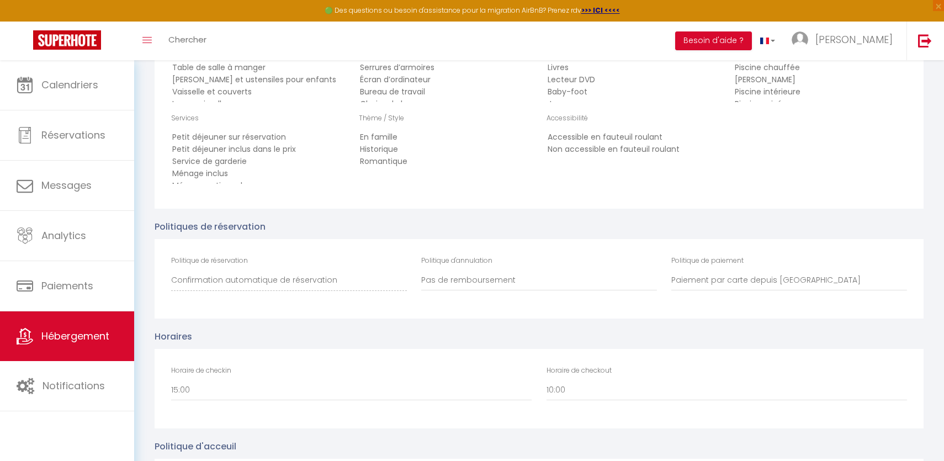
scroll to position [1923, 0]
type input "[GEOGRAPHIC_DATA]"
click at [313, 389] on select "00:00 00:30 01:00 01:30 02:00 02:30 03:00 03:30 04:00 04:30 05:00 05:30 06:00 0…" at bounding box center [351, 388] width 360 height 21
select select "16:00"
click at [171, 378] on select "00:00 00:30 01:00 01:30 02:00 02:30 03:00 03:30 04:00 04:30 05:00 05:30 06:00 0…" at bounding box center [351, 388] width 360 height 21
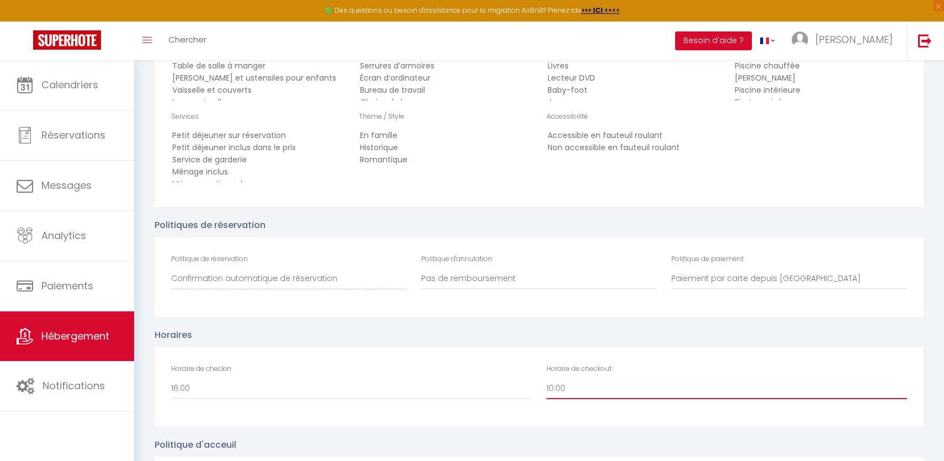
click at [572, 392] on select "00:00 00:30 01:00 01:30 02:00 02:30 03:00 03:30 04:00 04:30 05:00 05:30 06:00 0…" at bounding box center [726, 388] width 360 height 21
select select "11:00"
click at [546, 378] on select "00:00 00:30 01:00 01:30 02:00 02:30 03:00 03:30 04:00 04:30 05:00 05:30 06:00 0…" at bounding box center [726, 388] width 360 height 21
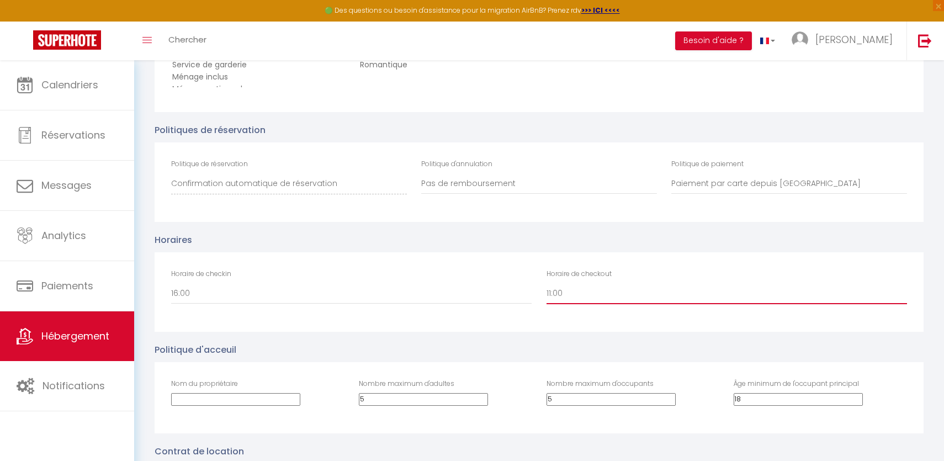
scroll to position [2180, 0]
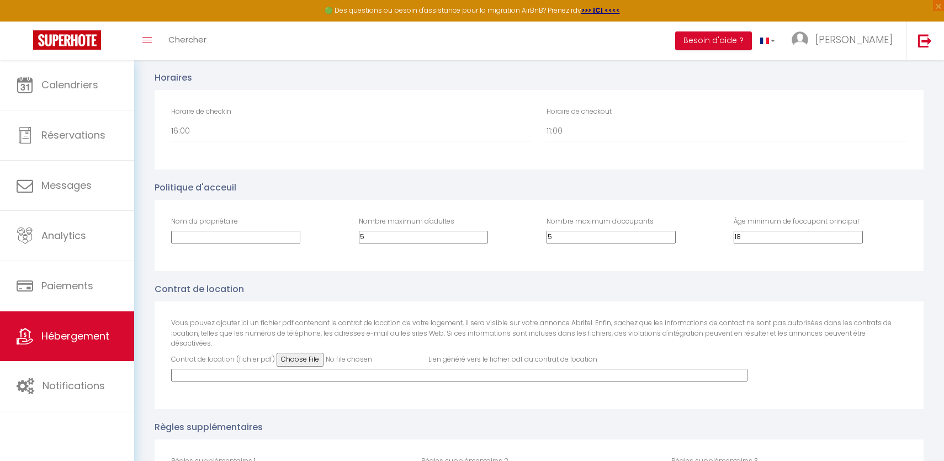
click at [279, 231] on input "Nom du propriétaire" at bounding box center [235, 237] width 129 height 13
type input "ALex"
click at [475, 231] on input "5" at bounding box center [423, 237] width 129 height 13
type input "2"
click at [564, 228] on div "Nombre maximum d'occupants 5" at bounding box center [632, 229] width 173 height 27
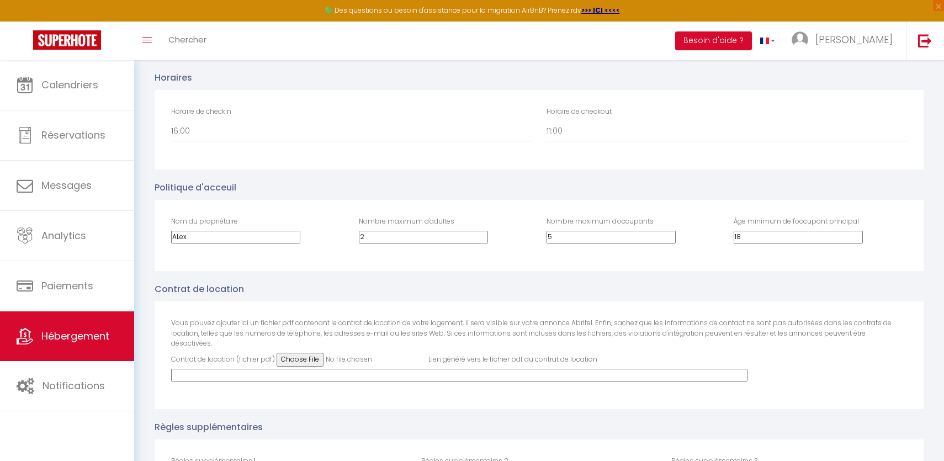
click at [564, 236] on input "5" at bounding box center [610, 237] width 129 height 13
paste input "2"
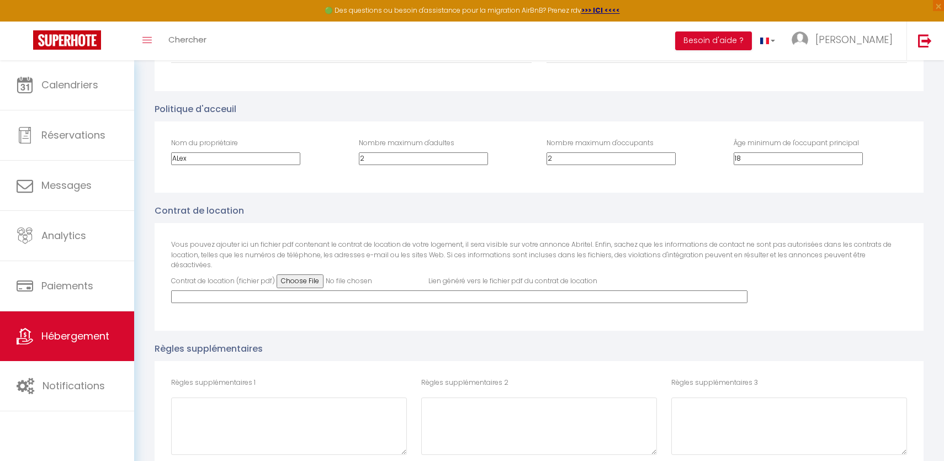
scroll to position [2326, 0]
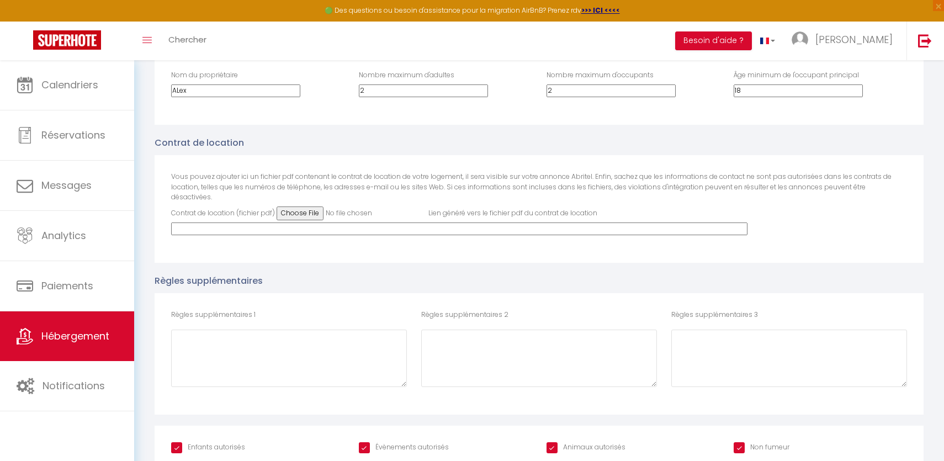
type input "2"
click at [413, 442] on input "Évènements autorisés" at bounding box center [404, 447] width 90 height 11
checkbox input "false"
click at [588, 442] on input "Animaux autorisés" at bounding box center [585, 447] width 79 height 11
checkbox input "false"
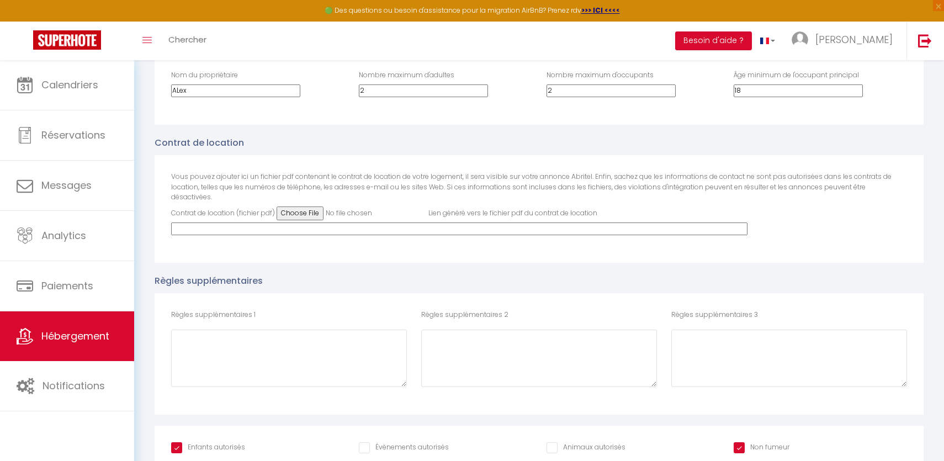
click at [769, 442] on input "Non fumeur" at bounding box center [761, 447] width 56 height 11
checkbox input "true"
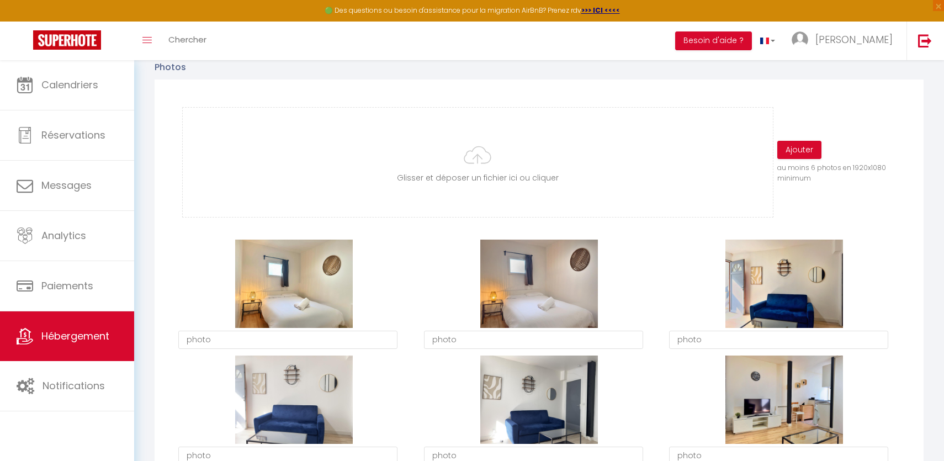
scroll to position [0, 0]
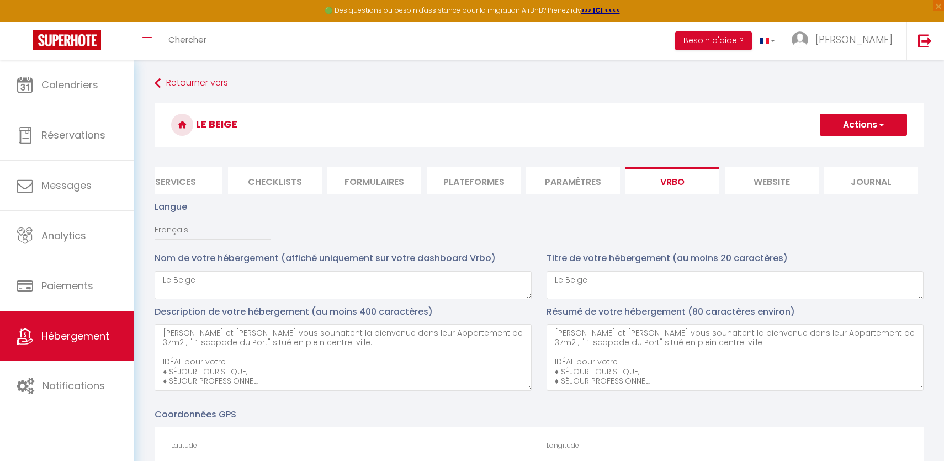
click at [840, 135] on button "Actions" at bounding box center [863, 125] width 87 height 22
click at [848, 148] on input "Enregistrer" at bounding box center [850, 148] width 41 height 11
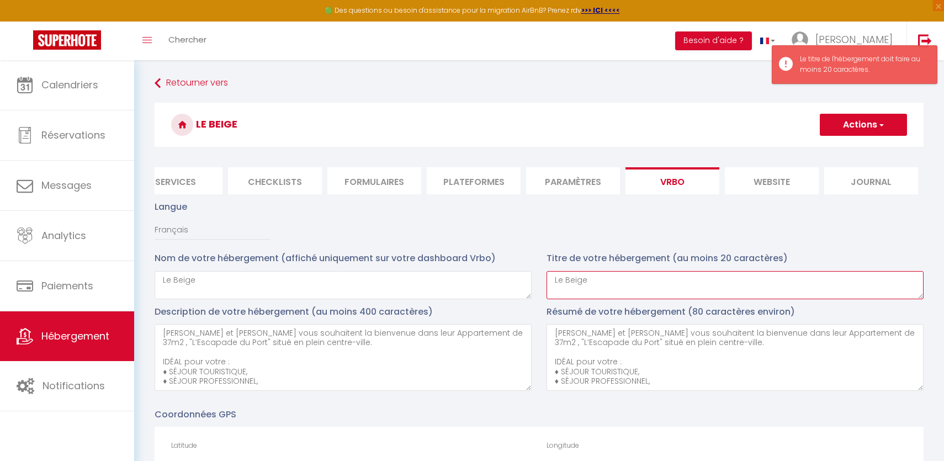
click at [700, 292] on textarea "Le Beige" at bounding box center [734, 285] width 377 height 28
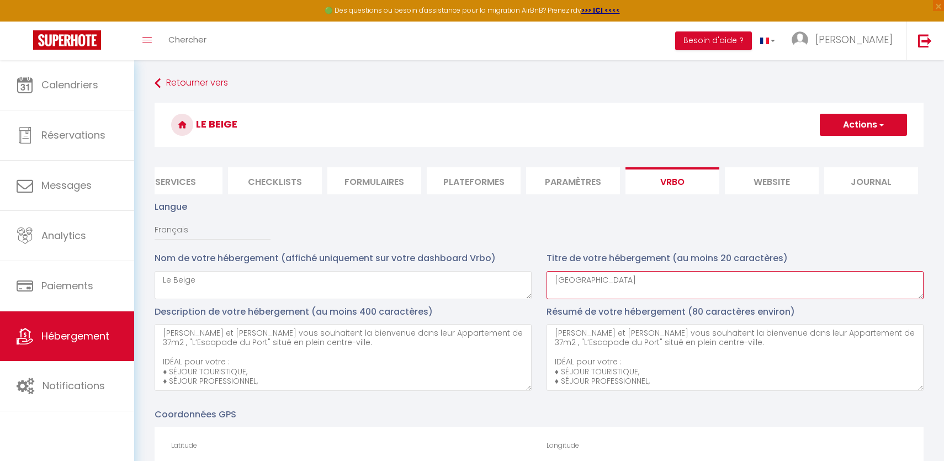
type textarea "[GEOGRAPHIC_DATA]"
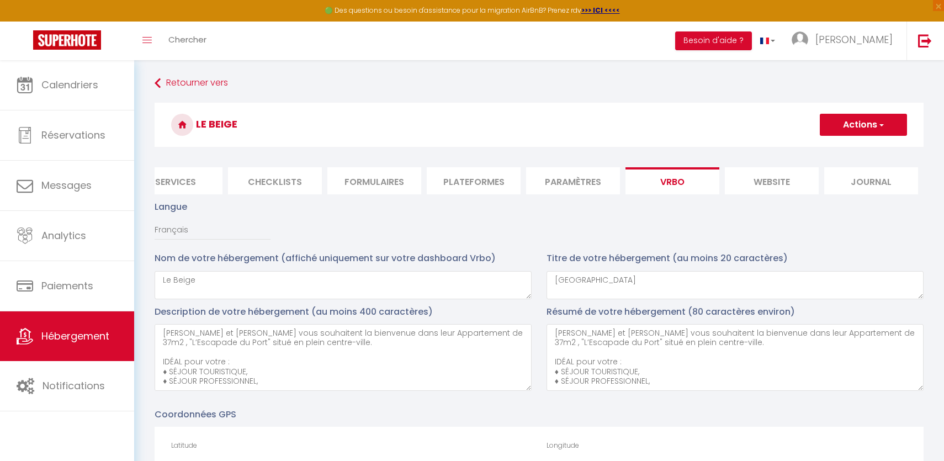
click at [872, 110] on h3 "Le Beige" at bounding box center [539, 125] width 769 height 44
click at [867, 126] on button "Actions" at bounding box center [863, 125] width 87 height 22
click at [848, 148] on input "Enregistrer" at bounding box center [850, 148] width 41 height 11
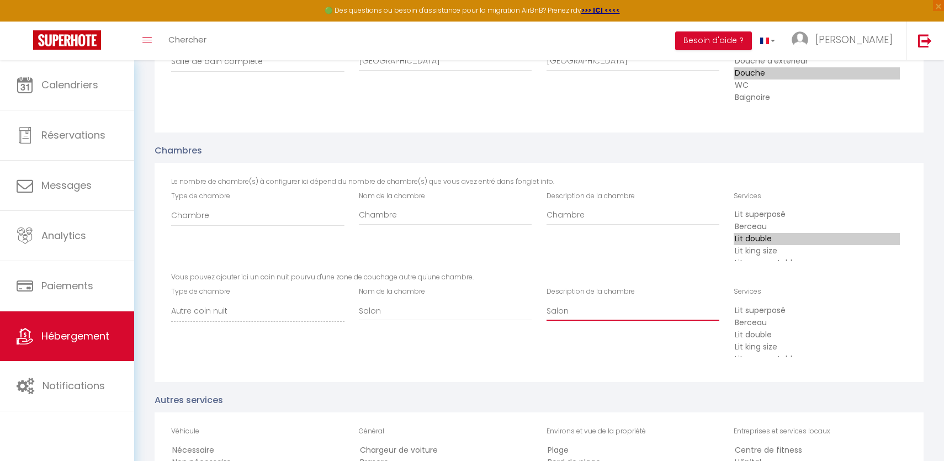
click at [640, 316] on input "Salon" at bounding box center [632, 311] width 173 height 20
click at [391, 312] on input "Salon" at bounding box center [445, 311] width 173 height 20
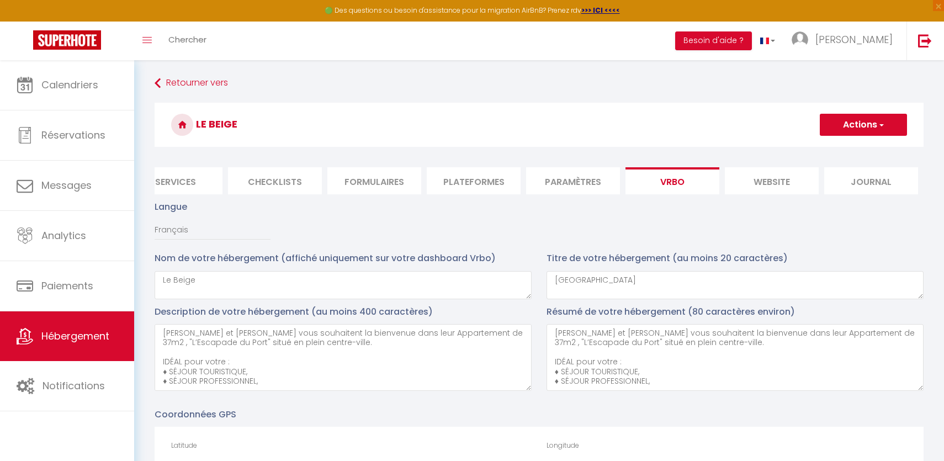
click at [857, 124] on button "Actions" at bounding box center [863, 125] width 87 height 22
click at [853, 140] on ul "Enregistrer" at bounding box center [862, 149] width 88 height 21
click at [853, 146] on h3 "Le Beige" at bounding box center [539, 125] width 769 height 44
click at [853, 130] on button "Actions" at bounding box center [863, 125] width 87 height 22
click at [853, 152] on input "Enregistrer" at bounding box center [850, 148] width 41 height 11
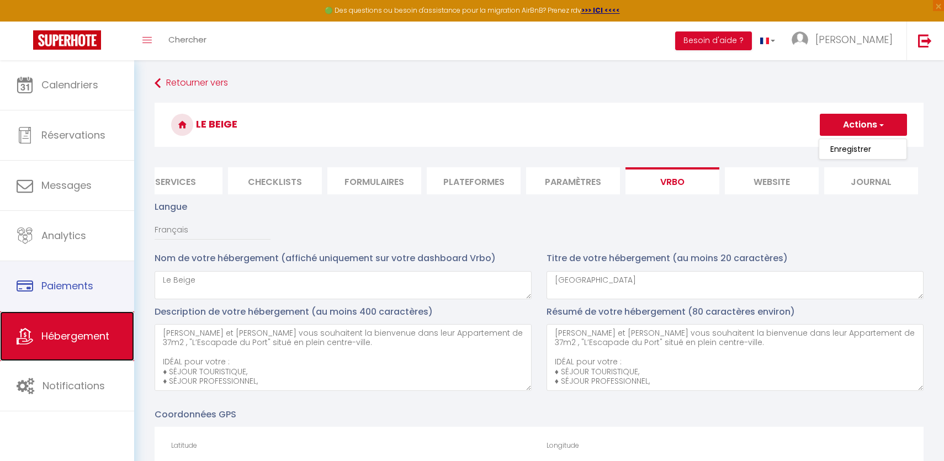
click at [77, 325] on link "Hébergement" at bounding box center [67, 336] width 134 height 50
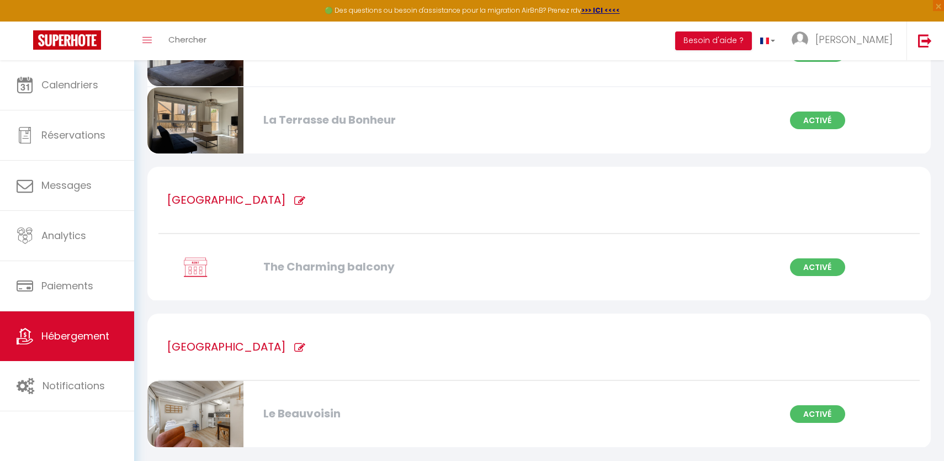
scroll to position [1169, 0]
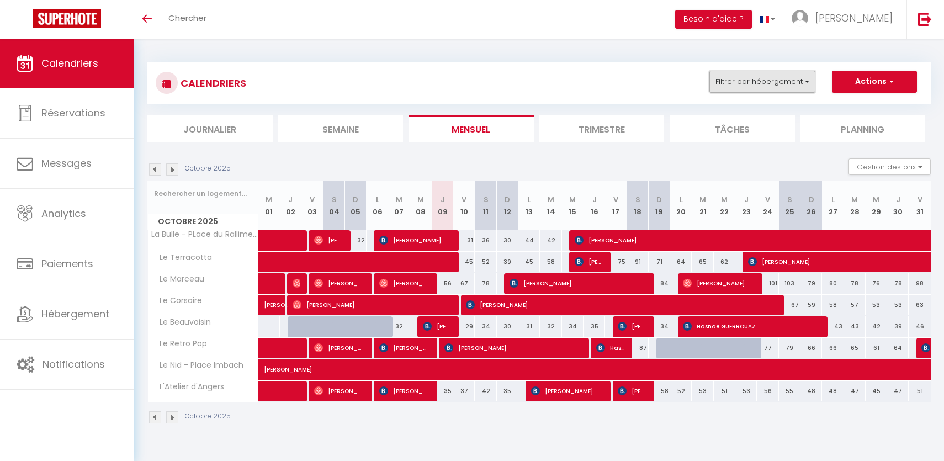
click at [750, 72] on button "Filtrer par hébergement" at bounding box center [762, 82] width 106 height 22
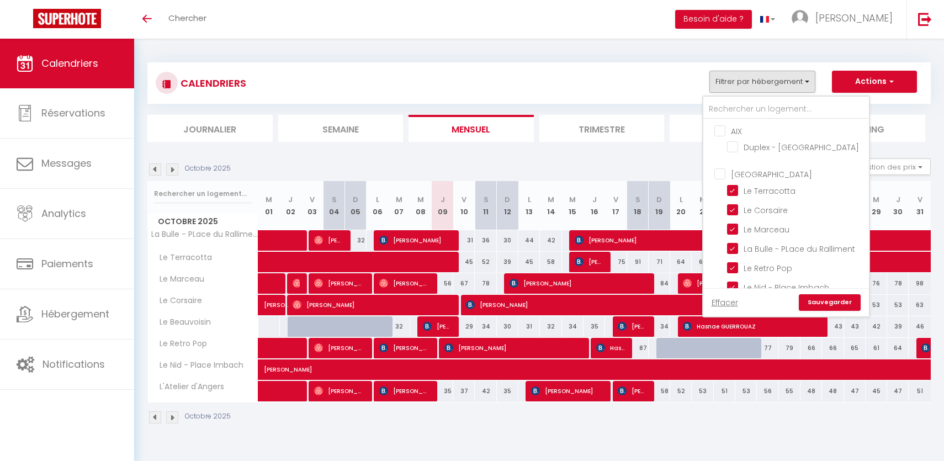
click at [720, 176] on input "[GEOGRAPHIC_DATA]" at bounding box center [797, 173] width 166 height 11
checkbox input "true"
checkbox input "false"
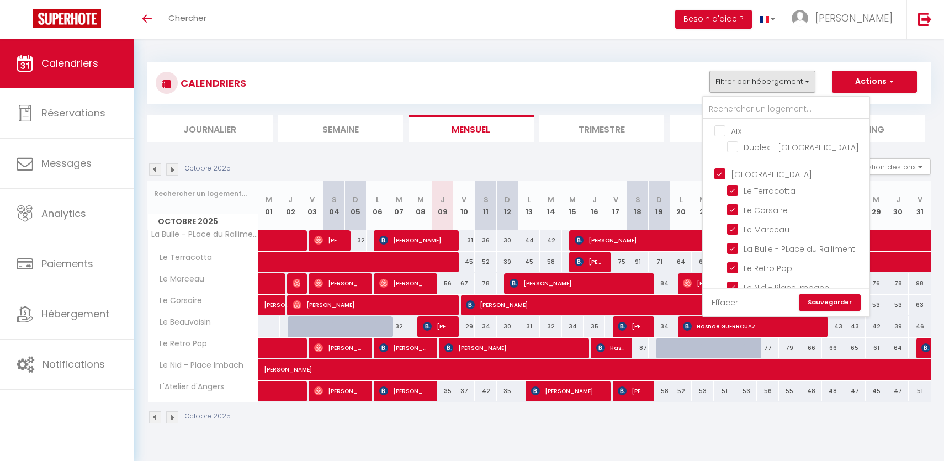
checkbox input "false"
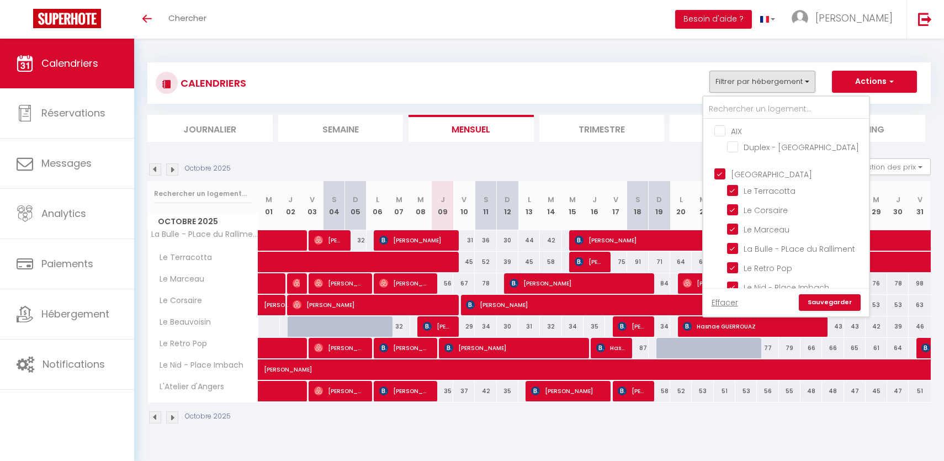
checkbox input "true"
click at [720, 176] on input "[GEOGRAPHIC_DATA]" at bounding box center [797, 173] width 166 height 11
checkbox input "false"
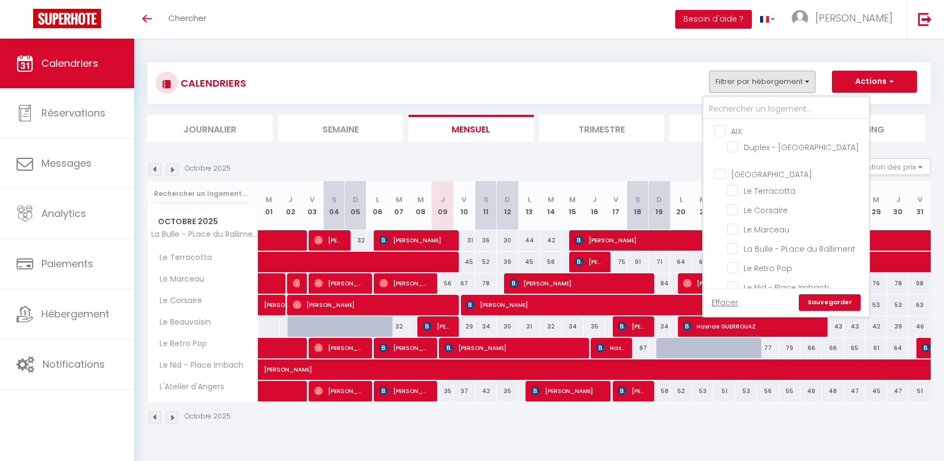
checkbox input "false"
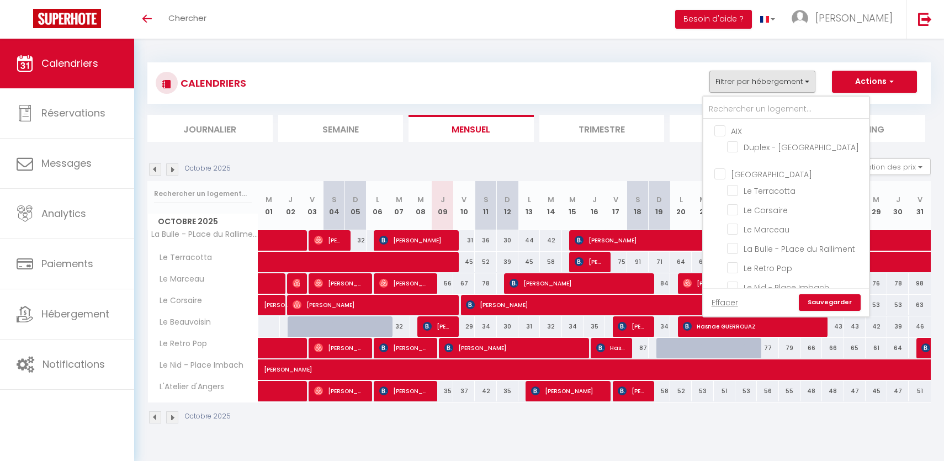
checkbox input "false"
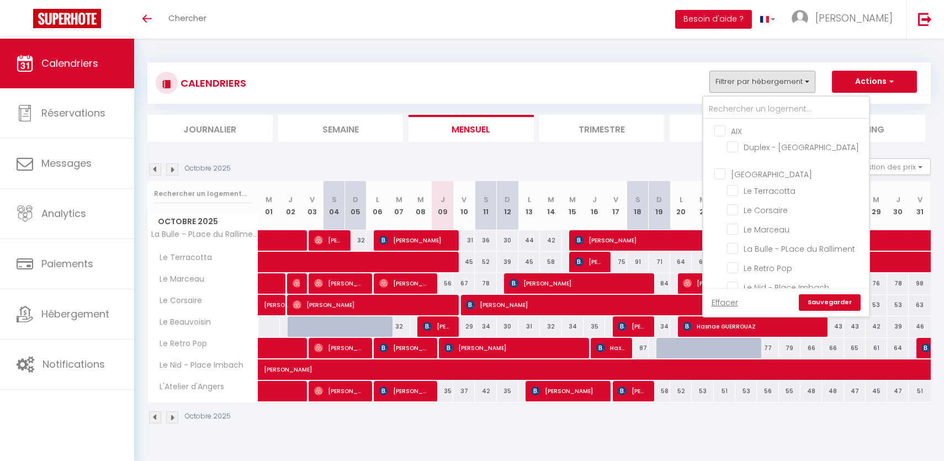
checkbox input "false"
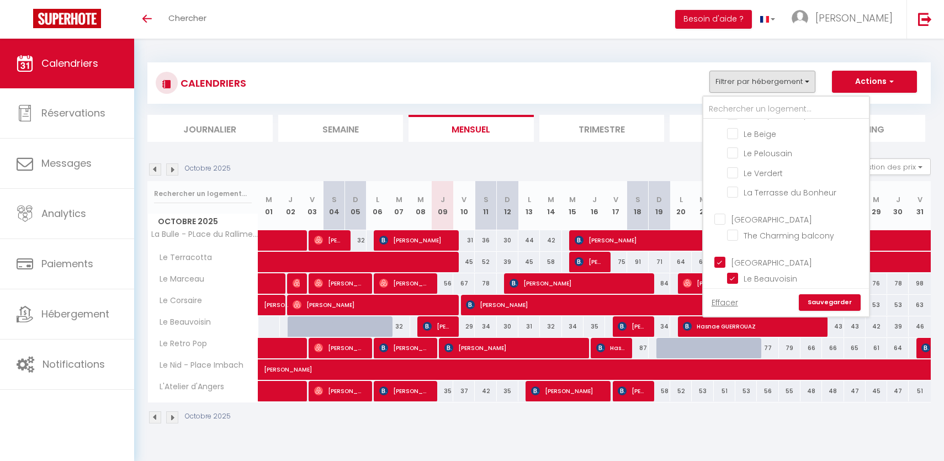
click at [821, 303] on link "Sauvegarder" at bounding box center [830, 302] width 62 height 17
select select
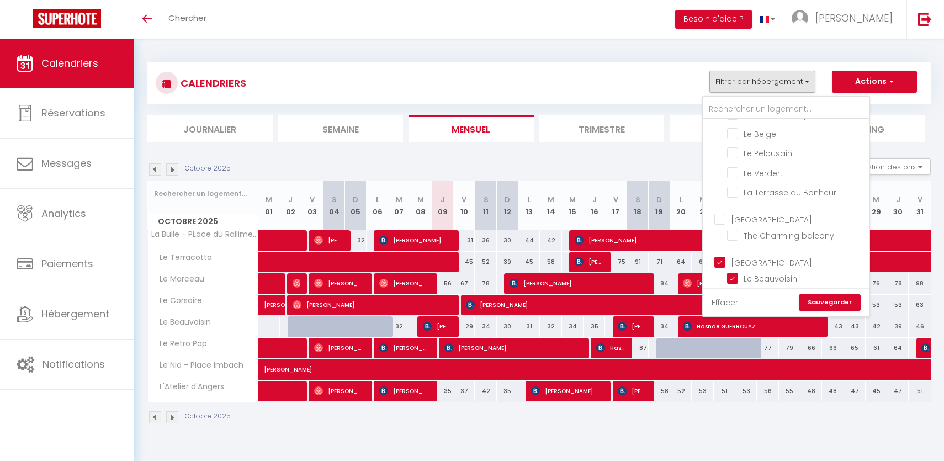
select select
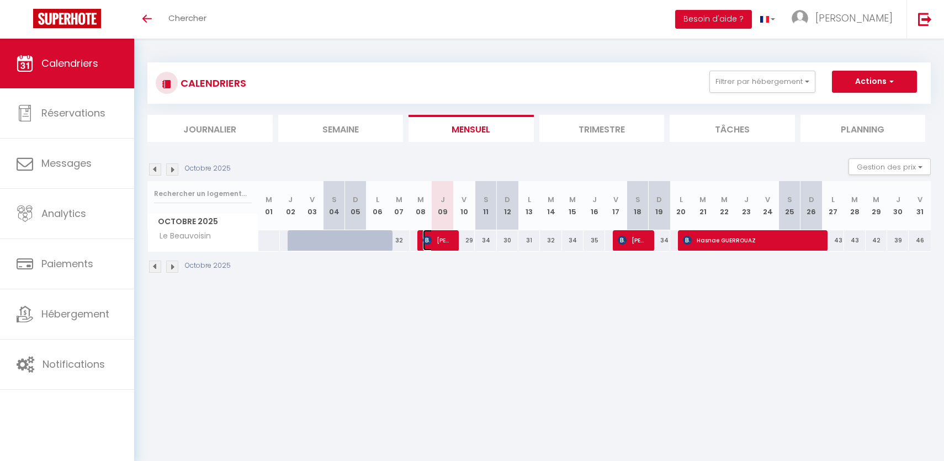
click at [441, 246] on span "[PERSON_NAME]" at bounding box center [437, 240] width 29 height 21
select select "OK"
select select "0"
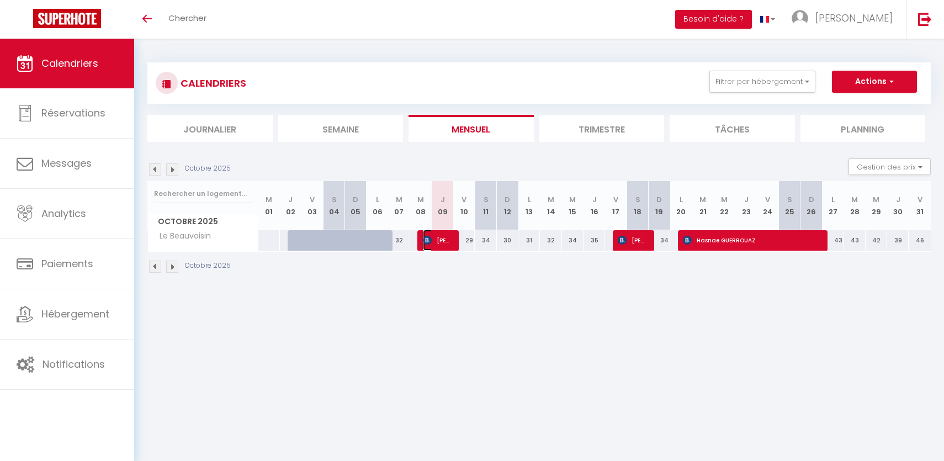
select select "1"
select select
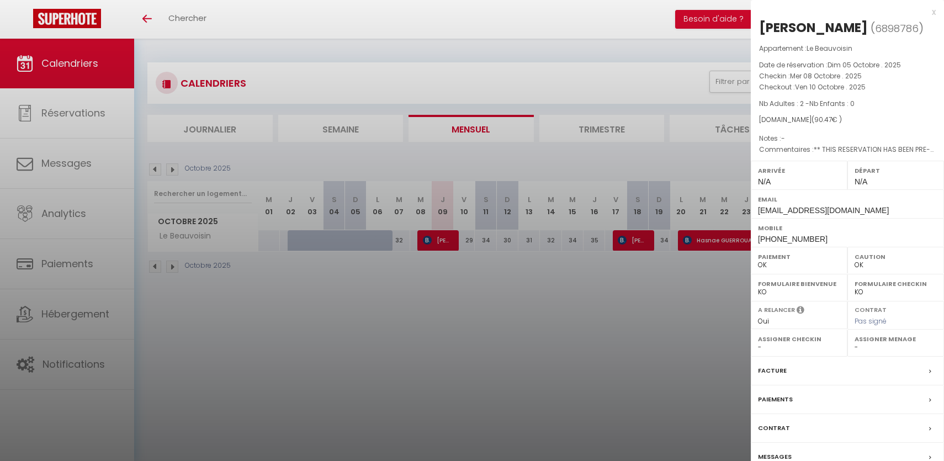
click at [438, 306] on div at bounding box center [472, 230] width 944 height 461
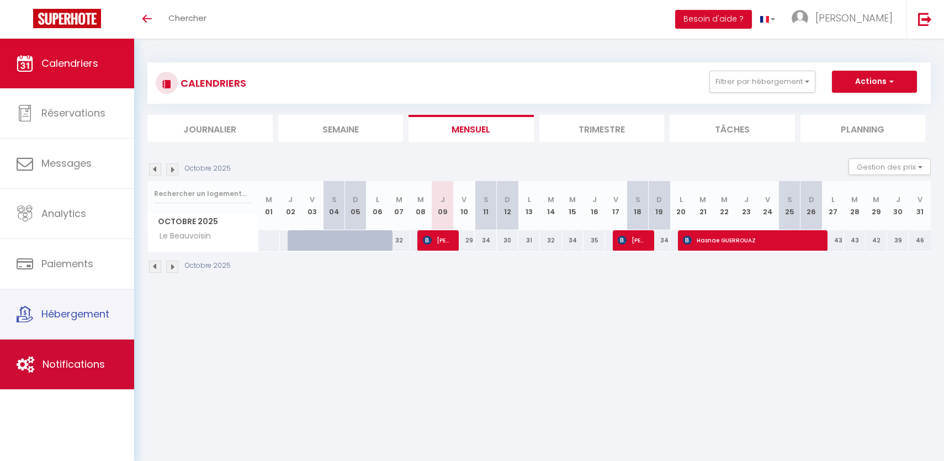
click at [82, 364] on span "Notifications" at bounding box center [73, 364] width 62 height 14
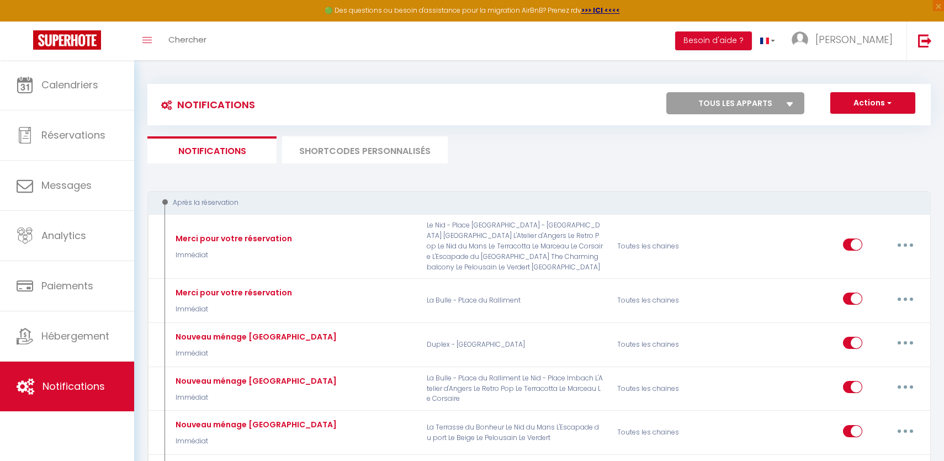
select select
checkbox input "false"
select select
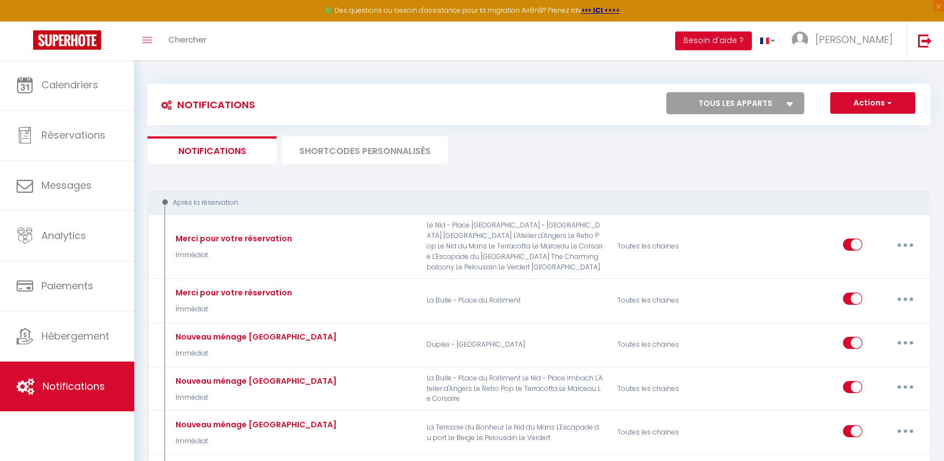
checkbox input "false"
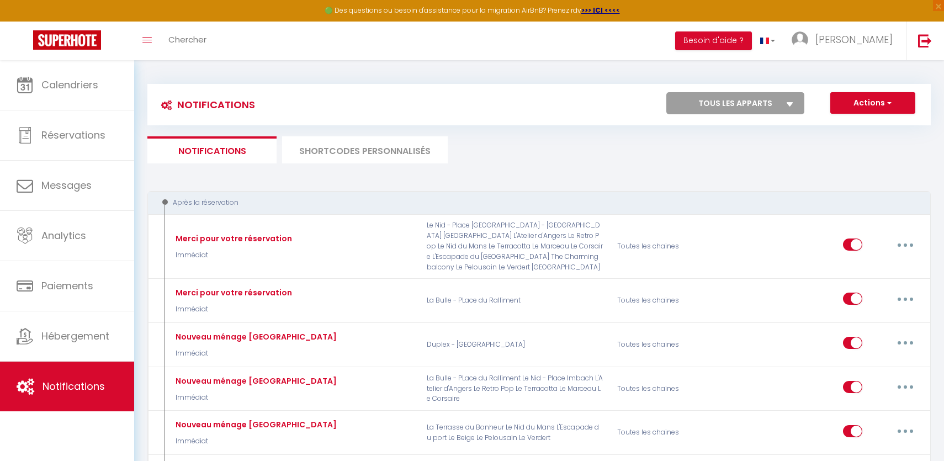
checkbox input "false"
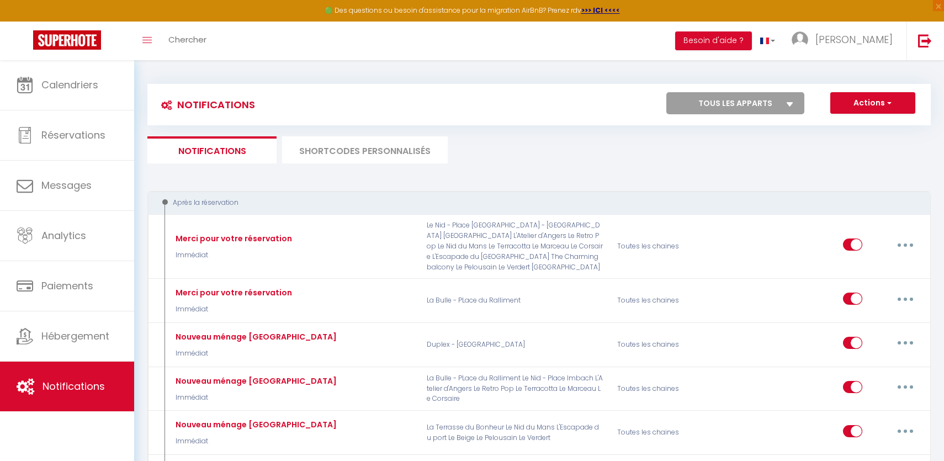
checkbox input "false"
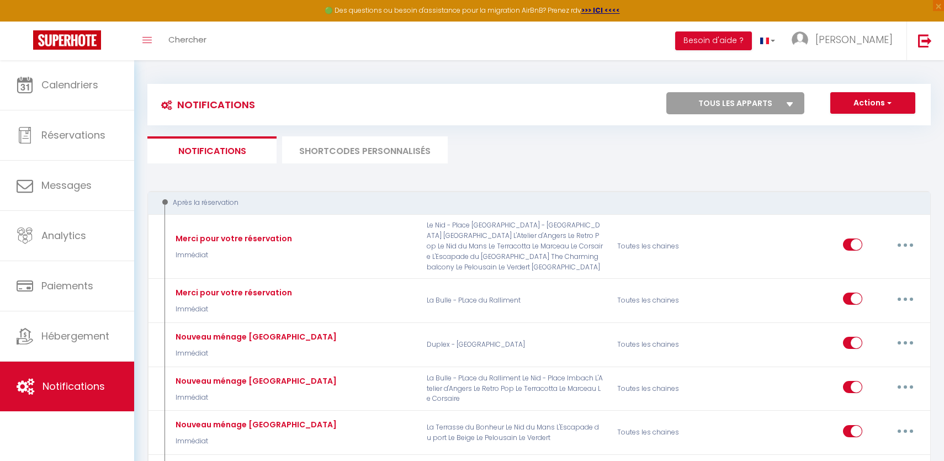
checkbox input "false"
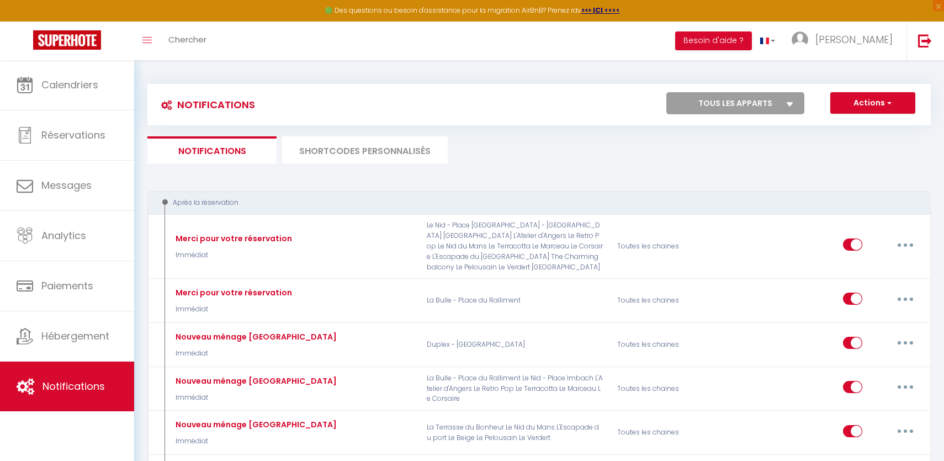
checkbox input "false"
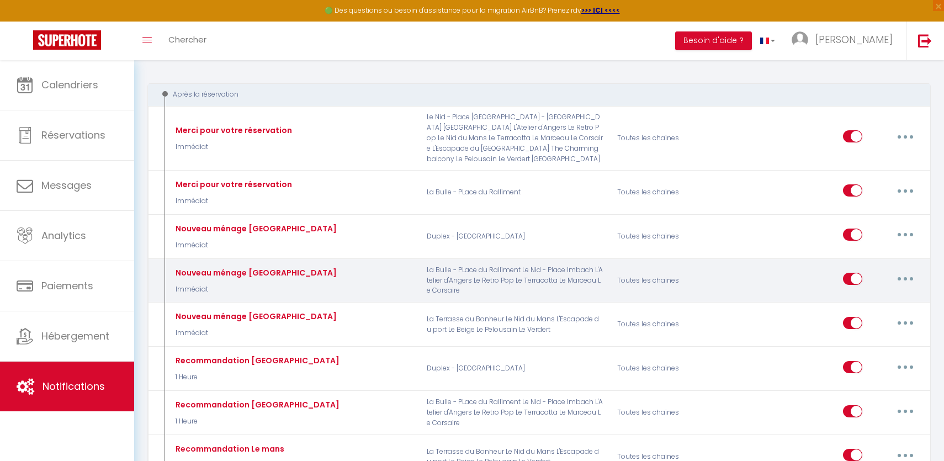
scroll to position [109, 0]
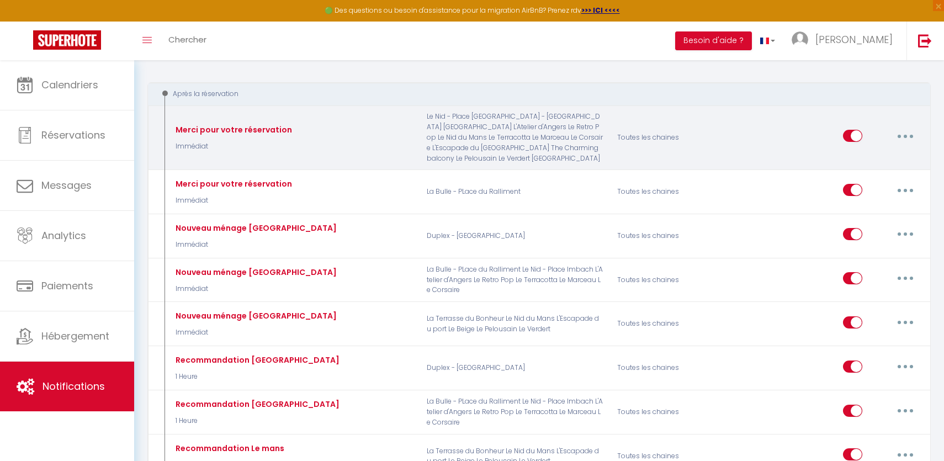
click at [909, 135] on button "button" at bounding box center [905, 136] width 31 height 18
click at [872, 155] on link "Editer" at bounding box center [877, 161] width 82 height 19
type input "Merci pour votre réservation"
select select "Immédiat"
select select
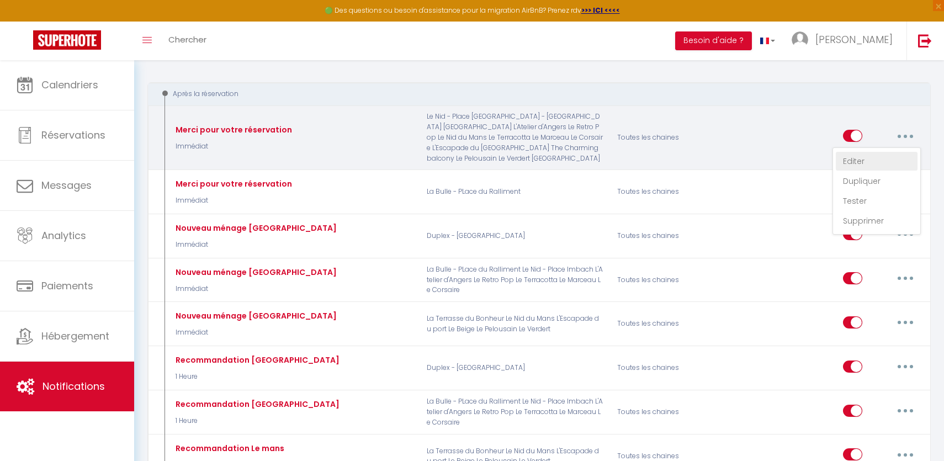
checkbox input "true"
checkbox input "false"
radio input "true"
type input "Merci d'avoir réservé notre appartement"
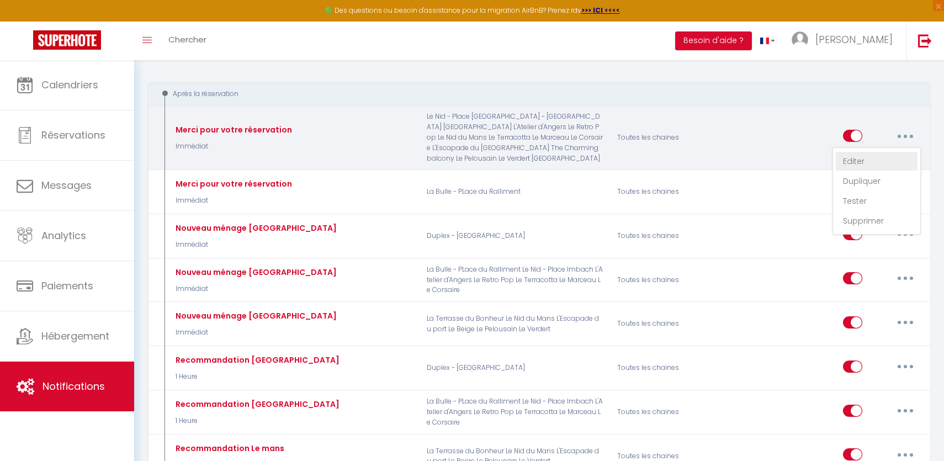
checkbox input "true"
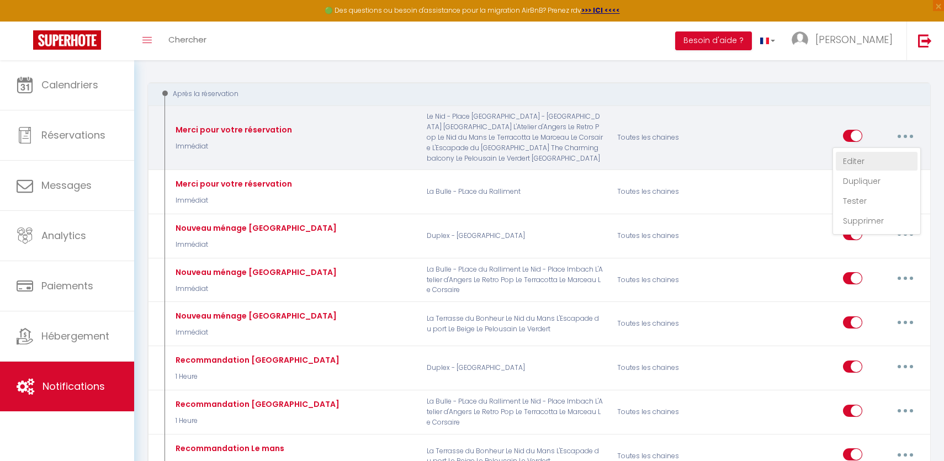
checkbox input "false"
checkbox input "true"
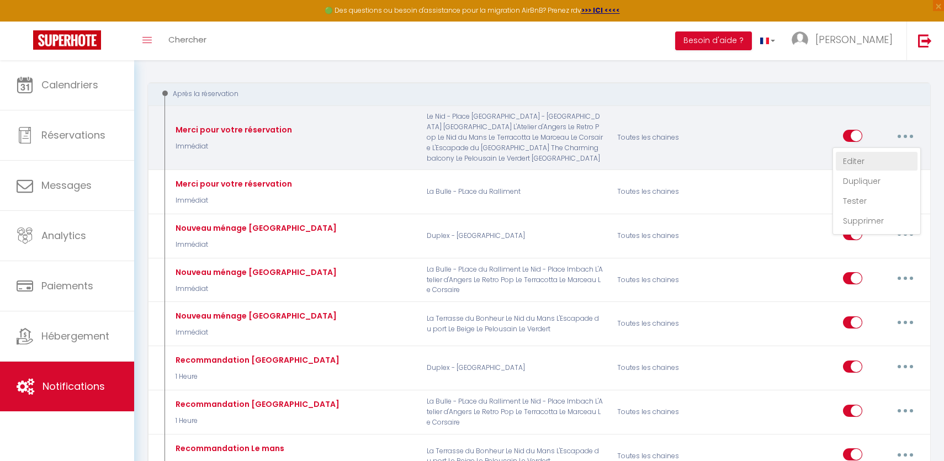
checkbox input "true"
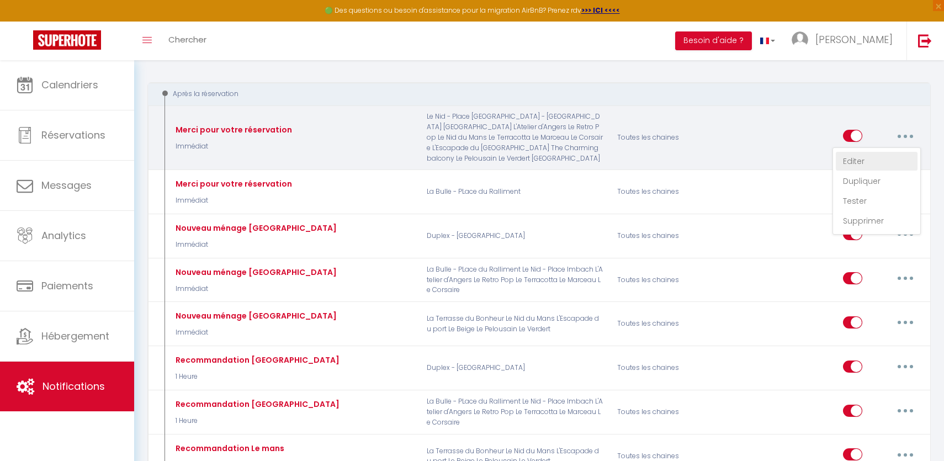
checkbox input "true"
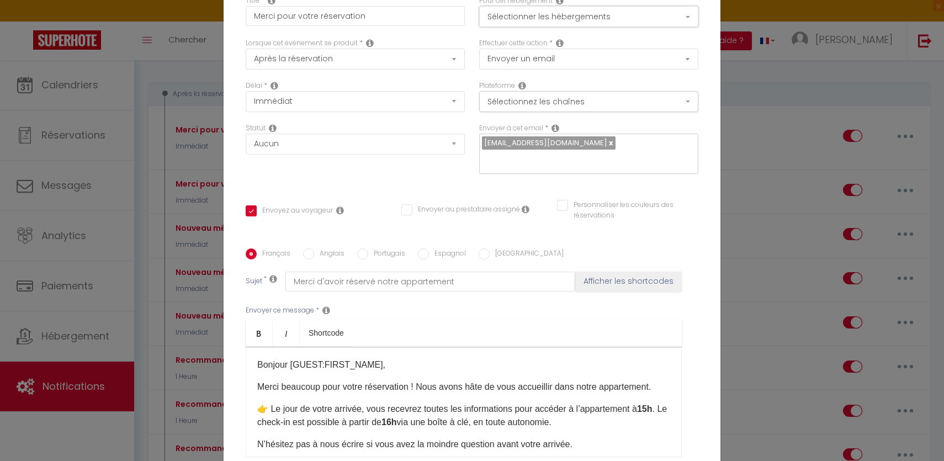
click at [553, 24] on button "Sélectionner les hébergements" at bounding box center [588, 16] width 219 height 21
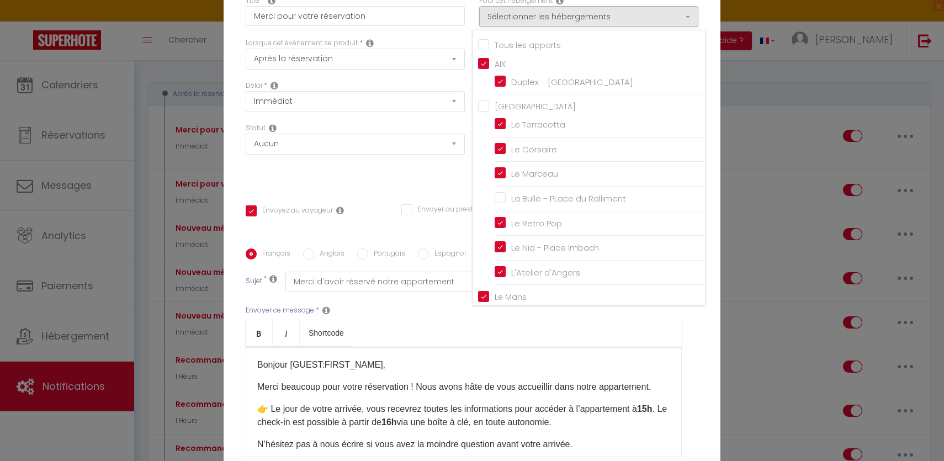
click at [486, 50] on input "Tous les apparts" at bounding box center [591, 44] width 227 height 11
checkbox input "true"
checkbox input "false"
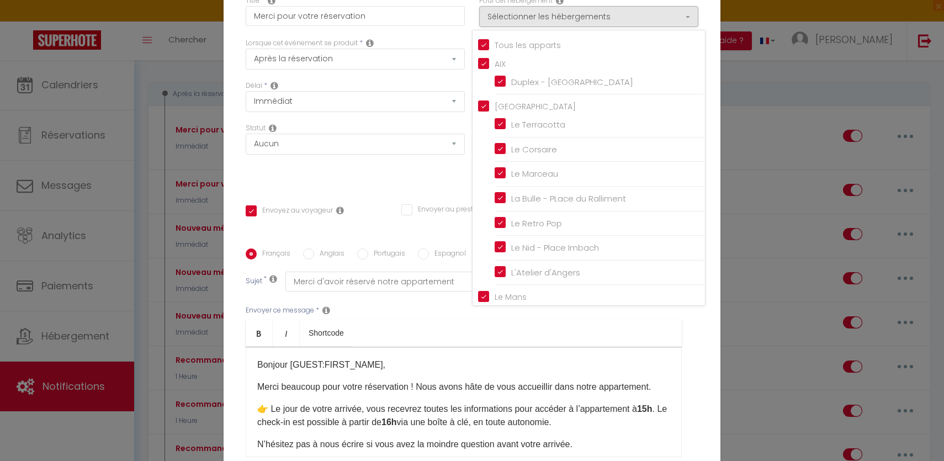
checkbox input "true"
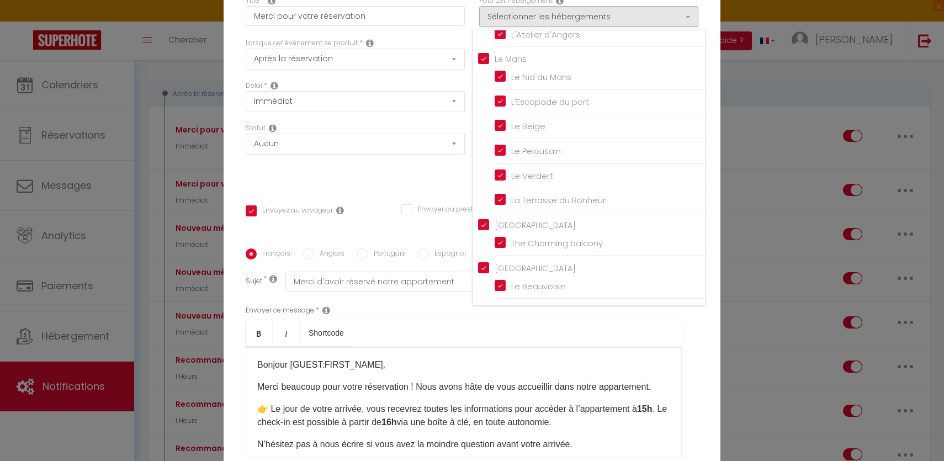
click at [379, 177] on div "Statut Aucun Si la réservation est payée Si réservation non payée Si la caution…" at bounding box center [354, 154] width 233 height 62
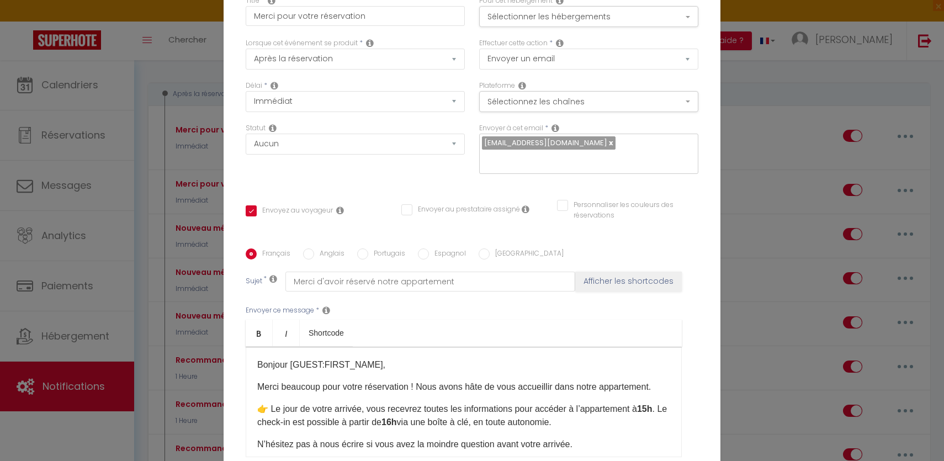
scroll to position [106, 0]
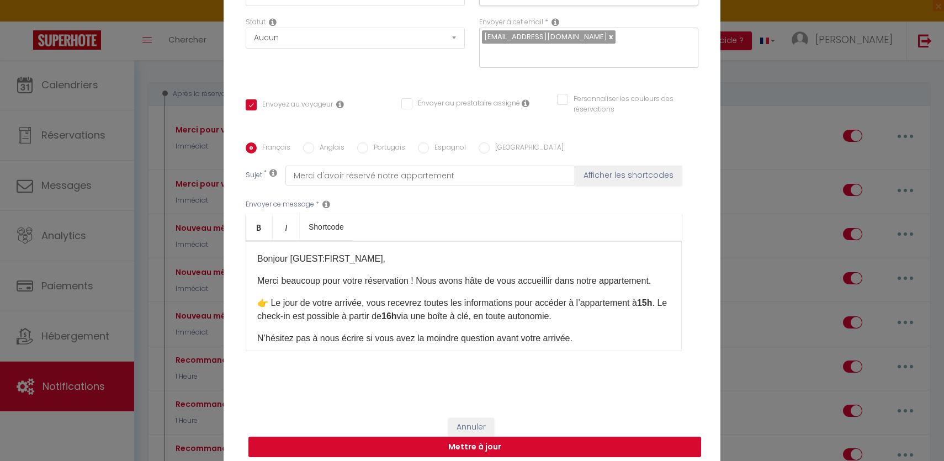
click at [460, 441] on button "Mettre à jour" at bounding box center [474, 447] width 453 height 21
checkbox input "true"
checkbox input "false"
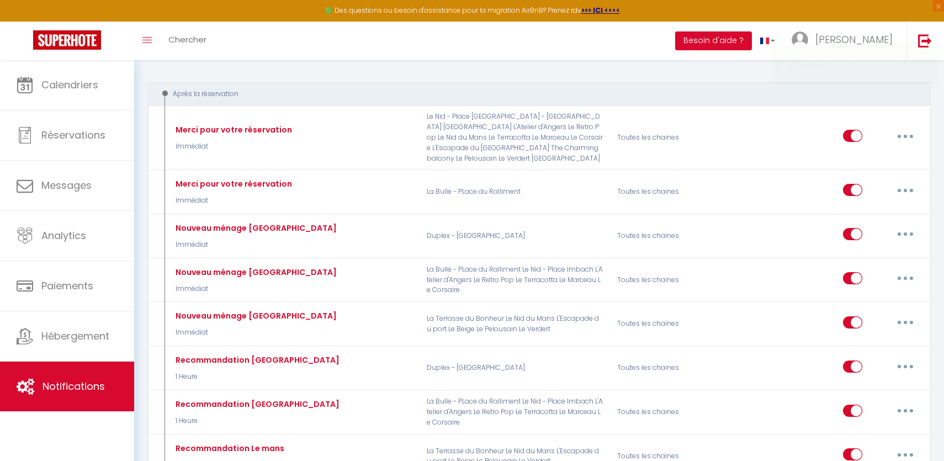
scroll to position [0, 0]
select select
checkbox input "false"
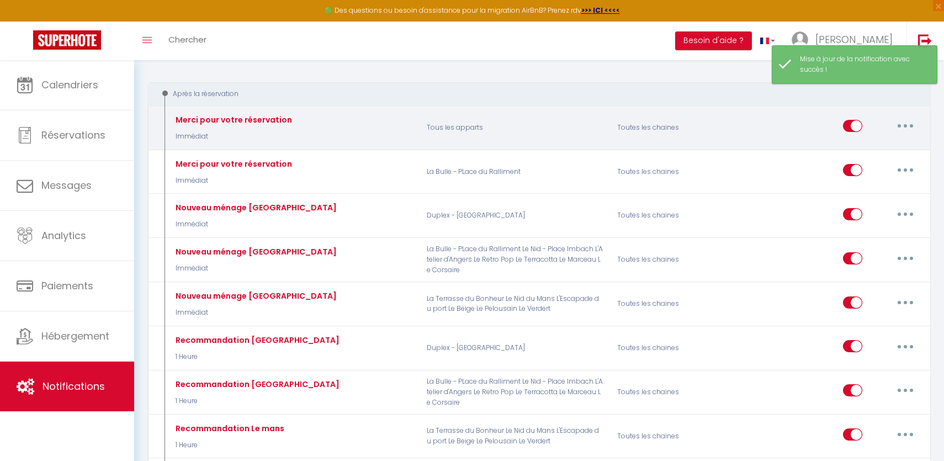
click at [914, 127] on button "button" at bounding box center [905, 126] width 31 height 18
click at [864, 154] on link "Editer" at bounding box center [877, 151] width 82 height 19
type input "Merci pour votre réservation"
select select "Immédiat"
select select
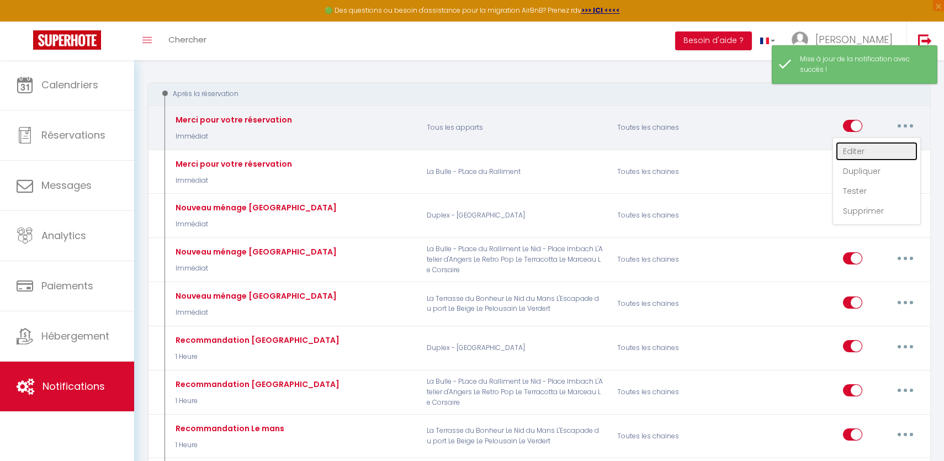
checkbox input "true"
checkbox input "false"
radio input "true"
type input "Merci d'avoir réservé notre appartement"
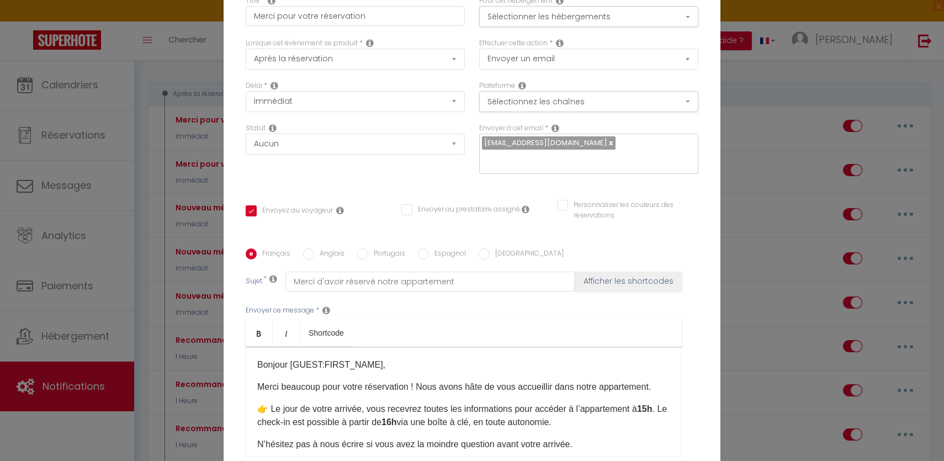
click at [839, 148] on div "Modifier la notification × Titre * Merci pour votre réservation Pour cet héberg…" at bounding box center [472, 230] width 944 height 461
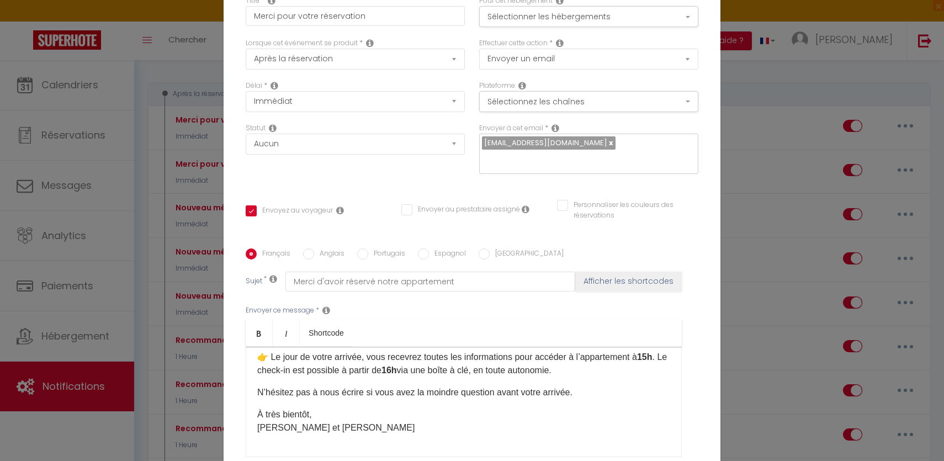
scroll to position [106, 0]
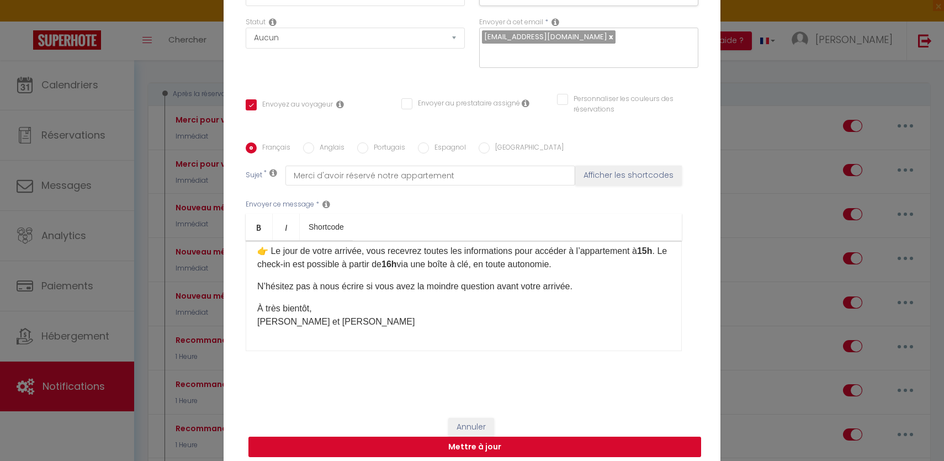
click at [499, 437] on button "Mettre à jour" at bounding box center [474, 447] width 453 height 21
checkbox input "true"
checkbox input "false"
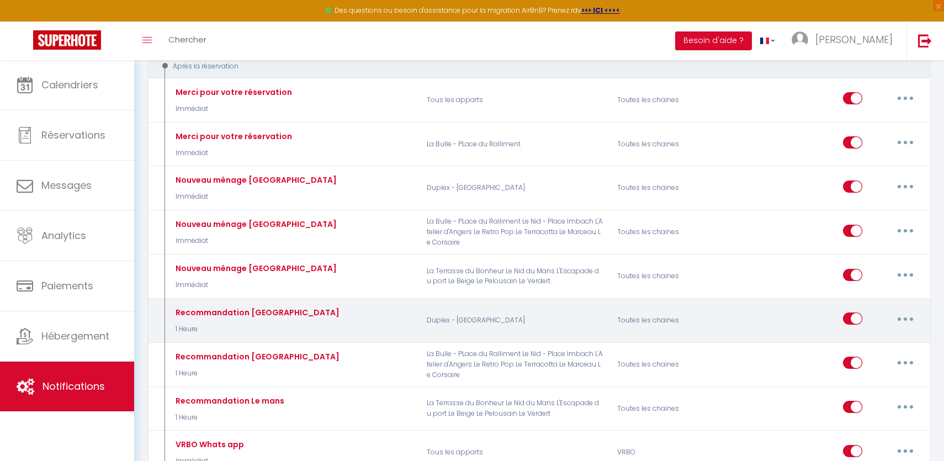
scroll to position [136, 0]
click at [902, 316] on button "button" at bounding box center [905, 319] width 31 height 18
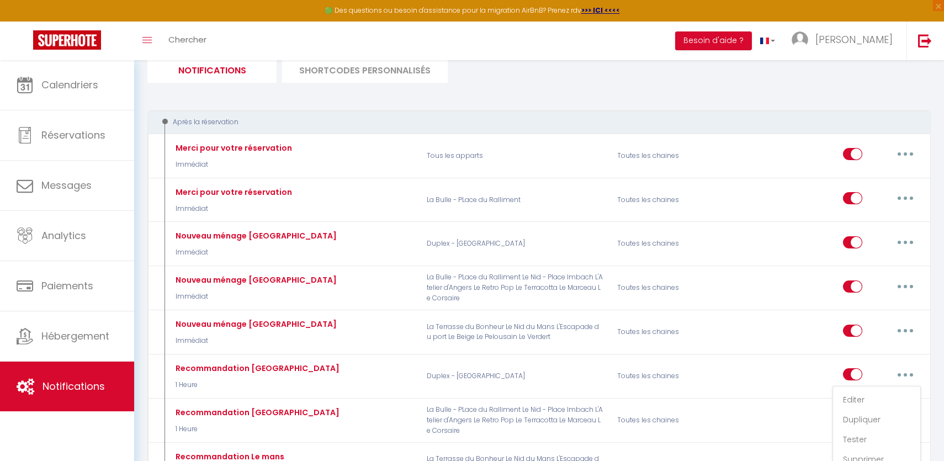
scroll to position [61, 0]
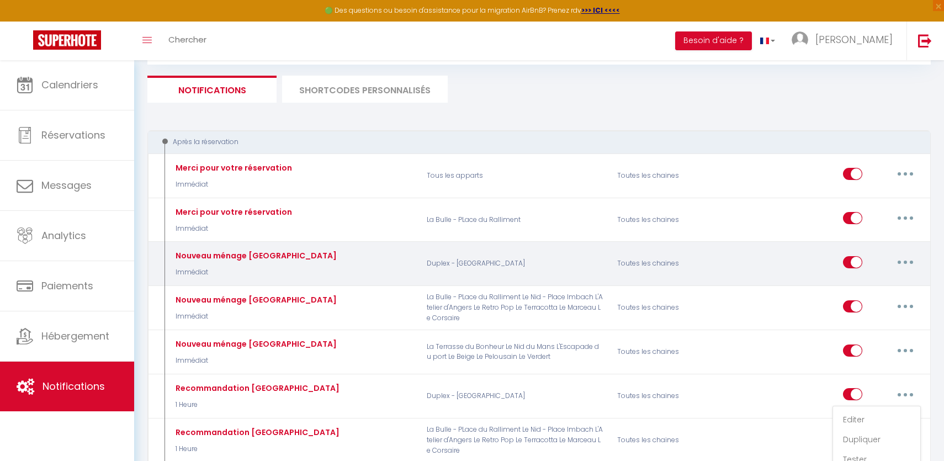
click at [904, 259] on button "button" at bounding box center [905, 262] width 31 height 18
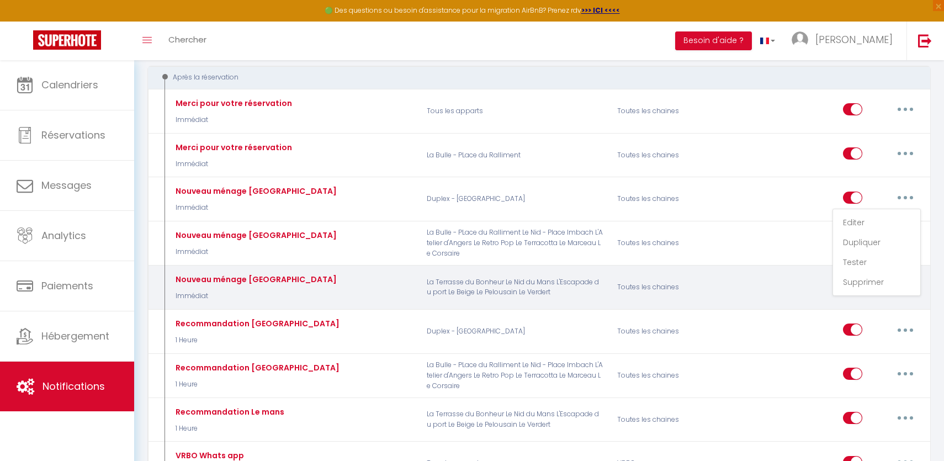
scroll to position [127, 0]
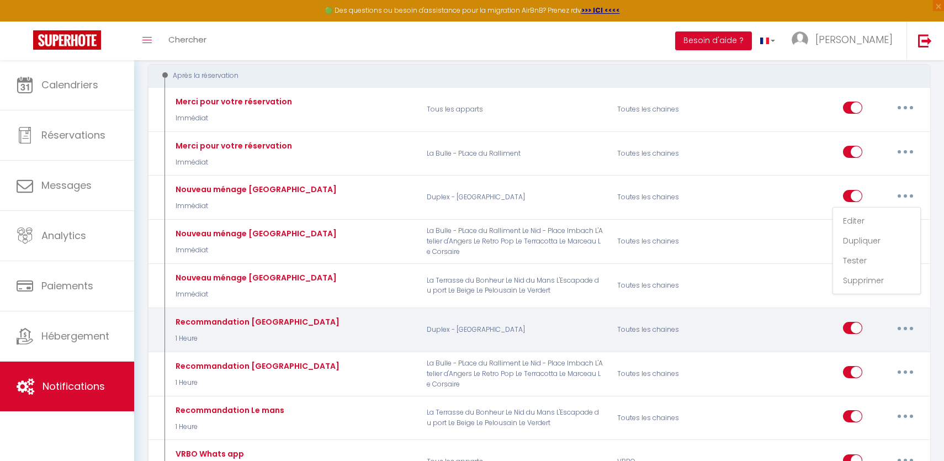
click at [619, 321] on div "Toutes les chaines" at bounding box center [673, 329] width 127 height 32
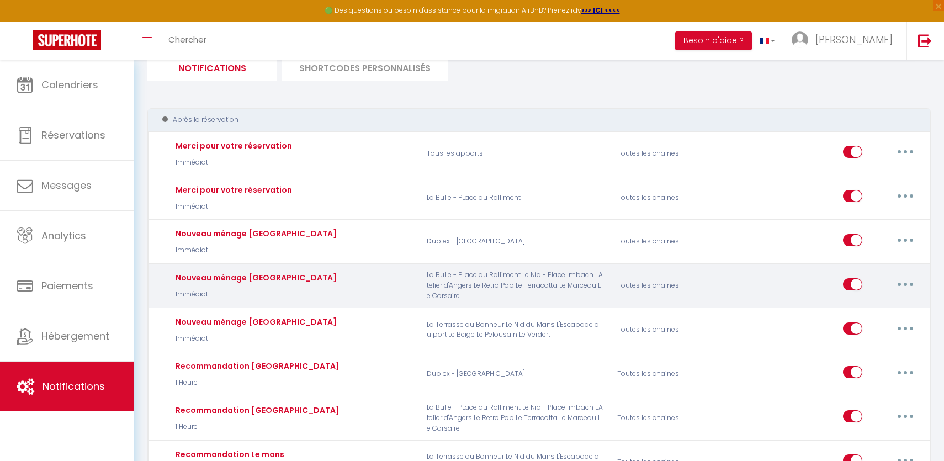
scroll to position [152, 0]
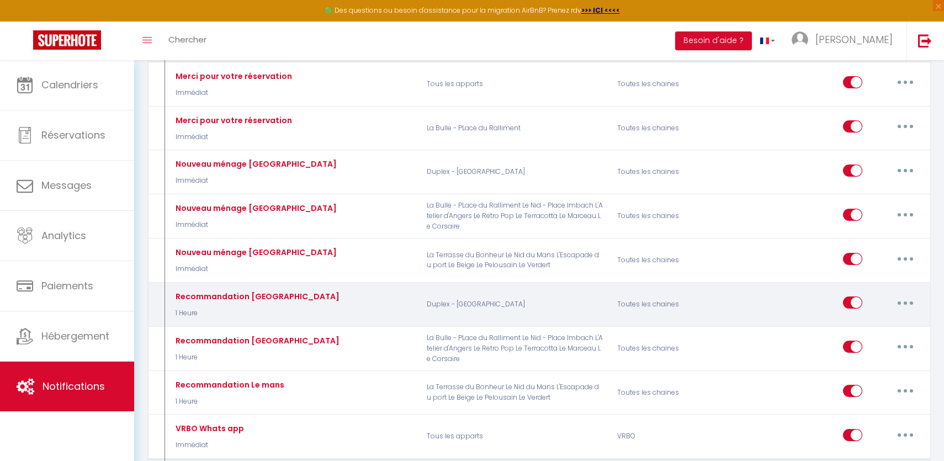
click at [904, 301] on icon "button" at bounding box center [904, 302] width 3 height 3
click at [863, 333] on link "Editer" at bounding box center [877, 327] width 82 height 19
type input "Recommandation Aix en provence"
select select "1 Heure"
select select
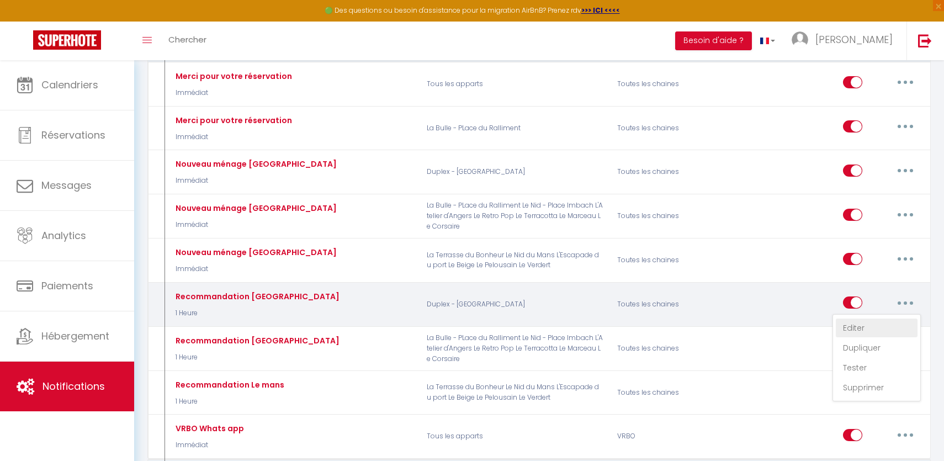
checkbox input "true"
checkbox input "false"
radio input "true"
type input "Recommandation Aix en provence"
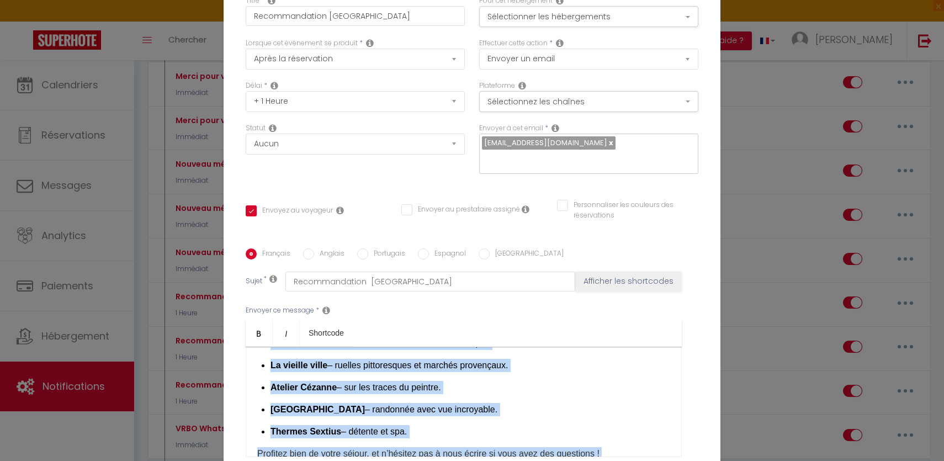
scroll to position [357, 0]
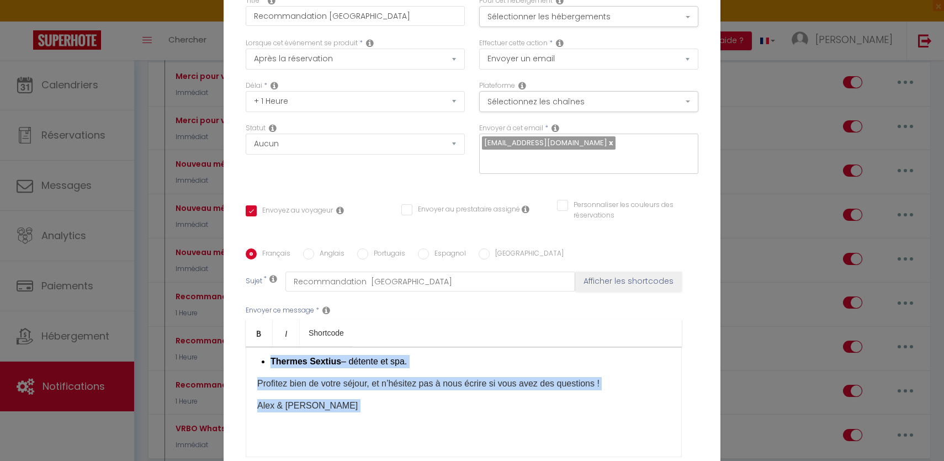
drag, startPoint x: 391, startPoint y: 280, endPoint x: 526, endPoint y: 389, distance: 173.9
click at [526, 389] on div "Titre * Recommandation Aix en provence Pour cet hébergement Sélectionner les hé…" at bounding box center [472, 249] width 497 height 528
copy div "oici quelques idées pour profiter pleinement de votre séjour : 🍽️ Où manger ? L…"
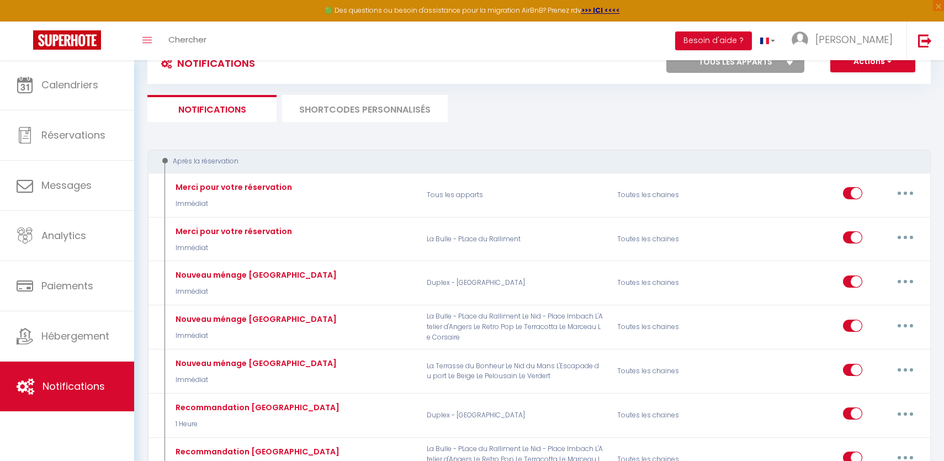
scroll to position [0, 0]
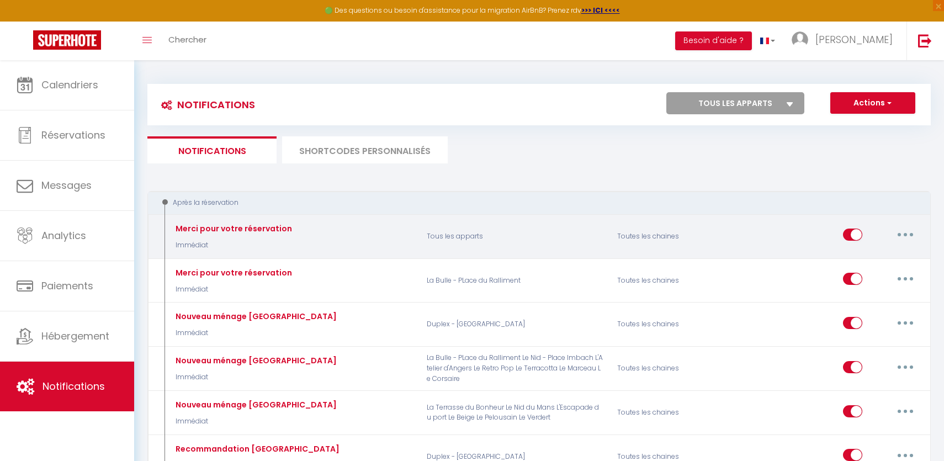
click at [893, 233] on button "button" at bounding box center [905, 235] width 31 height 18
click at [865, 265] on link "Editer" at bounding box center [877, 260] width 82 height 19
type input "Merci pour votre réservation"
checkbox input "true"
select select "Immédiat"
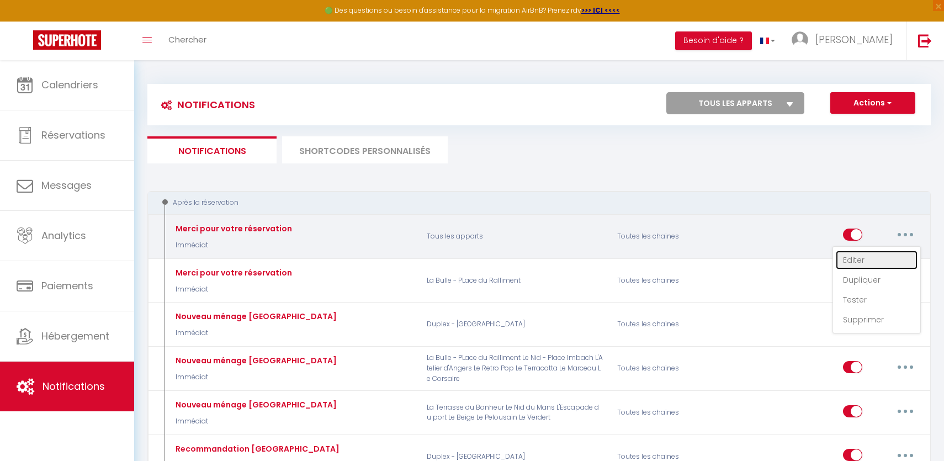
checkbox input "true"
checkbox input "false"
type input "Merci d'avoir réservé notre appartement"
checkbox input "true"
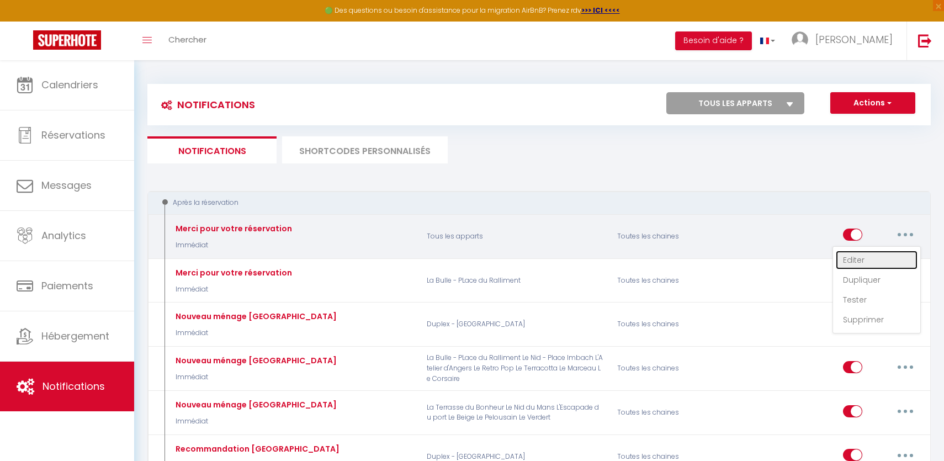
checkbox input "true"
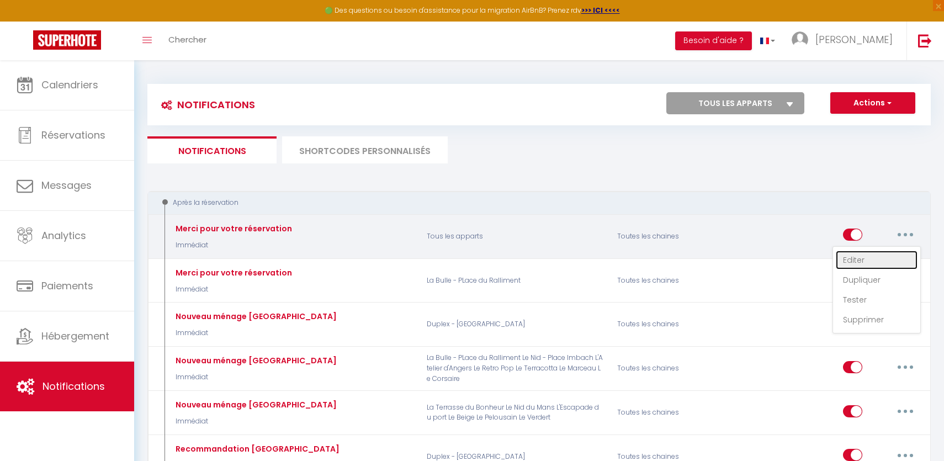
checkbox input "true"
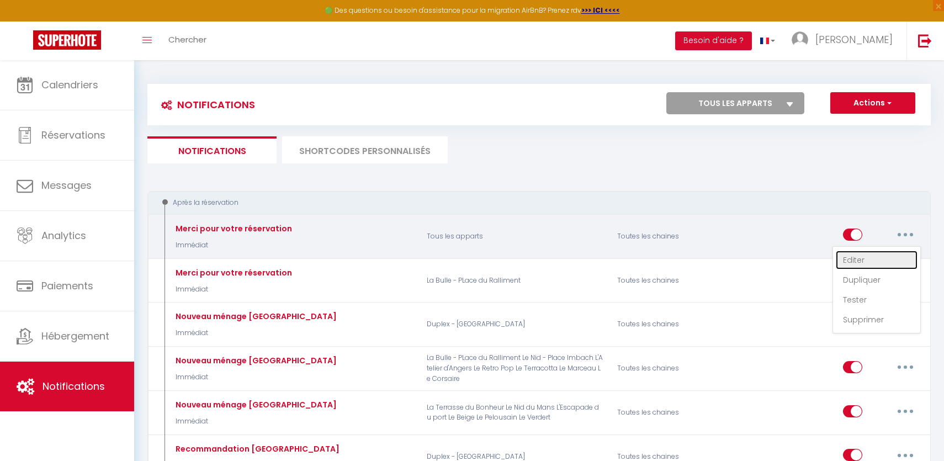
checkbox input "true"
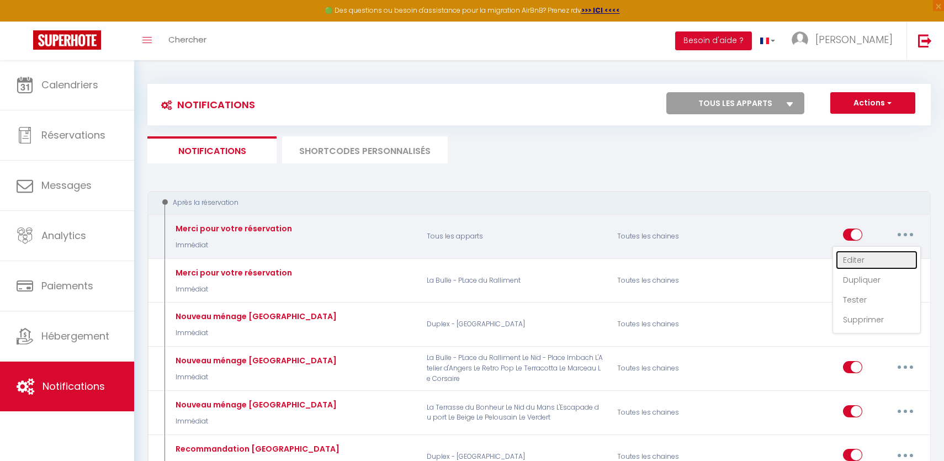
checkbox input "true"
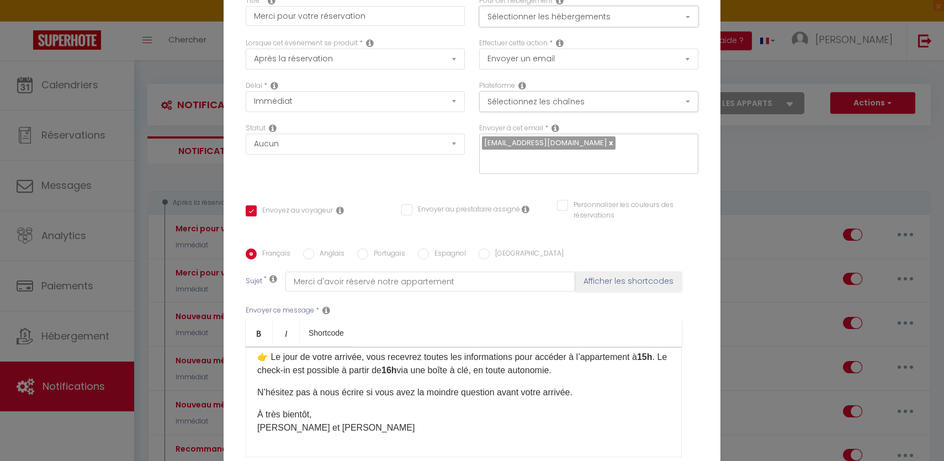
click at [574, 27] on button "Sélectionner les hébergements" at bounding box center [588, 16] width 219 height 21
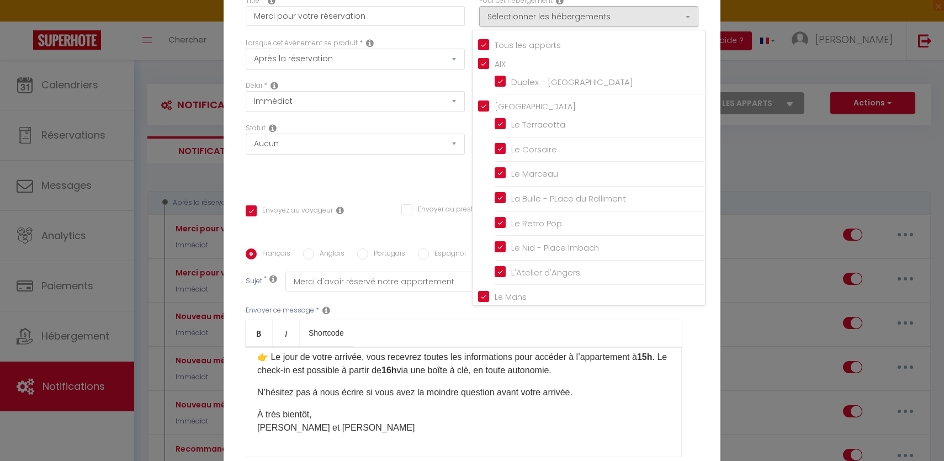
click at [482, 49] on input "Tous les apparts" at bounding box center [591, 44] width 227 height 11
checkbox input "false"
checkbox input "true"
checkbox input "false"
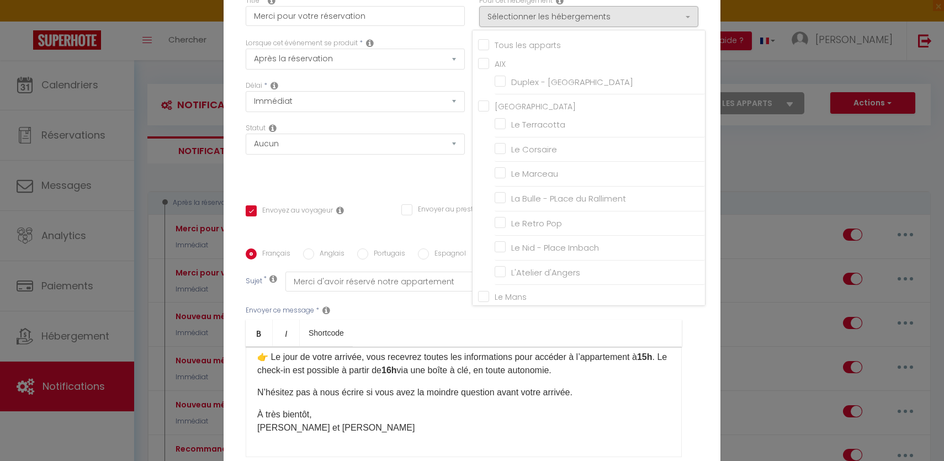
checkbox input "false"
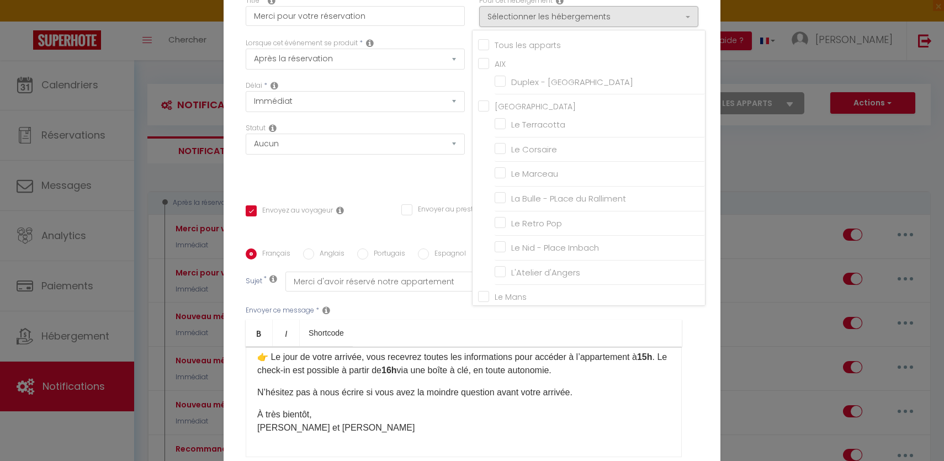
checkbox input "false"
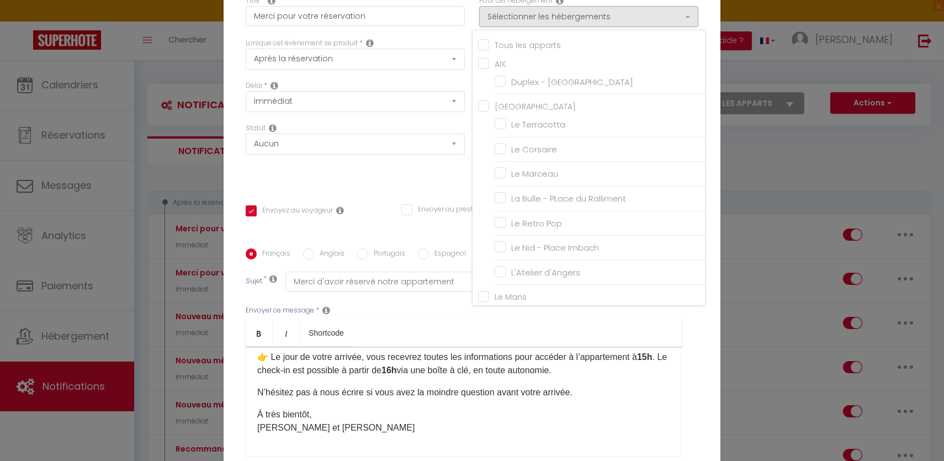
checkbox input "false"
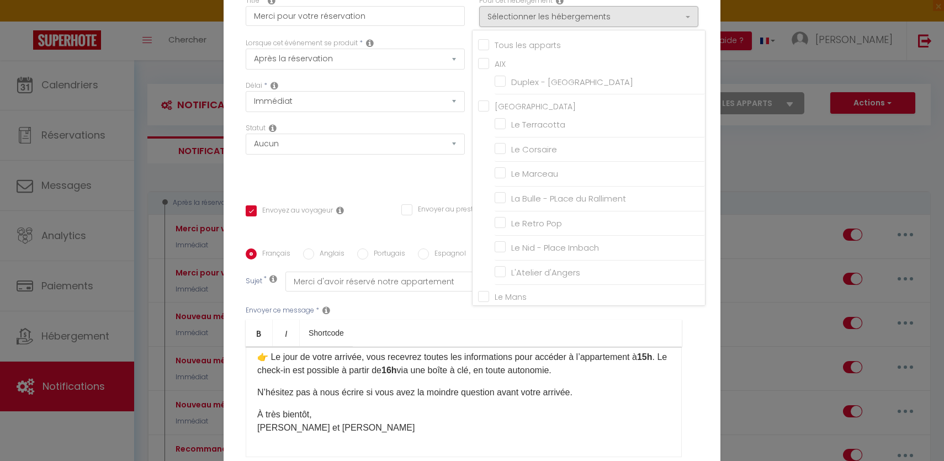
checkbox input "false"
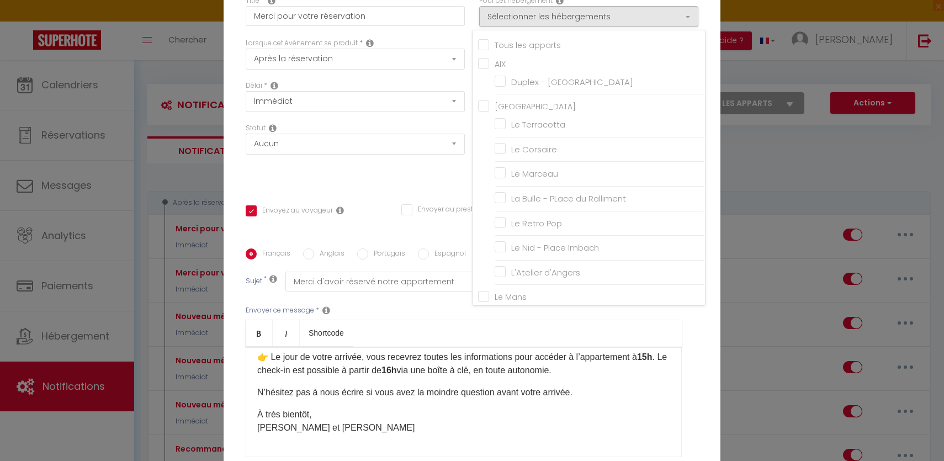
checkbox input "false"
click at [484, 68] on input "AIX" at bounding box center [591, 62] width 227 height 11
checkbox input "true"
checkbox input "false"
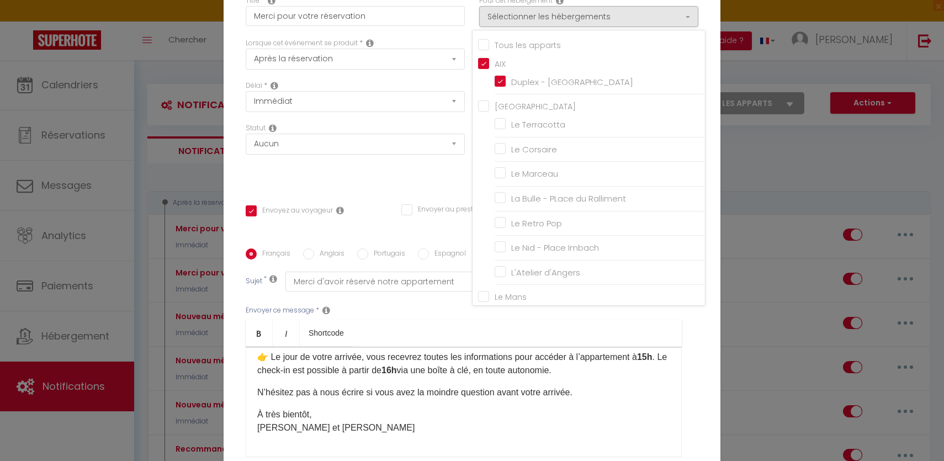
checkbox input "false"
checkbox input "true"
click at [424, 177] on div "Statut Aucun Si la réservation est payée Si réservation non payée Si la caution…" at bounding box center [354, 154] width 233 height 62
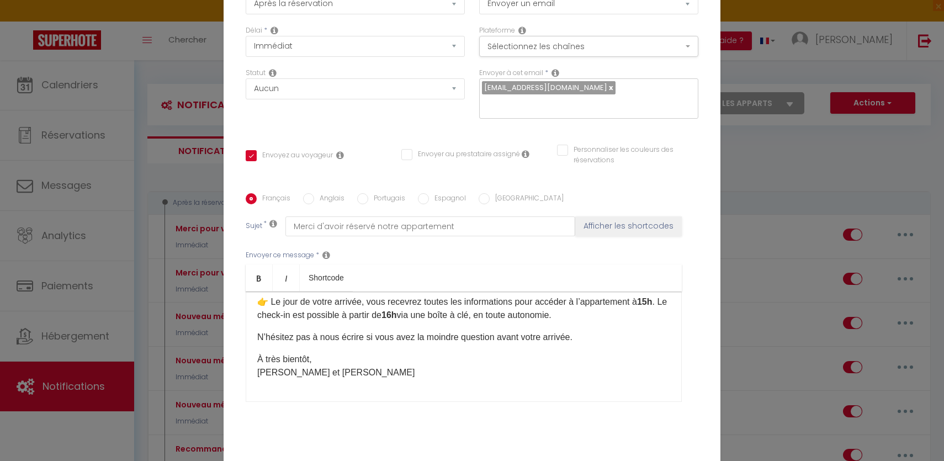
scroll to position [55, 0]
click at [602, 313] on p "👉 Le jour de votre arrivée, vous recevrez toutes les informations pour accéder …" at bounding box center [463, 309] width 413 height 26
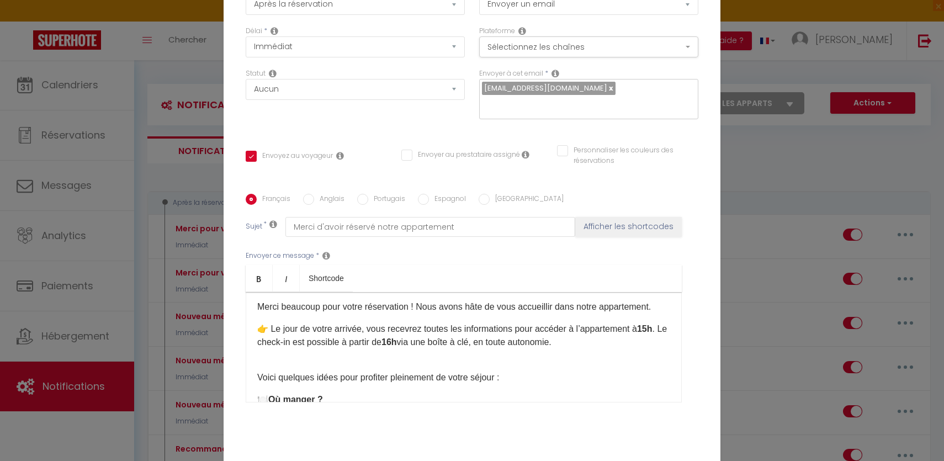
scroll to position [26, 0]
click at [297, 349] on p "👉 Le jour de votre arrivée, vous recevrez toutes les informations pour accéder …" at bounding box center [463, 342] width 413 height 40
click at [250, 373] on div "Bonjour [GUEST:FIRST_NAME], Merci beaucoup pour votre réservation ! Nous avons …" at bounding box center [464, 347] width 436 height 110
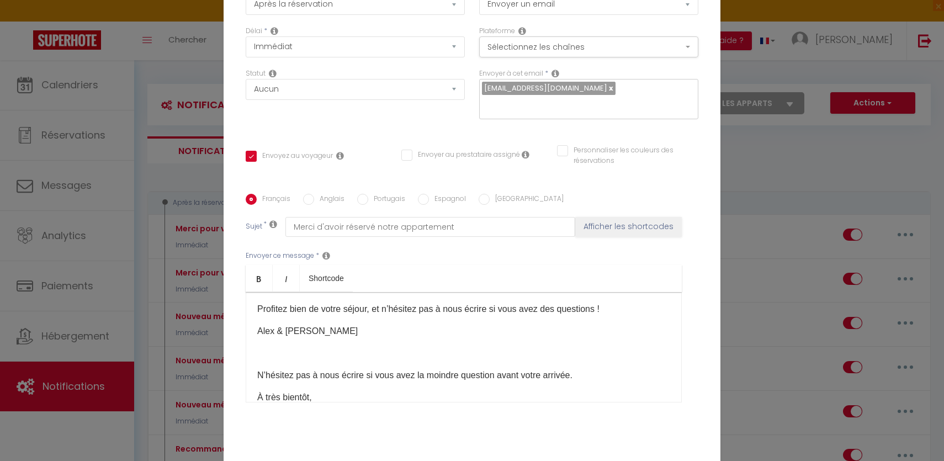
scroll to position [405, 0]
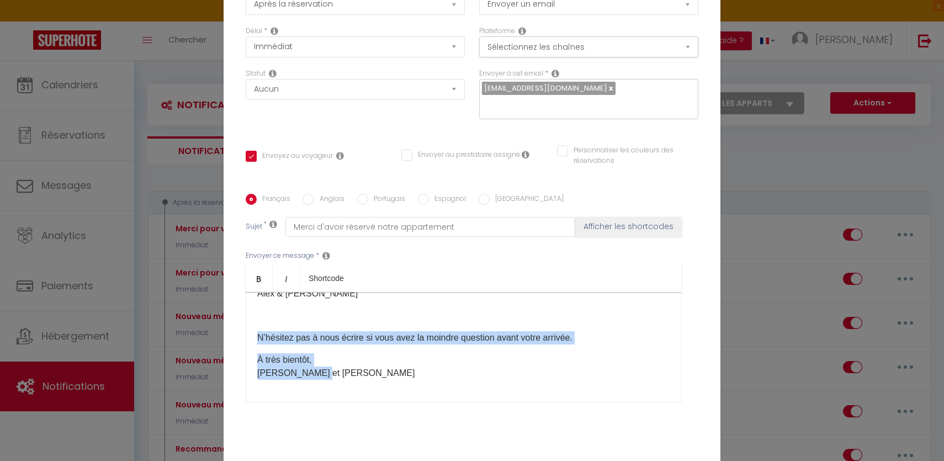
drag, startPoint x: 411, startPoint y: 366, endPoint x: 240, endPoint y: 332, distance: 174.5
click at [240, 332] on div "Titre * Merci pour votre réservation Pour cet hébergement Sélectionner les hébe…" at bounding box center [472, 194] width 497 height 528
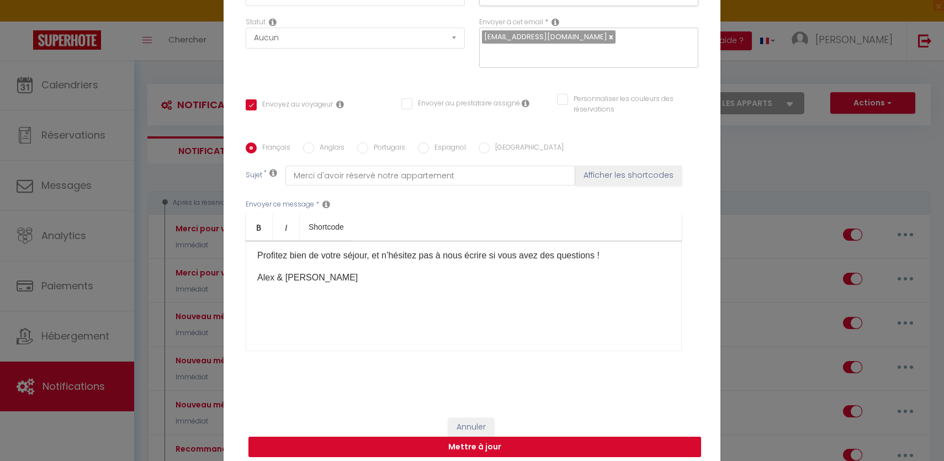
scroll to position [0, 0]
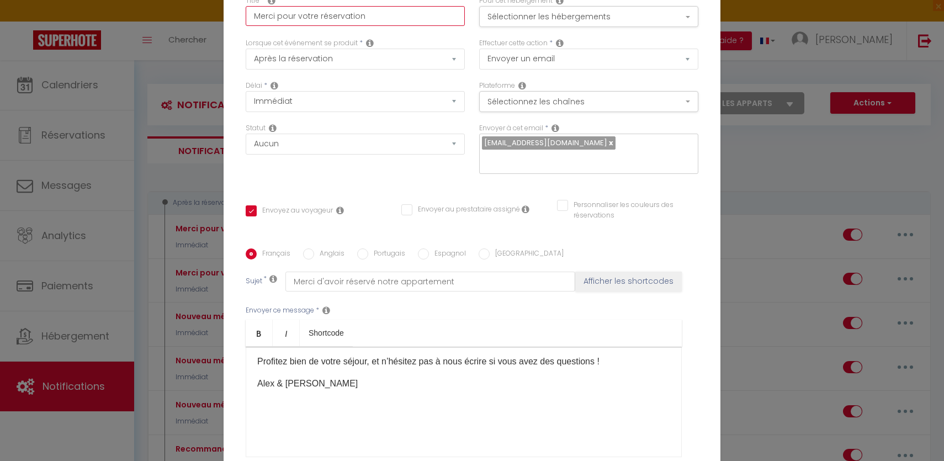
click at [398, 20] on input "Merci pour votre réservation" at bounding box center [355, 16] width 219 height 20
type input "Merci pour votre réservation"
checkbox input "true"
checkbox input "false"
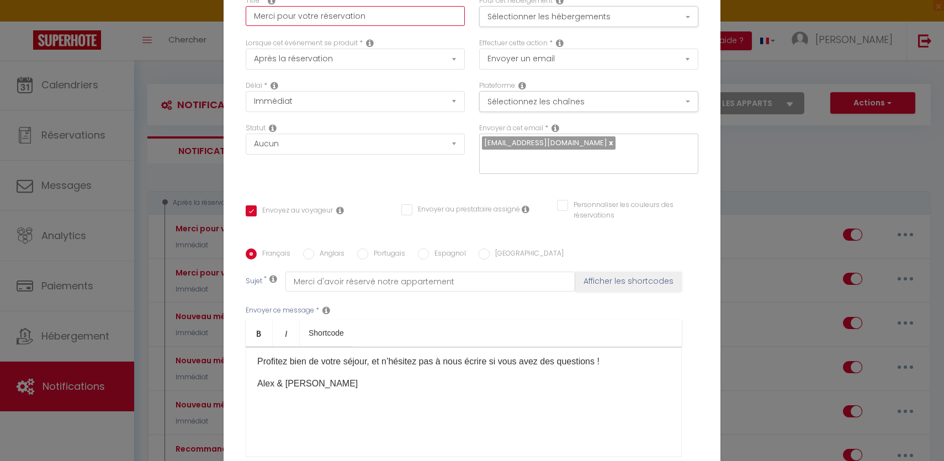
type input "Merci pour votre réservation A"
checkbox input "true"
checkbox input "false"
type input "Merci pour votre réservation AI"
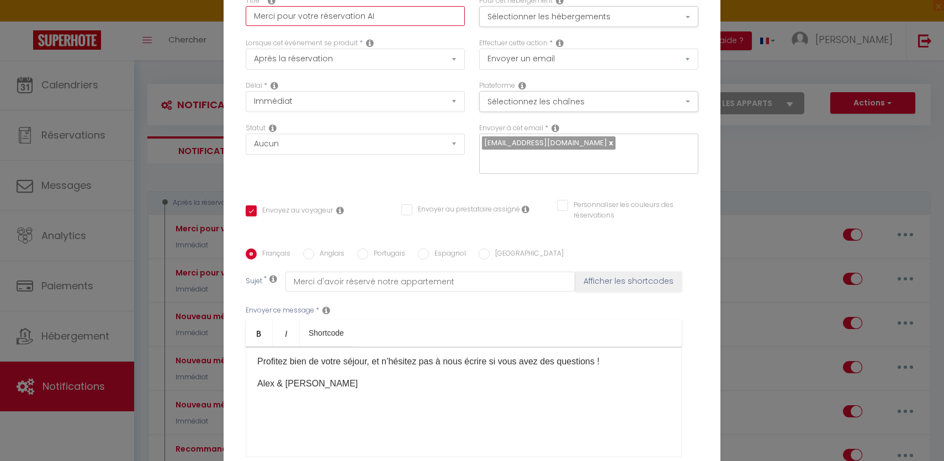
checkbox input "true"
checkbox input "false"
type input "Merci pour votre réservation AIX"
checkbox input "true"
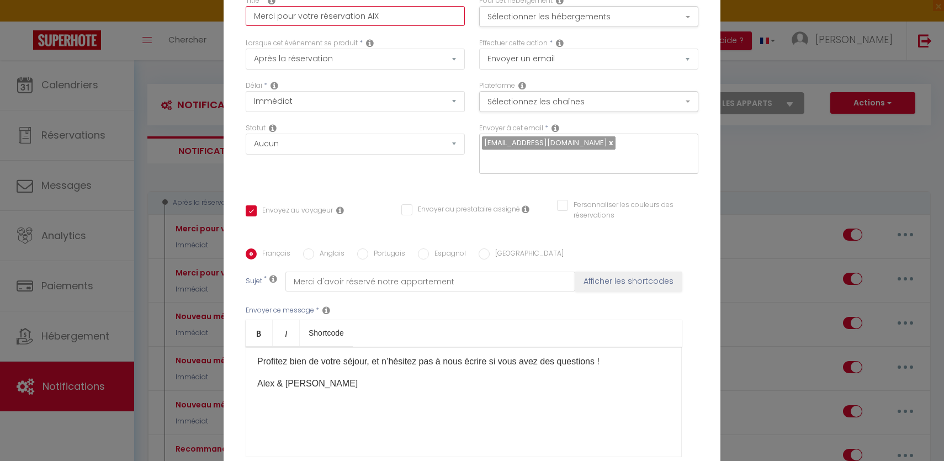
checkbox input "false"
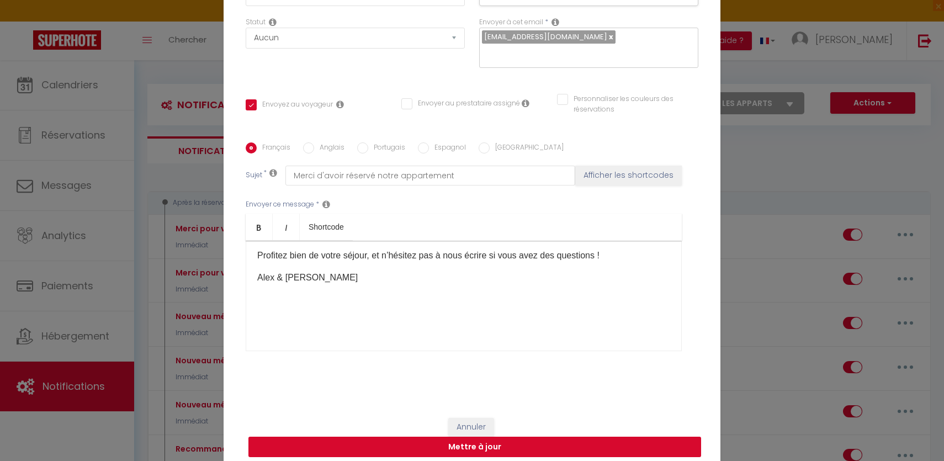
type input "Merci pour votre réservation AIX"
click at [473, 442] on button "Mettre à jour" at bounding box center [474, 447] width 453 height 21
checkbox input "true"
checkbox input "false"
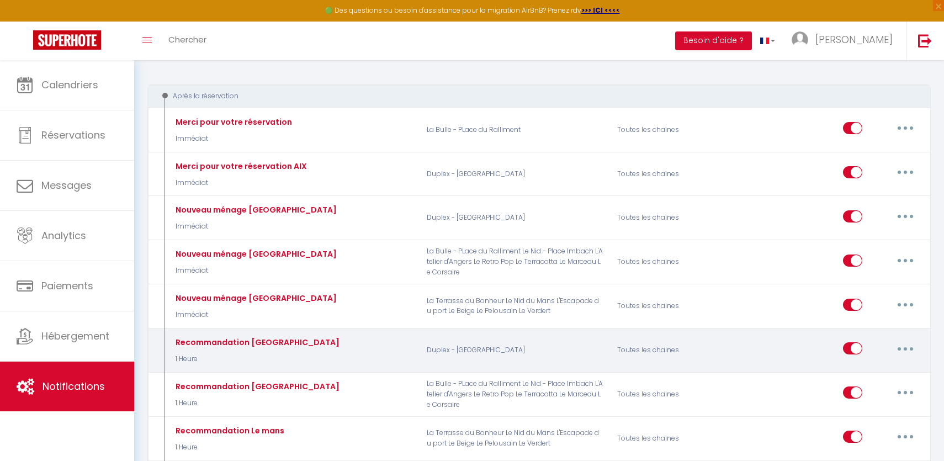
scroll to position [107, 0]
click at [852, 344] on input "checkbox" at bounding box center [852, 350] width 19 height 17
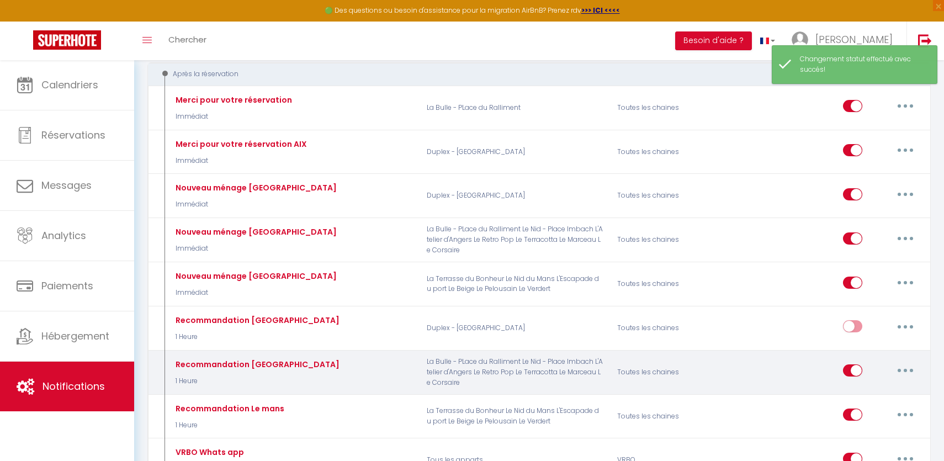
scroll to position [142, 0]
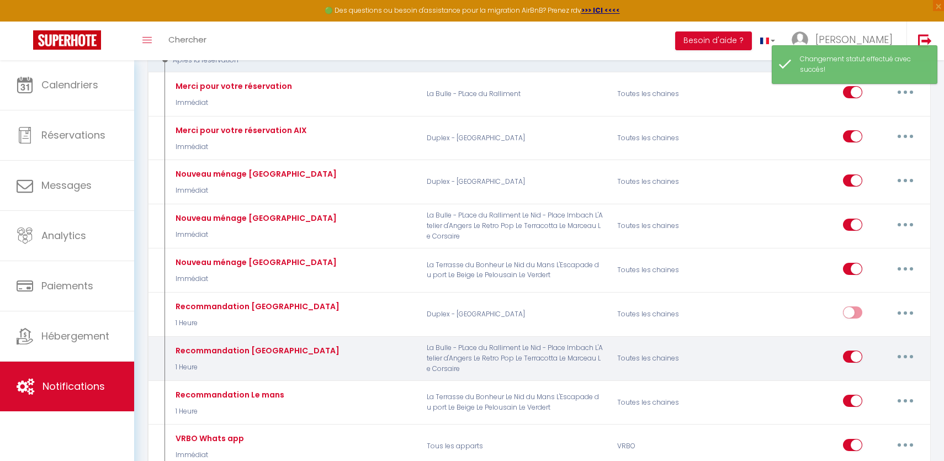
click at [897, 356] on button "button" at bounding box center [905, 357] width 31 height 18
click at [844, 382] on link "Editer" at bounding box center [877, 382] width 82 height 19
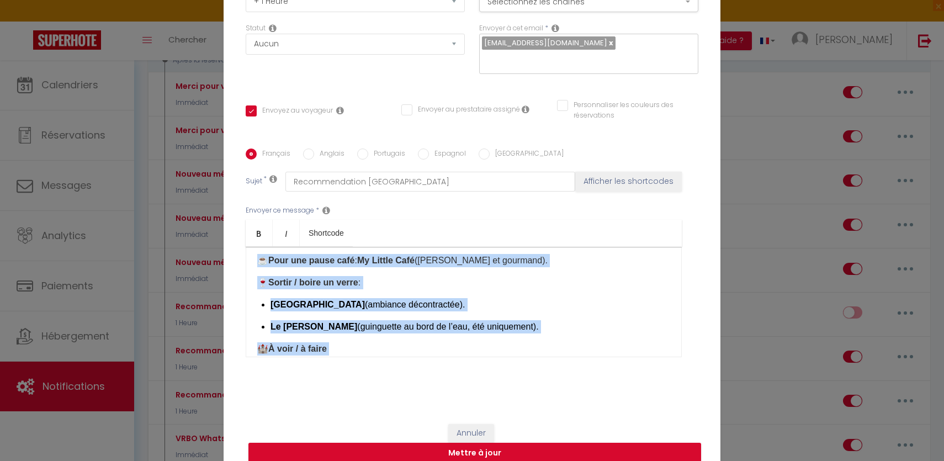
scroll to position [339, 0]
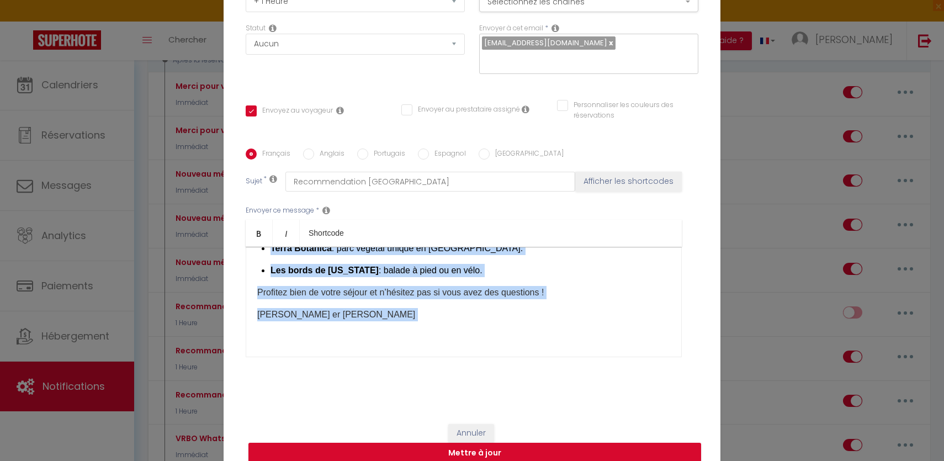
copy div "our profiter au mieux de votre séjour, voici quelques recommandations locales :…"
drag, startPoint x: 355, startPoint y: 282, endPoint x: 476, endPoint y: 397, distance: 167.5
click at [476, 397] on div "Titre * Recommandation Angers Pour cet hébergement Sélectionner les hébergement…" at bounding box center [472, 149] width 497 height 528
click at [477, 424] on button "Annuler" at bounding box center [471, 433] width 46 height 19
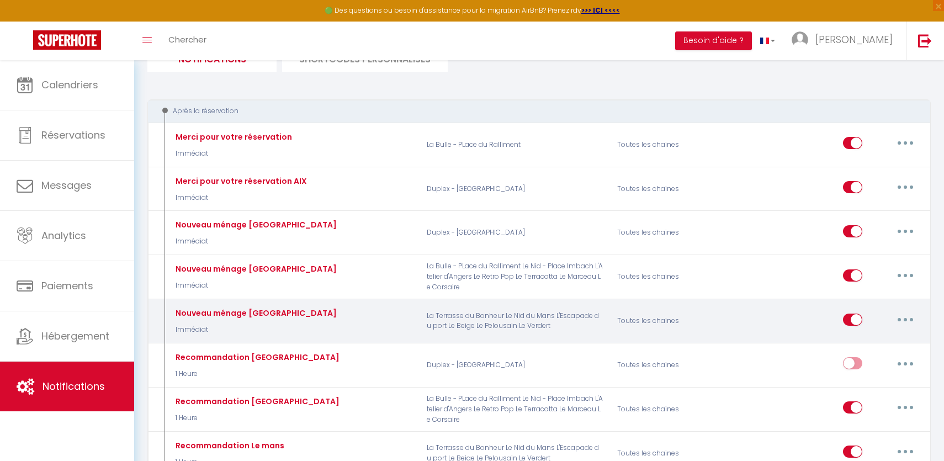
scroll to position [0, 0]
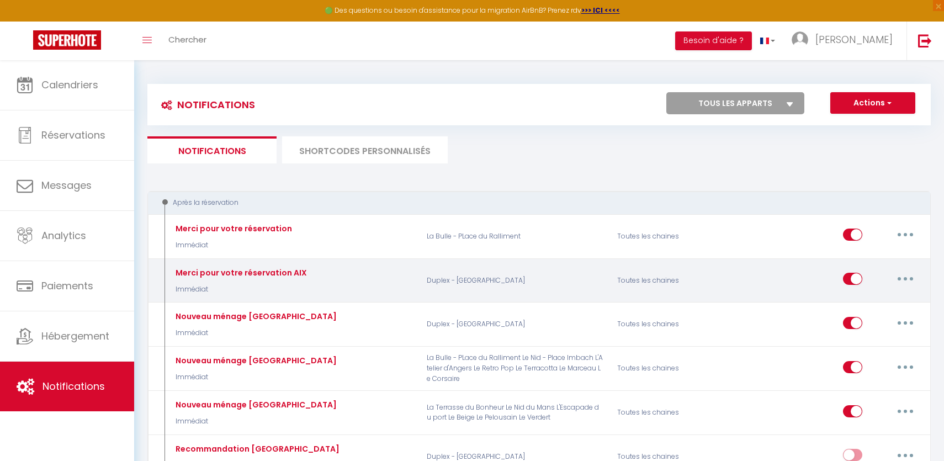
click at [898, 279] on button "button" at bounding box center [905, 279] width 31 height 18
click at [863, 322] on link "Dupliquer" at bounding box center [877, 324] width 82 height 19
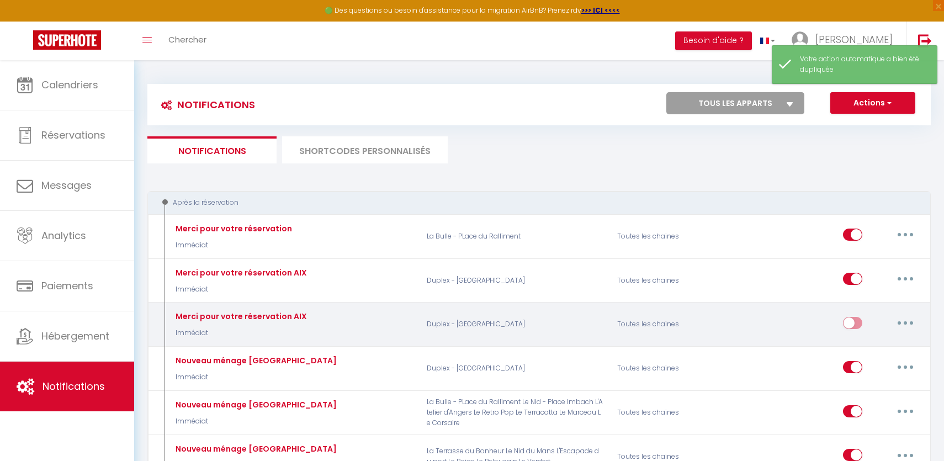
click at [902, 323] on button "button" at bounding box center [905, 323] width 31 height 18
click at [880, 344] on link "Editer" at bounding box center [877, 347] width 82 height 19
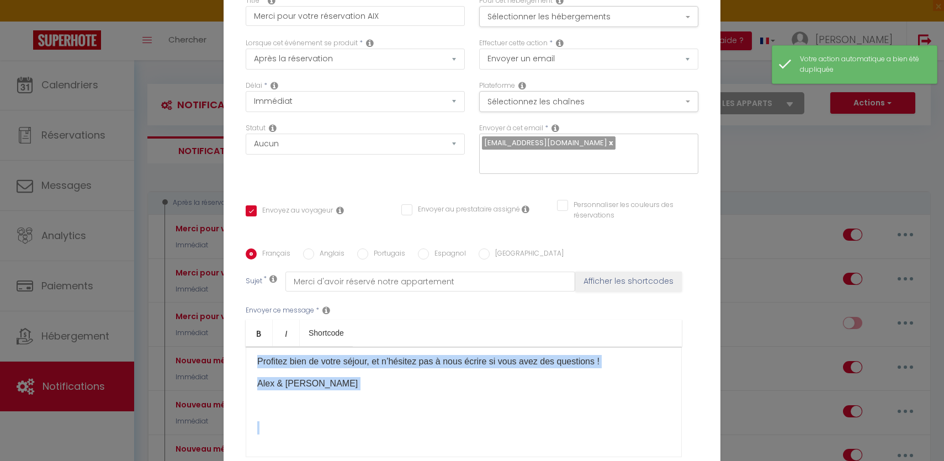
scroll to position [106, 0]
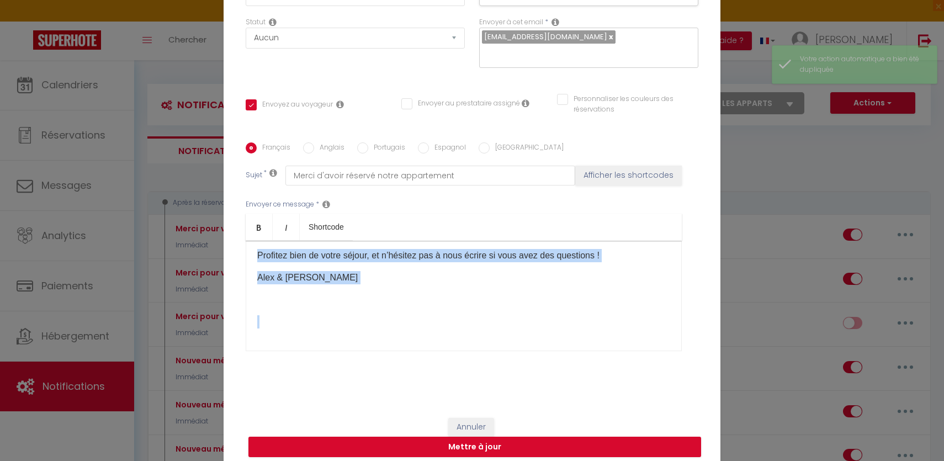
drag, startPoint x: 255, startPoint y: 374, endPoint x: 600, endPoint y: 522, distance: 375.8
click at [600, 460] on html "🟢 Des questions ou besoin d'assistance pour la migration AirBnB? Prenez rdv >>>…" at bounding box center [472, 230] width 944 height 461
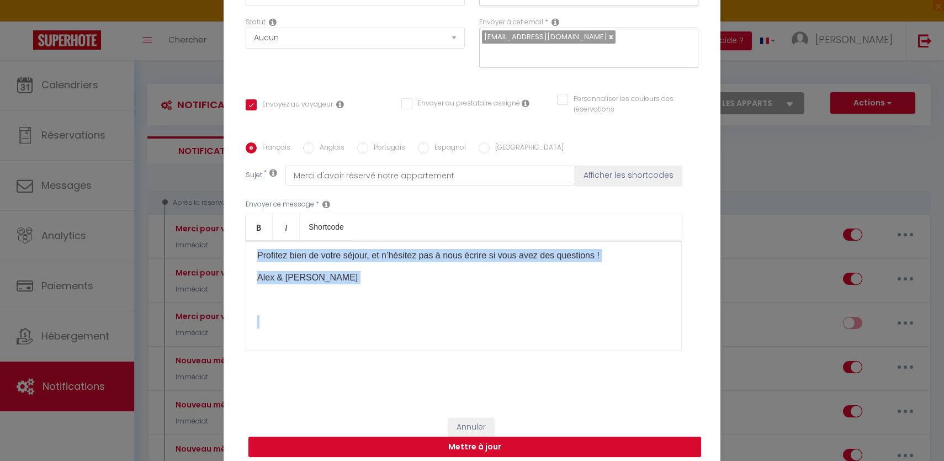
click at [513, 343] on div "Bonjour [GUEST:FIRST_NAME], Merci beaucoup pour votre réservation ! Nous avons …" at bounding box center [464, 296] width 436 height 110
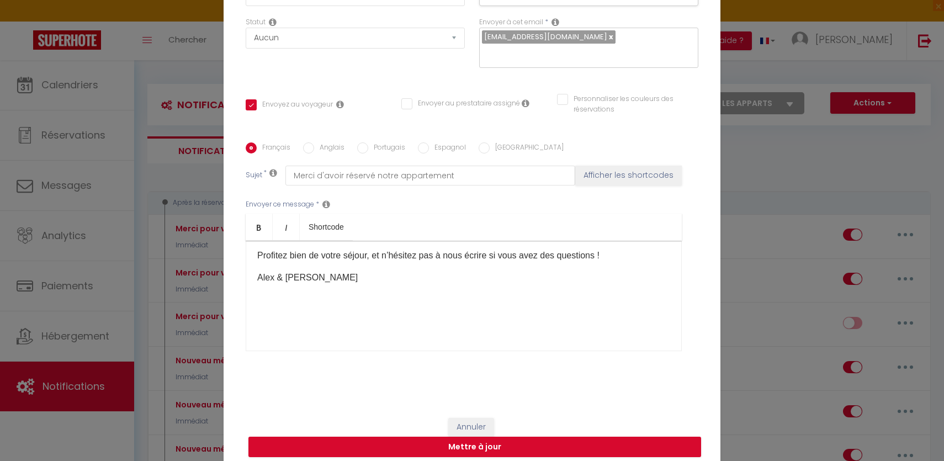
click at [513, 343] on div "Bonjour [GUEST:FIRST_NAME], Merci beaucoup pour votre réservation ! Nous avons …" at bounding box center [464, 296] width 436 height 110
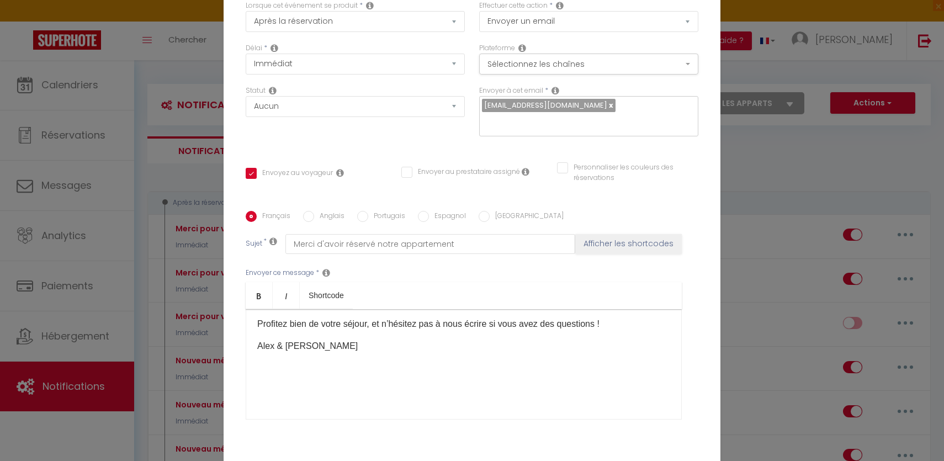
scroll to position [0, 0]
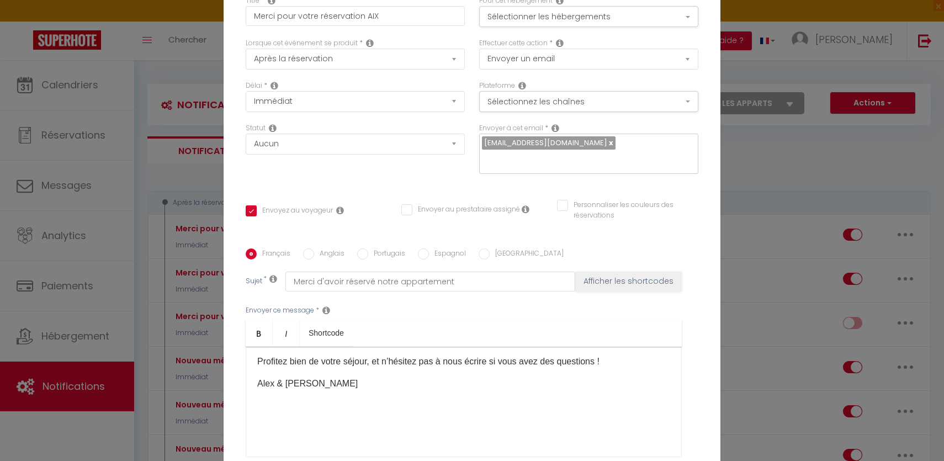
click at [472, 363] on div "Bonjour [GUEST:FIRST_NAME], Merci beaucoup pour votre réservation ! Nous avons …" at bounding box center [464, 402] width 436 height 110
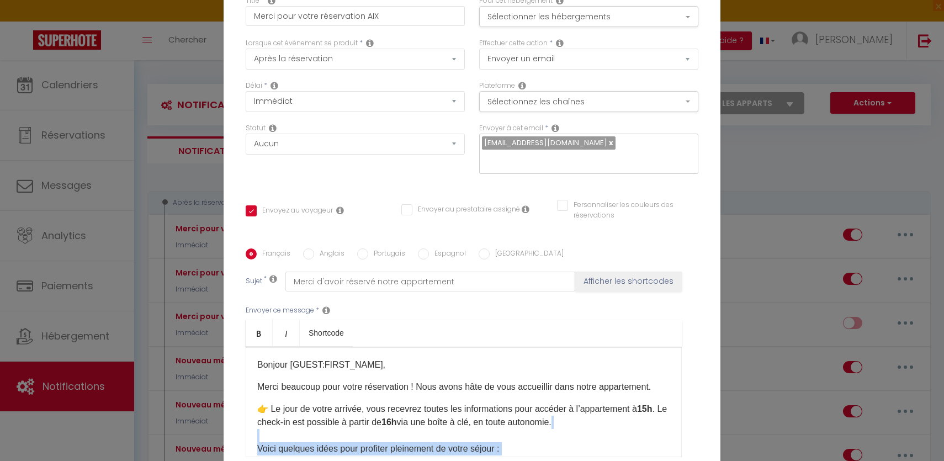
drag, startPoint x: 462, startPoint y: 382, endPoint x: 262, endPoint y: 434, distance: 206.4
click at [262, 434] on div "Bonjour [GUEST:FIRST_NAME], Merci beaucoup pour votre réservation ! Nous avons …" at bounding box center [464, 402] width 436 height 110
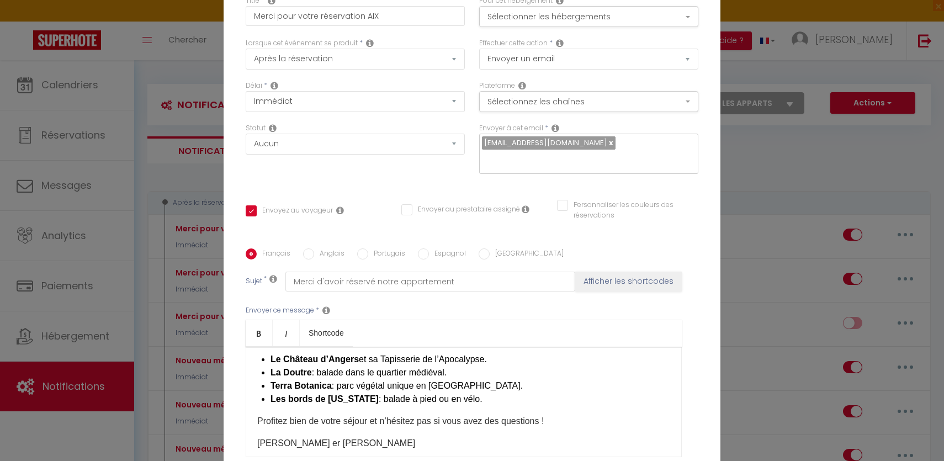
scroll to position [352, 0]
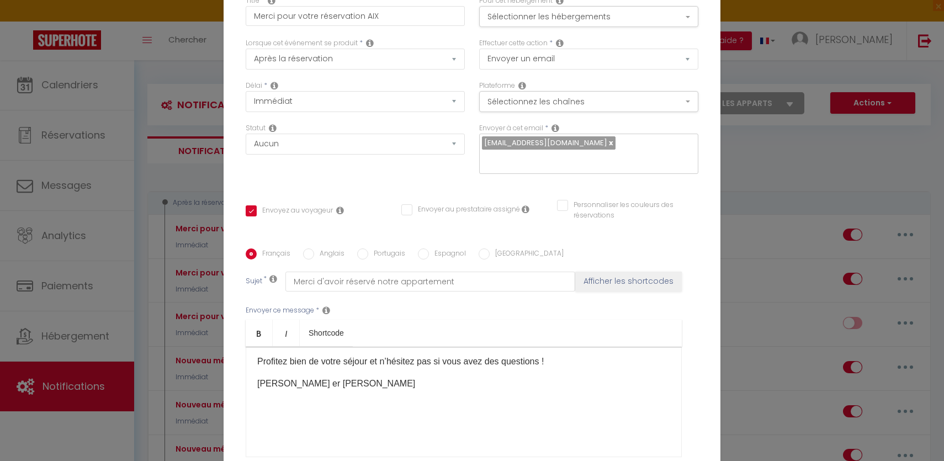
click at [299, 426] on p at bounding box center [463, 427] width 413 height 13
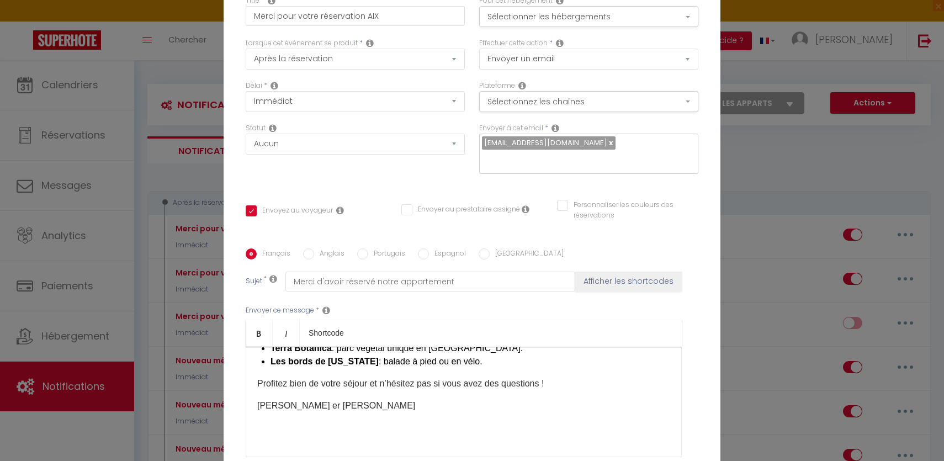
scroll to position [308, 0]
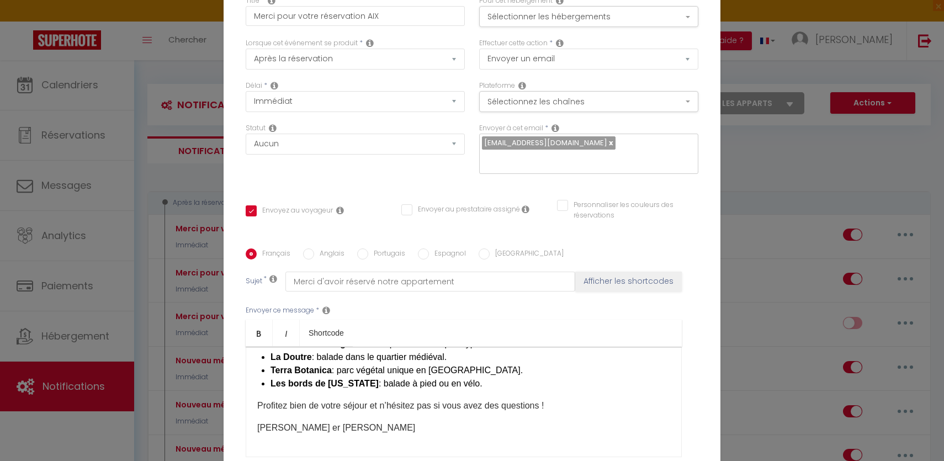
click at [282, 421] on p "Alex er Lucas" at bounding box center [463, 427] width 413 height 13
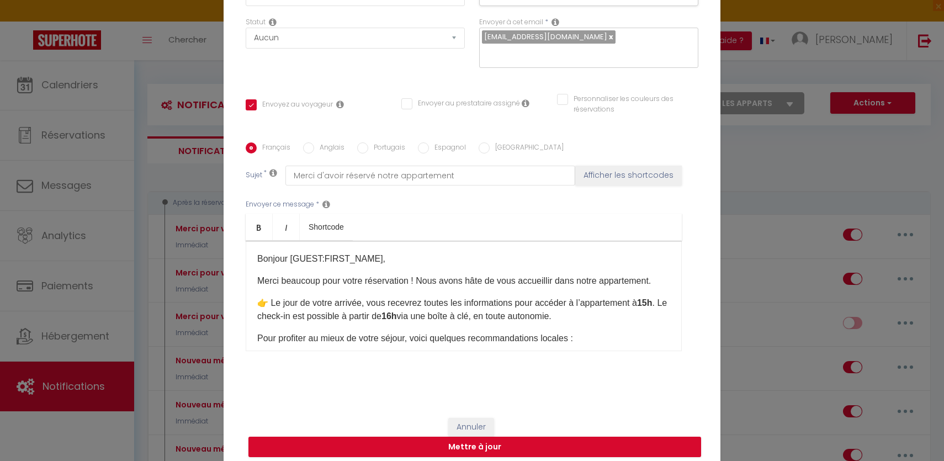
scroll to position [0, 0]
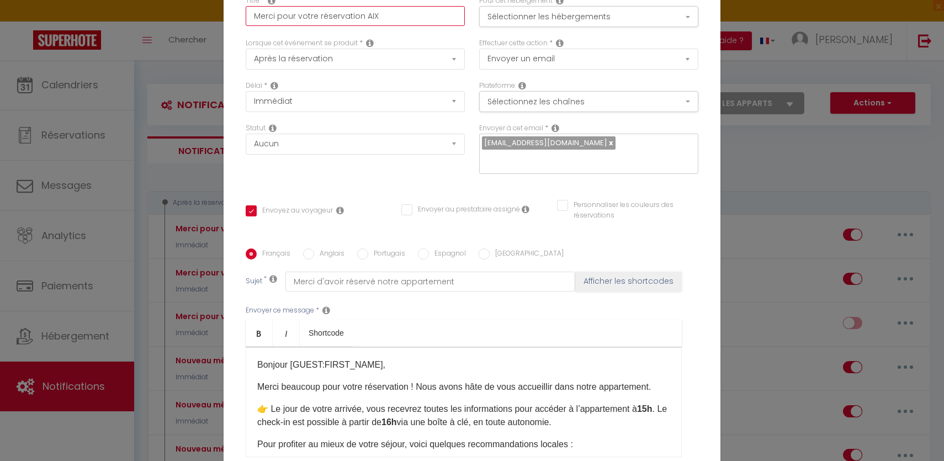
click at [369, 26] on input "Merci pour votre réservation AIX" at bounding box center [355, 16] width 219 height 20
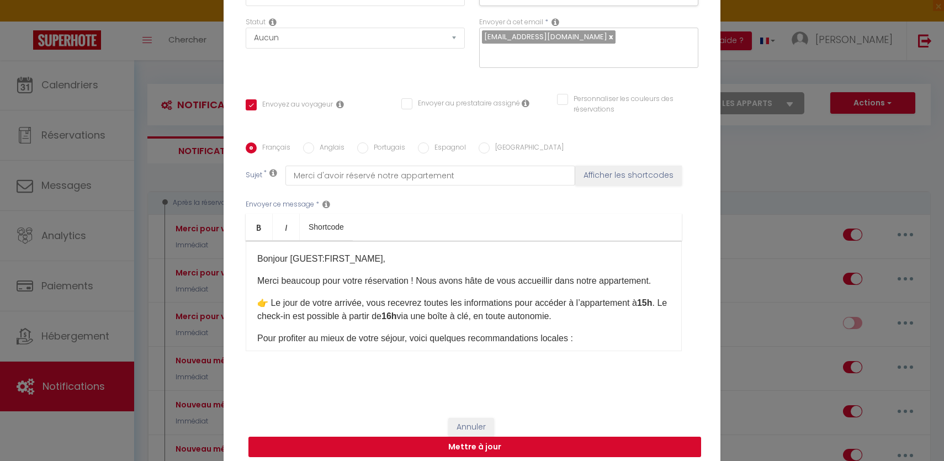
click at [481, 439] on button "Mettre à jour" at bounding box center [474, 447] width 453 height 21
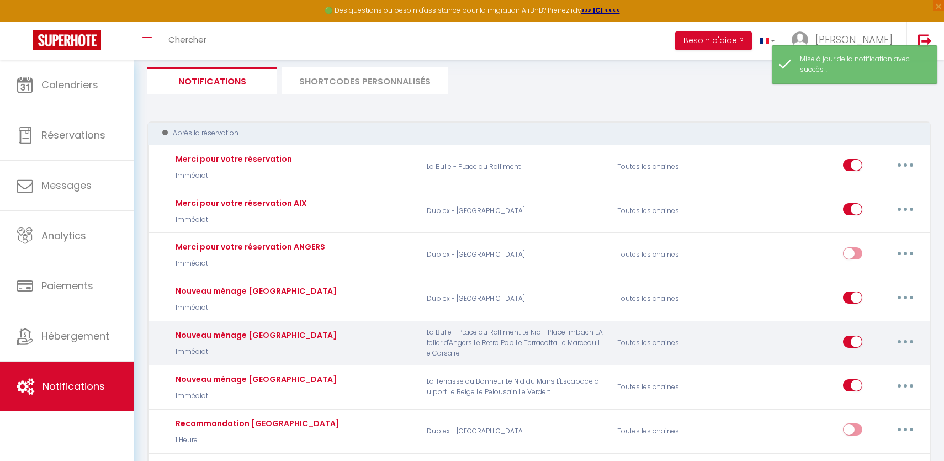
scroll to position [99, 0]
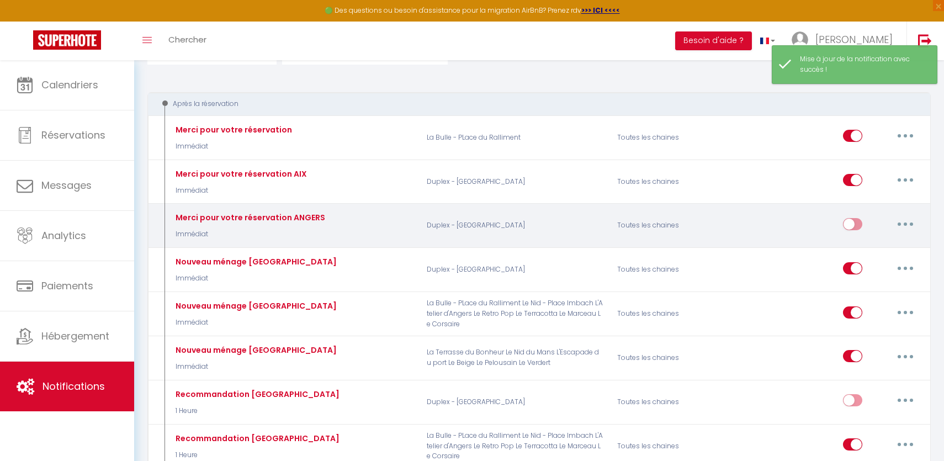
click at [900, 224] on button "button" at bounding box center [905, 224] width 31 height 18
click at [875, 244] on link "Editer" at bounding box center [877, 249] width 82 height 19
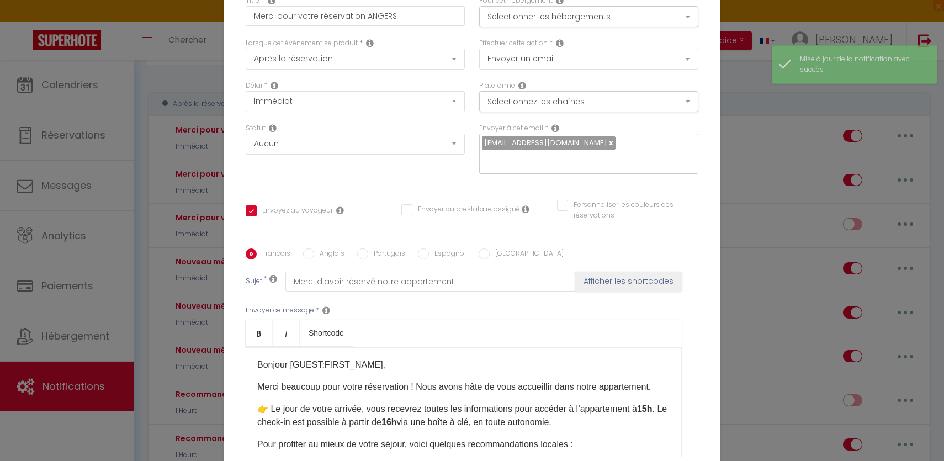
scroll to position [0, 0]
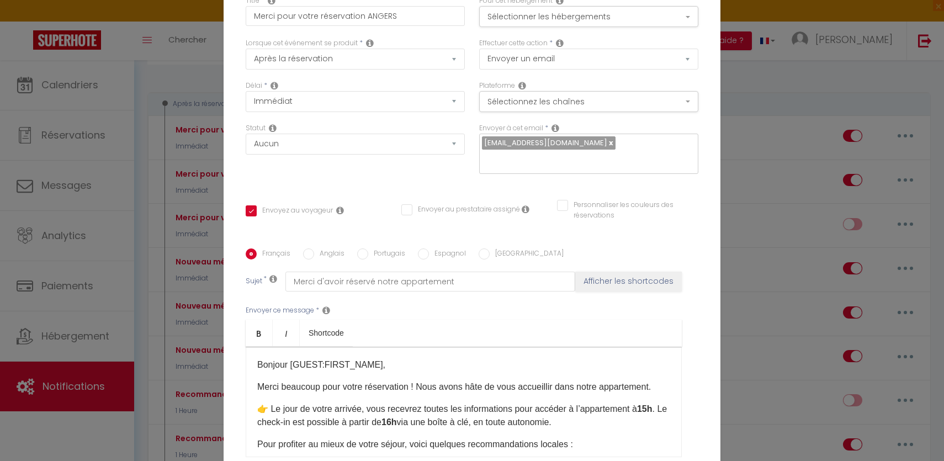
click at [627, 35] on div "Pour cet hébergement Sélectionner les hébergements Tous les apparts AIX Duplex …" at bounding box center [588, 17] width 233 height 42
click at [610, 27] on button "Sélectionner les hébergements" at bounding box center [588, 16] width 219 height 21
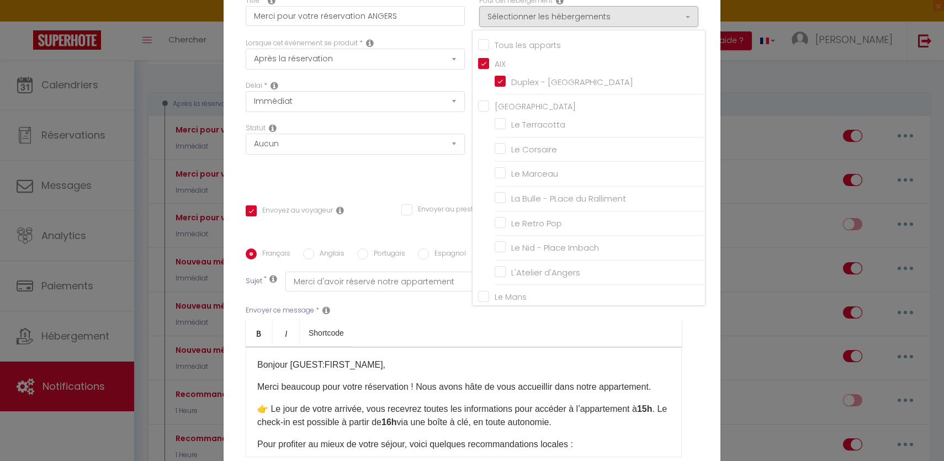
click at [483, 68] on input "AIX" at bounding box center [591, 62] width 227 height 11
click at [486, 110] on input "[GEOGRAPHIC_DATA]" at bounding box center [591, 105] width 227 height 11
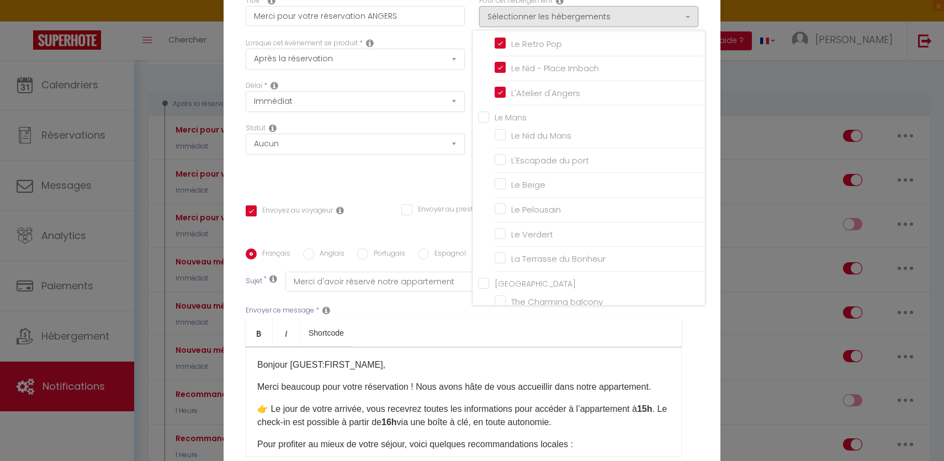
scroll to position [226, 0]
click at [403, 174] on div "Statut Aucun Si la réservation est payée Si réservation non payée Si la caution…" at bounding box center [354, 154] width 233 height 62
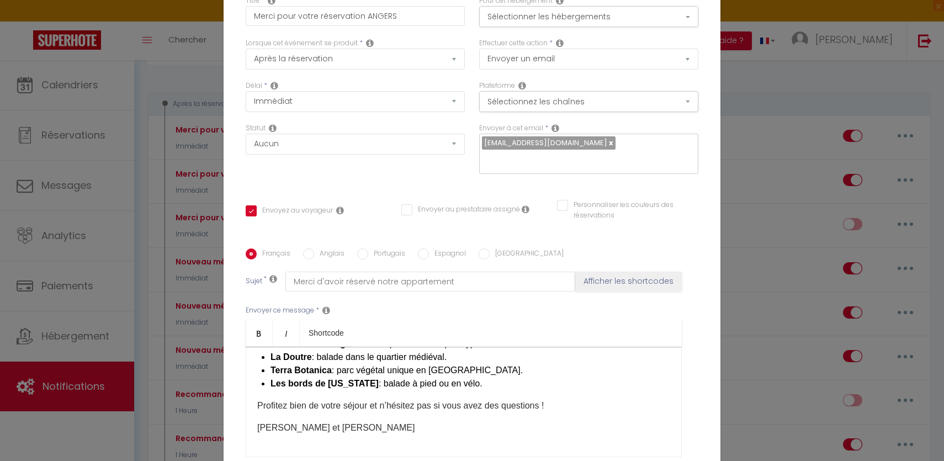
scroll to position [106, 0]
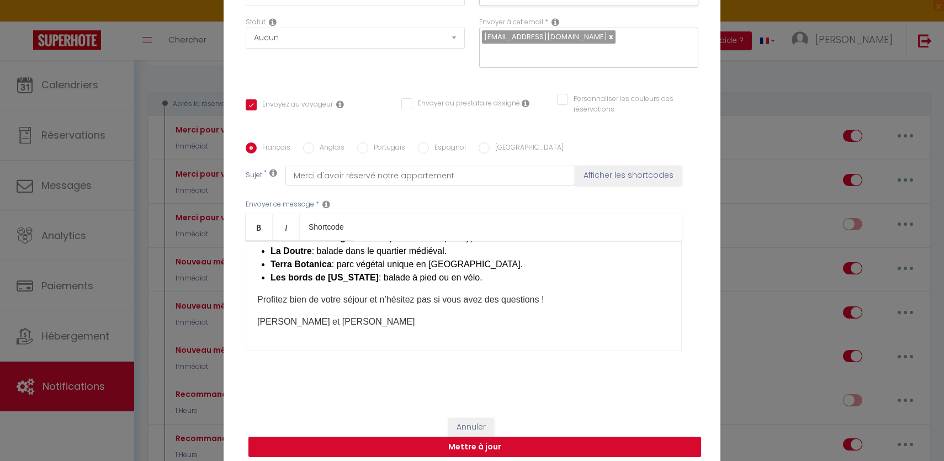
click at [492, 438] on button "Mettre à jour" at bounding box center [474, 447] width 453 height 21
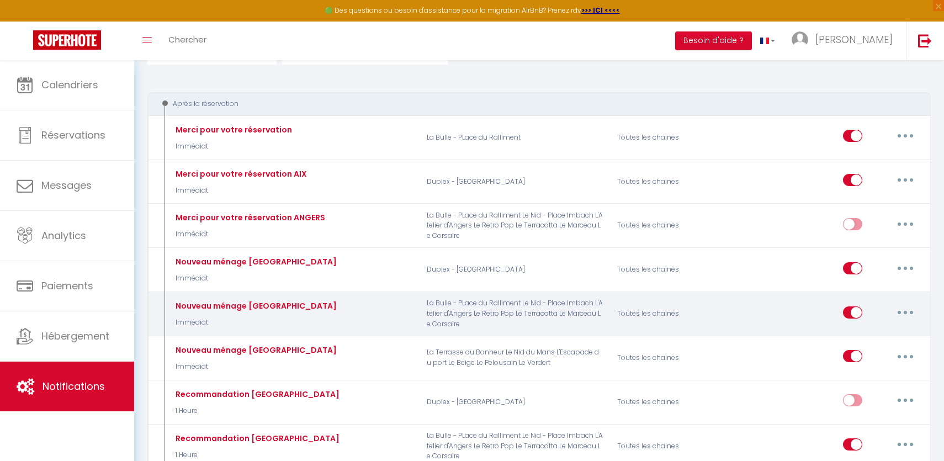
scroll to position [107, 0]
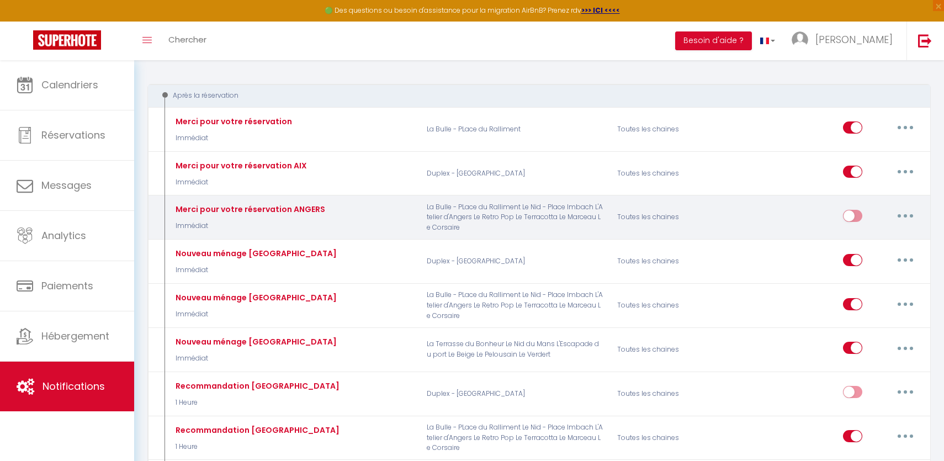
click at [859, 220] on input "checkbox" at bounding box center [852, 218] width 19 height 17
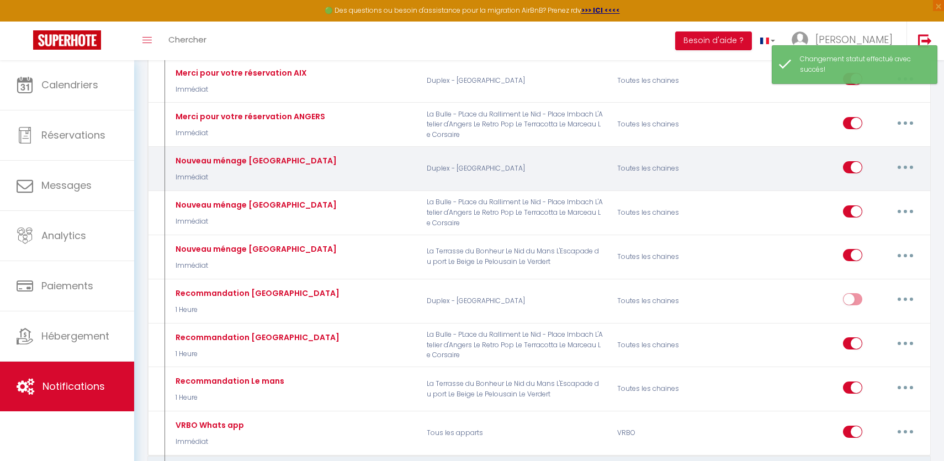
scroll to position [232, 0]
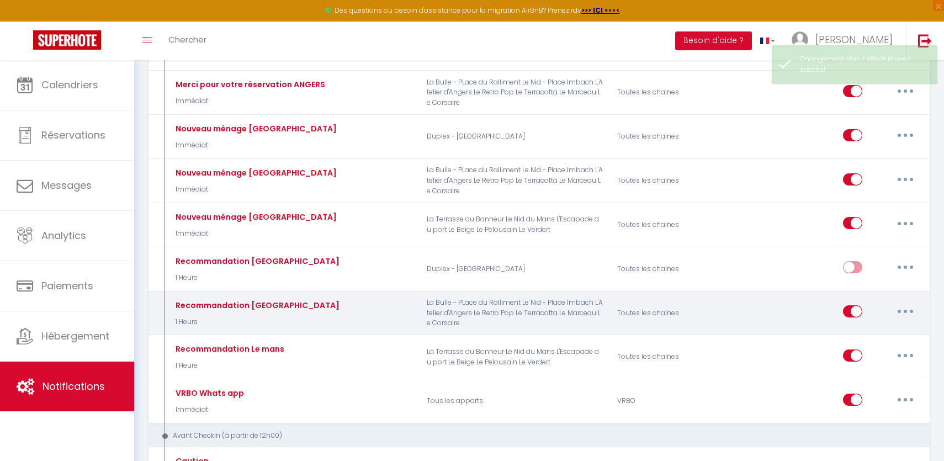
click at [856, 313] on input "checkbox" at bounding box center [852, 313] width 19 height 17
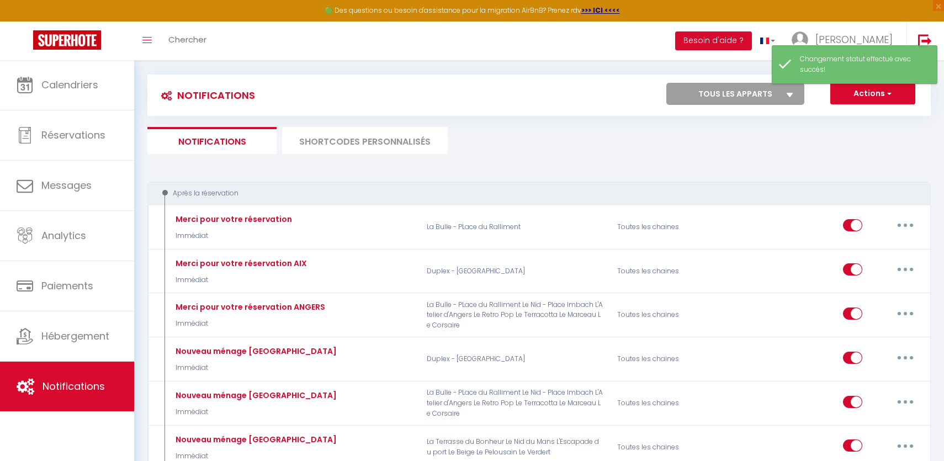
scroll to position [0, 0]
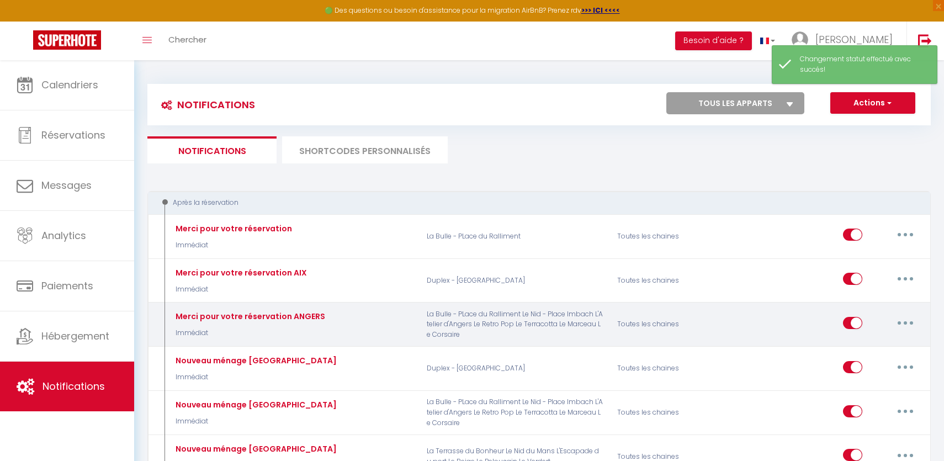
click at [902, 324] on button "button" at bounding box center [905, 323] width 31 height 18
click at [871, 363] on link "Dupliquer" at bounding box center [877, 367] width 82 height 19
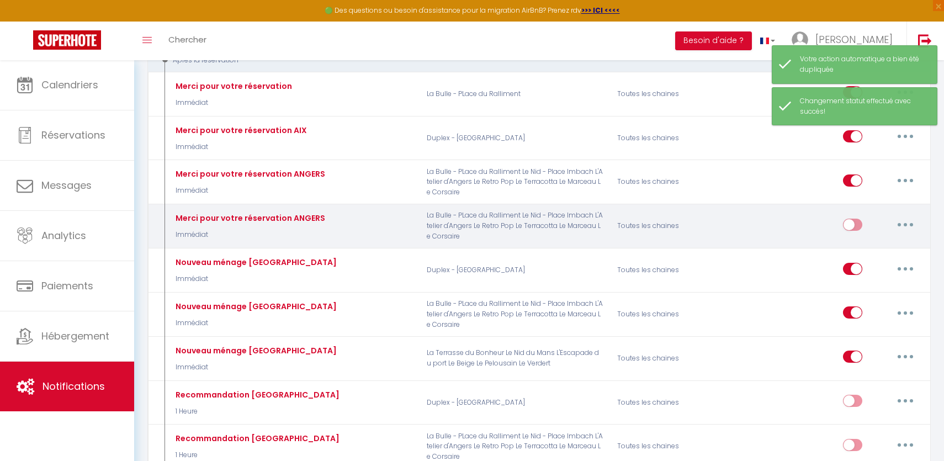
scroll to position [238, 0]
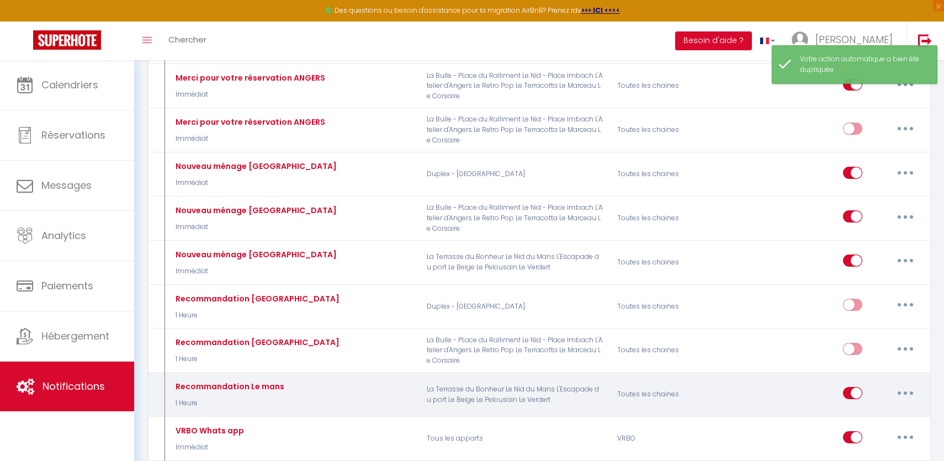
click at [898, 392] on button "button" at bounding box center [905, 393] width 31 height 18
click at [858, 414] on link "Editer" at bounding box center [877, 417] width 82 height 19
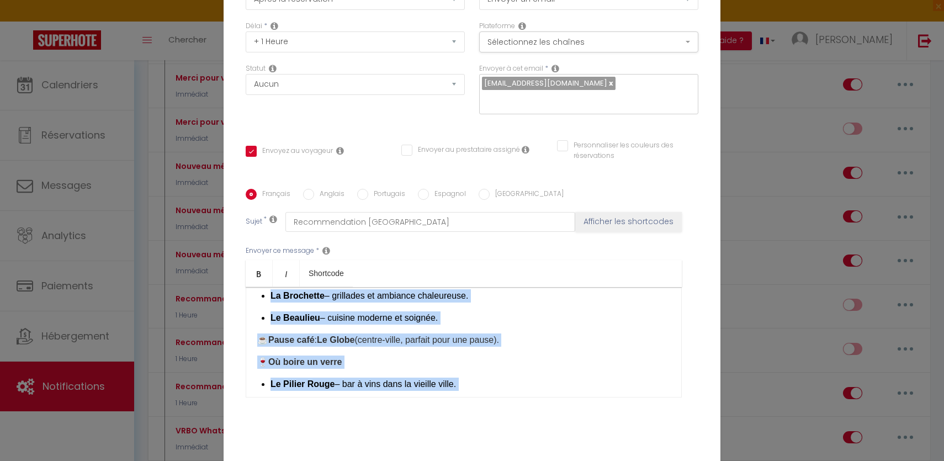
scroll to position [357, 0]
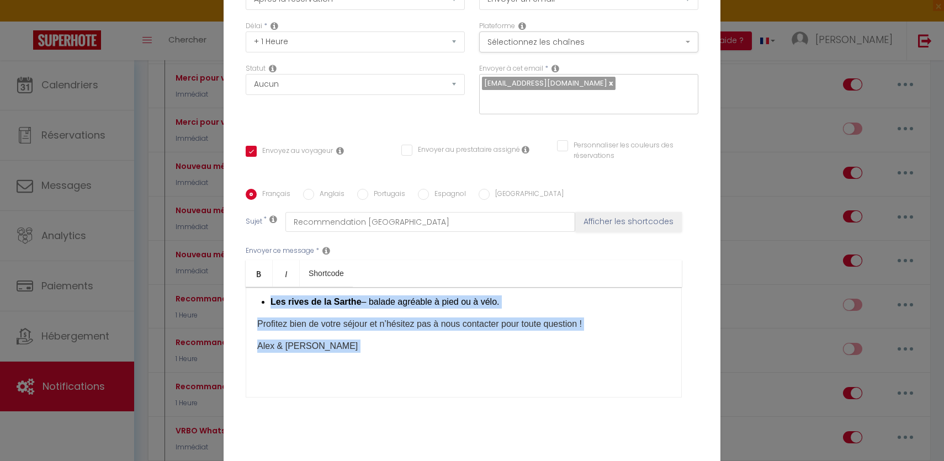
drag, startPoint x: 352, startPoint y: 321, endPoint x: 488, endPoint y: 414, distance: 165.6
click at [488, 414] on div "Français Anglais Portugais Espagnol Italien Sujet * Recommendation Le Mans Affi…" at bounding box center [472, 300] width 453 height 256
copy div "oici quelques suggestions pour profiter de votre séjour : 🍽️ Où manger ? Le Gre…"
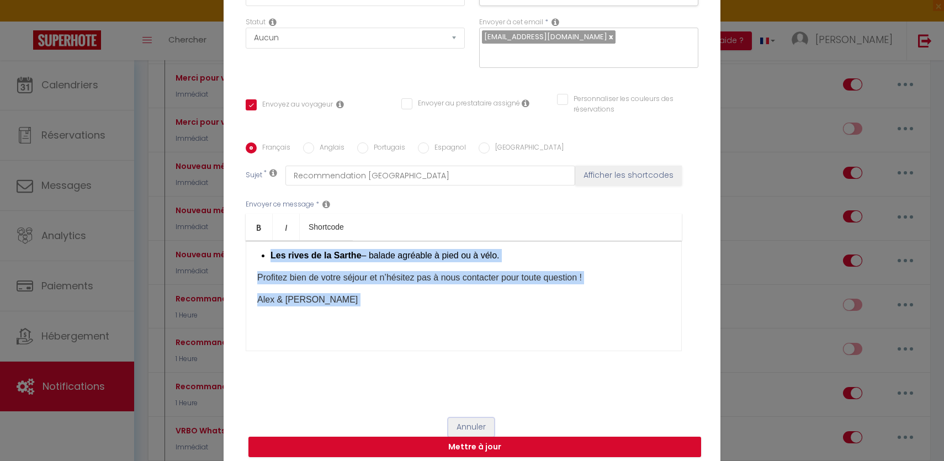
click at [469, 418] on button "Annuler" at bounding box center [471, 427] width 46 height 19
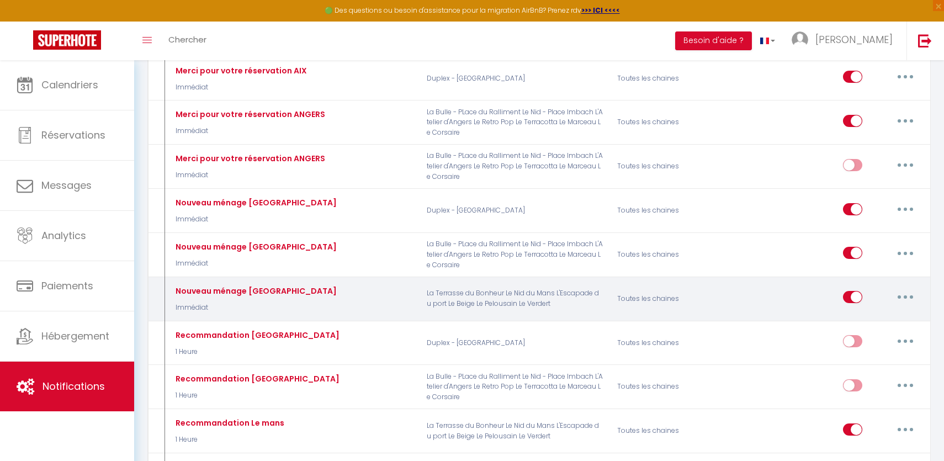
scroll to position [201, 0]
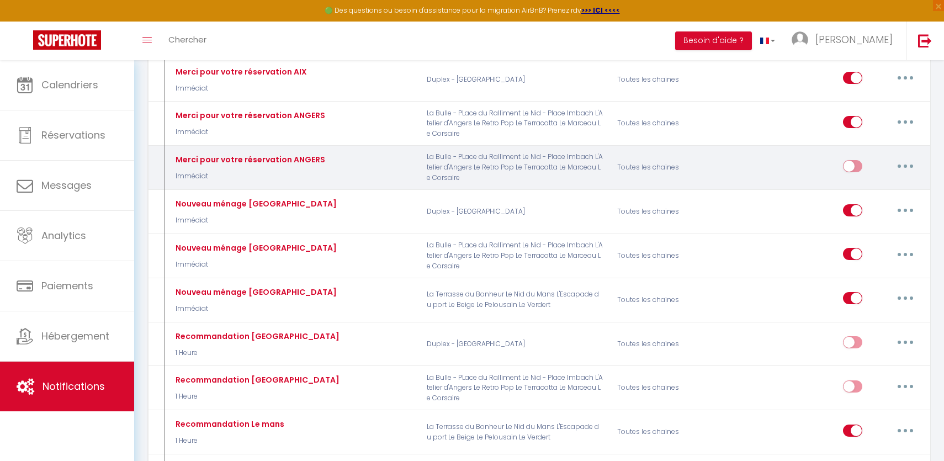
click at [905, 161] on button "button" at bounding box center [905, 166] width 31 height 18
click at [864, 188] on link "Editer" at bounding box center [877, 191] width 82 height 19
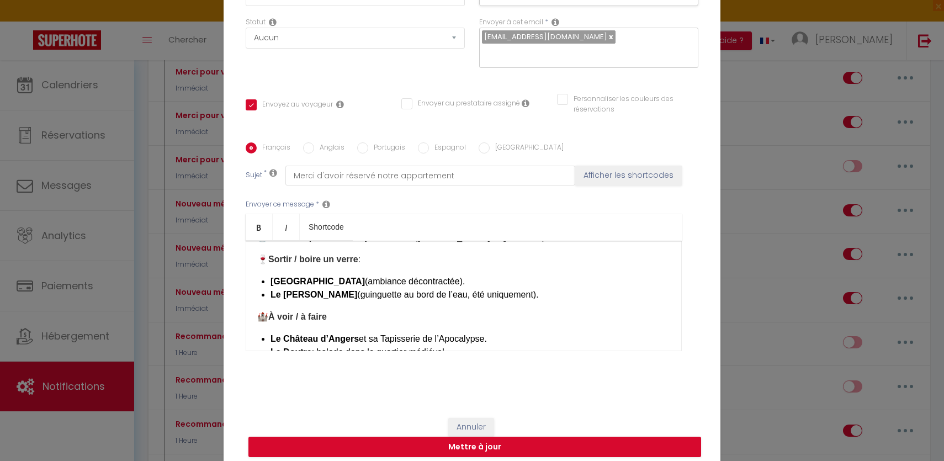
scroll to position [90, 0]
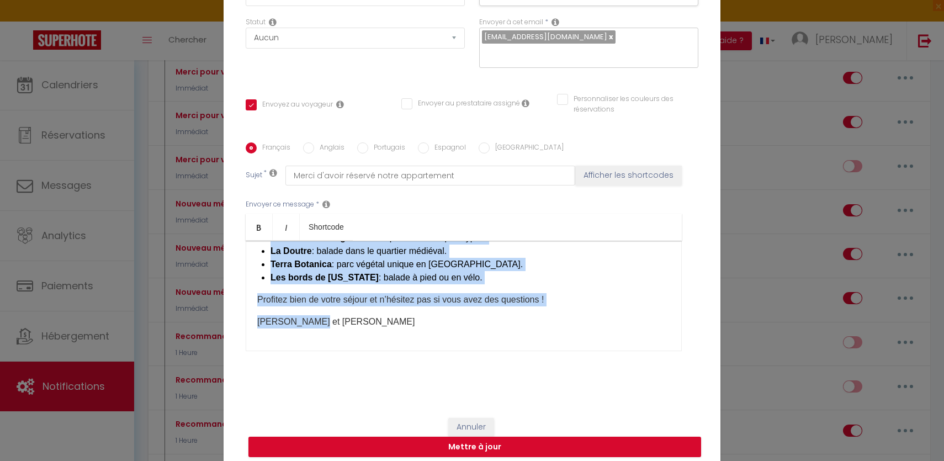
drag, startPoint x: 258, startPoint y: 249, endPoint x: 434, endPoint y: 392, distance: 226.8
click at [434, 392] on div "Titre * Merci pour votre réservation ANGERS Pour cet hébergement Sélectionner l…" at bounding box center [472, 143] width 497 height 528
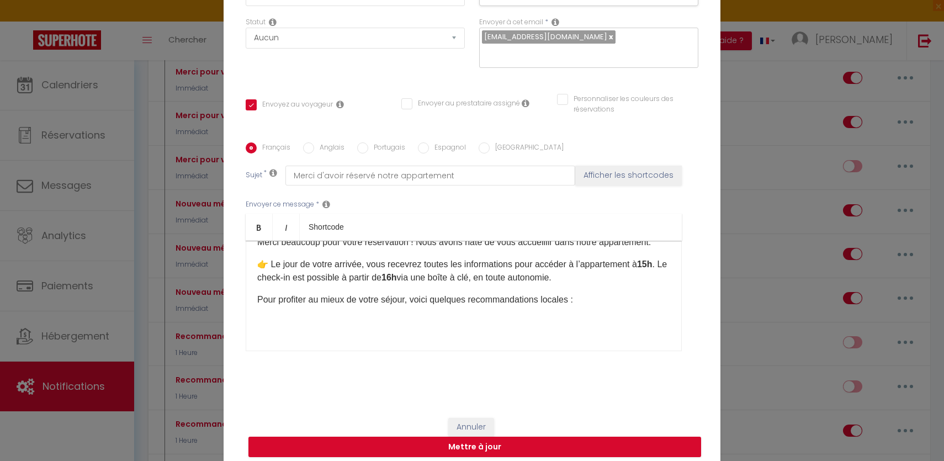
scroll to position [39, 0]
click at [581, 293] on p "Pour profiter au mieux de votre séjour, voici quelques recommandations locales :" at bounding box center [463, 299] width 413 height 13
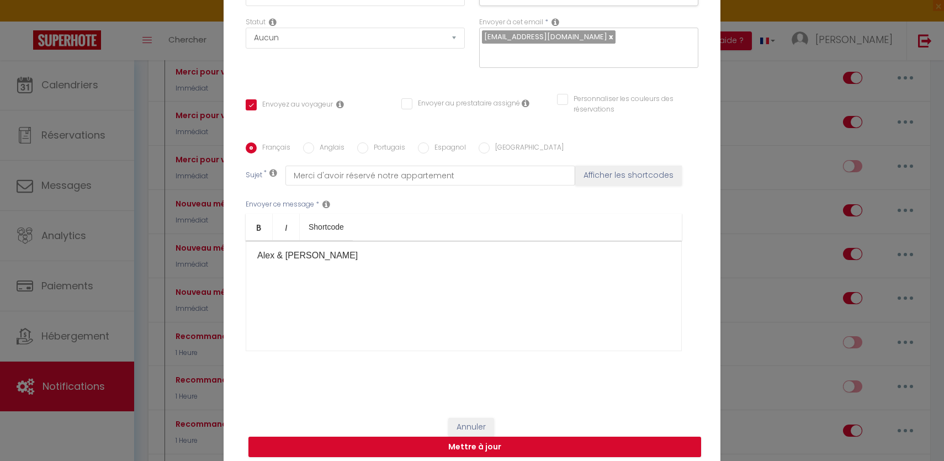
scroll to position [0, 0]
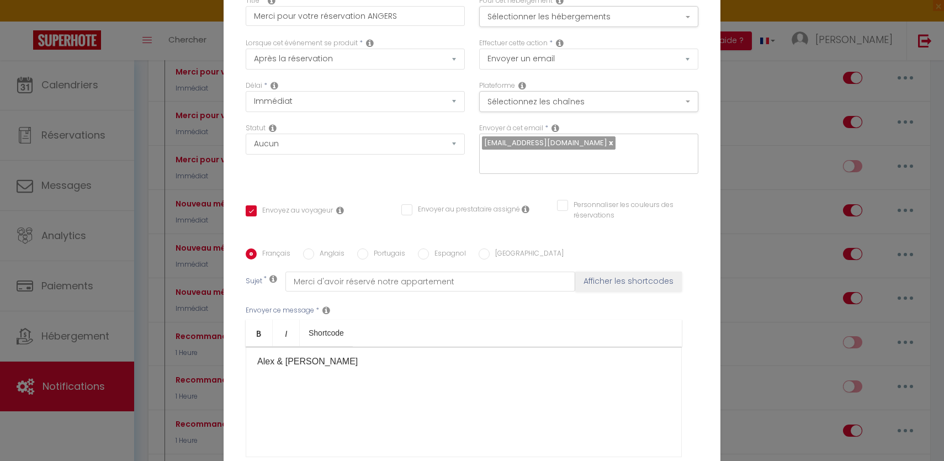
click at [630, 1] on div "Titre * Merci pour votre réservation ANGERS Pour cet hébergement Sélectionner l…" at bounding box center [472, 249] width 497 height 528
click at [611, 19] on button "Sélectionner les hébergements" at bounding box center [588, 16] width 219 height 21
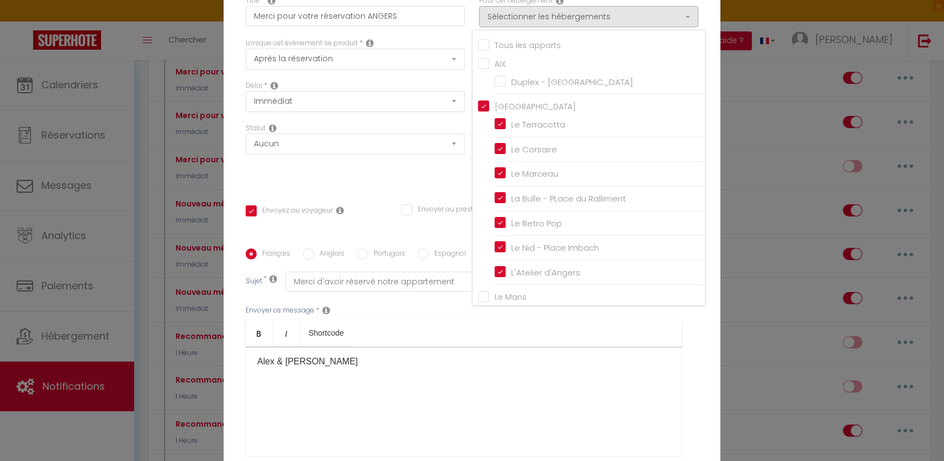
click at [481, 109] on input "[GEOGRAPHIC_DATA]" at bounding box center [591, 105] width 227 height 11
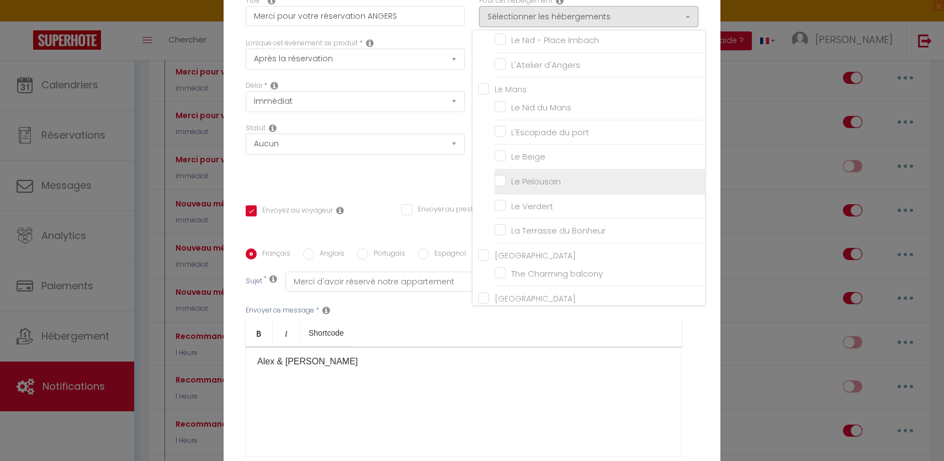
scroll to position [207, 0]
click at [483, 94] on input "Le Mans" at bounding box center [591, 88] width 227 height 11
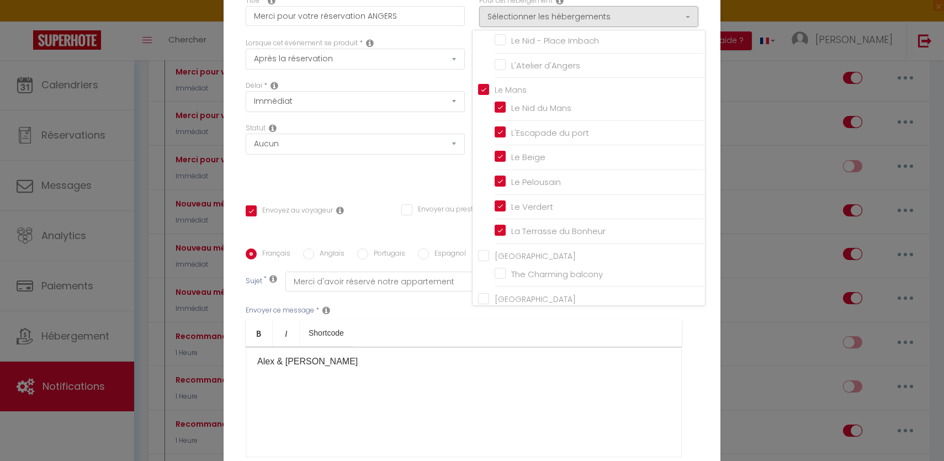
click at [439, 88] on div "Délai * Immédiat + 10 Minutes + 1 Heure + 2 Heures + 3 Heures + 4 Heures + 5 He…" at bounding box center [355, 96] width 219 height 31
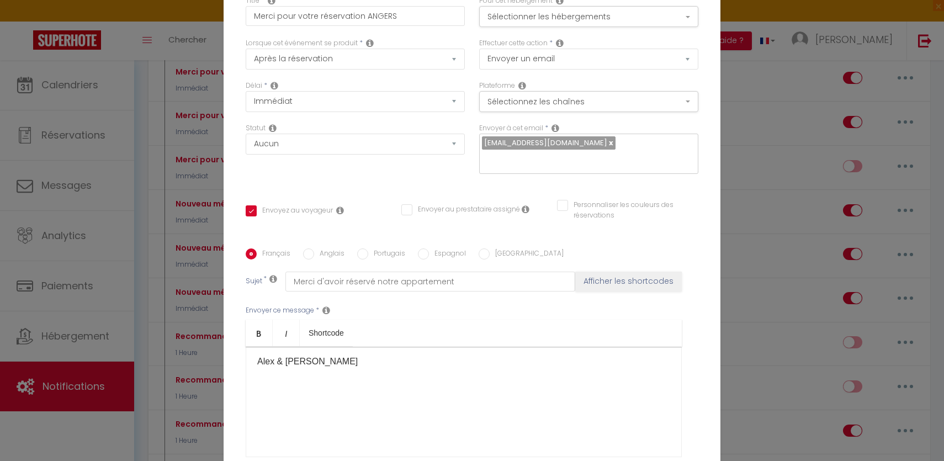
scroll to position [106, 0]
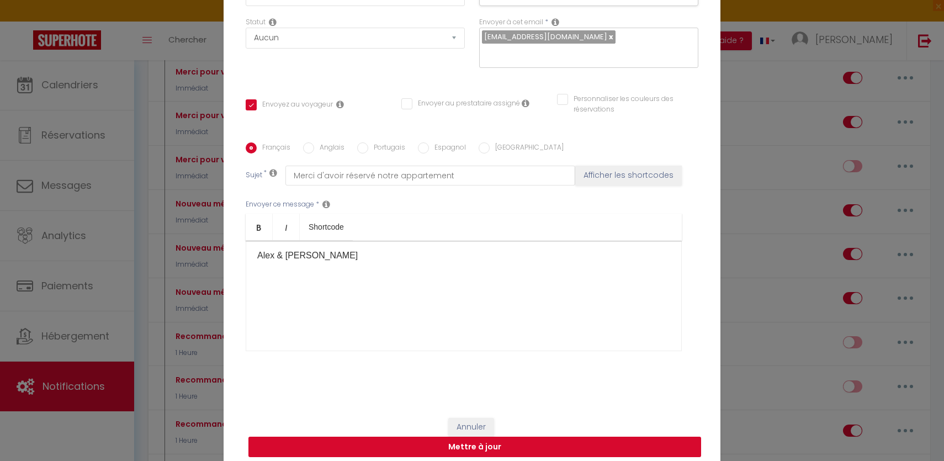
click at [517, 445] on button "Mettre à jour" at bounding box center [474, 447] width 453 height 21
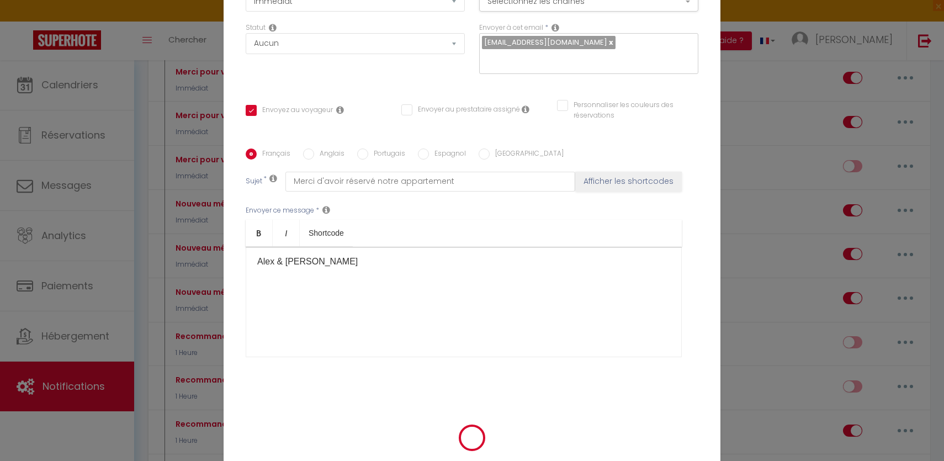
scroll to position [100, 0]
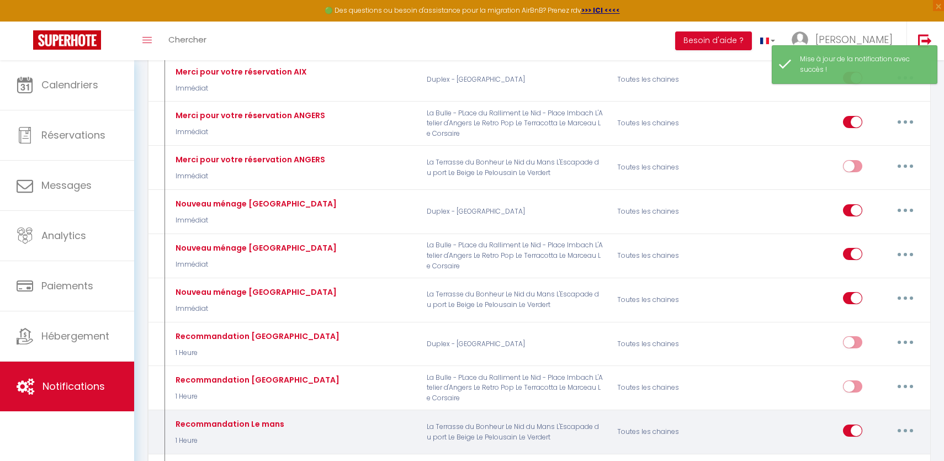
click at [856, 430] on input "checkbox" at bounding box center [852, 432] width 19 height 17
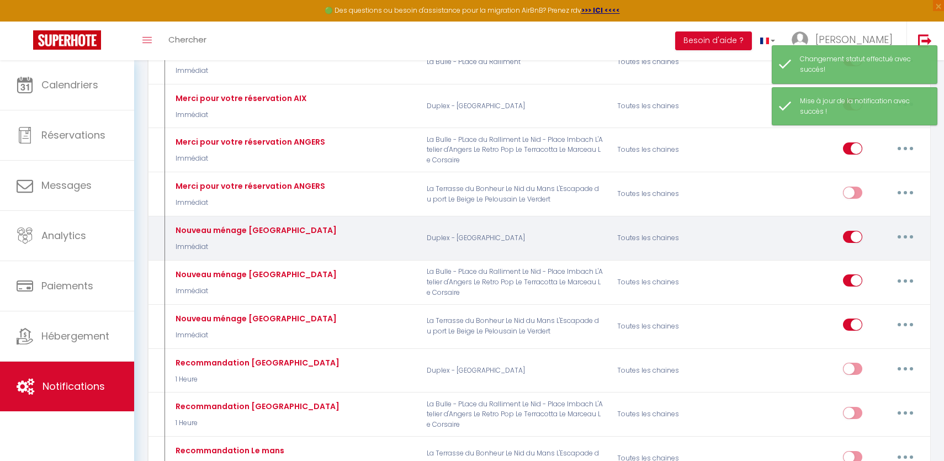
scroll to position [167, 0]
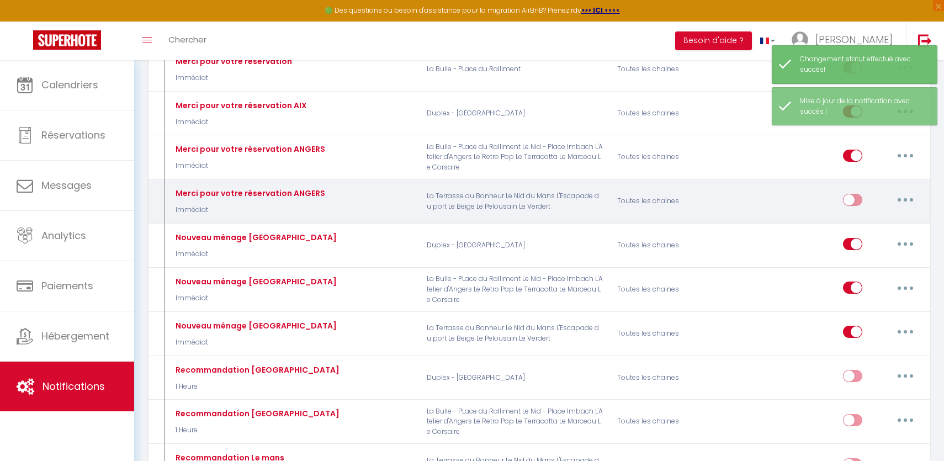
click at [912, 204] on button "button" at bounding box center [905, 200] width 31 height 18
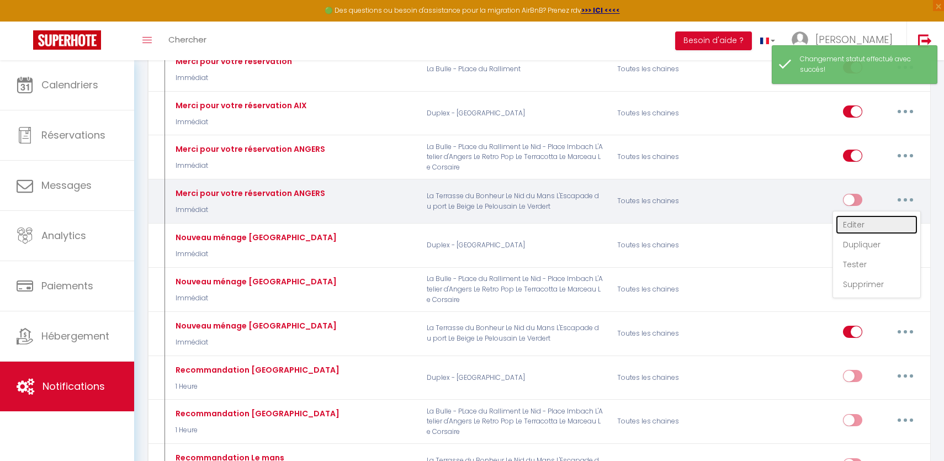
click at [876, 216] on link "Editer" at bounding box center [877, 224] width 82 height 19
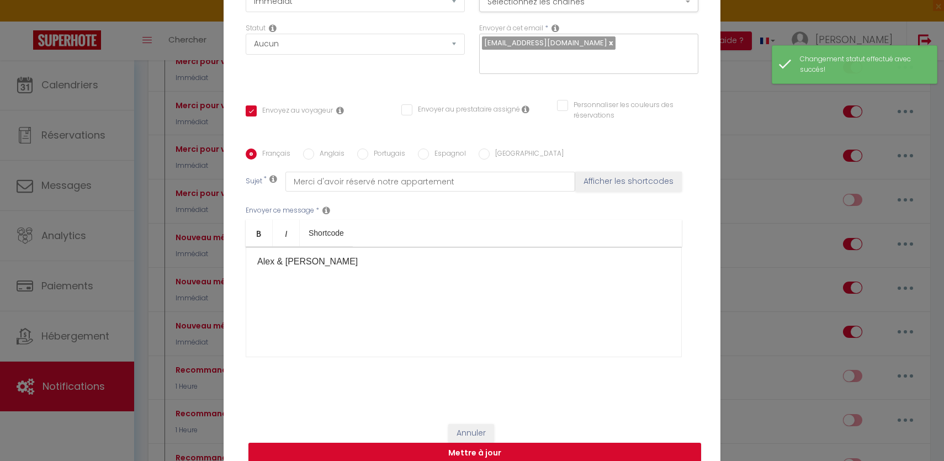
scroll to position [0, 0]
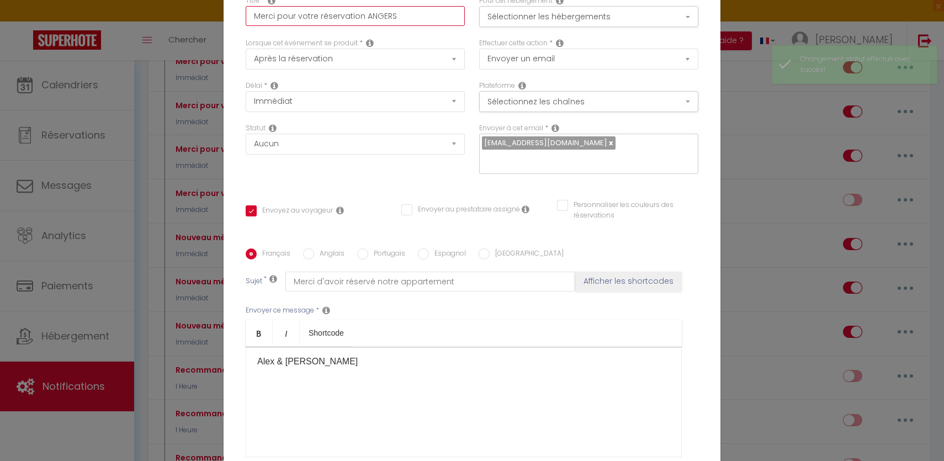
click at [373, 25] on input "Merci pour votre réservation ANGERS" at bounding box center [355, 16] width 219 height 20
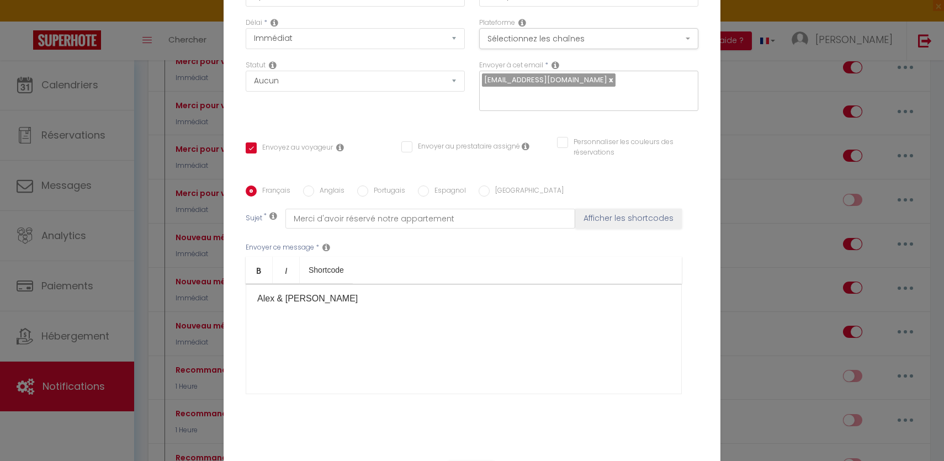
scroll to position [106, 0]
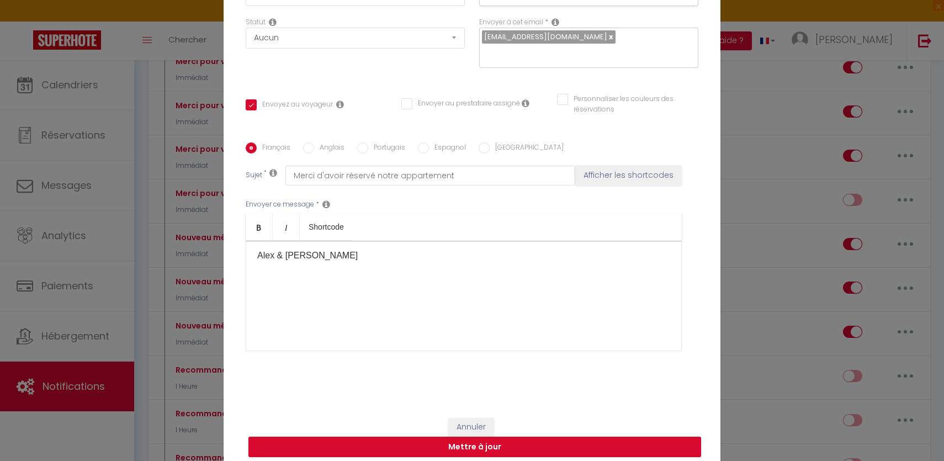
click at [404, 320] on p at bounding box center [463, 321] width 413 height 13
drag, startPoint x: 404, startPoint y: 320, endPoint x: 247, endPoint y: 261, distance: 167.5
click at [247, 261] on div "Bonjour [GUEST:FIRST_NAME], Merci beaucoup pour votre réservation ! Nous avons …" at bounding box center [464, 296] width 436 height 110
click at [298, 319] on p at bounding box center [463, 321] width 413 height 13
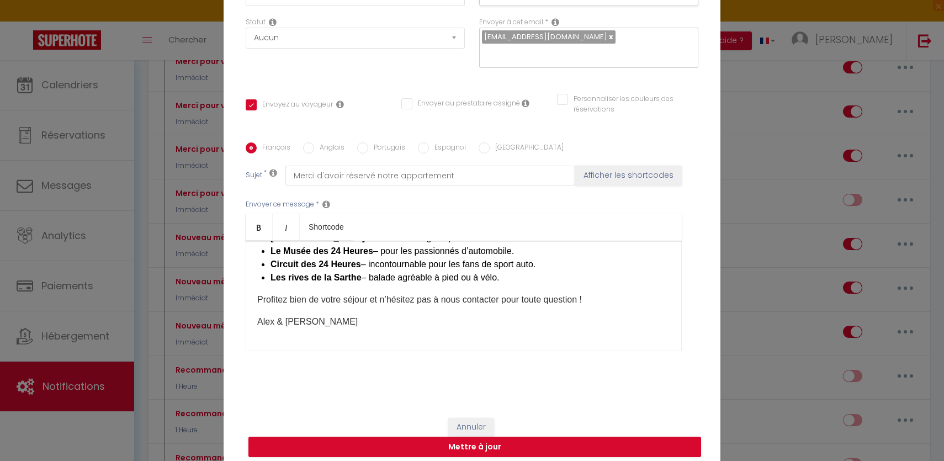
scroll to position [0, 0]
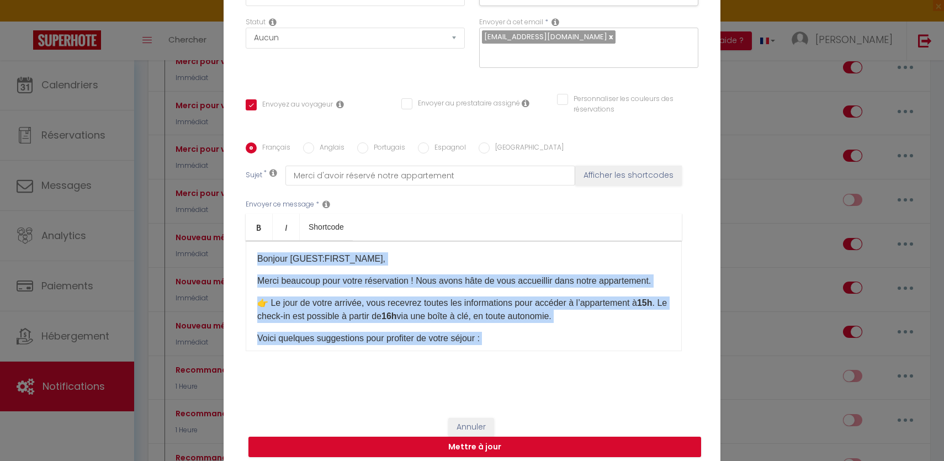
copy div "Bonjour [GUEST:FIRST_NAME], Merci beaucoup pour votre réservation ! Nous avons …"
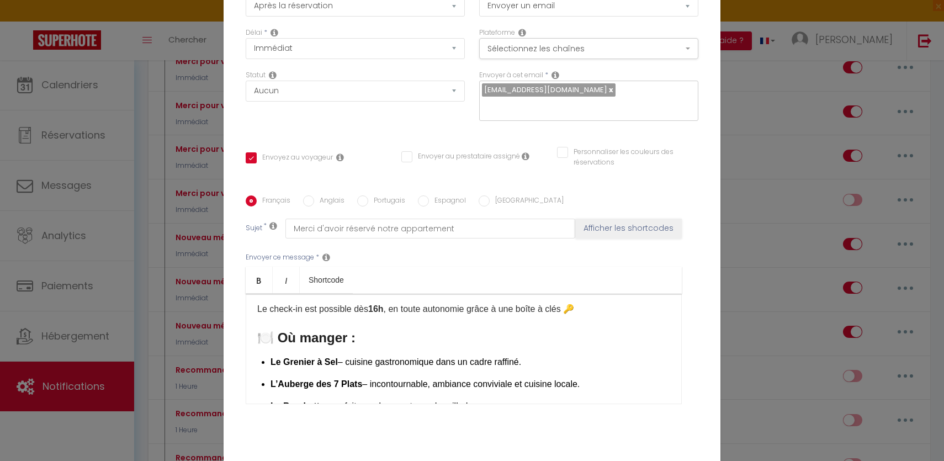
scroll to position [90, 0]
click at [374, 335] on h3 "🍽️ Où manger :" at bounding box center [463, 339] width 413 height 18
click at [257, 276] on icon "Bold" at bounding box center [258, 280] width 9 height 9
drag, startPoint x: 359, startPoint y: 337, endPoint x: 243, endPoint y: 336, distance: 115.9
click at [243, 337] on div "Français Anglais Portugais Espagnol Italien Sujet * Merci d'avoir réservé notre…" at bounding box center [472, 306] width 458 height 222
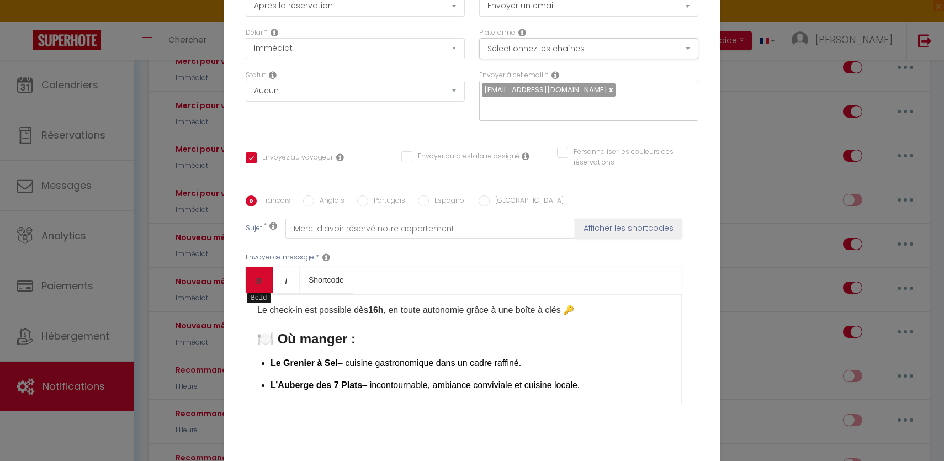
click at [263, 284] on link "Bold" at bounding box center [259, 280] width 27 height 26
click at [262, 283] on link "Bold" at bounding box center [259, 280] width 27 height 26
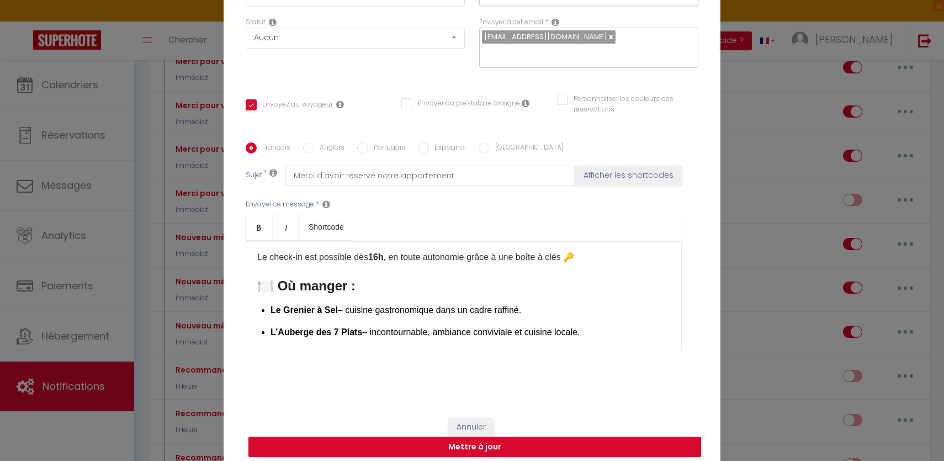
click at [461, 409] on div "Annuler Mettre à jour" at bounding box center [472, 437] width 497 height 61
click at [461, 418] on button "Annuler" at bounding box center [471, 427] width 46 height 19
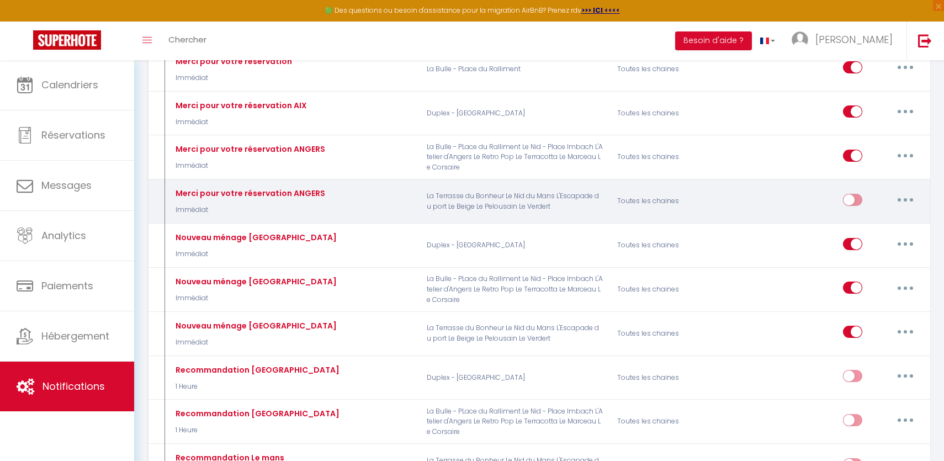
click at [902, 209] on div "Editer Dupliquer Tester Supprimer" at bounding box center [882, 201] width 78 height 32
click at [910, 198] on button "button" at bounding box center [905, 200] width 31 height 18
click at [874, 222] on link "Editer" at bounding box center [877, 224] width 82 height 19
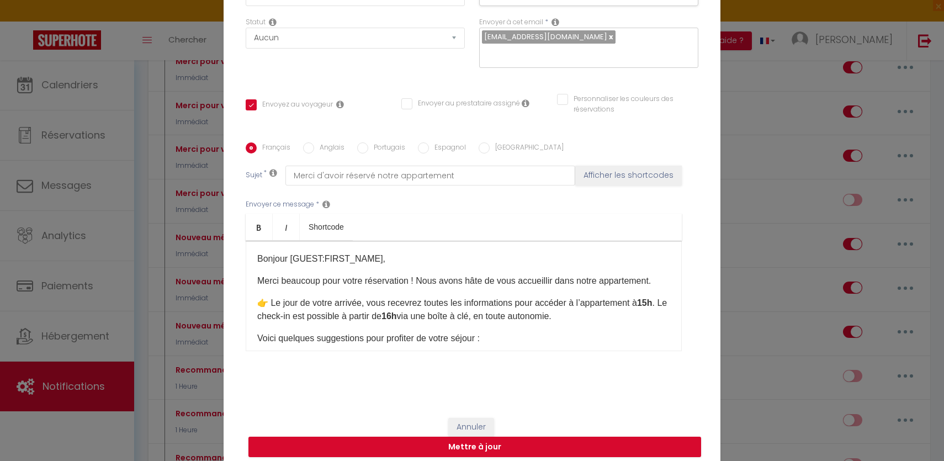
scroll to position [387, 0]
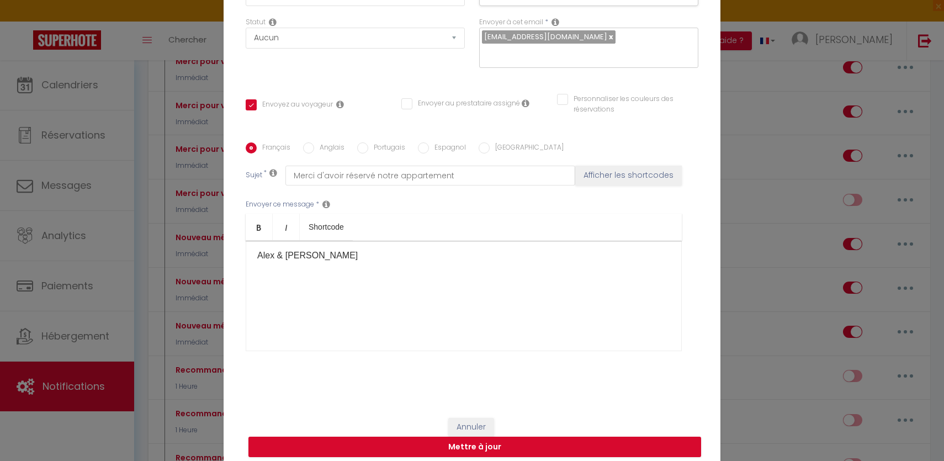
click at [324, 295] on p at bounding box center [463, 299] width 413 height 13
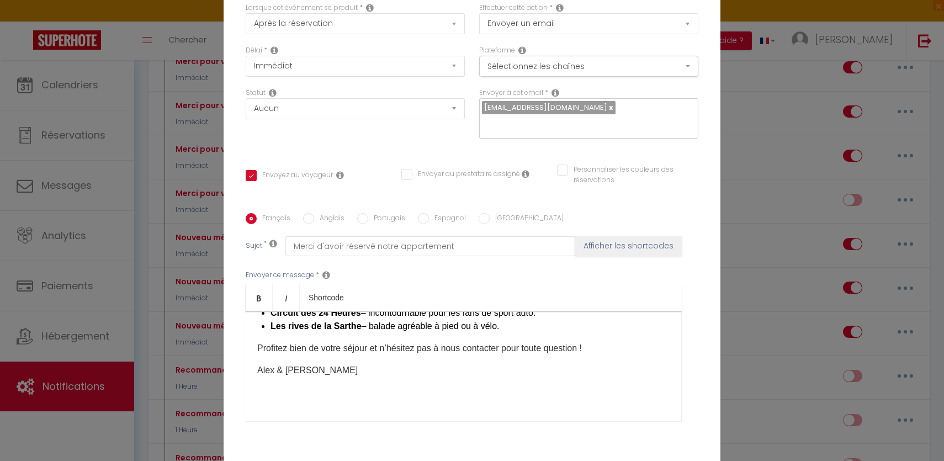
scroll to position [0, 0]
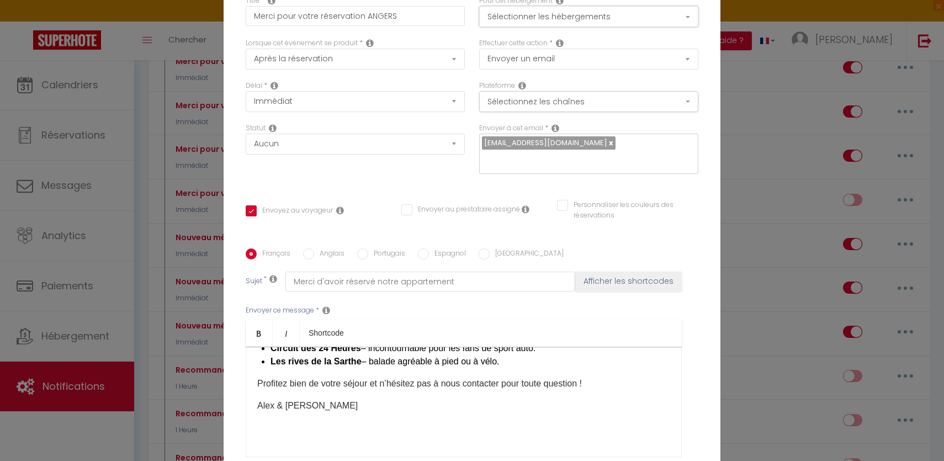
click at [603, 27] on button "Sélectionner les hébergements" at bounding box center [588, 16] width 219 height 21
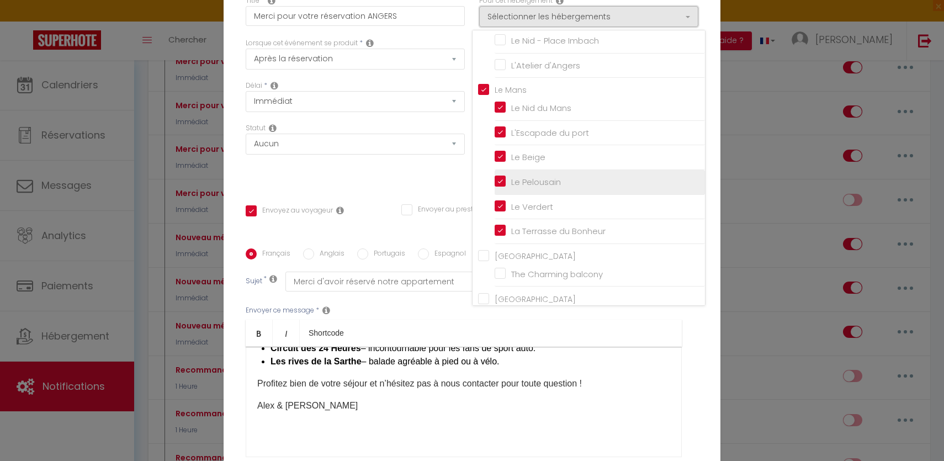
scroll to position [238, 0]
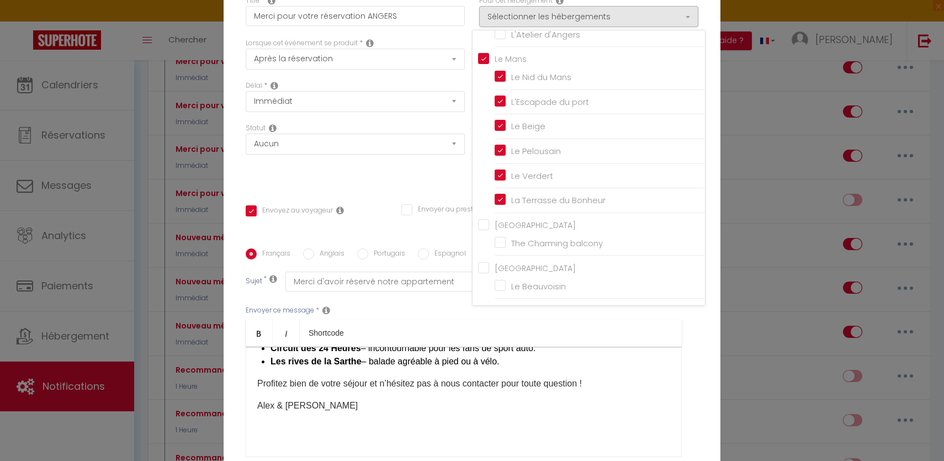
click at [427, 173] on div "Statut Aucun Si la réservation est payée Si réservation non payée Si la caution…" at bounding box center [354, 154] width 233 height 62
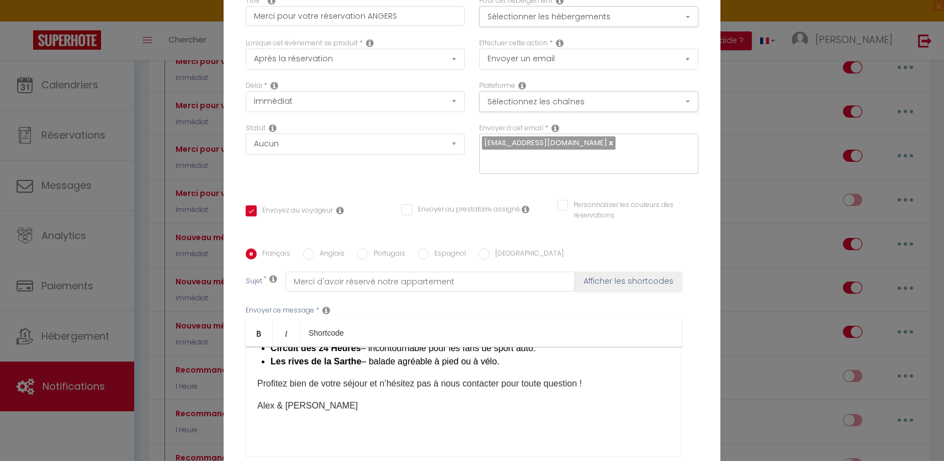
scroll to position [106, 0]
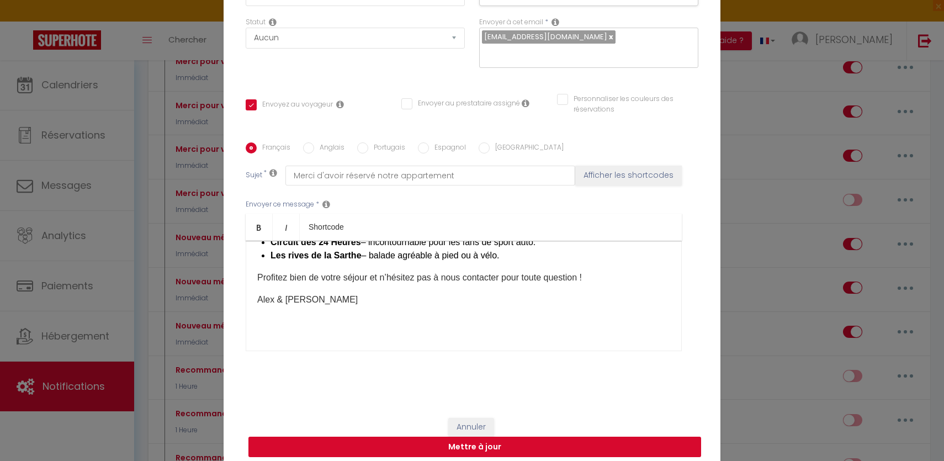
click at [482, 443] on button "Mettre à jour" at bounding box center [474, 447] width 453 height 21
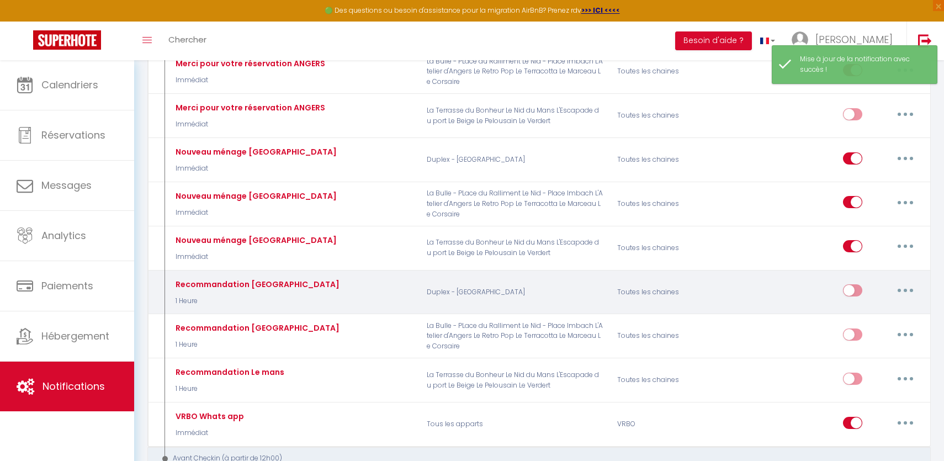
scroll to position [300, 0]
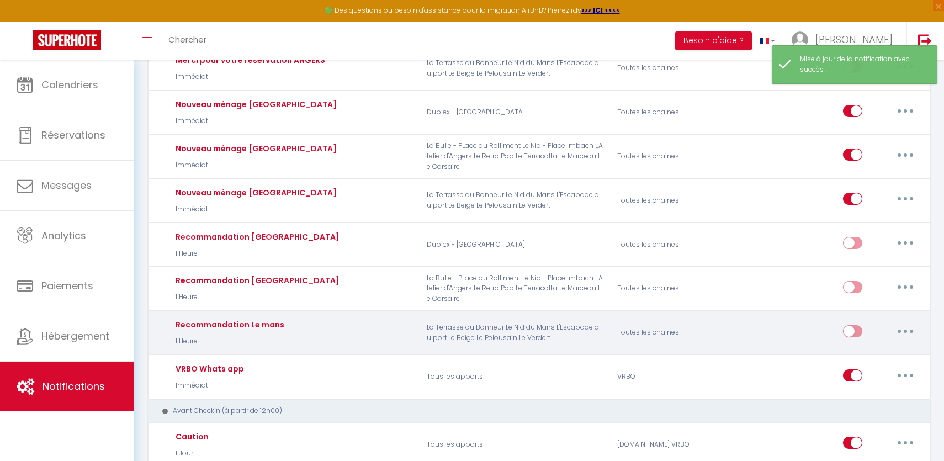
click at [903, 324] on button "button" at bounding box center [905, 331] width 31 height 18
click at [855, 414] on link "Supprimer" at bounding box center [877, 415] width 82 height 19
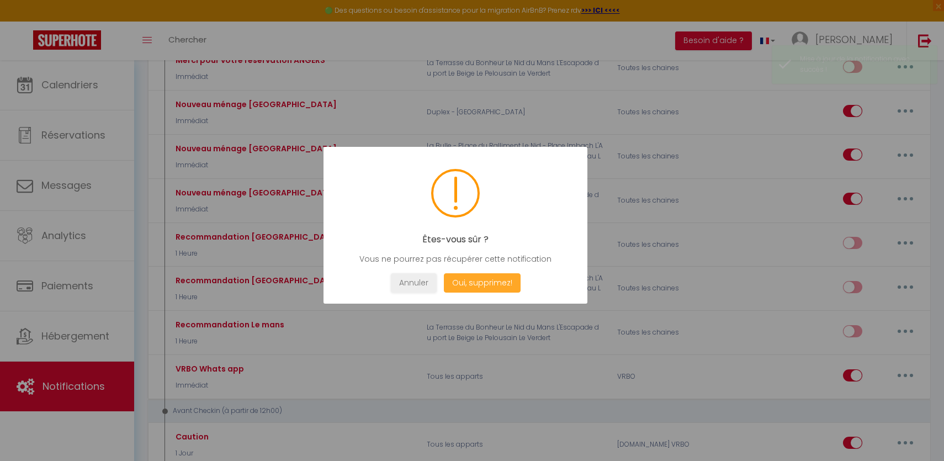
click at [493, 281] on button "Oui, supprimez!" at bounding box center [482, 282] width 77 height 19
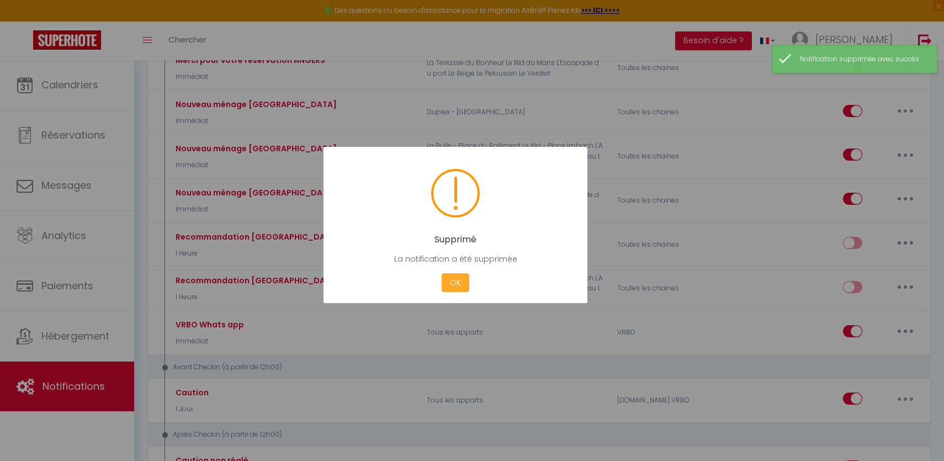
click at [455, 278] on button "OK" at bounding box center [455, 282] width 28 height 19
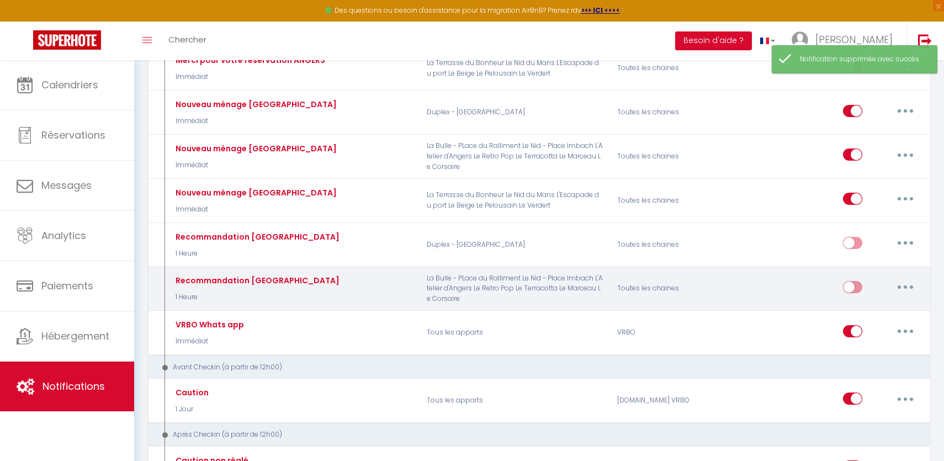
click at [900, 281] on button "button" at bounding box center [905, 287] width 31 height 18
click at [869, 366] on link "Supprimer" at bounding box center [877, 371] width 82 height 19
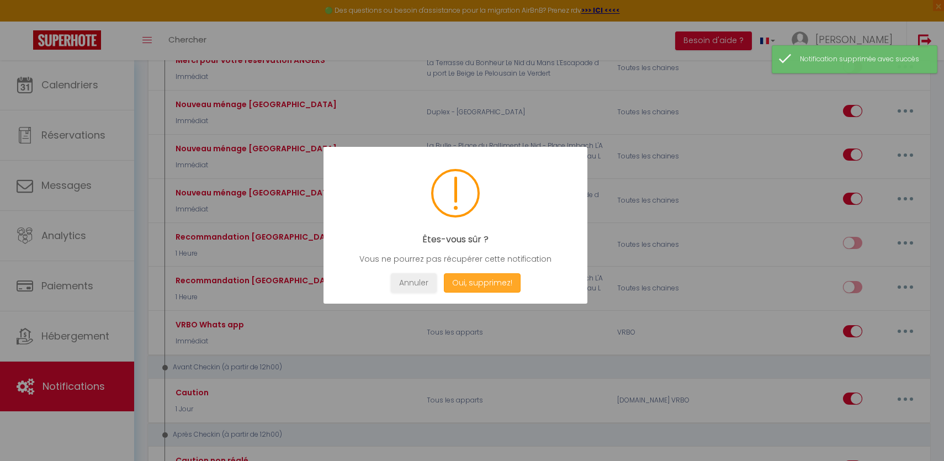
click at [496, 283] on button "Oui, supprimez!" at bounding box center [482, 282] width 77 height 19
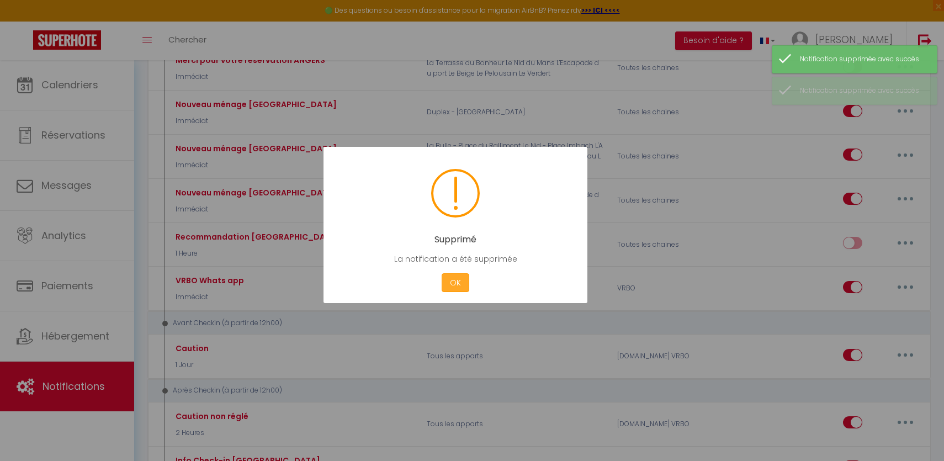
click at [455, 279] on button "OK" at bounding box center [455, 282] width 28 height 19
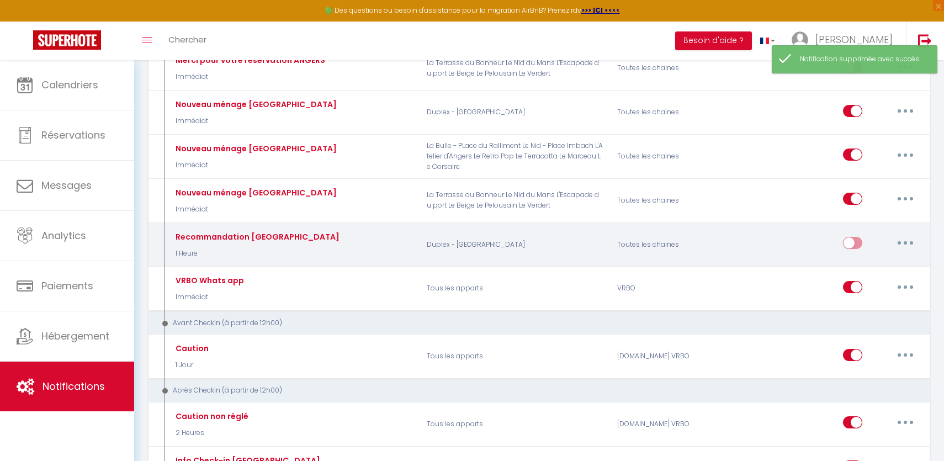
click at [902, 241] on button "button" at bounding box center [905, 243] width 31 height 18
click at [855, 321] on link "Supprimer" at bounding box center [877, 327] width 82 height 19
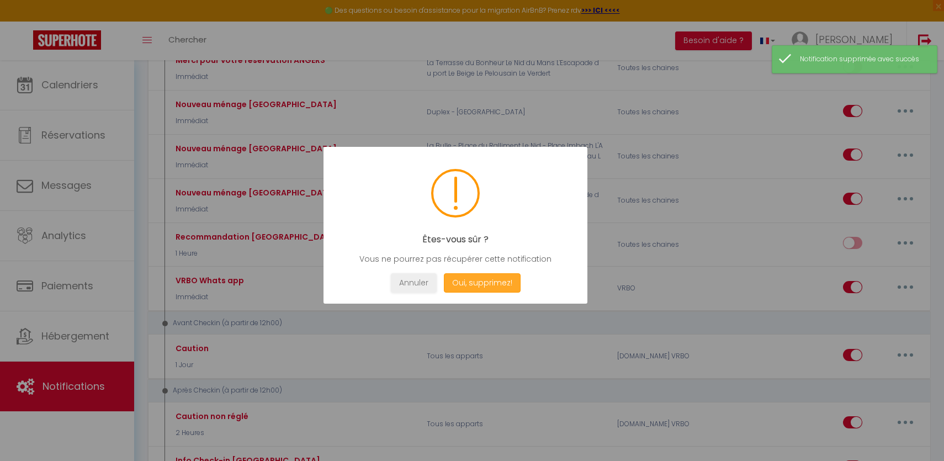
click at [488, 275] on button "Oui, supprimez!" at bounding box center [482, 282] width 77 height 19
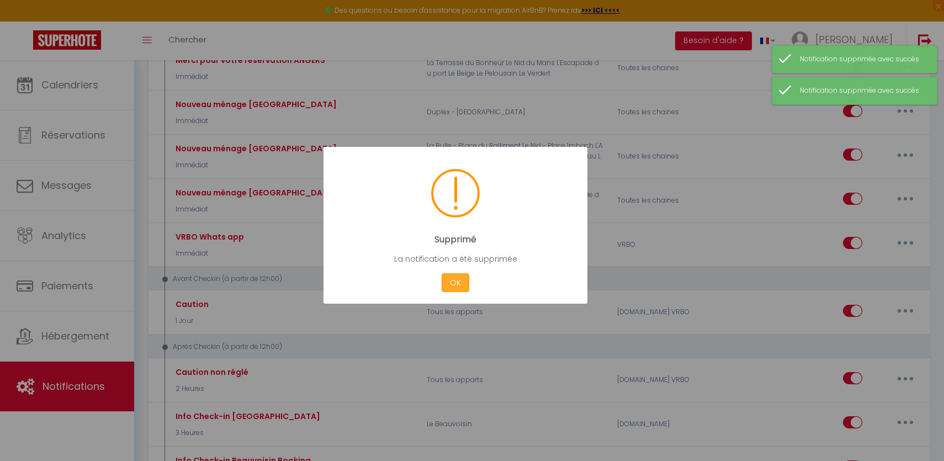
click at [448, 279] on button "OK" at bounding box center [455, 282] width 28 height 19
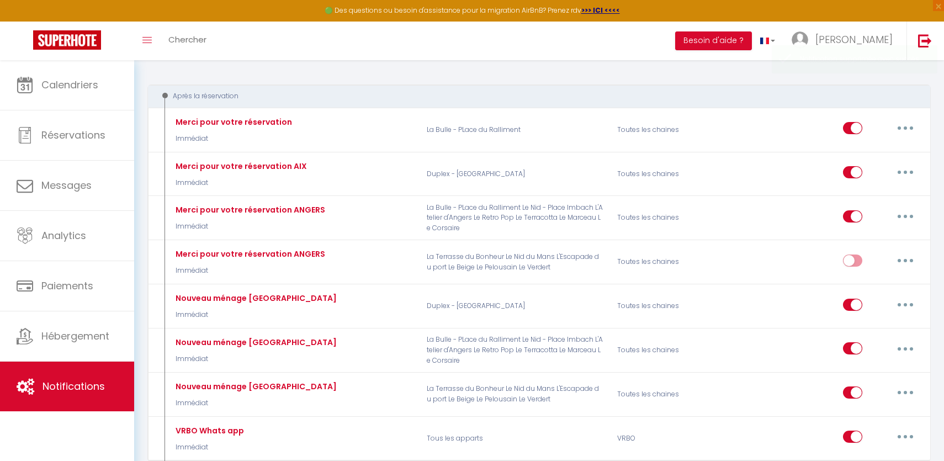
scroll to position [97, 0]
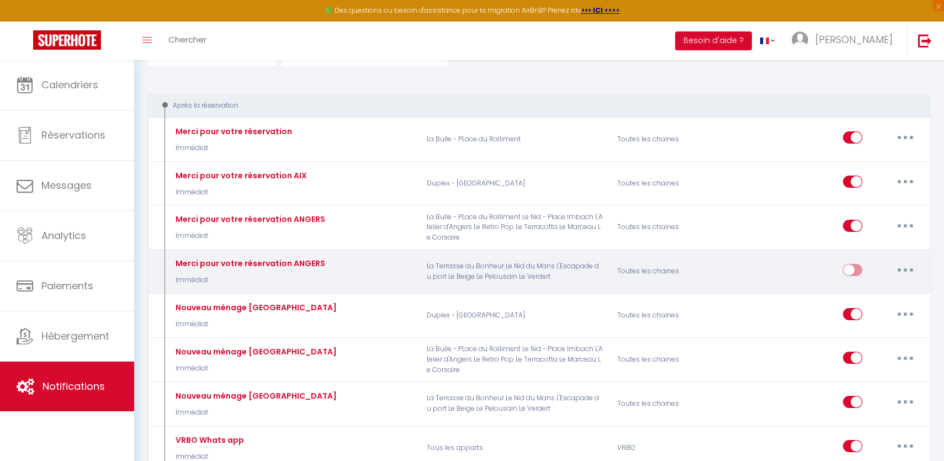
click at [907, 268] on button "button" at bounding box center [905, 270] width 31 height 18
click at [858, 299] on link "Editer" at bounding box center [877, 294] width 82 height 19
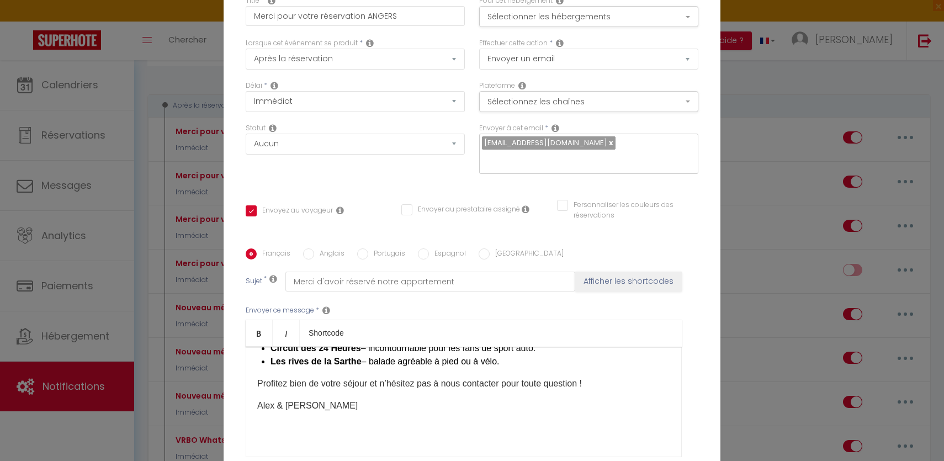
scroll to position [0, 0]
click at [377, 19] on input "Merci pour votre réservation ANGERS" at bounding box center [355, 16] width 219 height 20
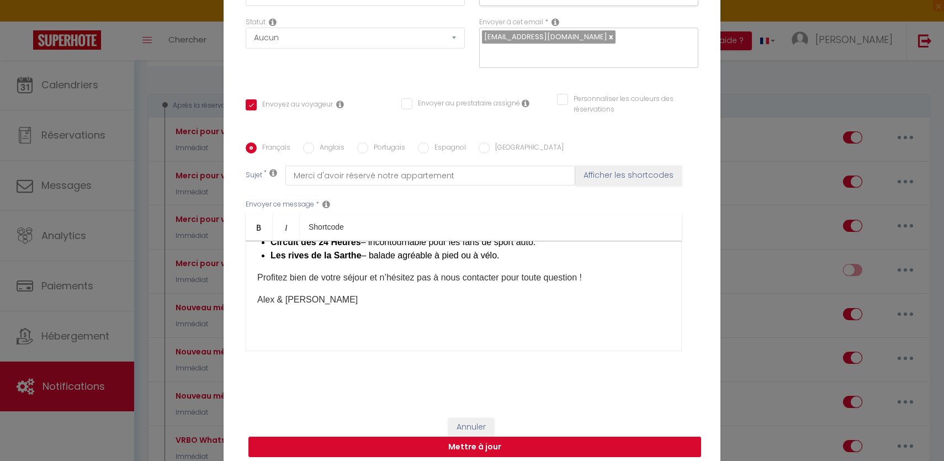
click at [478, 447] on button "Mettre à jour" at bounding box center [474, 447] width 453 height 21
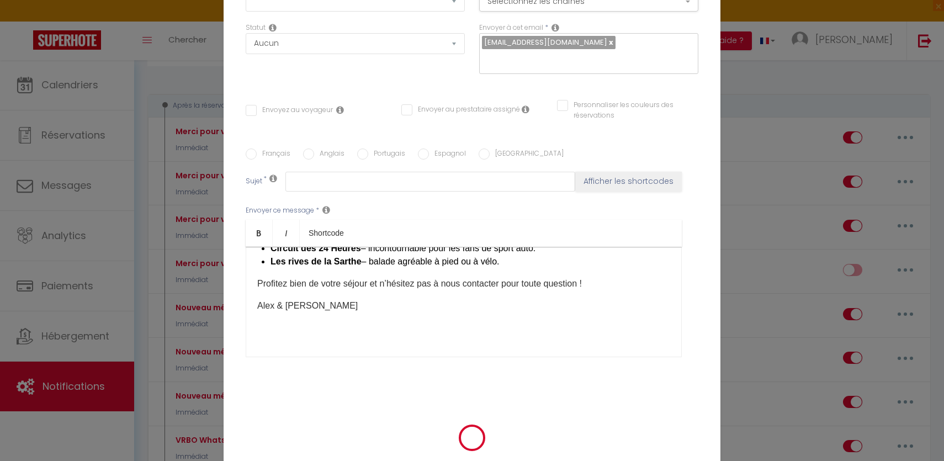
scroll to position [0, 0]
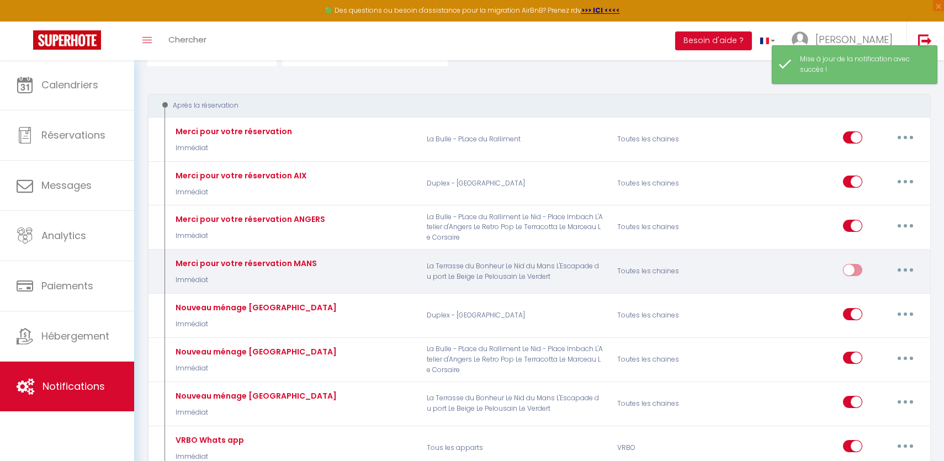
click at [846, 272] on input "checkbox" at bounding box center [852, 272] width 19 height 17
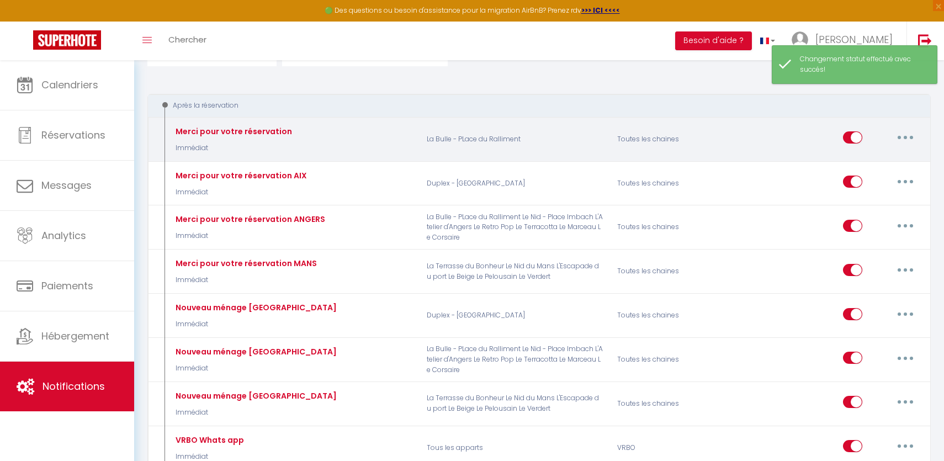
click at [901, 137] on button "button" at bounding box center [905, 138] width 31 height 18
click at [876, 161] on link "Editer" at bounding box center [877, 162] width 82 height 19
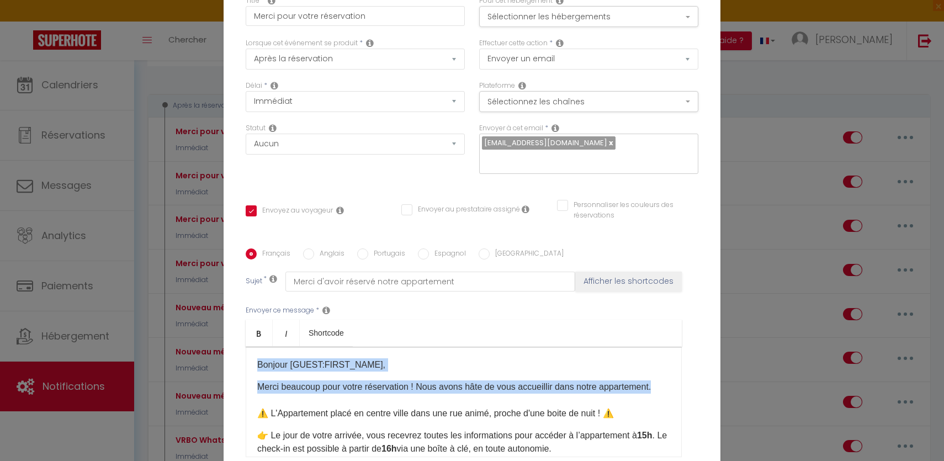
drag, startPoint x: 657, startPoint y: 282, endPoint x: 243, endPoint y: 254, distance: 414.8
click at [243, 254] on div "Français Anglais Portugais Espagnol Italien Sujet * Merci d'avoir réservé notre…" at bounding box center [472, 359] width 458 height 222
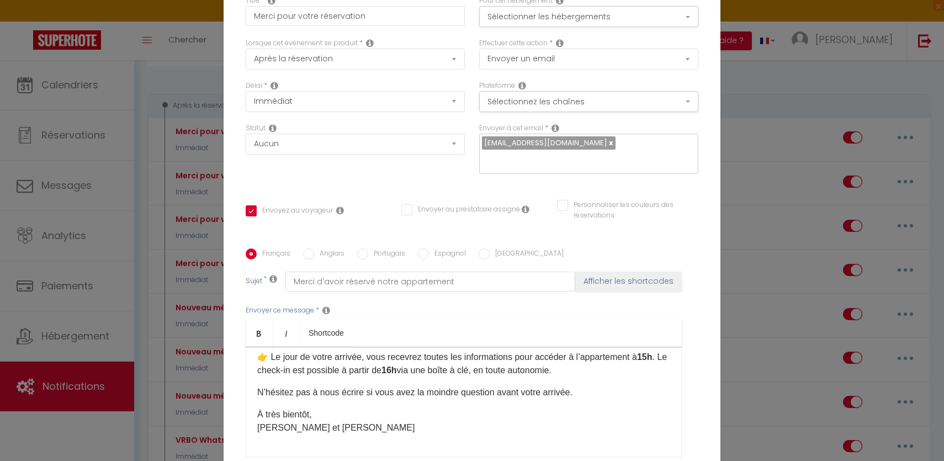
scroll to position [29, 0]
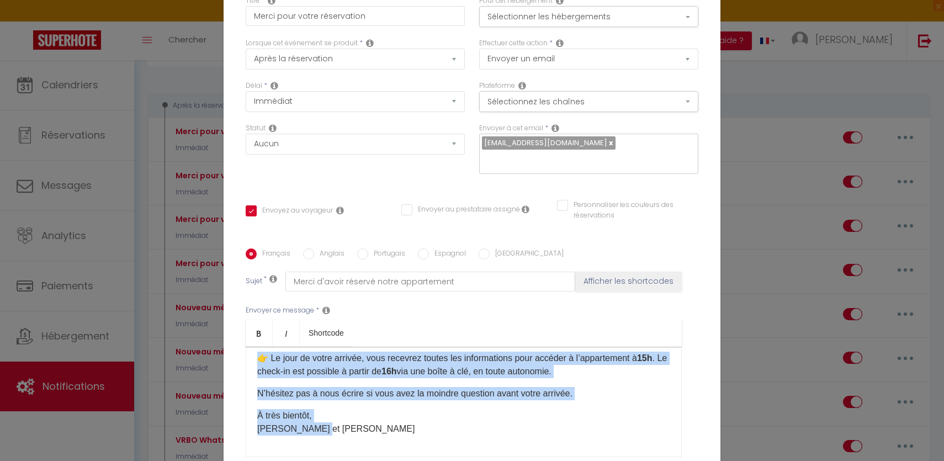
drag, startPoint x: 414, startPoint y: 315, endPoint x: 249, endPoint y: 253, distance: 175.7
click at [249, 347] on div "⚠️ L'Appartement placé en centre ville dans une rue animé, proche d'une boite d…" at bounding box center [464, 402] width 436 height 110
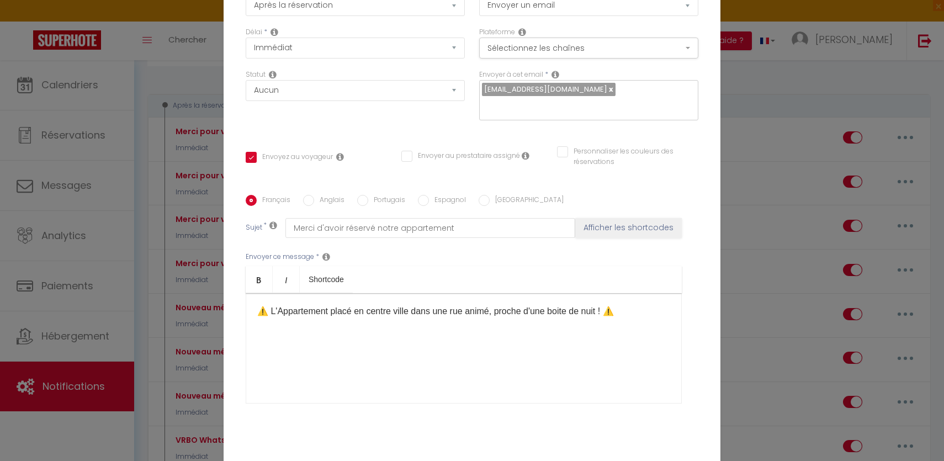
scroll to position [106, 0]
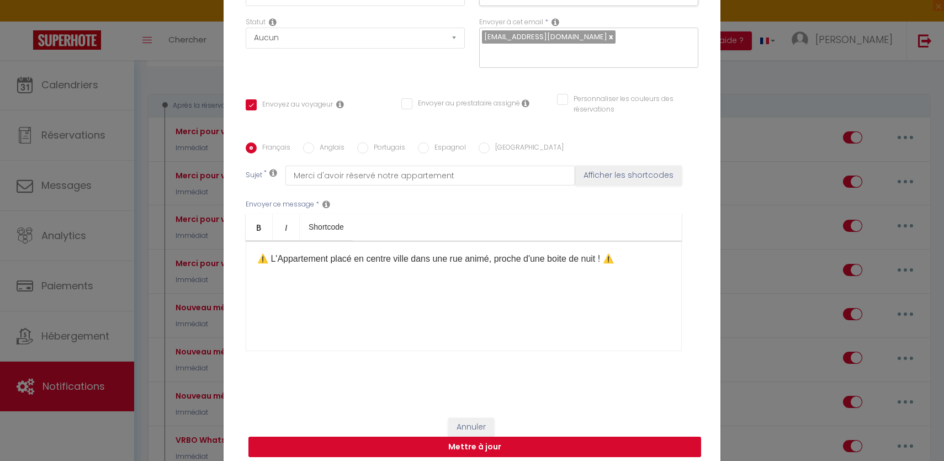
click at [471, 438] on button "Mettre à jour" at bounding box center [474, 447] width 453 height 21
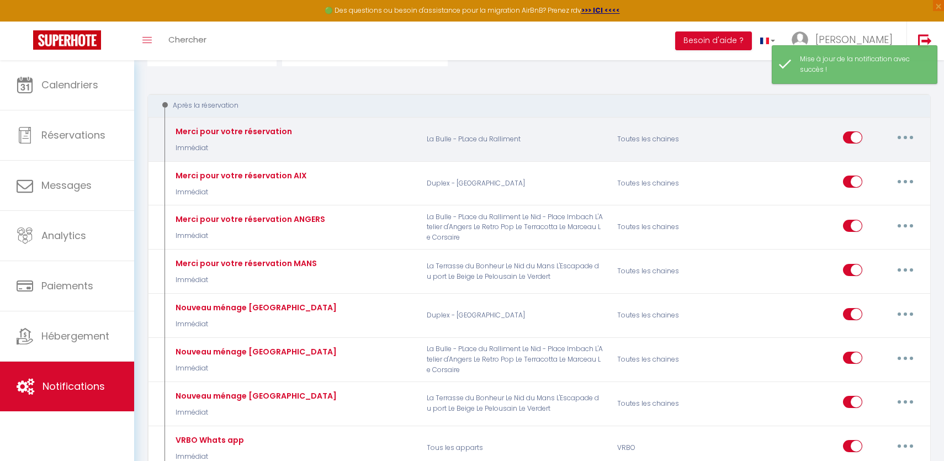
click at [897, 148] on div "Editer Dupliquer Tester Supprimer" at bounding box center [882, 139] width 78 height 32
click at [906, 142] on button "button" at bounding box center [905, 138] width 31 height 18
click at [875, 165] on link "Editer" at bounding box center [877, 162] width 82 height 19
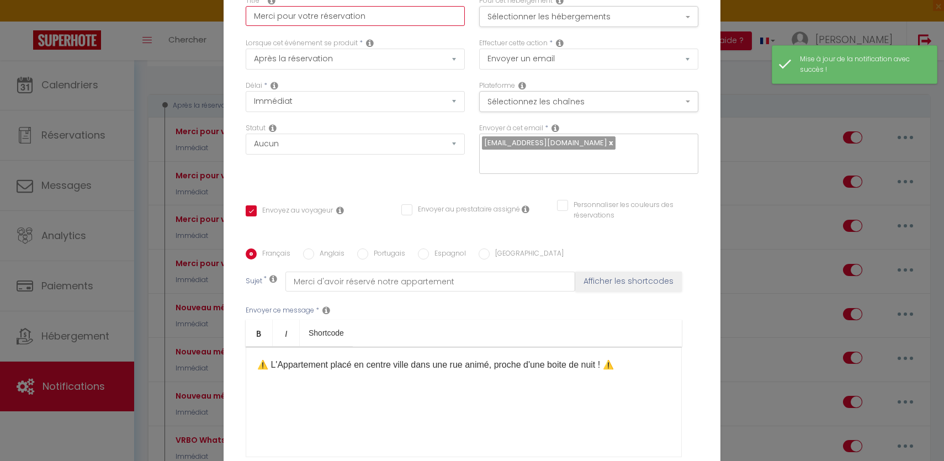
drag, startPoint x: 387, startPoint y: 26, endPoint x: 194, endPoint y: 3, distance: 195.0
click at [194, 3] on div "Modifier la notification × Titre * Merci pour votre réservation Pour cet héberg…" at bounding box center [472, 230] width 944 height 461
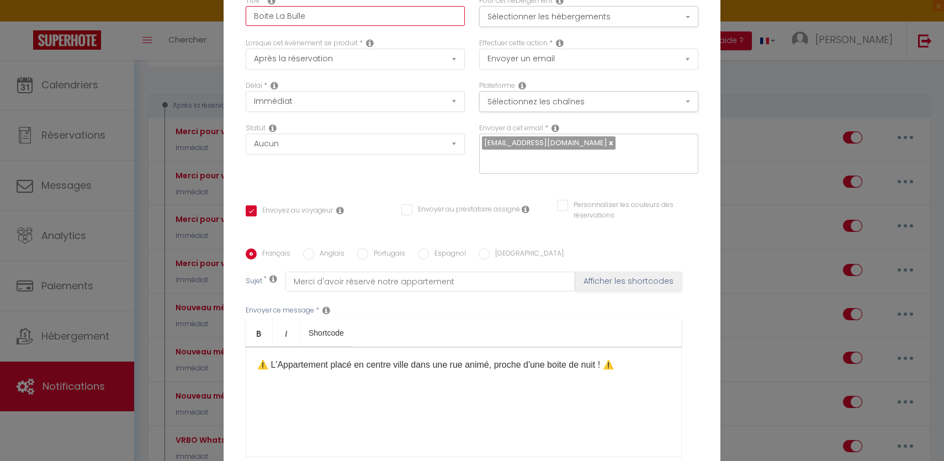
scroll to position [106, 0]
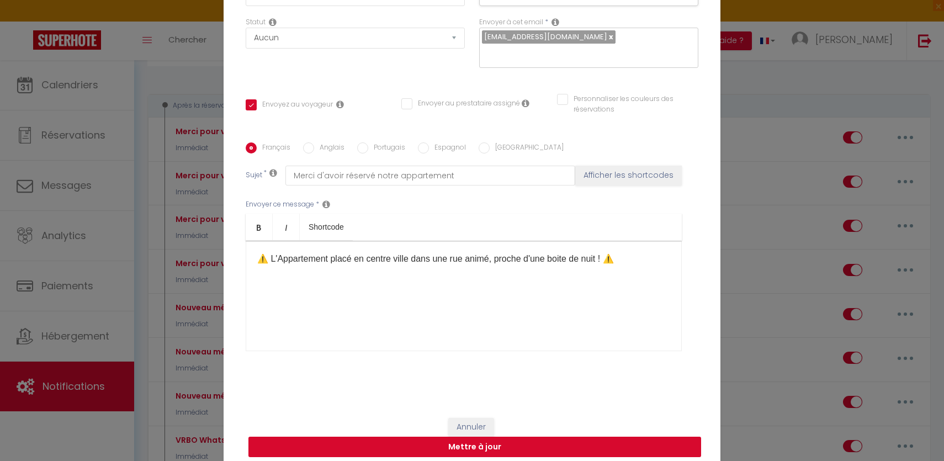
click at [451, 437] on button "Mettre à jour" at bounding box center [474, 447] width 453 height 21
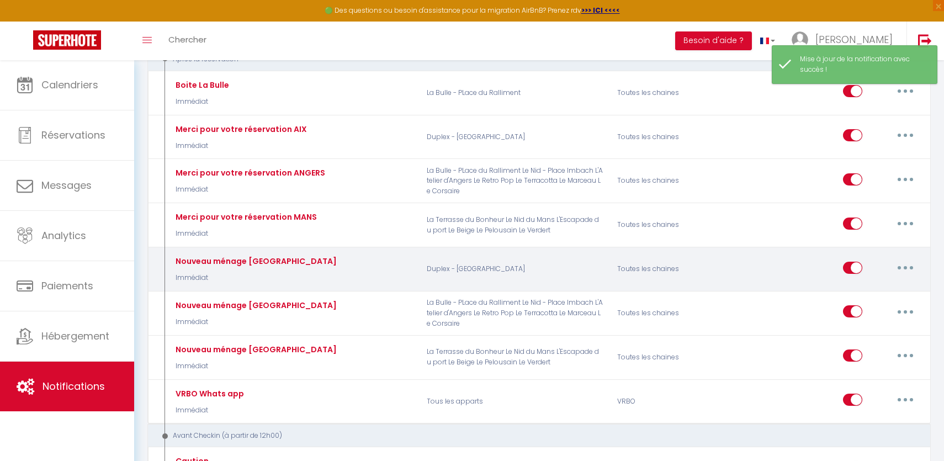
scroll to position [150, 0]
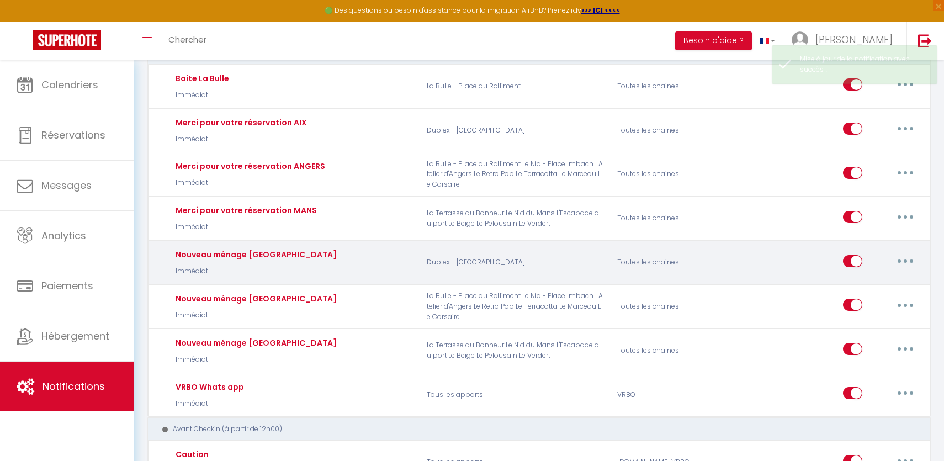
click at [907, 262] on button "button" at bounding box center [905, 261] width 31 height 18
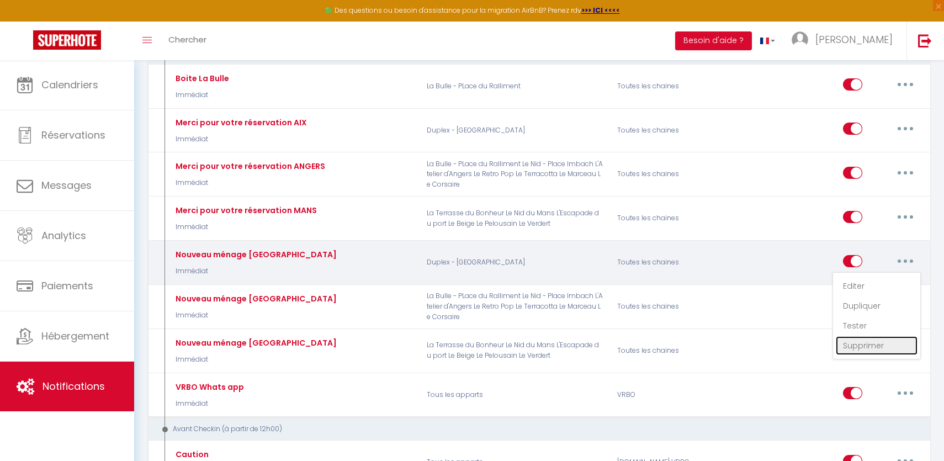
click at [856, 343] on link "Supprimer" at bounding box center [877, 345] width 82 height 19
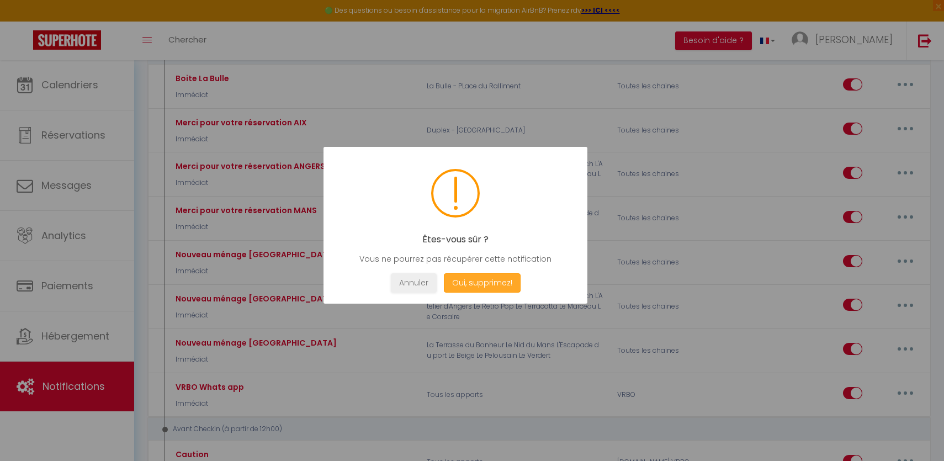
click at [477, 283] on button "Oui, supprimez!" at bounding box center [482, 282] width 77 height 19
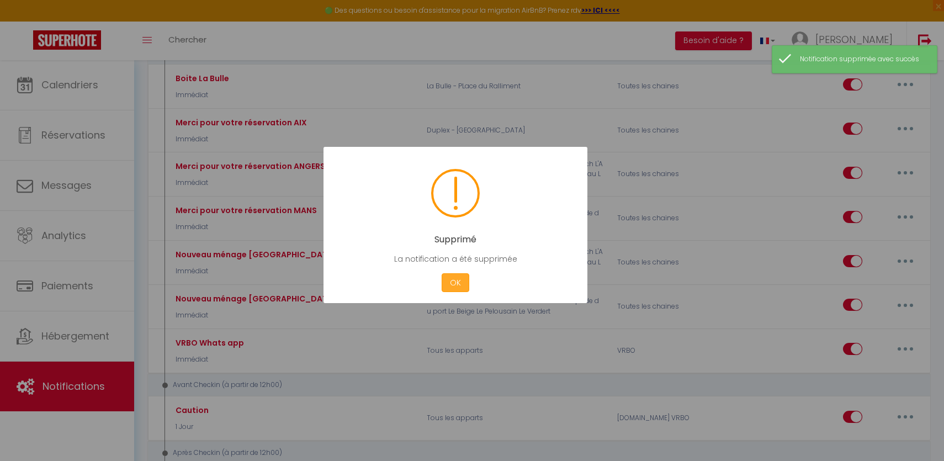
click at [461, 274] on button "OK" at bounding box center [455, 282] width 28 height 19
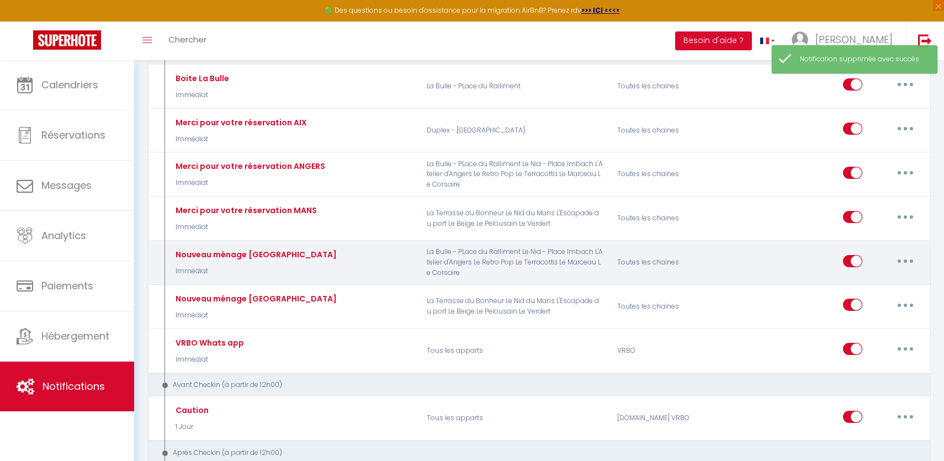
click at [897, 265] on button "button" at bounding box center [905, 261] width 31 height 18
click at [853, 340] on link "Supprimer" at bounding box center [877, 345] width 82 height 19
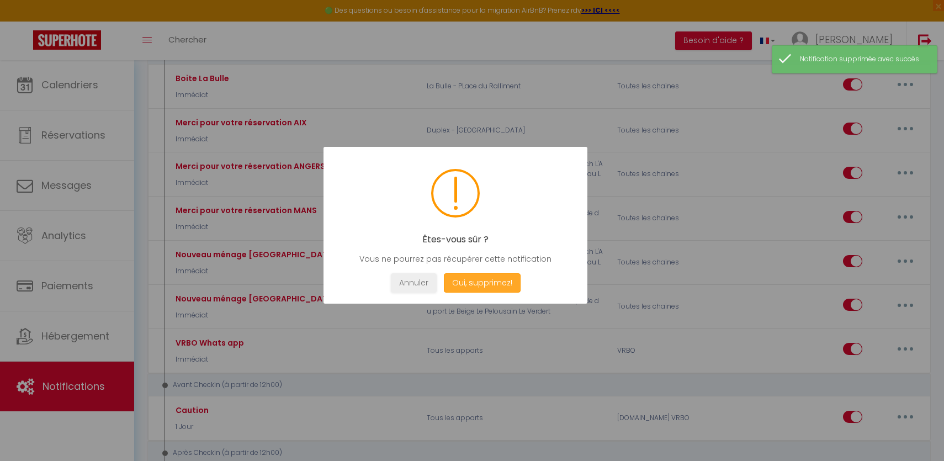
click at [493, 273] on button "Oui, supprimez!" at bounding box center [482, 282] width 77 height 19
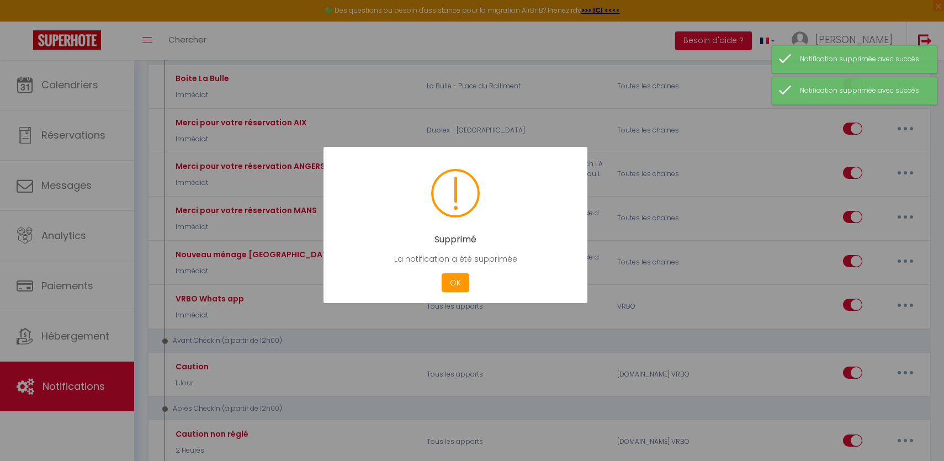
click at [898, 256] on div at bounding box center [472, 230] width 944 height 461
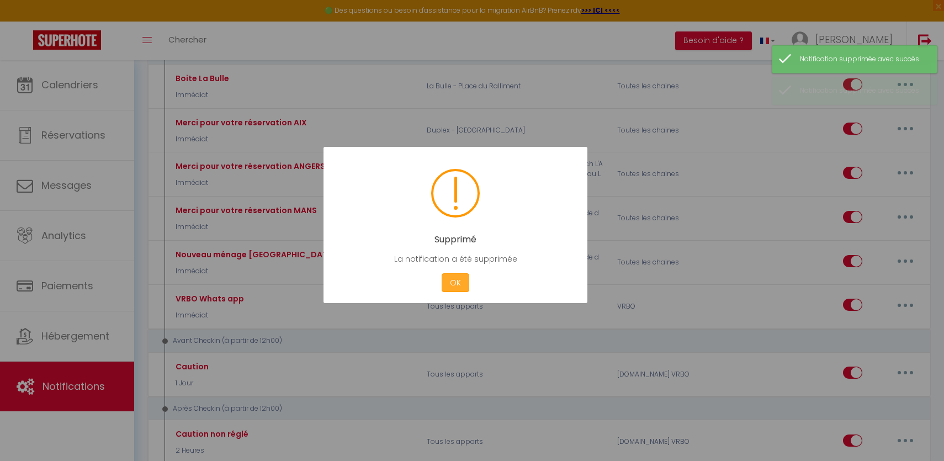
click at [455, 280] on button "OK" at bounding box center [455, 282] width 28 height 19
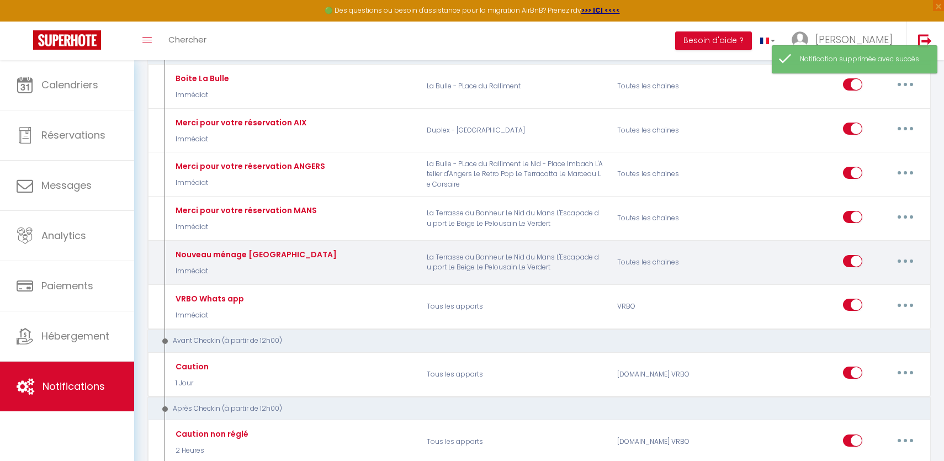
click at [915, 269] on div "Editer Dupliquer Tester Supprimer" at bounding box center [882, 263] width 78 height 32
click at [903, 251] on div "Editer Dupliquer Tester Supprimer" at bounding box center [882, 263] width 78 height 32
click at [903, 262] on icon "button" at bounding box center [904, 260] width 3 height 3
click at [854, 347] on link "Supprimer" at bounding box center [877, 345] width 82 height 19
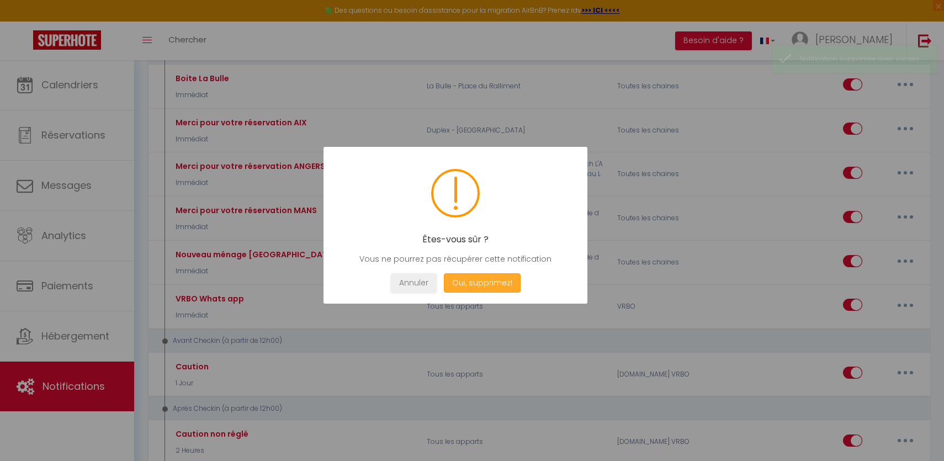
click at [497, 285] on button "Oui, supprimez!" at bounding box center [482, 282] width 77 height 19
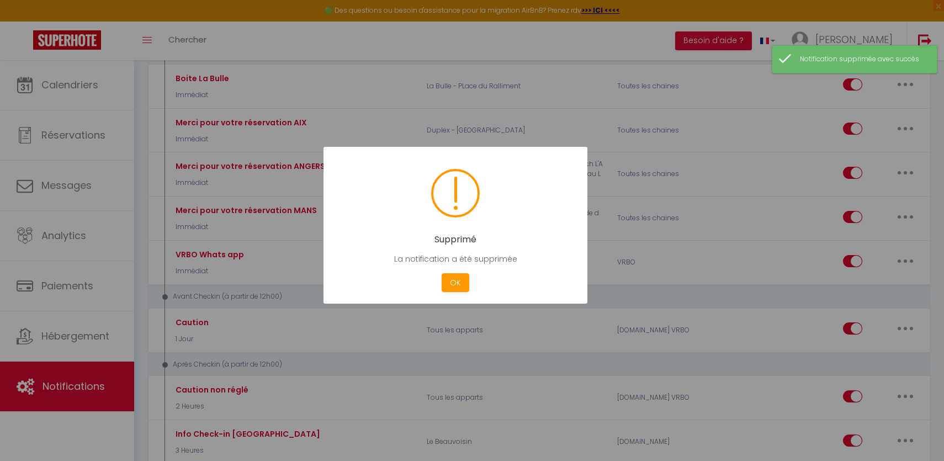
click at [436, 294] on div "Supprimé La notification a été supprimée Not valid Cancel OK" at bounding box center [455, 225] width 264 height 157
click at [453, 291] on button "OK" at bounding box center [455, 282] width 28 height 19
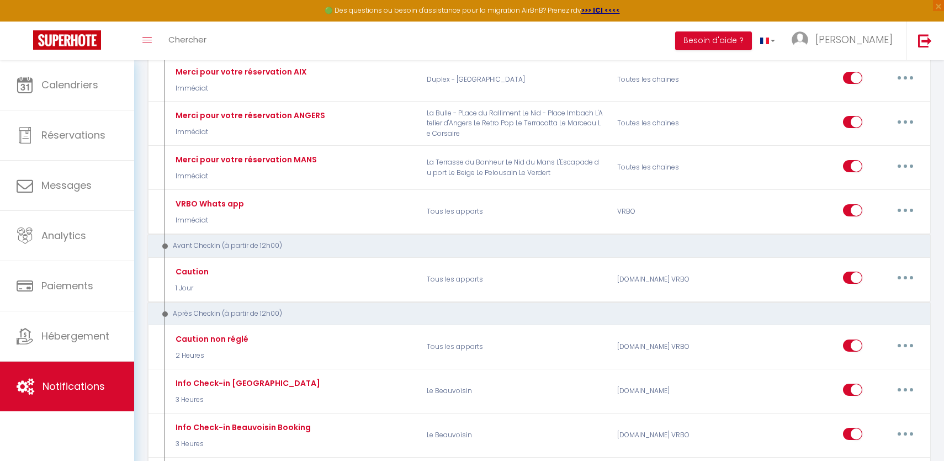
scroll to position [249, 0]
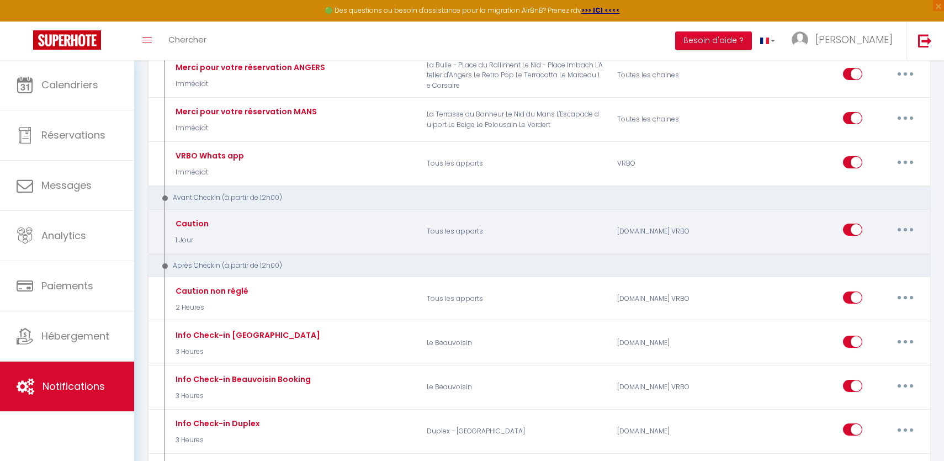
click at [910, 224] on button "button" at bounding box center [905, 230] width 31 height 18
click at [865, 249] on link "Editer" at bounding box center [877, 255] width 82 height 19
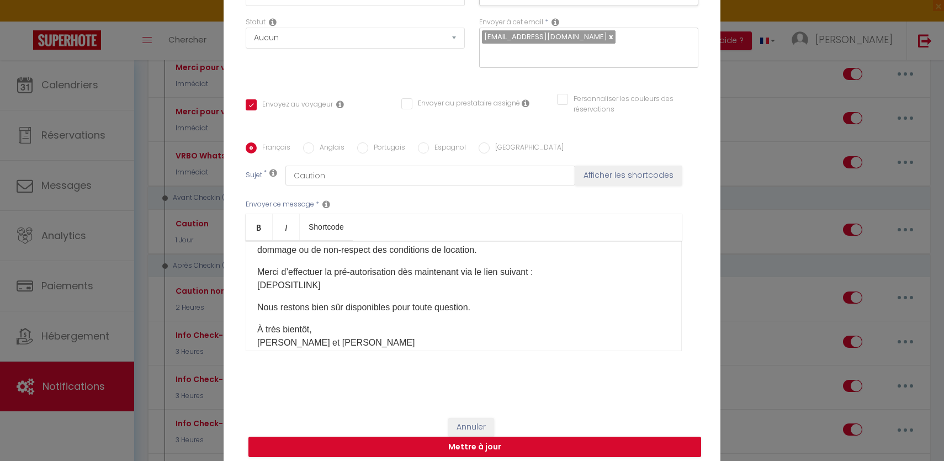
scroll to position [121, 0]
click at [141, 95] on div "Modifier la notification × Titre * Caution Pour cet hébergement Sélectionner le…" at bounding box center [472, 230] width 944 height 461
click at [358, 437] on button "Mettre à jour" at bounding box center [474, 447] width 453 height 21
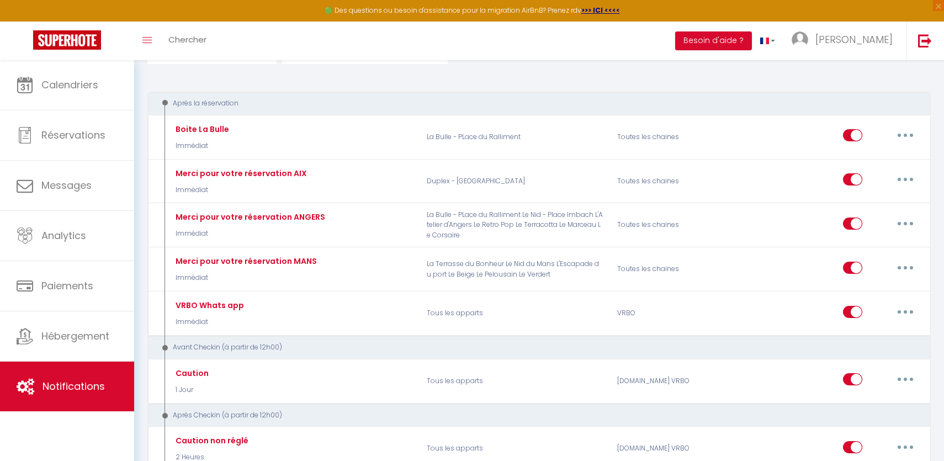
scroll to position [98, 0]
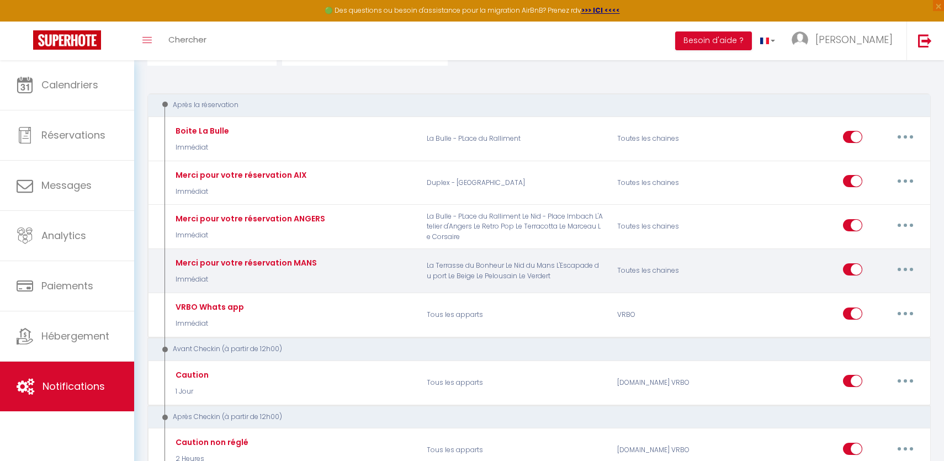
click at [902, 270] on button "button" at bounding box center [905, 269] width 31 height 18
click at [861, 310] on link "Dupliquer" at bounding box center [877, 314] width 82 height 19
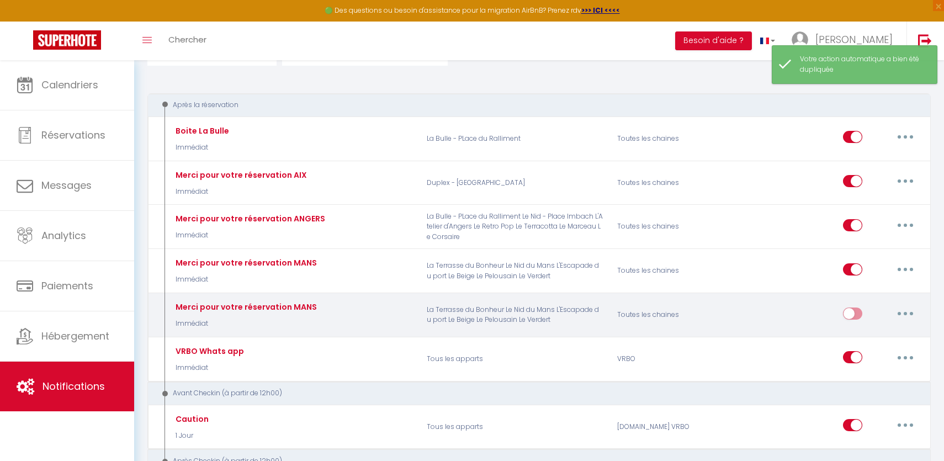
click at [893, 307] on button "button" at bounding box center [905, 314] width 31 height 18
click at [873, 341] on link "Editer" at bounding box center [877, 338] width 82 height 19
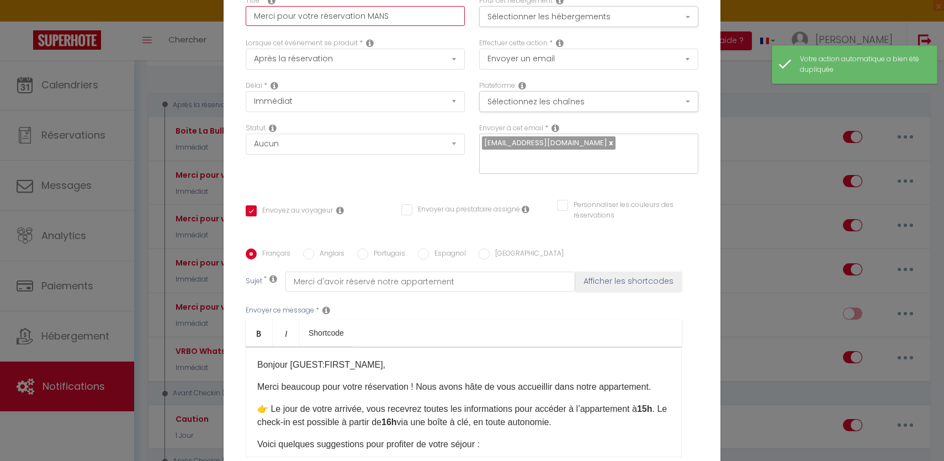
click at [376, 24] on input "Merci pour votre réservation MANS" at bounding box center [355, 16] width 219 height 20
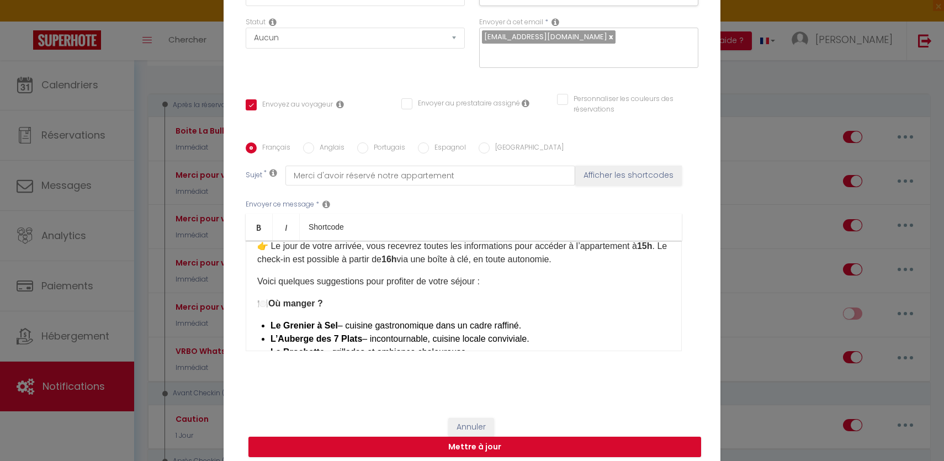
scroll to position [61, 0]
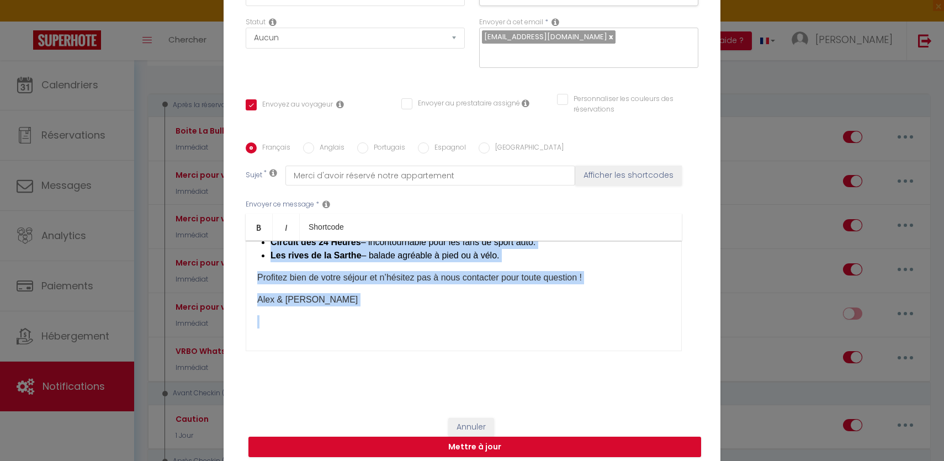
drag, startPoint x: 259, startPoint y: 292, endPoint x: 445, endPoint y: 378, distance: 204.9
click at [445, 378] on div "Titre * Merci pour votre réservation ROUEN Pour cet hébergement Sélectionner le…" at bounding box center [472, 143] width 497 height 528
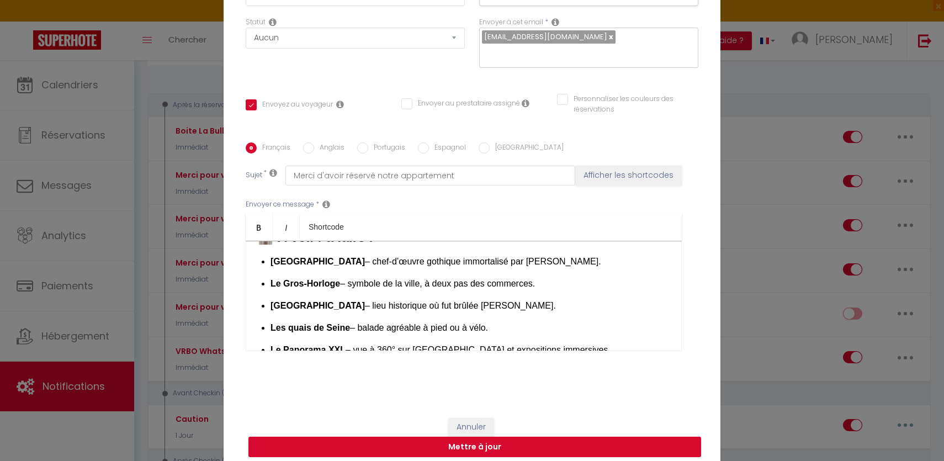
scroll to position [418, 0]
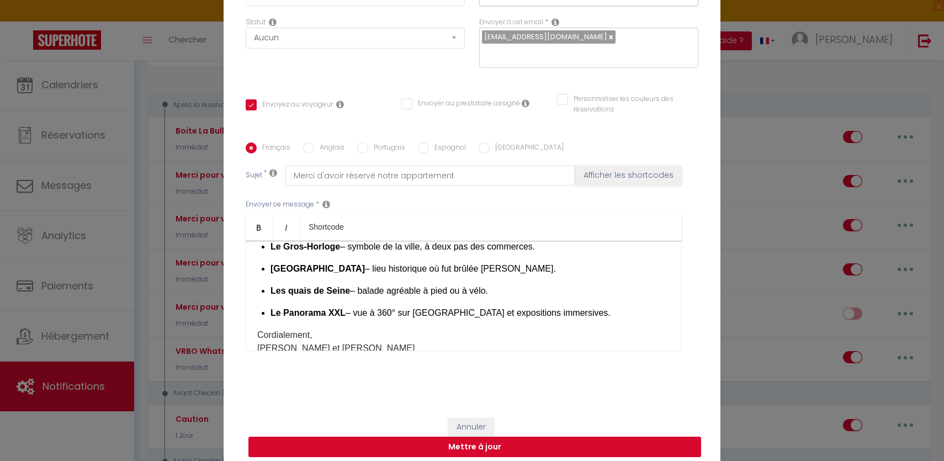
click at [456, 438] on button "Mettre à jour" at bounding box center [474, 447] width 453 height 21
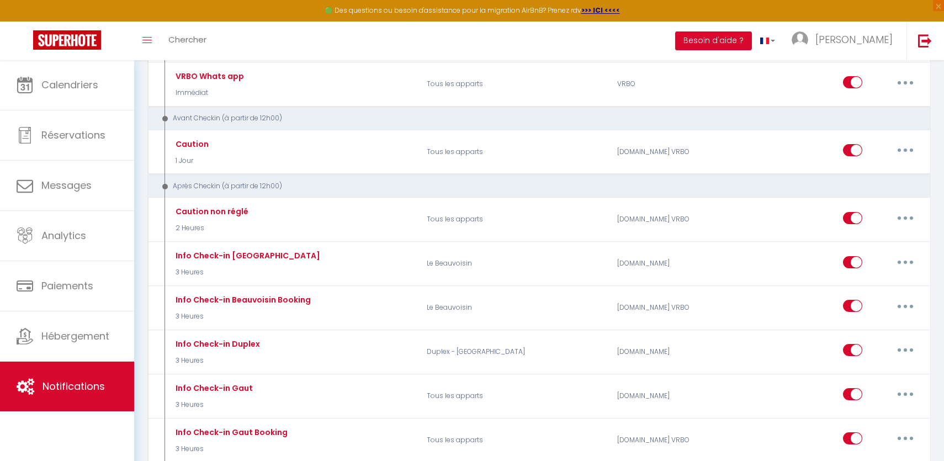
scroll to position [199, 0]
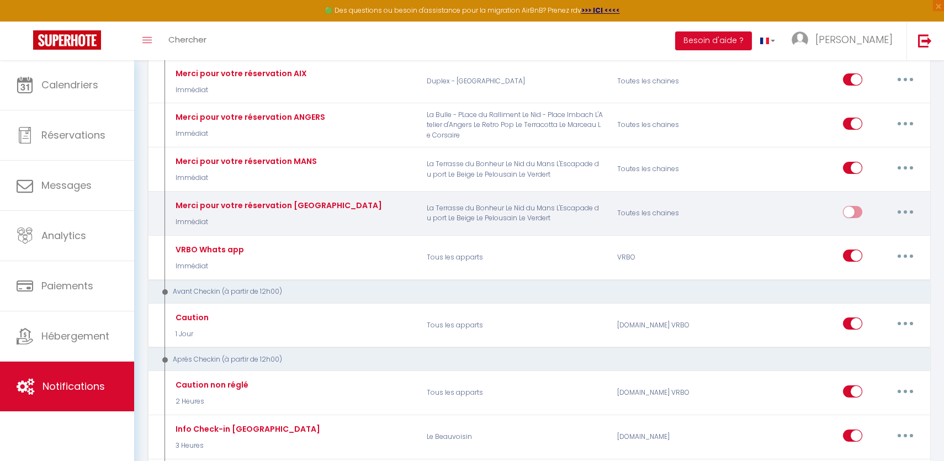
click at [861, 211] on input "checkbox" at bounding box center [852, 214] width 19 height 17
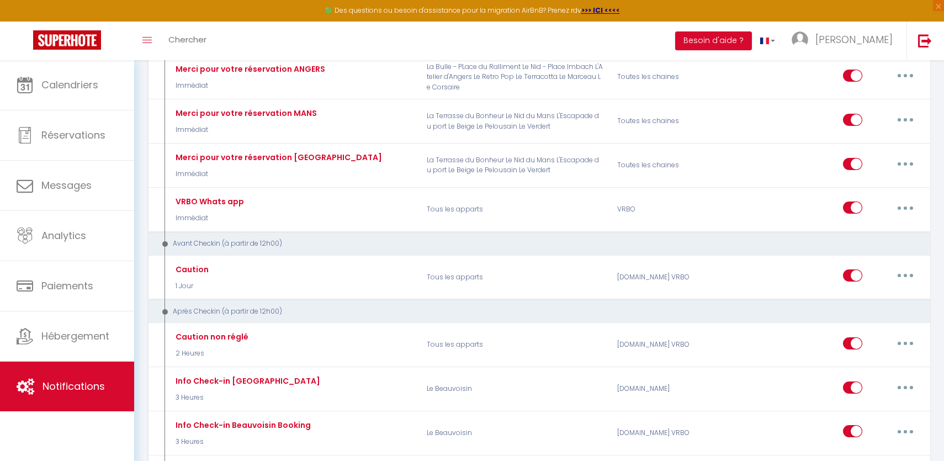
scroll to position [249, 0]
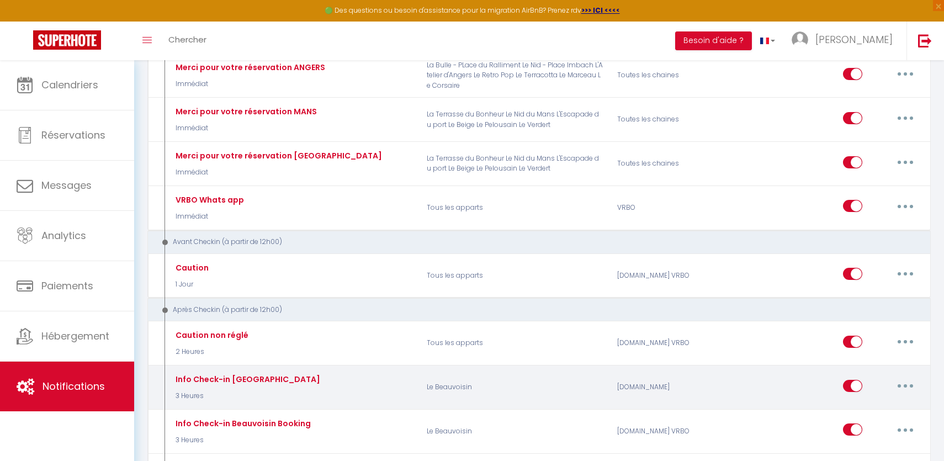
click at [901, 381] on button "button" at bounding box center [905, 386] width 31 height 18
click at [877, 423] on link "Dupliquer" at bounding box center [877, 430] width 82 height 19
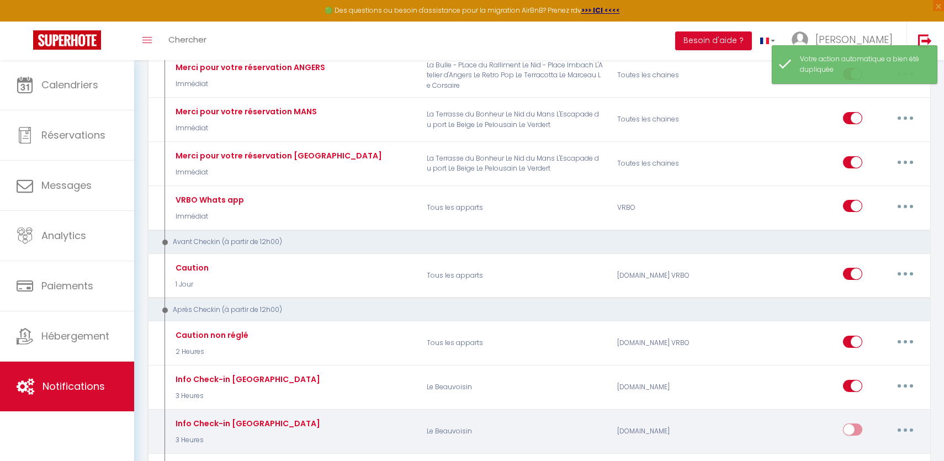
click at [893, 432] on button "button" at bounding box center [905, 430] width 31 height 18
click at [877, 453] on link "Editer" at bounding box center [877, 454] width 82 height 19
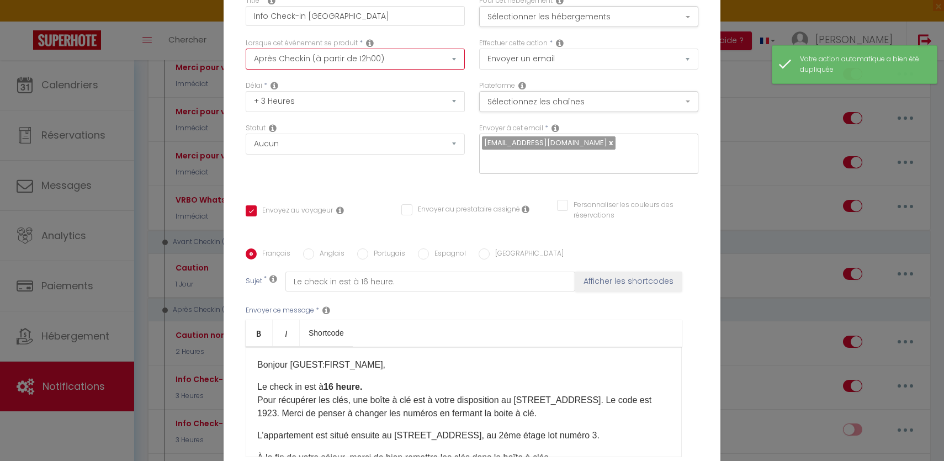
click at [381, 67] on select "Après la réservation Avant Checkin (à partir de 12h00) Après Checkin (à partir …" at bounding box center [355, 59] width 219 height 21
click at [246, 56] on select "Après la réservation Avant Checkin (à partir de 12h00) Après Checkin (à partir …" at bounding box center [355, 59] width 219 height 21
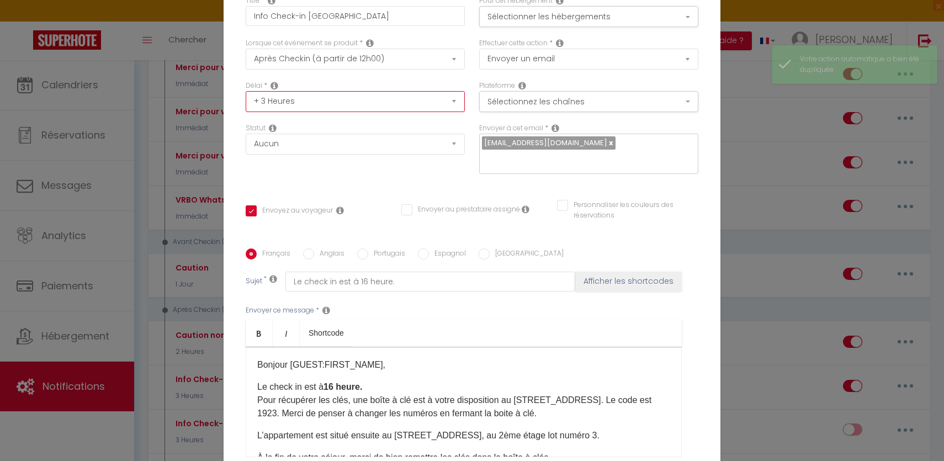
click at [350, 107] on select "Immédiat + 10 Minutes + 1 Heure + 2 Heures + 3 Heures + 4 Heures + 5 Heures + 6…" at bounding box center [355, 101] width 219 height 21
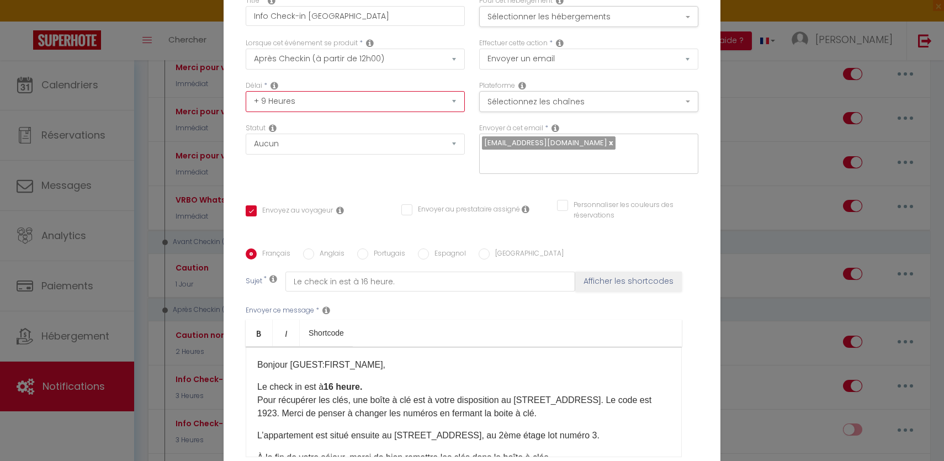
click at [246, 99] on select "Immédiat + 10 Minutes + 1 Heure + 2 Heures + 3 Heures + 4 Heures + 5 Heures + 6…" at bounding box center [355, 101] width 219 height 21
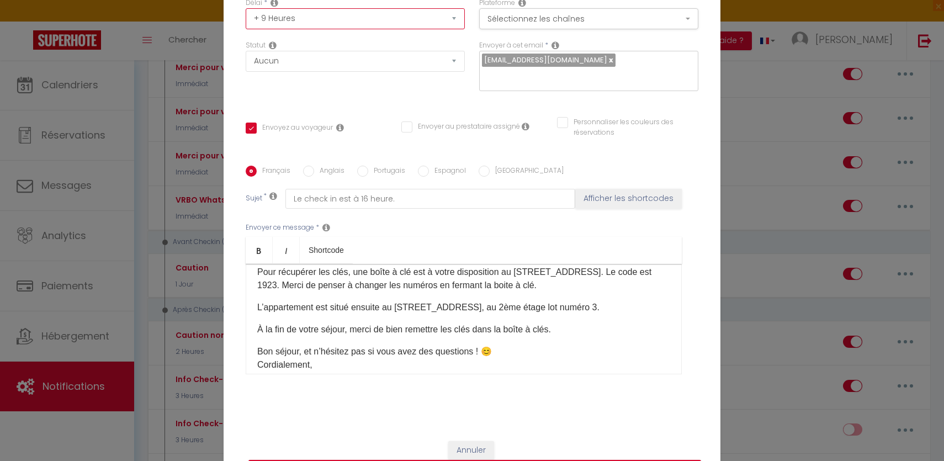
scroll to position [46, 0]
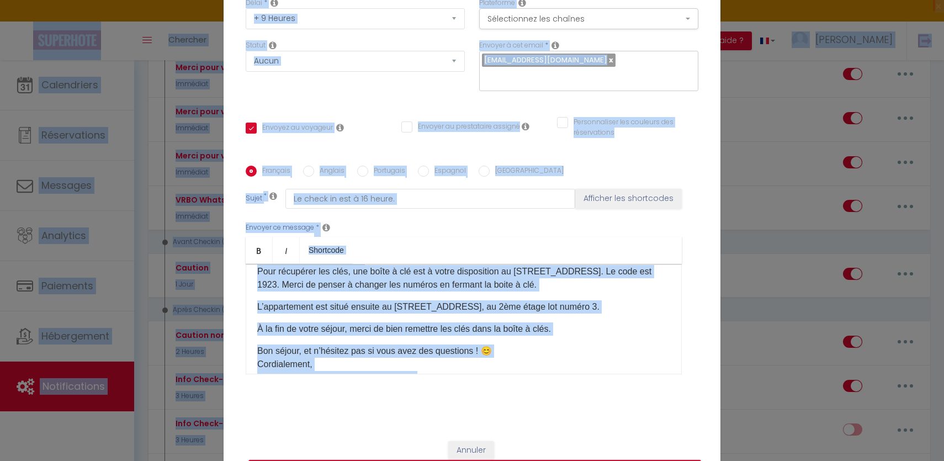
click at [480, 330] on div "Bonjour [GUEST:FIRST_NAME], Le check in est à 16 heure. Pour récupérer les clés…" at bounding box center [464, 319] width 436 height 110
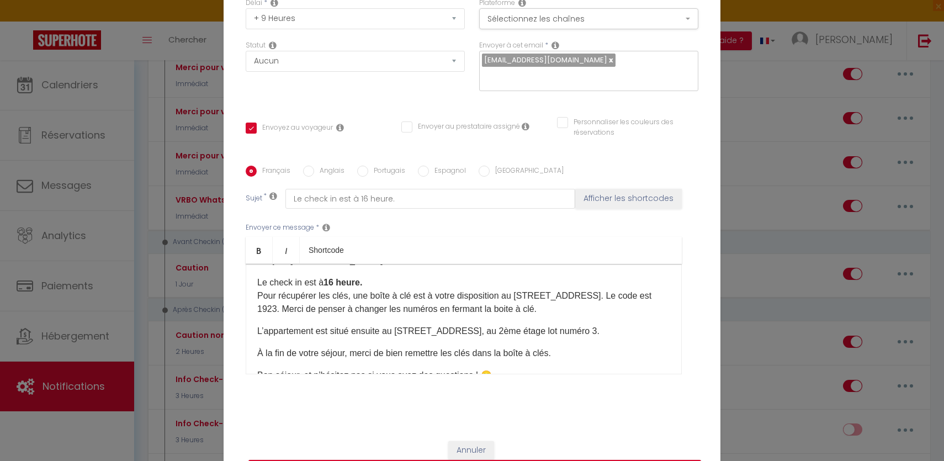
scroll to position [22, 0]
click at [416, 286] on p "Le check in est à 16 heure. Pour récupérer les clés, une boîte à clé est à votr…" at bounding box center [463, 295] width 413 height 40
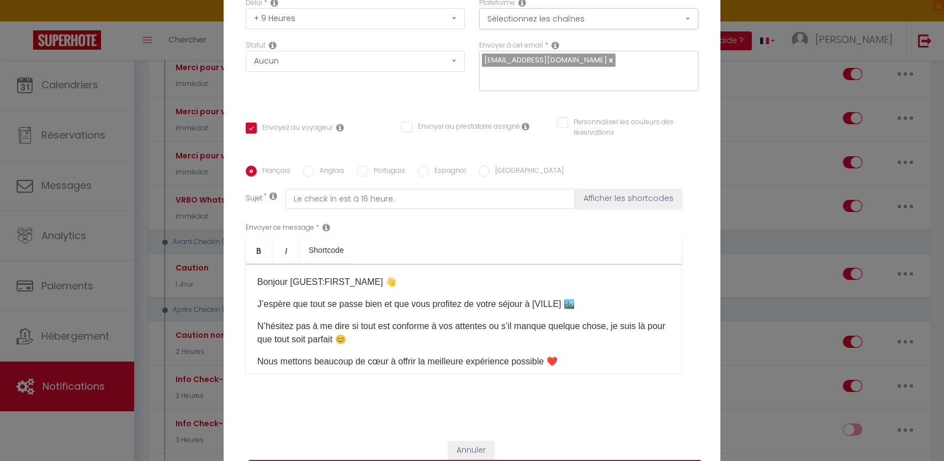
scroll to position [0, 0]
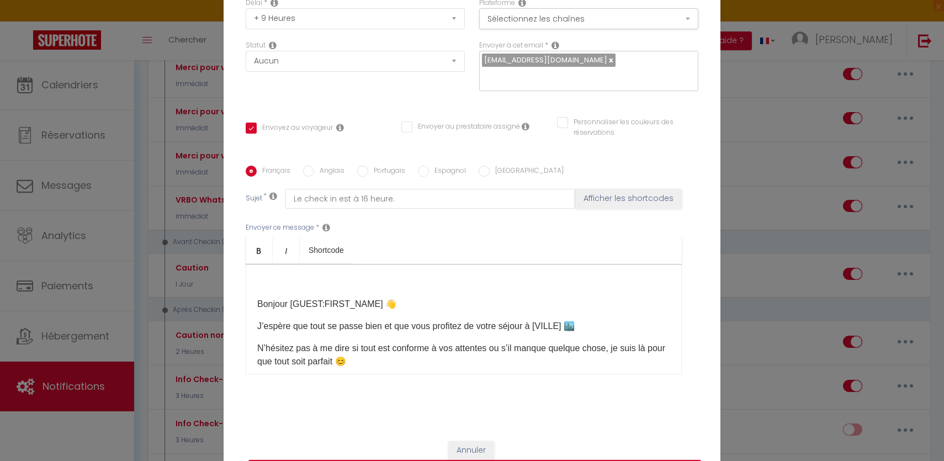
click at [260, 299] on p "Bonjour [GUEST:FIRST_NAME] 👋" at bounding box center [463, 303] width 413 height 13
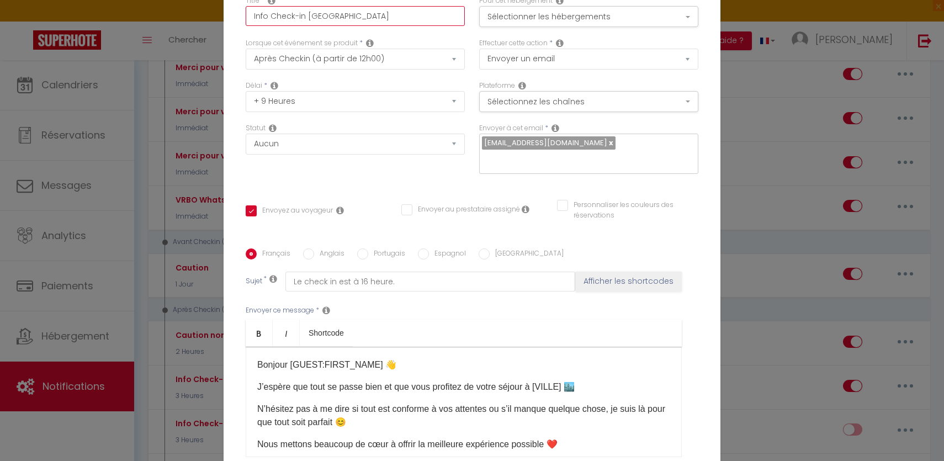
drag, startPoint x: 355, startPoint y: 29, endPoint x: 198, endPoint y: 28, distance: 157.3
click at [198, 28] on div "Modifier la notification × Titre * Info Check-in Beauvoisin Pour cet hébergemen…" at bounding box center [472, 230] width 944 height 461
click at [572, 27] on button "Sélectionner les hébergements" at bounding box center [588, 16] width 219 height 21
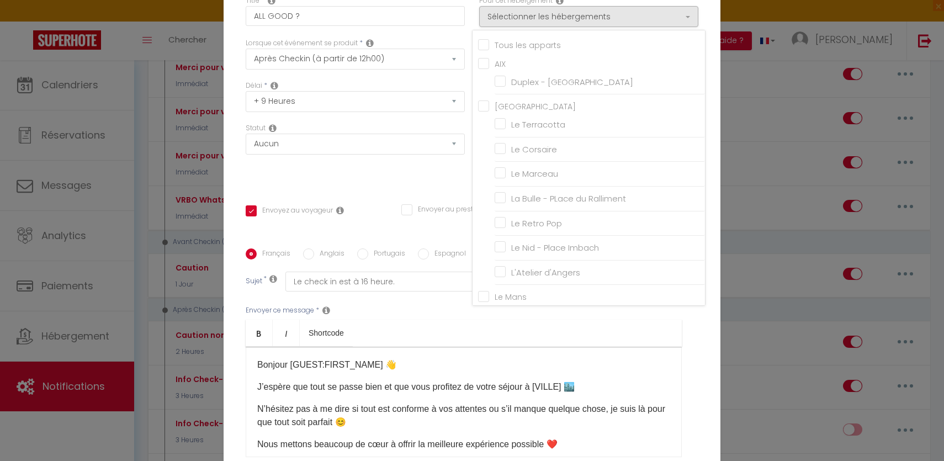
click at [485, 50] on input "Tous les apparts" at bounding box center [591, 44] width 227 height 11
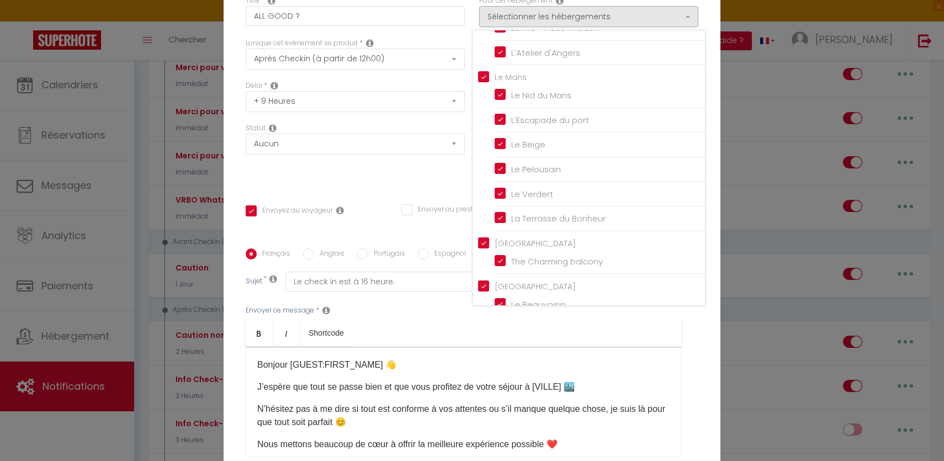
scroll to position [238, 0]
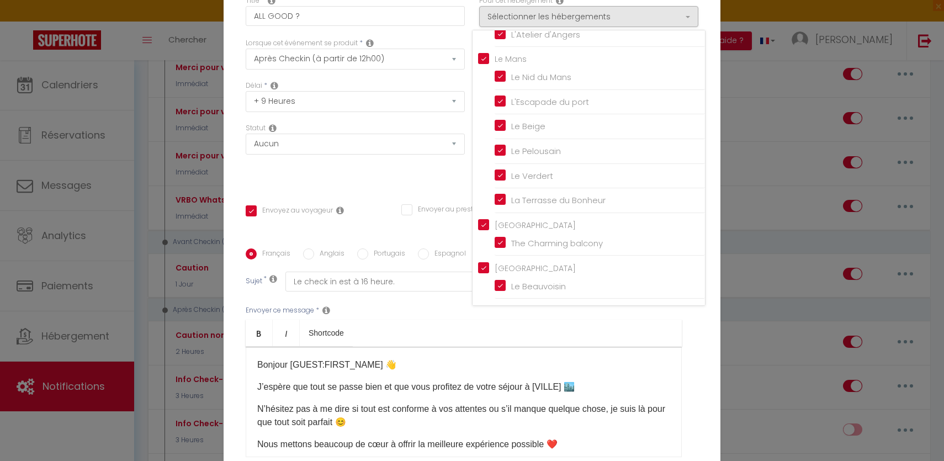
click at [407, 123] on div "Délai * Immédiat + 10 Minutes + 1 Heure + 2 Heures + 3 Heures + 4 Heures + 5 He…" at bounding box center [354, 102] width 233 height 42
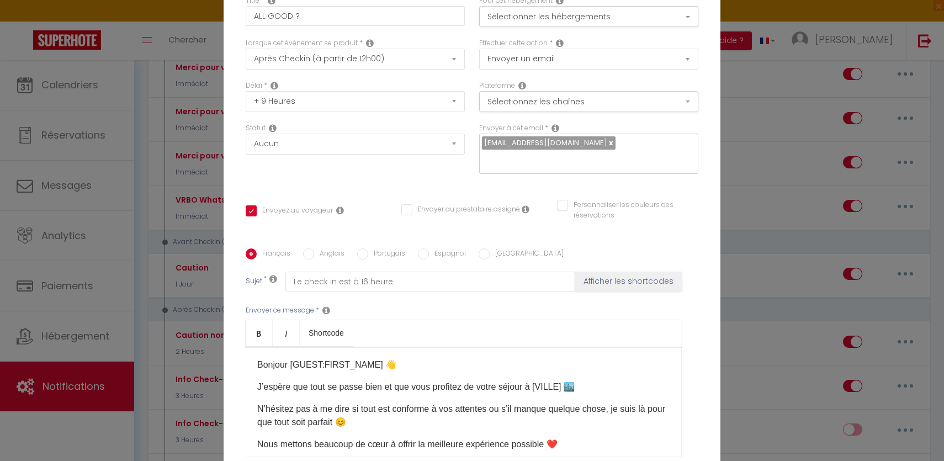
scroll to position [106, 0]
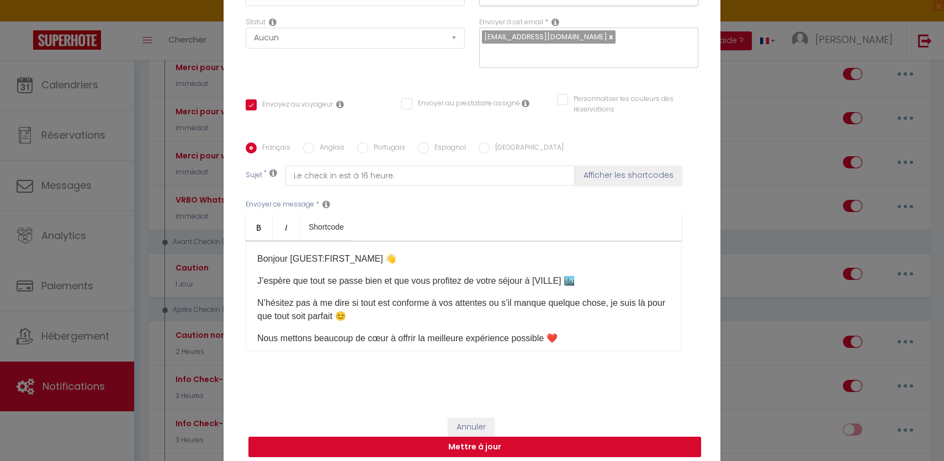
click at [480, 437] on button "Mettre à jour" at bounding box center [474, 447] width 453 height 21
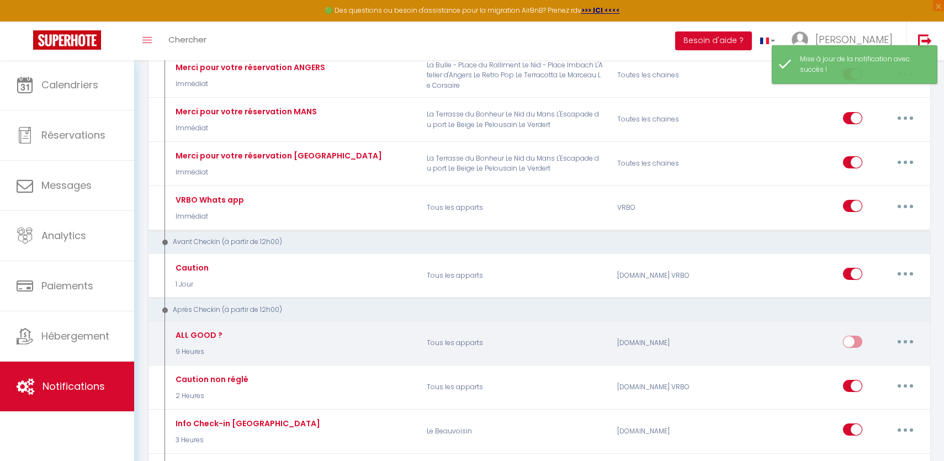
click at [853, 337] on input "checkbox" at bounding box center [852, 344] width 19 height 17
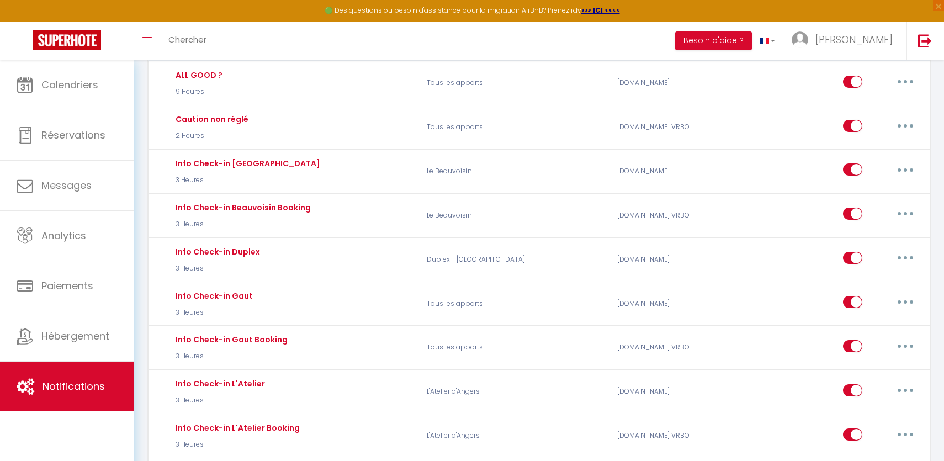
scroll to position [501, 0]
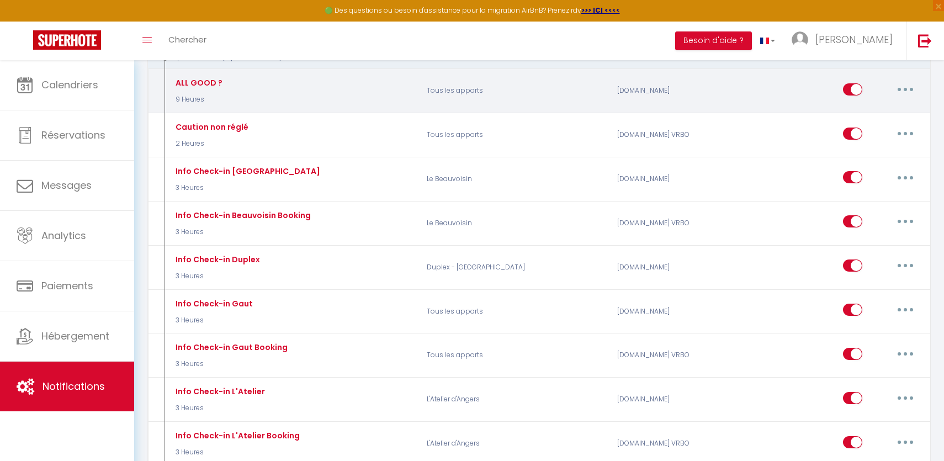
click at [912, 93] on button "button" at bounding box center [905, 90] width 31 height 18
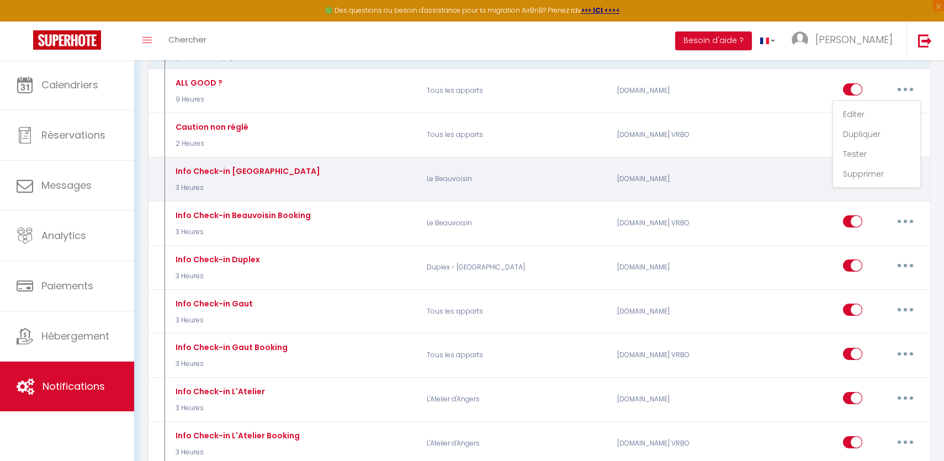
click at [722, 163] on div "Airbnb.com" at bounding box center [673, 179] width 127 height 32
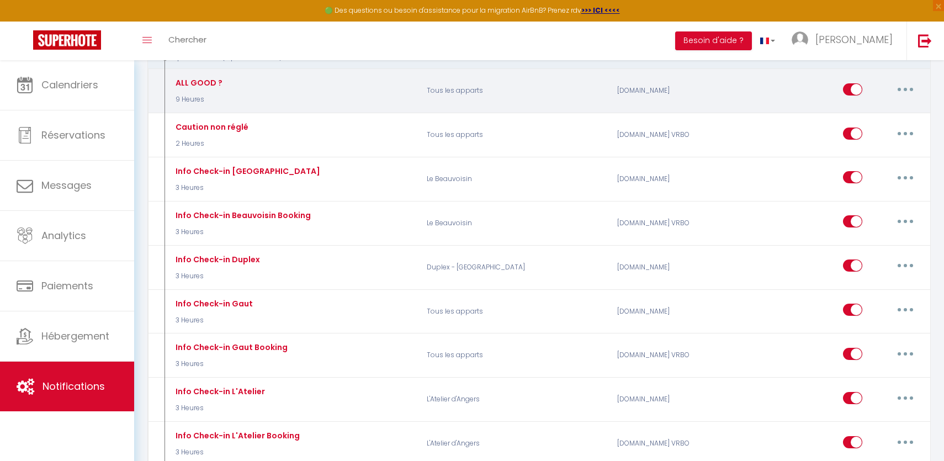
click at [905, 88] on icon "button" at bounding box center [904, 89] width 3 height 3
click at [860, 110] on link "Editer" at bounding box center [877, 114] width 82 height 19
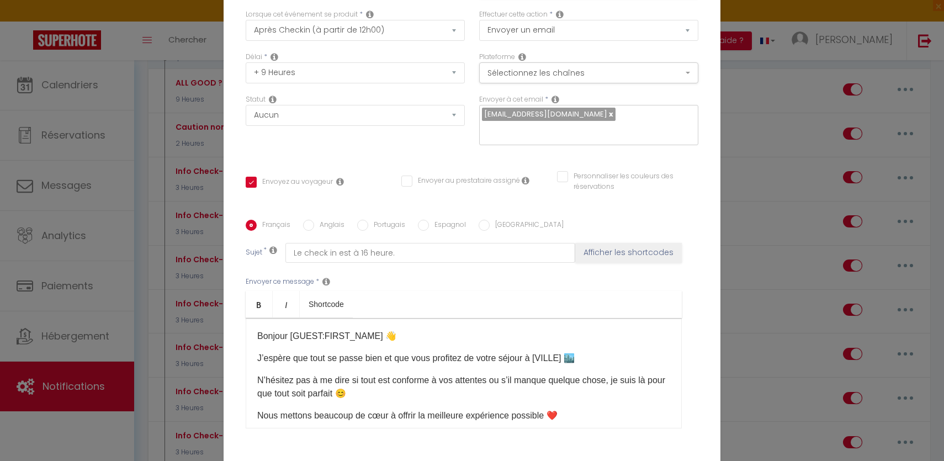
scroll to position [0, 0]
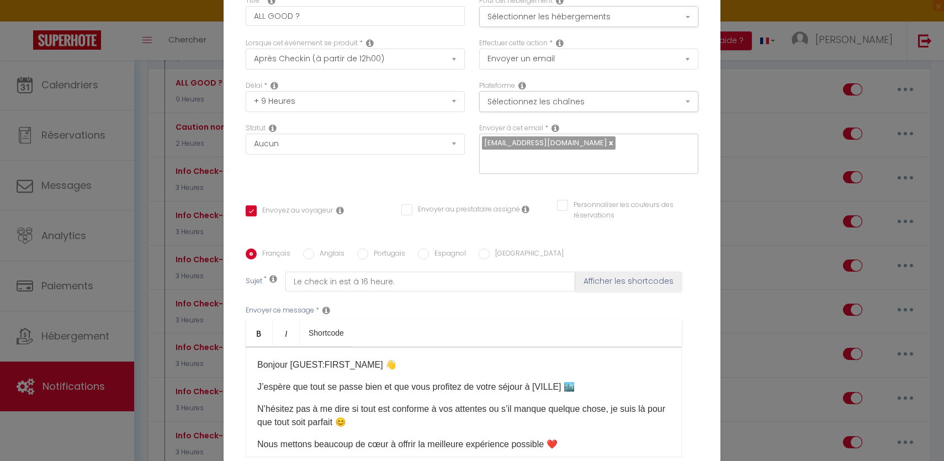
click at [525, 98] on div "Plateforme Sélectionnez les chaînes Toutes les chaines Direct Airbnb.com Bookin…" at bounding box center [588, 96] width 219 height 31
click at [525, 108] on button "Sélectionnez les chaînes" at bounding box center [588, 101] width 219 height 21
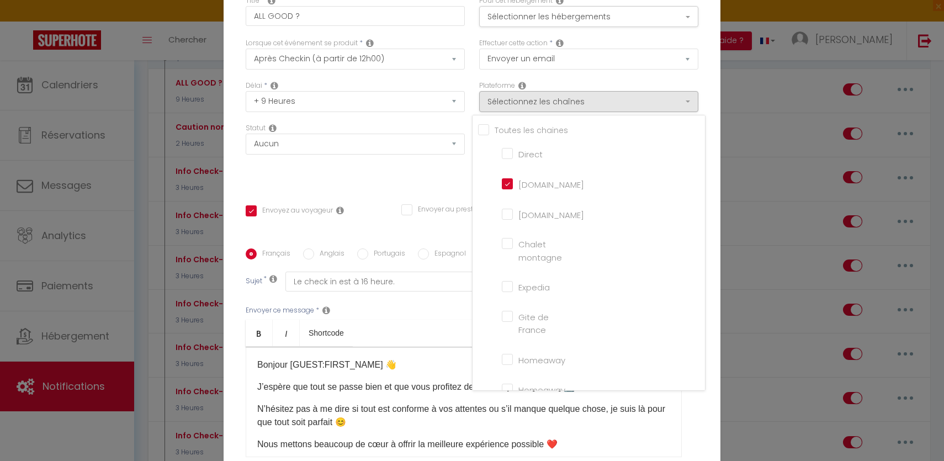
click at [482, 135] on input "Tous les apparts" at bounding box center [591, 129] width 227 height 11
click at [457, 132] on div "Statut Aucun Si la réservation est payée Si réservation non payée Si la caution…" at bounding box center [355, 138] width 219 height 31
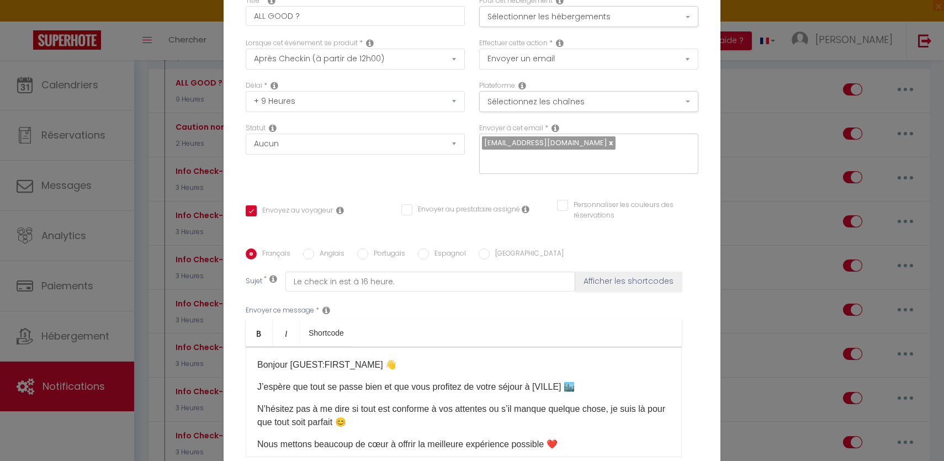
scroll to position [106, 0]
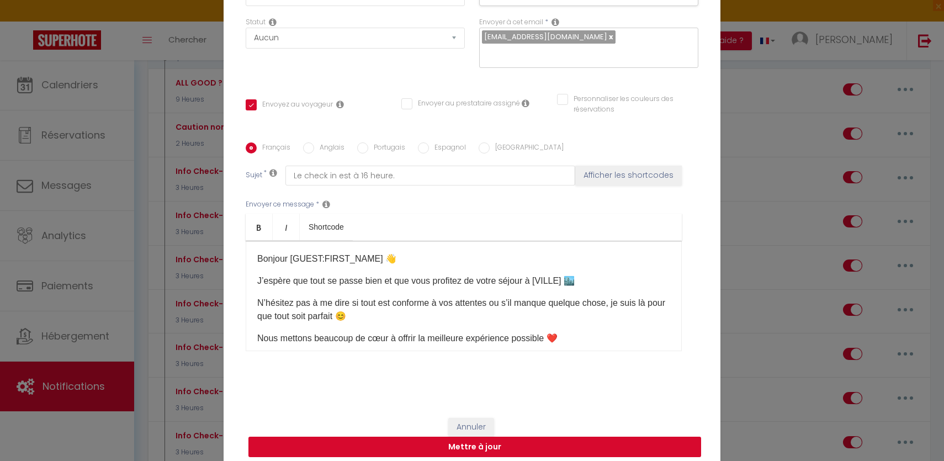
click at [542, 444] on button "Mettre à jour" at bounding box center [474, 447] width 453 height 21
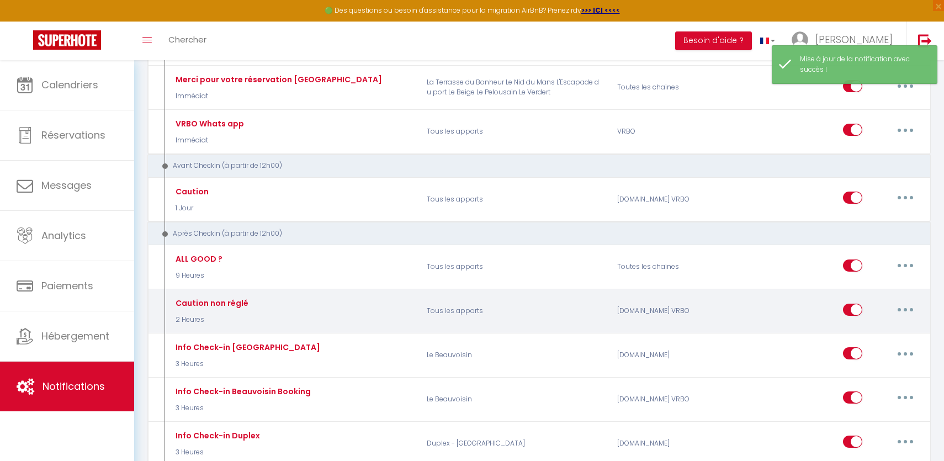
scroll to position [358, 0]
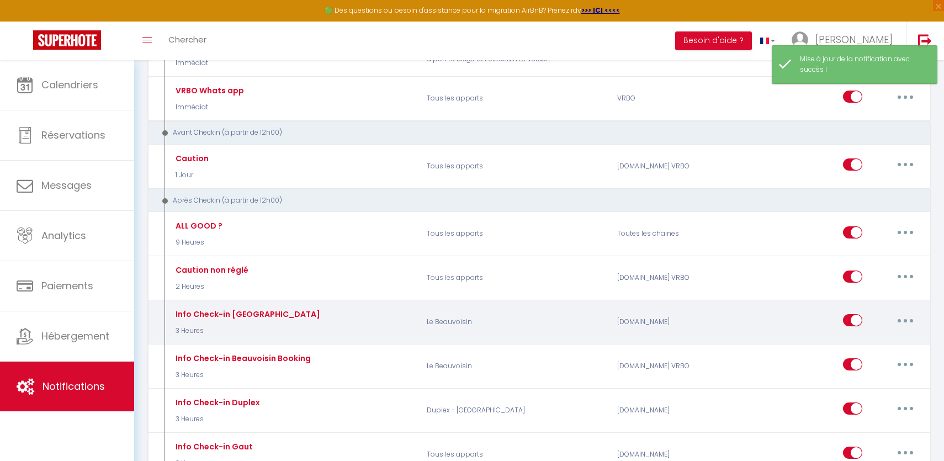
click at [907, 317] on button "button" at bounding box center [905, 320] width 31 height 18
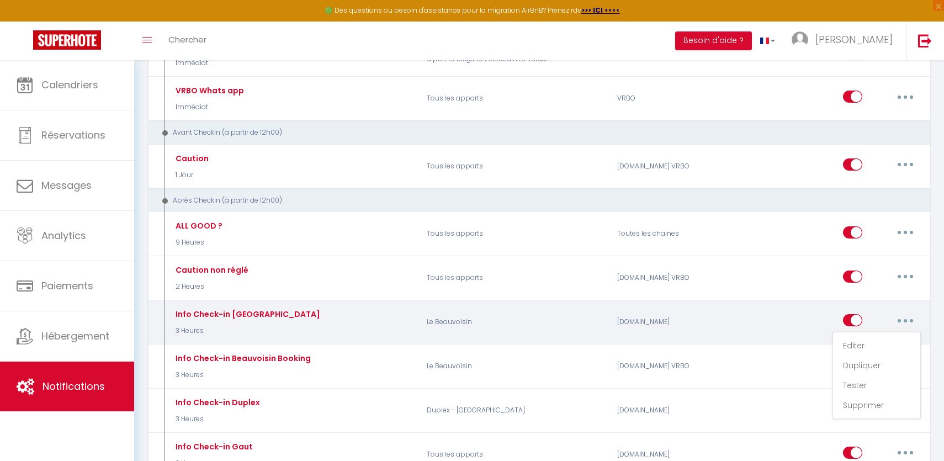
click at [685, 340] on div "Info Check-in Beauvoisin 3 Heures Le Beauvoisin Airbnb.com Editer Dupliquer Tes…" at bounding box center [538, 322] width 783 height 45
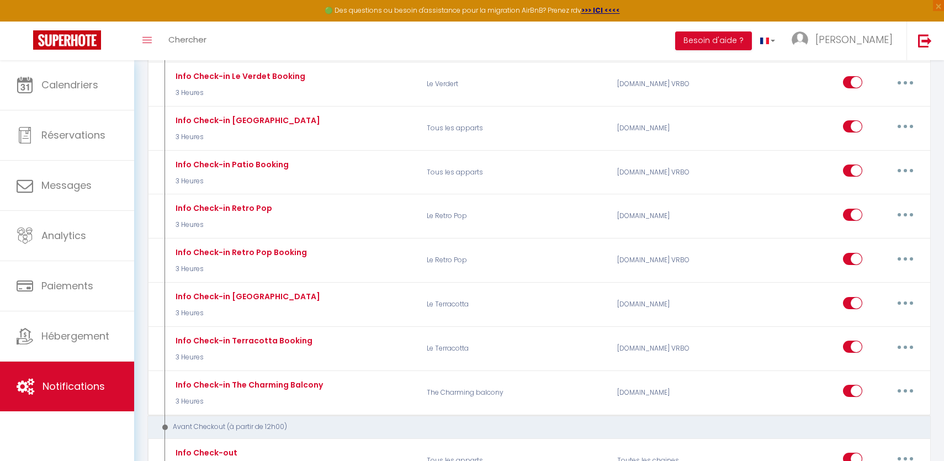
scroll to position [1751, 0]
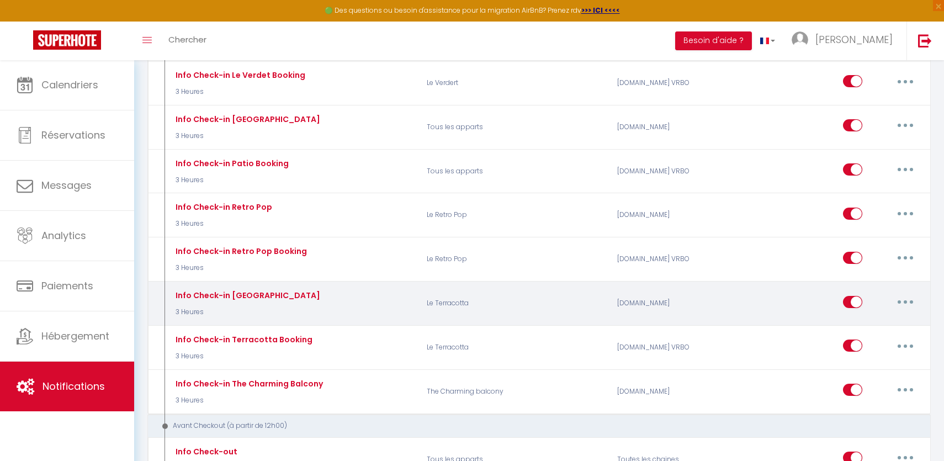
click at [902, 293] on button "button" at bounding box center [905, 302] width 31 height 18
click at [856, 317] on link "Editer" at bounding box center [877, 326] width 82 height 19
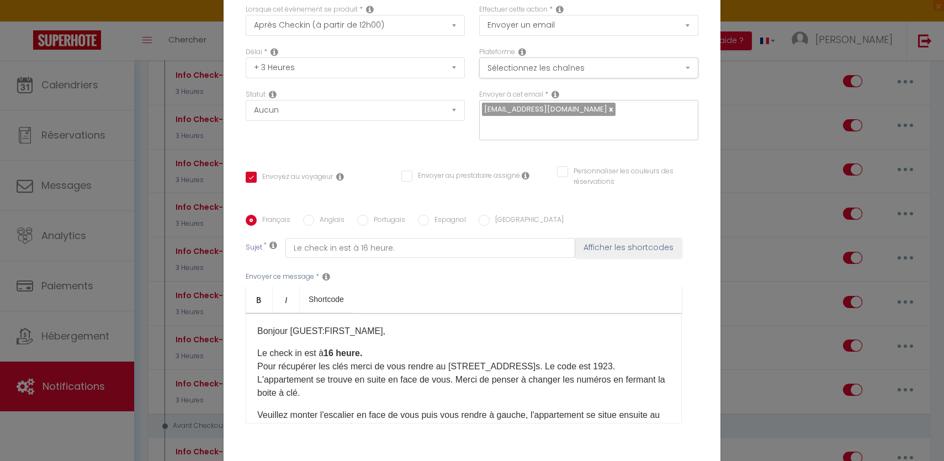
scroll to position [0, 0]
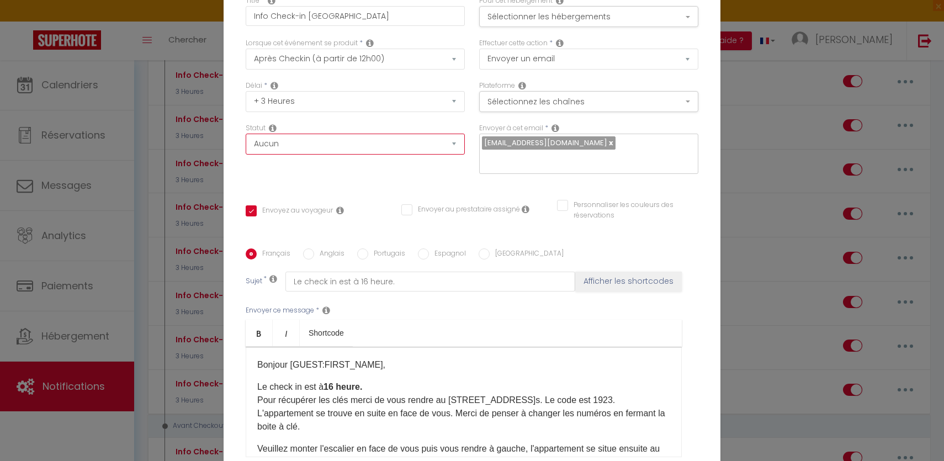
click at [321, 150] on select "Aucun Si la réservation est payée Si réservation non payée Si la caution a été …" at bounding box center [355, 144] width 219 height 21
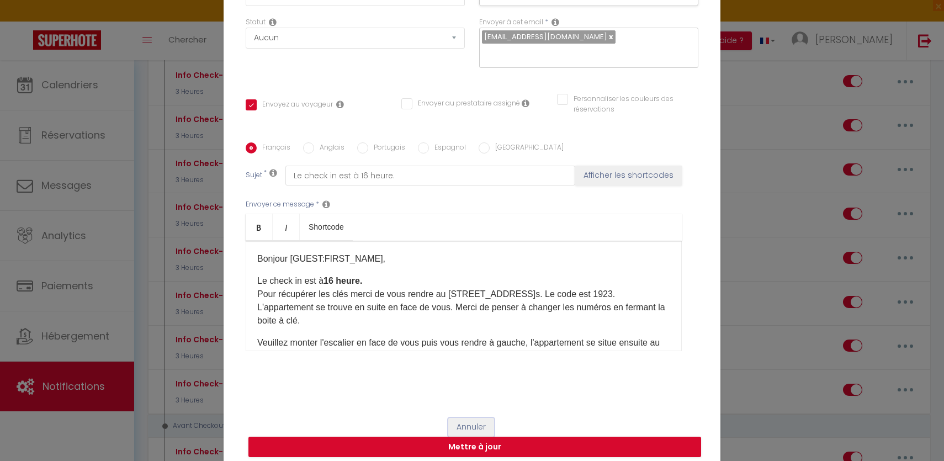
click at [466, 421] on button "Annuler" at bounding box center [471, 427] width 46 height 19
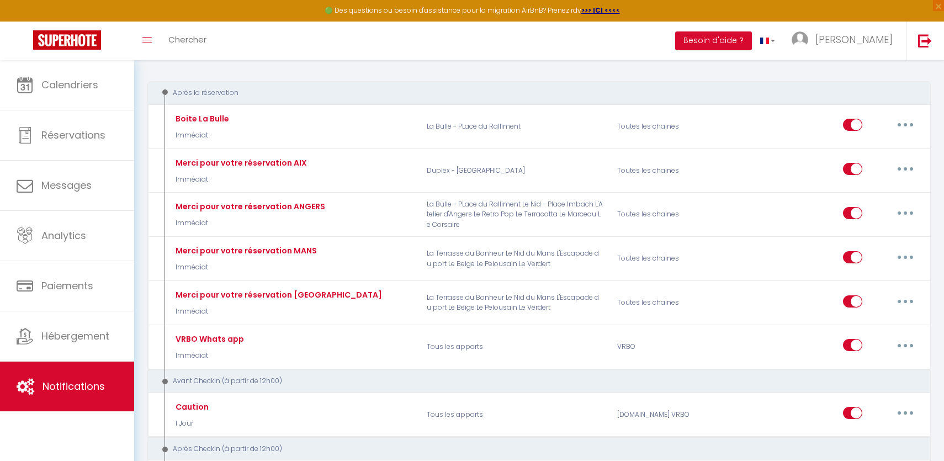
scroll to position [109, 0]
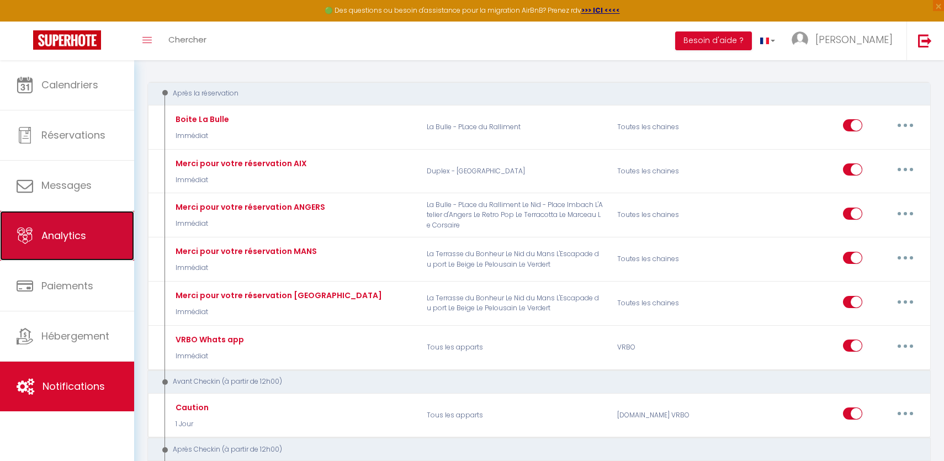
click at [87, 225] on link "Analytics" at bounding box center [67, 236] width 134 height 50
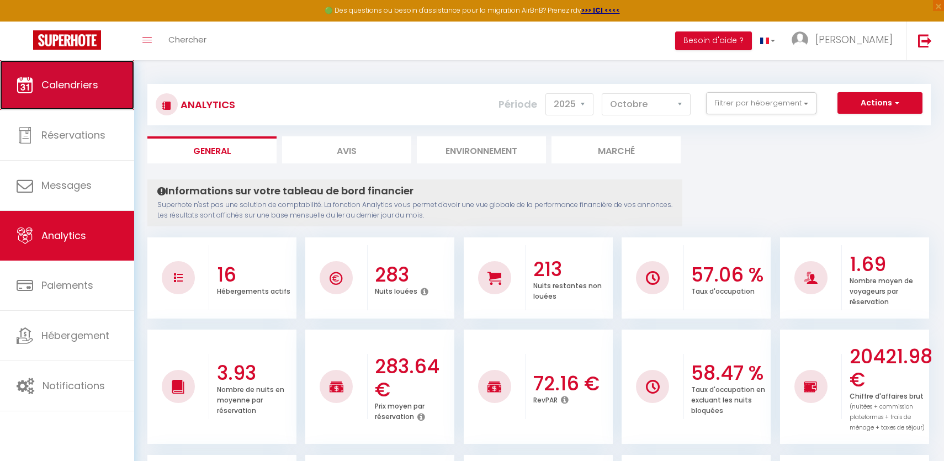
click at [108, 87] on link "Calendriers" at bounding box center [67, 85] width 134 height 50
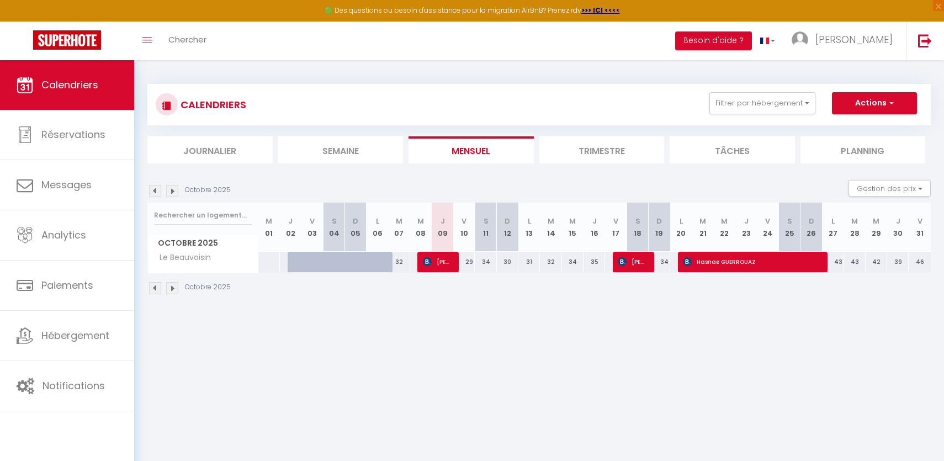
click at [778, 116] on div "CALENDRIERS Filtrer par hébergement AIX Duplex - Place des Augustins Angers Le …" at bounding box center [539, 104] width 767 height 25
click at [768, 107] on button "Filtrer par hébergement" at bounding box center [762, 103] width 106 height 22
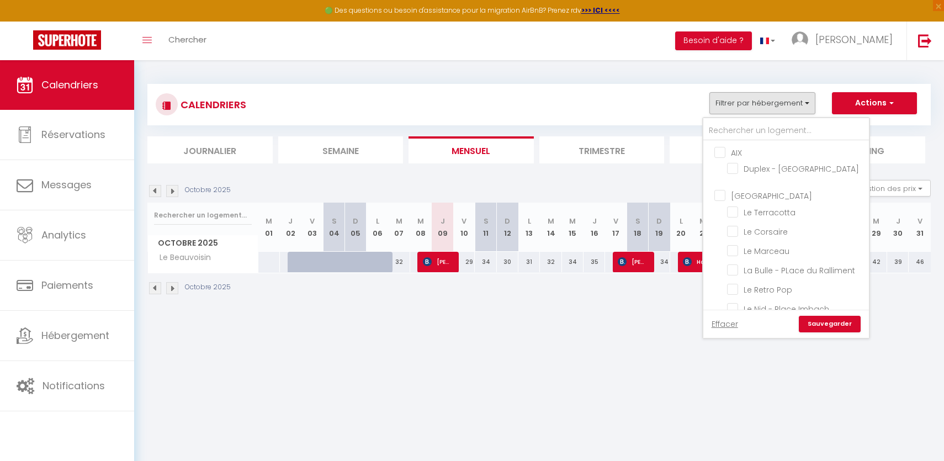
click at [721, 151] on input "AIX" at bounding box center [797, 151] width 166 height 11
click at [720, 199] on input "[GEOGRAPHIC_DATA]" at bounding box center [797, 194] width 166 height 11
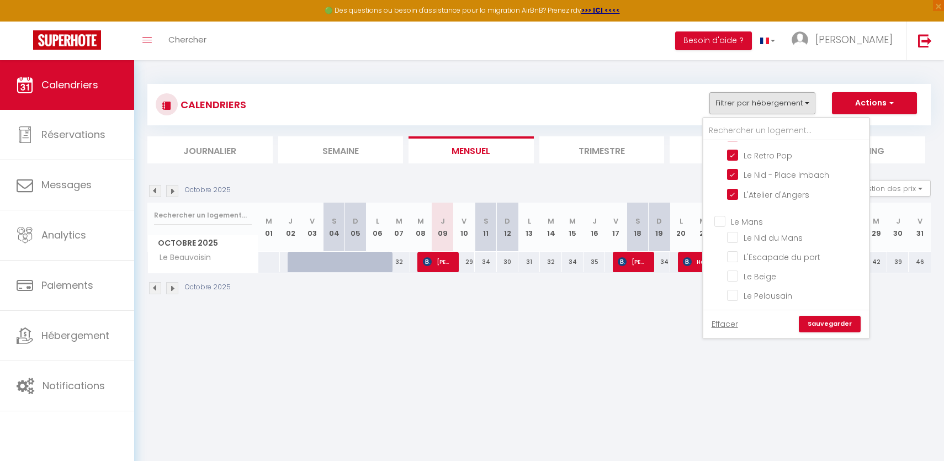
click at [718, 221] on input "Le Mans" at bounding box center [797, 220] width 166 height 11
click at [721, 235] on input "[GEOGRAPHIC_DATA]" at bounding box center [797, 240] width 166 height 11
click at [845, 319] on link "Sauvegarder" at bounding box center [830, 324] width 62 height 17
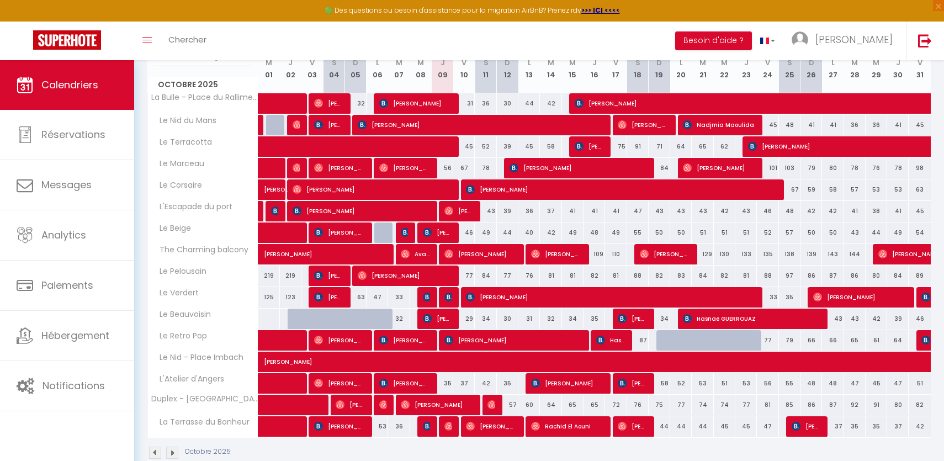
scroll to position [152, 0]
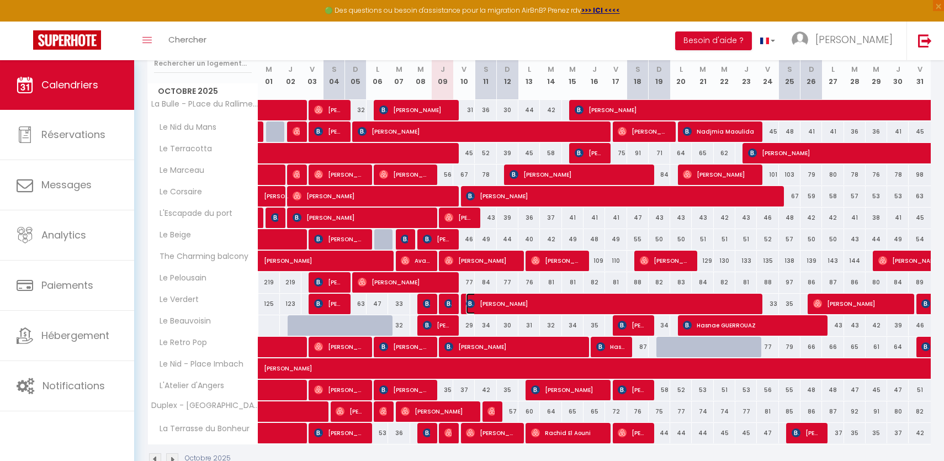
click at [517, 298] on span "[PERSON_NAME]" at bounding box center [609, 303] width 287 height 21
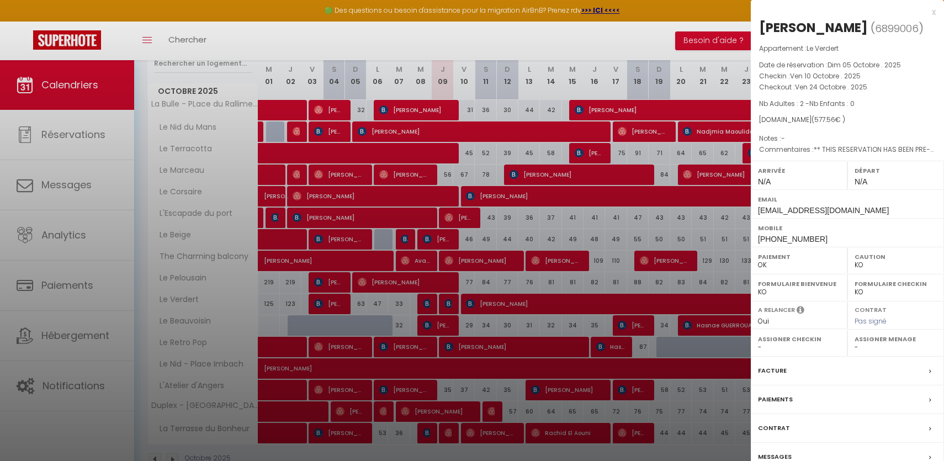
click at [503, 334] on div at bounding box center [472, 230] width 944 height 461
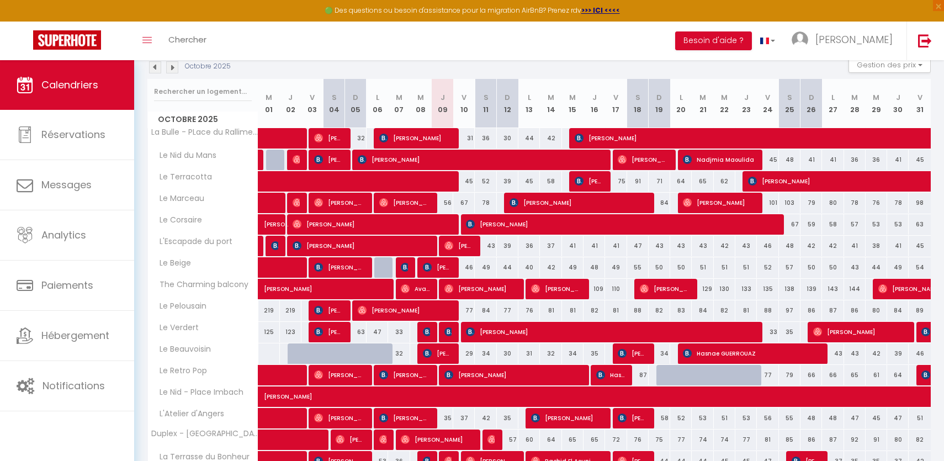
scroll to position [0, 0]
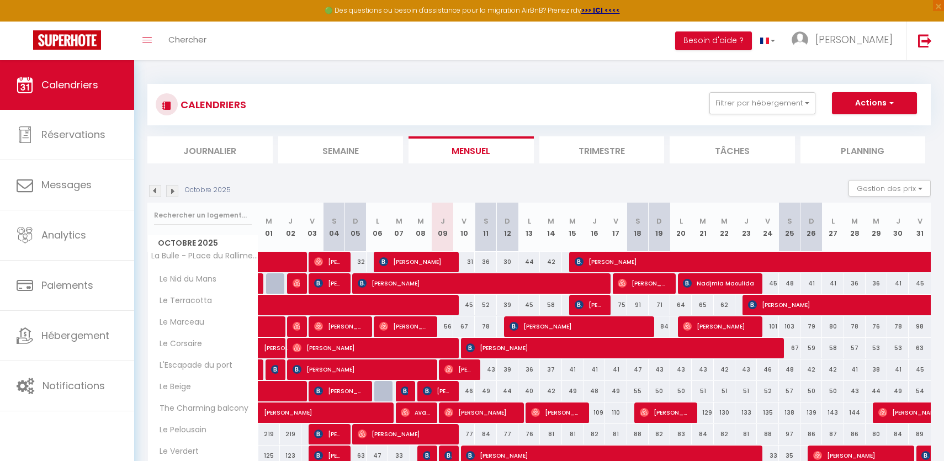
click at [881, 114] on div "CALENDRIERS Filtrer par hébergement AIX Duplex - Place des Augustins Angers Le …" at bounding box center [539, 104] width 767 height 25
click at [879, 109] on button "Actions" at bounding box center [874, 103] width 85 height 22
click at [860, 129] on link "Nouvelle réservation" at bounding box center [863, 128] width 96 height 17
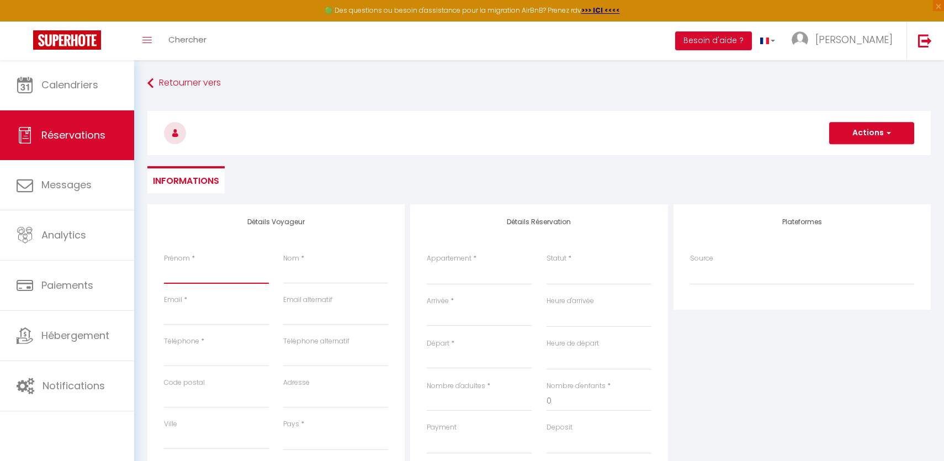
click at [248, 273] on input "Prénom" at bounding box center [216, 274] width 105 height 20
click at [310, 272] on input "Nom" at bounding box center [335, 274] width 105 height 20
paste input "Marilou"
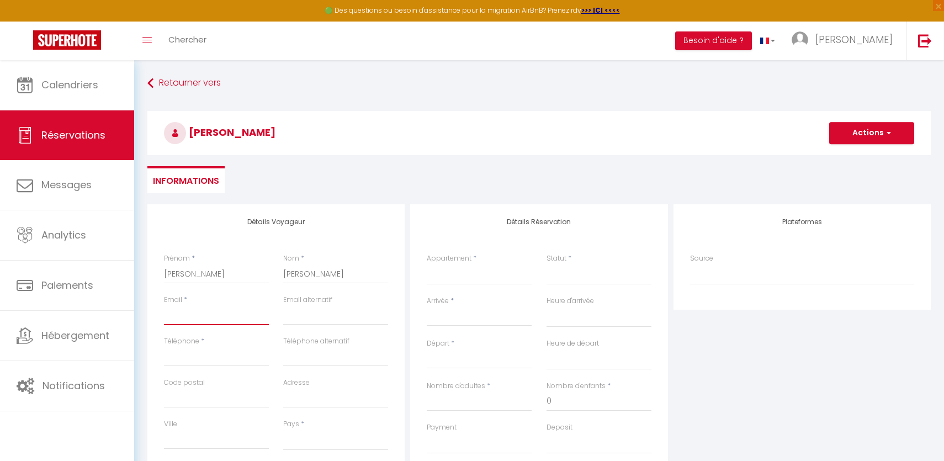
click at [221, 308] on input "Email client" at bounding box center [216, 315] width 105 height 20
paste input "Marilou"
click at [233, 354] on input "Téléphone" at bounding box center [216, 357] width 105 height 20
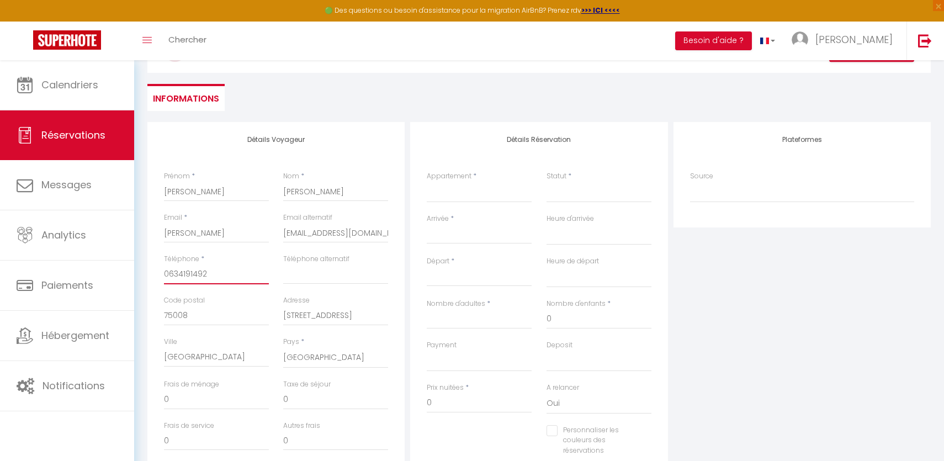
scroll to position [148, 0]
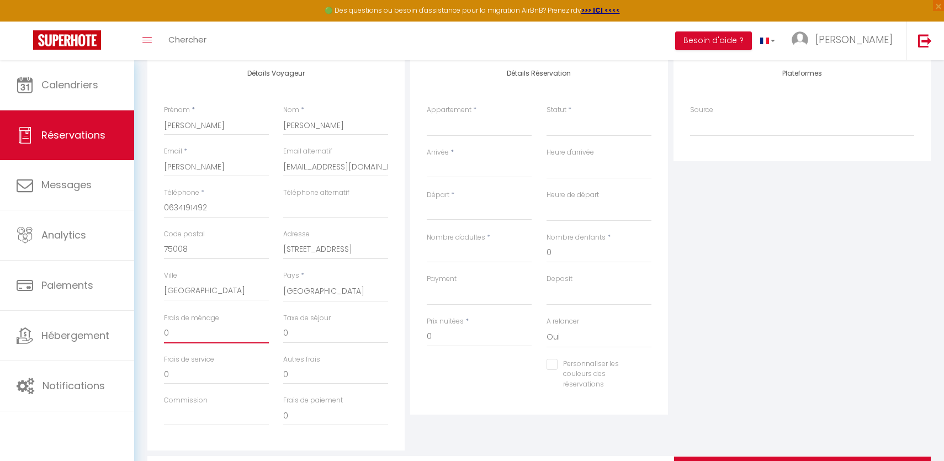
click at [221, 335] on input "0" at bounding box center [216, 333] width 105 height 20
click at [492, 116] on select "La Bulle - PLace du Ralliment Le Retro Pop Le Nid - Place Imbach L'Atelier d'An…" at bounding box center [479, 125] width 105 height 21
click at [427, 115] on select "La Bulle - PLace du Ralliment Le Retro Pop Le Nid - Place Imbach L'Atelier d'An…" at bounding box center [479, 125] width 105 height 21
click at [769, 290] on div "Plateformes Source Direct Airbnb.com Booking.com Chalet montagne Expedia Gite d…" at bounding box center [802, 253] width 263 height 395
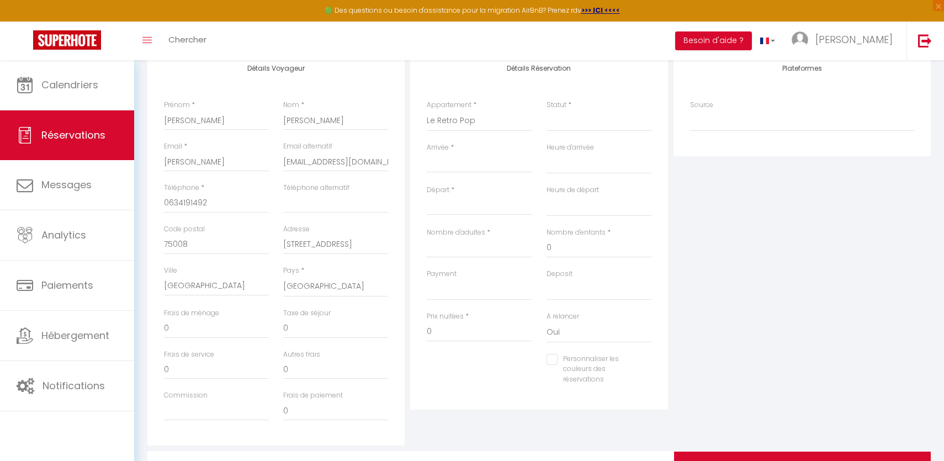
scroll to position [151, 0]
click at [450, 163] on input "Arrivée" at bounding box center [479, 166] width 105 height 14
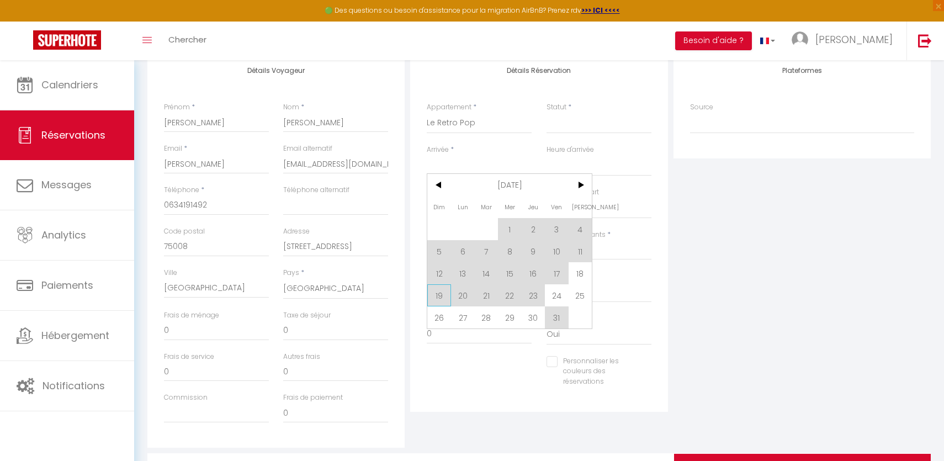
click at [437, 296] on span "19" at bounding box center [439, 295] width 24 height 22
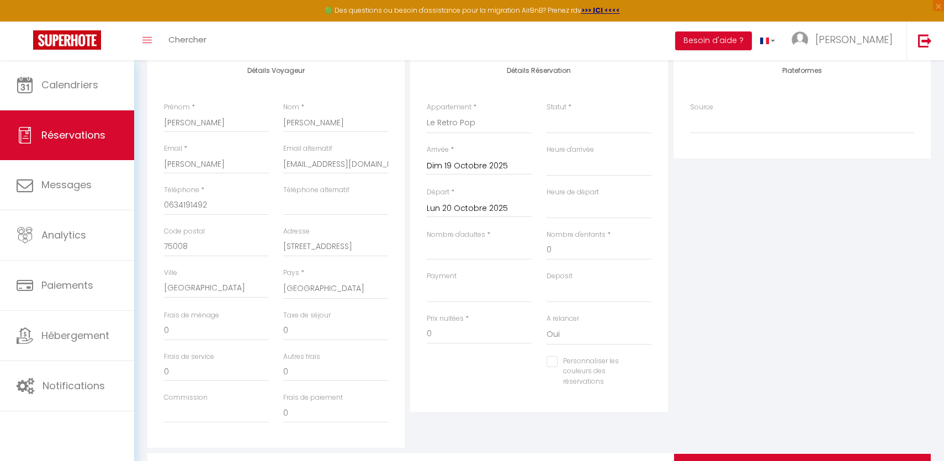
click at [486, 206] on input "Lun 20 Octobre 2025" at bounding box center [479, 208] width 105 height 14
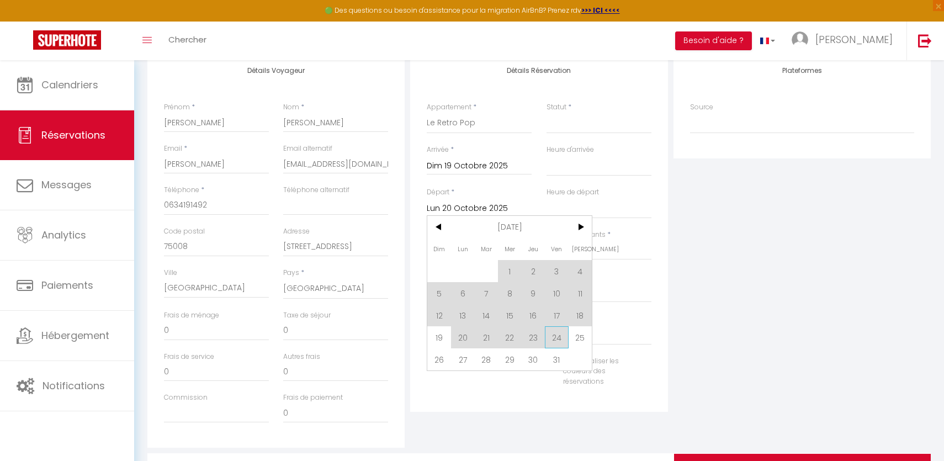
click at [552, 338] on span "24" at bounding box center [557, 337] width 24 height 22
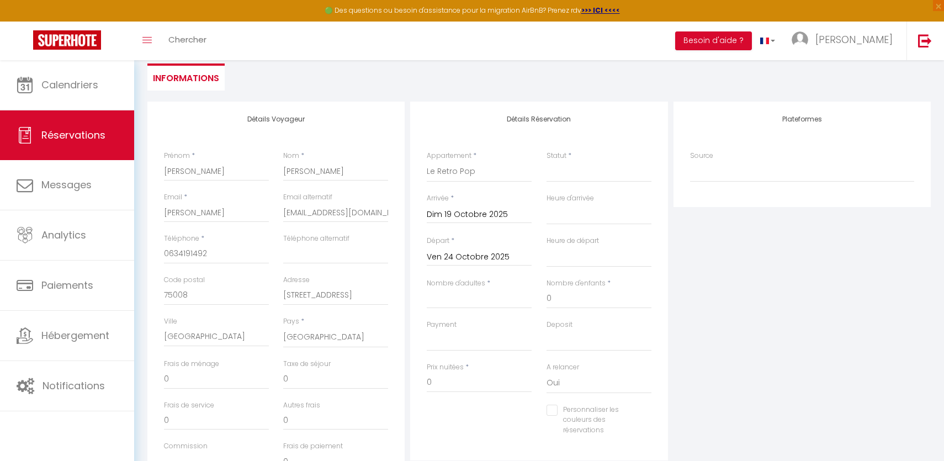
scroll to position [78, 0]
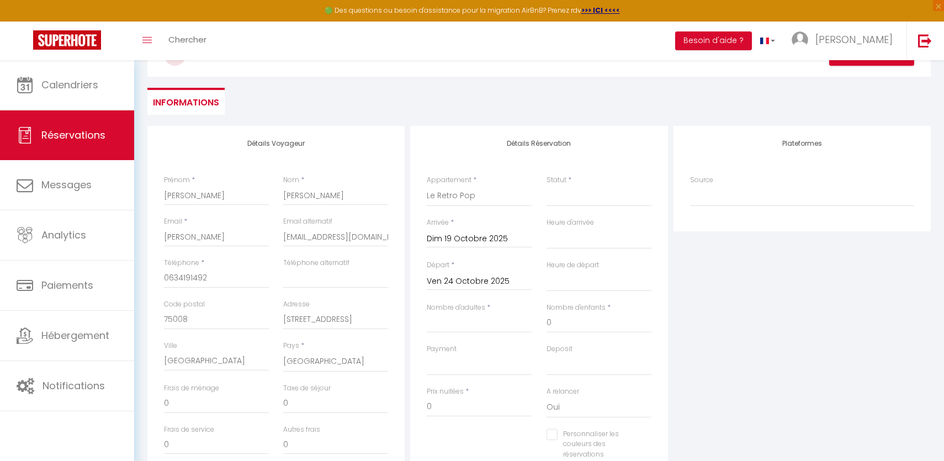
click at [732, 373] on div "Plateformes Source Direct Airbnb.com Booking.com Chalet montagne Expedia Gite d…" at bounding box center [802, 323] width 263 height 395
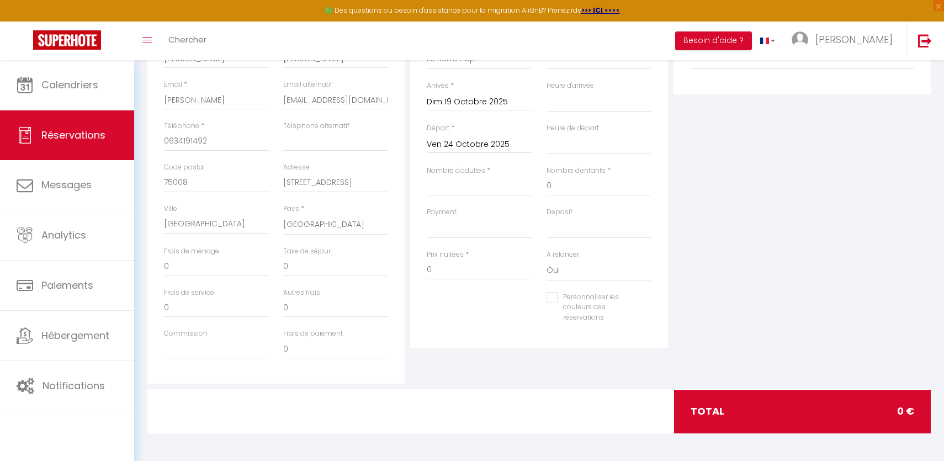
click at [735, 414] on div "total 0 €" at bounding box center [802, 411] width 257 height 43
click at [704, 406] on div "total 0 €" at bounding box center [802, 411] width 257 height 43
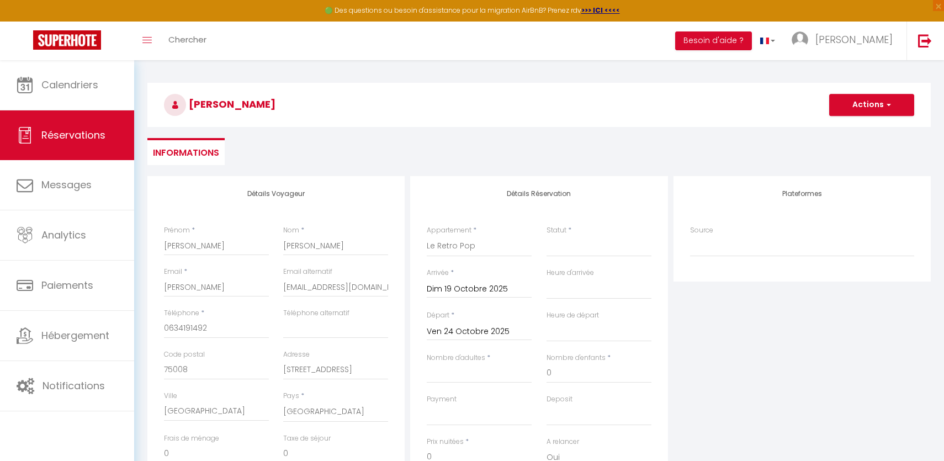
scroll to position [0, 0]
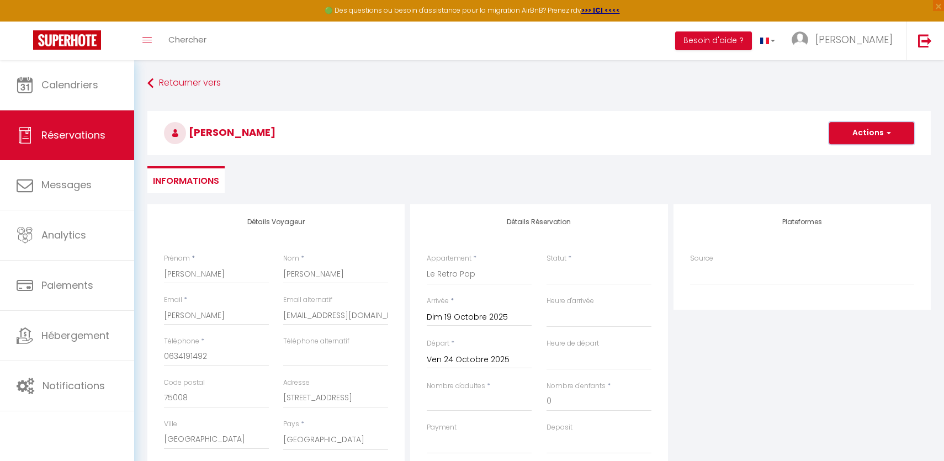
click at [845, 135] on button "Actions" at bounding box center [871, 133] width 85 height 22
click at [843, 153] on link "Enregistrer" at bounding box center [860, 157] width 87 height 14
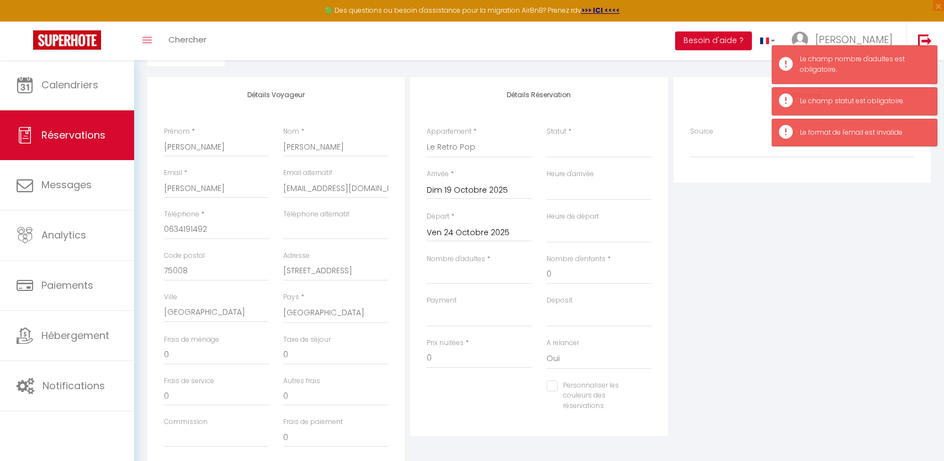
scroll to position [125, 0]
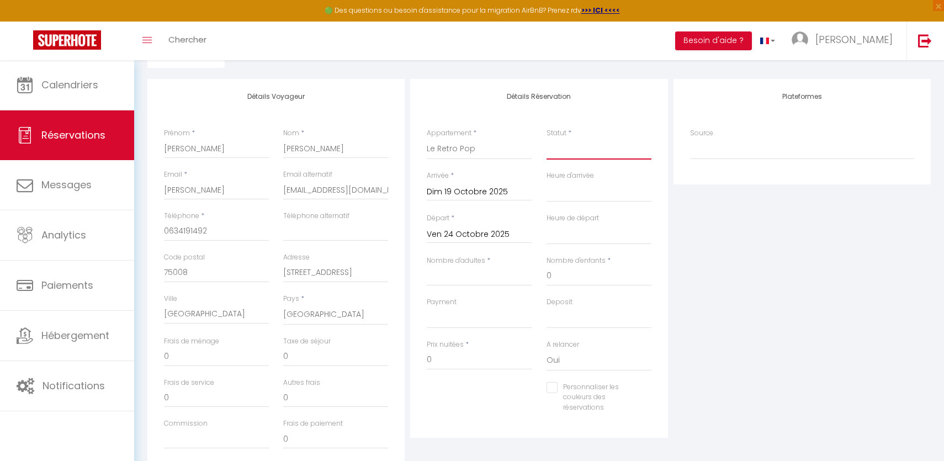
click at [589, 154] on select "Confirmé Non Confirmé Annulé Annulé par le voyageur No Show Request" at bounding box center [598, 149] width 105 height 21
click at [546, 139] on select "Confirmé Non Confirmé Annulé Annulé par le voyageur No Show Request" at bounding box center [598, 149] width 105 height 21
click at [582, 275] on input "0" at bounding box center [598, 276] width 105 height 20
click at [486, 275] on input "Nombre d'adultes" at bounding box center [479, 276] width 105 height 20
click at [457, 323] on select "OK KO" at bounding box center [479, 317] width 105 height 21
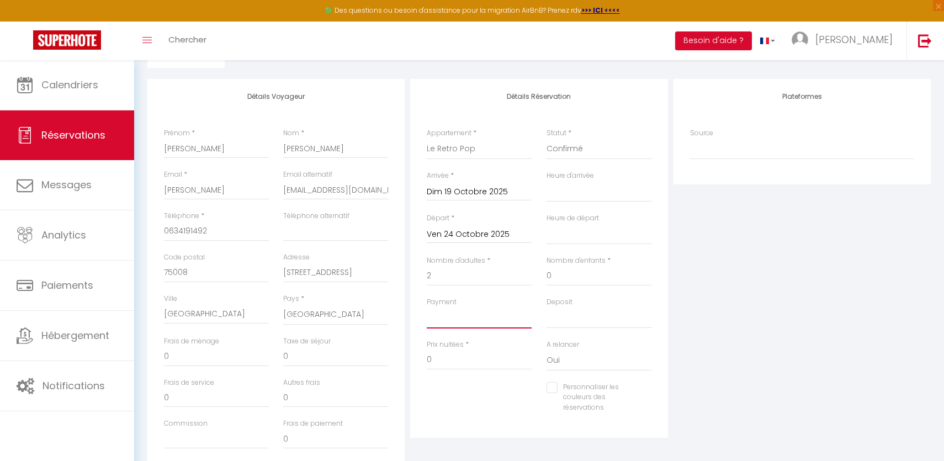
click at [427, 307] on select "OK KO" at bounding box center [479, 317] width 105 height 21
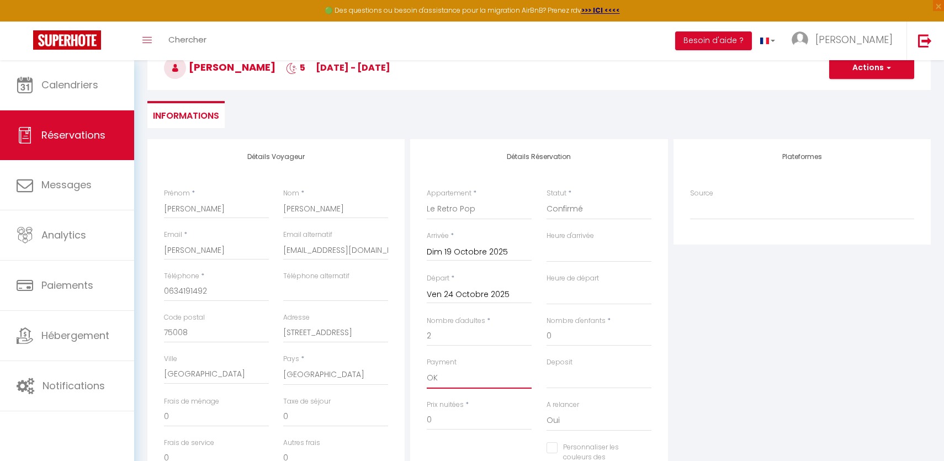
scroll to position [0, 0]
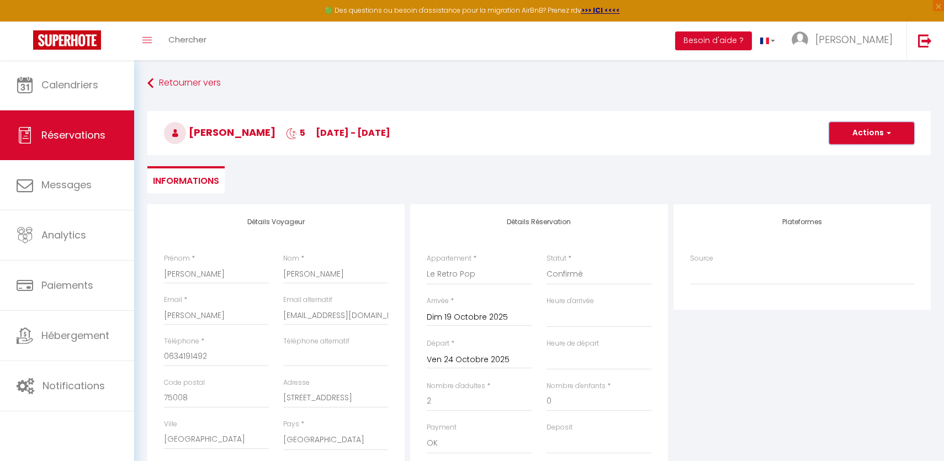
click at [862, 126] on button "Actions" at bounding box center [871, 133] width 85 height 22
click at [862, 151] on link "Enregistrer" at bounding box center [860, 157] width 87 height 14
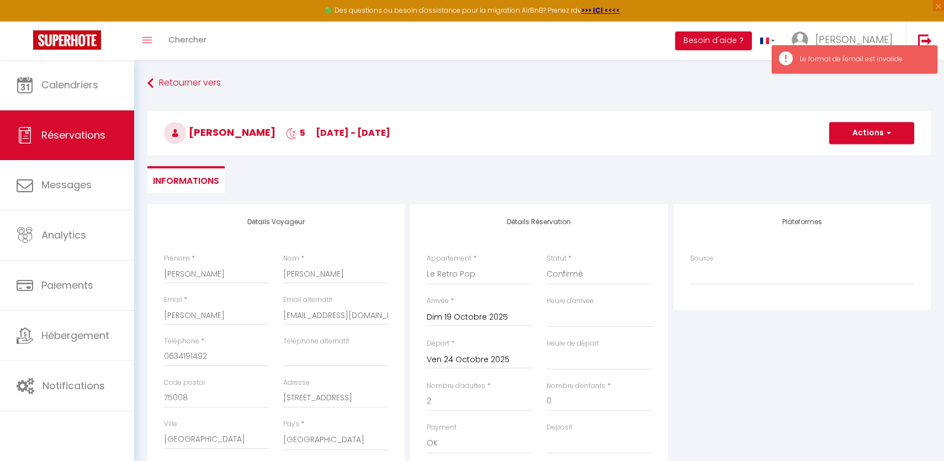
scroll to position [142, 0]
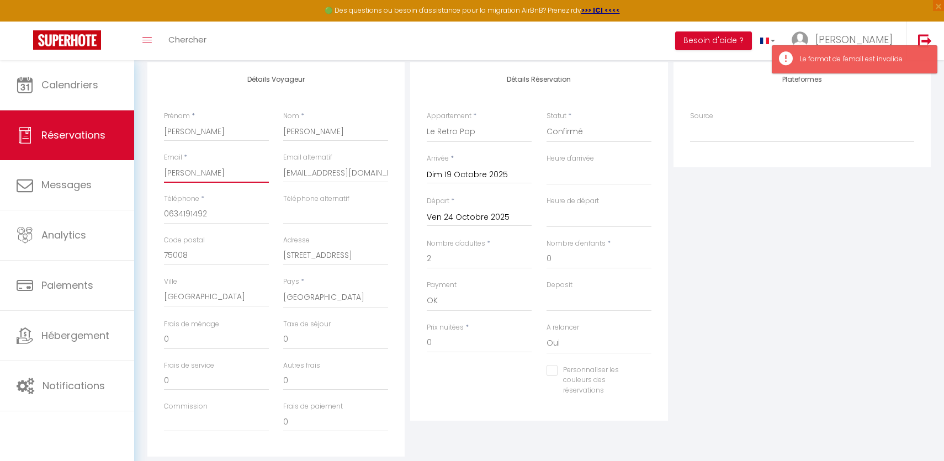
click at [233, 175] on input "Marilou" at bounding box center [216, 173] width 105 height 20
click at [328, 175] on input "[EMAIL_ADDRESS][DOMAIN_NAME]" at bounding box center [335, 173] width 105 height 20
click at [217, 180] on input "Marilou" at bounding box center [216, 173] width 105 height 20
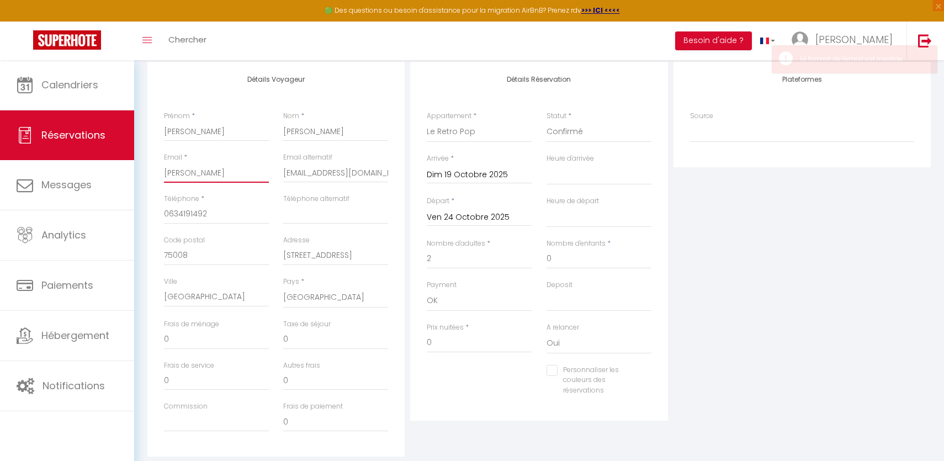
paste input "[EMAIL_ADDRESS][DOMAIN_NAME]"
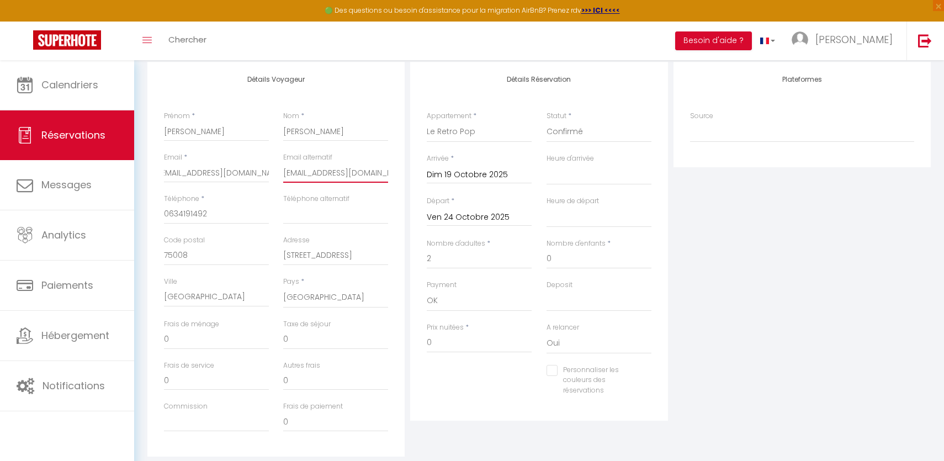
scroll to position [0, 0]
click at [285, 167] on input "[EMAIL_ADDRESS][DOMAIN_NAME]" at bounding box center [335, 173] width 105 height 20
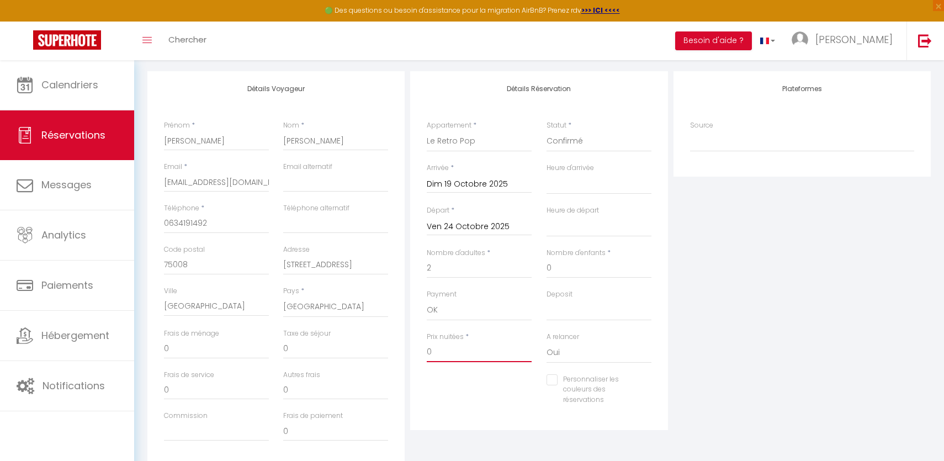
click at [483, 352] on input "0" at bounding box center [479, 352] width 105 height 20
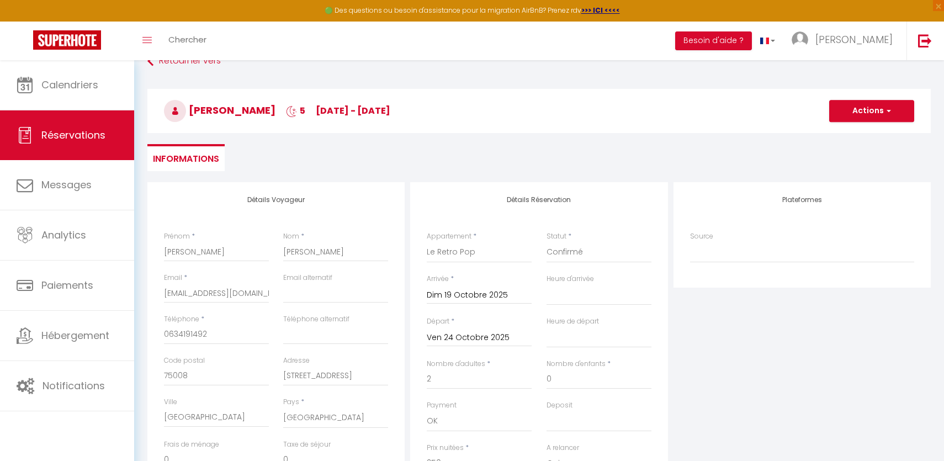
scroll to position [0, 0]
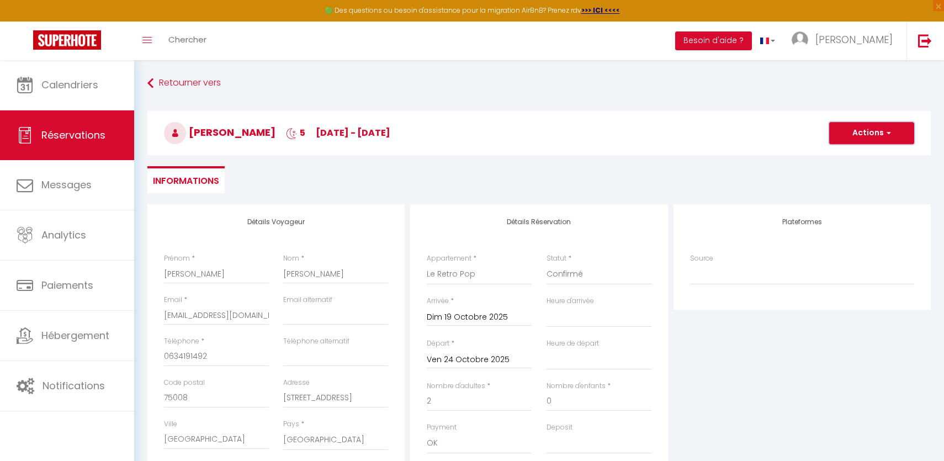
click at [865, 133] on button "Actions" at bounding box center [871, 133] width 85 height 22
click at [853, 162] on link "Enregistrer" at bounding box center [860, 157] width 87 height 14
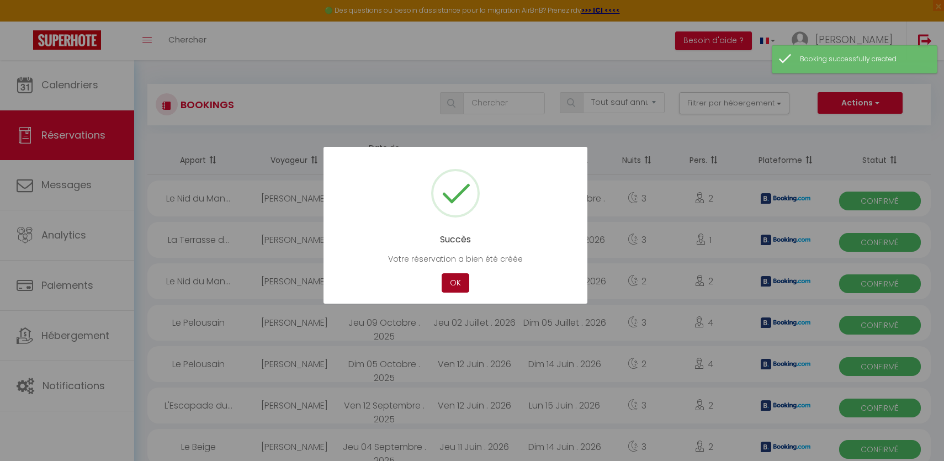
click at [454, 280] on button "OK" at bounding box center [455, 282] width 28 height 19
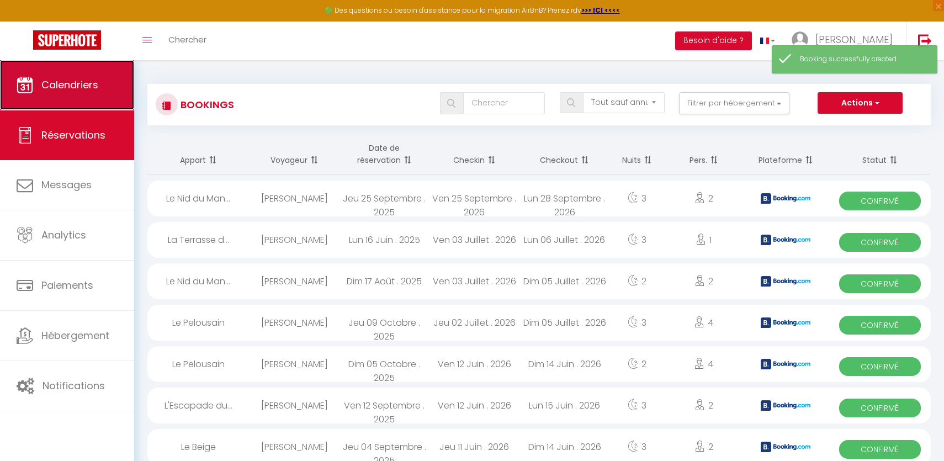
click at [103, 84] on link "Calendriers" at bounding box center [67, 85] width 134 height 50
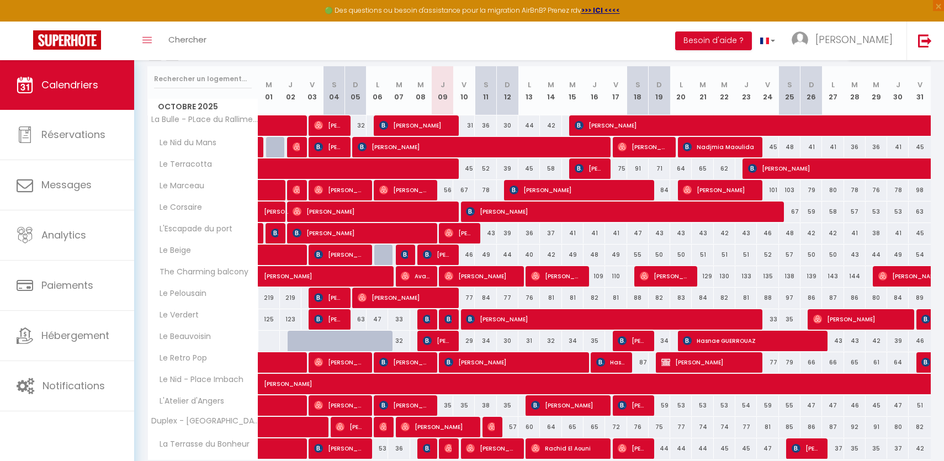
scroll to position [10, 0]
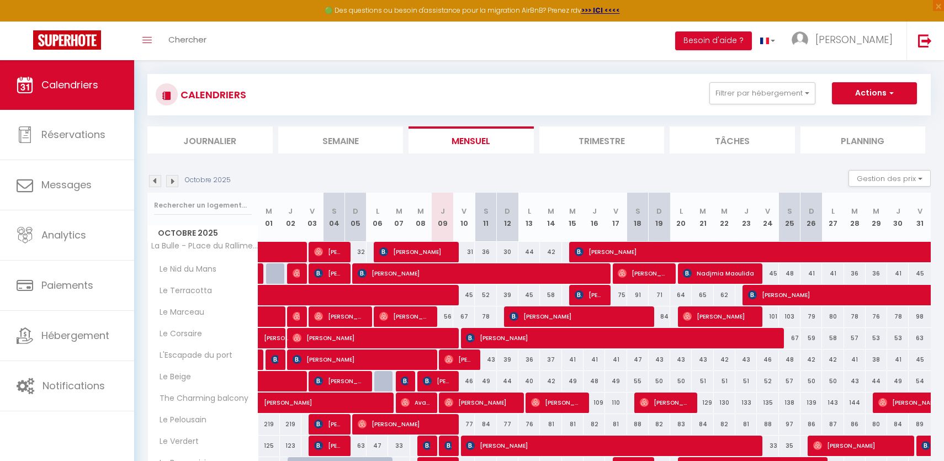
click at [173, 182] on img at bounding box center [172, 181] width 12 height 12
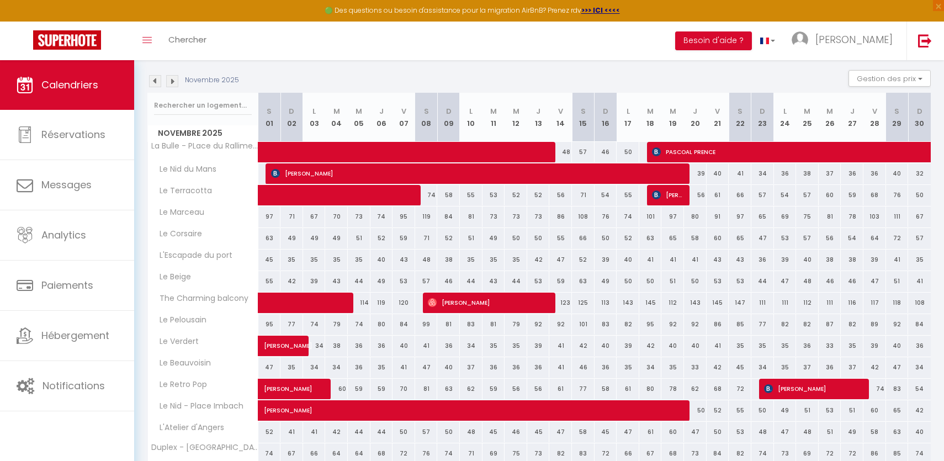
scroll to position [107, 0]
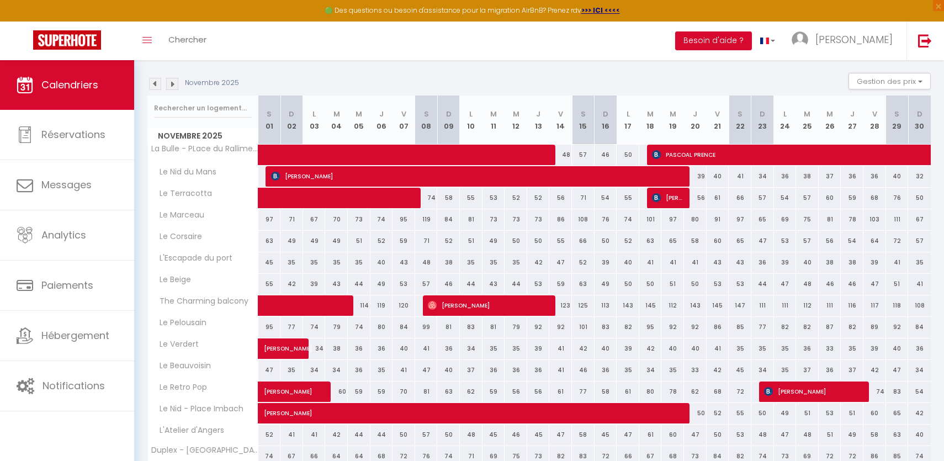
click at [172, 80] on img at bounding box center [172, 84] width 12 height 12
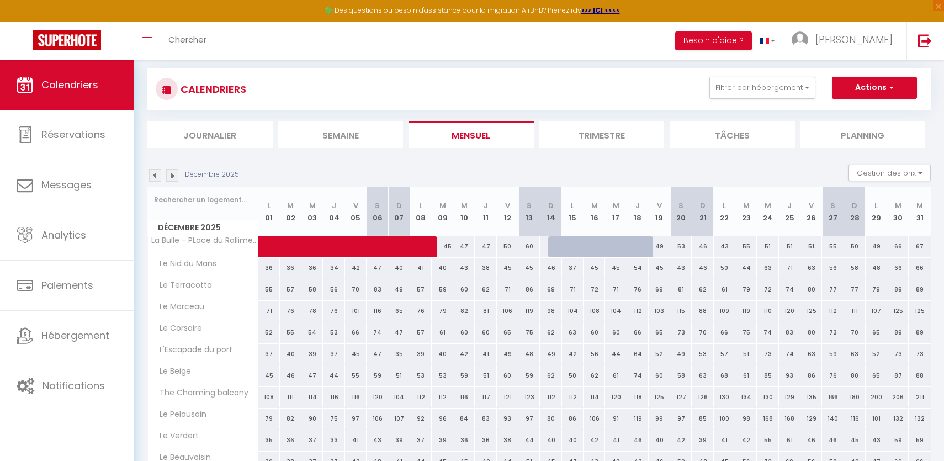
scroll to position [0, 0]
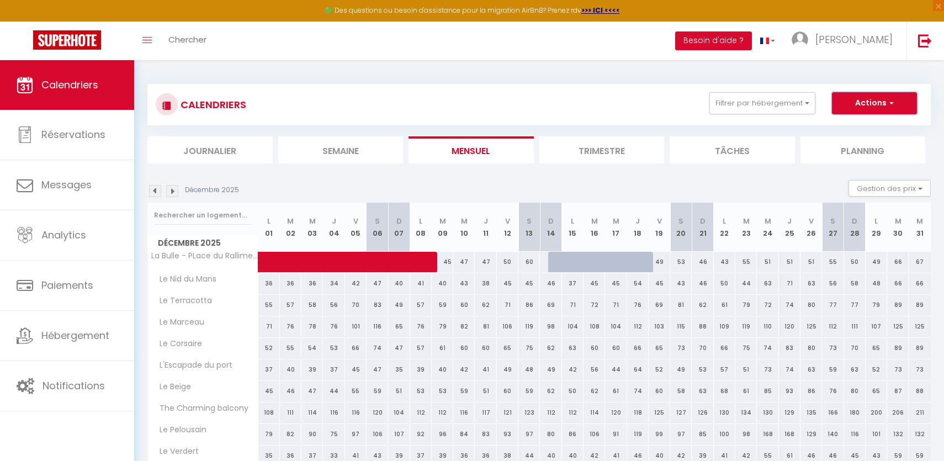
click at [884, 105] on button "Actions" at bounding box center [874, 103] width 85 height 22
click at [860, 127] on link "Nouvelle réservation" at bounding box center [863, 128] width 96 height 17
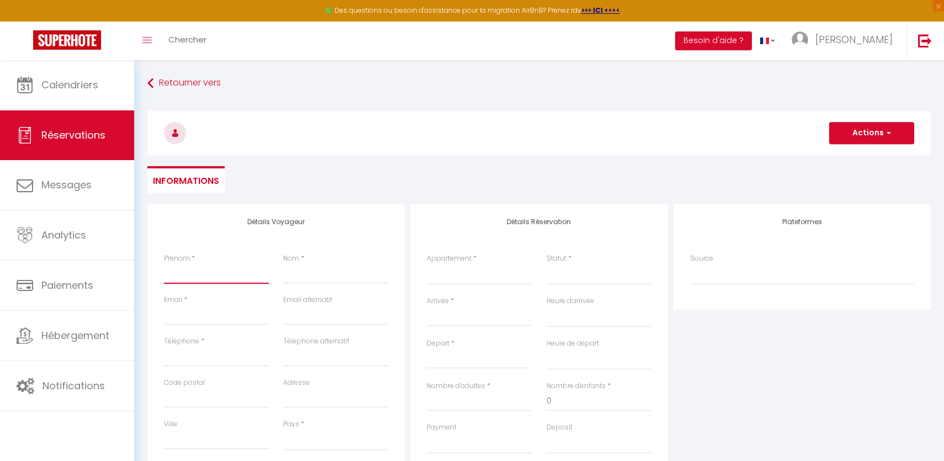
click at [219, 281] on input "Prénom" at bounding box center [216, 274] width 105 height 20
click at [294, 274] on input "Nom" at bounding box center [335, 274] width 105 height 20
paste input "Marilou"
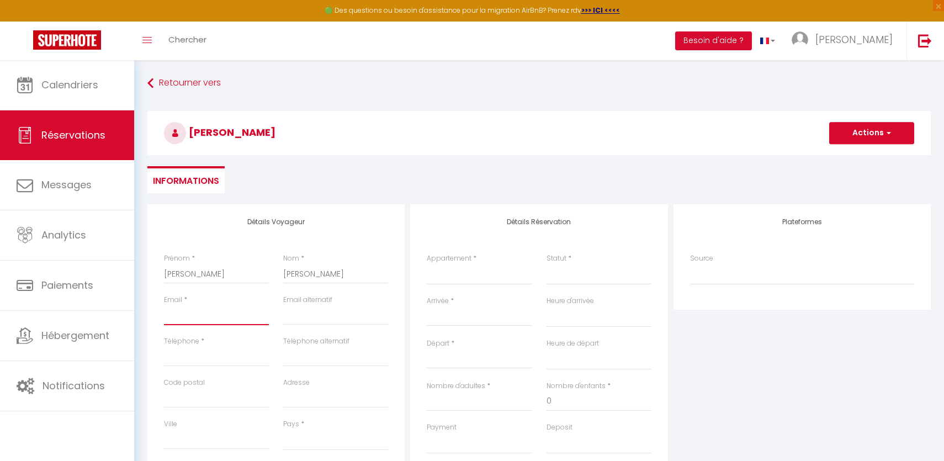
click at [210, 321] on input "Email client" at bounding box center [216, 315] width 105 height 20
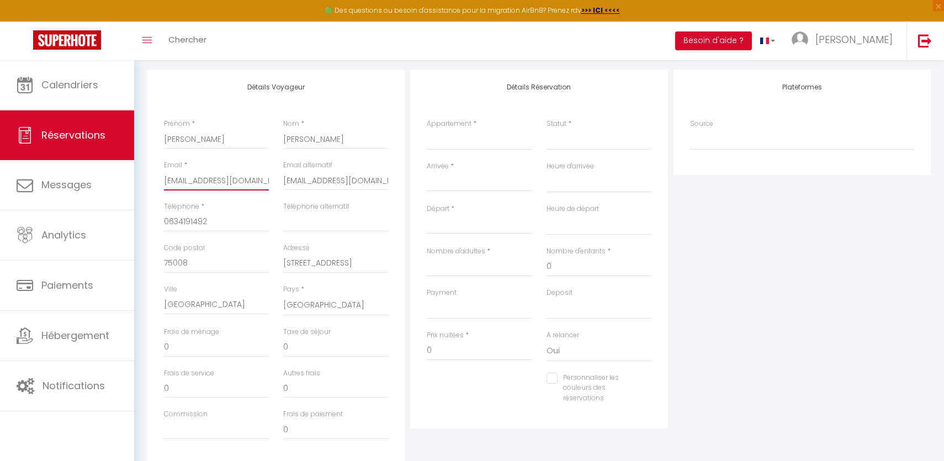
scroll to position [143, 0]
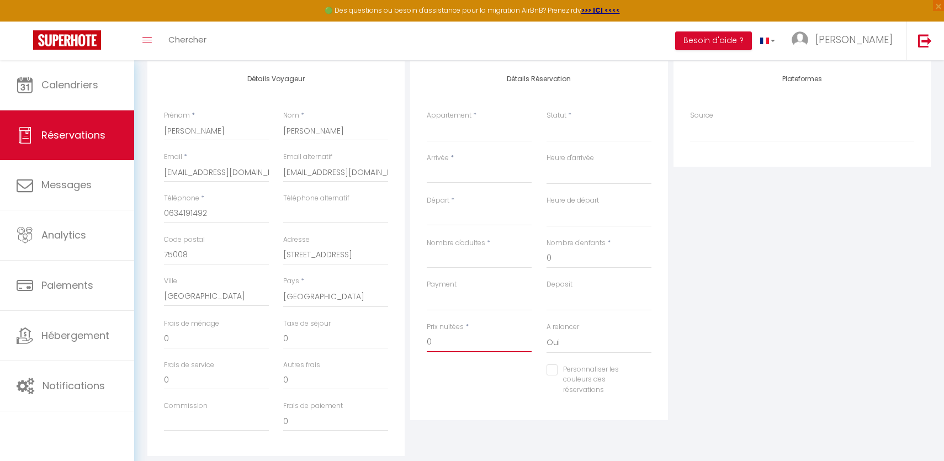
click at [455, 342] on input "0" at bounding box center [479, 342] width 105 height 20
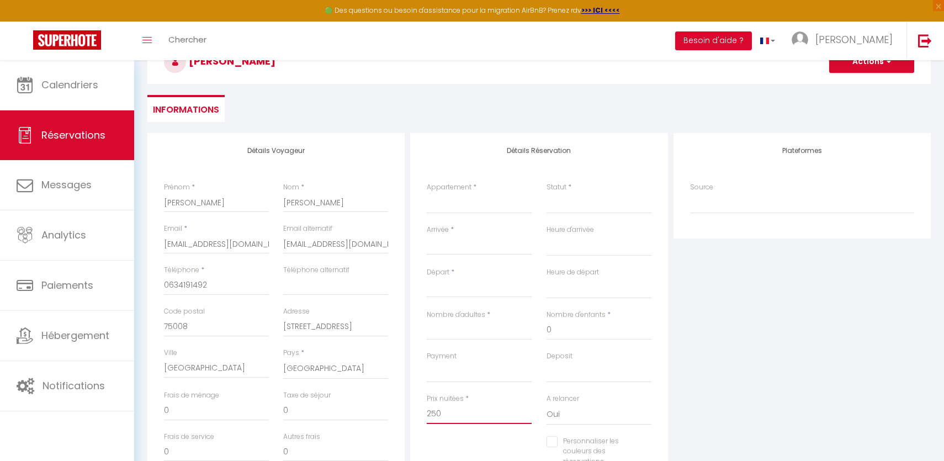
scroll to position [25, 0]
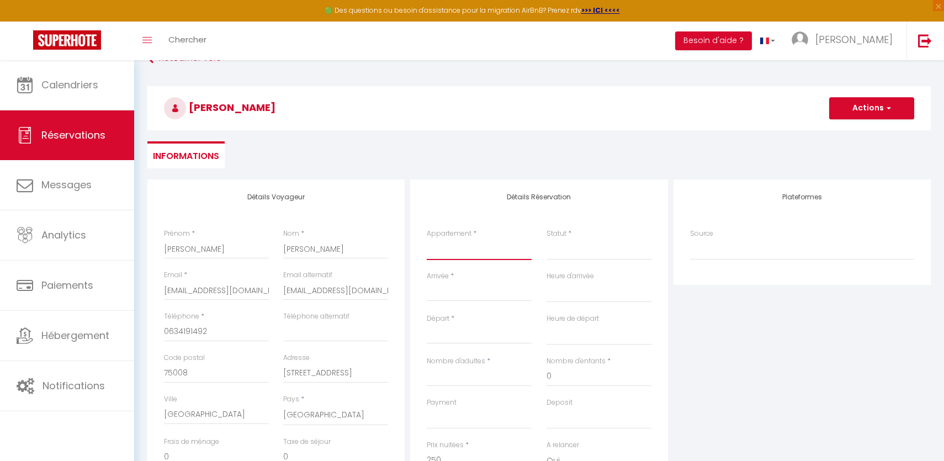
click at [487, 247] on select "La Bulle - PLace du Ralliment Le Retro Pop Le Nid - Place Imbach L'Atelier d'An…" at bounding box center [479, 249] width 105 height 21
click at [427, 239] on select "La Bulle - PLace du Ralliment Le Retro Pop Le Nid - Place Imbach L'Atelier d'An…" at bounding box center [479, 249] width 105 height 21
click at [466, 291] on input "Arrivée" at bounding box center [479, 292] width 105 height 14
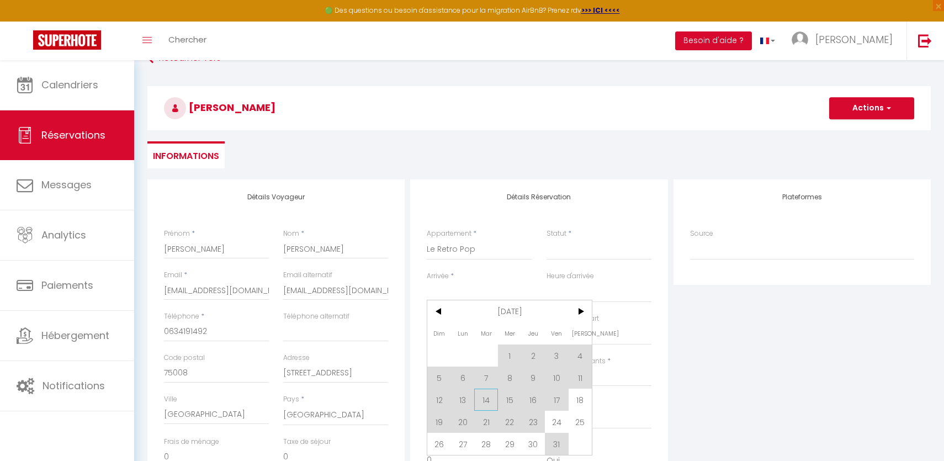
click at [487, 396] on span "14" at bounding box center [486, 400] width 24 height 22
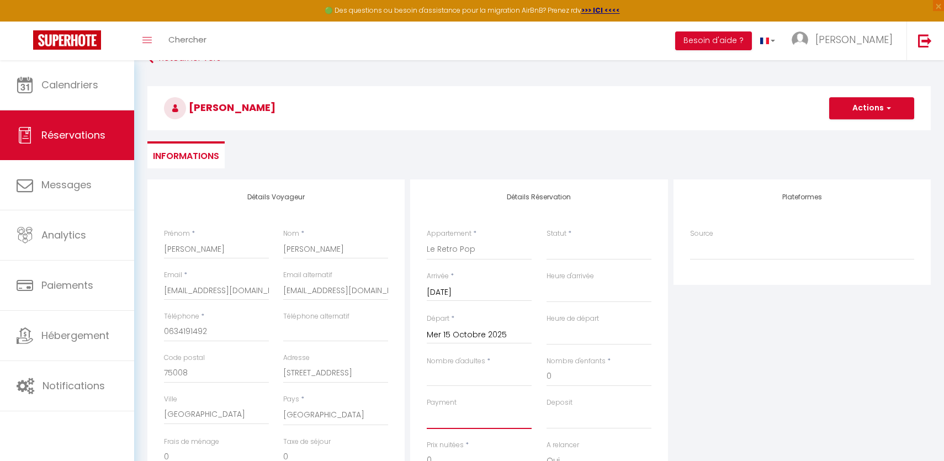
click at [437, 425] on select "OK KO" at bounding box center [479, 418] width 105 height 21
click at [503, 325] on div "Mer 15 Octobre 2025 < Oct 2025 > Dim Lun Mar Mer Jeu Ven Sam 1 2 3 4 5 6 7 8 9 …" at bounding box center [479, 334] width 105 height 20
click at [502, 327] on div "Mer 15 Octobre 2025 < Oct 2025 > Dim Lun Mar Mer Jeu Ven Sam 1 2 3 4 5 6 7 8 9 …" at bounding box center [479, 334] width 105 height 20
click at [500, 333] on input "Mer 15 Octobre 2025" at bounding box center [479, 335] width 105 height 14
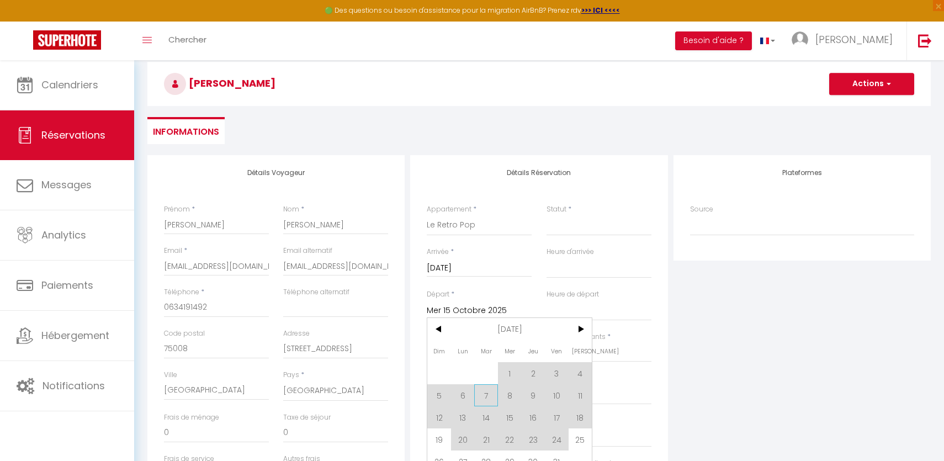
scroll to position [50, 0]
click at [430, 435] on span "19" at bounding box center [439, 439] width 24 height 22
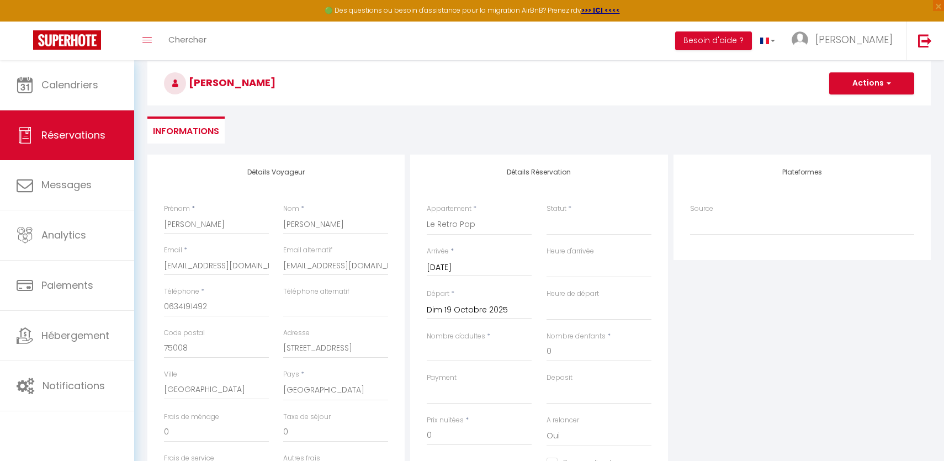
click at [677, 356] on div "Plateformes Source Direct Airbnb.com Booking.com Chalet montagne Expedia Gite d…" at bounding box center [802, 352] width 263 height 395
click at [470, 439] on input "0" at bounding box center [479, 435] width 105 height 20
click at [604, 217] on select "Confirmé Non Confirmé Annulé Annulé par le voyageur No Show Request" at bounding box center [598, 224] width 105 height 21
click at [546, 214] on select "Confirmé Non Confirmé Annulé Annulé par le voyageur No Show Request" at bounding box center [598, 224] width 105 height 21
click at [486, 359] on input "Nombre d'adultes" at bounding box center [479, 352] width 105 height 20
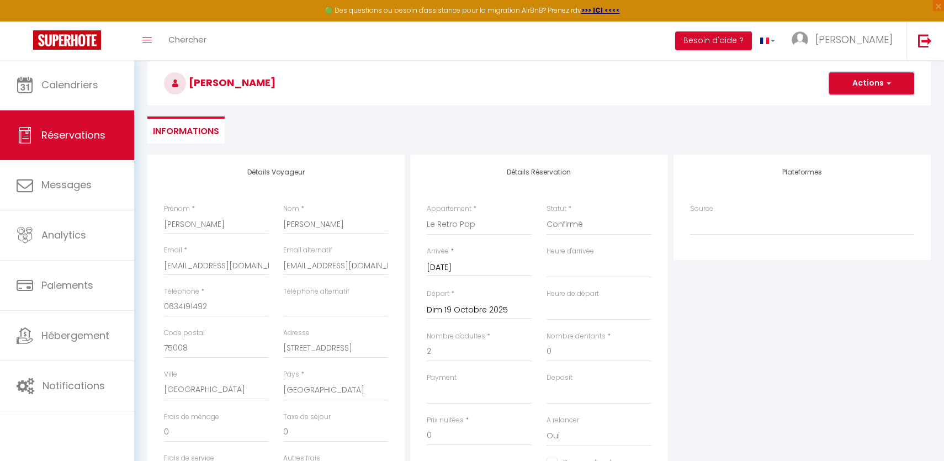
click at [855, 91] on button "Actions" at bounding box center [871, 83] width 85 height 22
click at [851, 107] on link "Enregistrer" at bounding box center [860, 107] width 87 height 14
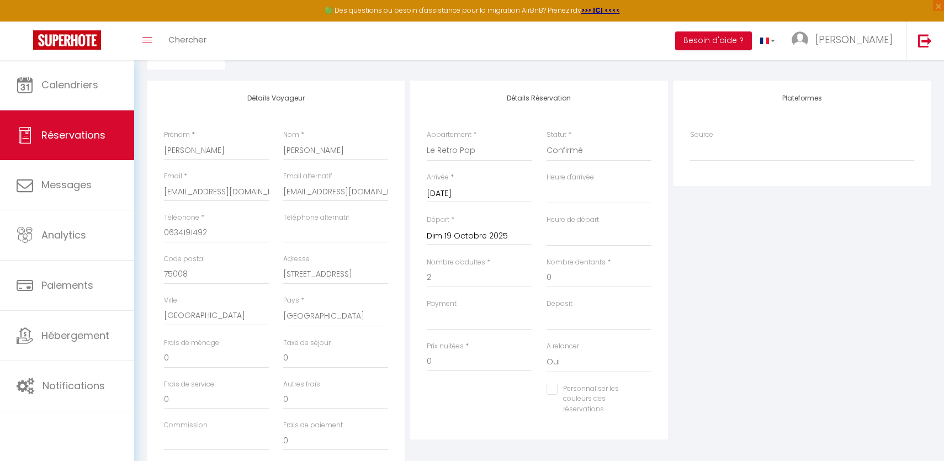
scroll to position [123, 0]
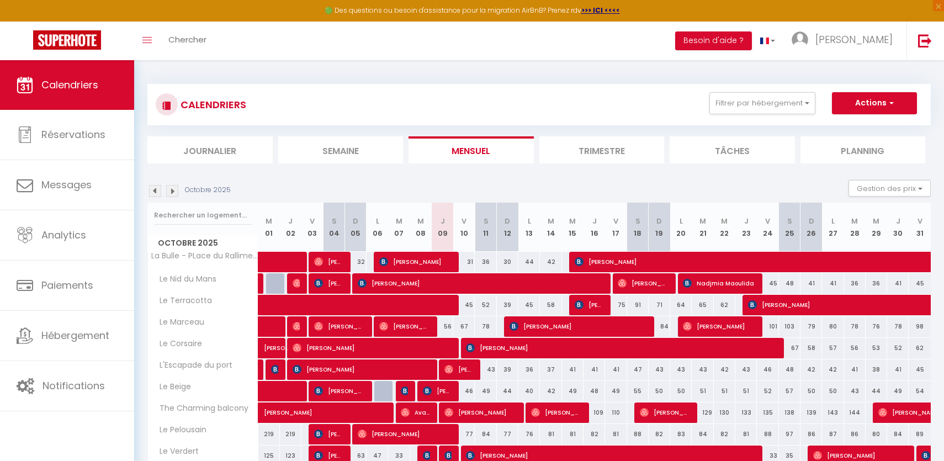
click at [181, 188] on div "Octobre 2025" at bounding box center [190, 191] width 87 height 12
click at [174, 190] on img at bounding box center [172, 191] width 12 height 12
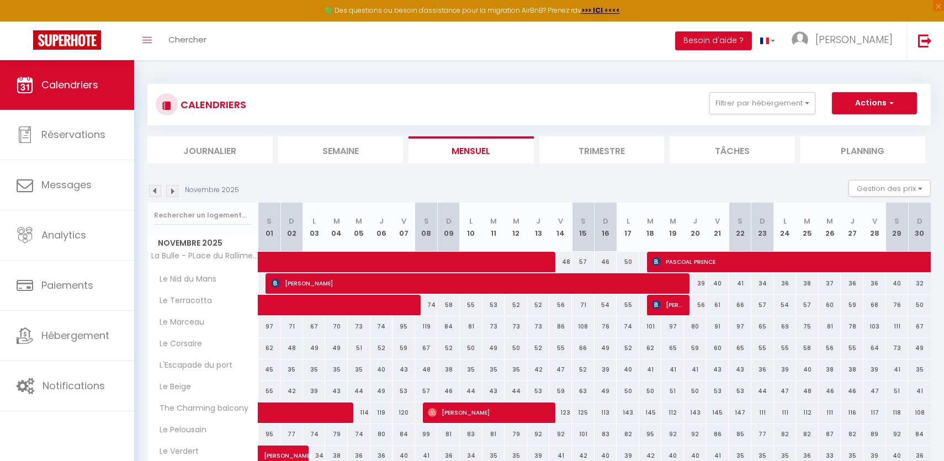
click at [174, 189] on img at bounding box center [172, 191] width 12 height 12
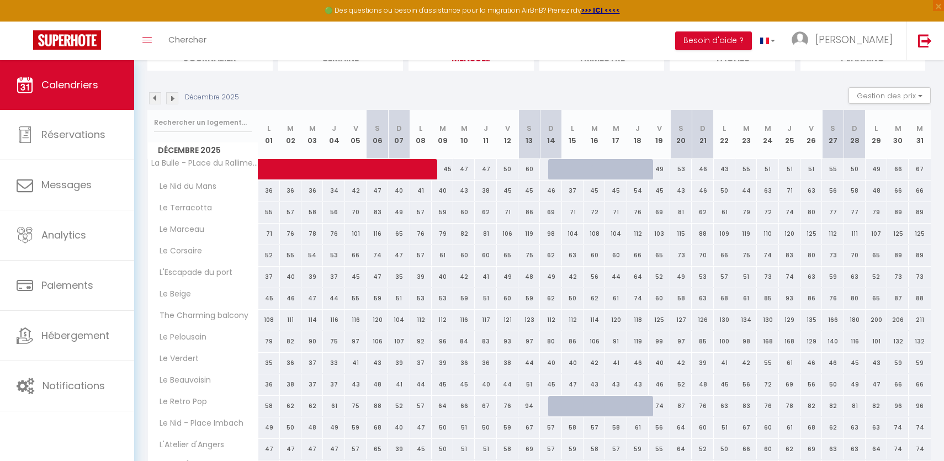
scroll to position [104, 0]
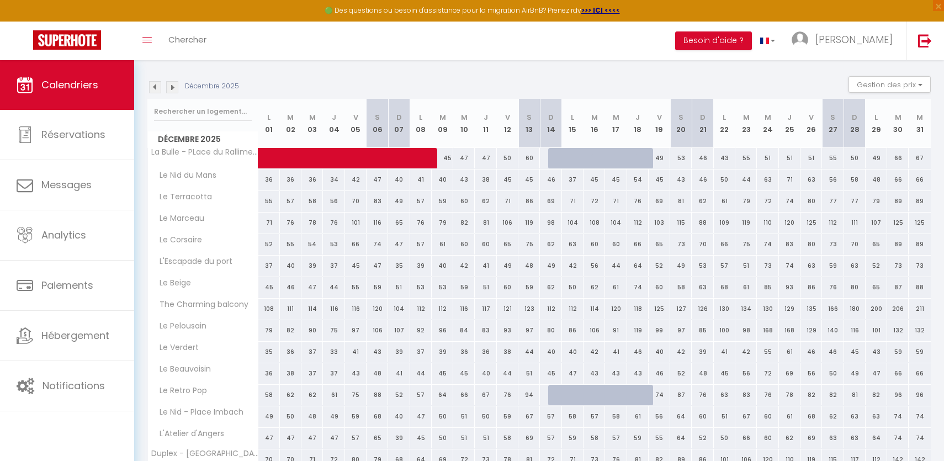
click at [151, 89] on img at bounding box center [155, 87] width 12 height 12
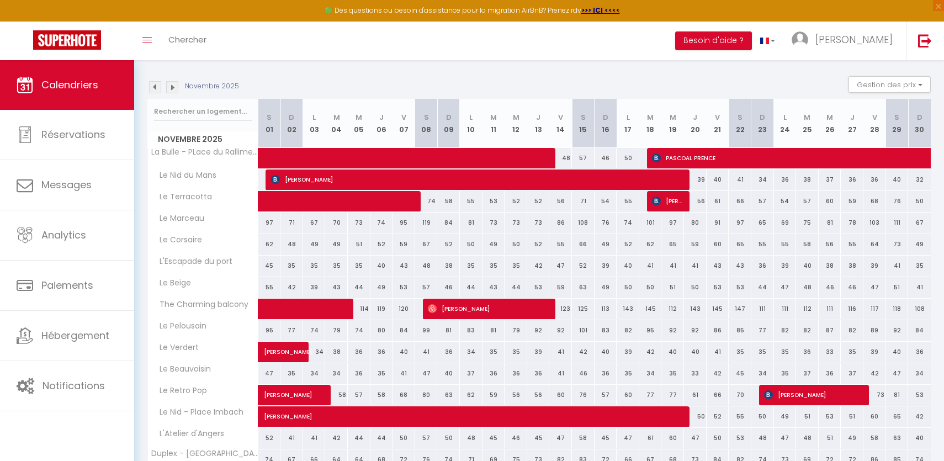
click at [151, 89] on img at bounding box center [155, 87] width 12 height 12
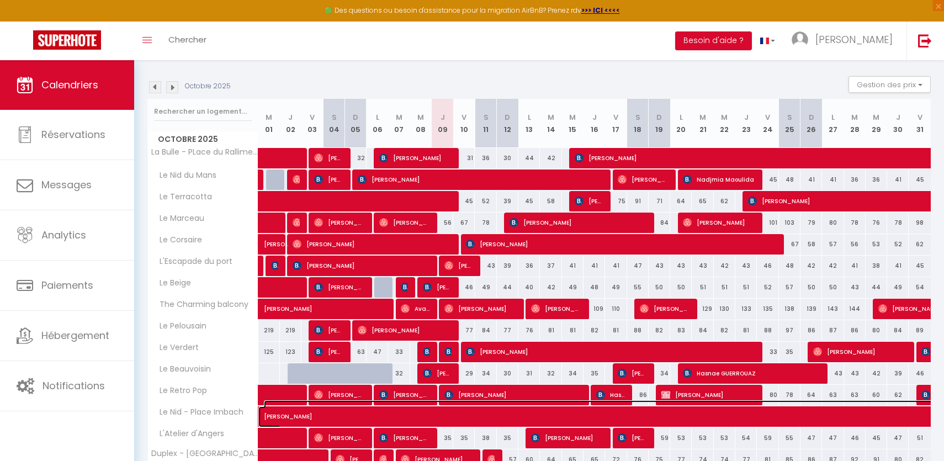
click at [667, 401] on span "[PERSON_NAME]" at bounding box center [898, 410] width 1269 height 21
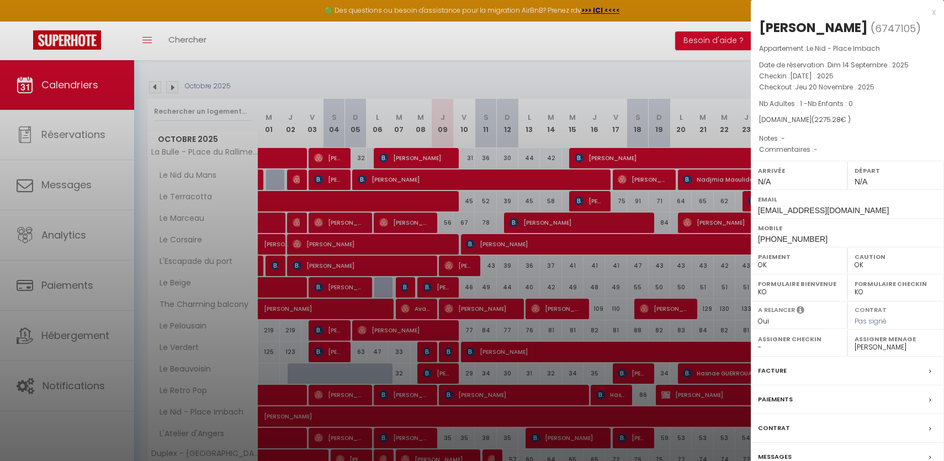
click at [667, 397] on div at bounding box center [472, 230] width 944 height 461
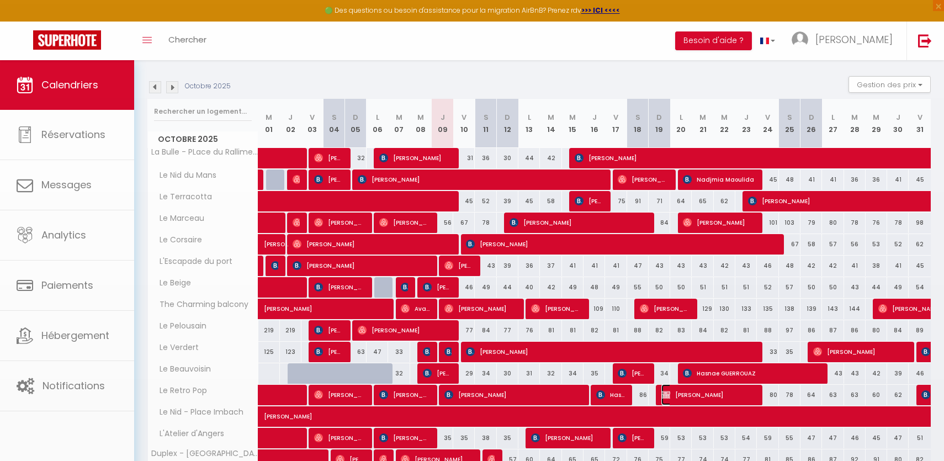
click at [672, 396] on span "[PERSON_NAME]" at bounding box center [707, 394] width 93 height 21
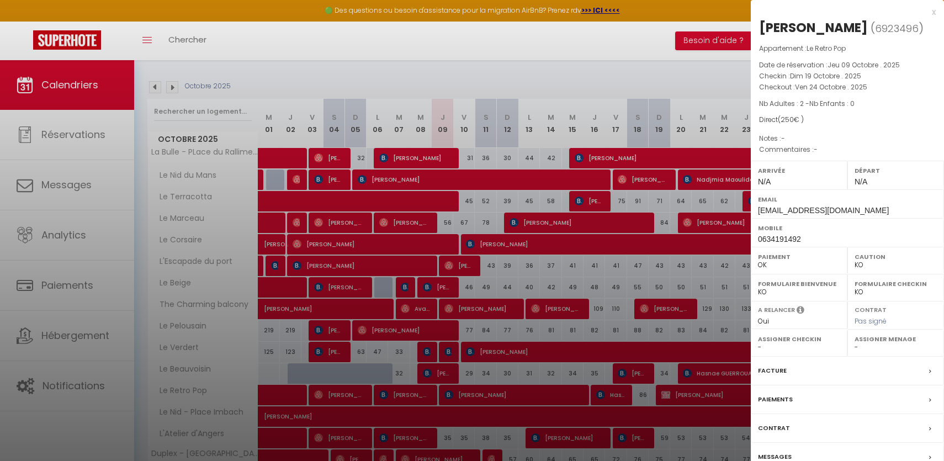
click at [617, 252] on div at bounding box center [472, 230] width 944 height 461
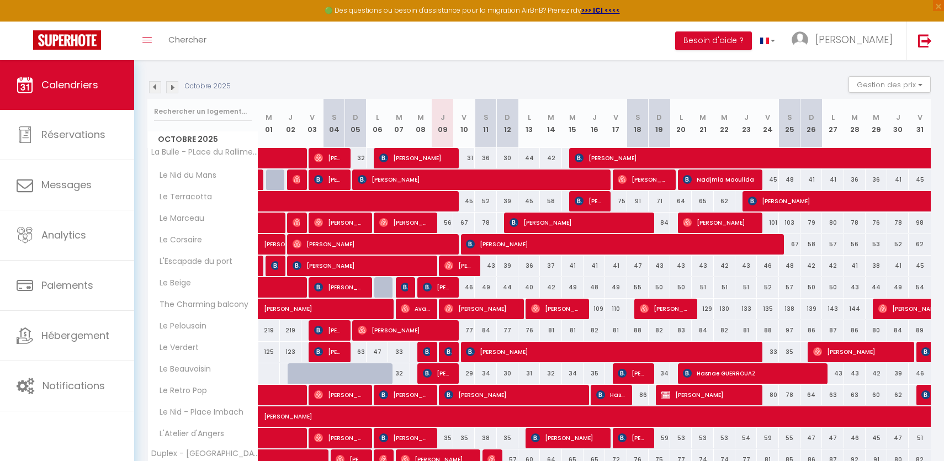
scroll to position [0, 0]
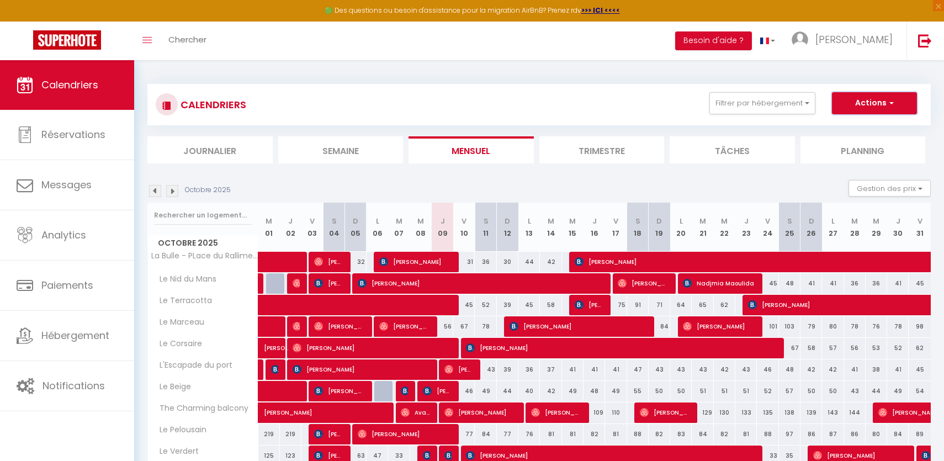
click at [863, 109] on button "Actions" at bounding box center [874, 103] width 85 height 22
click at [852, 127] on link "Nouvelle réservation" at bounding box center [863, 128] width 96 height 17
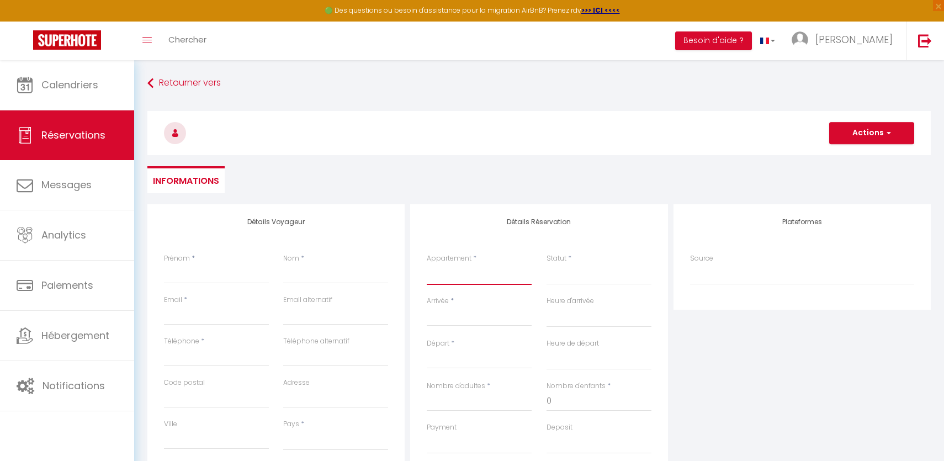
click at [489, 280] on select "La Bulle - PLace du Ralliment Le Retro Pop Le Nid - Place Imbach L'Atelier d'An…" at bounding box center [479, 274] width 105 height 21
click at [427, 264] on select "La Bulle - PLace du Ralliment Le Retro Pop Le Nid - Place Imbach L'Atelier d'An…" at bounding box center [479, 274] width 105 height 21
click at [492, 313] on input "Arrivée" at bounding box center [479, 317] width 105 height 14
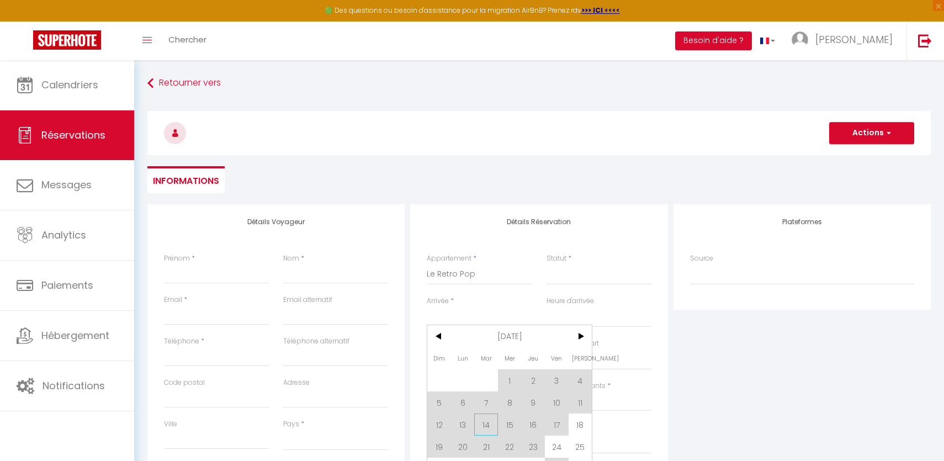
click at [486, 422] on span "14" at bounding box center [486, 424] width 24 height 22
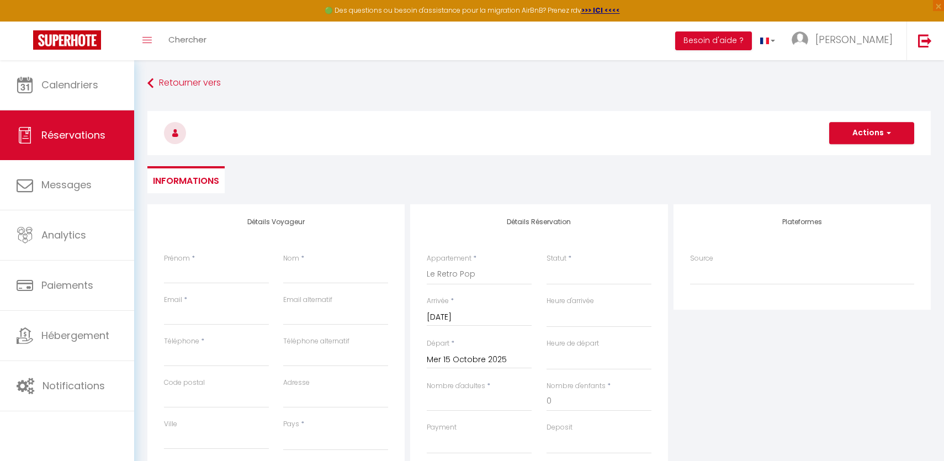
click at [464, 356] on input "Mer 15 Octobre 2025" at bounding box center [479, 360] width 105 height 14
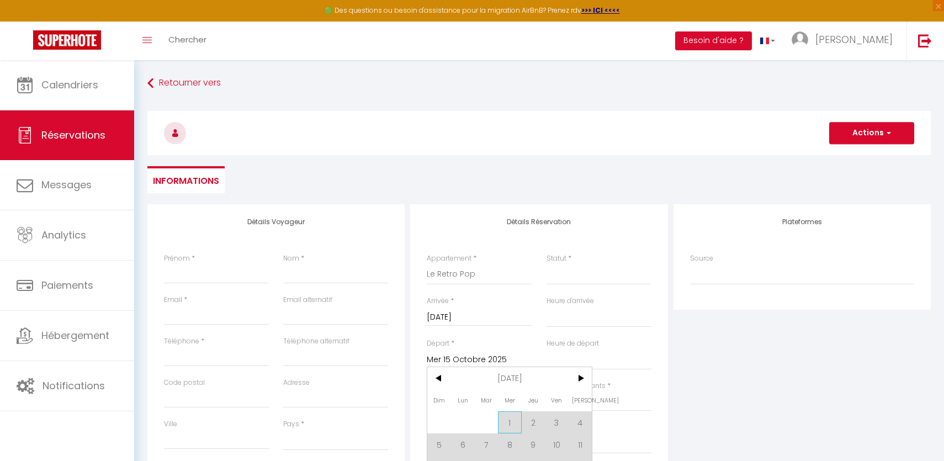
scroll to position [36, 0]
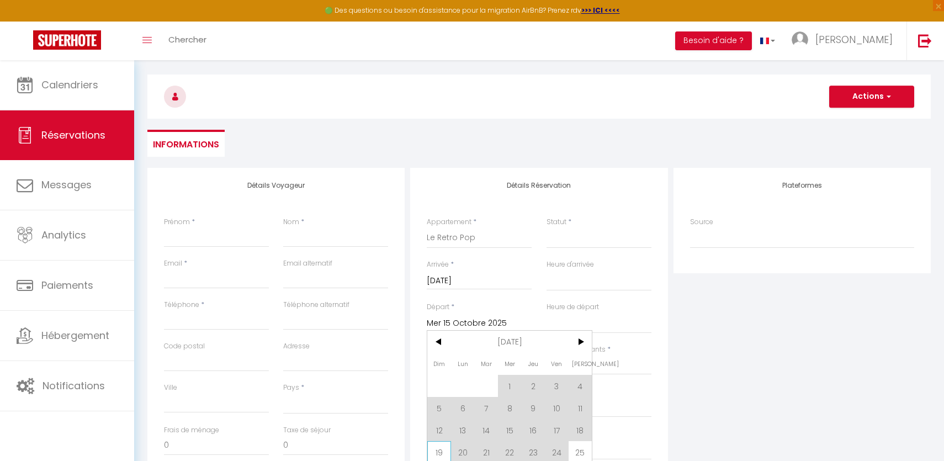
click at [440, 450] on span "19" at bounding box center [439, 452] width 24 height 22
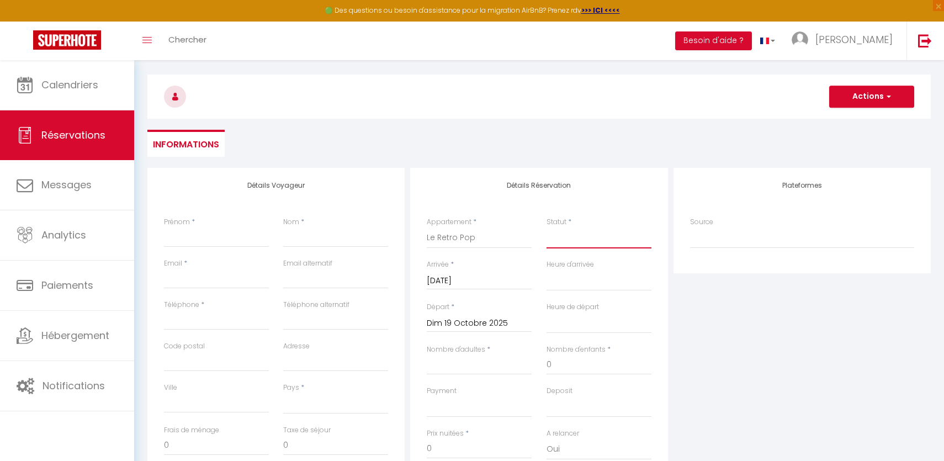
click at [584, 230] on select "Confirmé Non Confirmé Annulé Annulé par le voyageur No Show Request" at bounding box center [598, 237] width 105 height 21
click at [546, 227] on select "Confirmé Non Confirmé Annulé Annulé par le voyageur No Show Request" at bounding box center [598, 237] width 105 height 21
click at [246, 240] on input "Prénom" at bounding box center [216, 237] width 105 height 20
click at [339, 242] on input "Nom" at bounding box center [335, 237] width 105 height 20
paste input "Marilou"
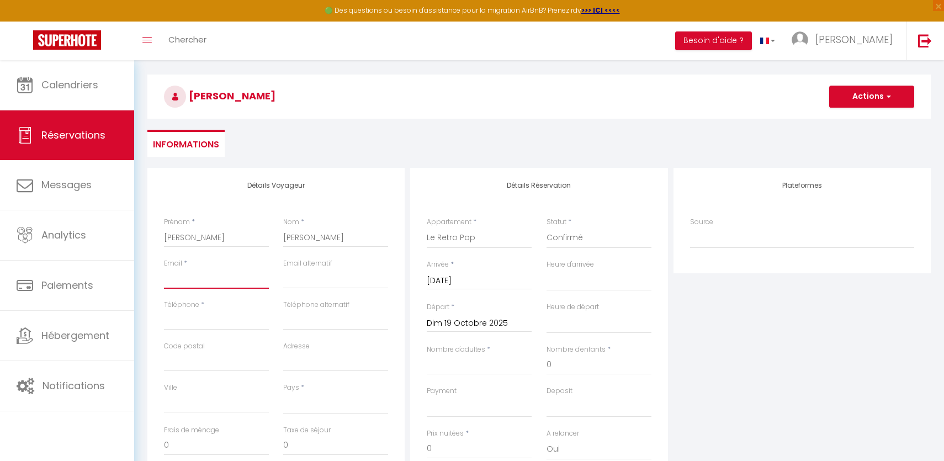
click at [261, 283] on input "Email client" at bounding box center [216, 279] width 105 height 20
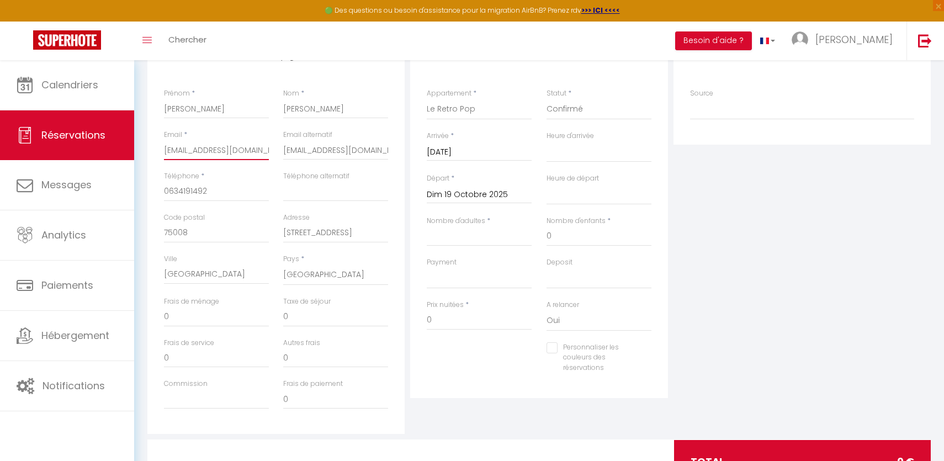
scroll to position [166, 0]
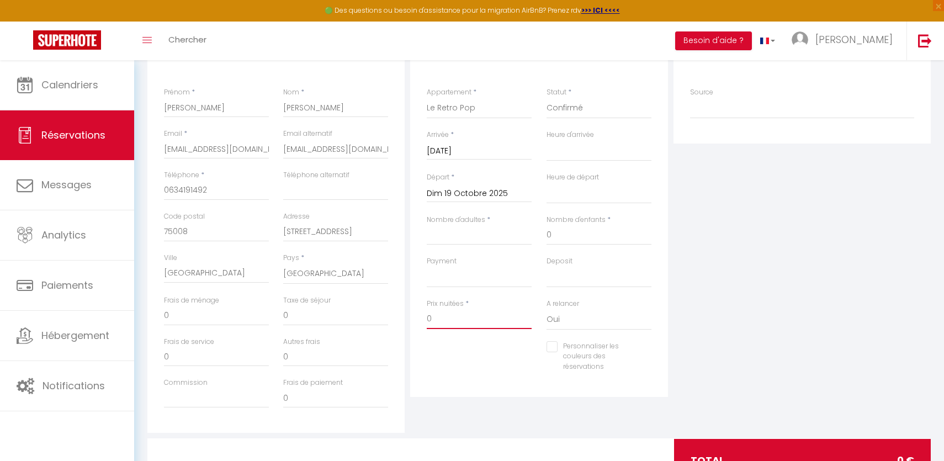
click at [446, 313] on input "0" at bounding box center [479, 319] width 105 height 20
click at [470, 241] on input "Nombre d'adultes" at bounding box center [479, 235] width 105 height 20
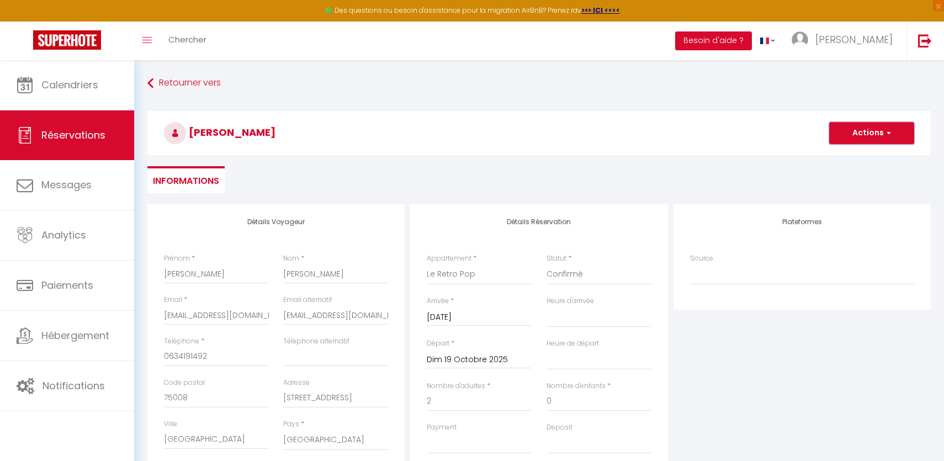
click at [863, 135] on button "Actions" at bounding box center [871, 133] width 85 height 22
click at [857, 159] on link "Enregistrer" at bounding box center [860, 157] width 87 height 14
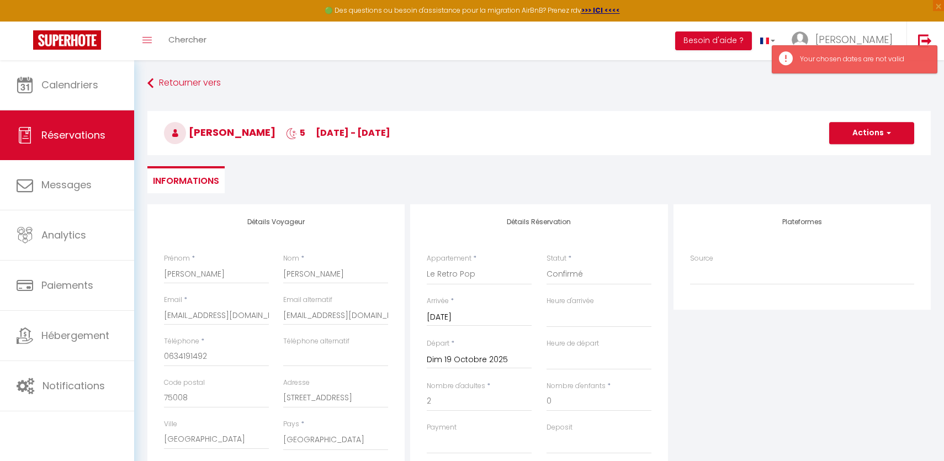
scroll to position [33, 0]
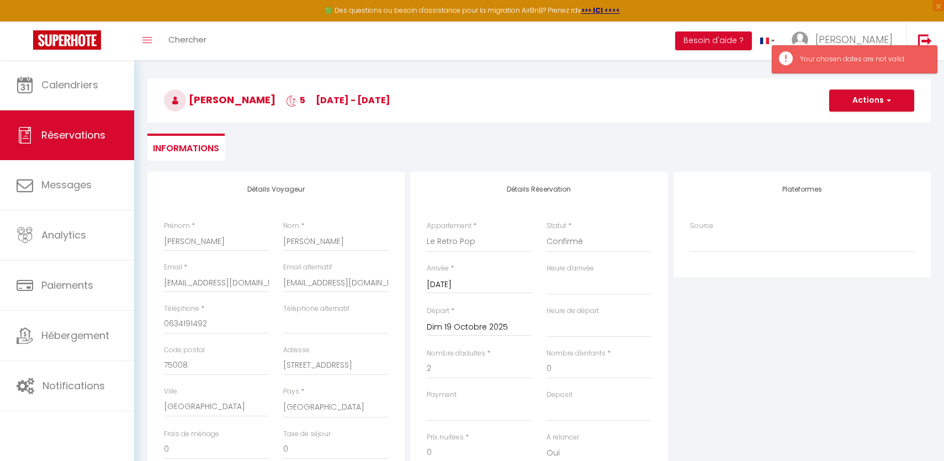
click at [486, 279] on input "Mar 14 Octobre 2025" at bounding box center [479, 285] width 105 height 14
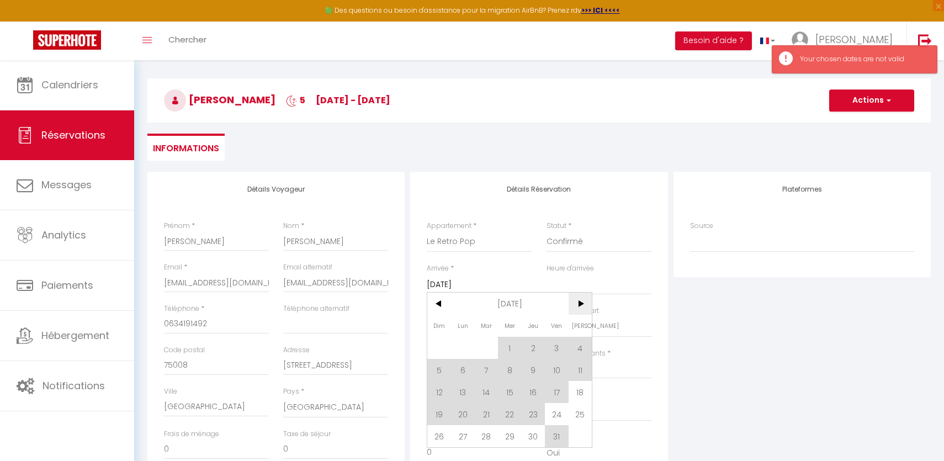
click at [578, 304] on span ">" at bounding box center [580, 303] width 24 height 22
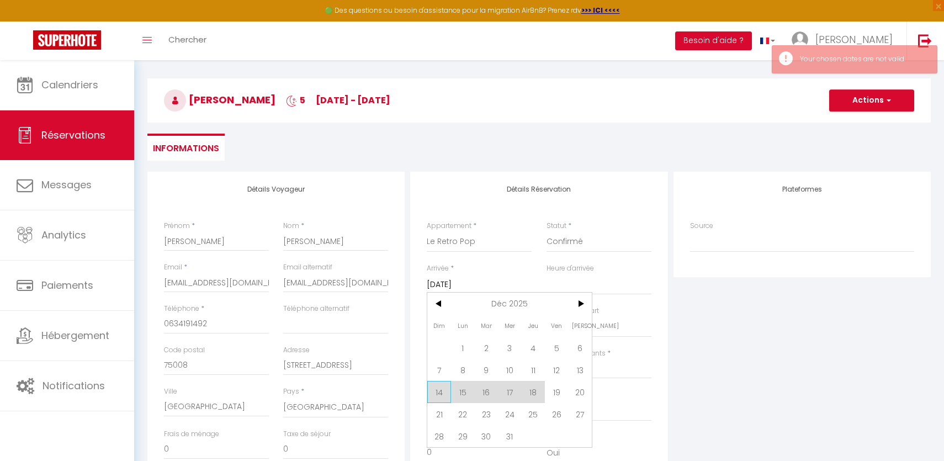
click at [434, 387] on span "14" at bounding box center [439, 392] width 24 height 22
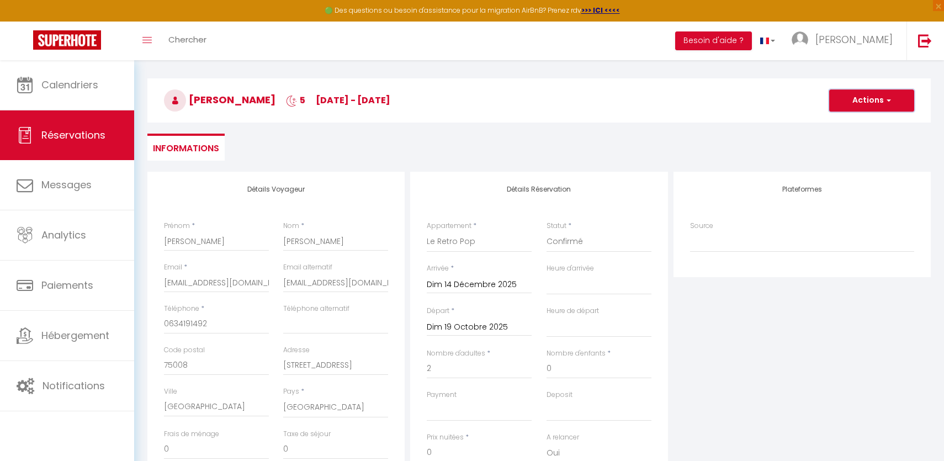
click at [898, 101] on button "Actions" at bounding box center [871, 100] width 85 height 22
click at [858, 125] on link "Enregistrer" at bounding box center [860, 125] width 87 height 14
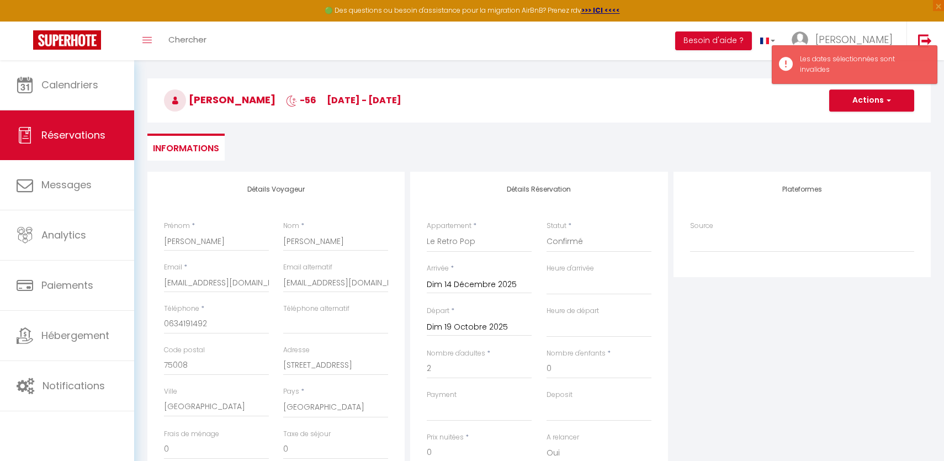
click at [448, 320] on input "Dim 19 Octobre 2025" at bounding box center [479, 327] width 105 height 14
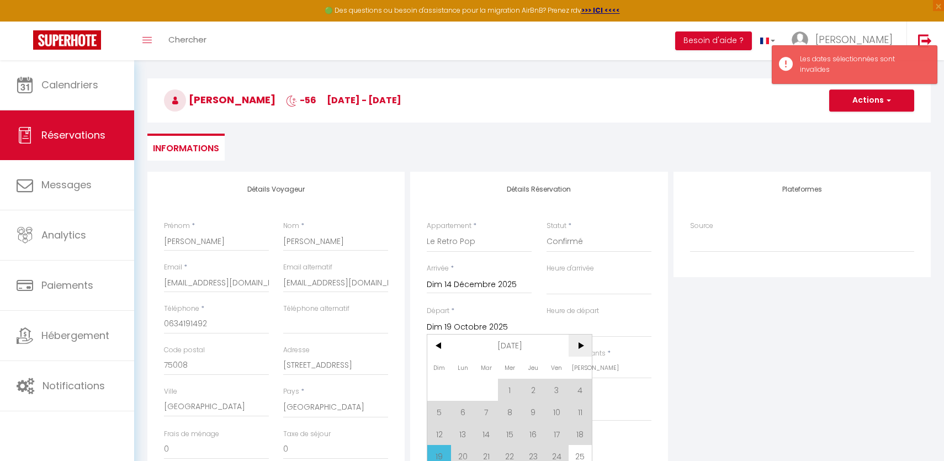
click at [586, 344] on span ">" at bounding box center [580, 345] width 24 height 22
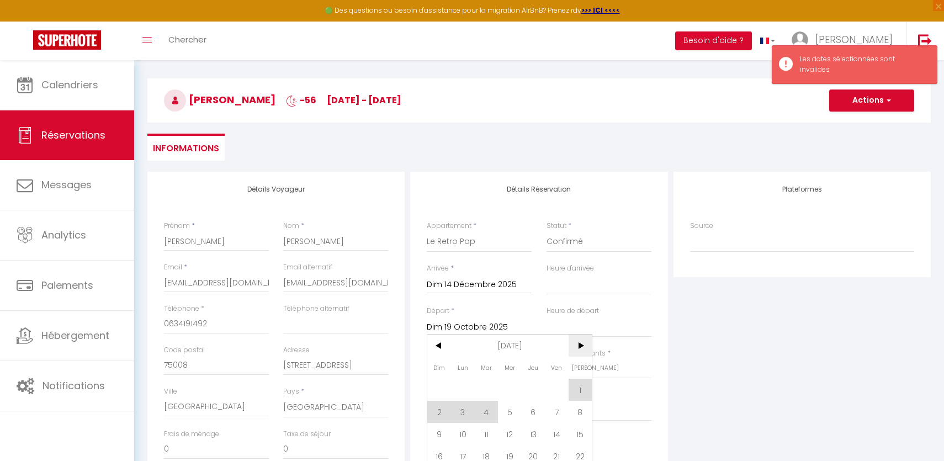
click at [586, 344] on span ">" at bounding box center [580, 345] width 24 height 22
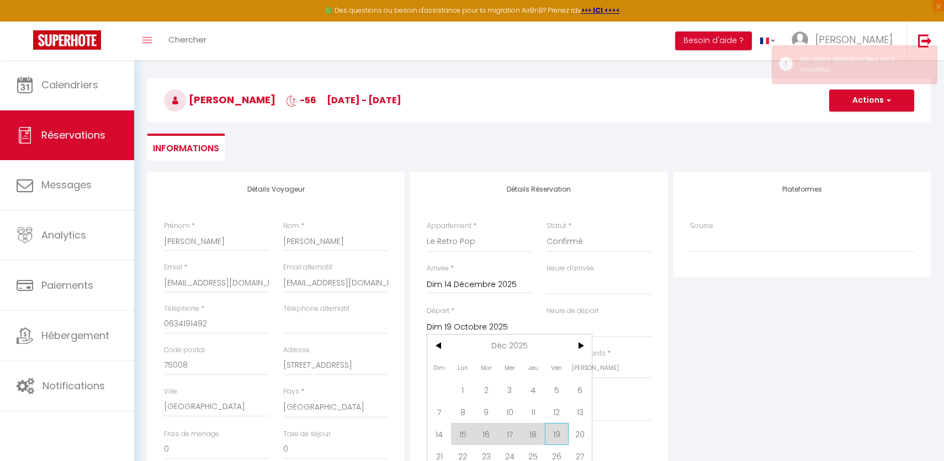
click at [560, 425] on span "19" at bounding box center [557, 434] width 24 height 22
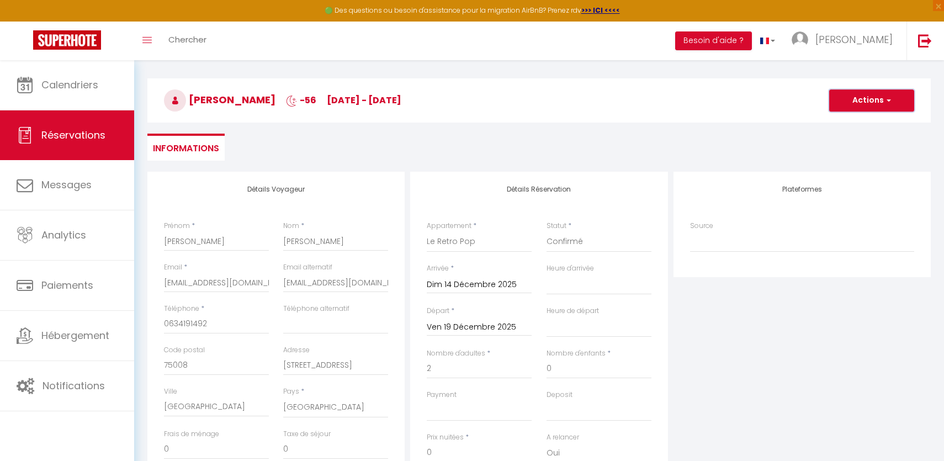
click at [880, 103] on button "Actions" at bounding box center [871, 100] width 85 height 22
click at [853, 126] on link "Enregistrer" at bounding box center [860, 125] width 87 height 14
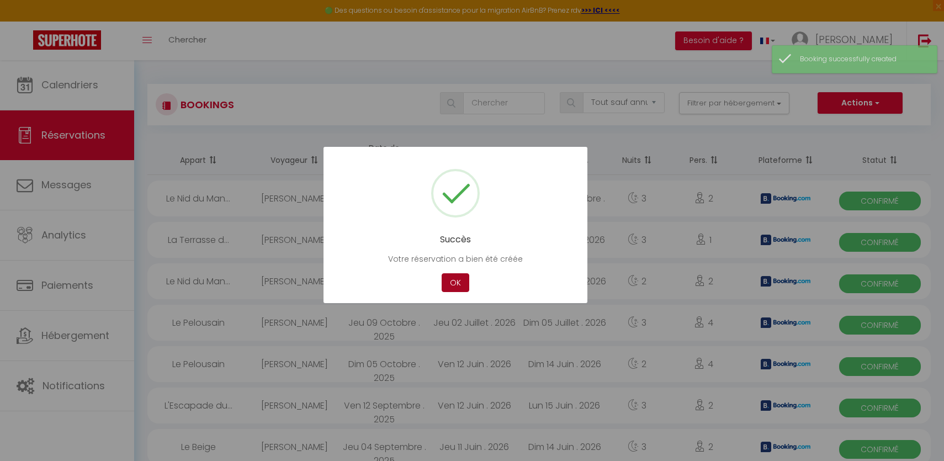
click at [454, 283] on button "OK" at bounding box center [455, 282] width 28 height 19
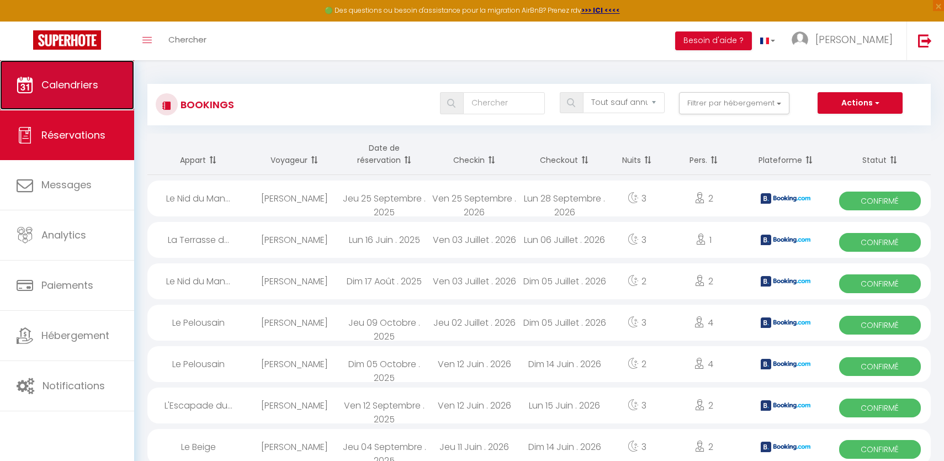
click at [108, 76] on link "Calendriers" at bounding box center [67, 85] width 134 height 50
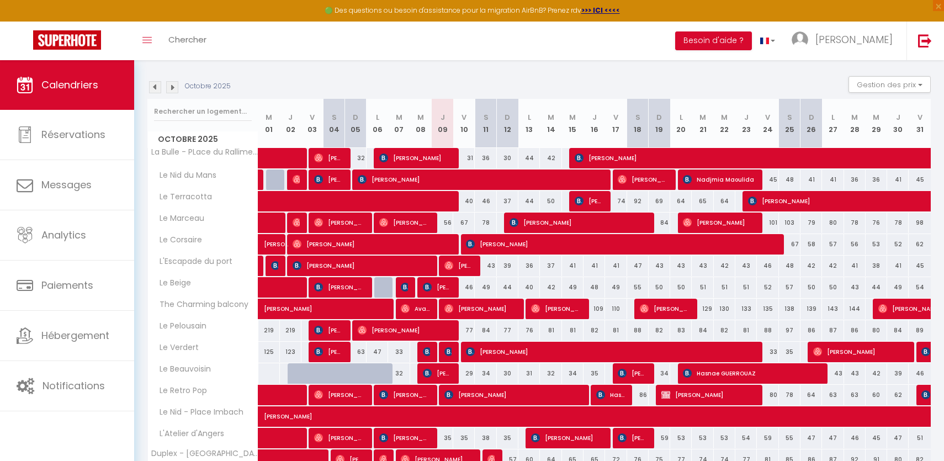
scroll to position [180, 0]
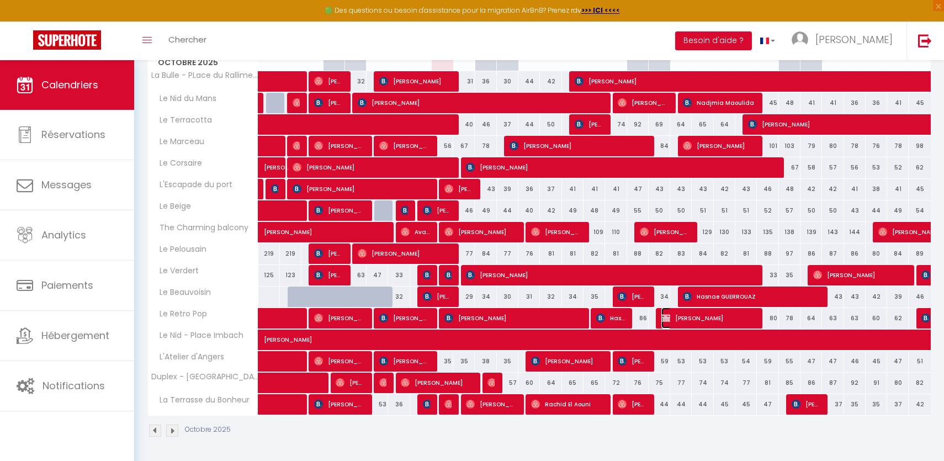
click at [684, 321] on span "[PERSON_NAME]" at bounding box center [707, 317] width 93 height 21
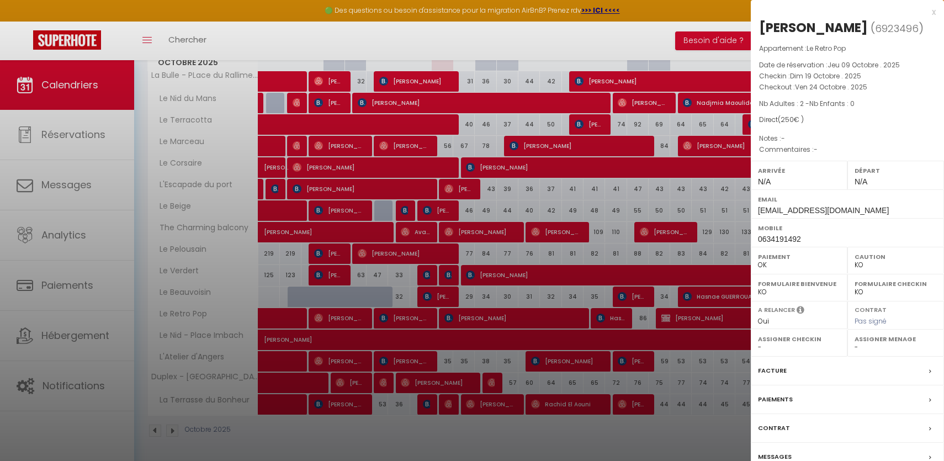
click at [835, 211] on span "[EMAIL_ADDRESS][DOMAIN_NAME]" at bounding box center [823, 210] width 131 height 9
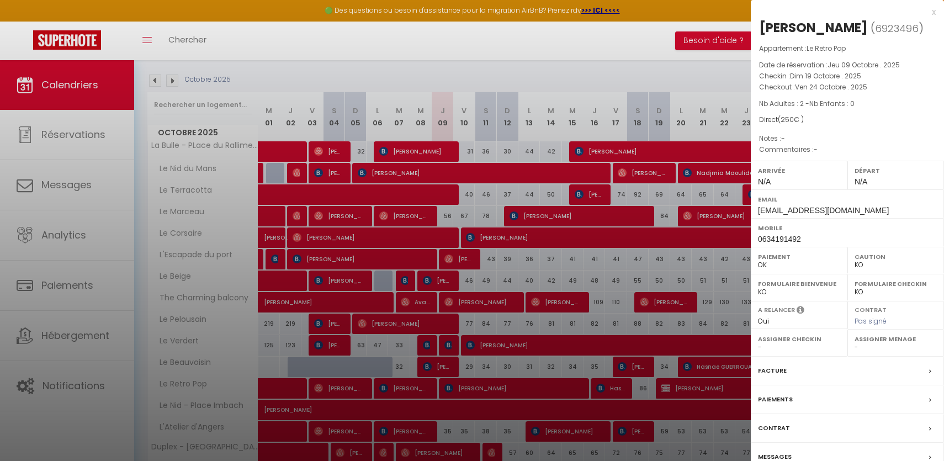
scroll to position [90, 0]
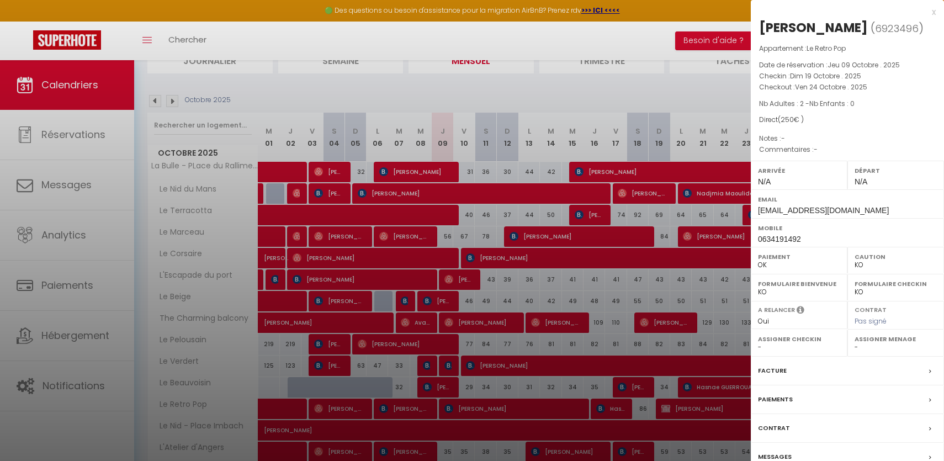
click at [807, 203] on label "Email" at bounding box center [847, 199] width 179 height 11
click at [300, 209] on div at bounding box center [472, 230] width 944 height 461
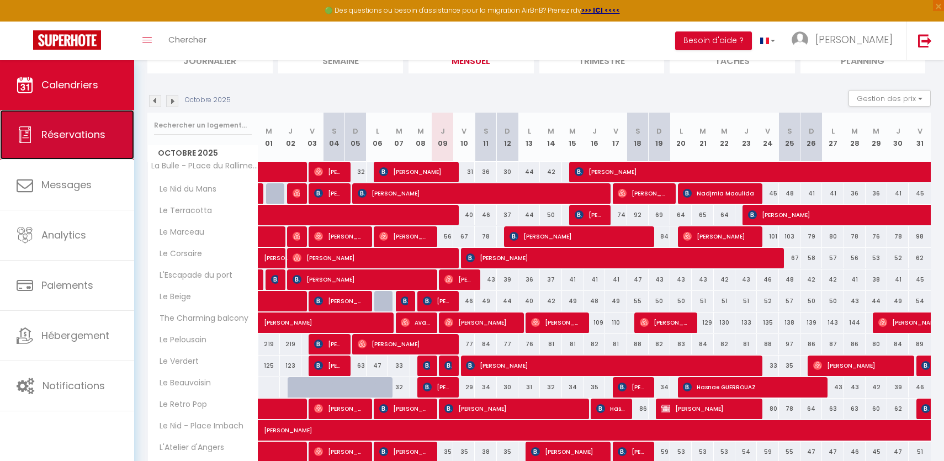
click at [81, 139] on span "Réservations" at bounding box center [73, 134] width 64 height 14
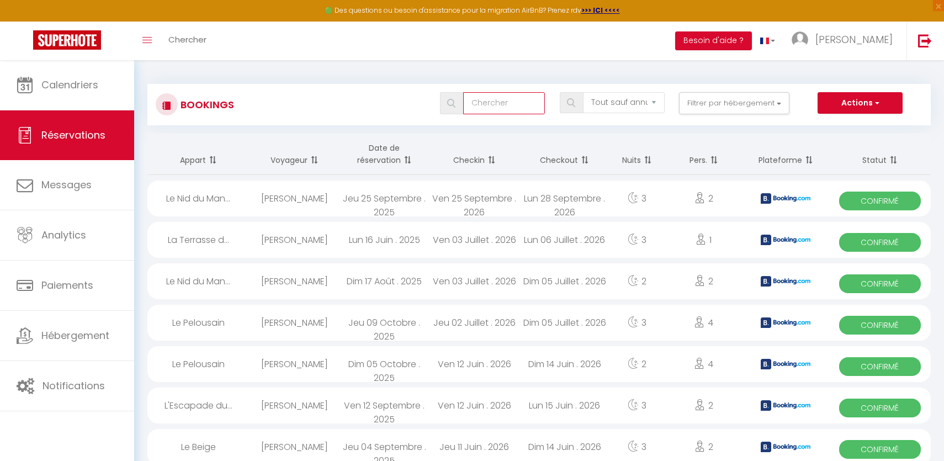
click at [517, 103] on input "text" at bounding box center [504, 103] width 82 height 22
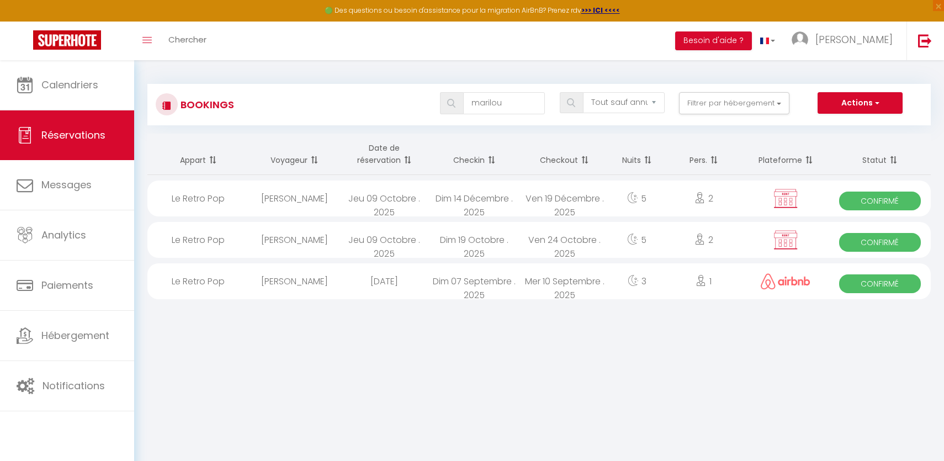
click at [835, 204] on div "Confirmé" at bounding box center [880, 198] width 102 height 36
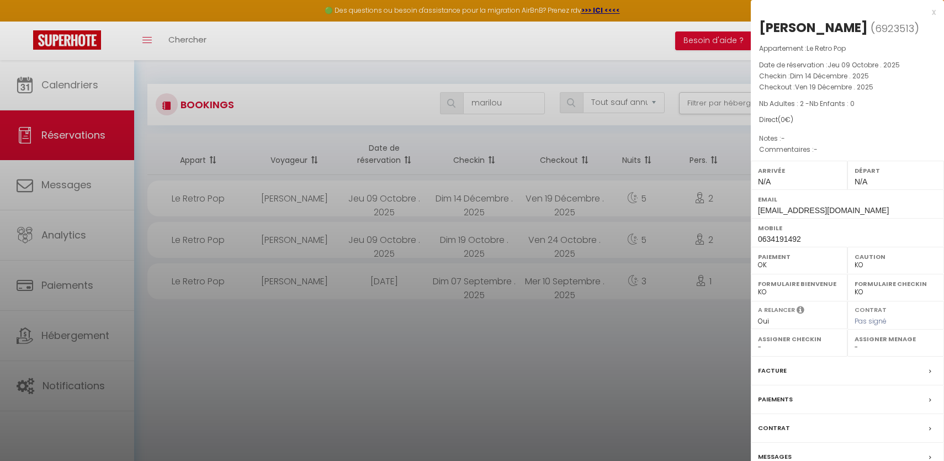
click at [794, 199] on label "Email" at bounding box center [847, 199] width 179 height 11
click at [794, 205] on label "Email" at bounding box center [847, 199] width 179 height 11
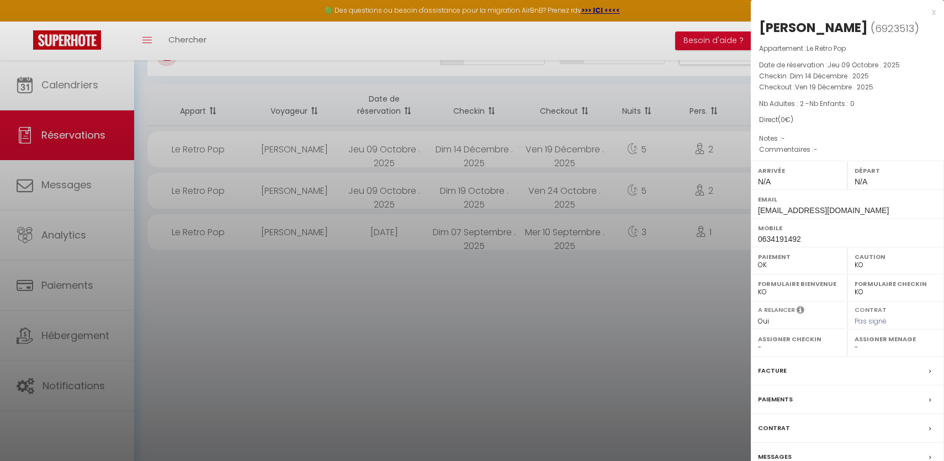
scroll to position [59, 0]
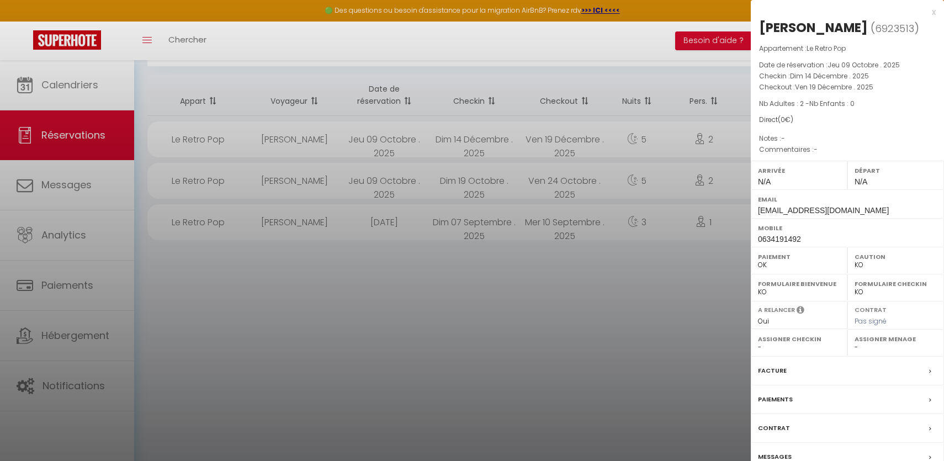
click at [565, 366] on div at bounding box center [472, 230] width 944 height 461
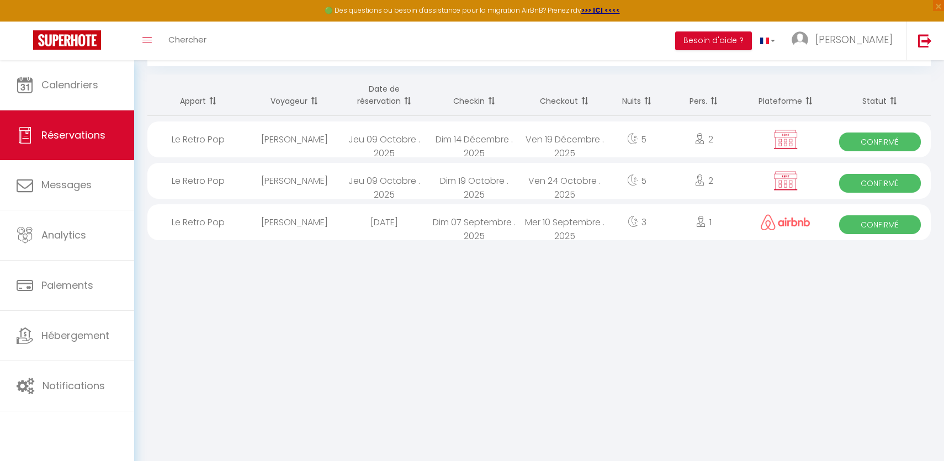
click at [210, 146] on div "Le Retro Pop" at bounding box center [198, 139] width 102 height 36
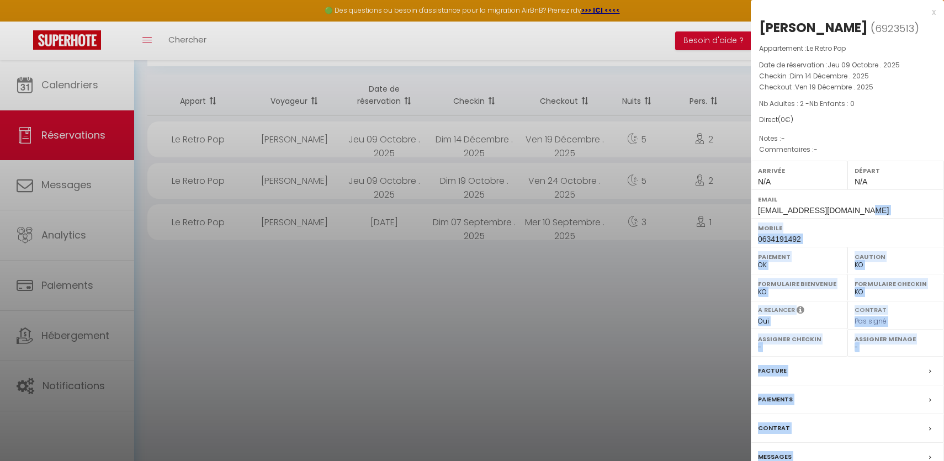
drag, startPoint x: 866, startPoint y: 207, endPoint x: 746, endPoint y: 210, distance: 120.4
click at [746, 210] on body "🟢 Des questions ou besoin d'assistance pour la migration AirBnB? Prenez rdv >>>…" at bounding box center [472, 231] width 944 height 461
click at [746, 210] on div at bounding box center [472, 230] width 944 height 461
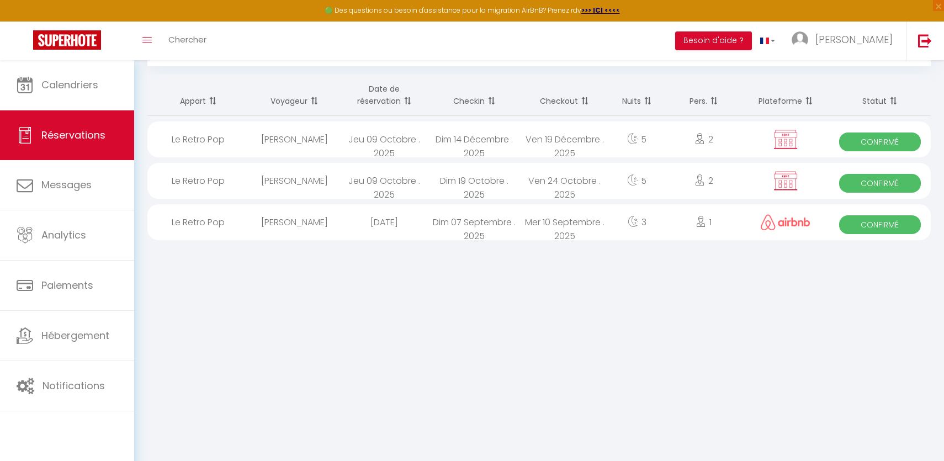
click at [405, 190] on div "Jeu 09 Octobre . 2025" at bounding box center [384, 181] width 90 height 36
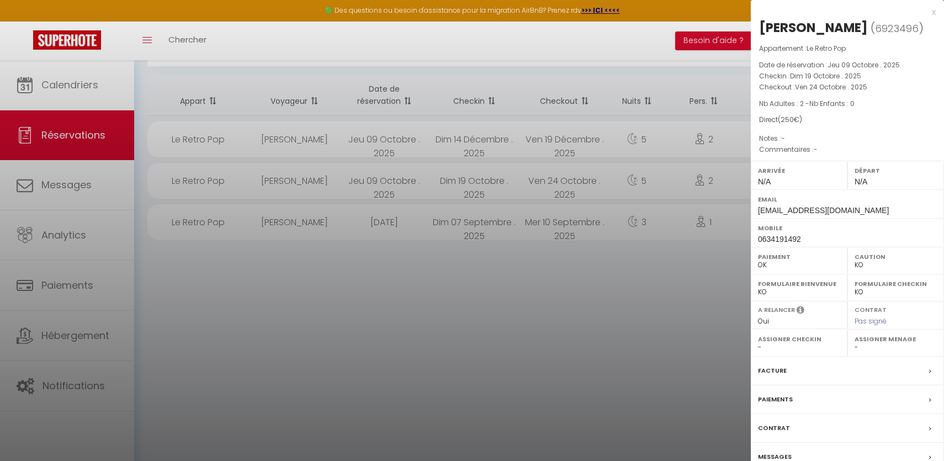
scroll to position [60, 0]
click at [785, 456] on label "Messages" at bounding box center [775, 457] width 34 height 12
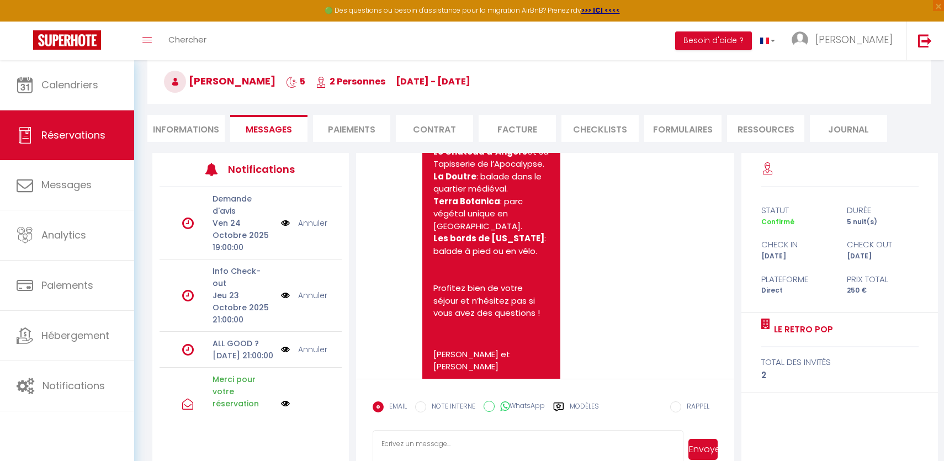
scroll to position [81, 0]
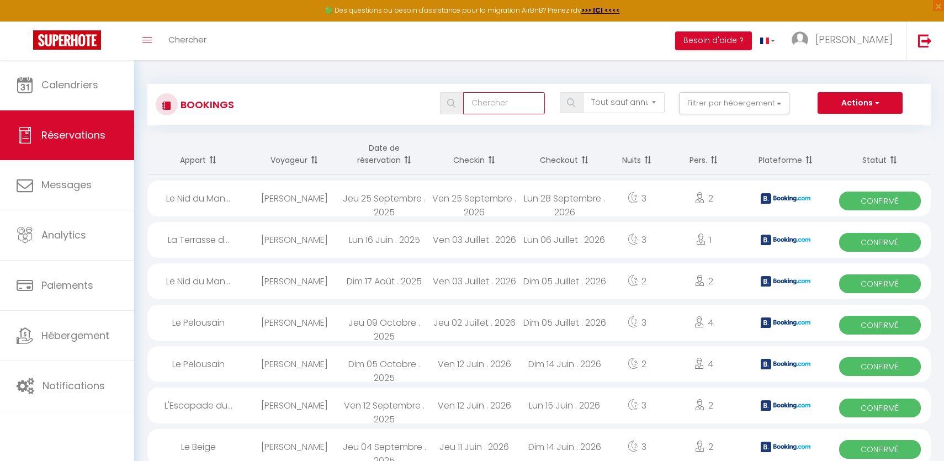
click at [501, 108] on input "text" at bounding box center [504, 103] width 82 height 22
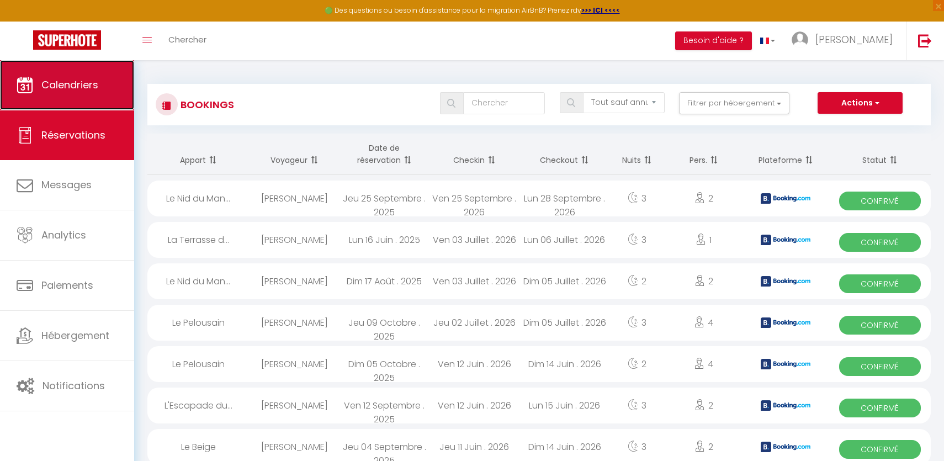
click at [76, 91] on span "Calendriers" at bounding box center [69, 85] width 57 height 14
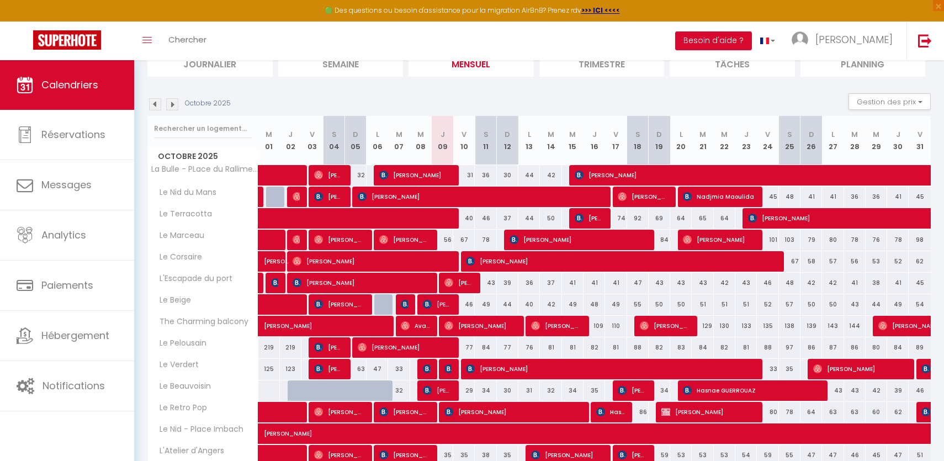
scroll to position [88, 0]
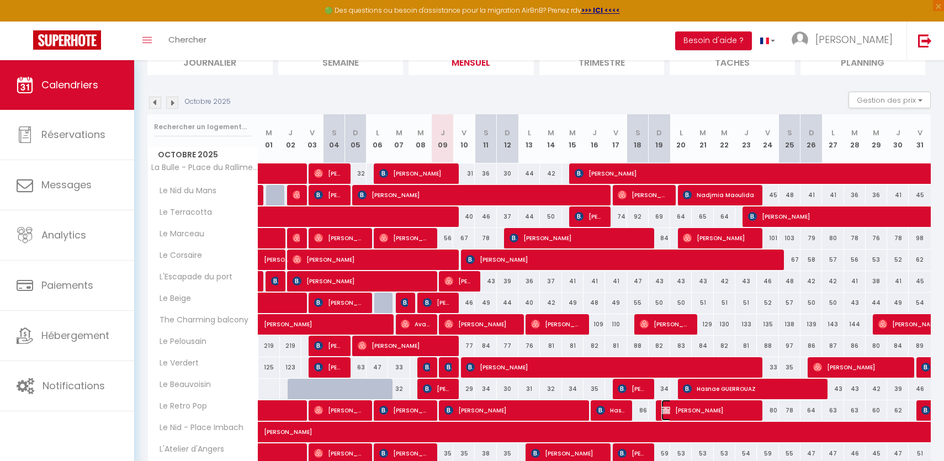
click at [665, 408] on img at bounding box center [665, 410] width 9 height 9
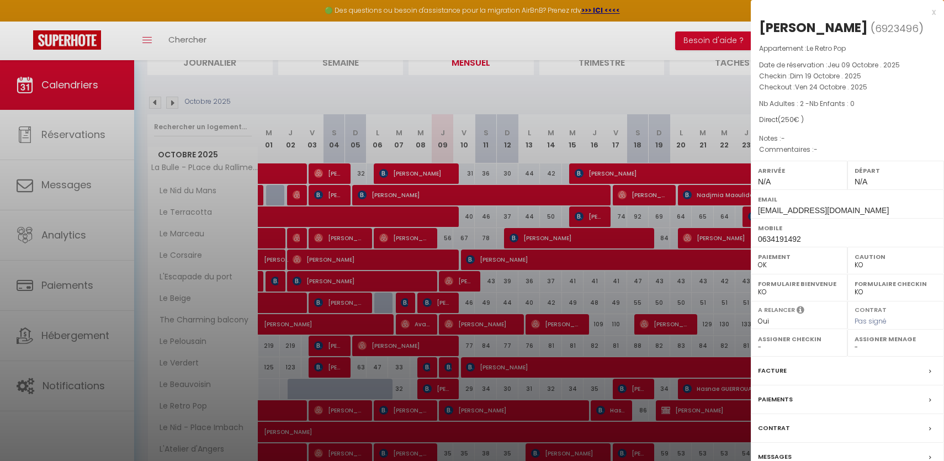
click at [640, 301] on div at bounding box center [472, 230] width 944 height 461
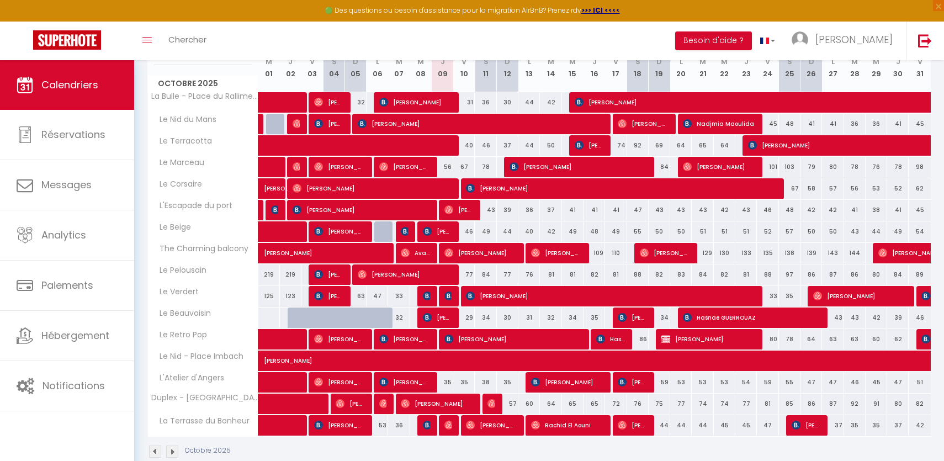
scroll to position [158, 0]
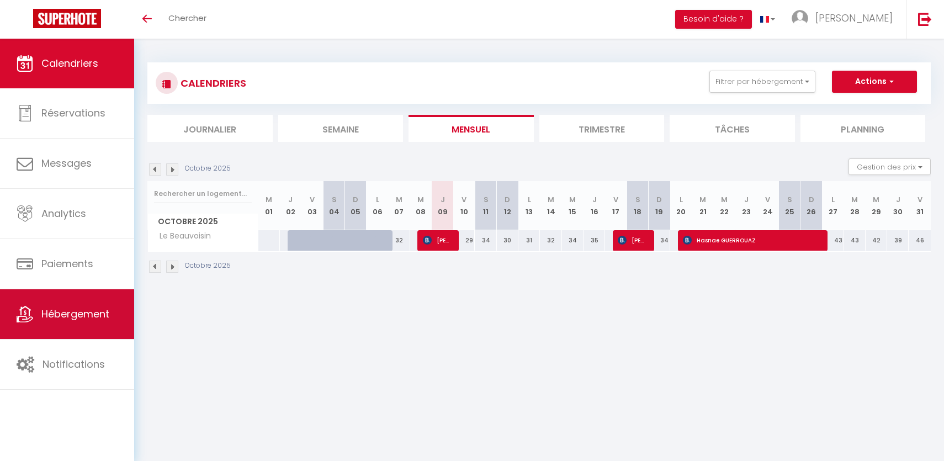
click at [103, 312] on span "Hébergement" at bounding box center [75, 314] width 68 height 14
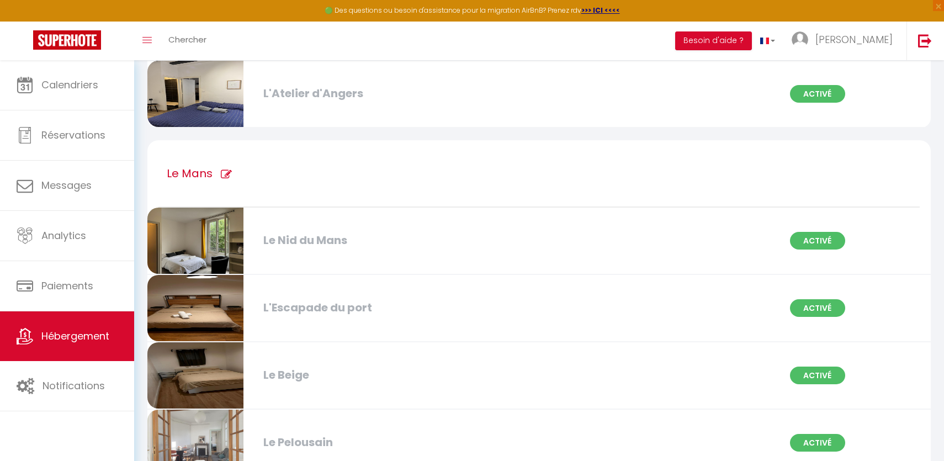
scroll to position [813, 0]
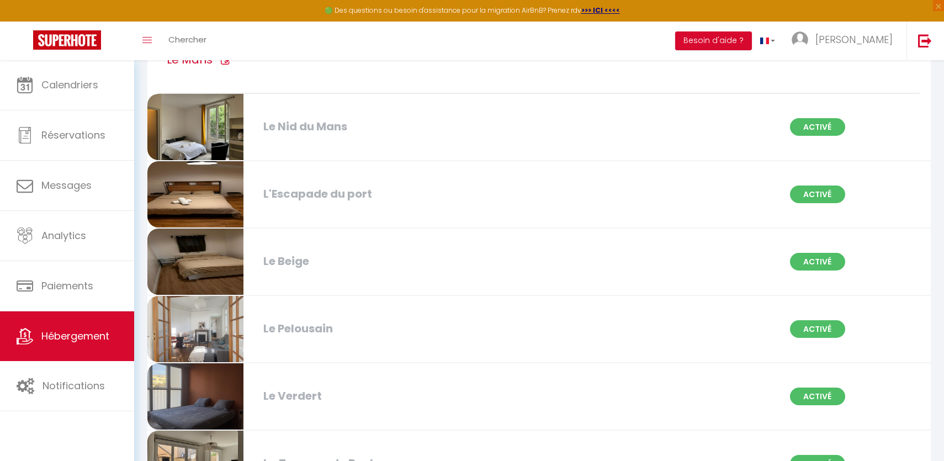
click at [324, 253] on div "Le Beige" at bounding box center [384, 261] width 252 height 17
select select "3"
select select "2"
select select "1"
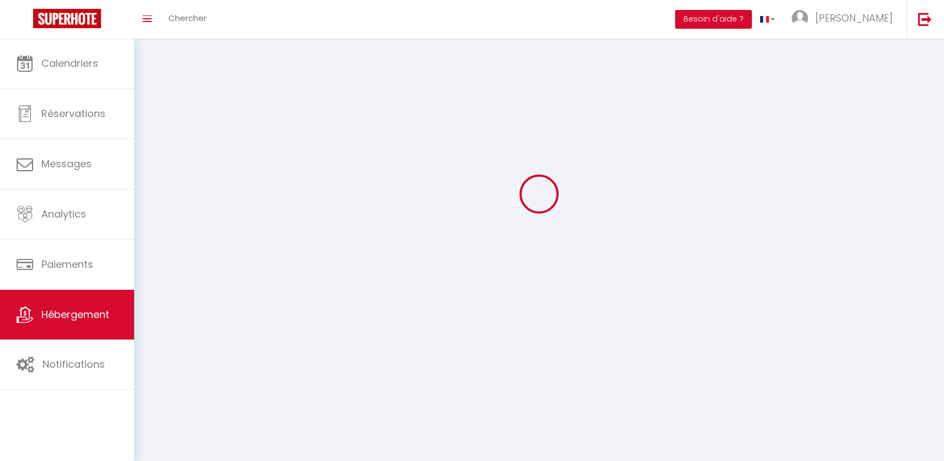
select select
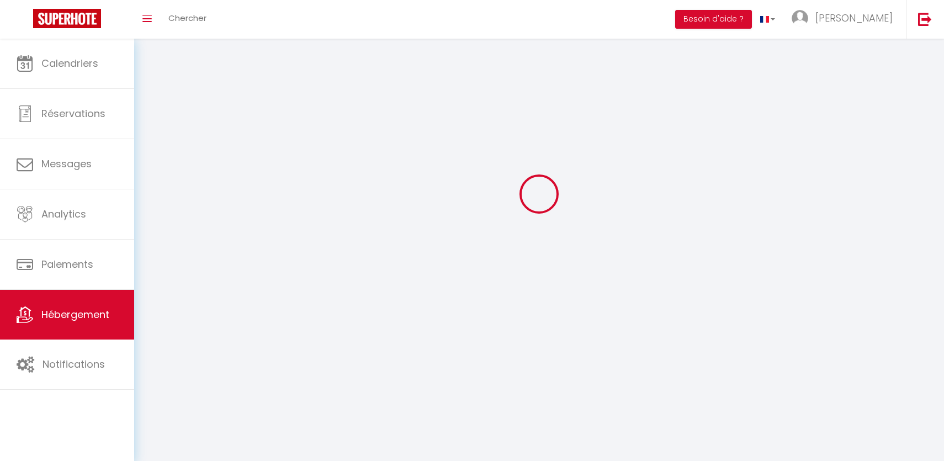
select select
checkbox input "false"
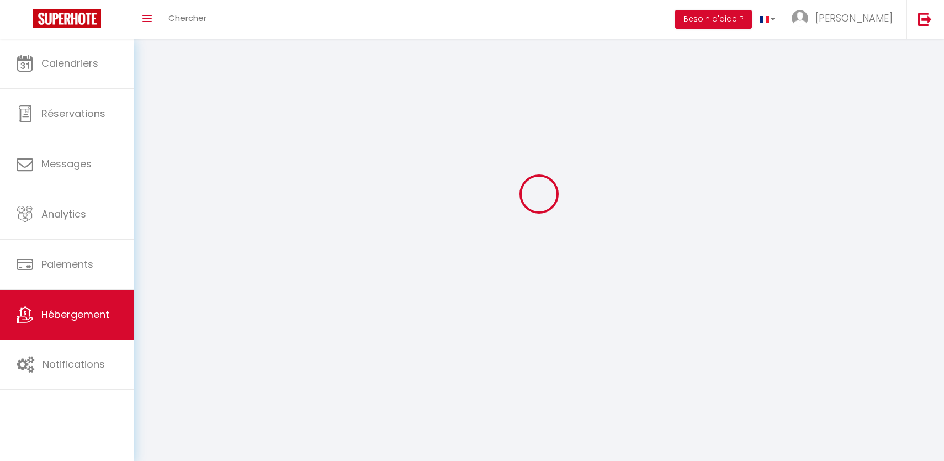
select select
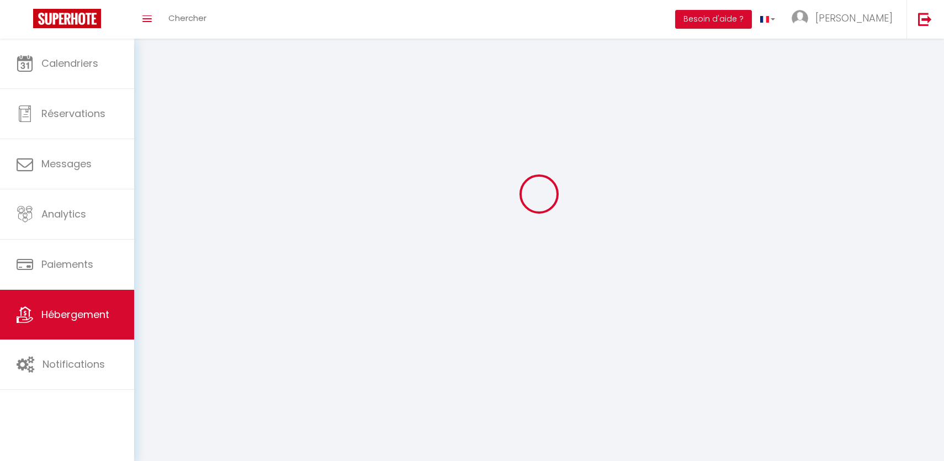
select select
checkbox input "false"
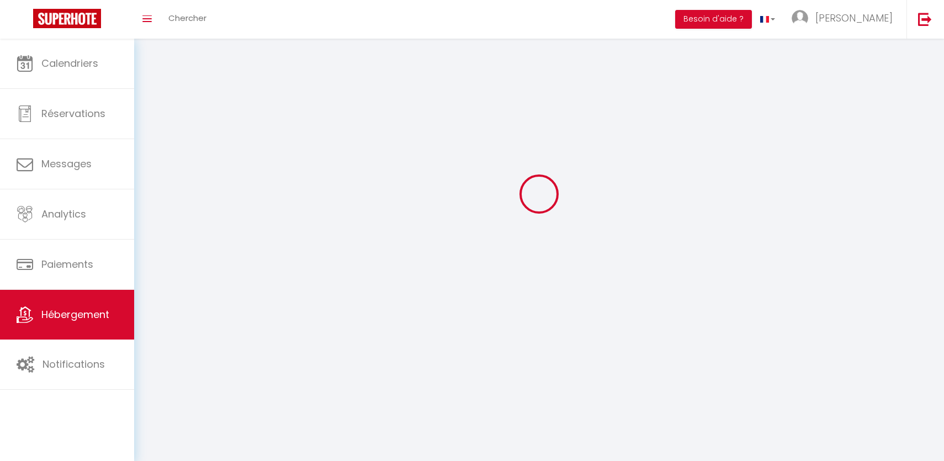
checkbox input "false"
select select
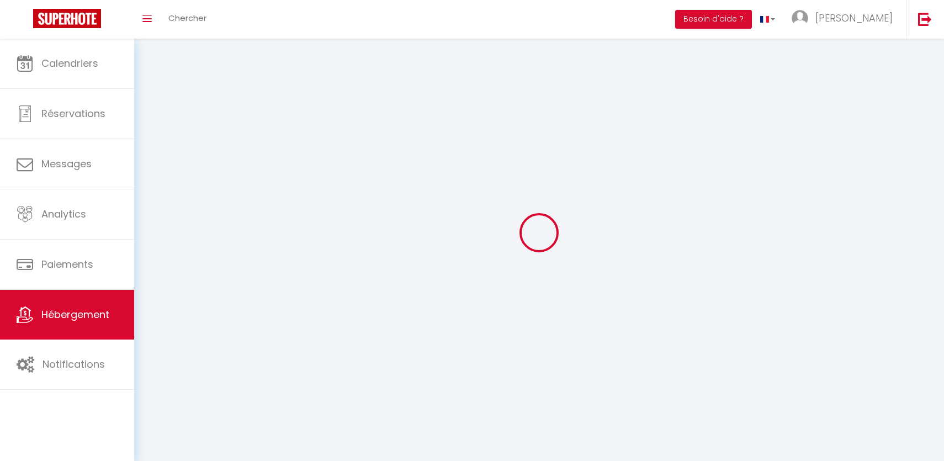
select select
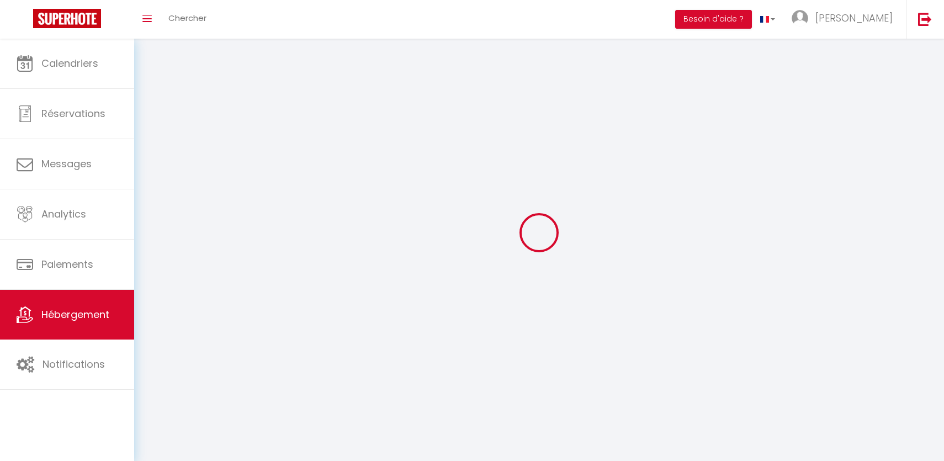
checkbox input "false"
select select
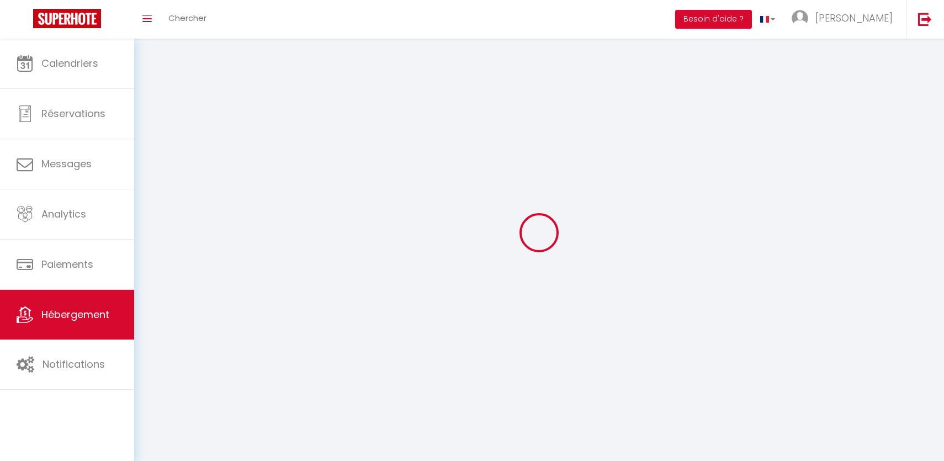
select select
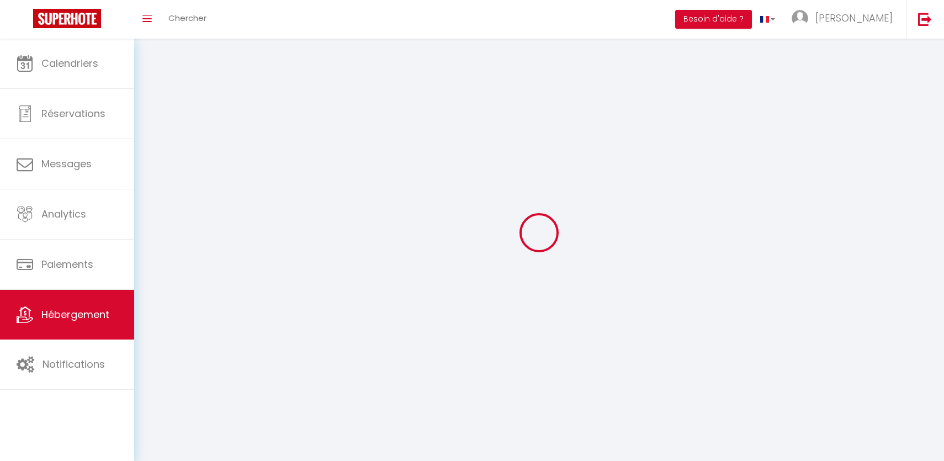
select select
checkbox input "false"
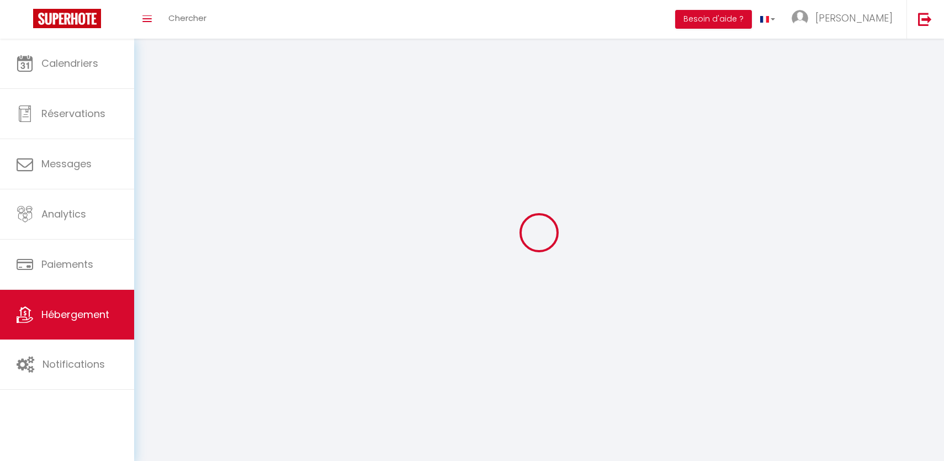
select select
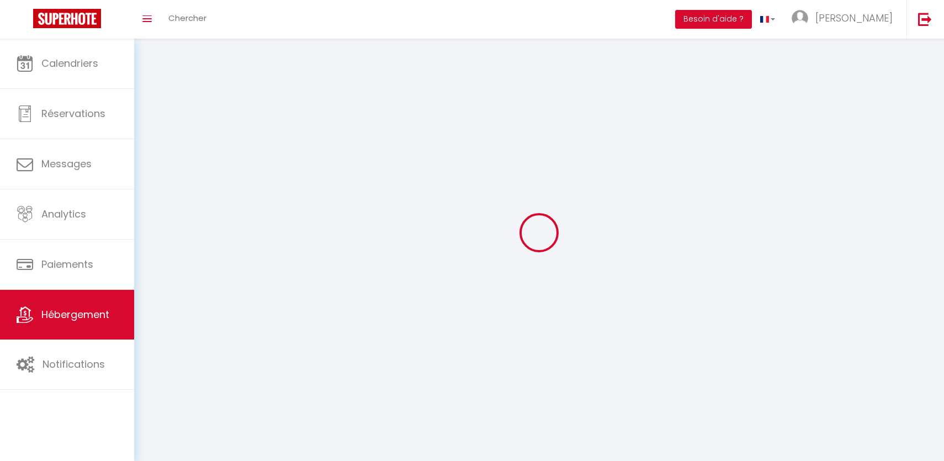
select select
checkbox input "false"
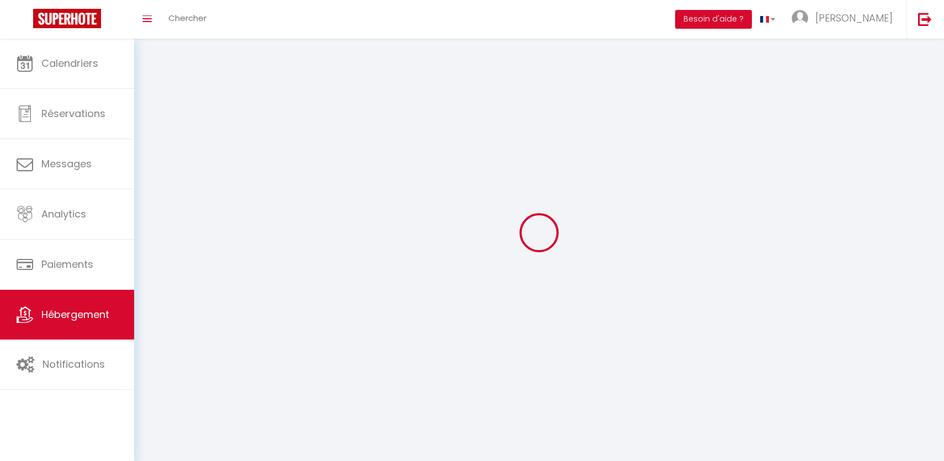
checkbox input "false"
select select
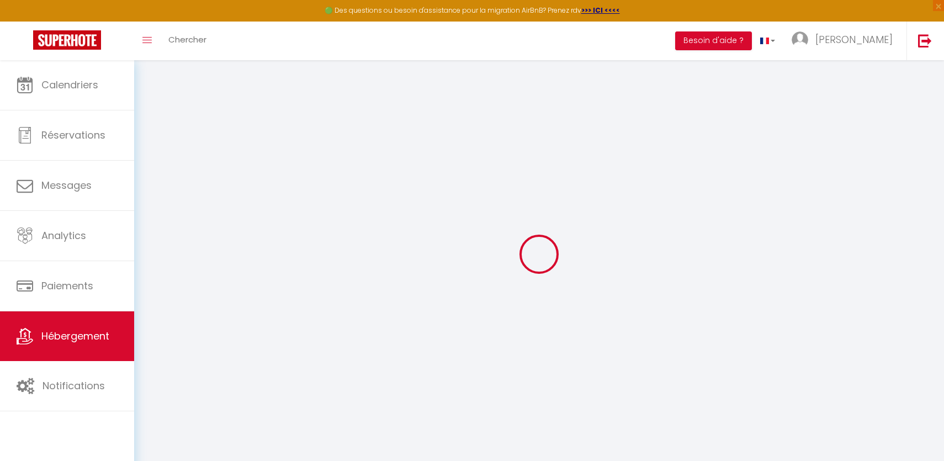
select select "16:00"
select select "23:45"
select select "11:00"
select select "30"
select select "120"
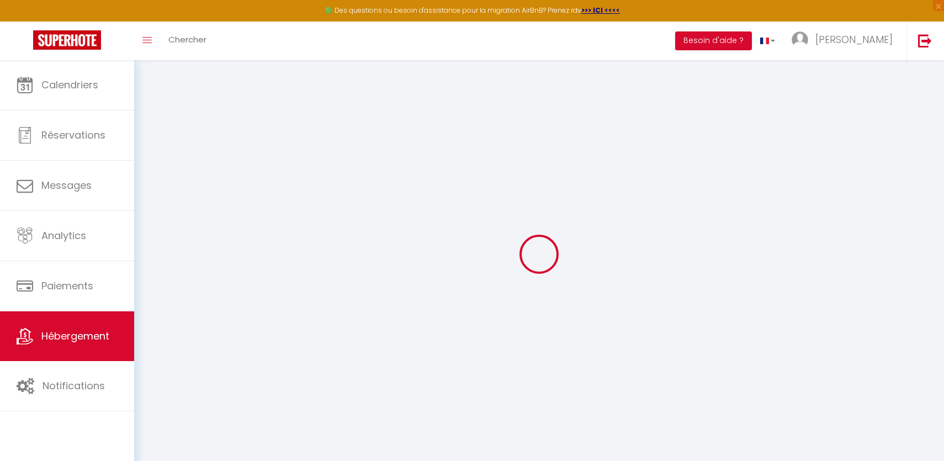
checkbox input "false"
checkbox input "true"
checkbox input "false"
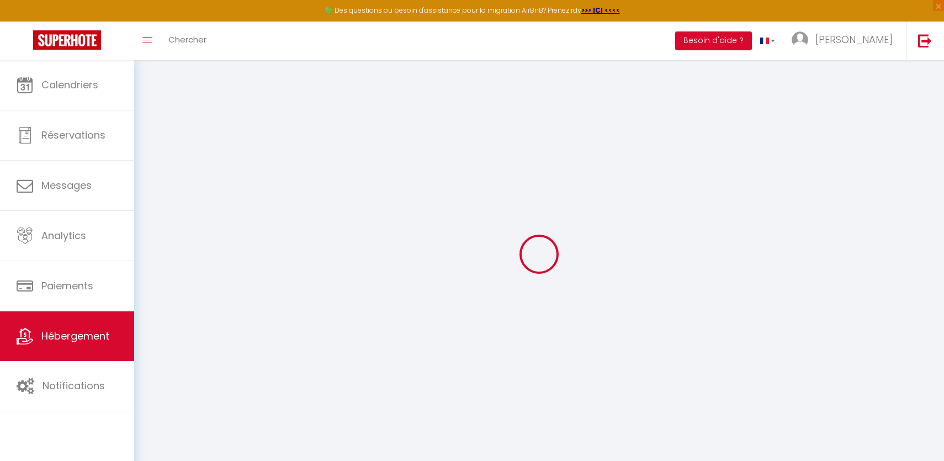
checkbox input "false"
checkbox input "true"
checkbox input "false"
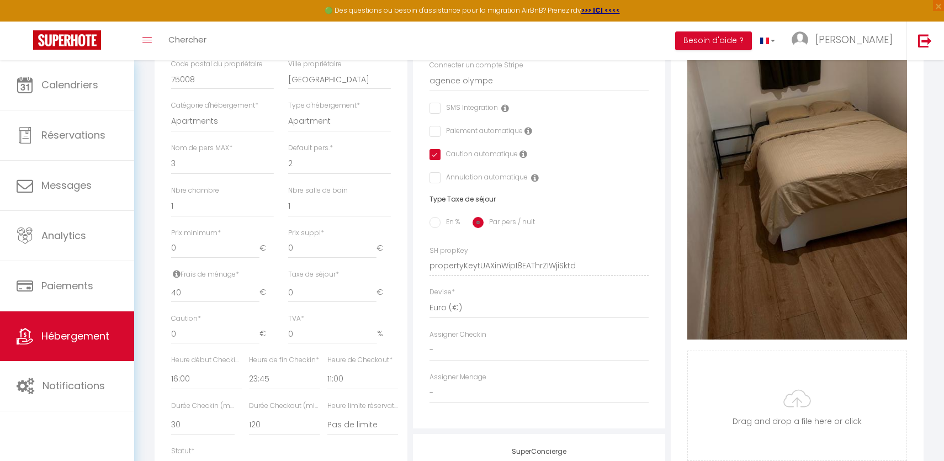
scroll to position [316, 0]
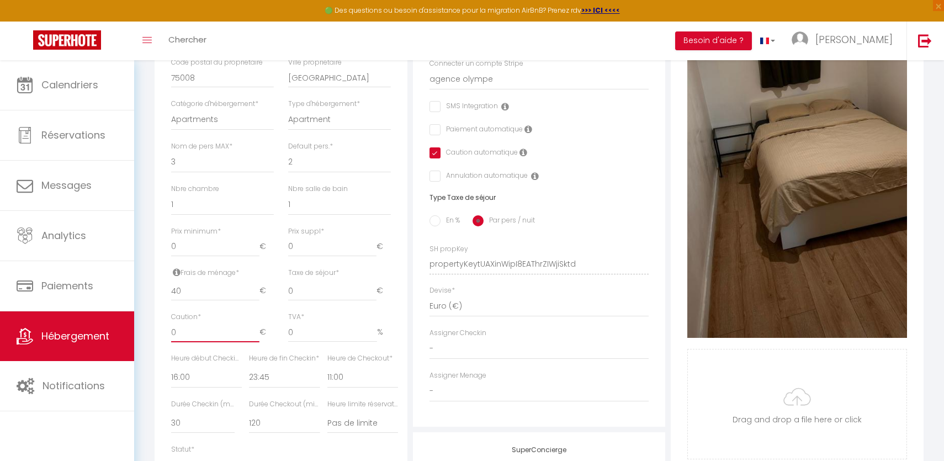
click at [241, 350] on div "Caution * 0 €" at bounding box center [222, 332] width 117 height 41
checkbox input "false"
checkbox input "true"
checkbox input "false"
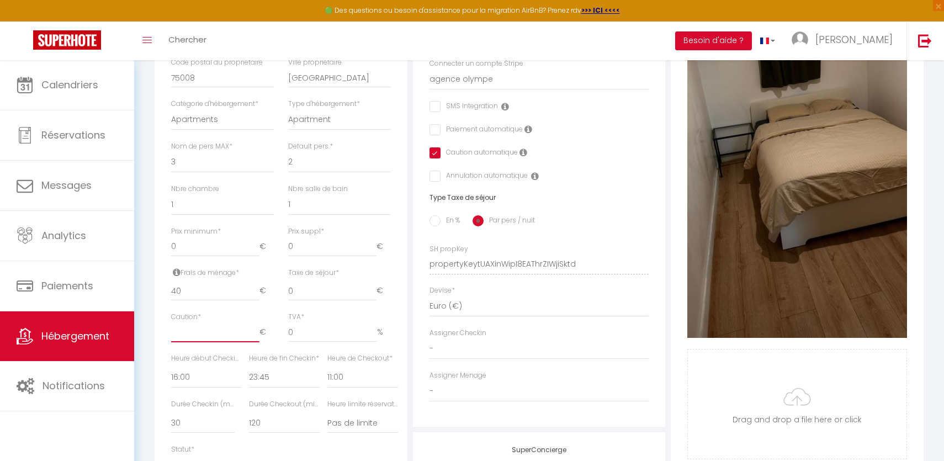
type input "3"
checkbox input "false"
checkbox input "true"
checkbox input "false"
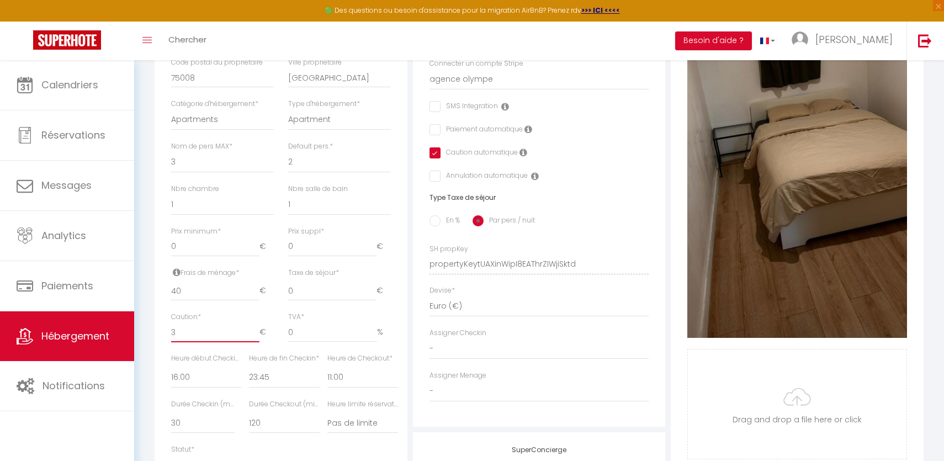
type input "30"
checkbox input "false"
checkbox input "true"
checkbox input "false"
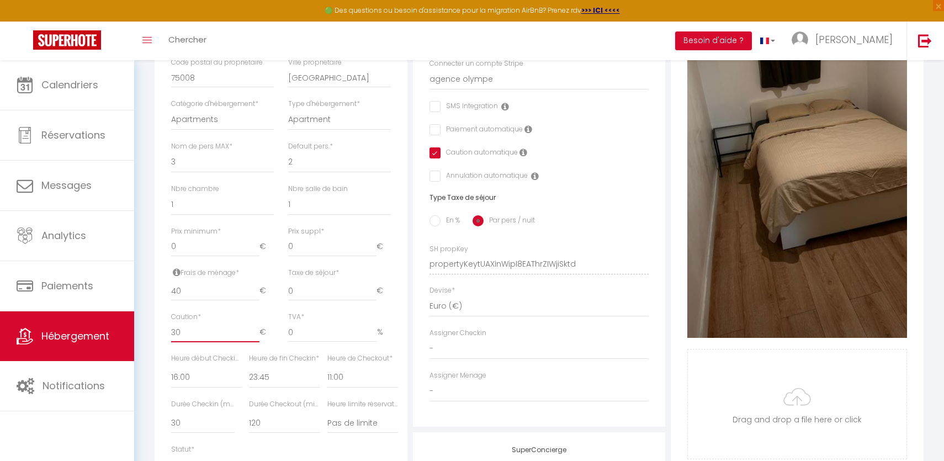
type input "300"
checkbox input "false"
checkbox input "true"
checkbox input "false"
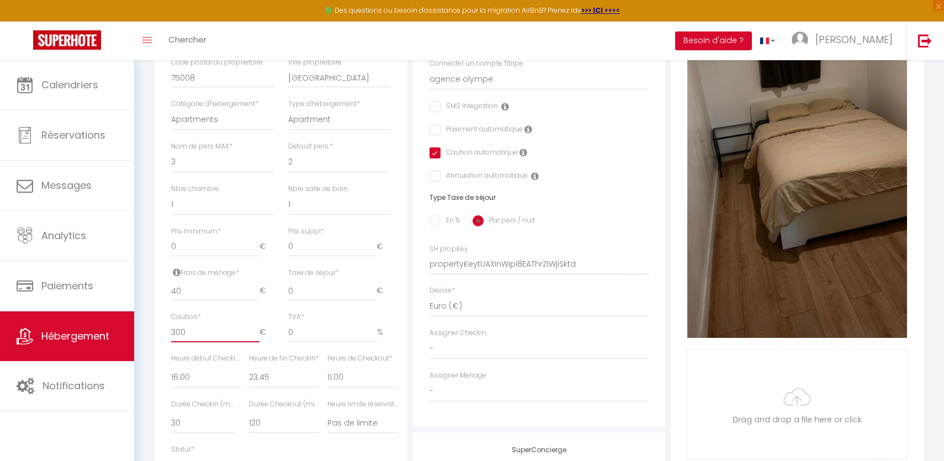
scroll to position [0, 0]
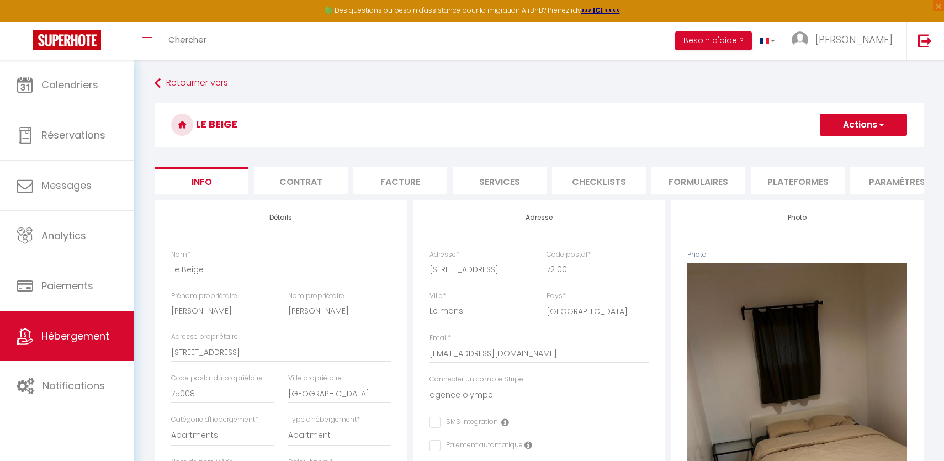
type input "300"
click at [873, 132] on button "Actions" at bounding box center [863, 125] width 87 height 22
click at [837, 148] on input "Enregistrer" at bounding box center [819, 148] width 41 height 11
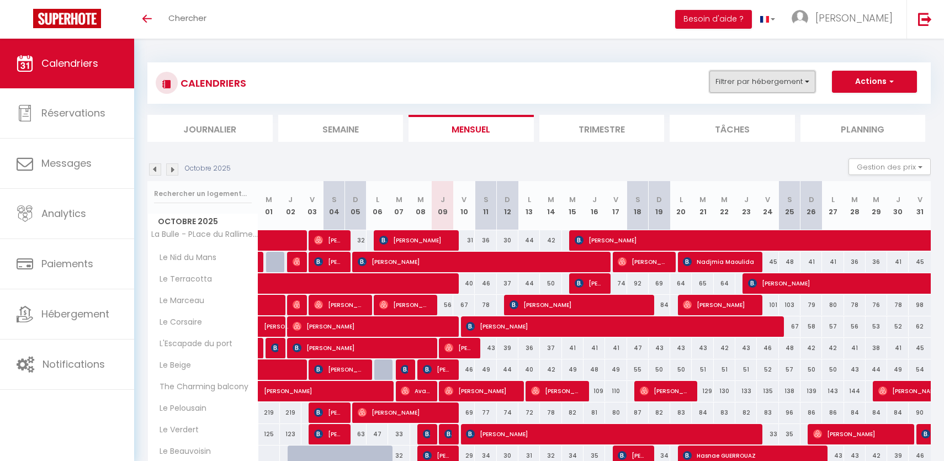
click at [756, 77] on button "Filtrer par hébergement" at bounding box center [762, 82] width 106 height 22
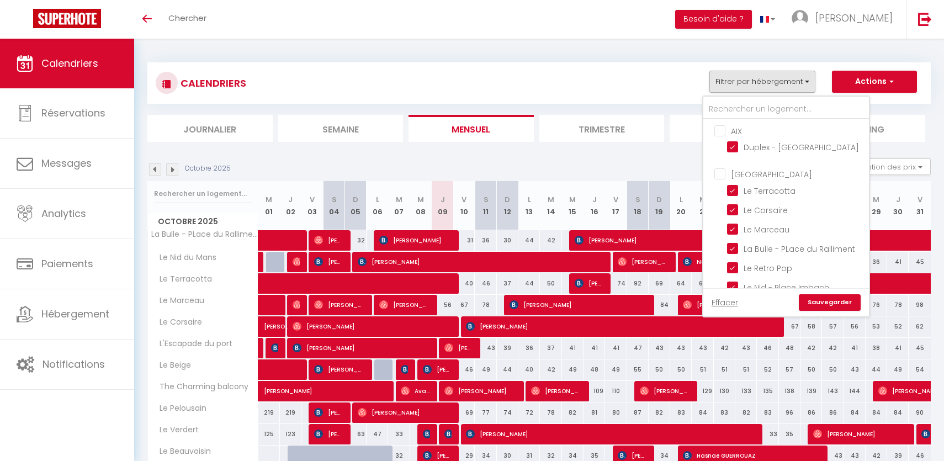
click at [721, 131] on input "AIX" at bounding box center [797, 130] width 166 height 11
checkbox input "true"
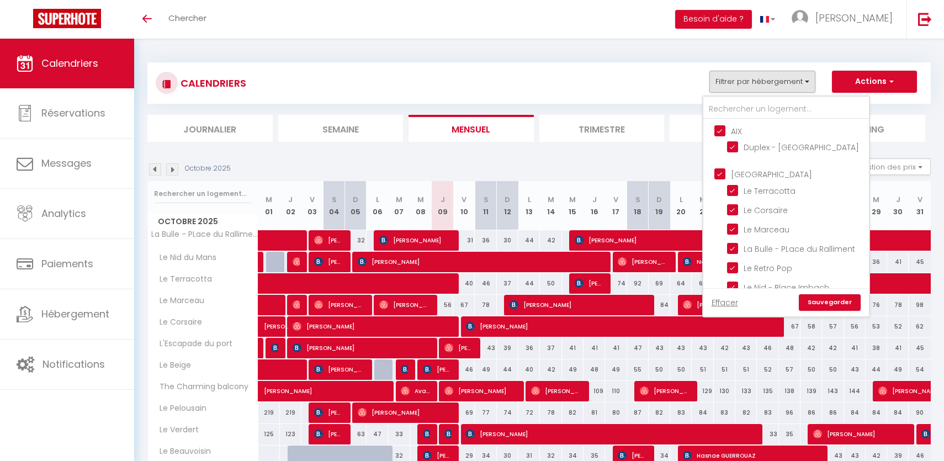
checkbox input "true"
click at [721, 131] on input "AIX" at bounding box center [797, 130] width 166 height 11
checkbox input "false"
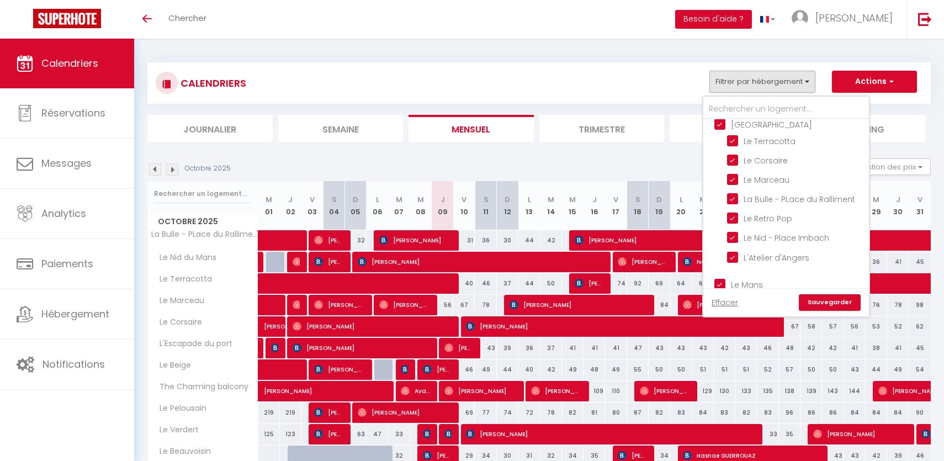
scroll to position [106, 0]
click at [720, 225] on input "Le Mans" at bounding box center [797, 227] width 166 height 11
checkbox input "false"
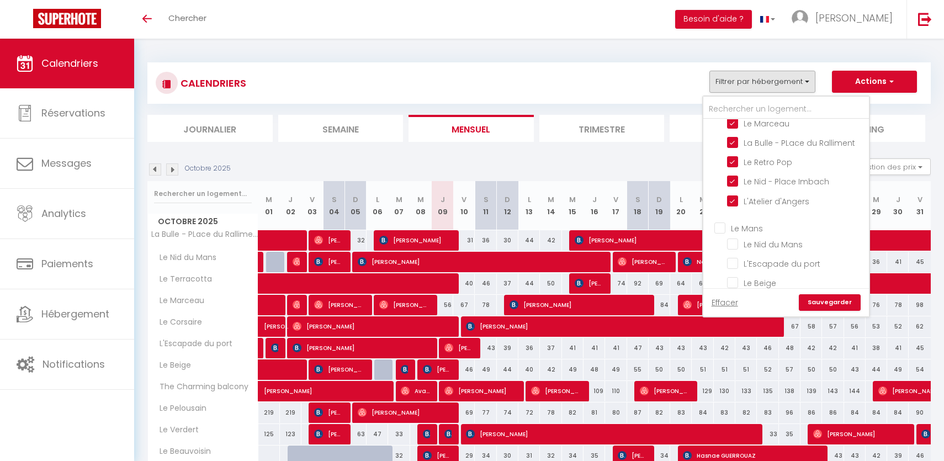
checkbox input "false"
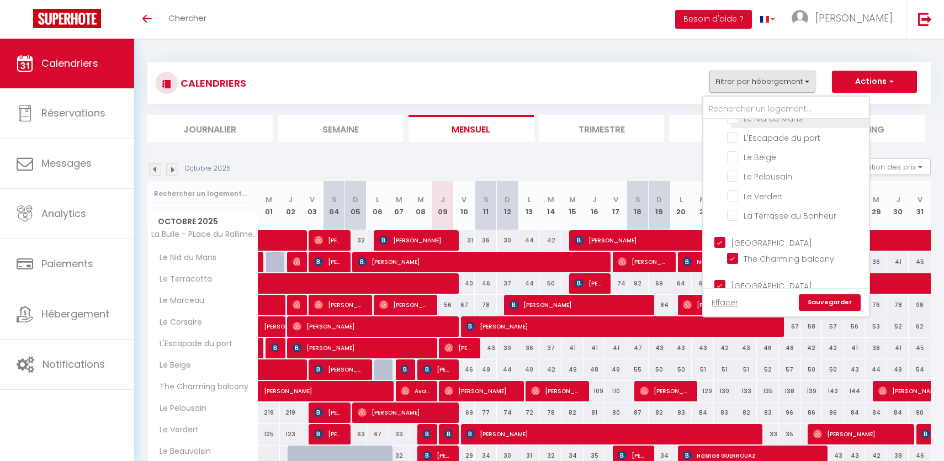
scroll to position [245, 0]
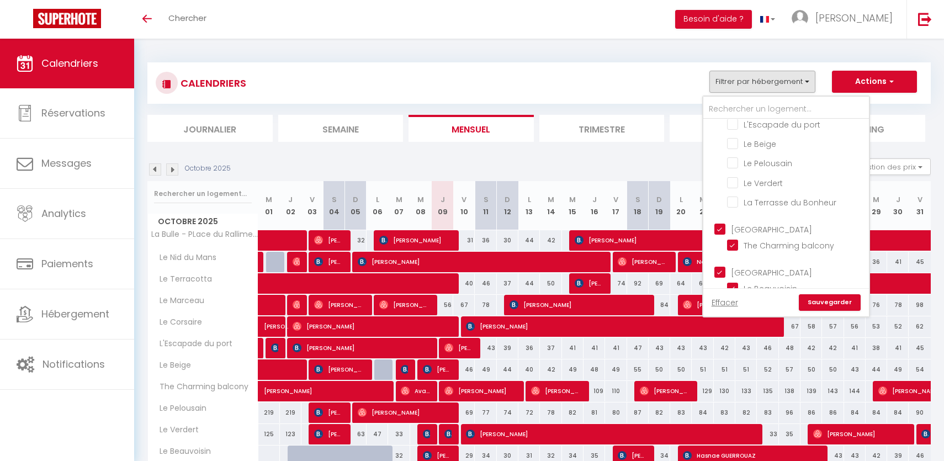
click at [722, 226] on input "[GEOGRAPHIC_DATA]" at bounding box center [797, 228] width 166 height 11
checkbox input "false"
click at [720, 266] on input "[GEOGRAPHIC_DATA]" at bounding box center [797, 271] width 166 height 11
checkbox input "false"
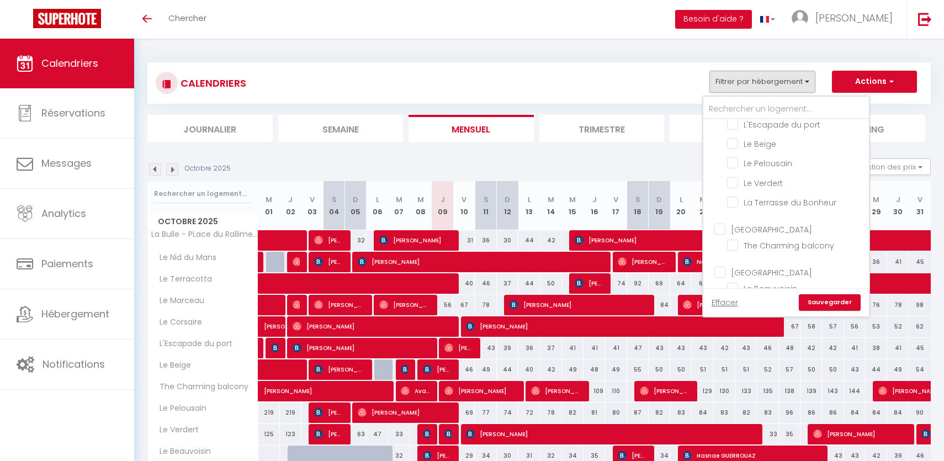
checkbox input "false"
click at [854, 308] on link "Sauvegarder" at bounding box center [830, 302] width 62 height 17
